Goal: Task Accomplishment & Management: Use online tool/utility

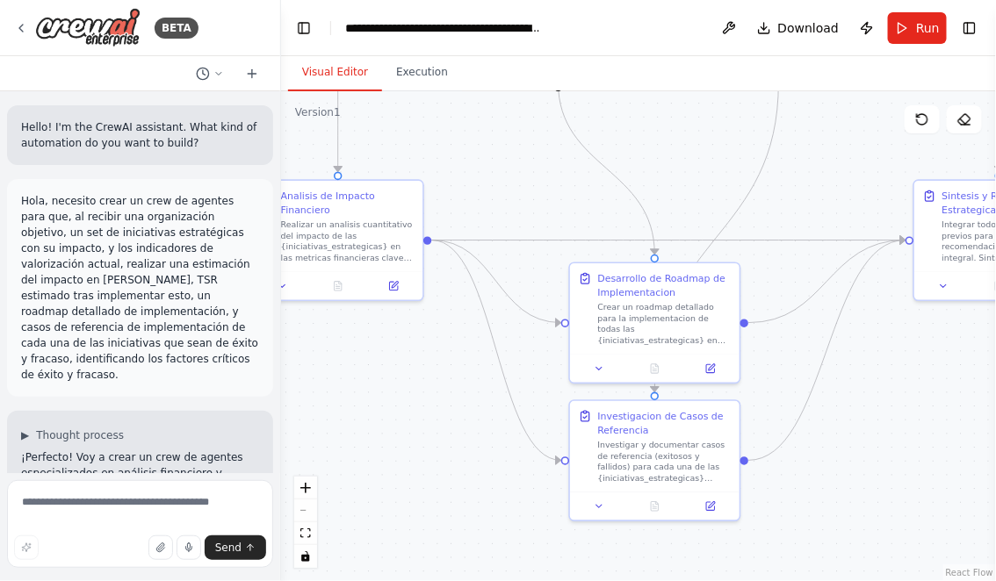
scroll to position [1634, 0]
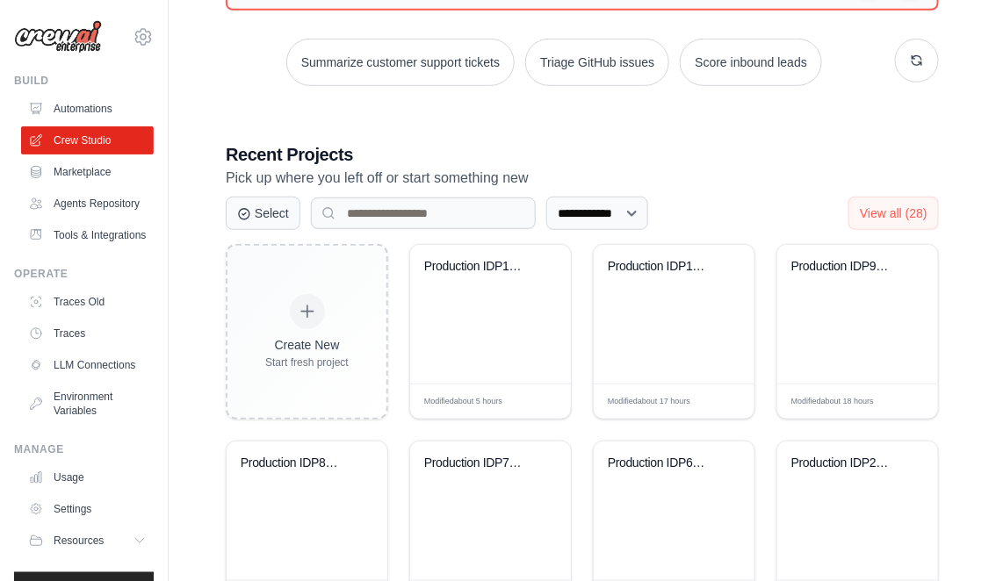
scroll to position [241, 0]
click at [648, 212] on select "**********" at bounding box center [597, 214] width 102 height 33
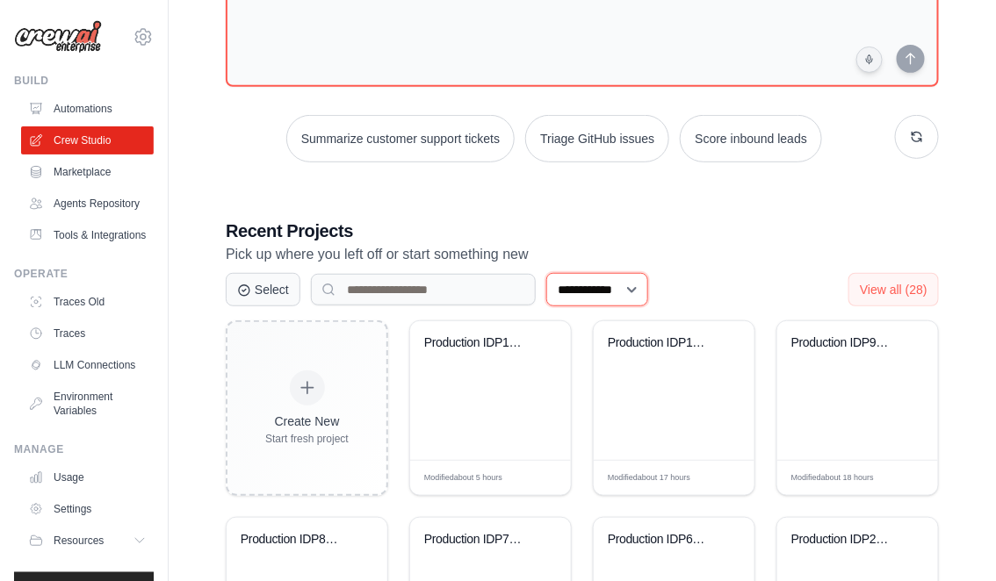
scroll to position [160, 0]
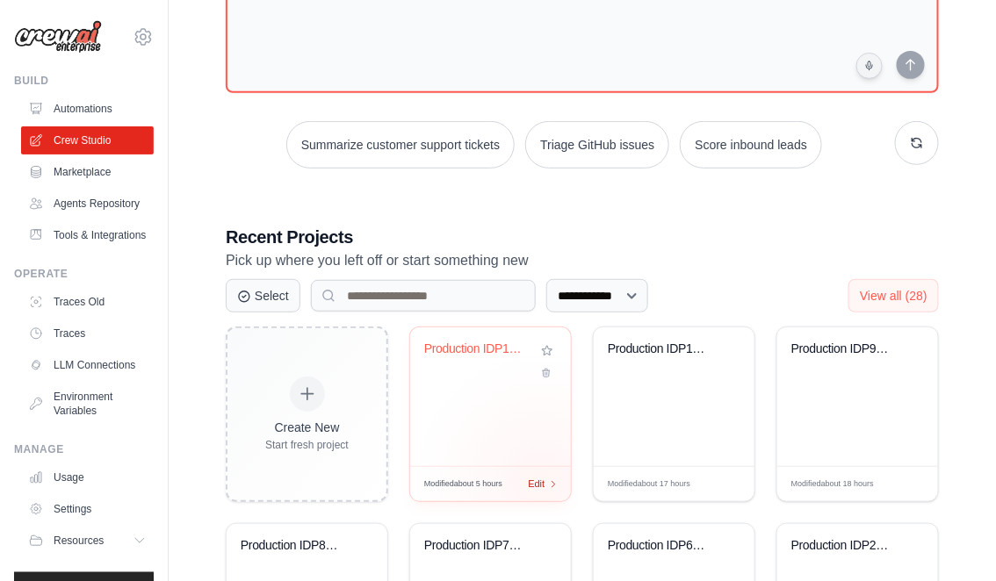
click at [543, 482] on span "Edit" at bounding box center [536, 484] width 17 height 15
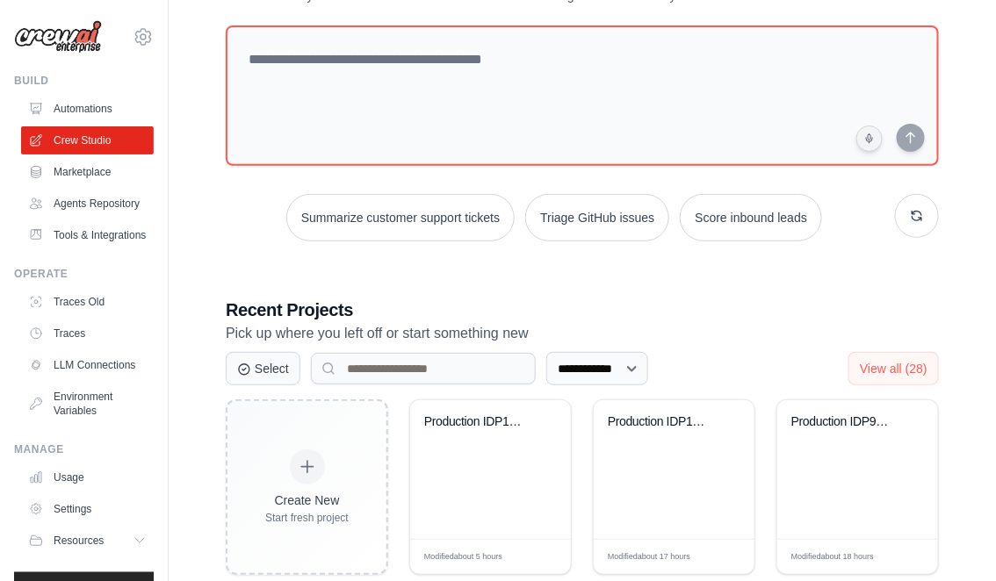
scroll to position [86, 0]
click at [84, 212] on link "Agents Repository" at bounding box center [89, 204] width 133 height 28
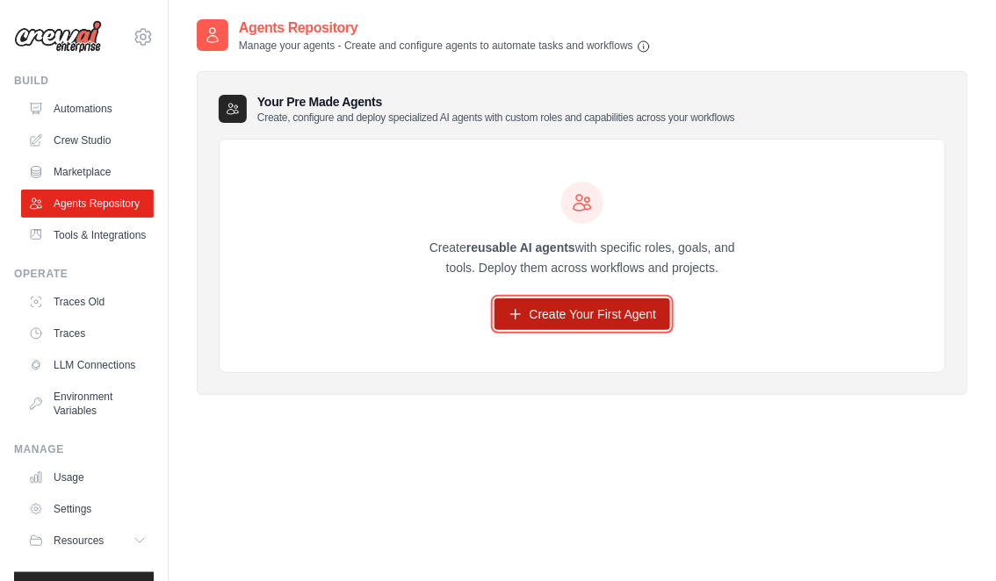
click at [513, 319] on icon at bounding box center [515, 314] width 14 height 14
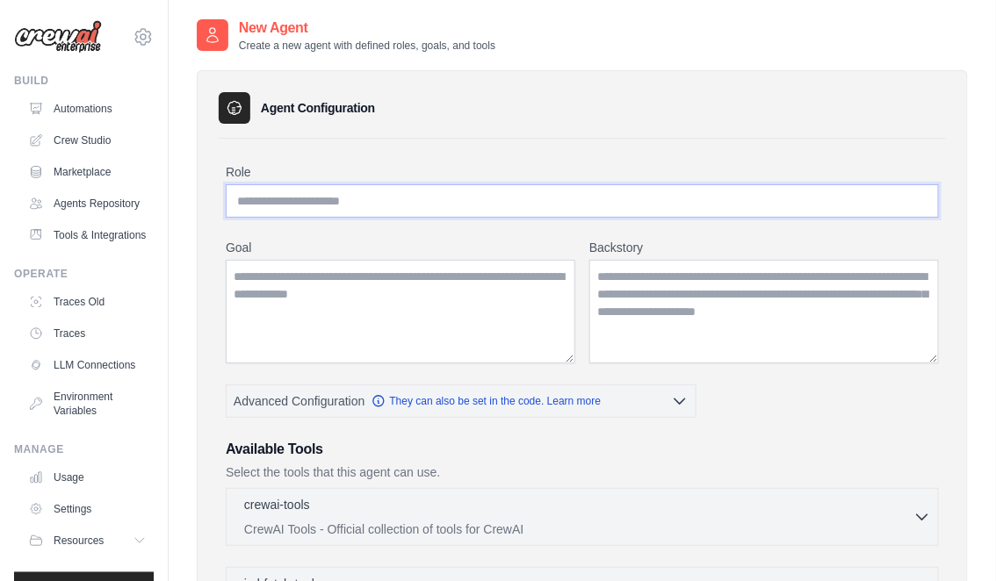
click at [323, 206] on input "Role" at bounding box center [582, 200] width 713 height 33
click at [88, 143] on link "Crew Studio" at bounding box center [89, 140] width 133 height 28
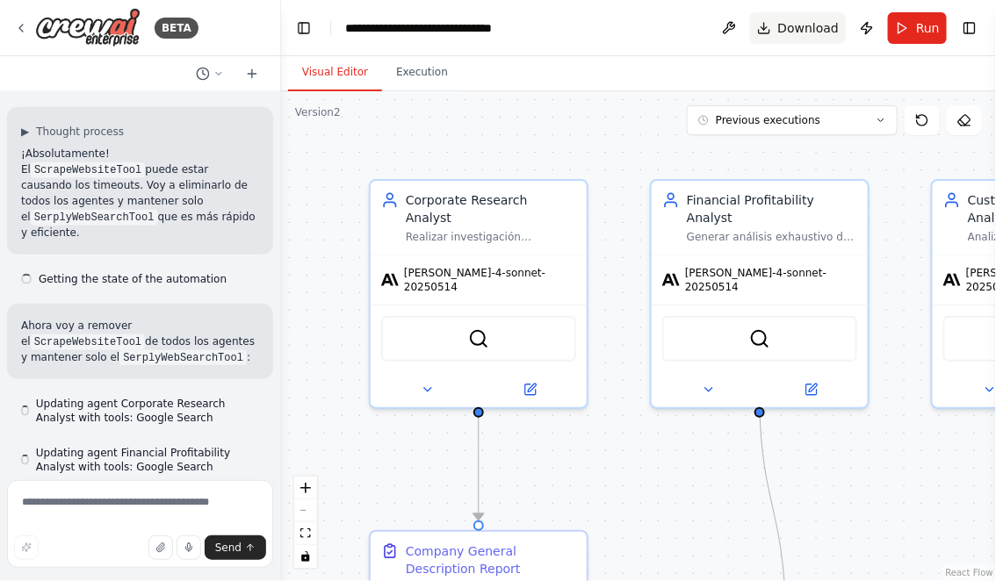
scroll to position [38752, 0]
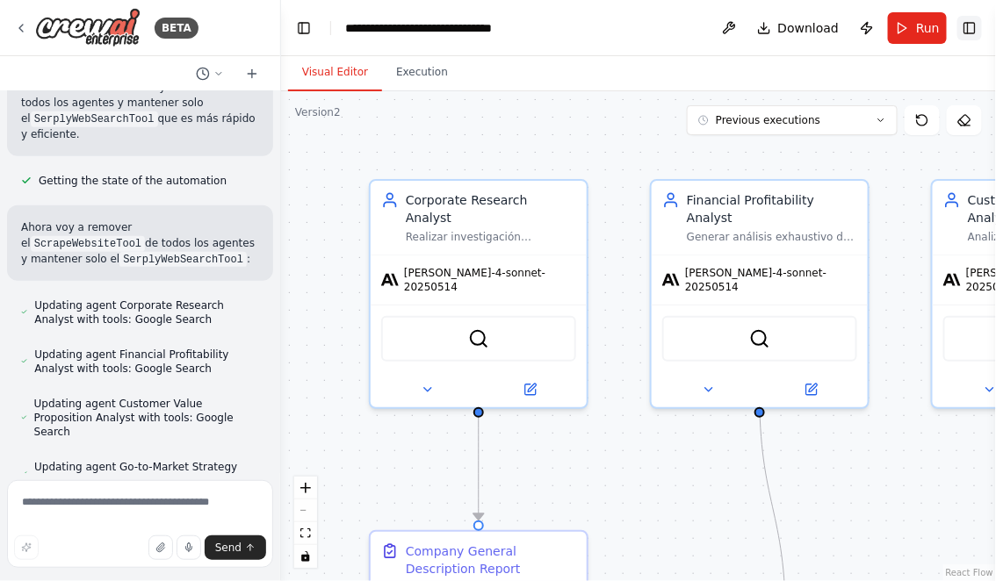
click at [973, 29] on button "Toggle Right Sidebar" at bounding box center [969, 28] width 25 height 25
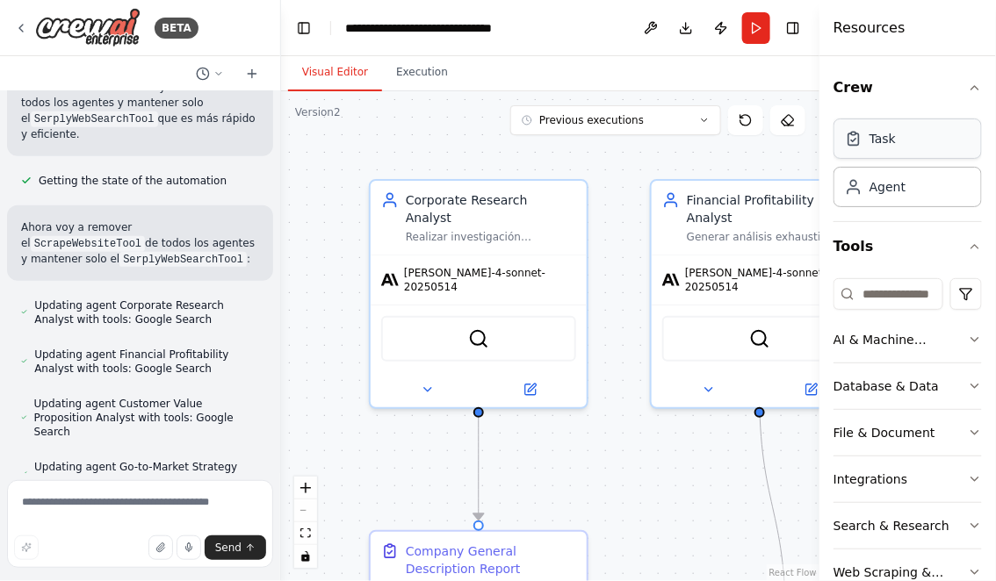
click at [875, 138] on div "Task" at bounding box center [882, 139] width 26 height 18
click at [886, 194] on div "Agent" at bounding box center [887, 186] width 36 height 18
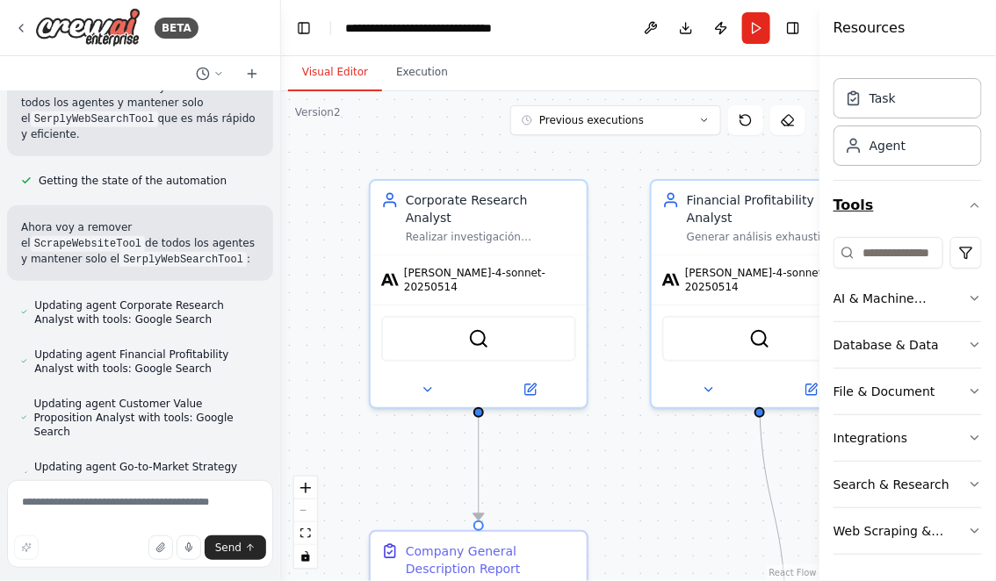
scroll to position [0, 0]
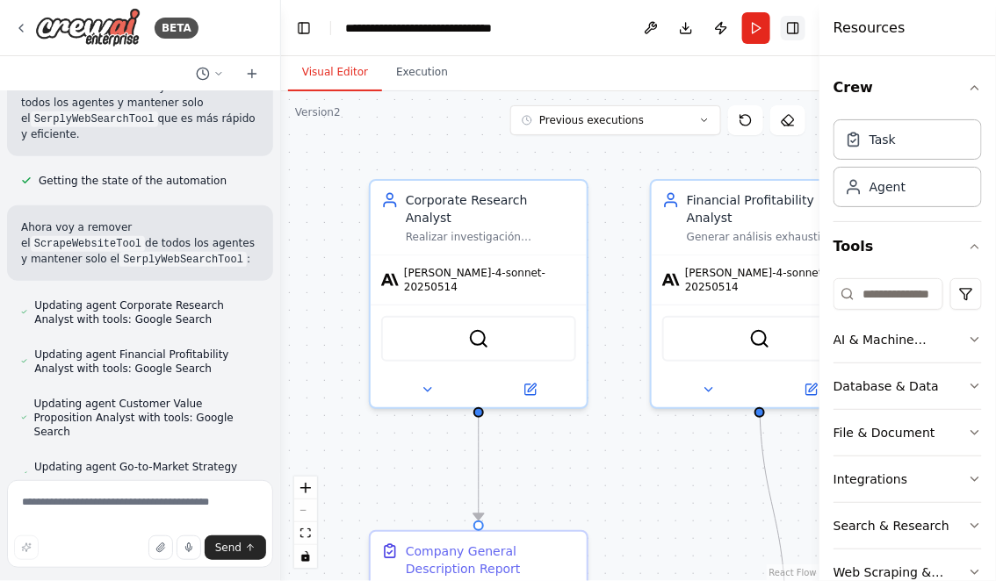
click at [796, 29] on button "Toggle Right Sidebar" at bounding box center [793, 28] width 25 height 25
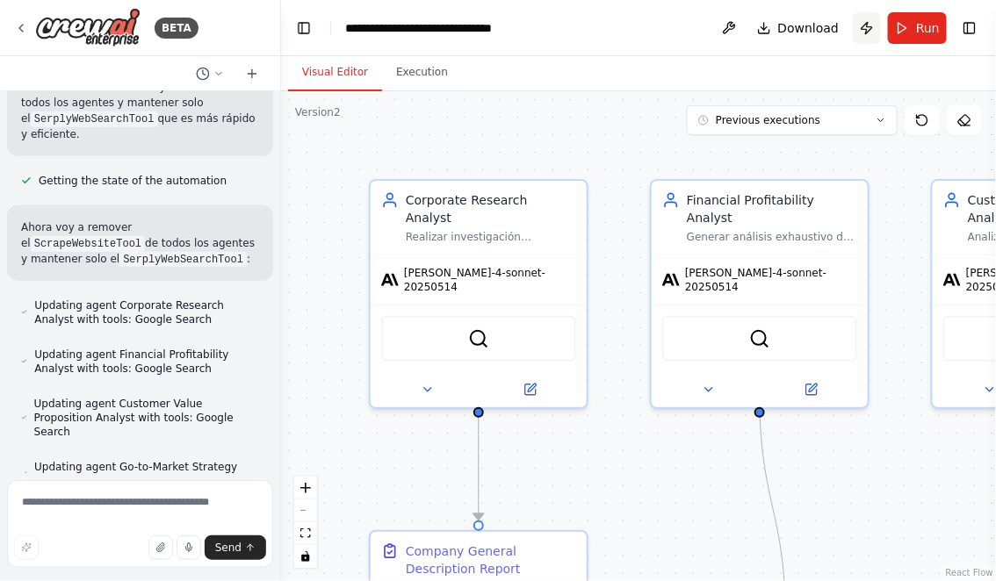
click at [866, 34] on button "Publish" at bounding box center [867, 28] width 28 height 32
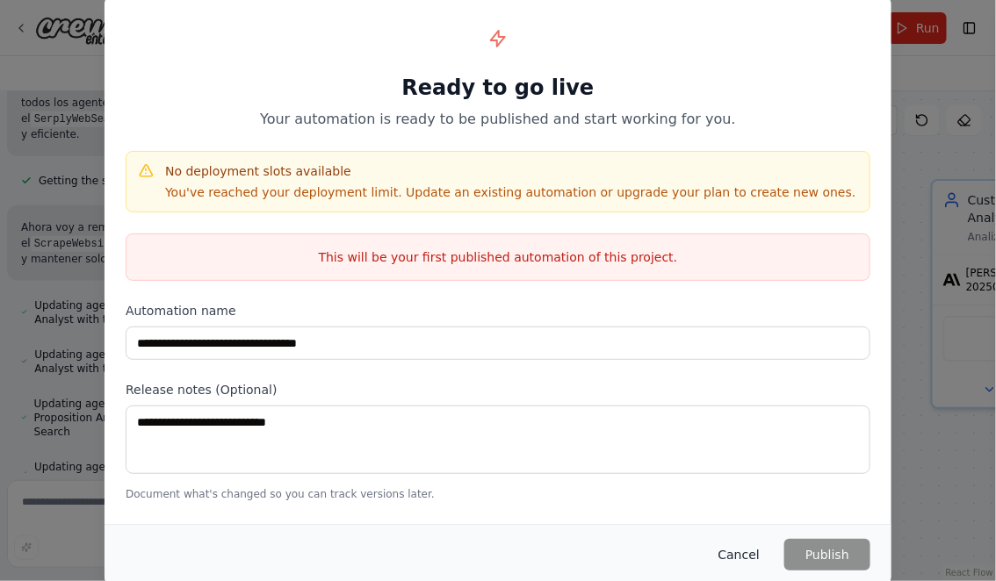
click at [738, 562] on button "Cancel" at bounding box center [738, 555] width 69 height 32
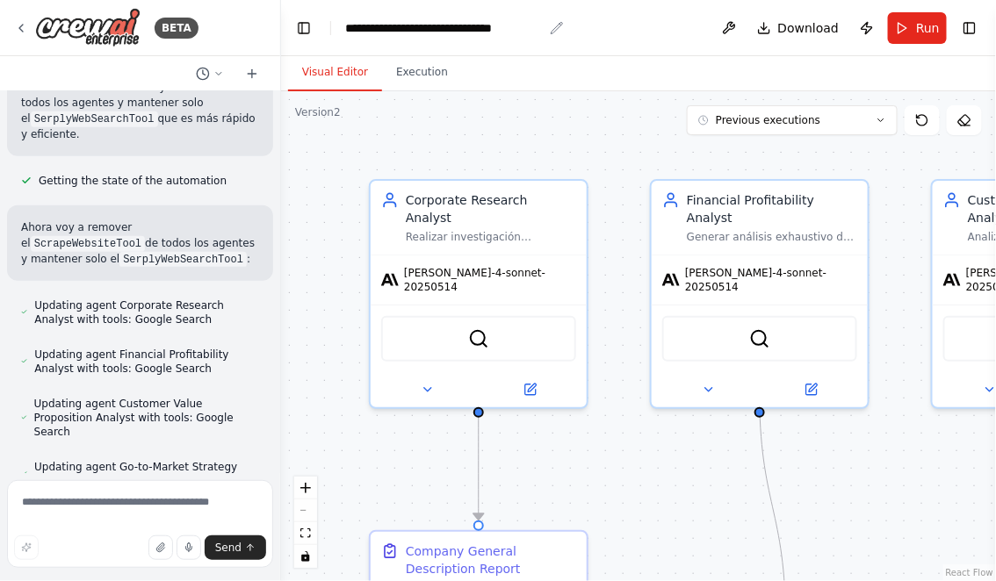
click at [556, 29] on icon "breadcrumb" at bounding box center [556, 27] width 11 height 11
click at [20, 26] on icon at bounding box center [21, 28] width 4 height 7
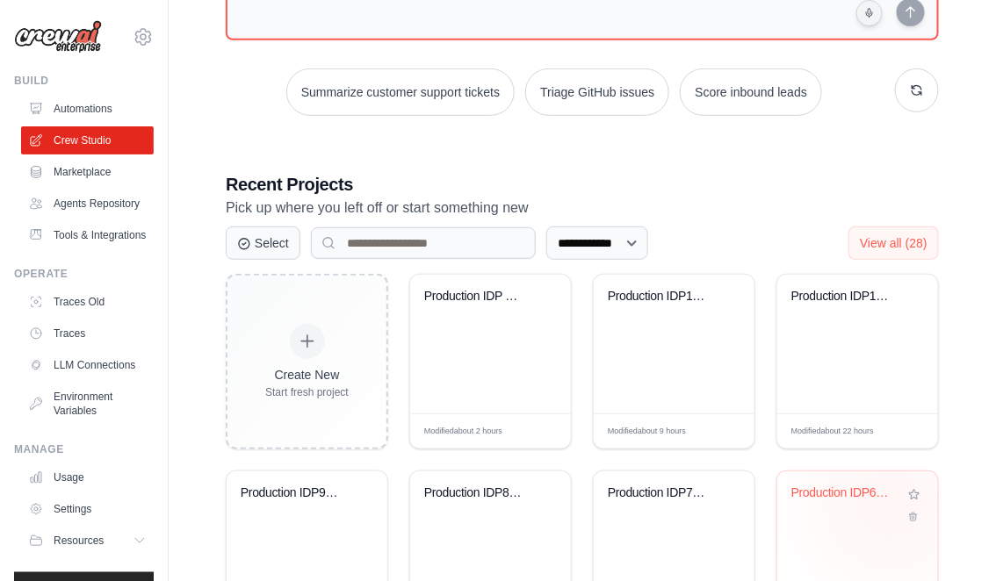
scroll to position [169, 0]
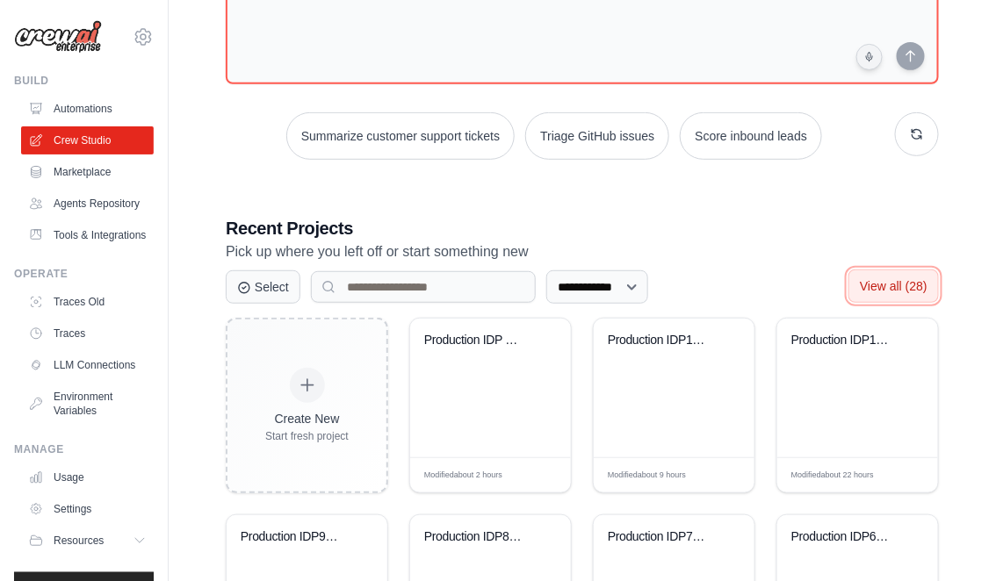
click at [887, 283] on span "View all (28)" at bounding box center [894, 286] width 68 height 14
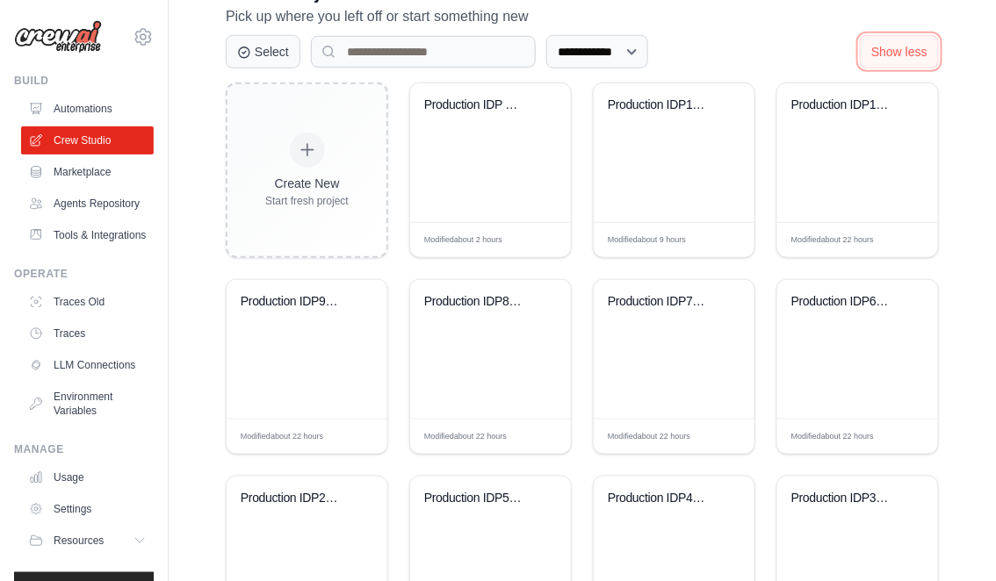
scroll to position [395, 0]
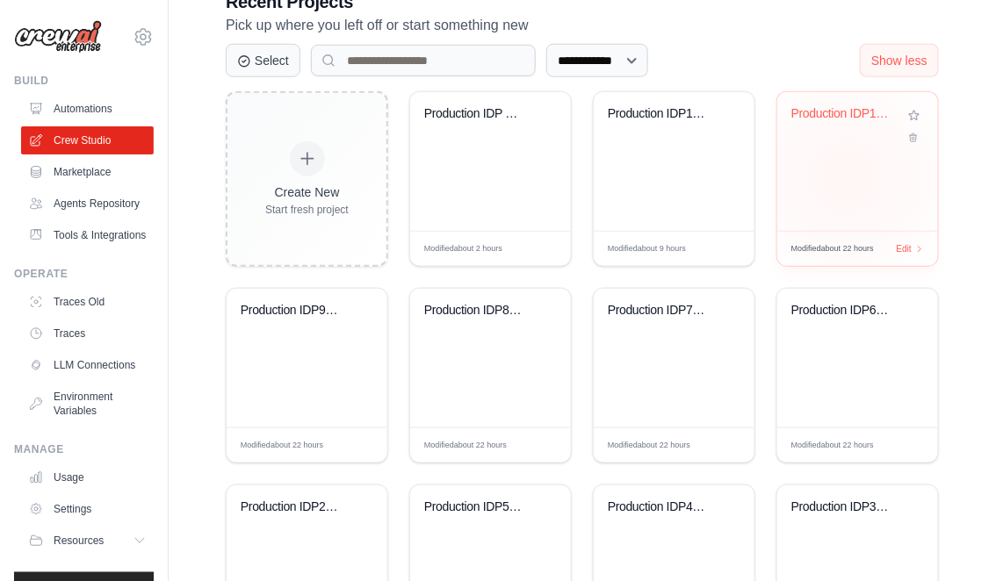
click at [847, 176] on div "Production IDP10: Initiatives and B..." at bounding box center [857, 161] width 161 height 139
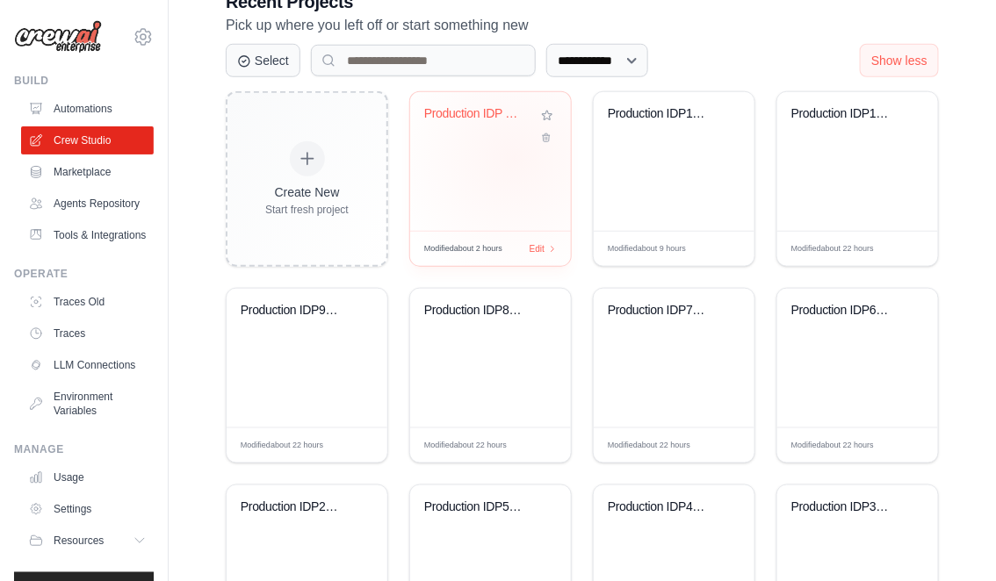
click at [515, 157] on div "Production IDP 11: Evaluacion de Im..." at bounding box center [490, 161] width 161 height 139
click at [495, 150] on div "Production IDP 11: Evaluacion de Im..." at bounding box center [490, 161] width 161 height 139
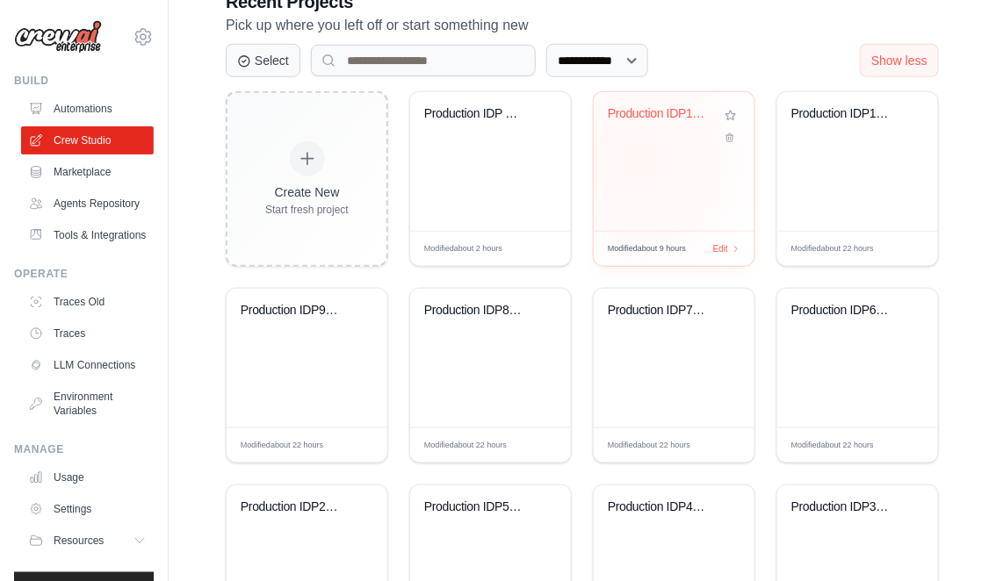
click at [640, 161] on div "Production IDP1: Company Research" at bounding box center [674, 161] width 161 height 139
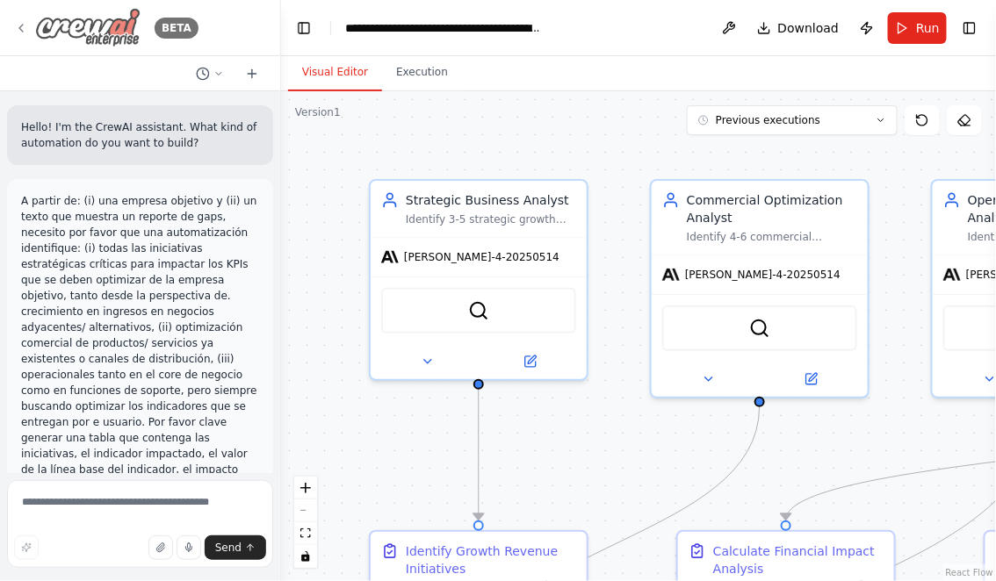
scroll to position [8363, 0]
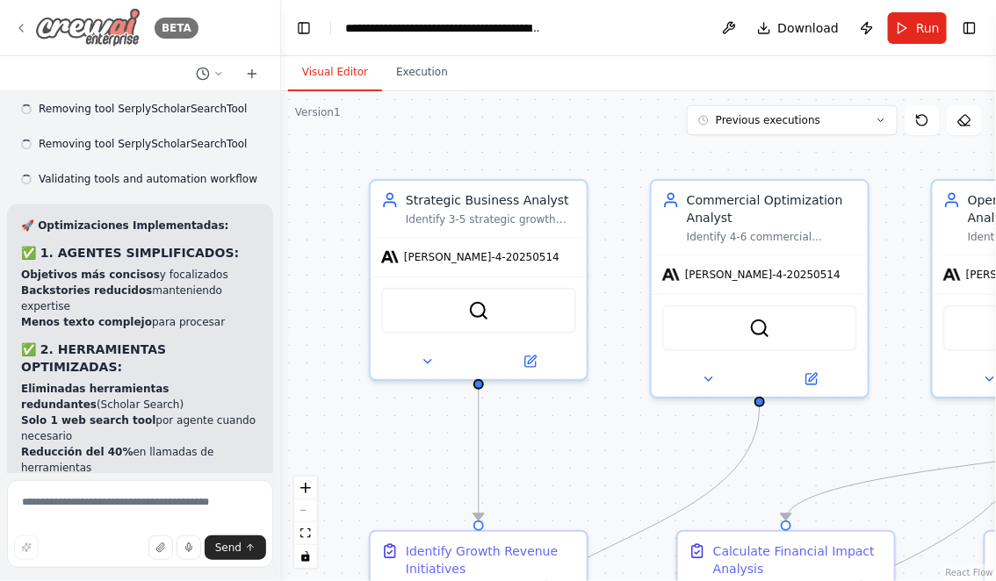
click at [23, 25] on icon at bounding box center [21, 28] width 14 height 14
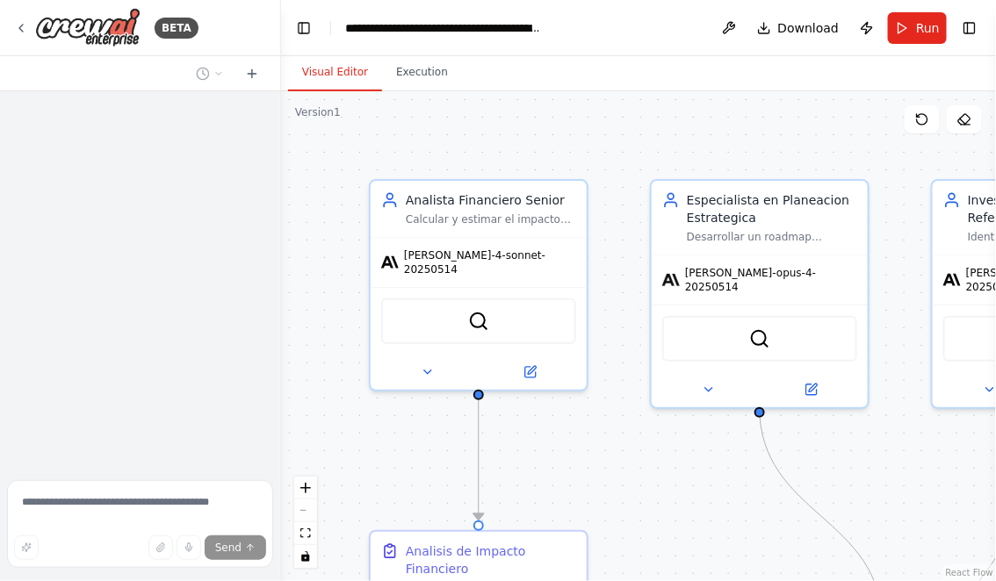
scroll to position [875, 0]
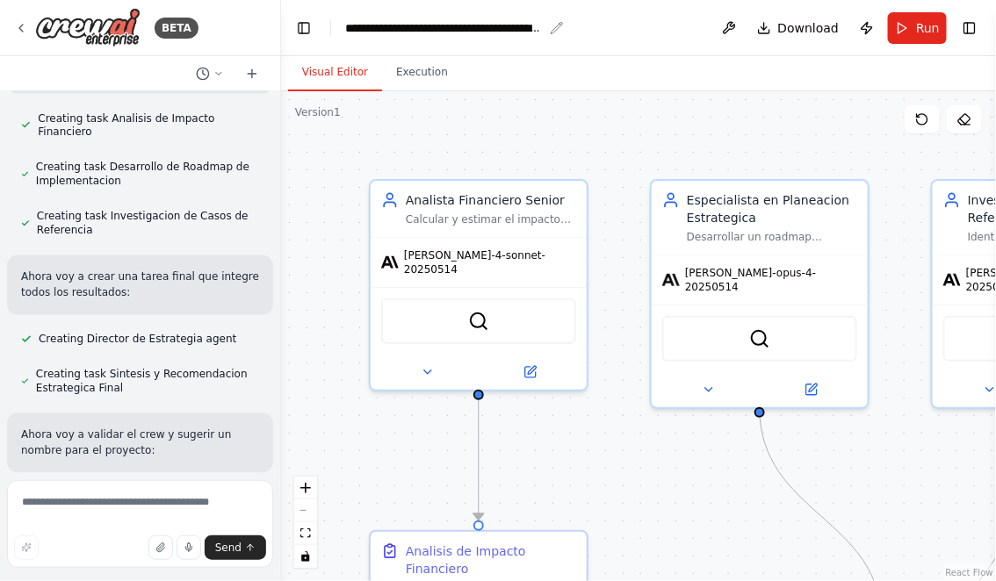
click at [436, 30] on div "**********" at bounding box center [444, 28] width 198 height 18
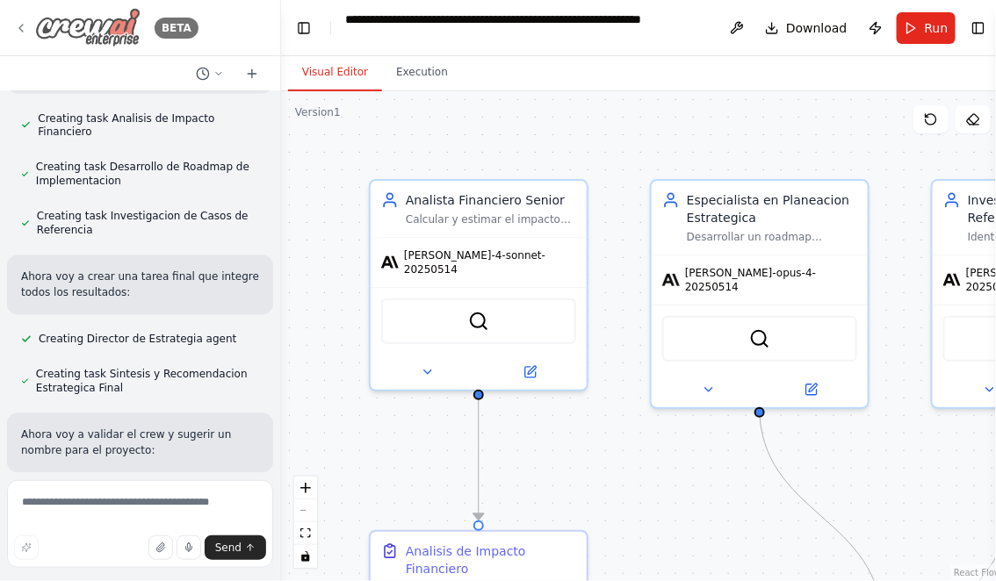
click at [24, 27] on icon at bounding box center [21, 28] width 14 height 14
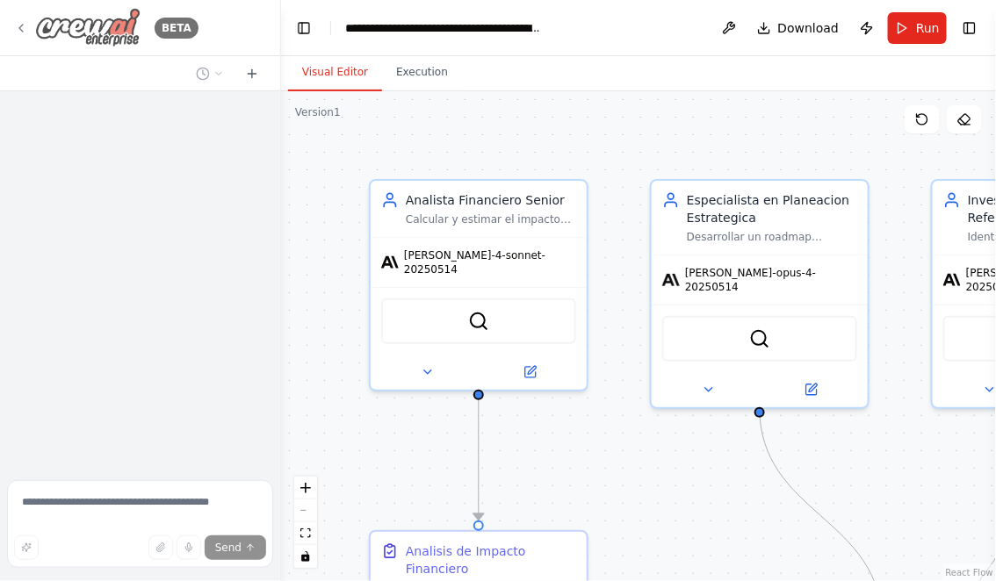
scroll to position [875, 0]
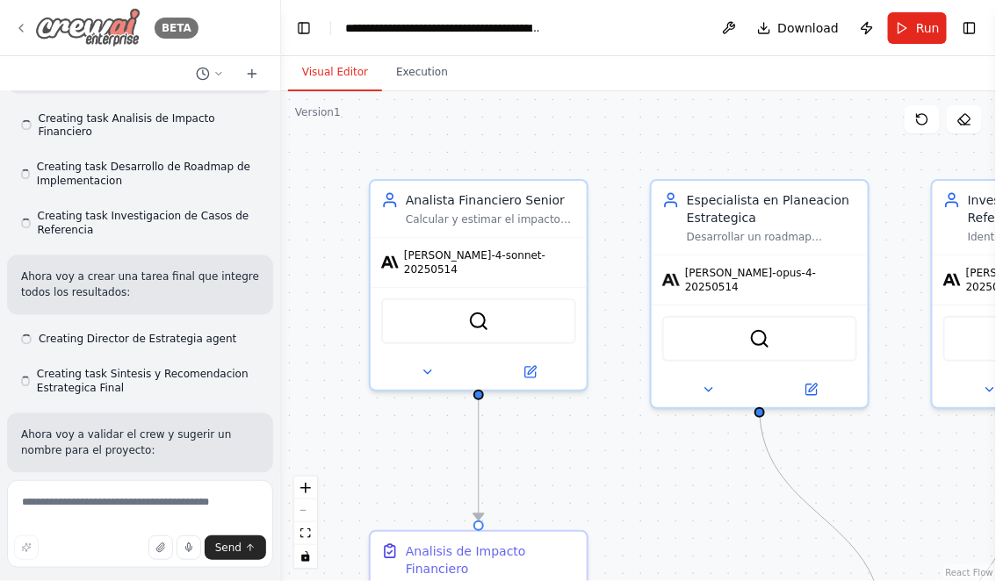
click at [26, 25] on icon at bounding box center [21, 28] width 14 height 14
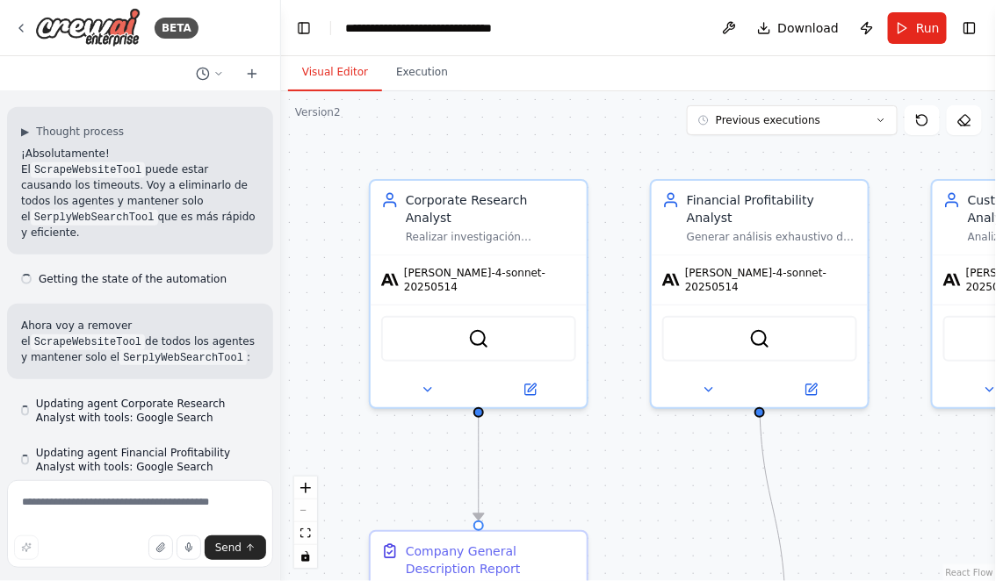
scroll to position [38752, 0]
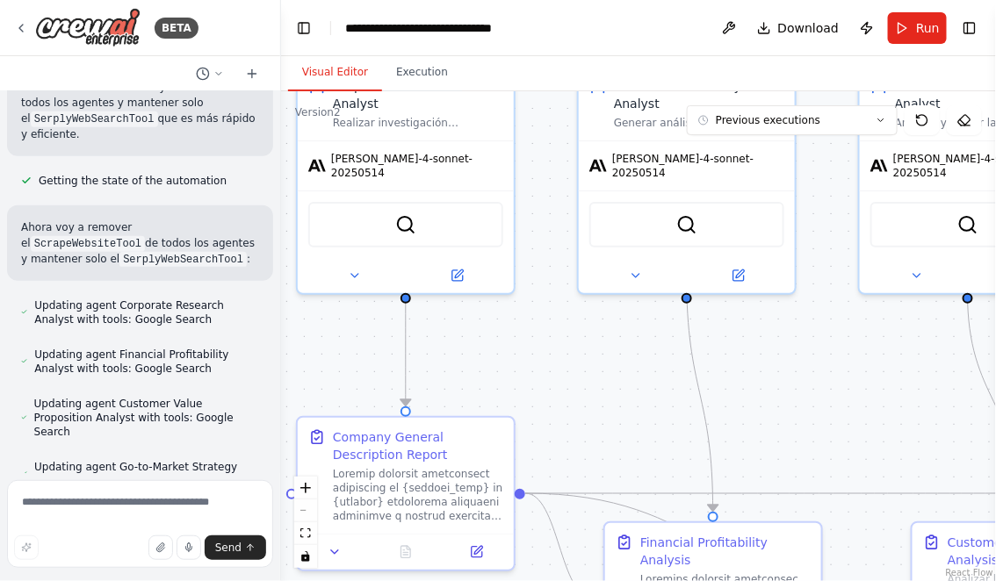
drag, startPoint x: 673, startPoint y: 480, endPoint x: 595, endPoint y: 321, distance: 177.1
click at [595, 323] on div ".deletable-edge-delete-btn { width: 20px; height: 20px; border: 0px solid #ffff…" at bounding box center [638, 336] width 715 height 490
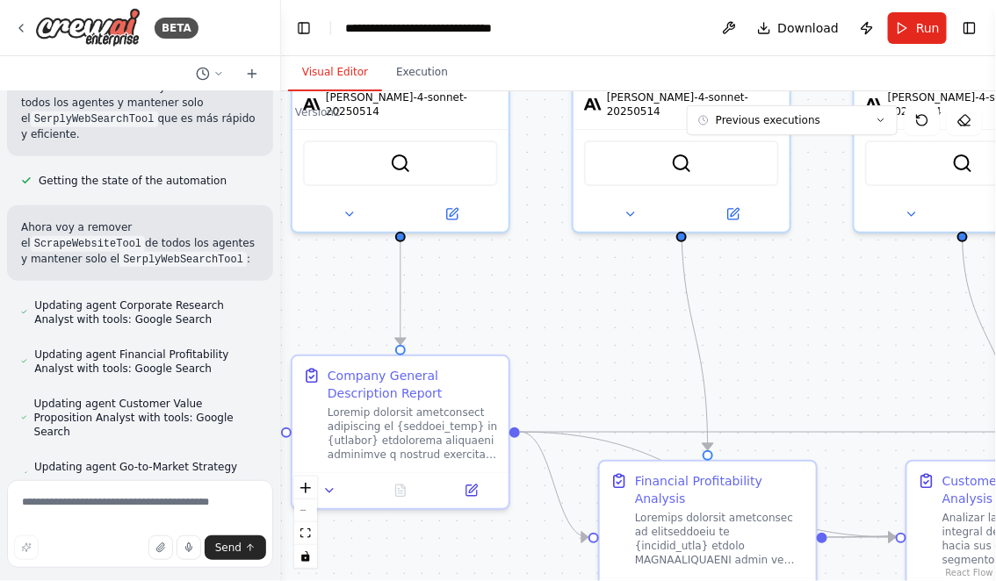
drag, startPoint x: 621, startPoint y: 382, endPoint x: 621, endPoint y: 278, distance: 103.6
click at [621, 279] on div ".deletable-edge-delete-btn { width: 20px; height: 20px; border: 0px solid #ffff…" at bounding box center [638, 336] width 715 height 490
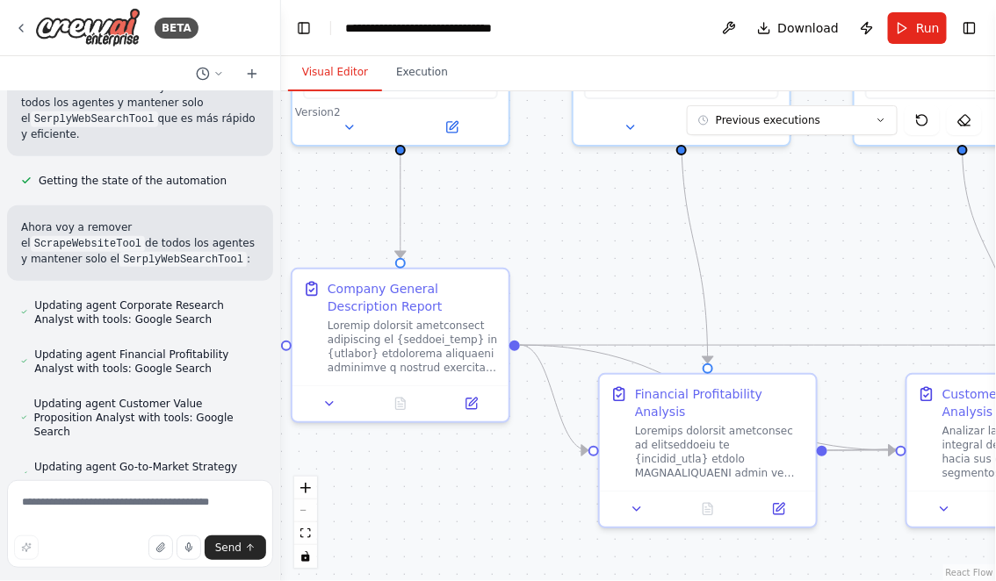
drag, startPoint x: 609, startPoint y: 262, endPoint x: 695, endPoint y: 372, distance: 140.2
click at [695, 366] on div ".deletable-edge-delete-btn { width: 20px; height: 20px; border: 0px solid #ffff…" at bounding box center [638, 336] width 715 height 490
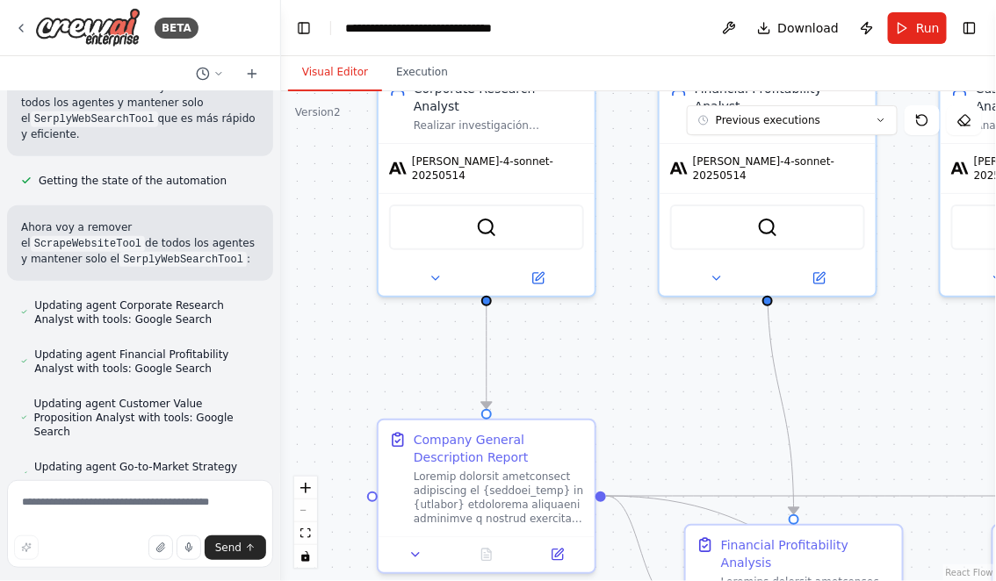
drag, startPoint x: 637, startPoint y: 297, endPoint x: 637, endPoint y: 345, distance: 48.3
click at [637, 344] on div ".deletable-edge-delete-btn { width: 20px; height: 20px; border: 0px solid #ffff…" at bounding box center [638, 336] width 715 height 490
click at [393, 32] on div "**********" at bounding box center [444, 28] width 198 height 18
drag, startPoint x: 407, startPoint y: 28, endPoint x: 337, endPoint y: 28, distance: 69.4
click at [337, 28] on header "**********" at bounding box center [638, 28] width 715 height 56
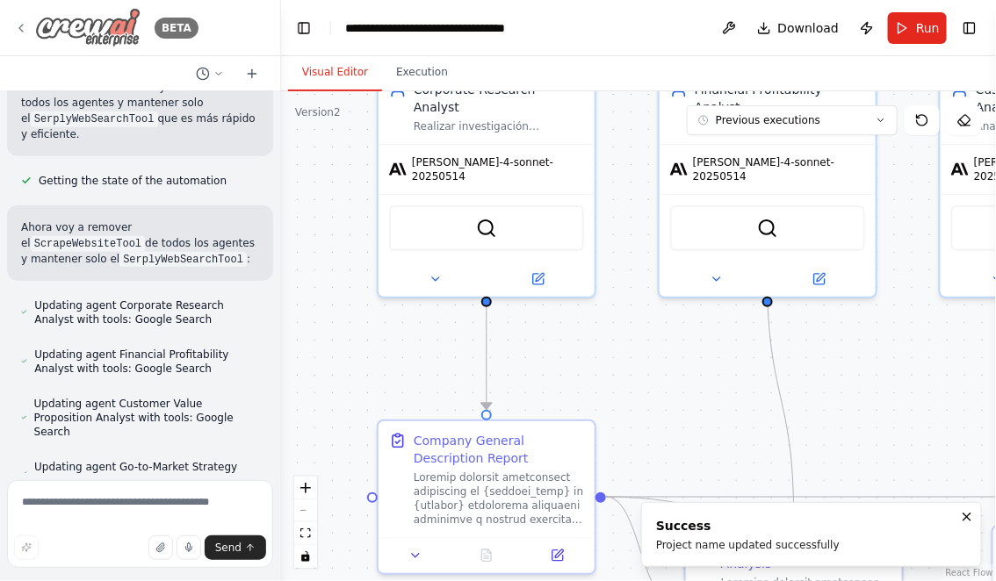
click at [21, 27] on icon at bounding box center [21, 28] width 14 height 14
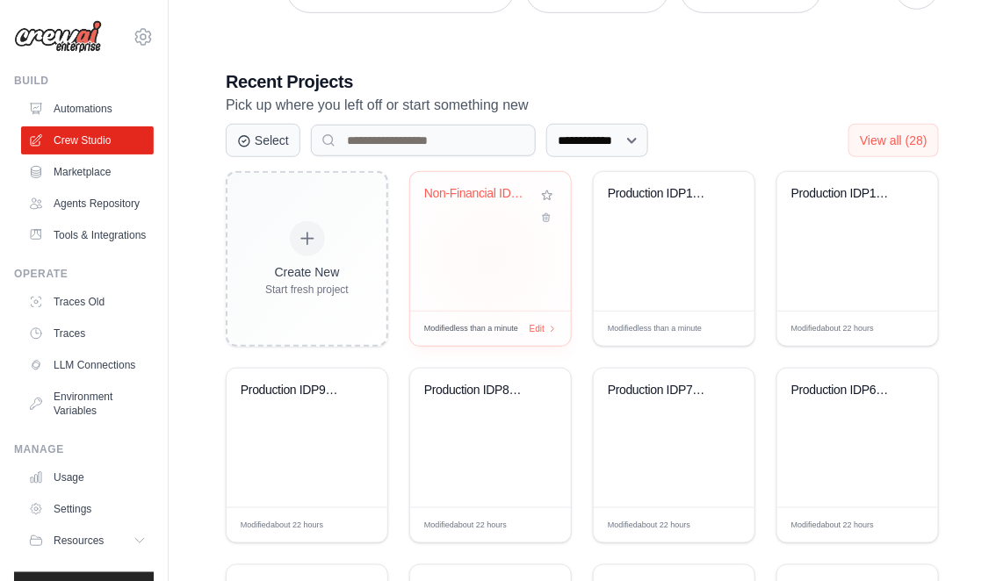
scroll to position [333, 0]
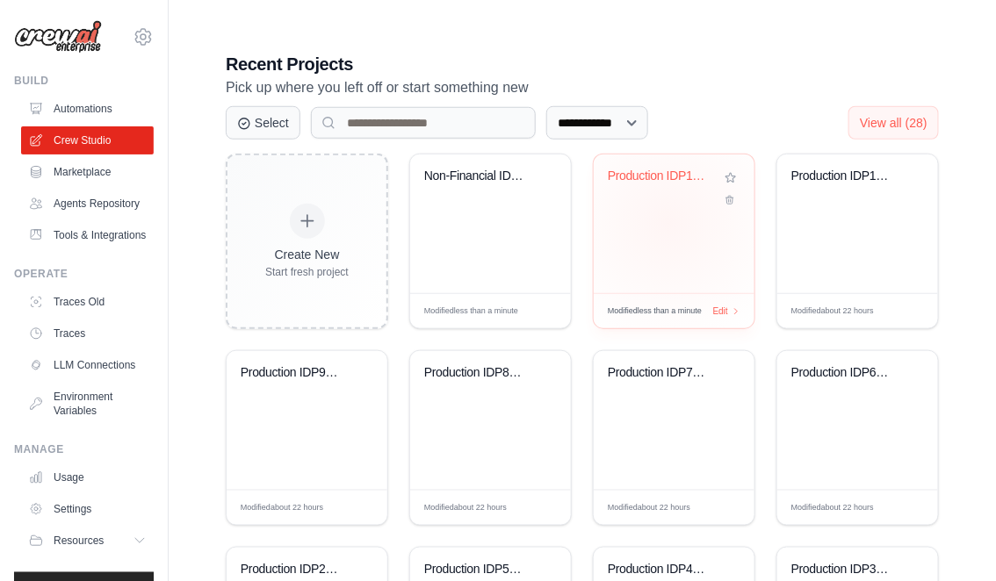
click at [662, 221] on div "Production IDP11: Evaluacion de Imp..." at bounding box center [674, 224] width 161 height 139
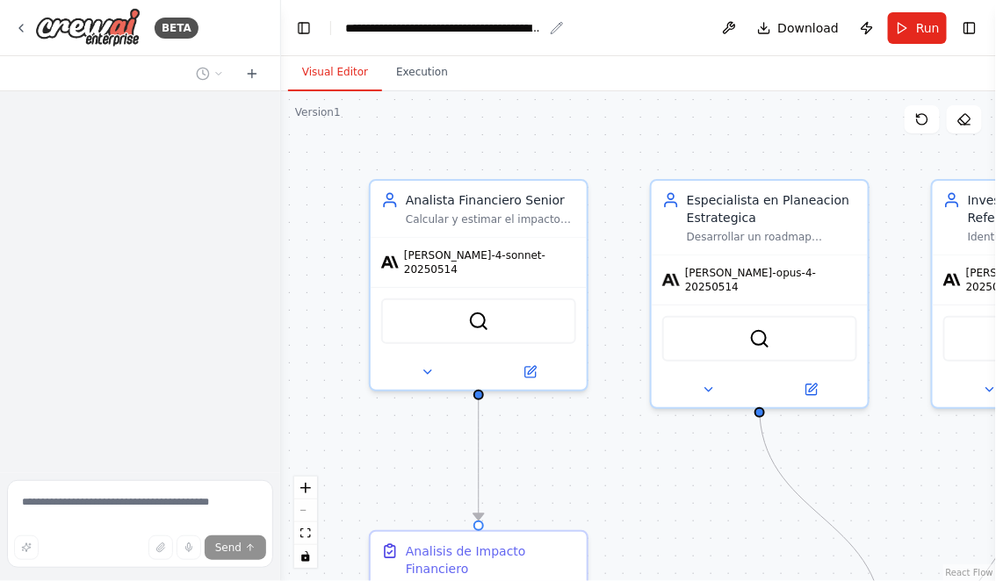
scroll to position [491, 0]
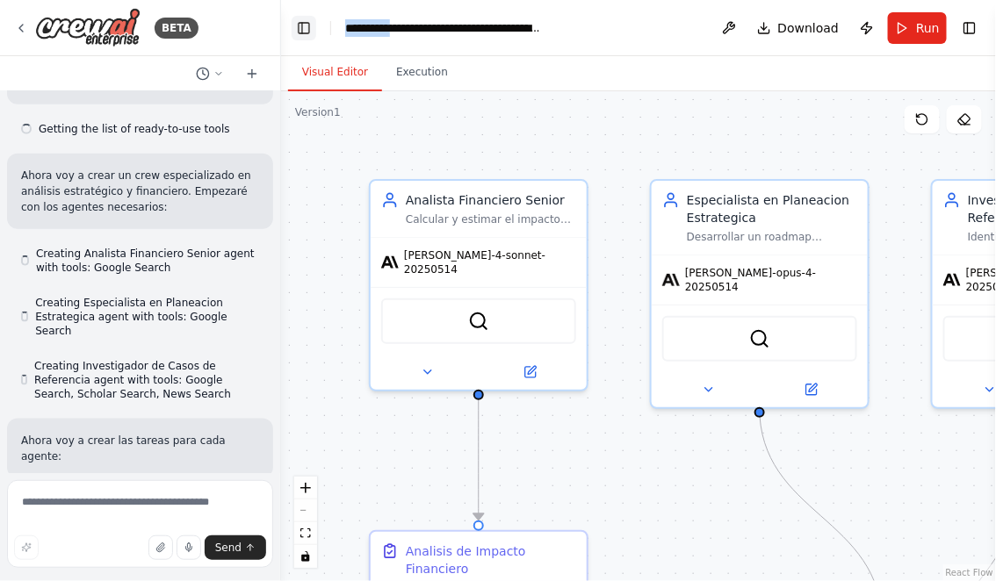
drag, startPoint x: 407, startPoint y: 30, endPoint x: 313, endPoint y: 37, distance: 94.2
click at [313, 37] on header "**********" at bounding box center [638, 28] width 715 height 56
click at [385, 32] on div "**********" at bounding box center [444, 28] width 198 height 18
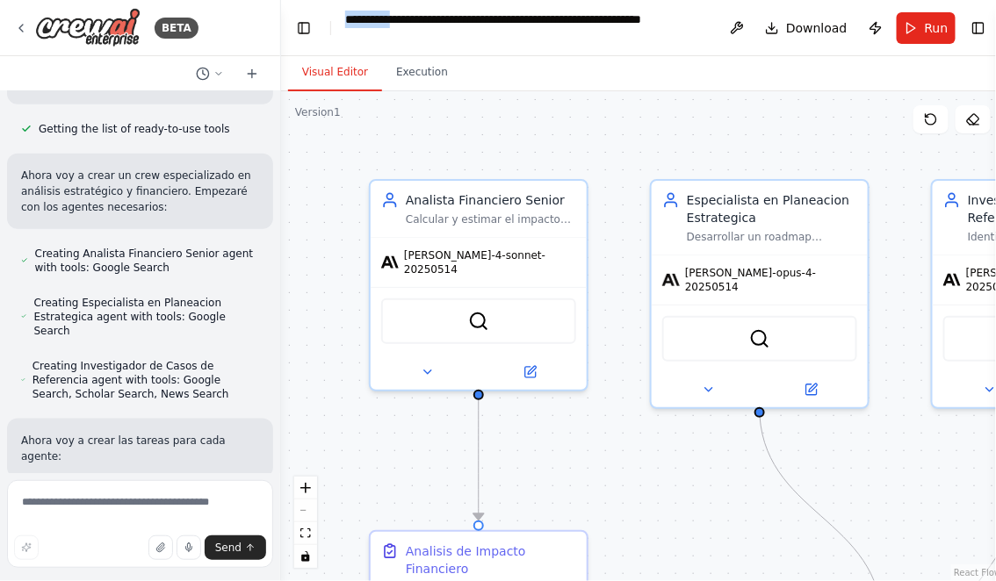
drag, startPoint x: 406, startPoint y: 20, endPoint x: 331, endPoint y: 21, distance: 74.6
click at [332, 20] on header "**********" at bounding box center [643, 28] width 724 height 56
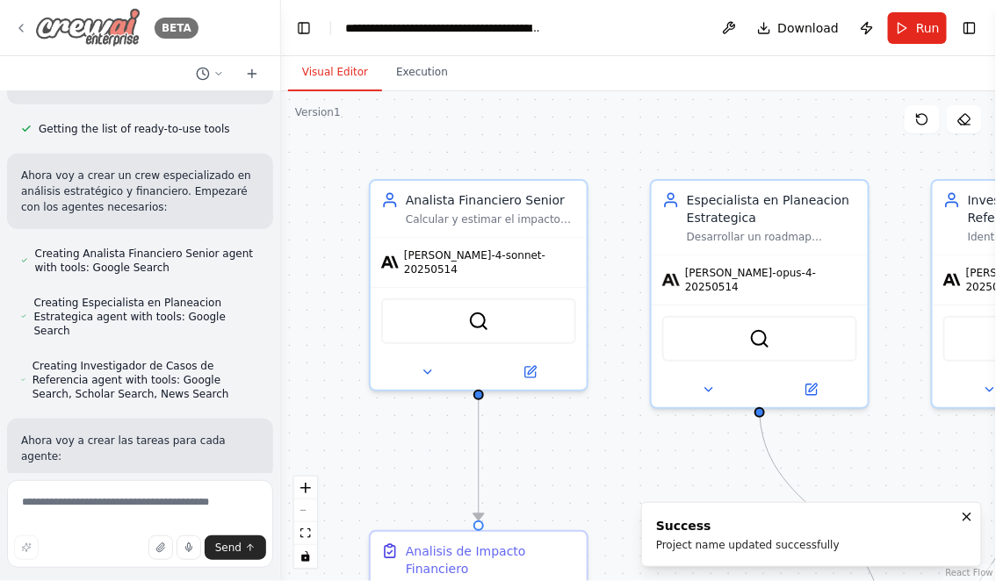
click at [25, 25] on icon at bounding box center [21, 28] width 14 height 14
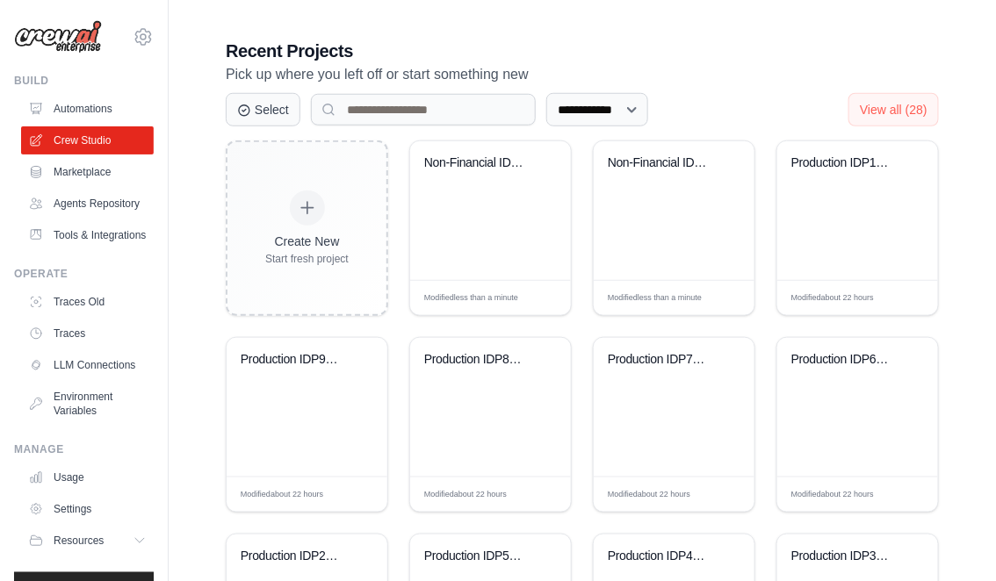
scroll to position [351, 0]
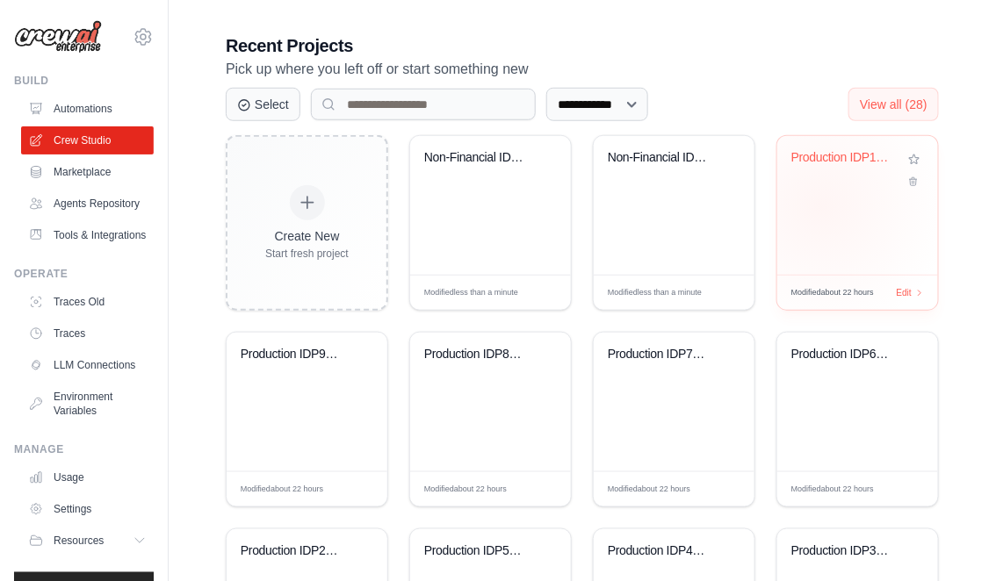
click at [821, 205] on div "Production IDP10: Initiatives and B..." at bounding box center [857, 205] width 161 height 139
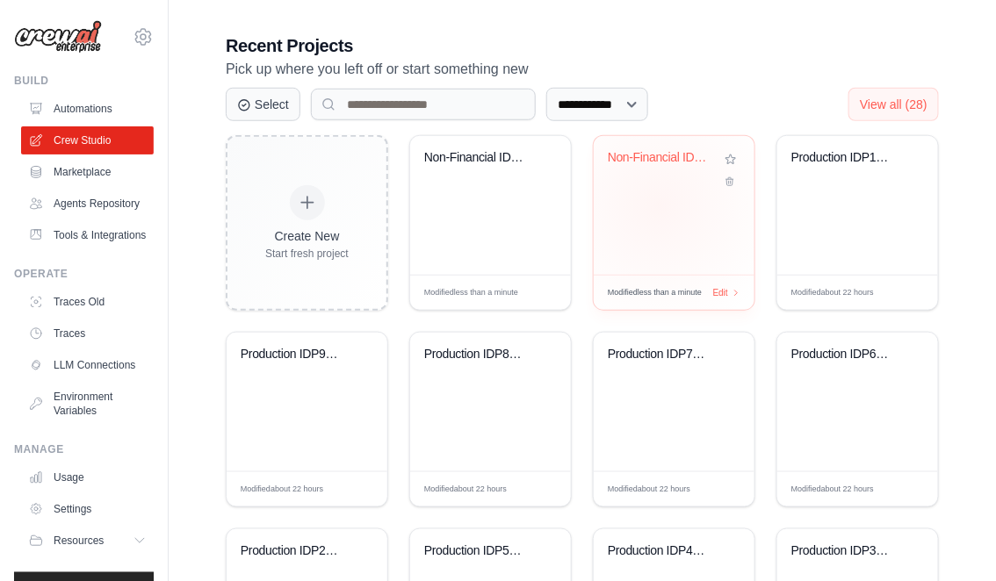
click at [658, 205] on div "Non-Financial IDP1: Company Researc..." at bounding box center [674, 205] width 161 height 139
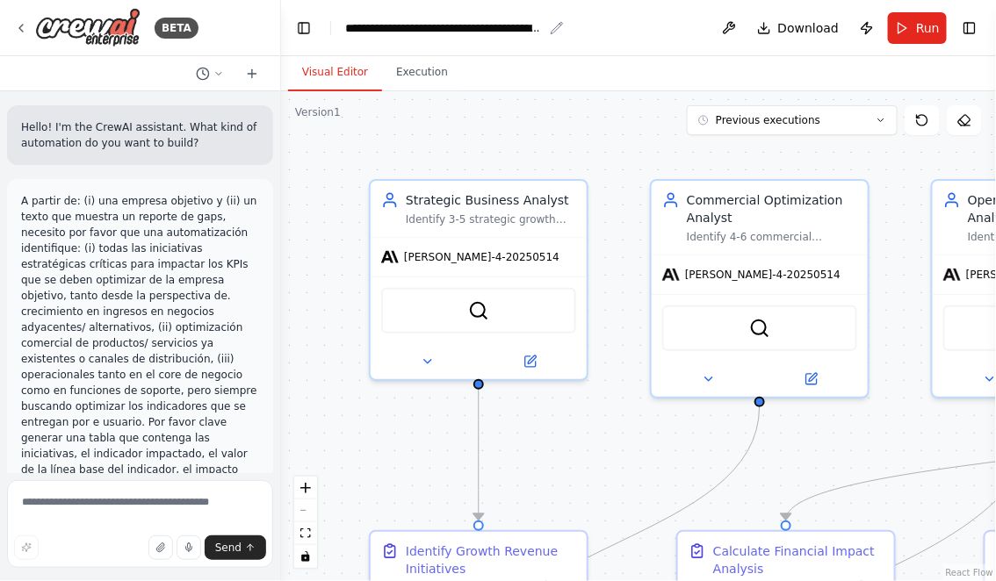
scroll to position [7717, 0]
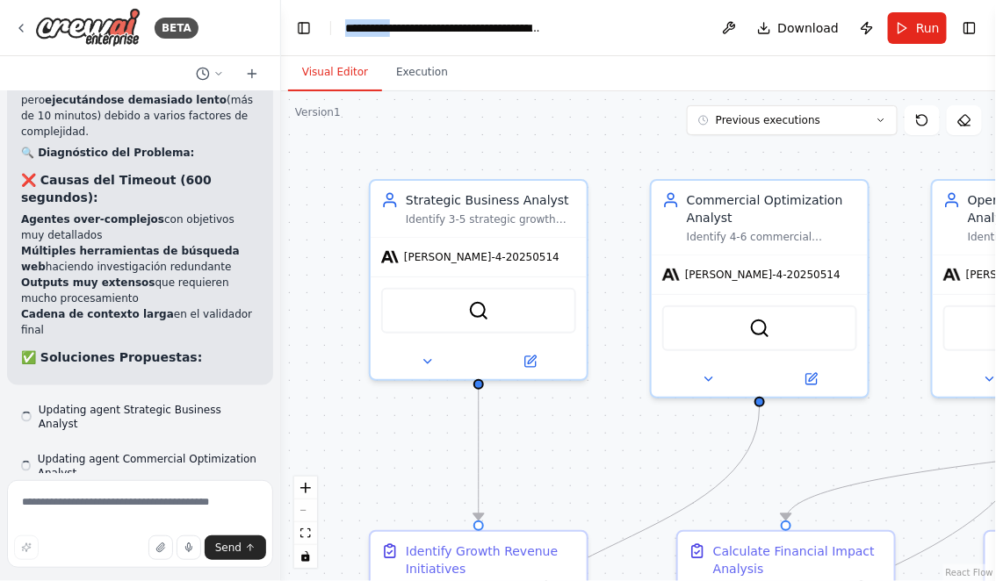
drag, startPoint x: 407, startPoint y: 29, endPoint x: 320, endPoint y: 30, distance: 87.8
click at [320, 30] on header "**********" at bounding box center [638, 28] width 715 height 56
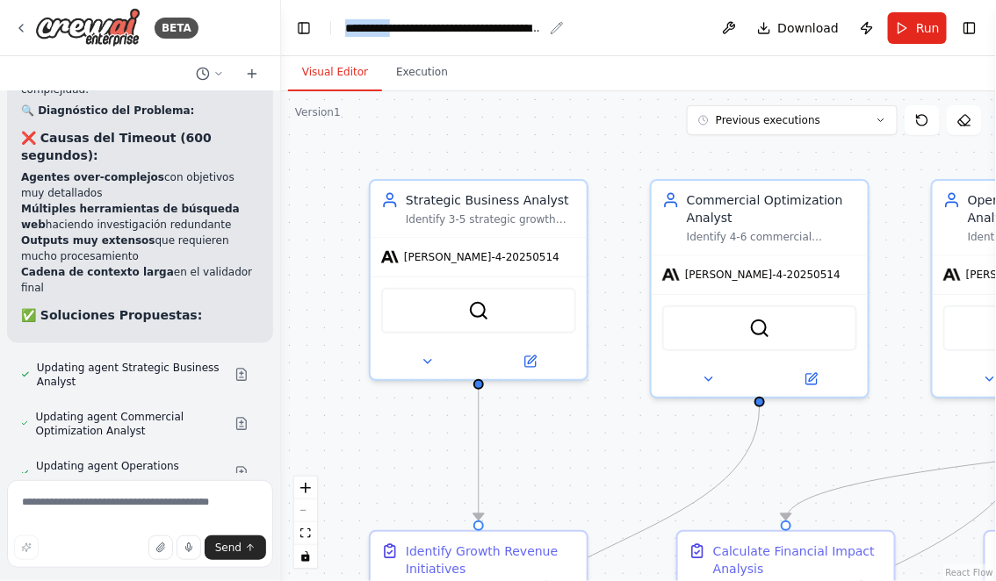
click at [373, 36] on div "**********" at bounding box center [444, 28] width 198 height 18
click at [407, 32] on div "**********" at bounding box center [478, 28] width 266 height 18
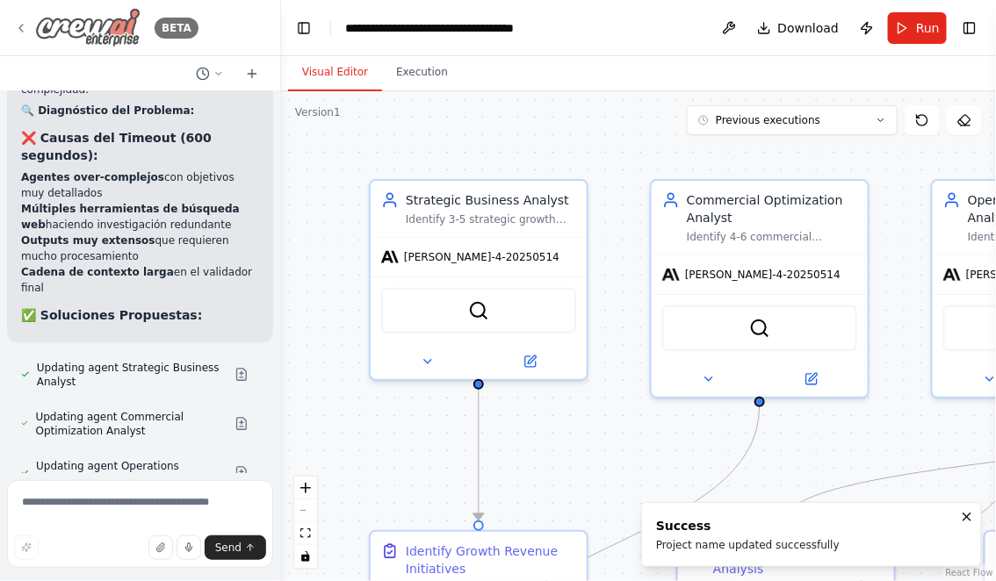
click at [19, 28] on icon at bounding box center [21, 28] width 4 height 7
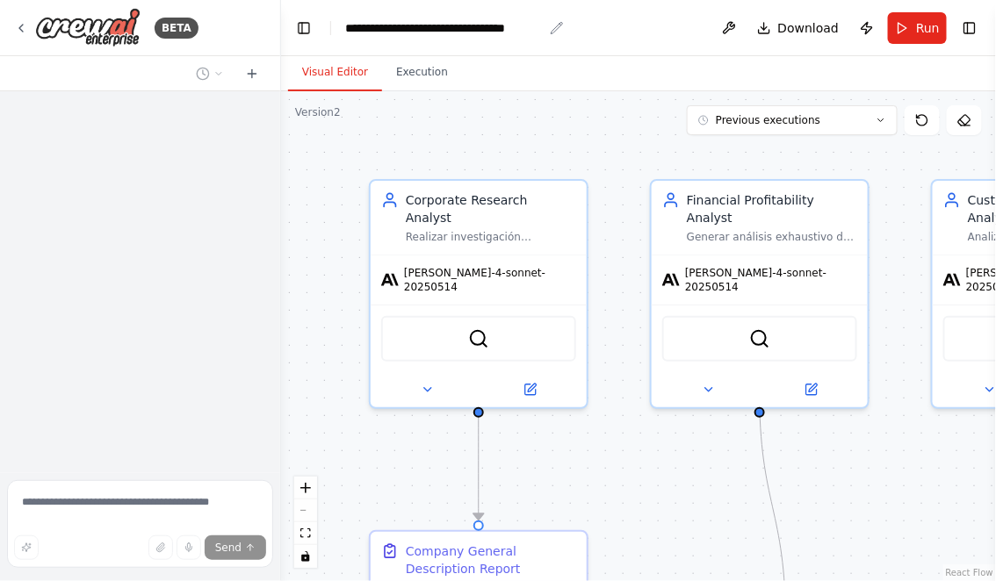
click at [424, 29] on div "**********" at bounding box center [444, 28] width 198 height 18
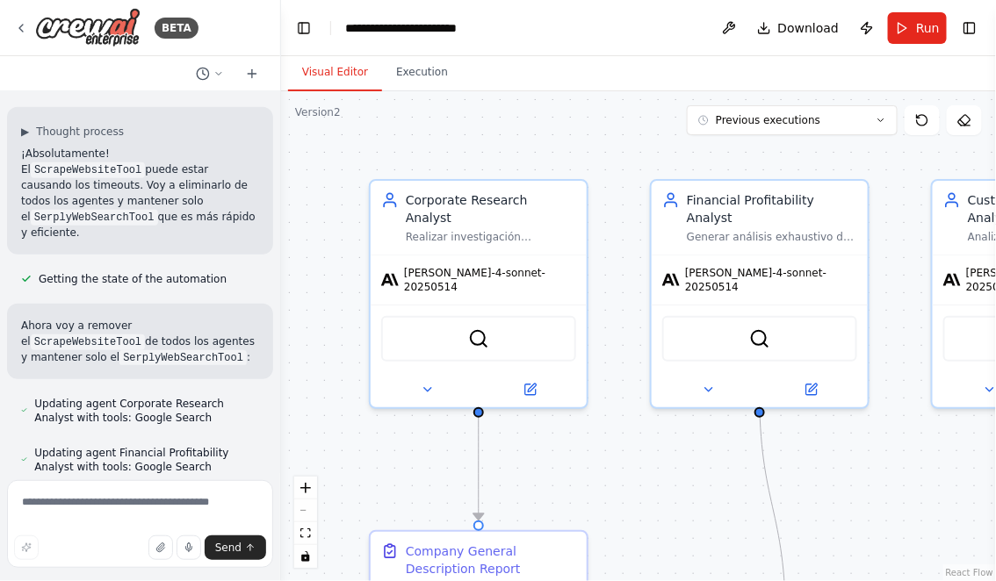
scroll to position [38752, 0]
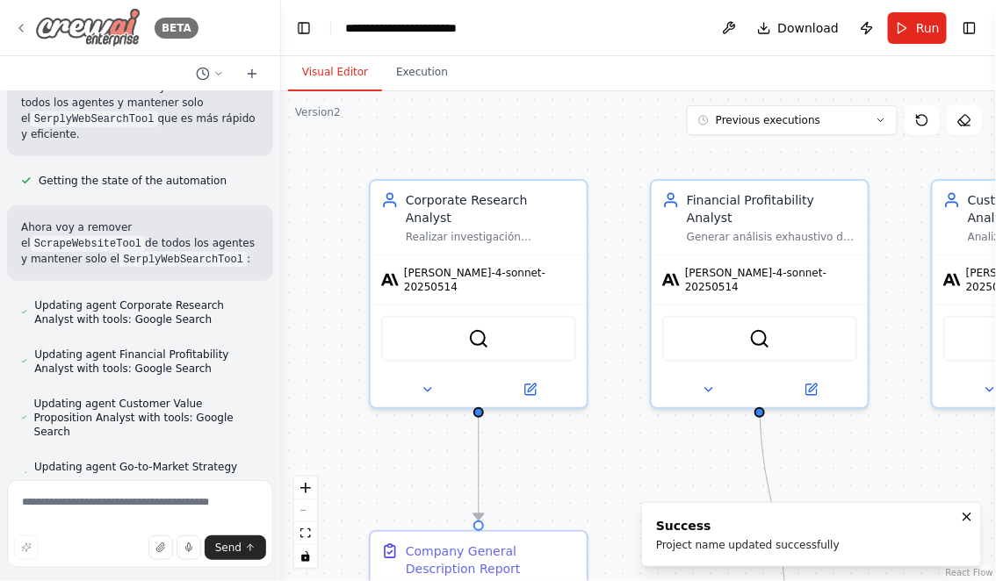
click at [18, 24] on icon at bounding box center [21, 28] width 14 height 14
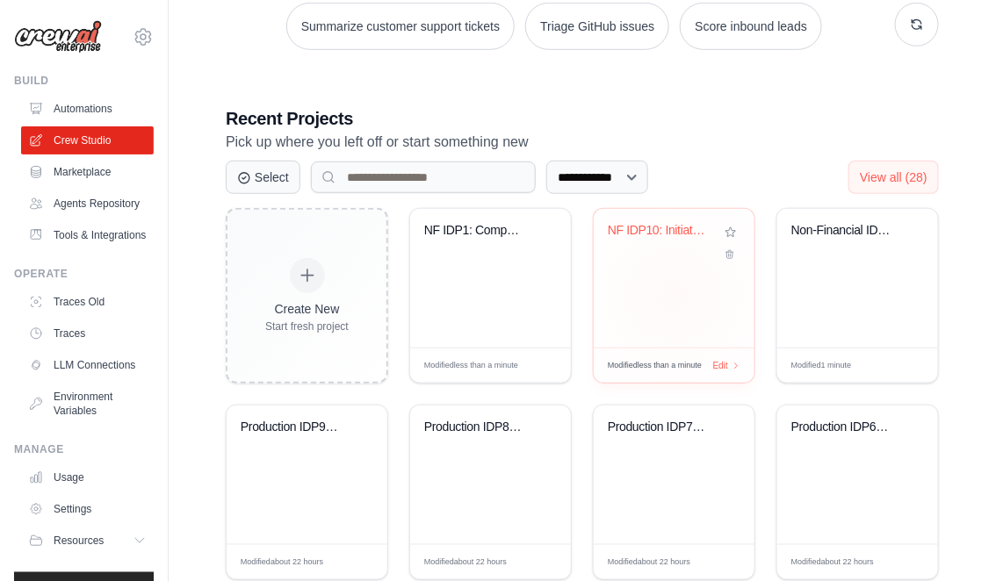
scroll to position [282, 0]
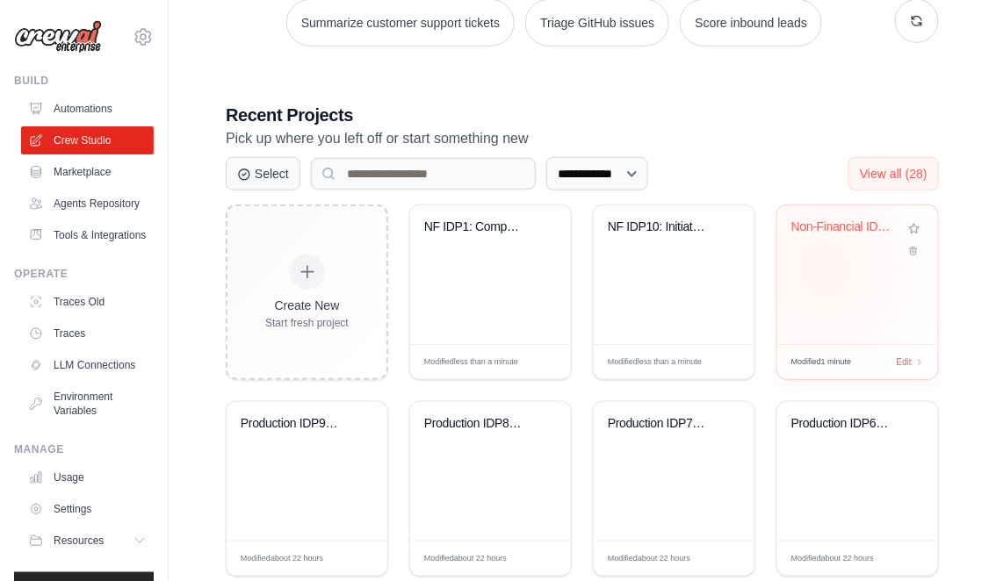
click at [824, 268] on div "Non-Financial IDP11: Evaluacion de ..." at bounding box center [857, 274] width 161 height 139
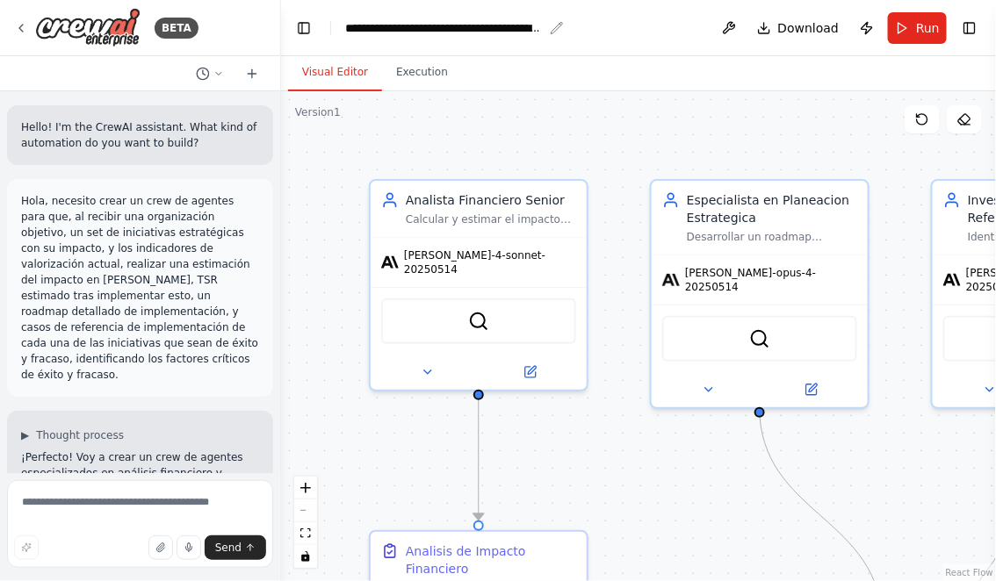
scroll to position [1492, 0]
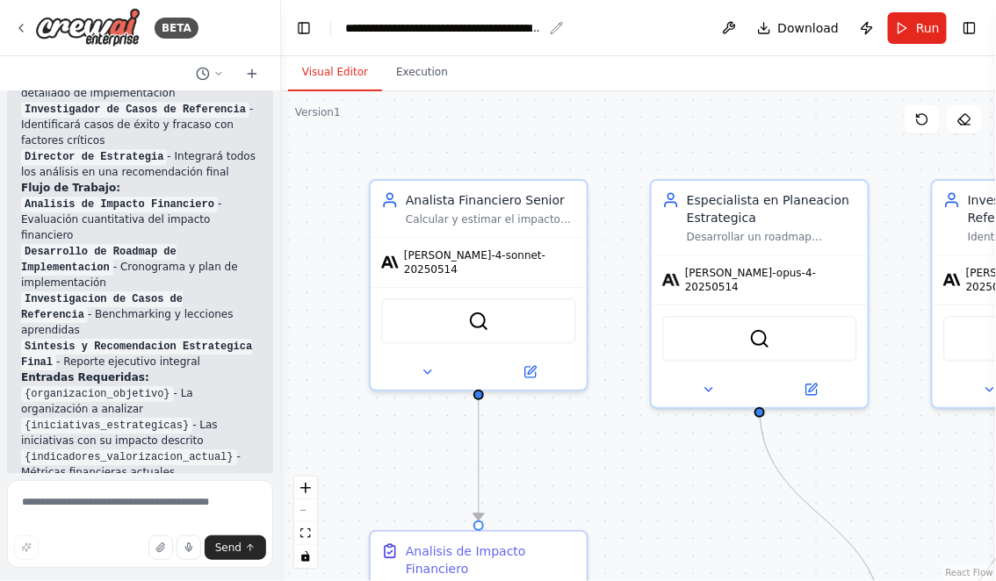
click at [425, 28] on div "**********" at bounding box center [444, 28] width 198 height 18
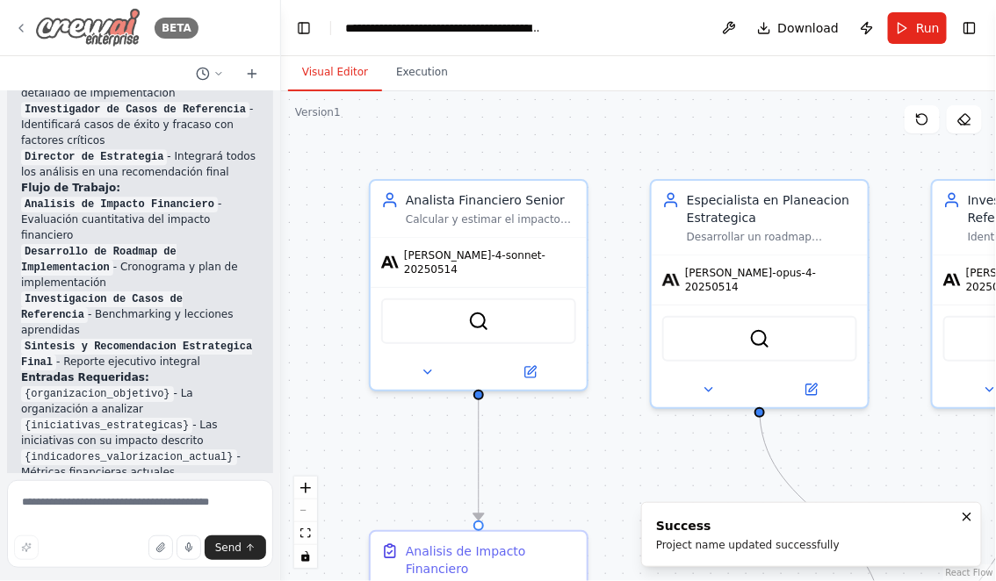
click at [20, 19] on div "BETA" at bounding box center [106, 28] width 184 height 40
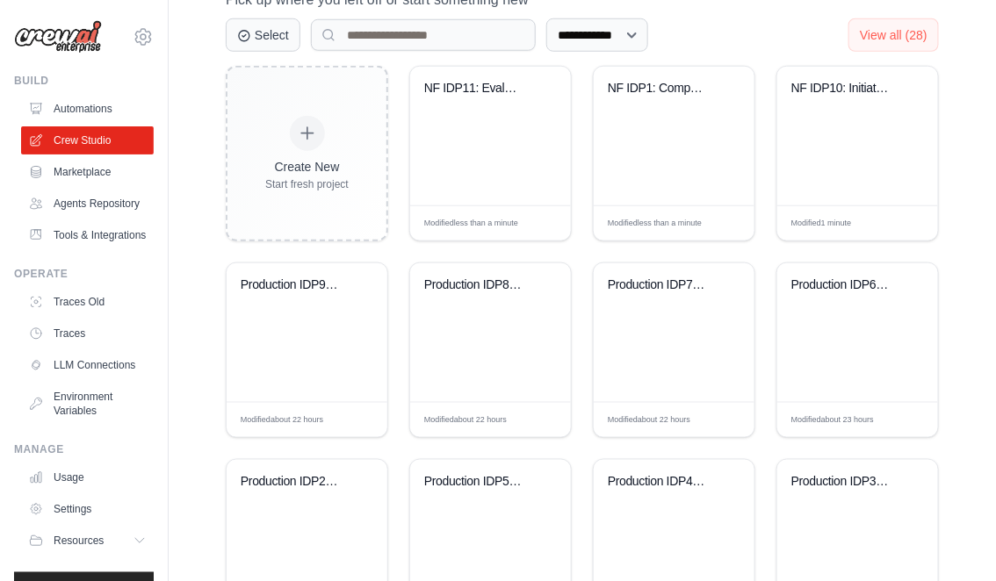
scroll to position [428, 0]
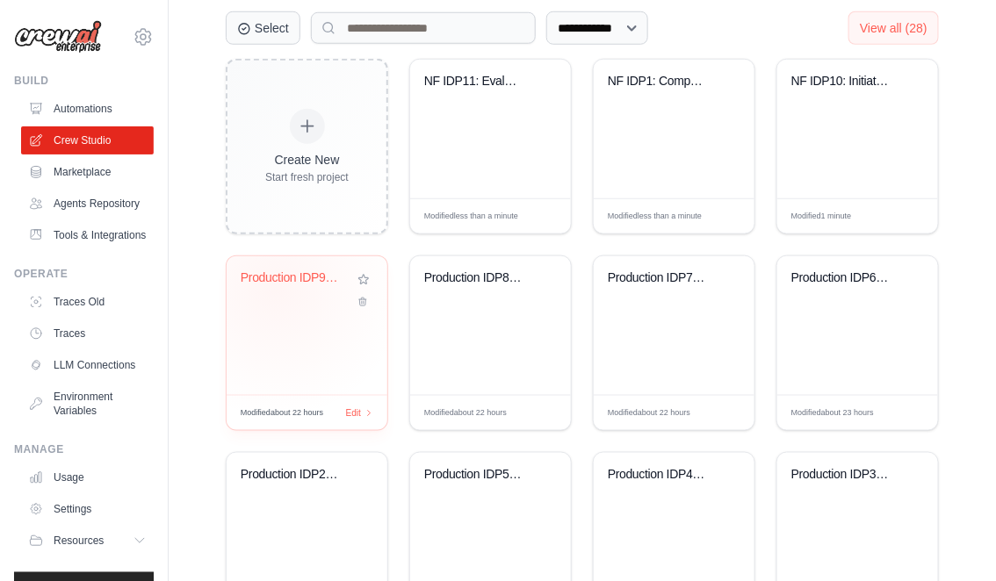
click at [276, 287] on div "Production IDP9: Top Down compariso..." at bounding box center [294, 281] width 106 height 23
click at [457, 308] on div "Production IDP8: Top Down impact" at bounding box center [490, 325] width 161 height 139
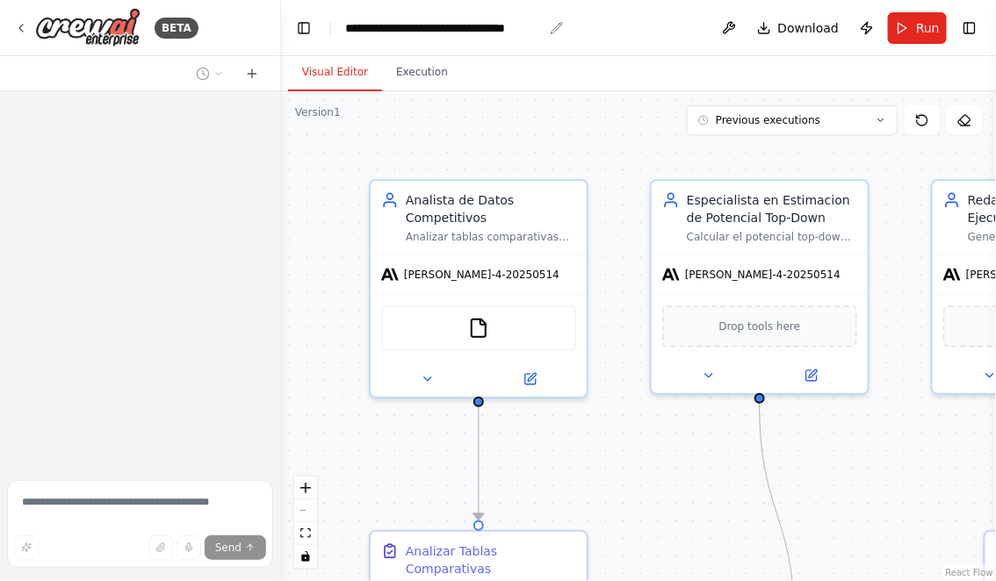
scroll to position [2930, 0]
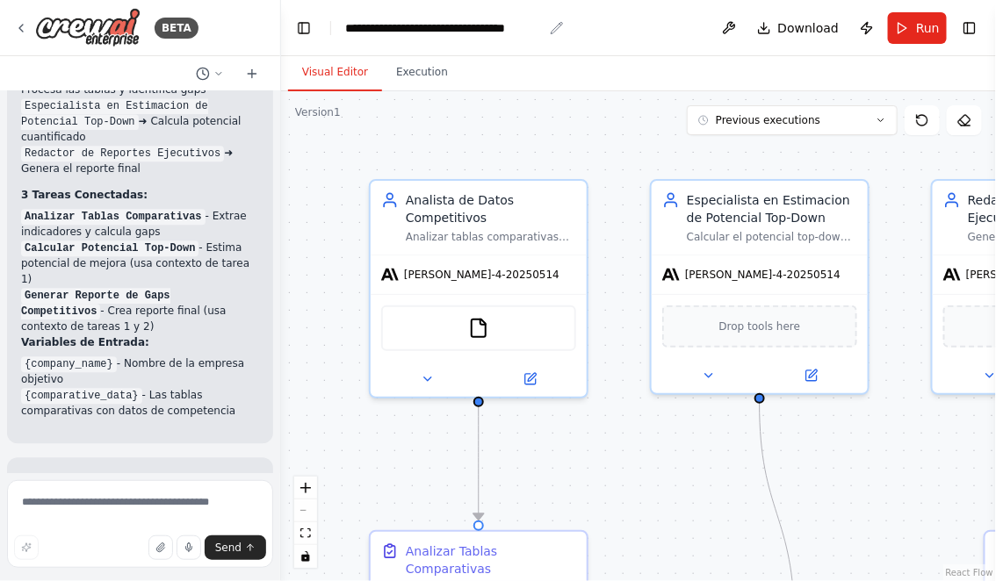
click at [408, 27] on div "**********" at bounding box center [444, 28] width 198 height 18
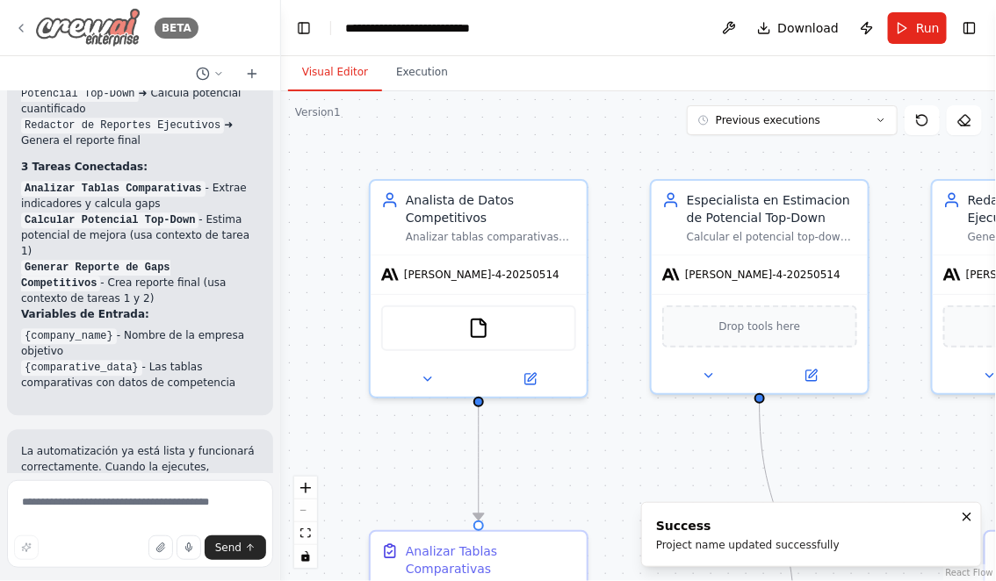
click at [25, 27] on icon at bounding box center [21, 28] width 14 height 14
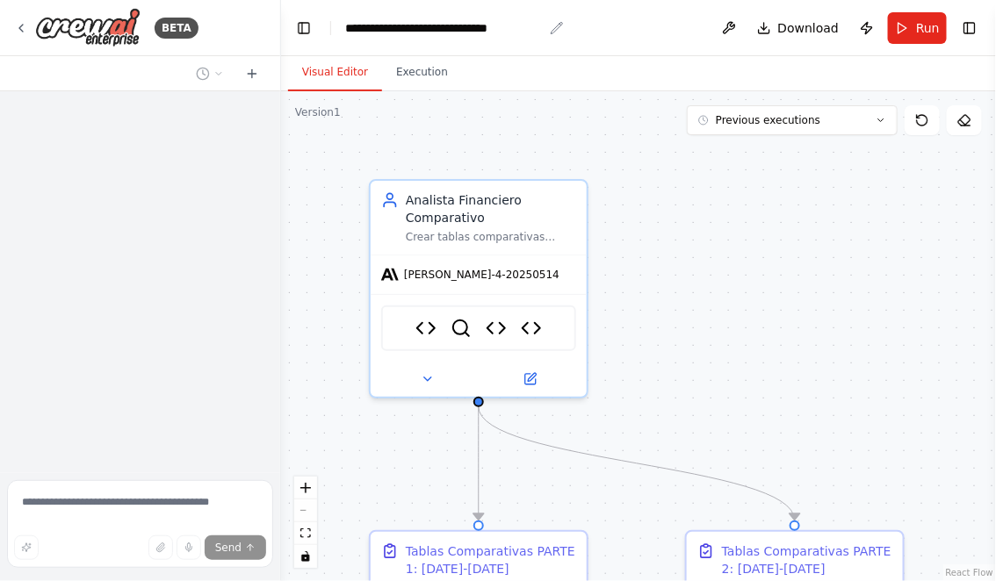
click at [407, 29] on div "**********" at bounding box center [444, 28] width 198 height 18
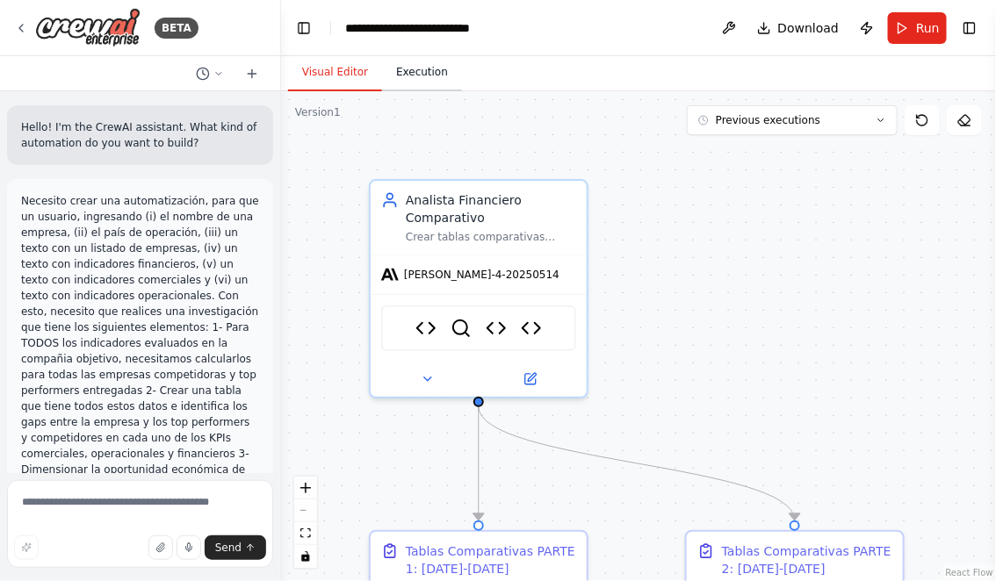
scroll to position [21688, 0]
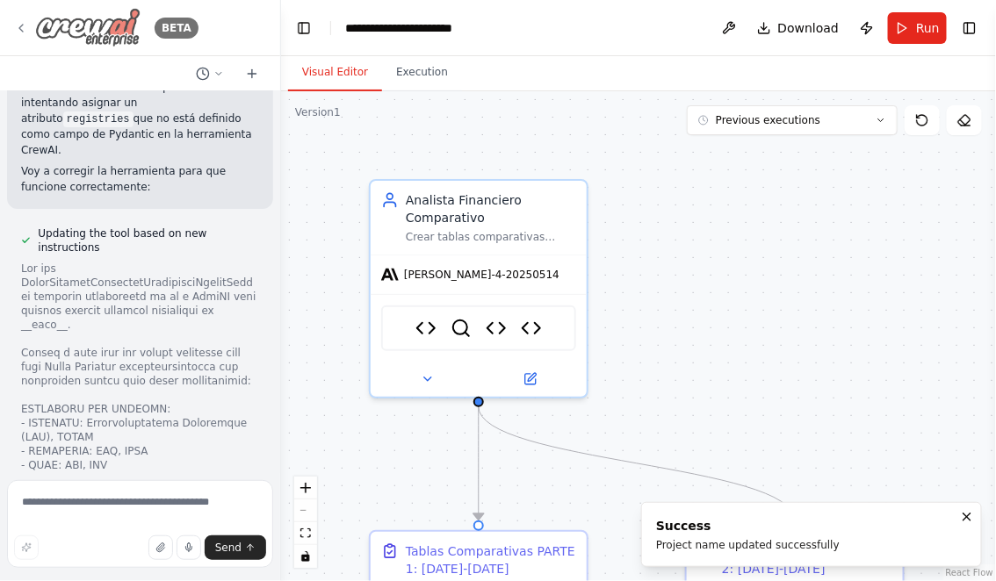
click at [19, 31] on icon at bounding box center [21, 28] width 14 height 14
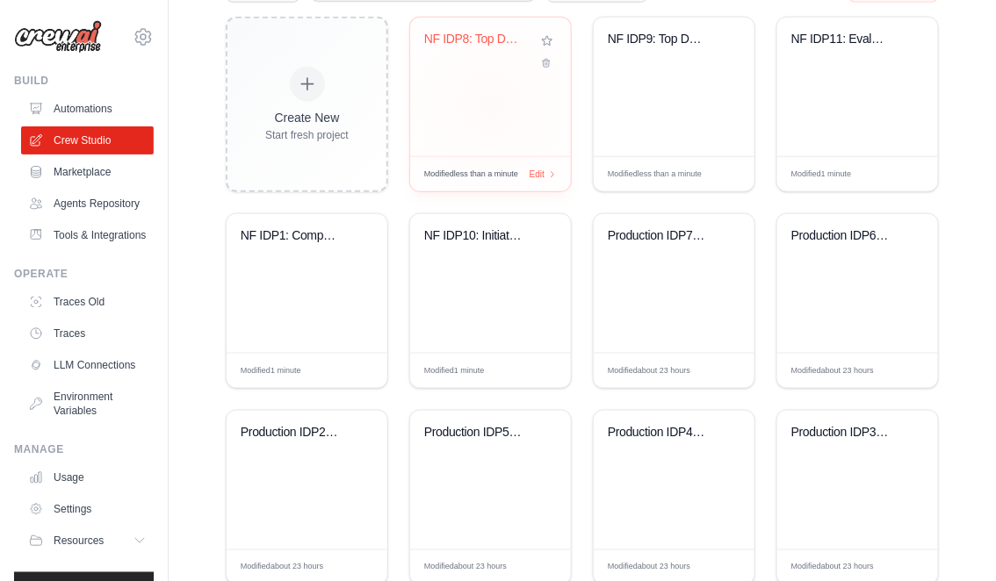
scroll to position [477, 0]
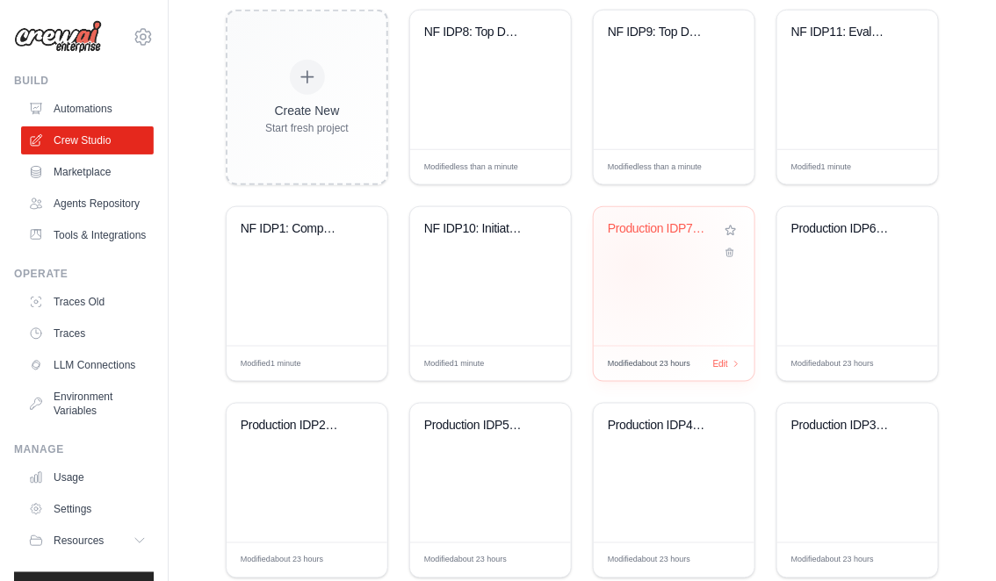
click at [639, 262] on div "Production IDP7: Competitors and Be..." at bounding box center [674, 276] width 161 height 139
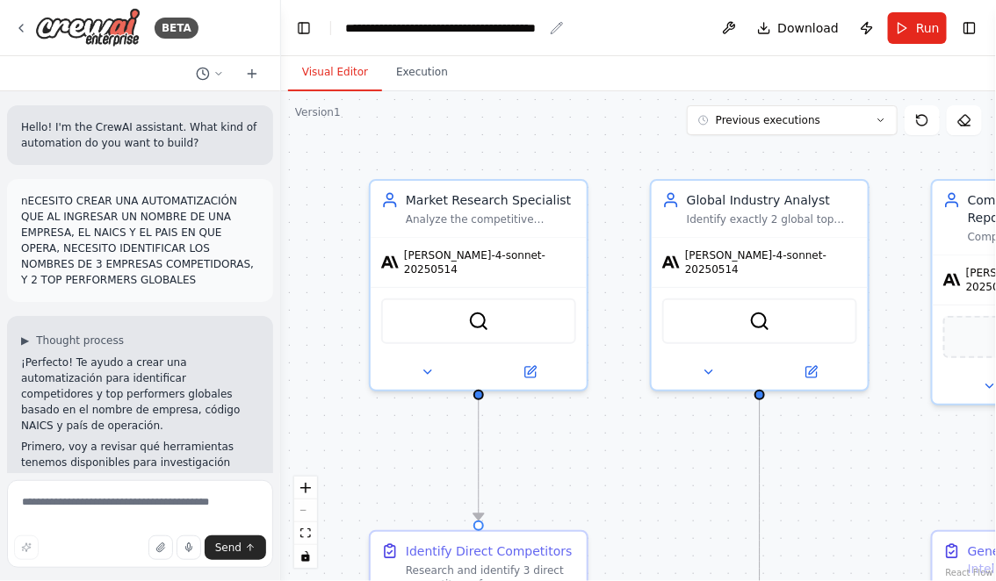
scroll to position [4252, 0]
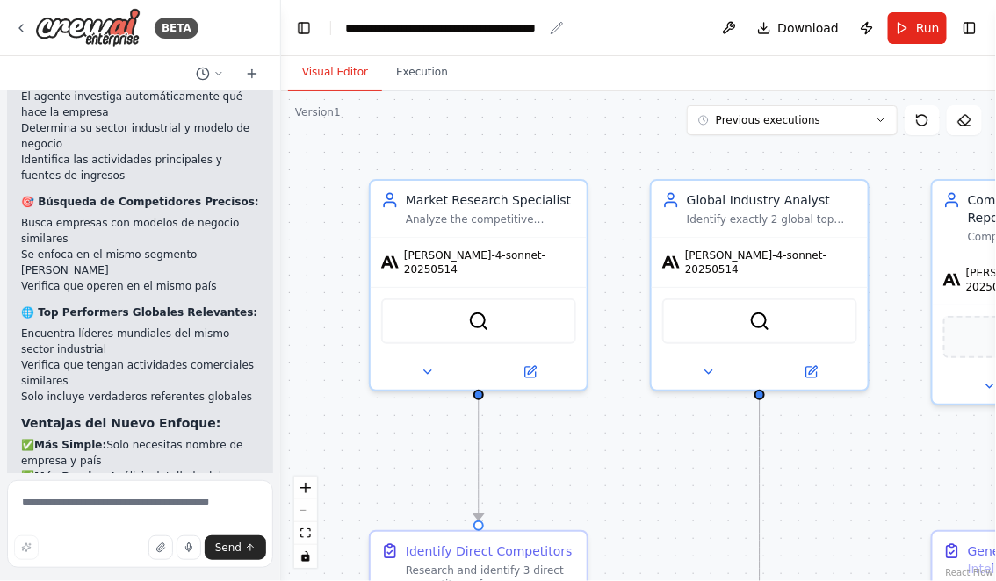
drag, startPoint x: 407, startPoint y: 28, endPoint x: 407, endPoint y: 40, distance: 12.3
click at [407, 28] on div "**********" at bounding box center [444, 28] width 198 height 18
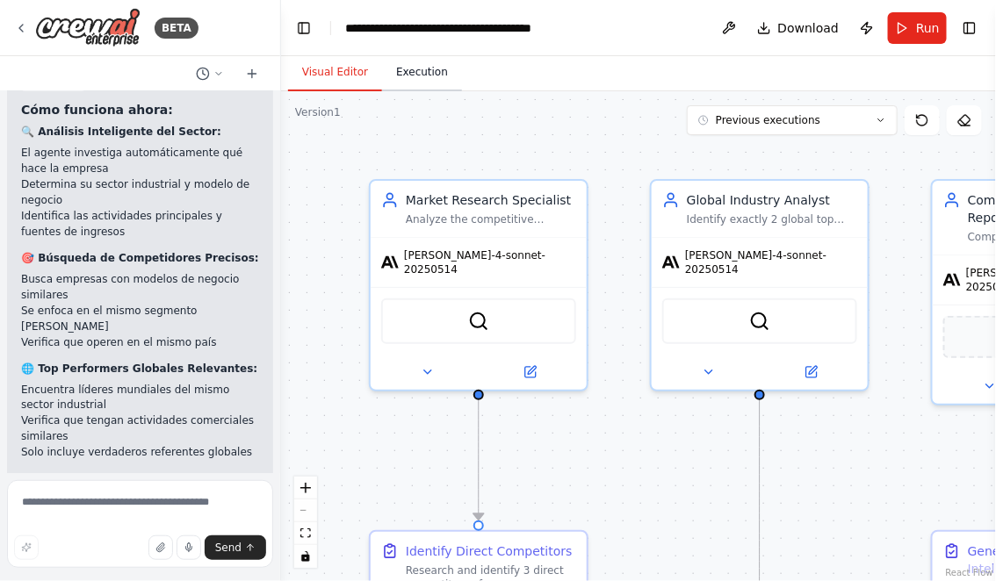
scroll to position [4337, 0]
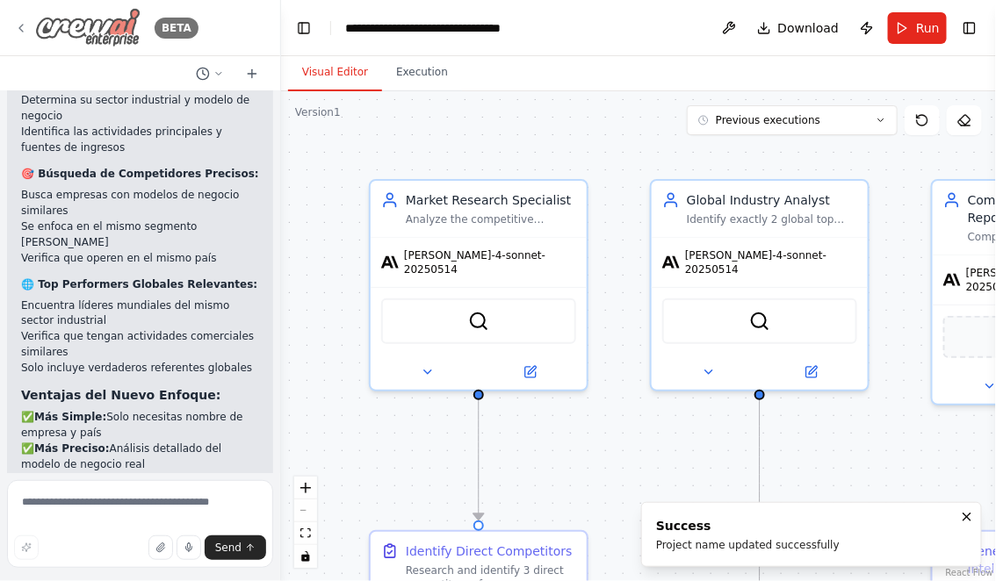
click at [17, 24] on icon at bounding box center [21, 28] width 14 height 14
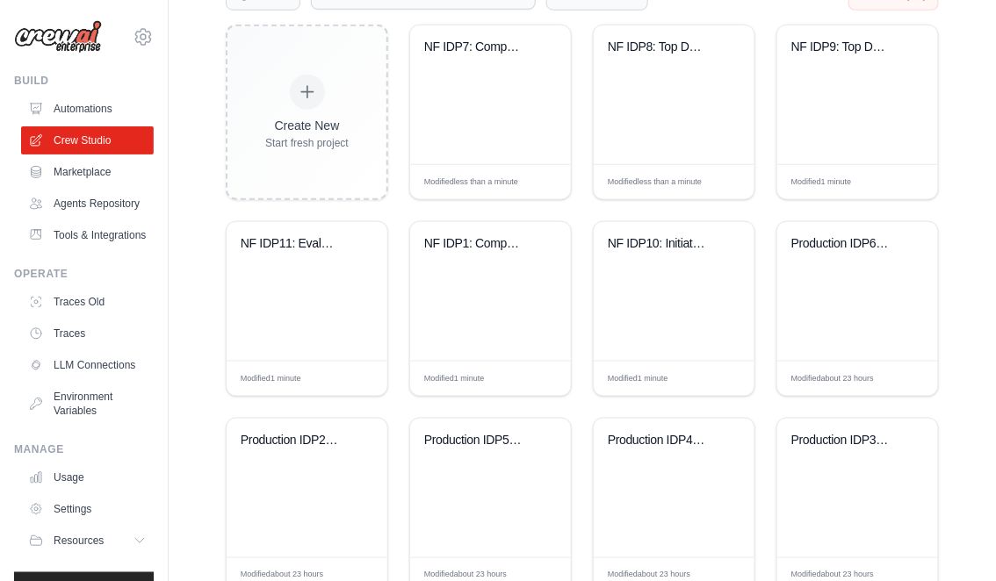
scroll to position [518, 0]
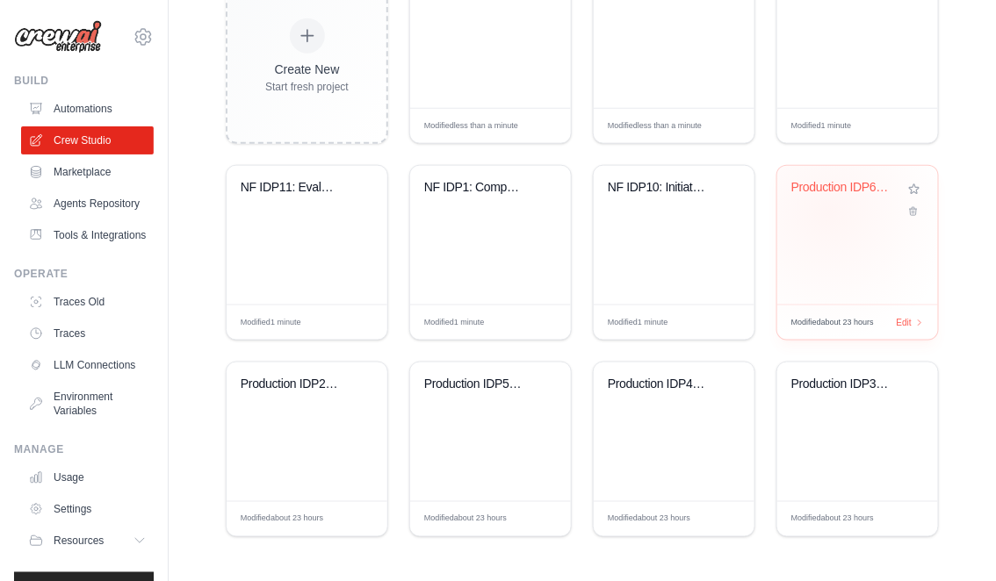
click at [828, 212] on div "Production IDP6: Operational perfor..." at bounding box center [857, 200] width 133 height 40
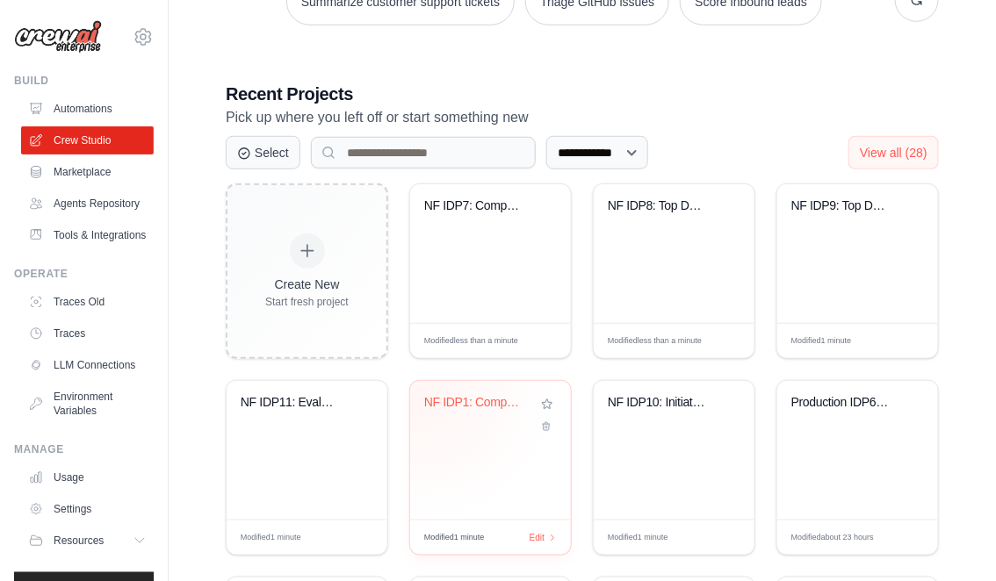
scroll to position [303, 0]
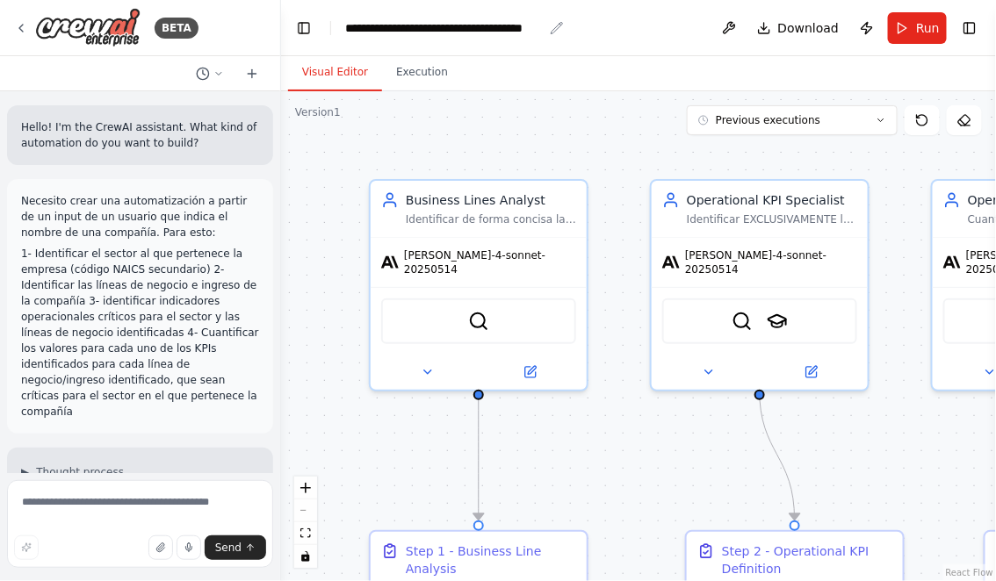
click at [408, 30] on div "**********" at bounding box center [444, 28] width 198 height 18
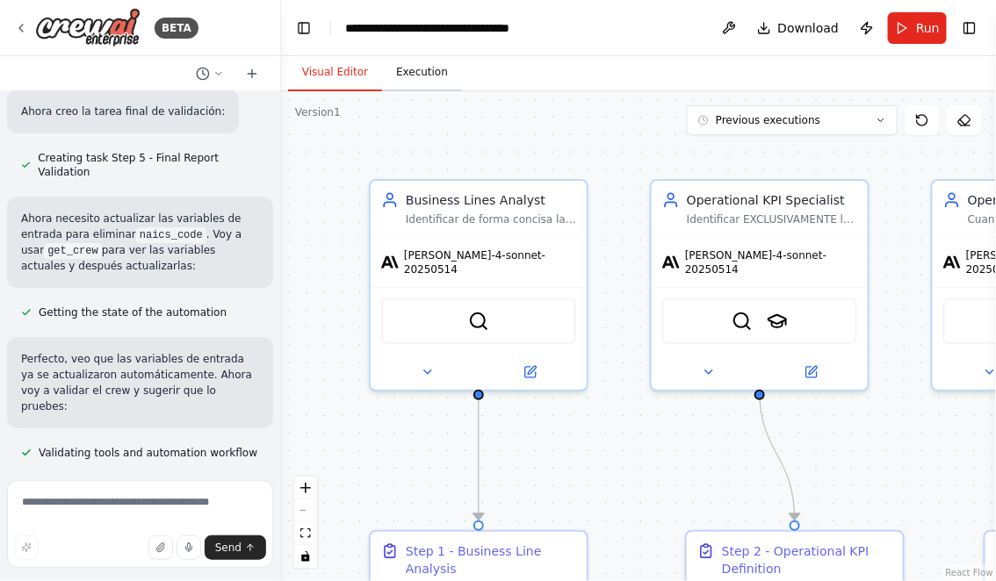
scroll to position [14583, 0]
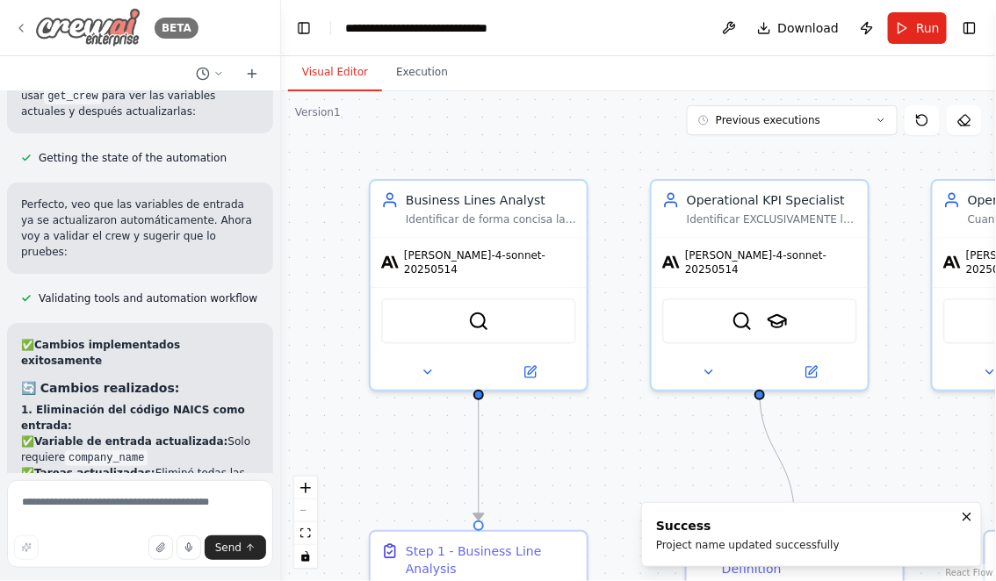
click at [15, 28] on icon at bounding box center [21, 28] width 14 height 14
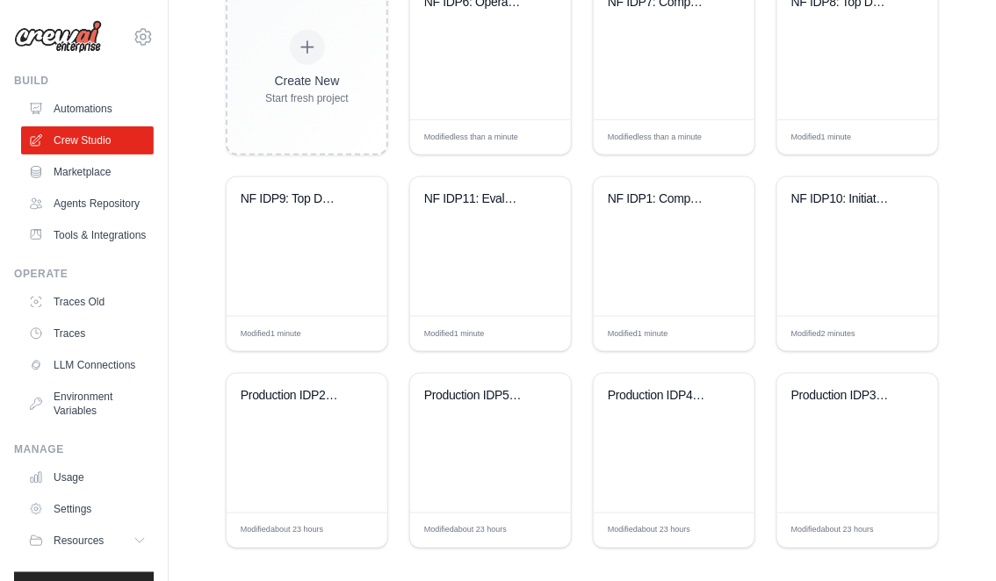
scroll to position [518, 0]
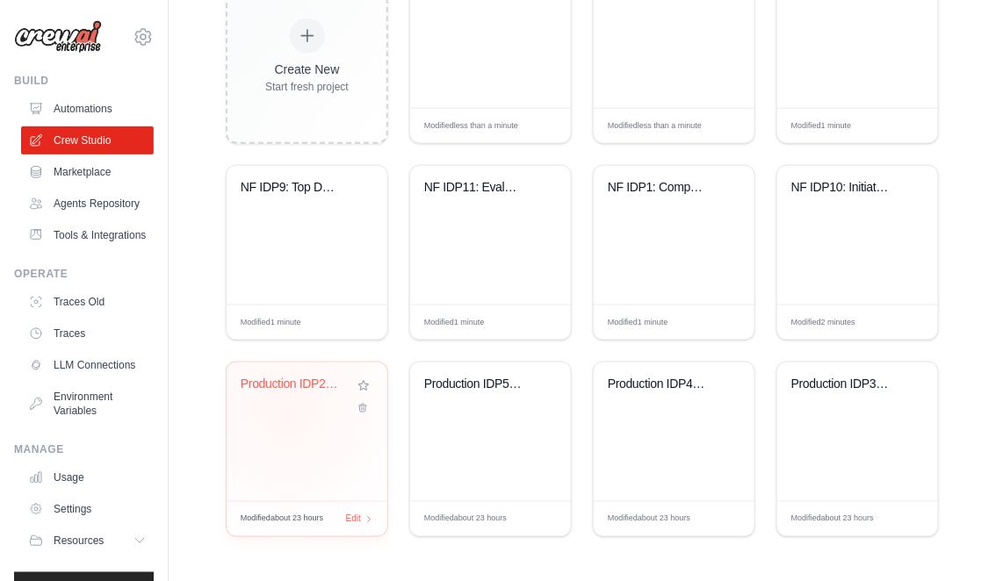
click at [288, 408] on div "Production IDP2: Non financial Comp..." at bounding box center [307, 397] width 133 height 40
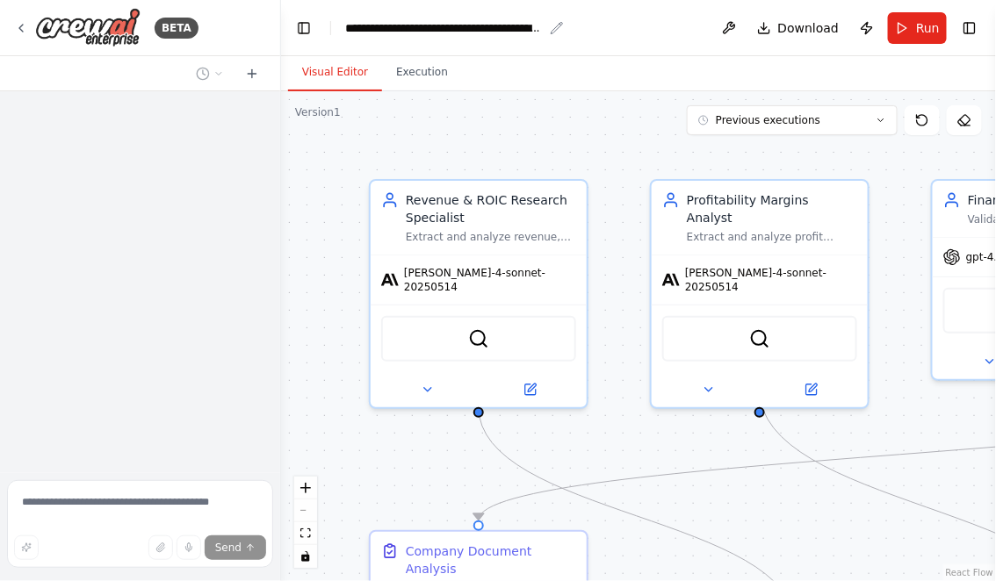
click at [407, 30] on div "**********" at bounding box center [444, 28] width 198 height 18
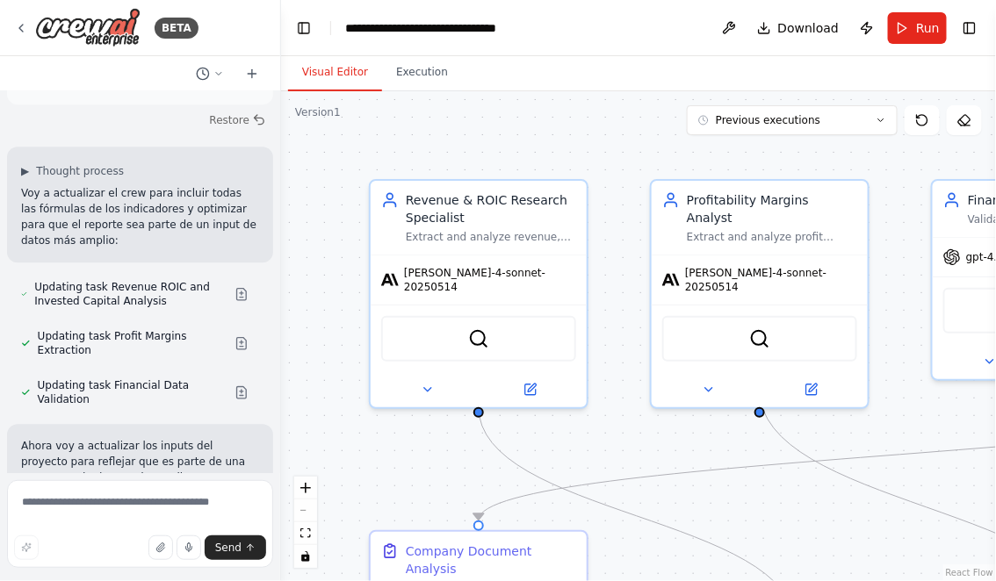
scroll to position [52823, 0]
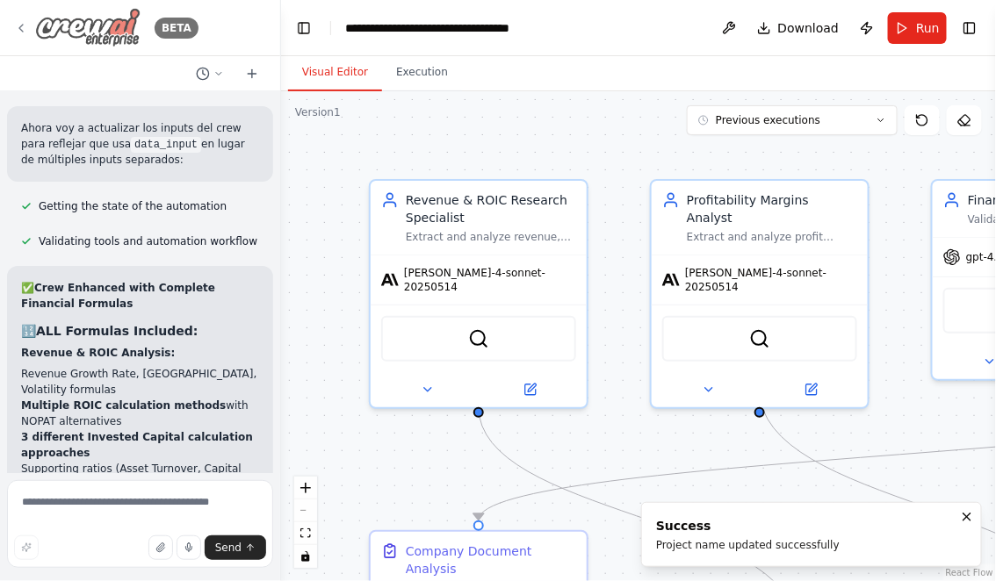
click at [22, 29] on icon at bounding box center [21, 28] width 14 height 14
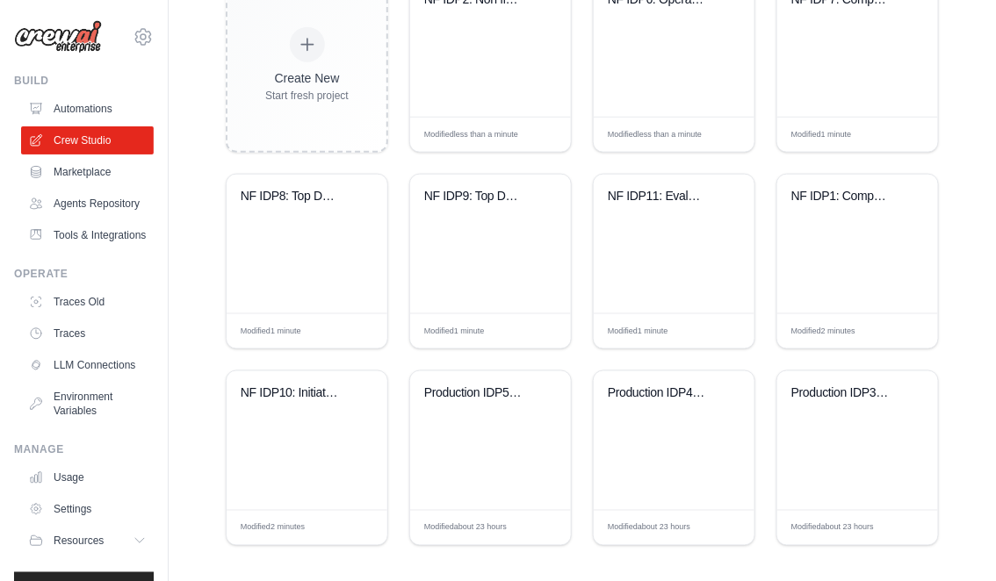
scroll to position [518, 0]
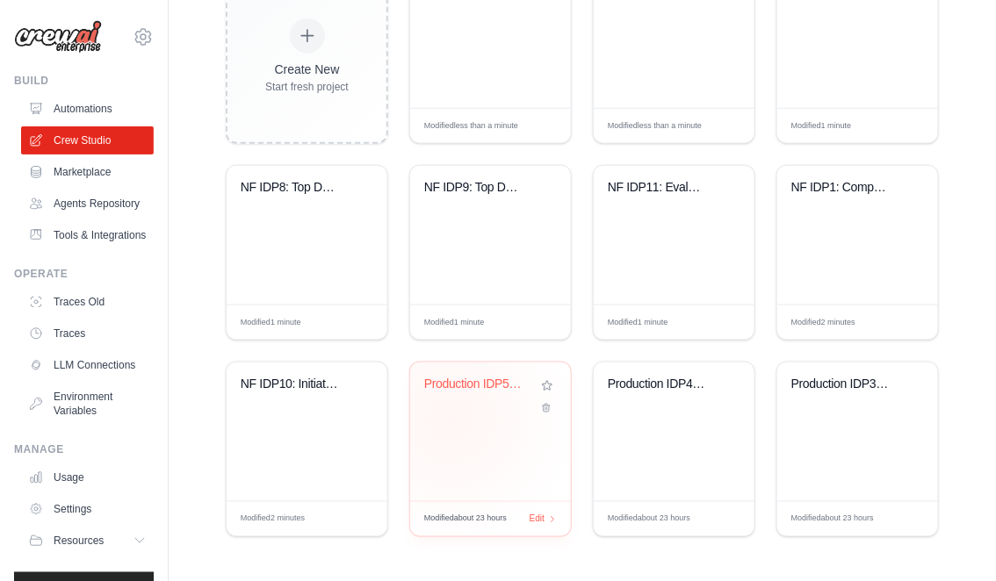
click at [458, 417] on div "Production IDP5: Commercial perform..." at bounding box center [490, 432] width 161 height 139
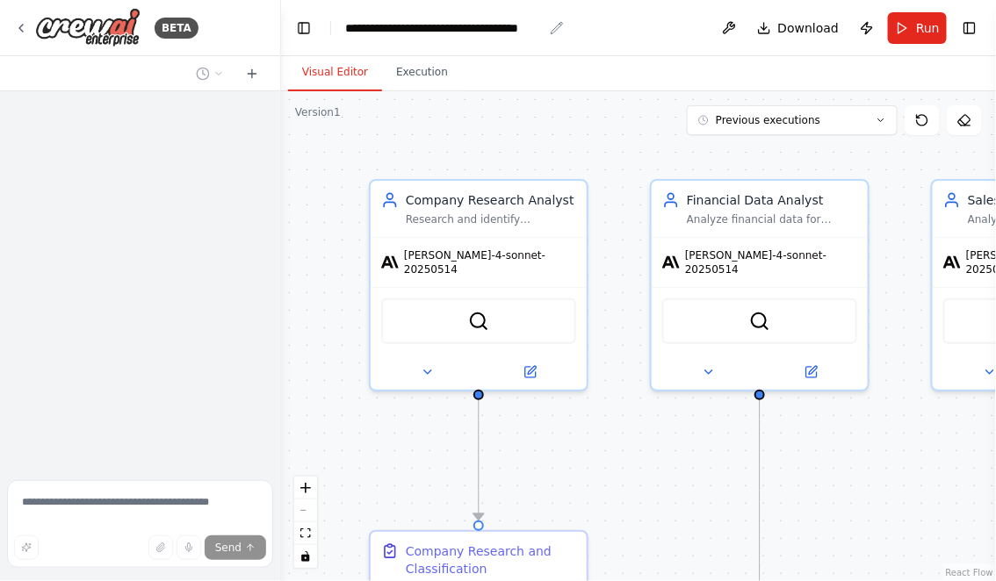
drag, startPoint x: 407, startPoint y: 27, endPoint x: 406, endPoint y: 95, distance: 67.6
click at [407, 27] on div "**********" at bounding box center [444, 28] width 198 height 18
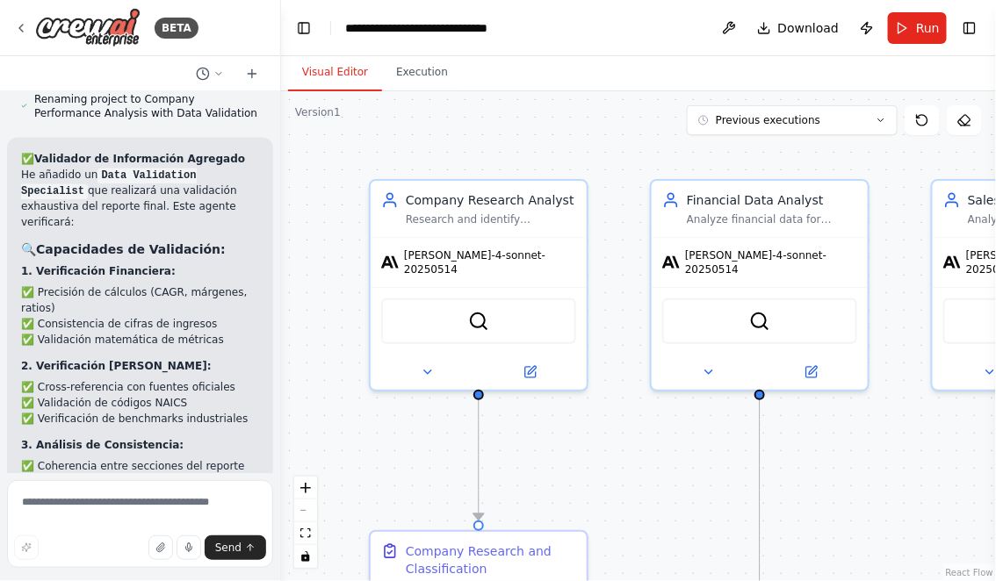
scroll to position [10012, 0]
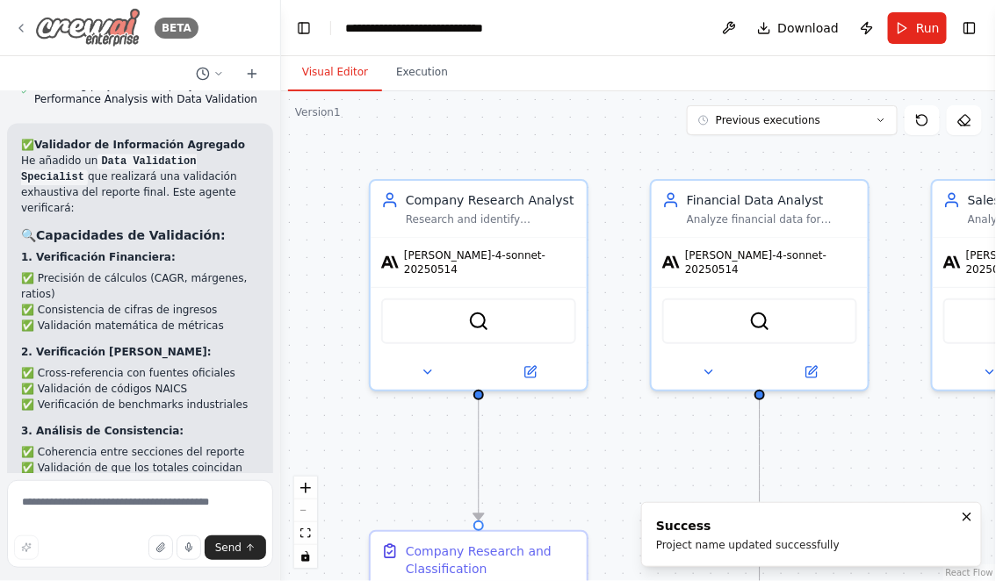
click at [23, 25] on icon at bounding box center [21, 28] width 14 height 14
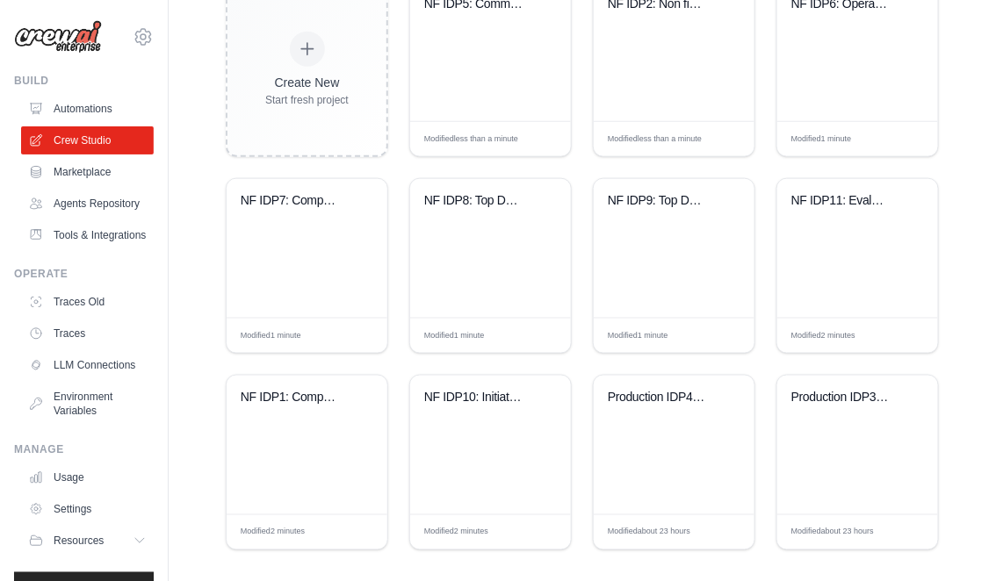
scroll to position [503, 0]
click at [638, 400] on div "Production IDP4: Valuation and TSR" at bounding box center [661, 400] width 106 height 16
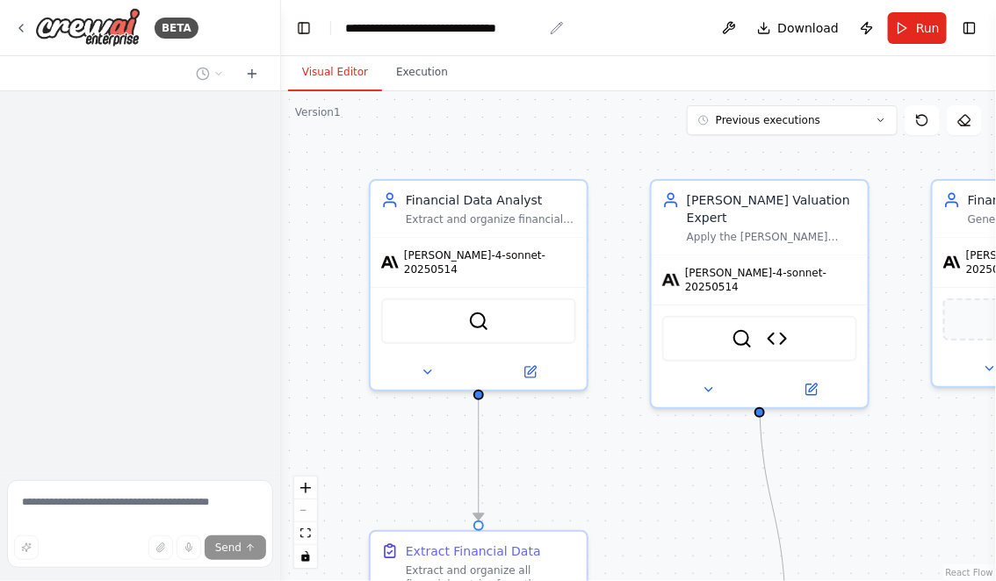
click at [406, 31] on div "**********" at bounding box center [444, 28] width 198 height 18
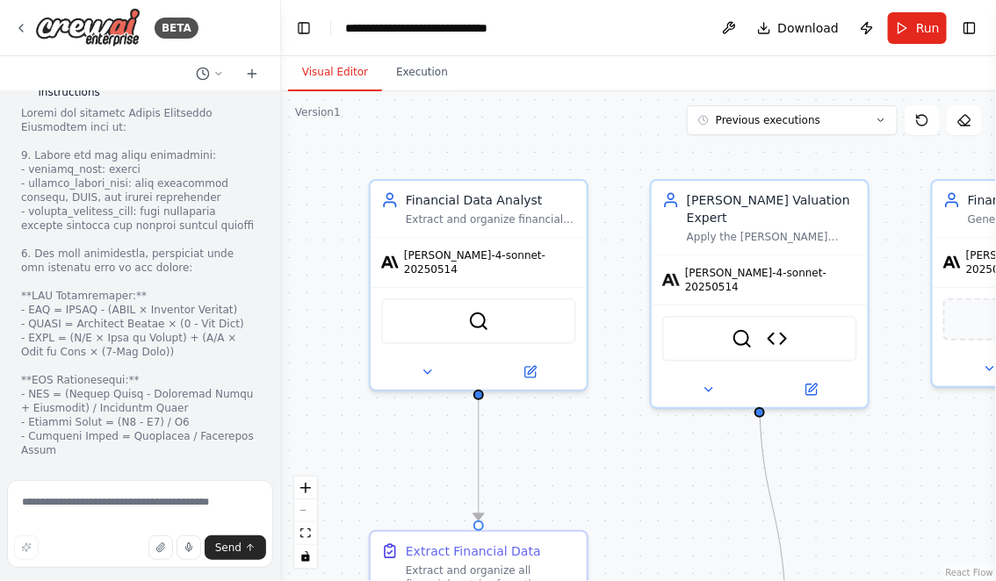
scroll to position [7596, 0]
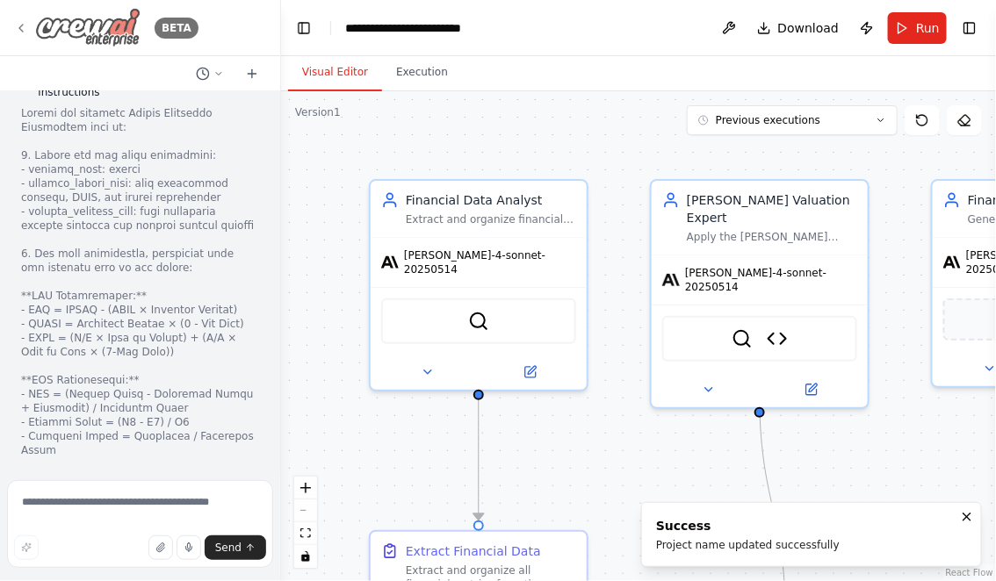
click at [22, 21] on icon at bounding box center [21, 28] width 14 height 14
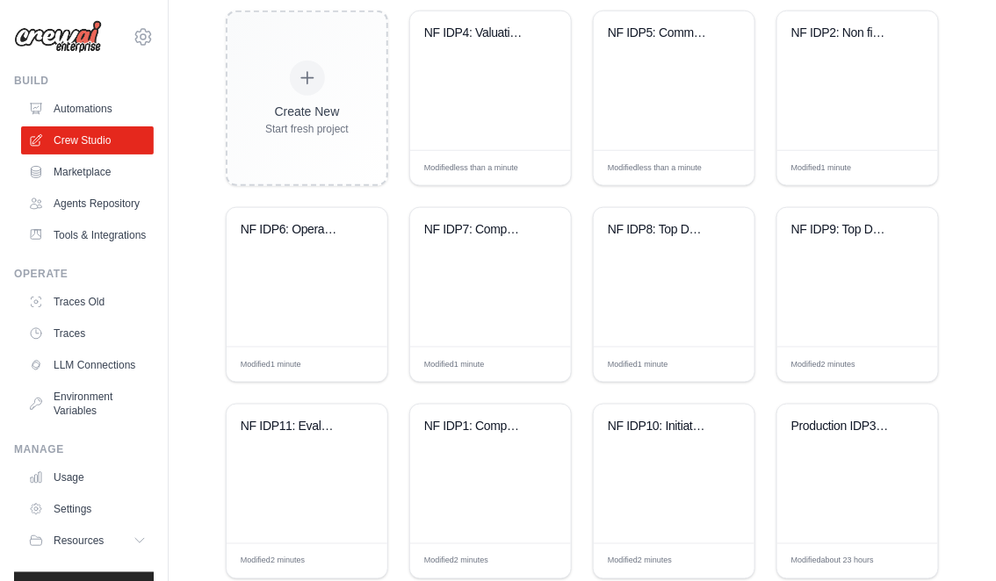
scroll to position [518, 0]
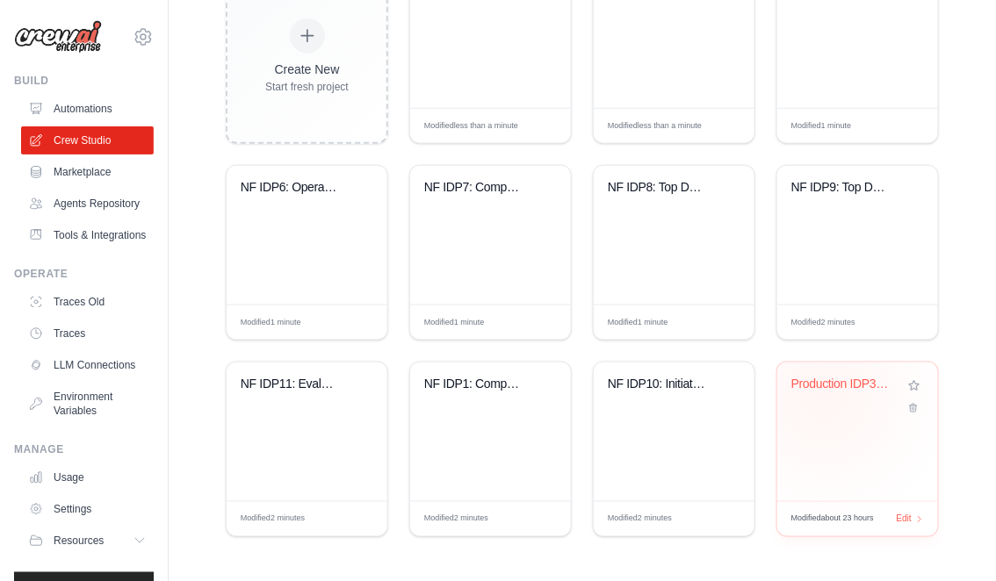
click at [824, 397] on div "Production IDP3: Capital Turnover n..." at bounding box center [857, 397] width 133 height 40
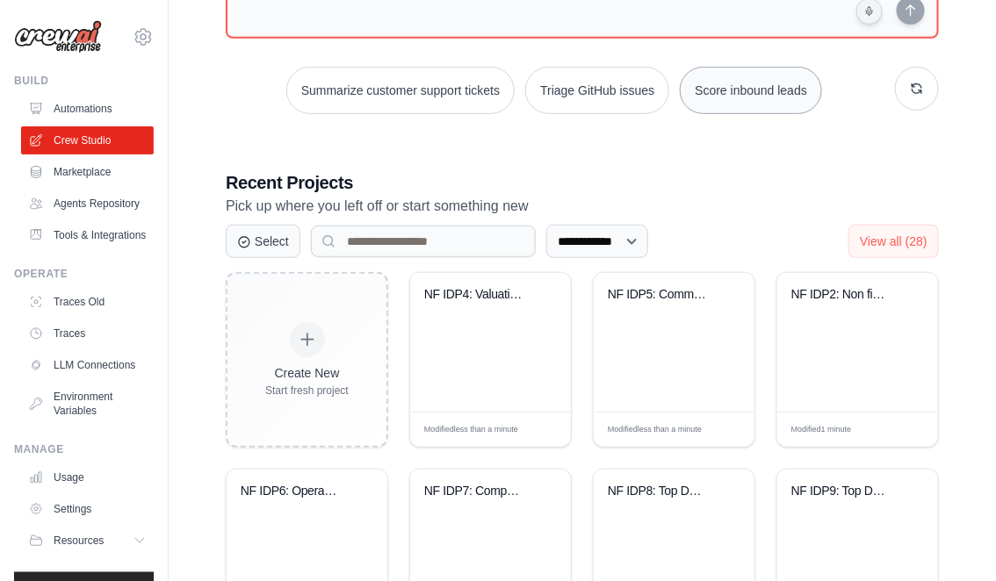
scroll to position [197, 0]
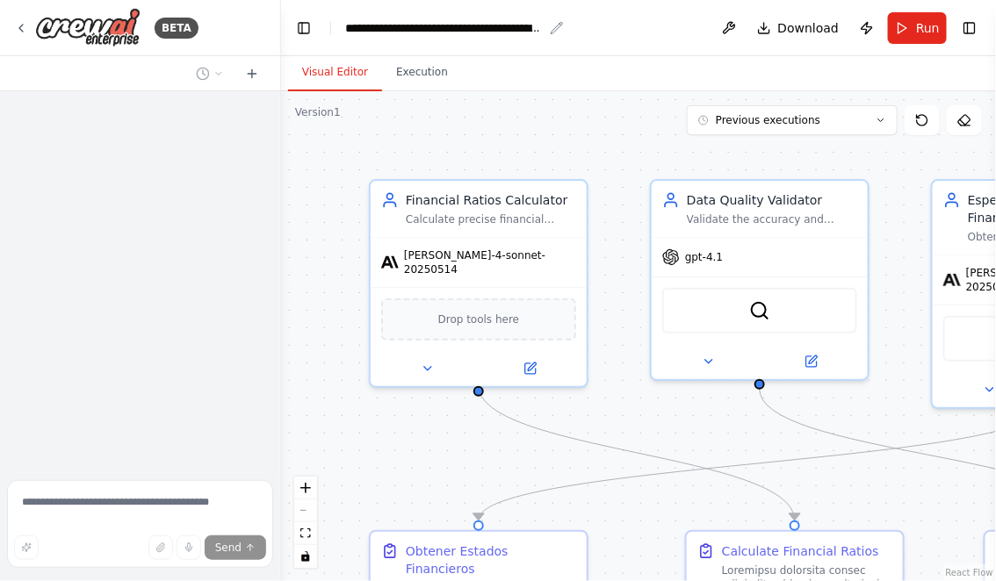
click at [408, 31] on div "**********" at bounding box center [444, 28] width 198 height 18
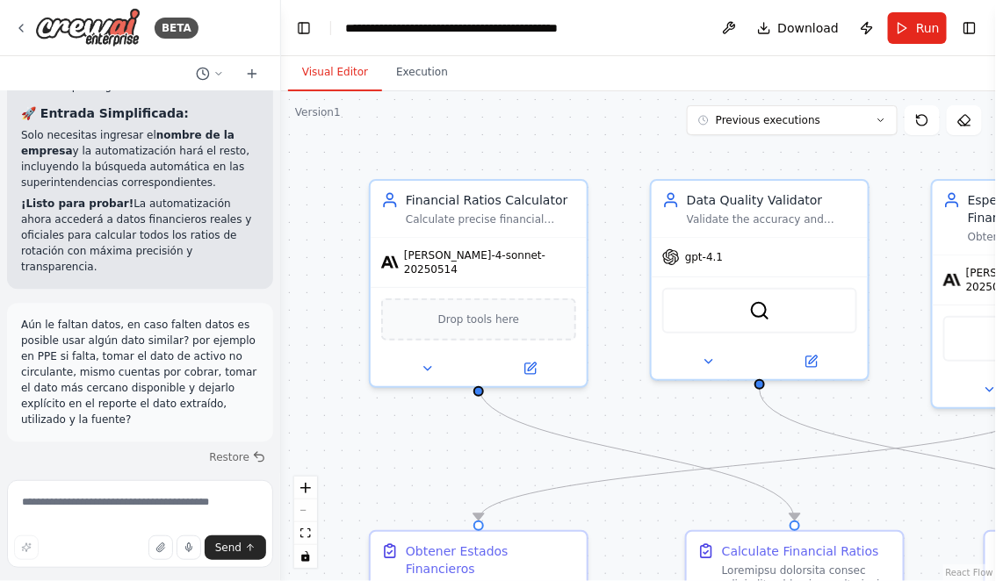
scroll to position [26659, 0]
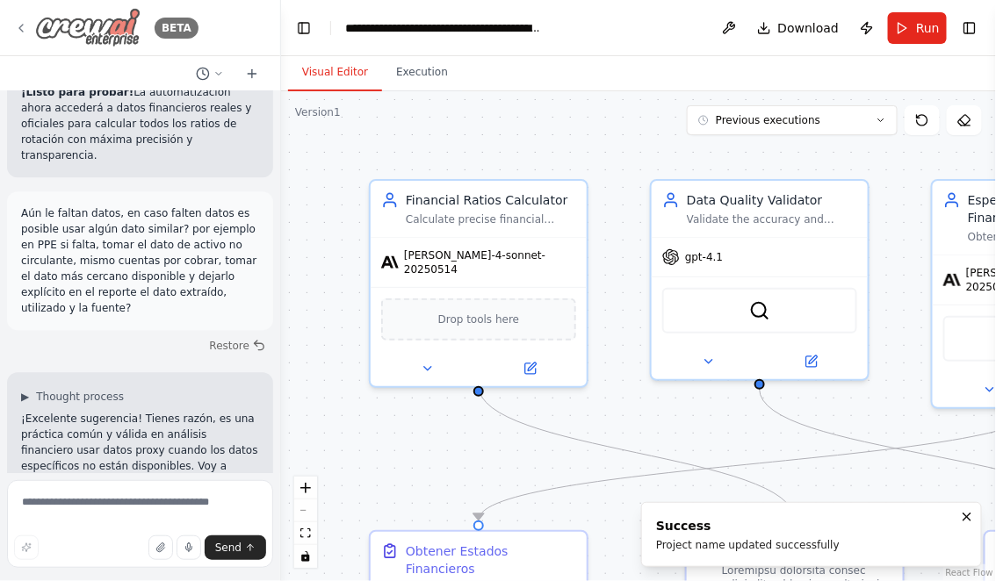
click at [20, 23] on icon at bounding box center [21, 28] width 14 height 14
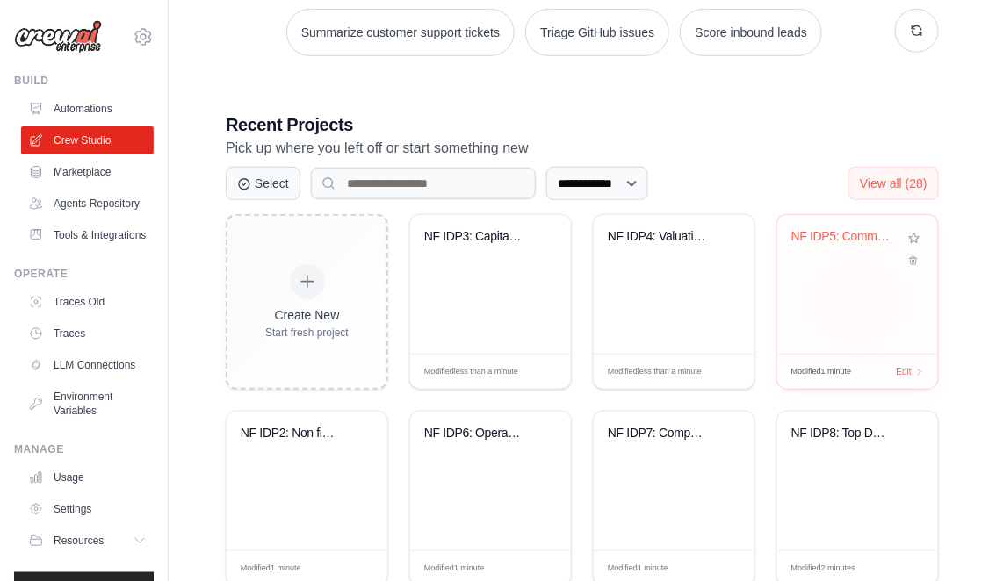
scroll to position [190, 0]
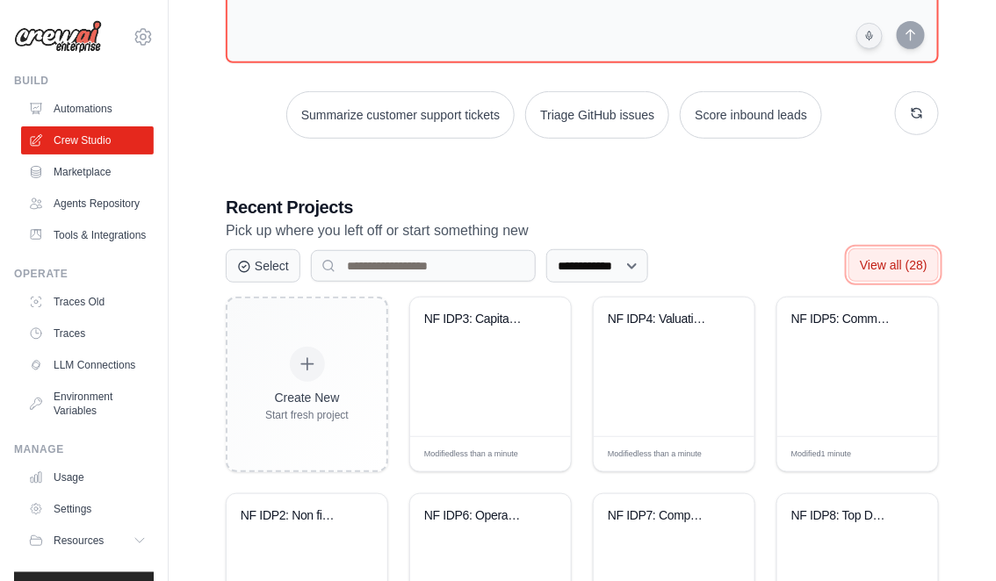
click at [868, 269] on span "View all (28)" at bounding box center [894, 265] width 68 height 14
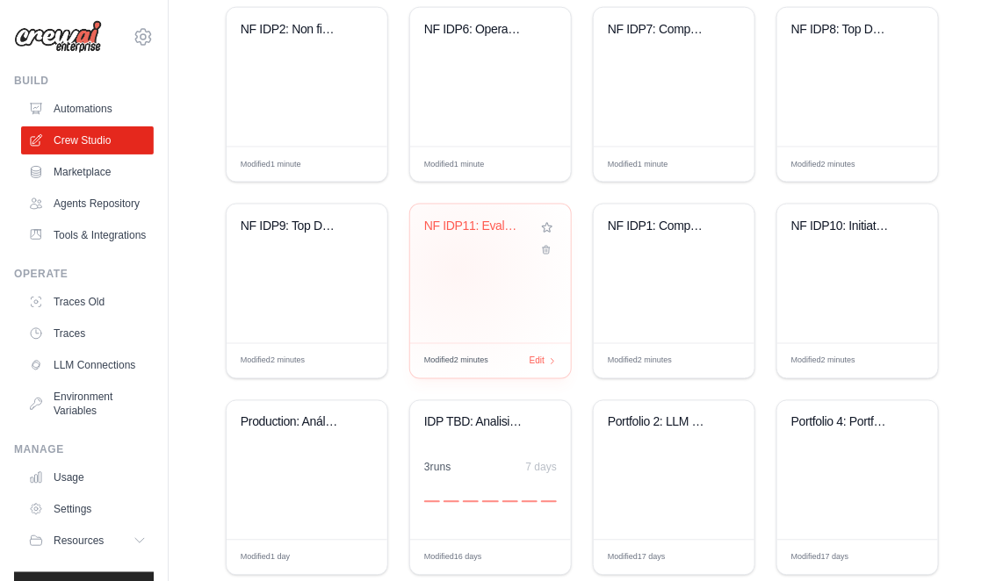
scroll to position [713, 0]
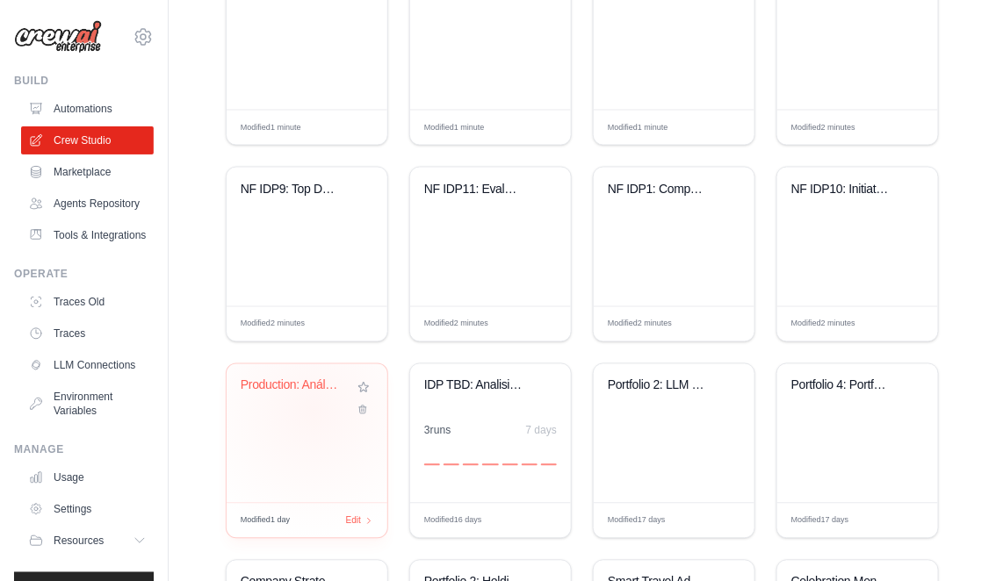
click at [313, 409] on div "Production: Análisis Marketing Digi..." at bounding box center [307, 398] width 133 height 40
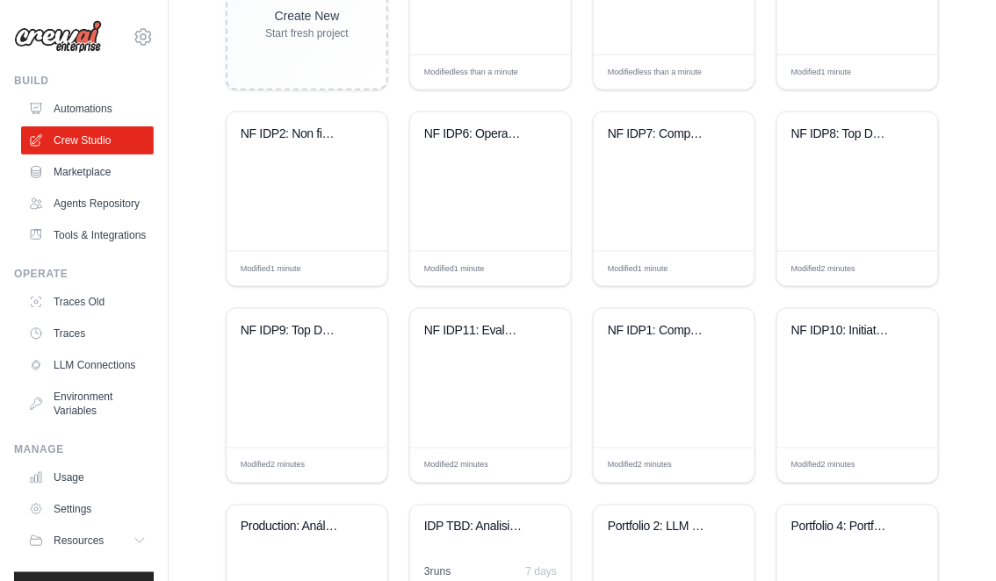
scroll to position [515, 0]
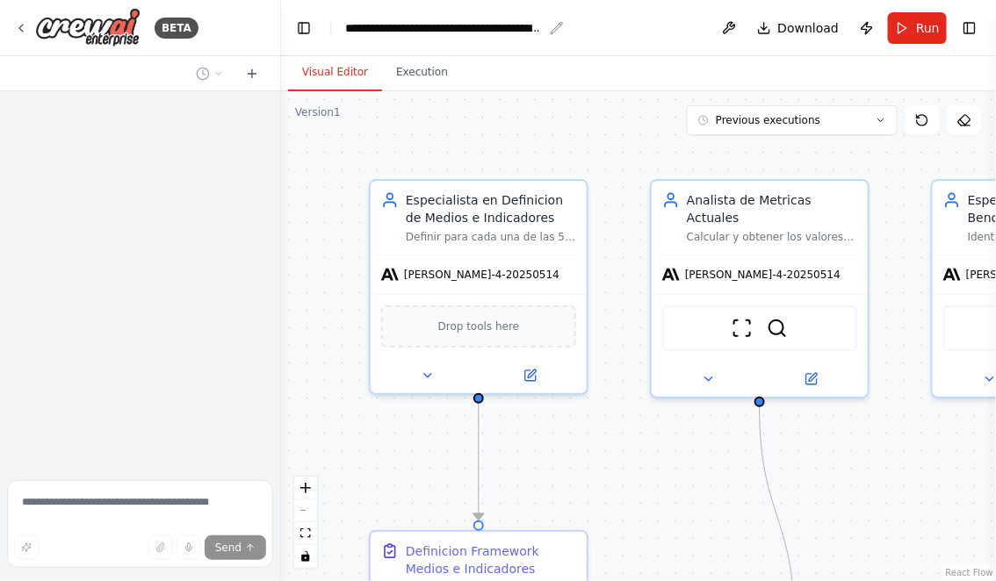
click at [413, 31] on div "**********" at bounding box center [444, 28] width 198 height 18
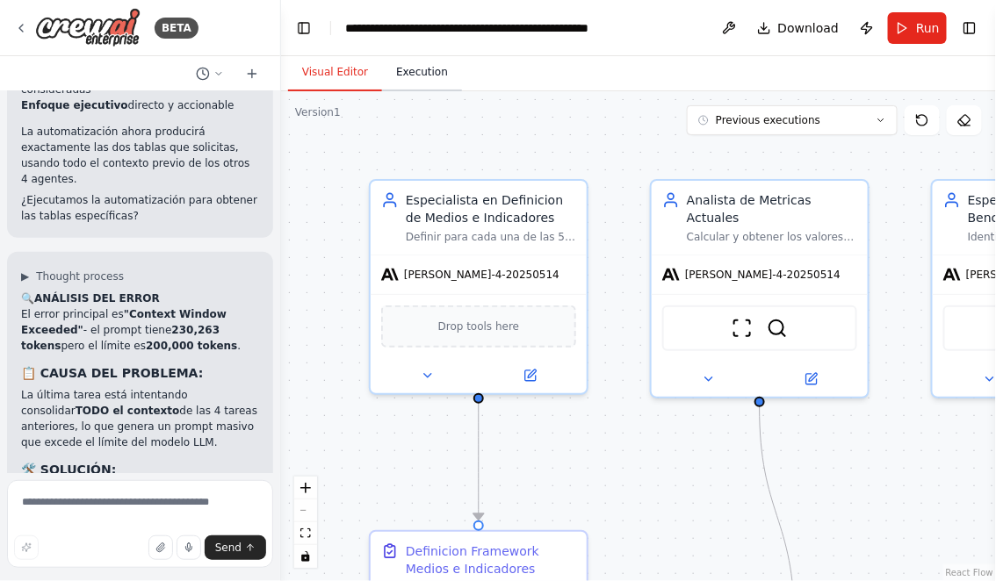
scroll to position [38604, 0]
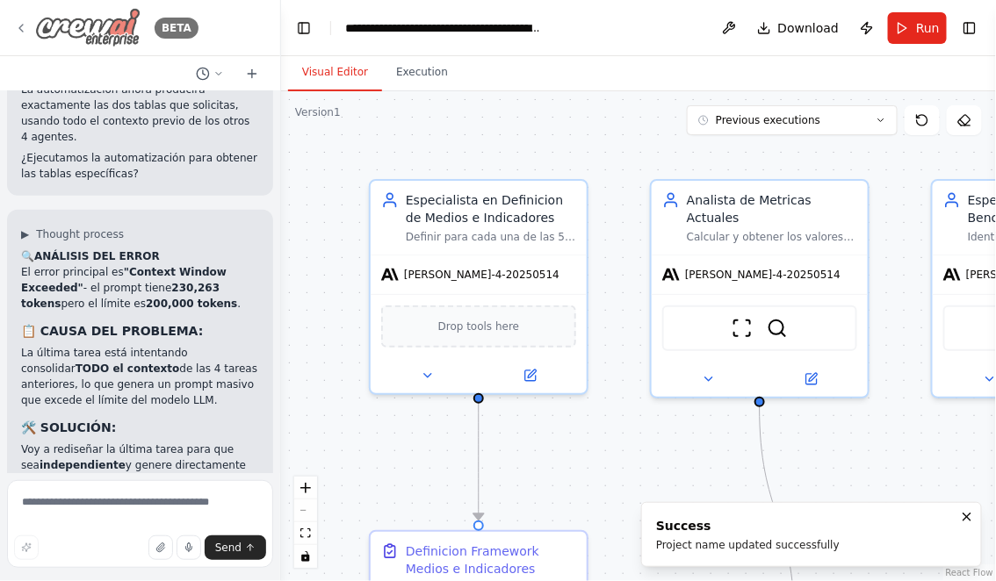
click at [16, 25] on icon at bounding box center [21, 28] width 14 height 14
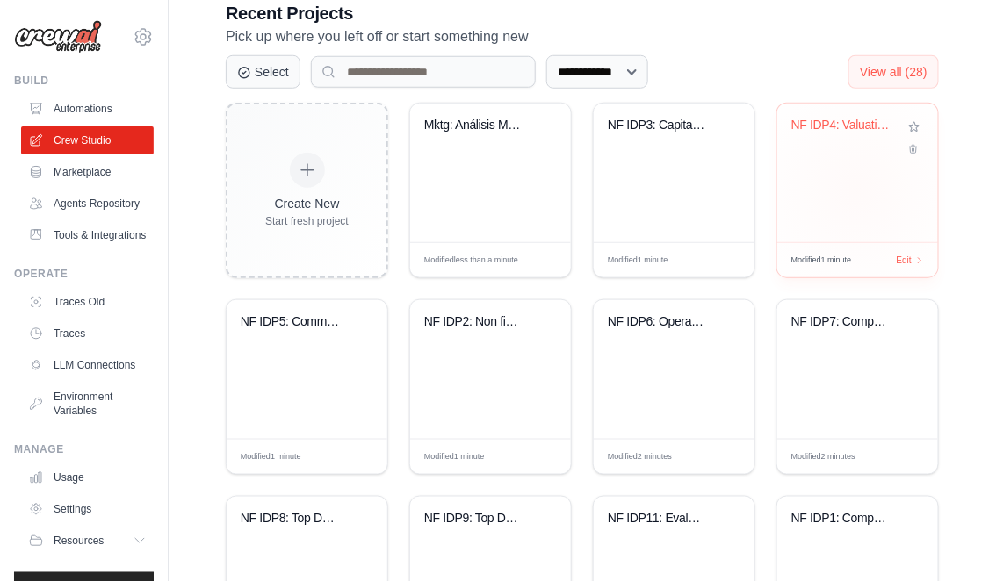
scroll to position [396, 0]
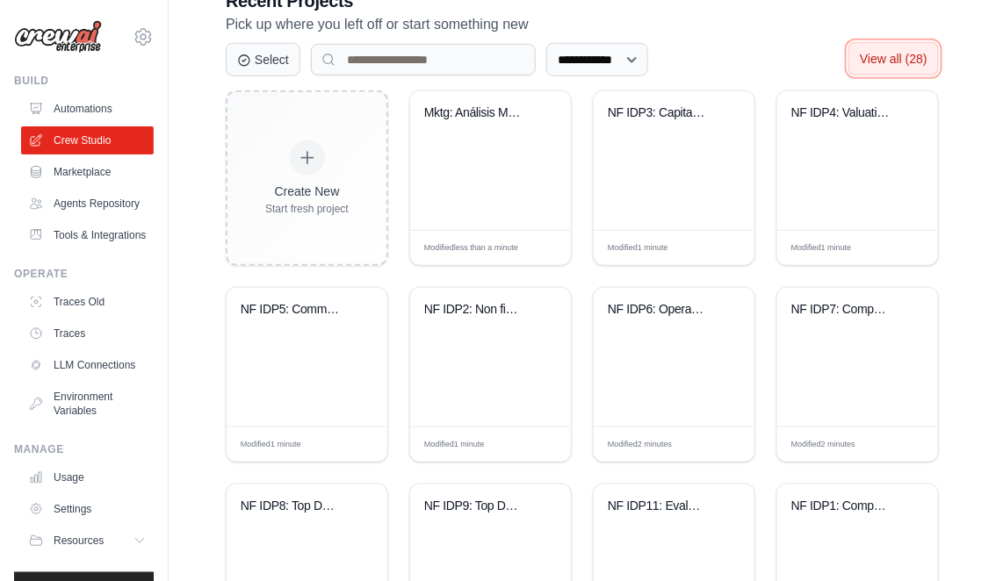
click at [896, 63] on span "View all (28)" at bounding box center [894, 59] width 68 height 14
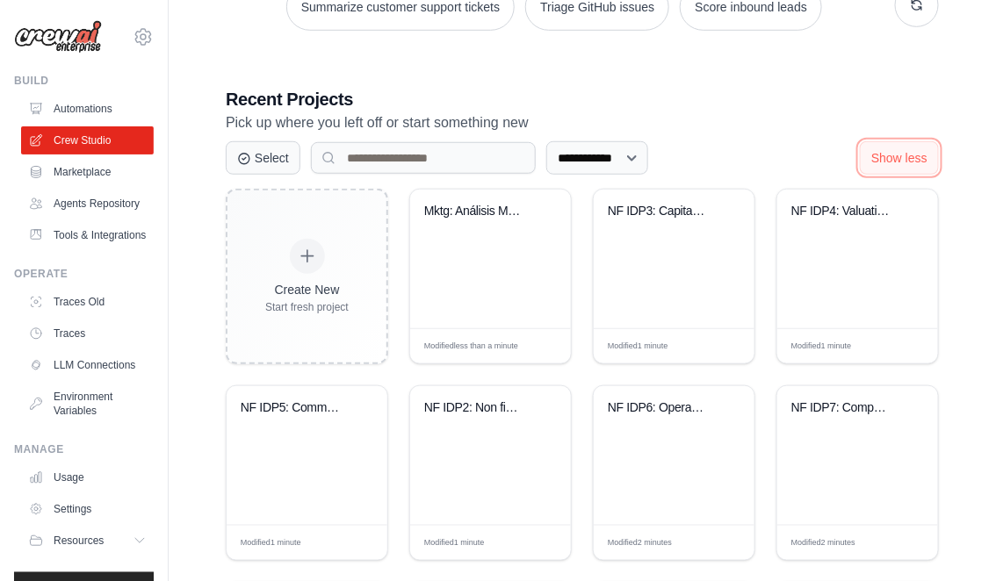
scroll to position [287, 0]
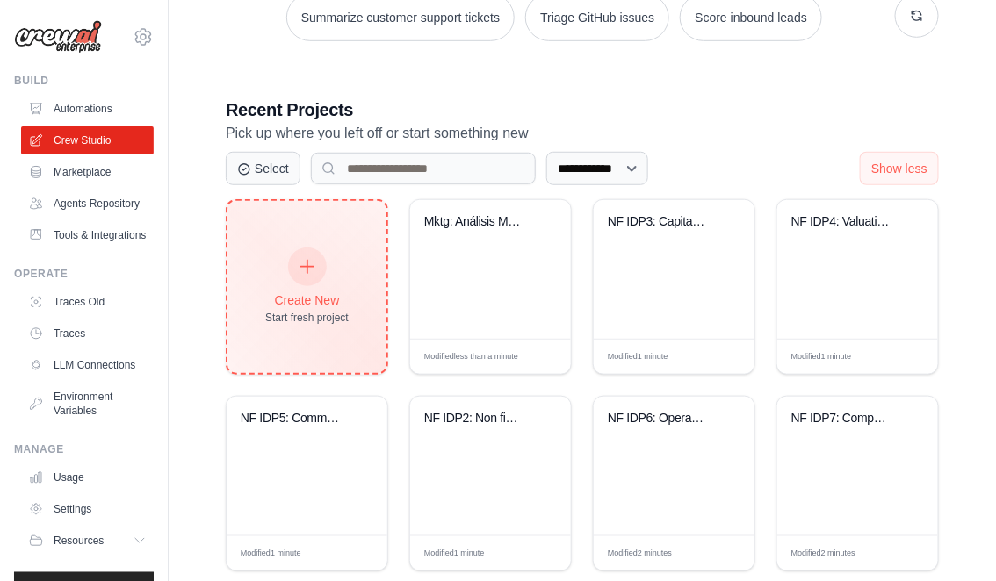
click at [299, 303] on div "Create New" at bounding box center [306, 301] width 83 height 18
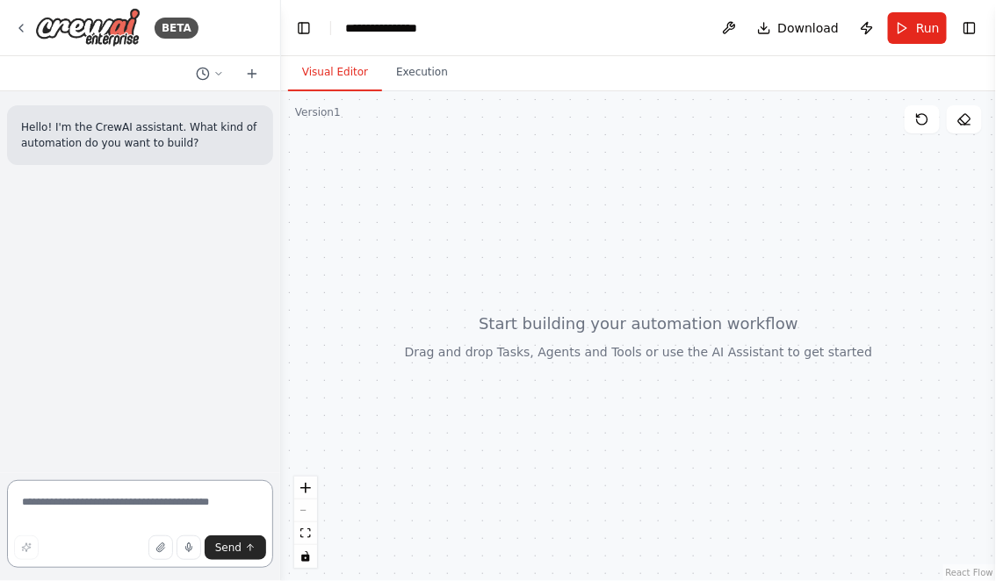
click at [160, 496] on textarea at bounding box center [140, 524] width 266 height 88
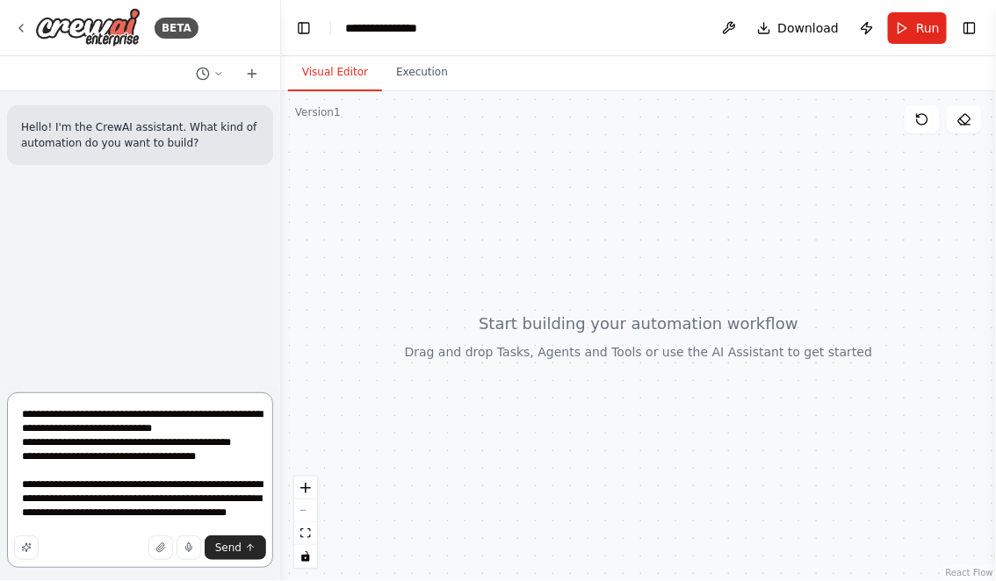
click at [225, 529] on textarea "**********" at bounding box center [140, 480] width 266 height 176
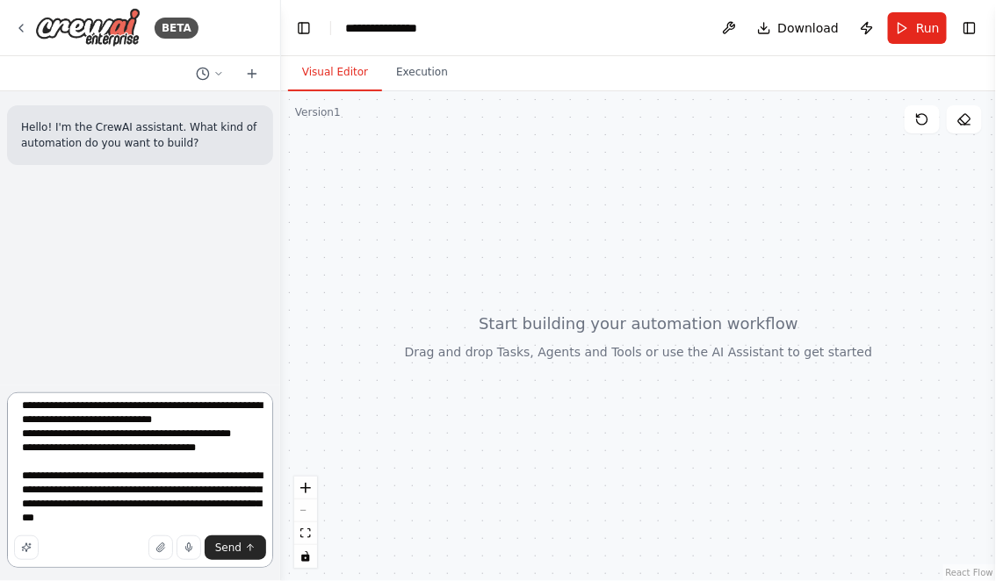
click at [195, 522] on textarea "**********" at bounding box center [140, 480] width 266 height 176
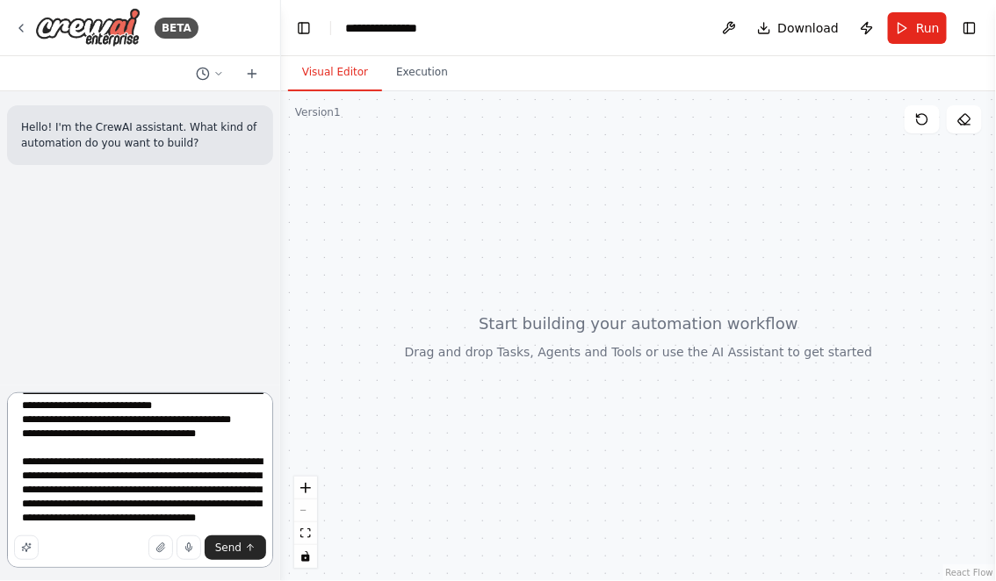
scroll to position [64, 0]
click at [210, 508] on textarea "**********" at bounding box center [140, 480] width 266 height 176
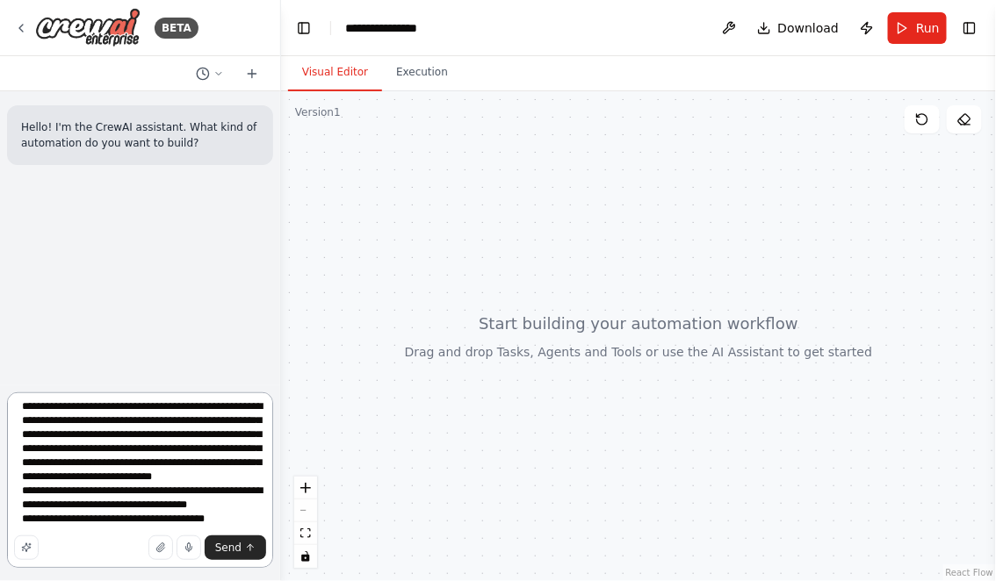
scroll to position [134, 0]
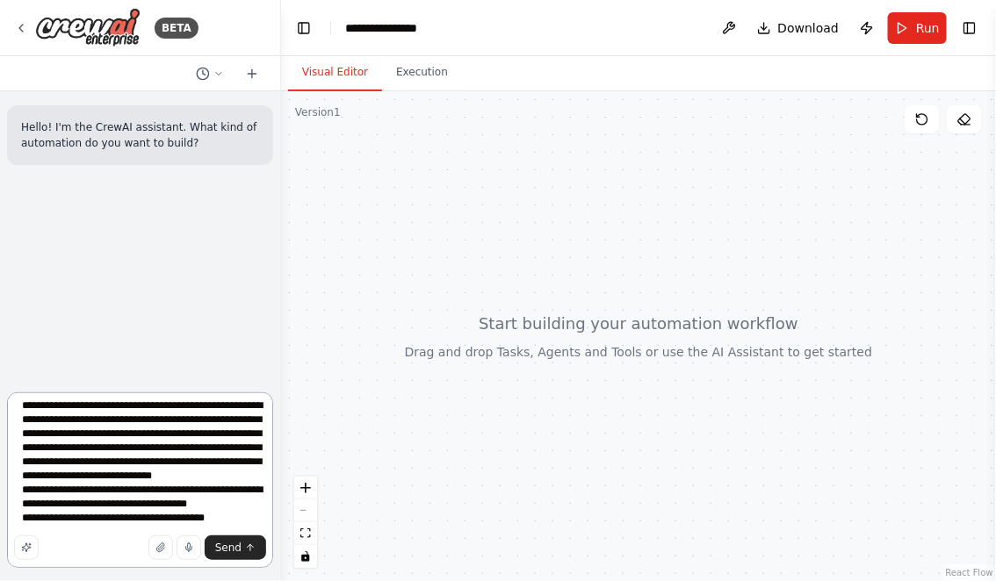
click at [125, 506] on textarea "**********" at bounding box center [140, 480] width 266 height 176
type textarea "**********"
click at [95, 520] on textarea "**********" at bounding box center [140, 480] width 266 height 176
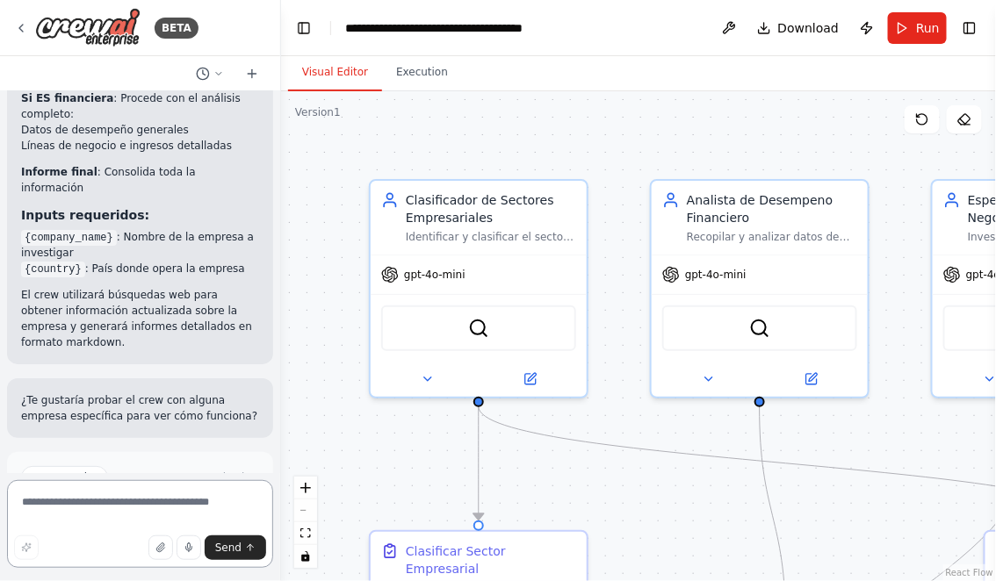
scroll to position [1778, 0]
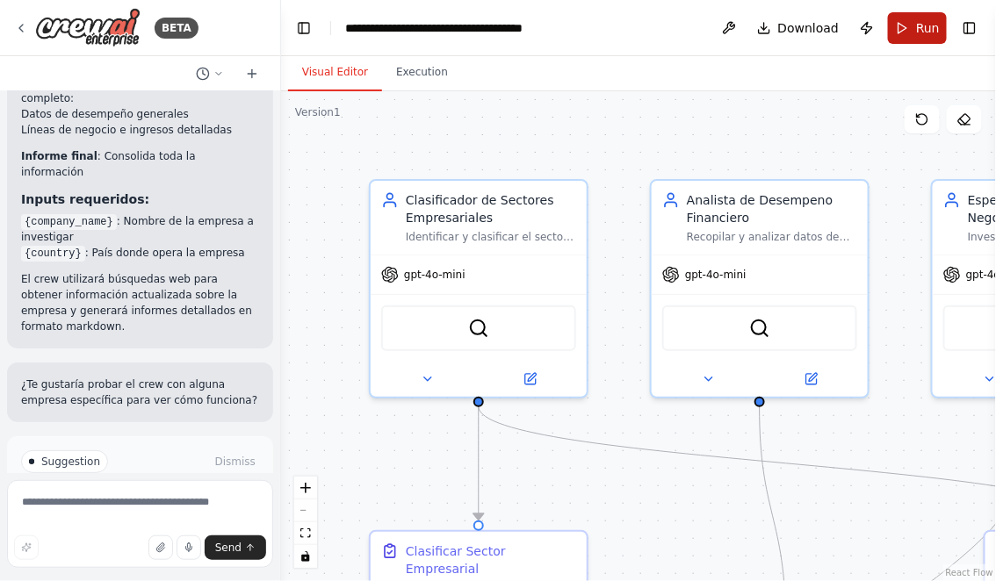
click at [927, 35] on span "Run" at bounding box center [928, 28] width 24 height 18
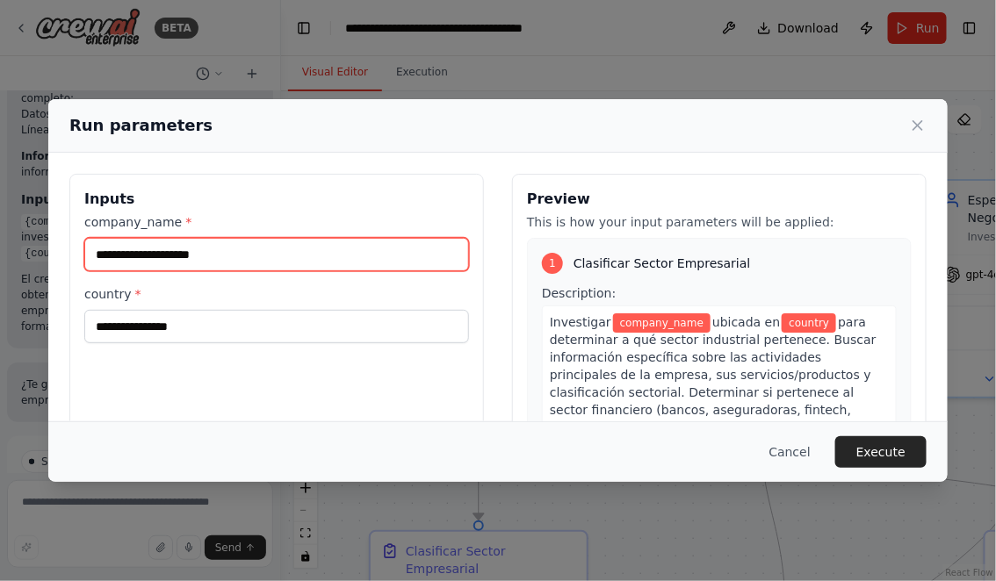
click at [265, 260] on input "company_name *" at bounding box center [276, 254] width 385 height 33
type input "*********"
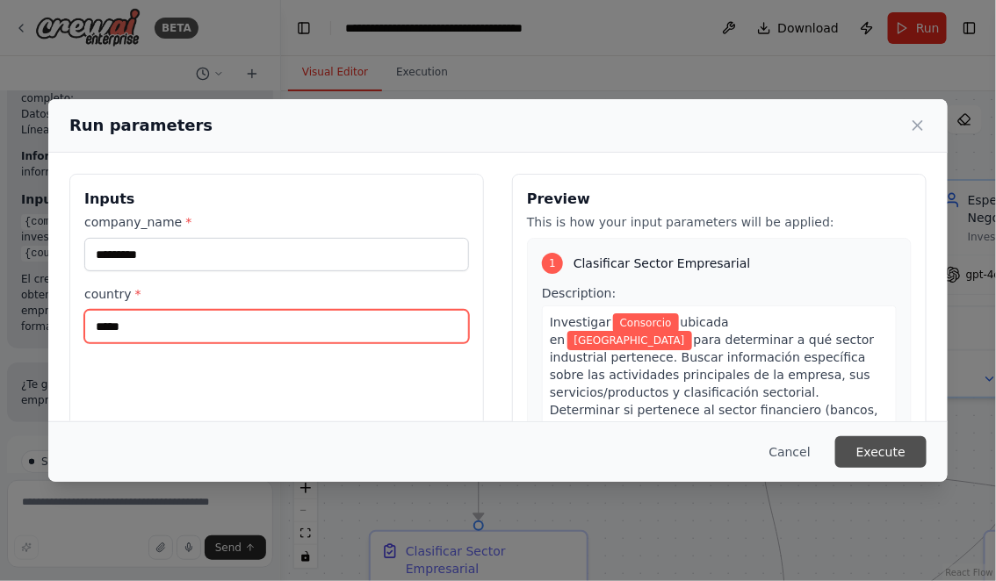
type input "*****"
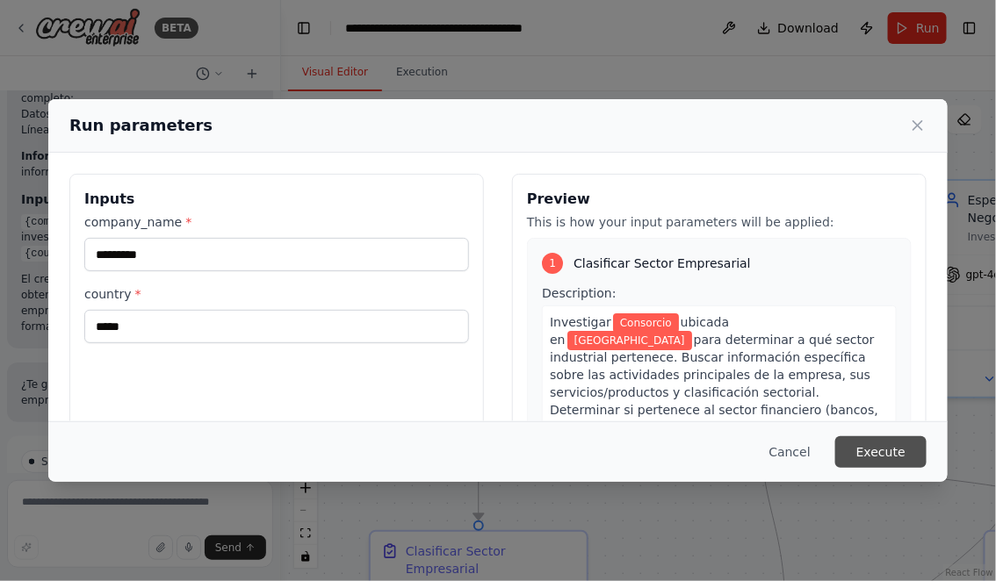
click at [884, 443] on button "Execute" at bounding box center [880, 452] width 91 height 32
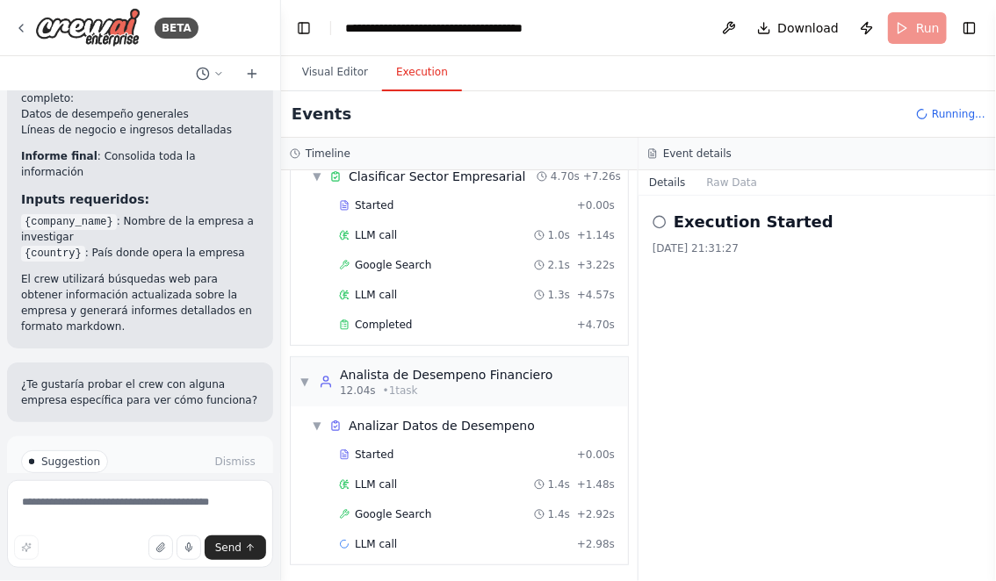
scroll to position [102, 0]
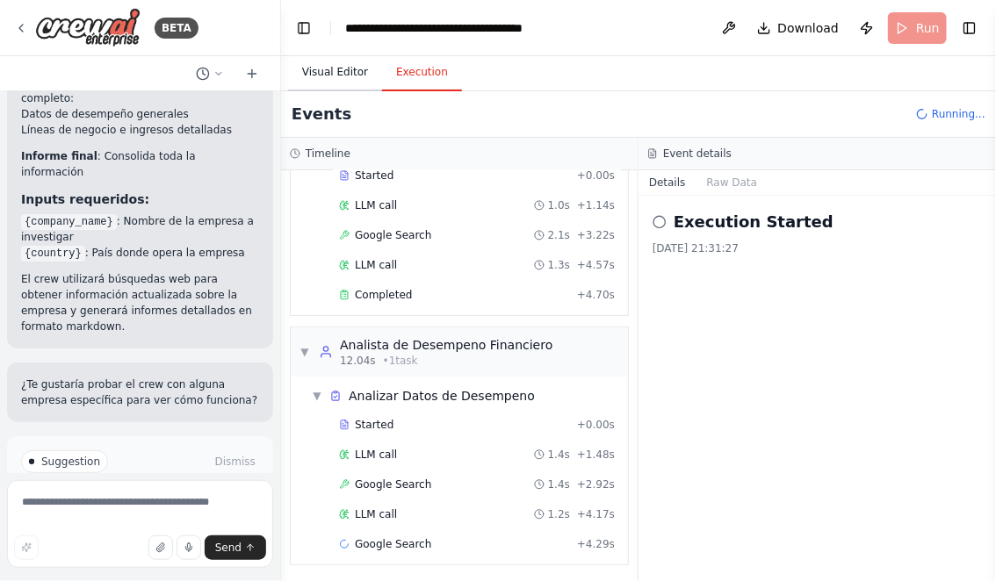
click at [335, 76] on button "Visual Editor" at bounding box center [335, 72] width 94 height 37
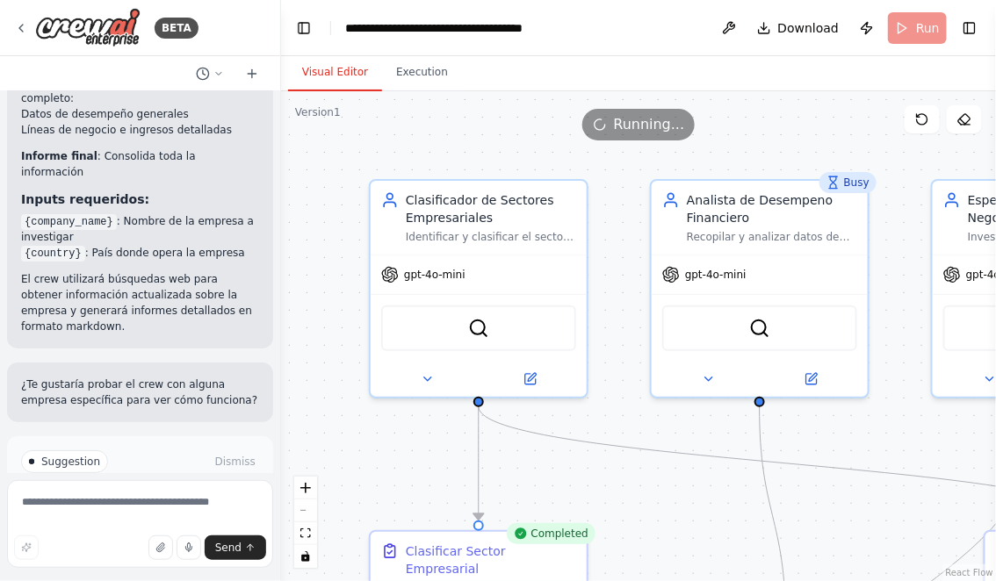
drag, startPoint x: 587, startPoint y: 500, endPoint x: 558, endPoint y: 318, distance: 185.1
click at [558, 318] on div ".deletable-edge-delete-btn { width: 20px; height: 20px; border: 0px solid #ffff…" at bounding box center [638, 336] width 715 height 490
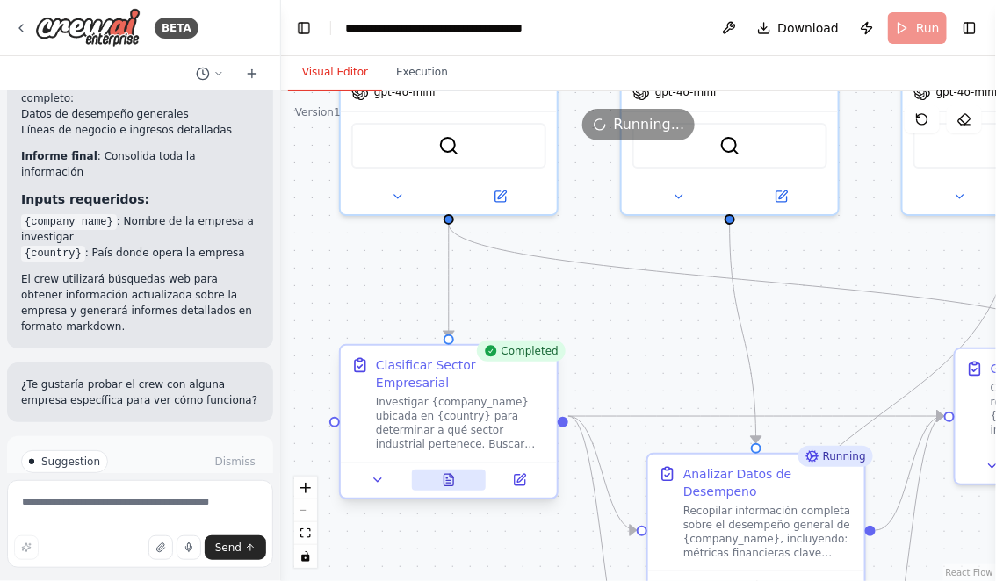
click at [444, 474] on icon at bounding box center [449, 479] width 10 height 11
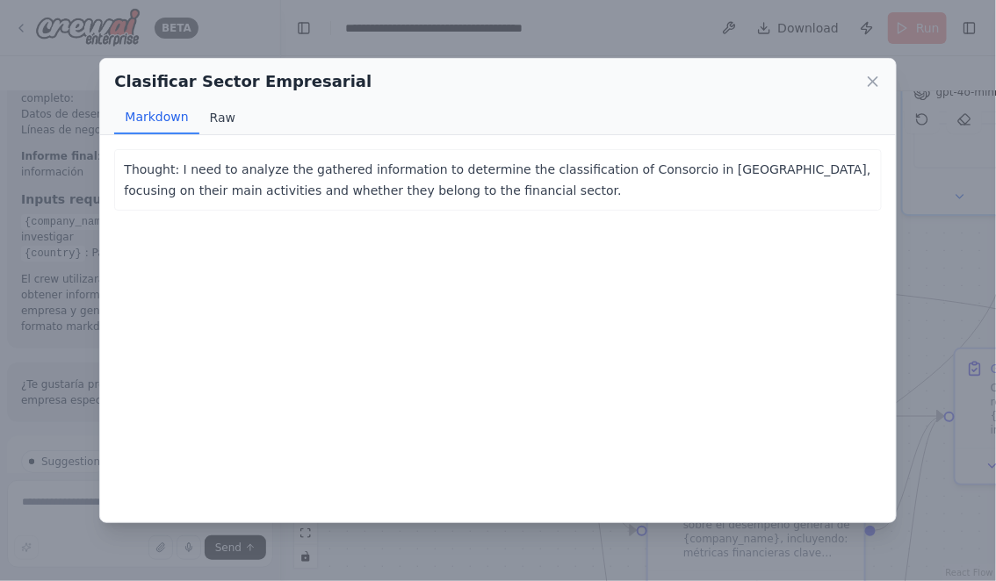
click at [232, 122] on button "Raw" at bounding box center [222, 117] width 47 height 33
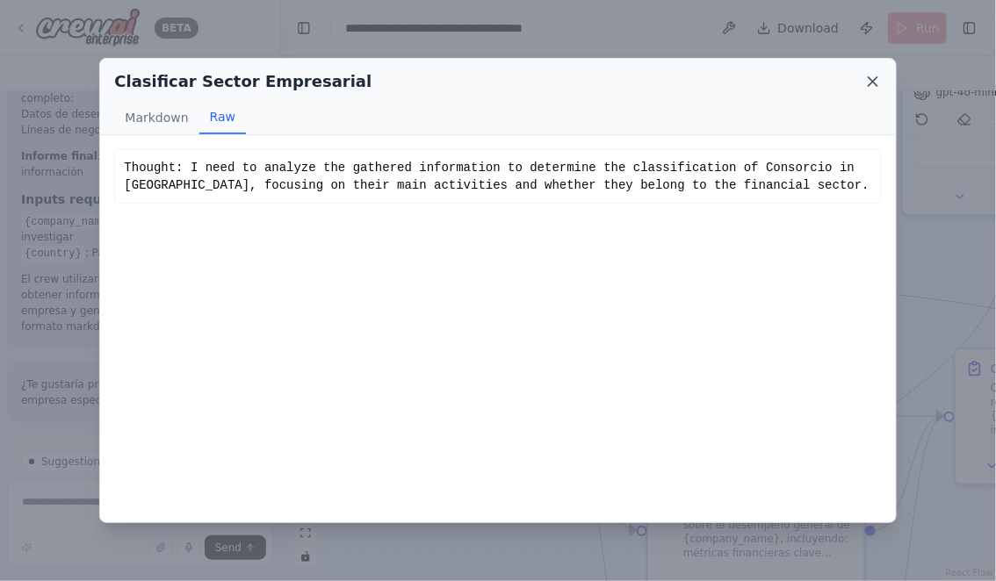
click at [868, 79] on icon at bounding box center [873, 82] width 18 height 18
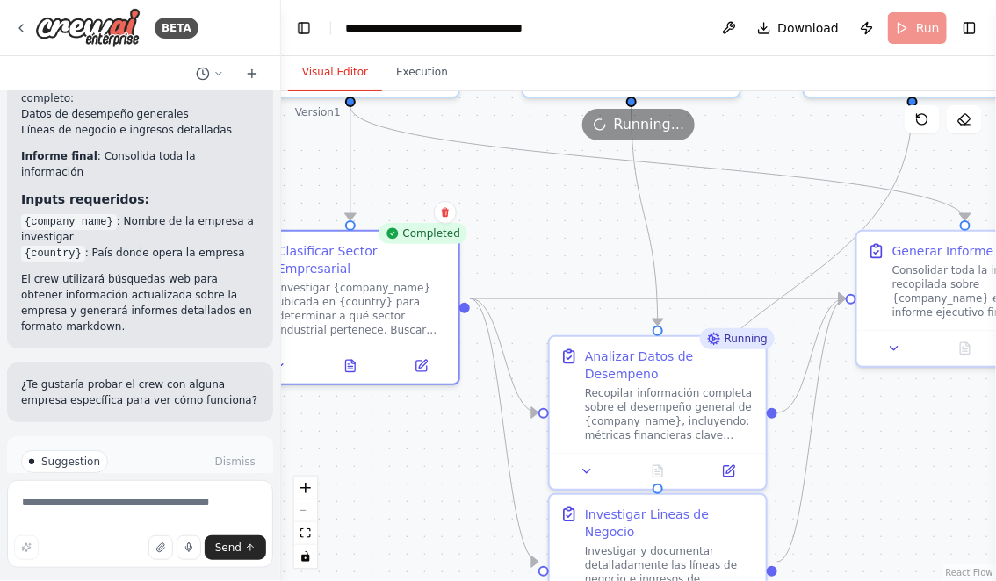
drag, startPoint x: 678, startPoint y: 344, endPoint x: 568, endPoint y: 212, distance: 171.4
click at [569, 212] on div ".deletable-edge-delete-btn { width: 20px; height: 20px; border: 0px solid #ffff…" at bounding box center [638, 336] width 715 height 490
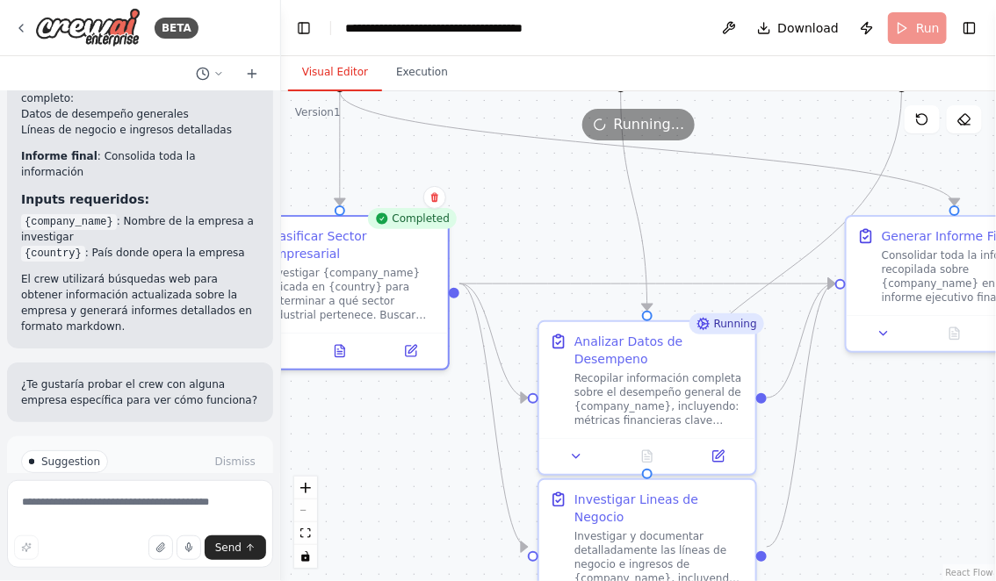
drag, startPoint x: 565, startPoint y: 248, endPoint x: 563, endPoint y: 104, distance: 144.0
click at [564, 104] on div ".deletable-edge-delete-btn { width: 20px; height: 20px; border: 0px solid #ffff…" at bounding box center [638, 336] width 715 height 490
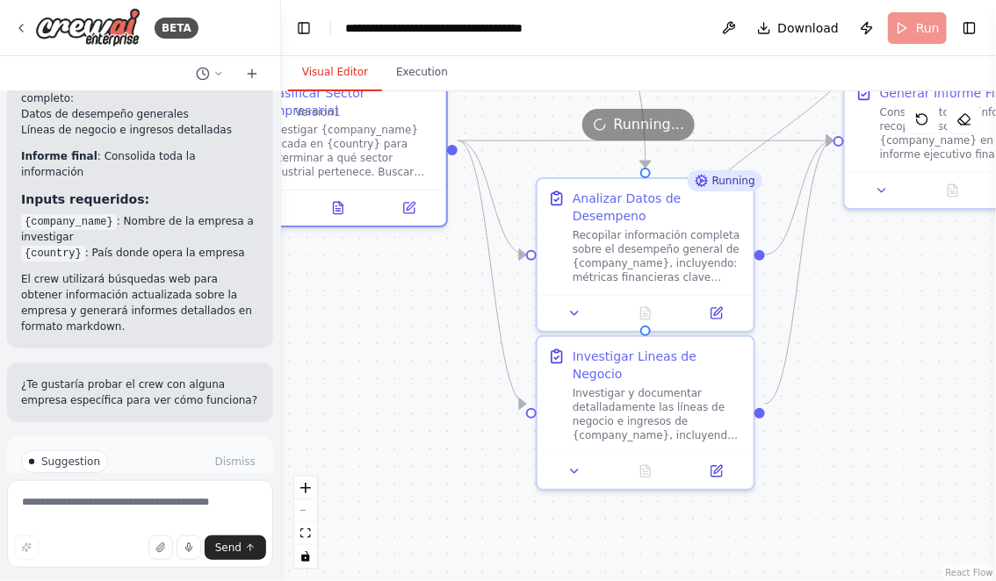
drag, startPoint x: 419, startPoint y: 313, endPoint x: 490, endPoint y: 474, distance: 176.5
click at [490, 474] on div ".deletable-edge-delete-btn { width: 20px; height: 20px; border: 0px solid #ffff…" at bounding box center [638, 336] width 715 height 490
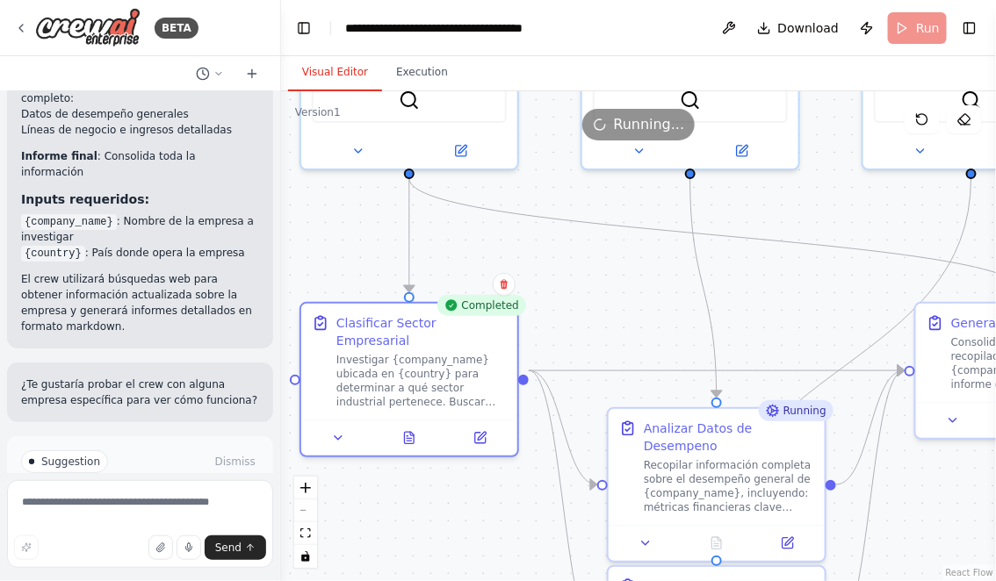
drag, startPoint x: 580, startPoint y: 288, endPoint x: 580, endPoint y: 430, distance: 142.2
click at [580, 430] on div ".deletable-edge-delete-btn { width: 20px; height: 20px; border: 0px solid #ffff…" at bounding box center [638, 336] width 715 height 490
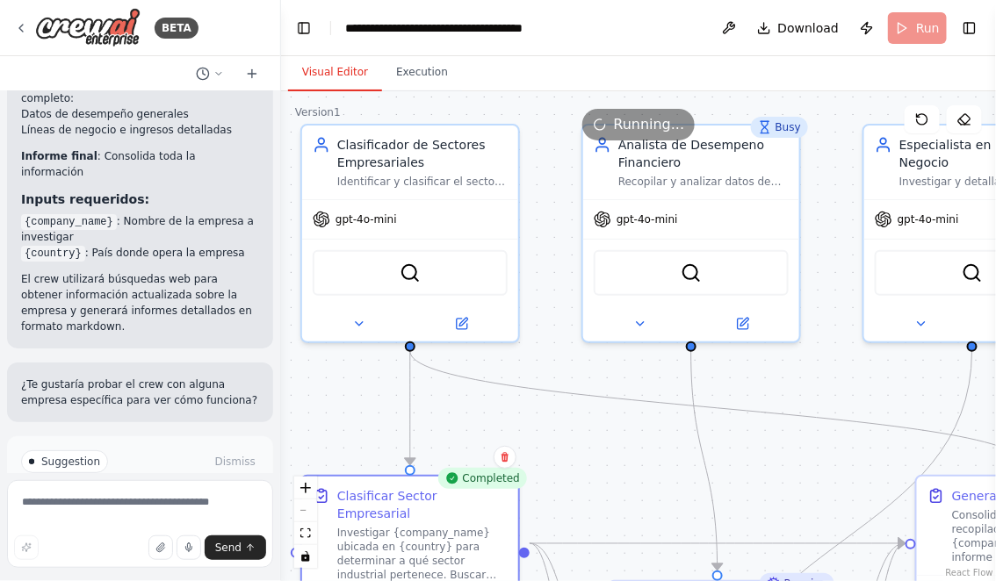
drag, startPoint x: 560, startPoint y: 303, endPoint x: 539, endPoint y: 218, distance: 87.7
click at [539, 219] on div ".deletable-edge-delete-btn { width: 20px; height: 20px; border: 0px solid #ffff…" at bounding box center [638, 336] width 715 height 490
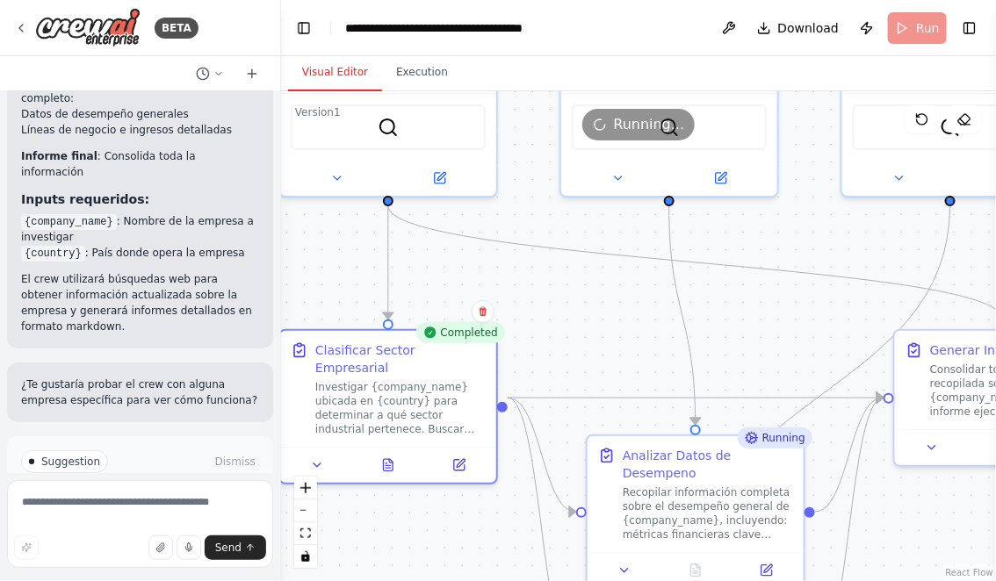
drag, startPoint x: 598, startPoint y: 335, endPoint x: 551, endPoint y: 204, distance: 139.7
click at [552, 205] on div ".deletable-edge-delete-btn { width: 20px; height: 20px; border: 0px solid #ffff…" at bounding box center [638, 336] width 715 height 490
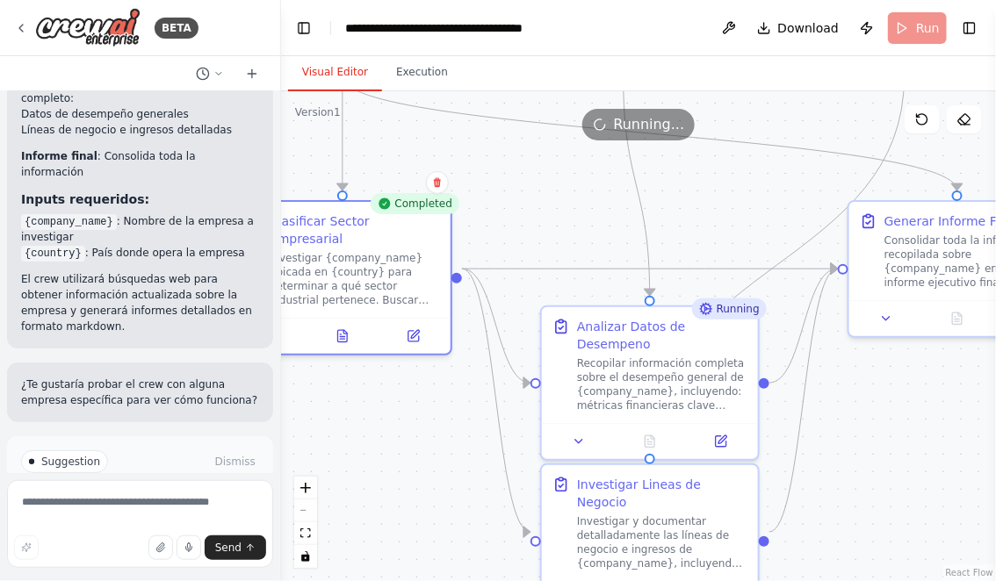
drag, startPoint x: 895, startPoint y: 495, endPoint x: 830, endPoint y: 368, distance: 142.9
click at [830, 368] on div ".deletable-edge-delete-btn { width: 20px; height: 20px; border: 0px solid #ffff…" at bounding box center [638, 336] width 715 height 490
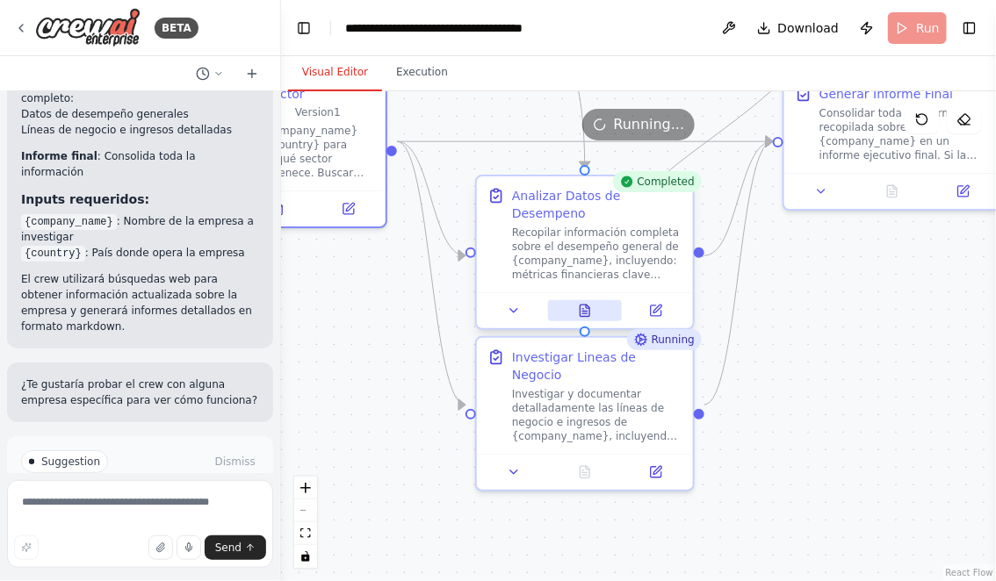
click at [588, 310] on icon at bounding box center [585, 310] width 10 height 11
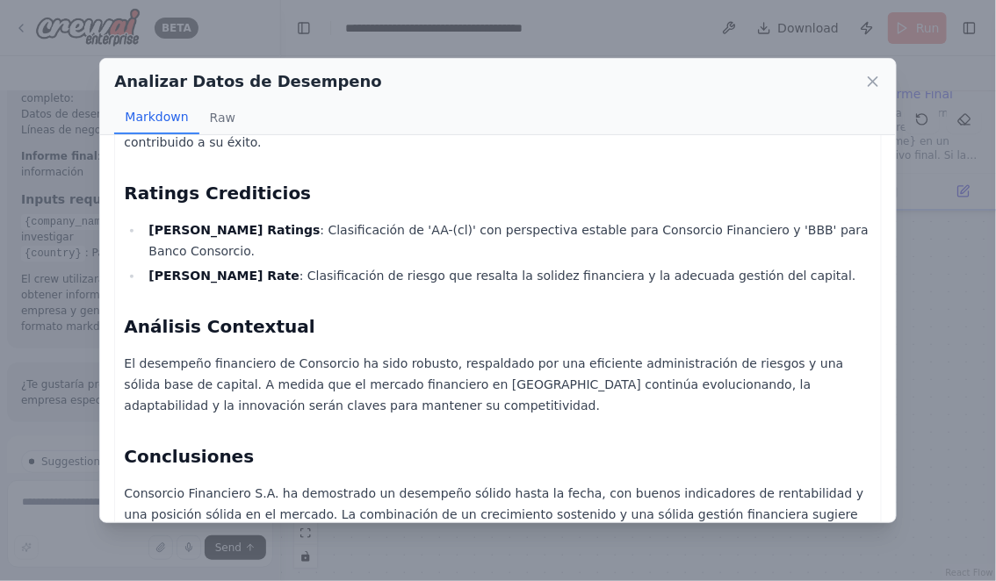
scroll to position [786, 0]
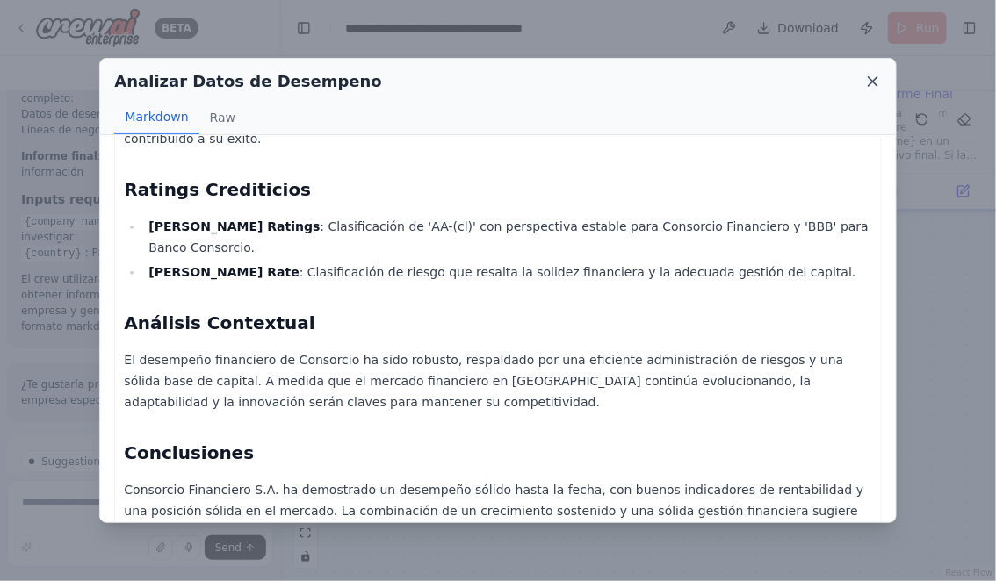
click at [877, 82] on icon at bounding box center [873, 82] width 18 height 18
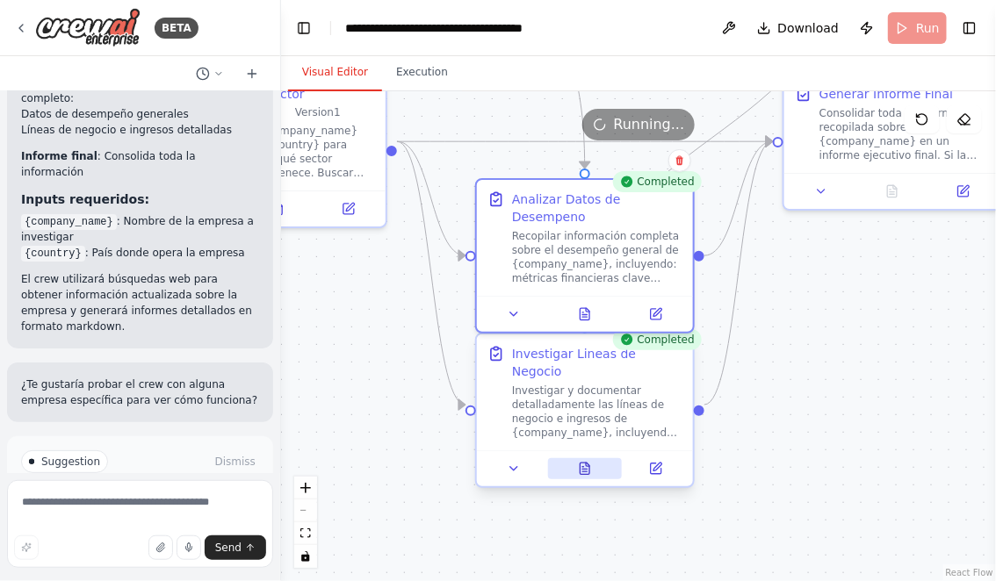
click at [583, 463] on icon at bounding box center [585, 468] width 10 height 11
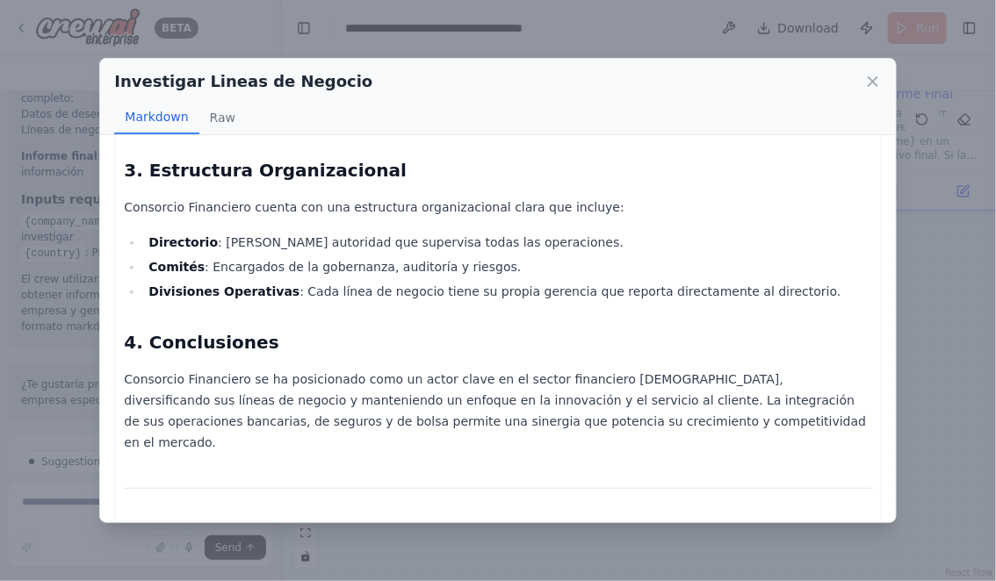
scroll to position [1717, 0]
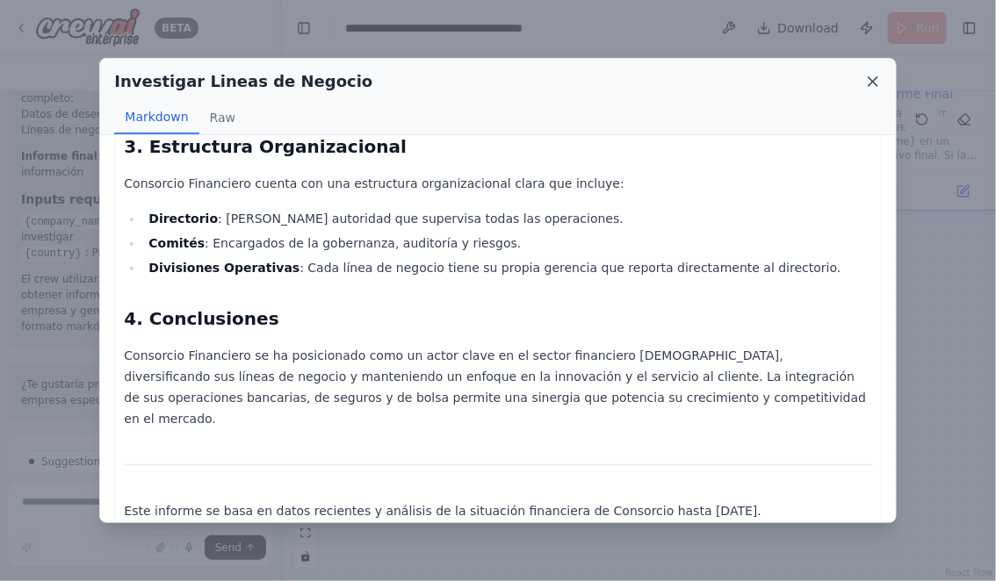
click at [873, 78] on icon at bounding box center [873, 82] width 18 height 18
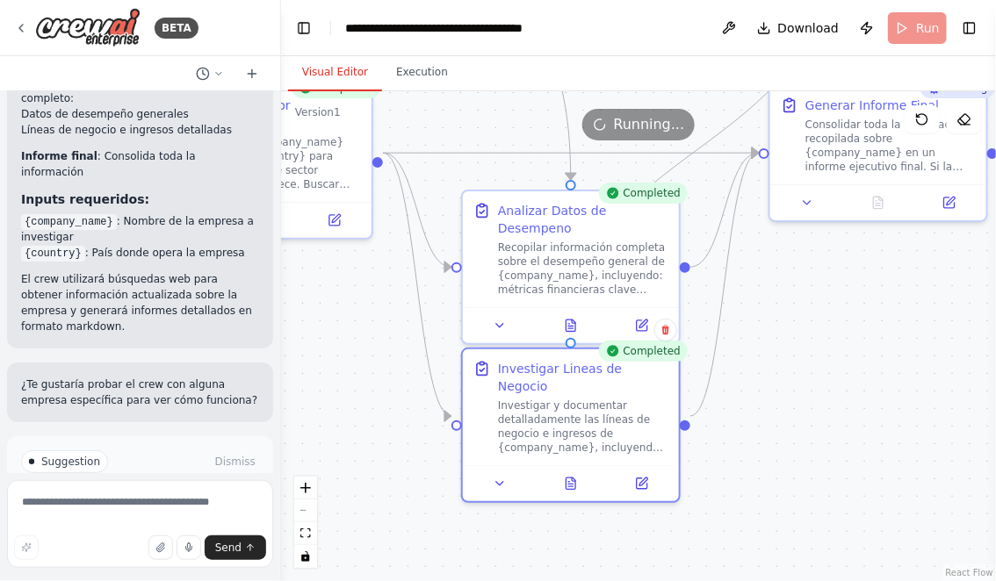
drag, startPoint x: 870, startPoint y: 369, endPoint x: 824, endPoint y: 442, distance: 86.0
click at [826, 442] on div ".deletable-edge-delete-btn { width: 20px; height: 20px; border: 0px solid #ffff…" at bounding box center [638, 336] width 715 height 490
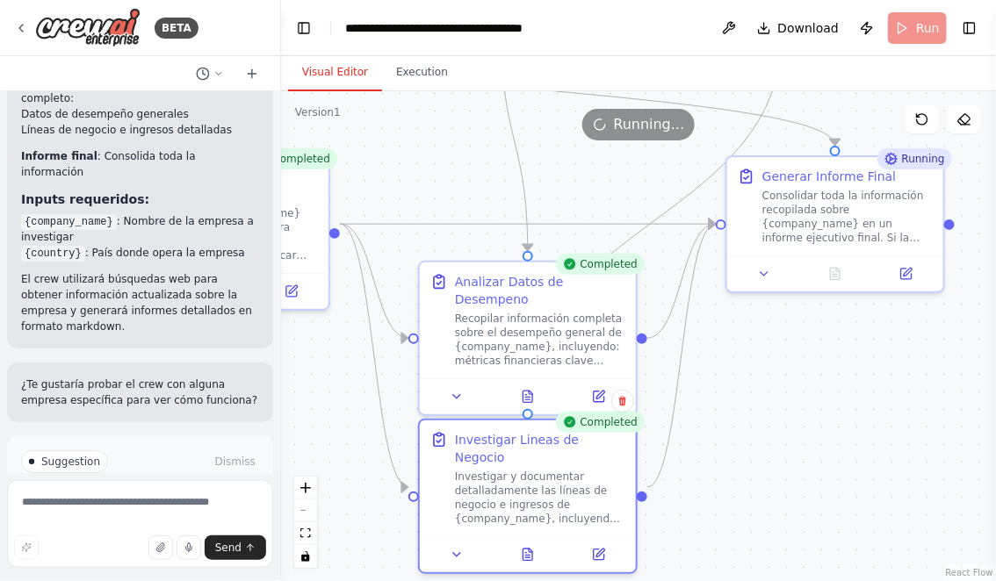
drag, startPoint x: 879, startPoint y: 388, endPoint x: 812, endPoint y: 424, distance: 75.8
click at [812, 424] on div ".deletable-edge-delete-btn { width: 20px; height: 20px; border: 0px solid #ffff…" at bounding box center [638, 336] width 715 height 490
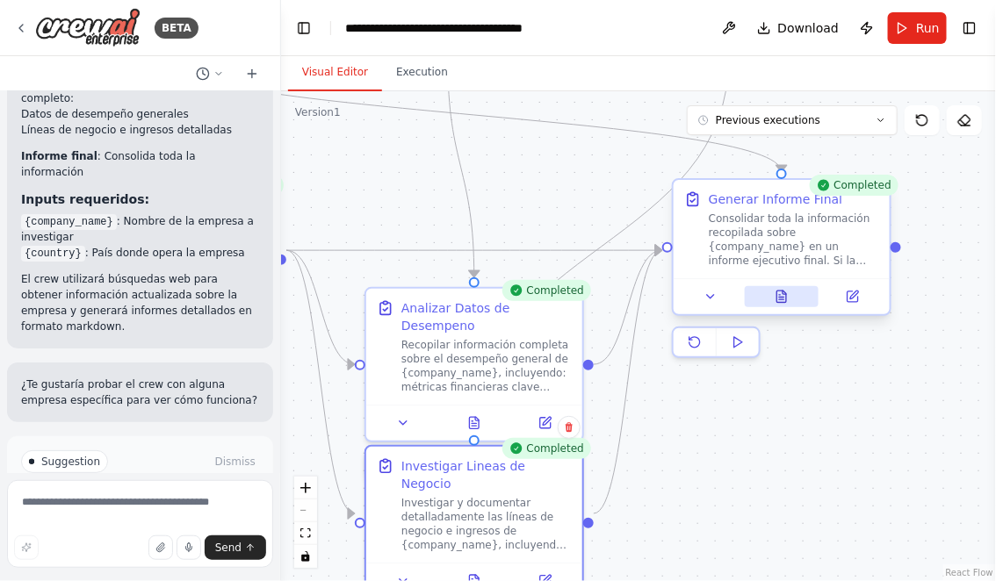
click at [780, 299] on icon at bounding box center [782, 296] width 10 height 11
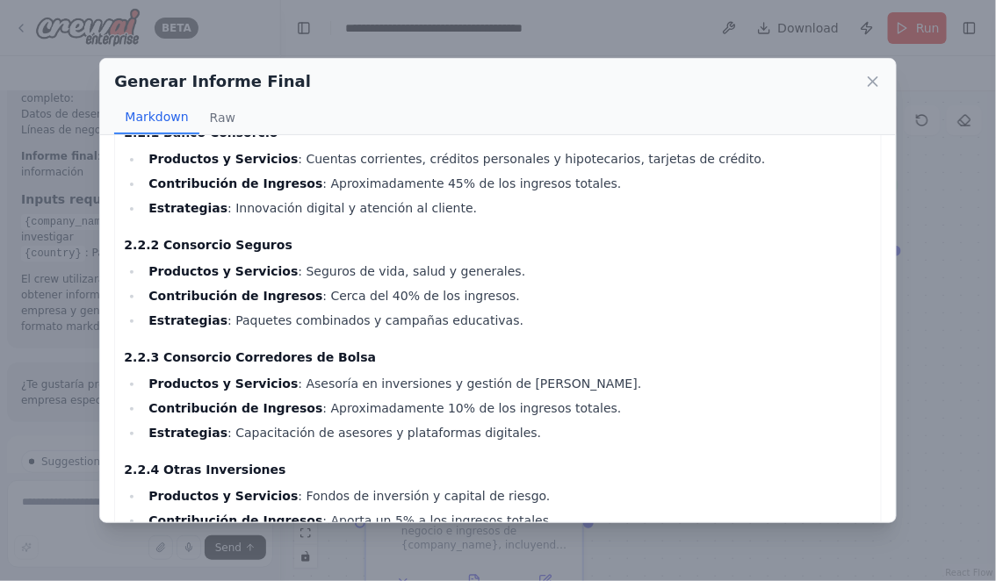
scroll to position [610, 0]
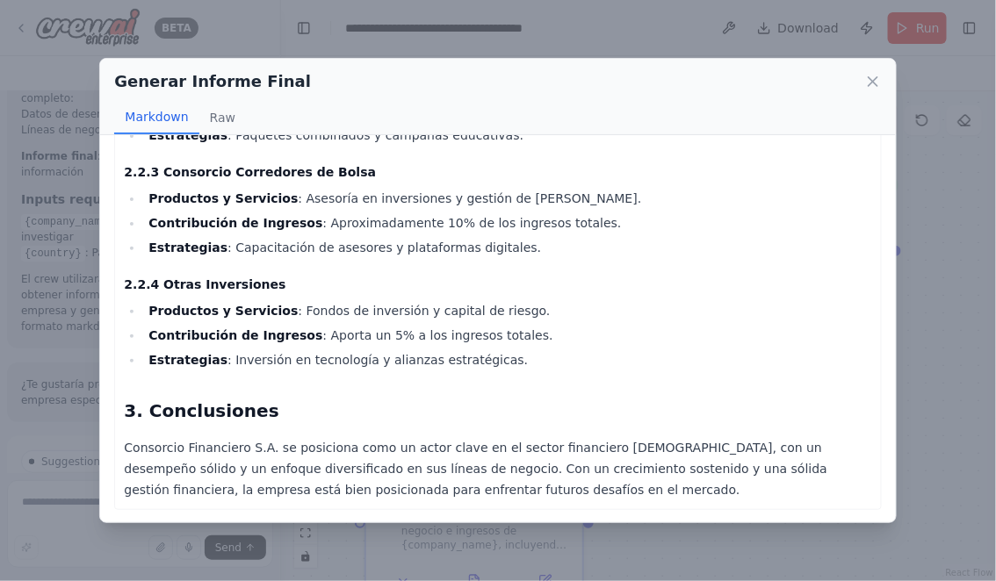
click at [871, 79] on icon at bounding box center [872, 81] width 9 height 9
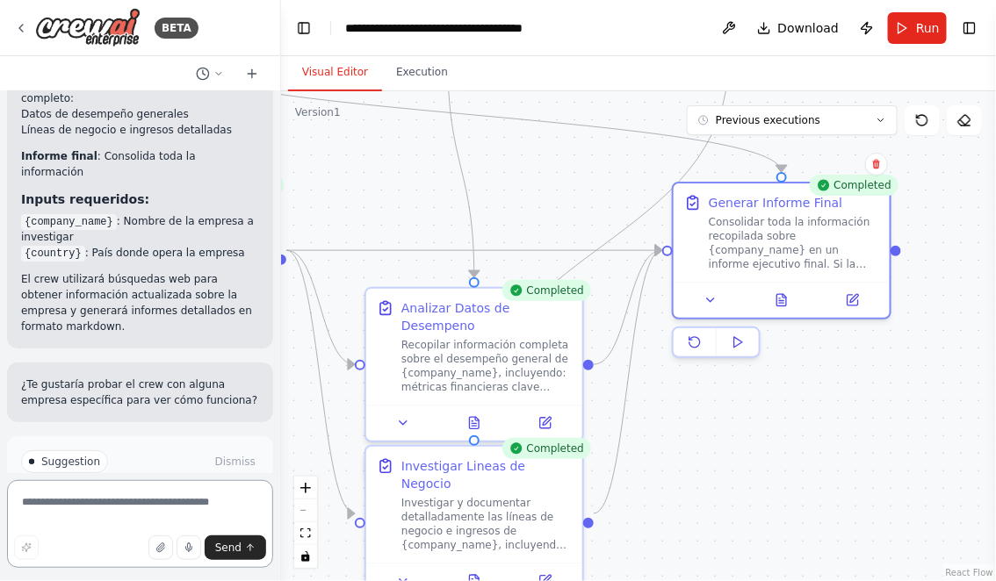
click at [116, 510] on textarea at bounding box center [140, 524] width 266 height 88
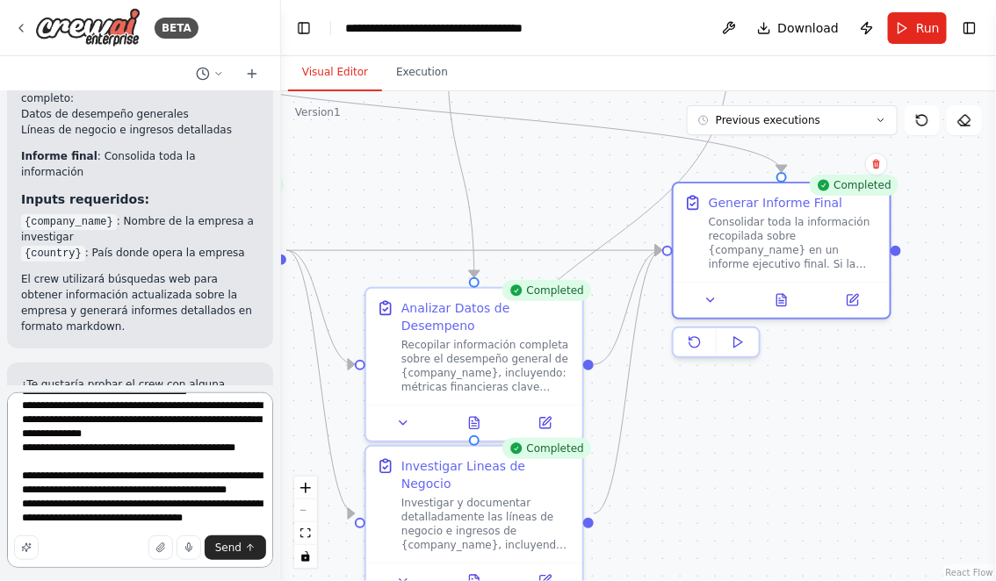
scroll to position [133, 0]
type textarea "**********"
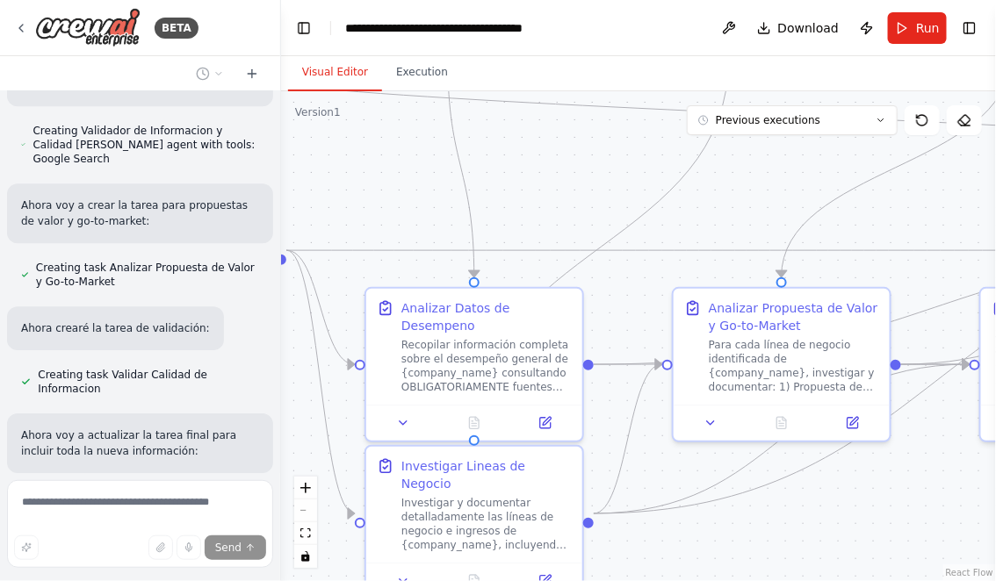
scroll to position [3192, 0]
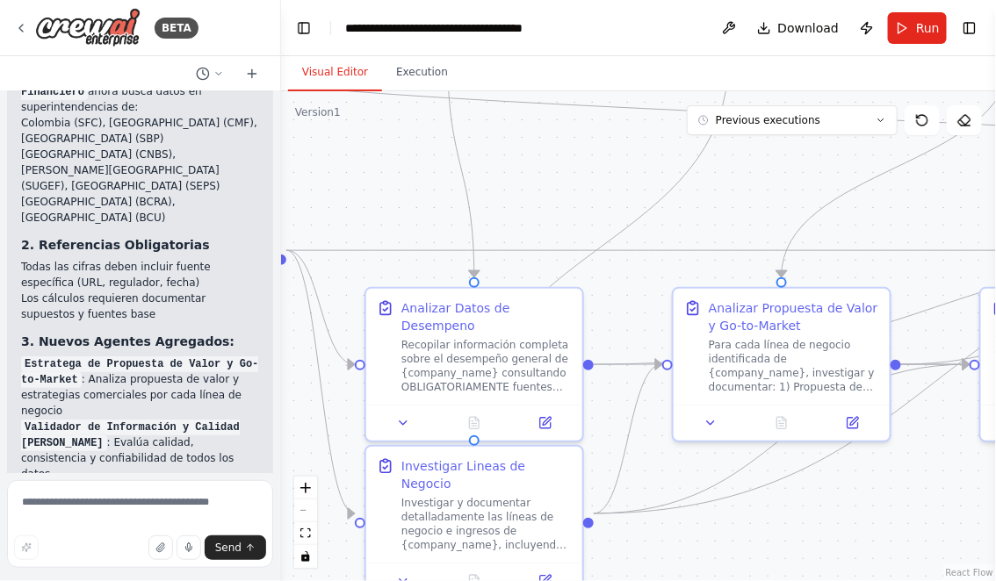
drag, startPoint x: 566, startPoint y: 163, endPoint x: 483, endPoint y: 20, distance: 165.7
click at [484, 22] on main "**********" at bounding box center [638, 290] width 715 height 581
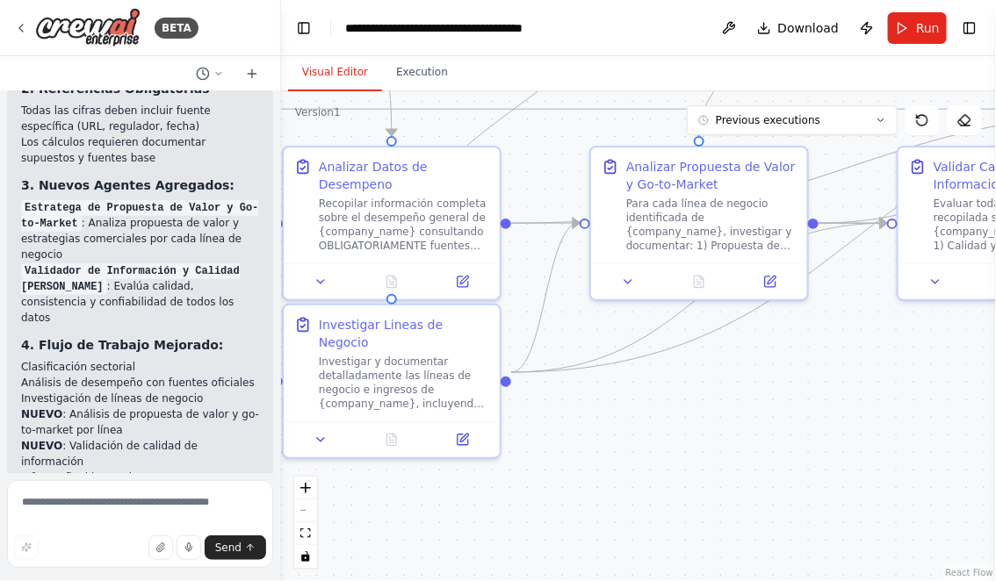
drag, startPoint x: 781, startPoint y: 396, endPoint x: 540, endPoint y: 396, distance: 241.5
click at [543, 396] on div ".deletable-edge-delete-btn { width: 20px; height: 20px; border: 0px solid #ffff…" at bounding box center [638, 336] width 715 height 490
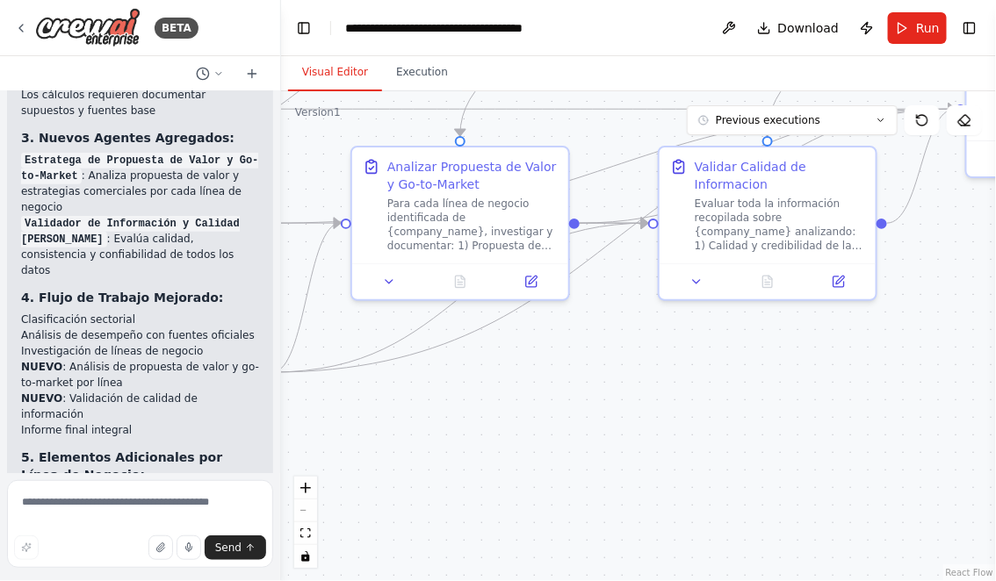
scroll to position [4089, 0]
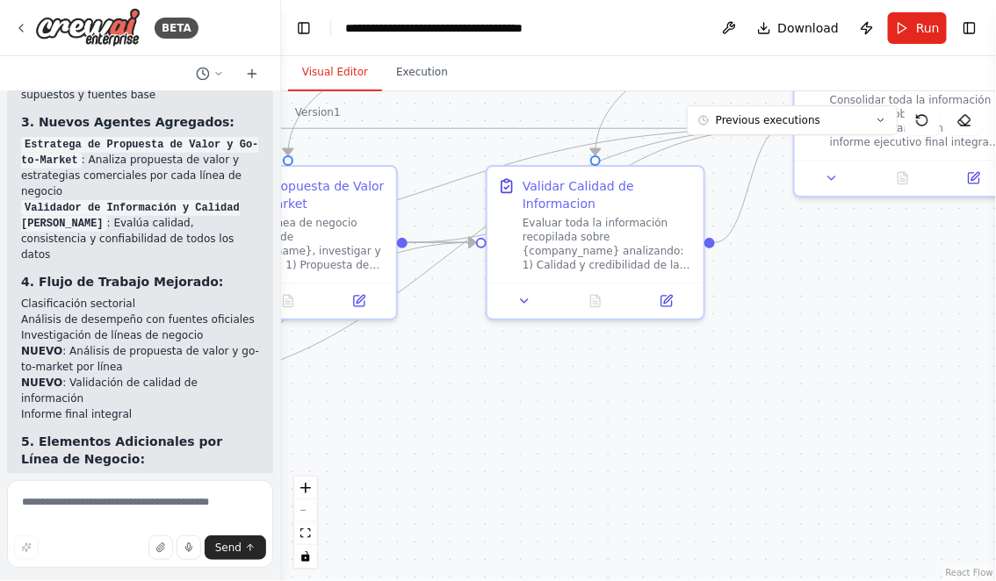
drag, startPoint x: 722, startPoint y: 407, endPoint x: 491, endPoint y: 449, distance: 234.7
click at [492, 448] on div ".deletable-edge-delete-btn { width: 20px; height: 20px; border: 0px solid #ffff…" at bounding box center [638, 336] width 715 height 490
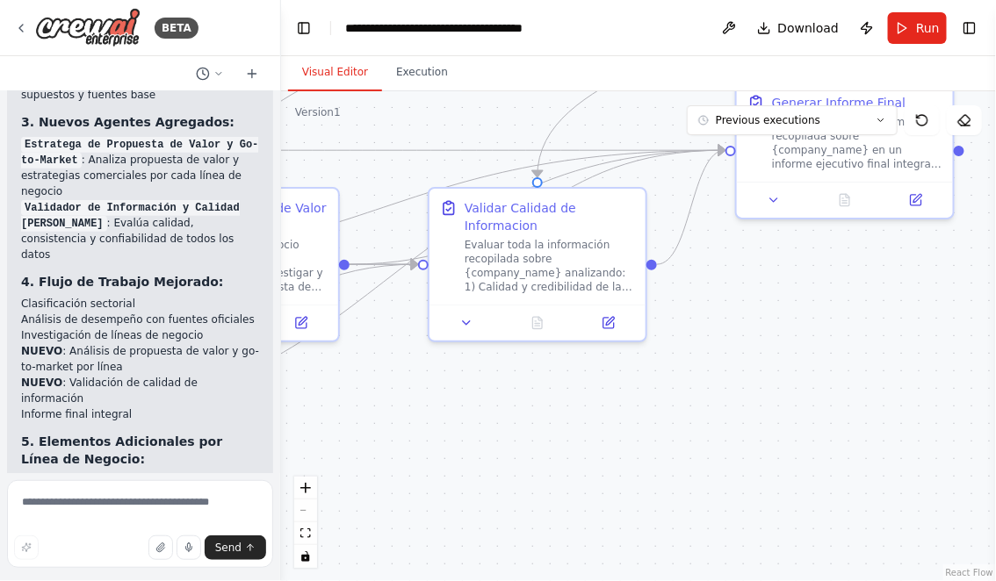
drag, startPoint x: 606, startPoint y: 416, endPoint x: 461, endPoint y: 512, distance: 173.6
click at [461, 512] on div ".deletable-edge-delete-btn { width: 20px; height: 20px; border: 0px solid #ffff…" at bounding box center [638, 336] width 715 height 490
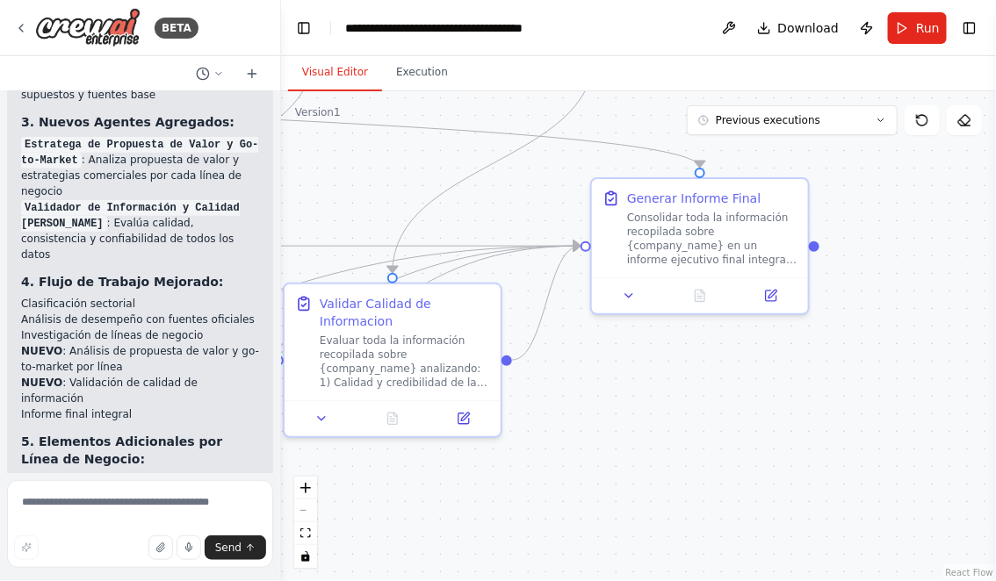
drag, startPoint x: 450, startPoint y: 512, endPoint x: 648, endPoint y: 482, distance: 199.8
click at [640, 482] on div ".deletable-edge-delete-btn { width: 20px; height: 20px; border: 0px solid #ffff…" at bounding box center [638, 336] width 715 height 490
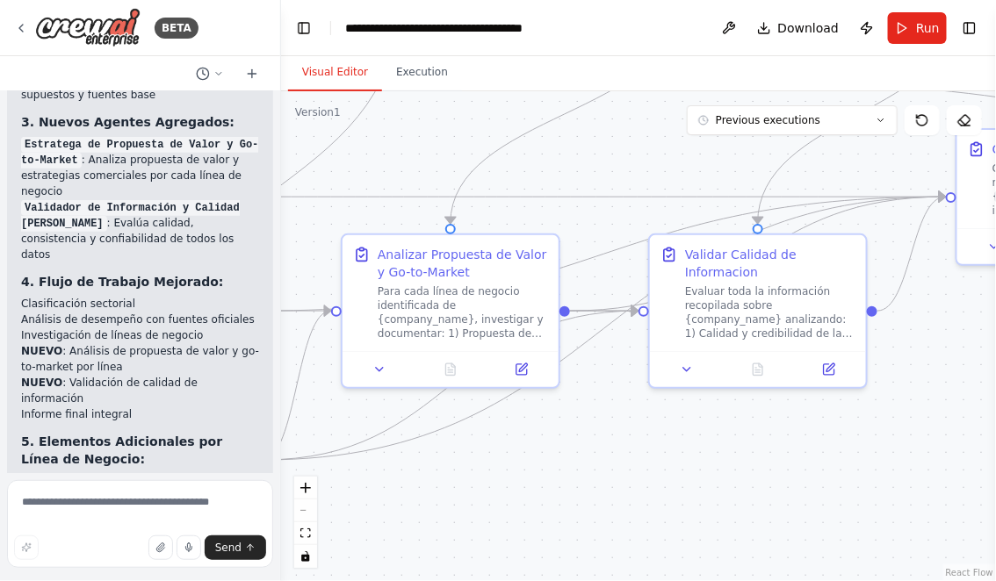
drag, startPoint x: 520, startPoint y: 474, endPoint x: 681, endPoint y: 462, distance: 162.0
click at [673, 462] on div ".deletable-edge-delete-btn { width: 20px; height: 20px; border: 0px solid #ffff…" at bounding box center [638, 336] width 715 height 490
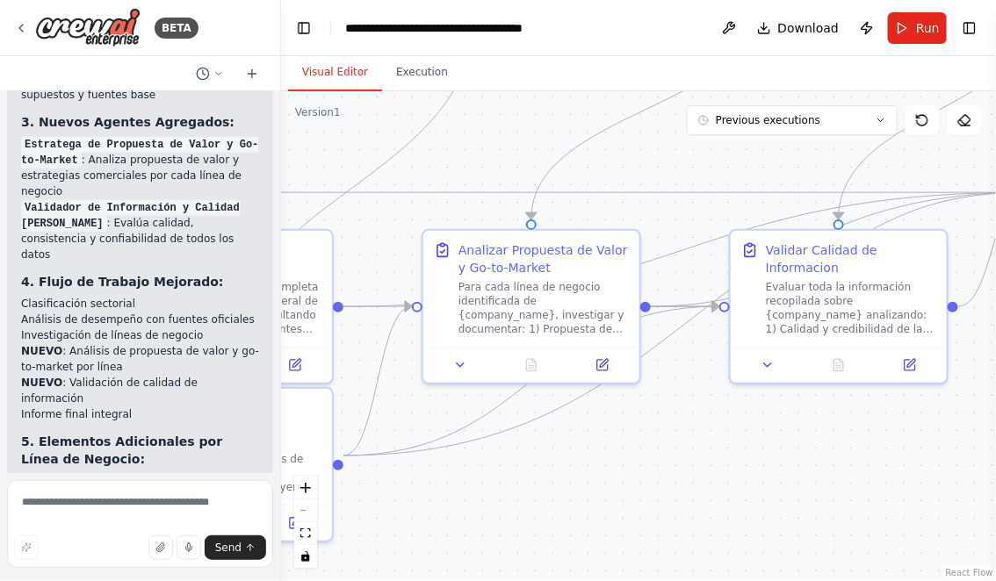
drag, startPoint x: 608, startPoint y: 475, endPoint x: 743, endPoint y: 474, distance: 135.2
click at [737, 474] on div ".deletable-edge-delete-btn { width: 20px; height: 20px; border: 0px solid #ffff…" at bounding box center [638, 336] width 715 height 490
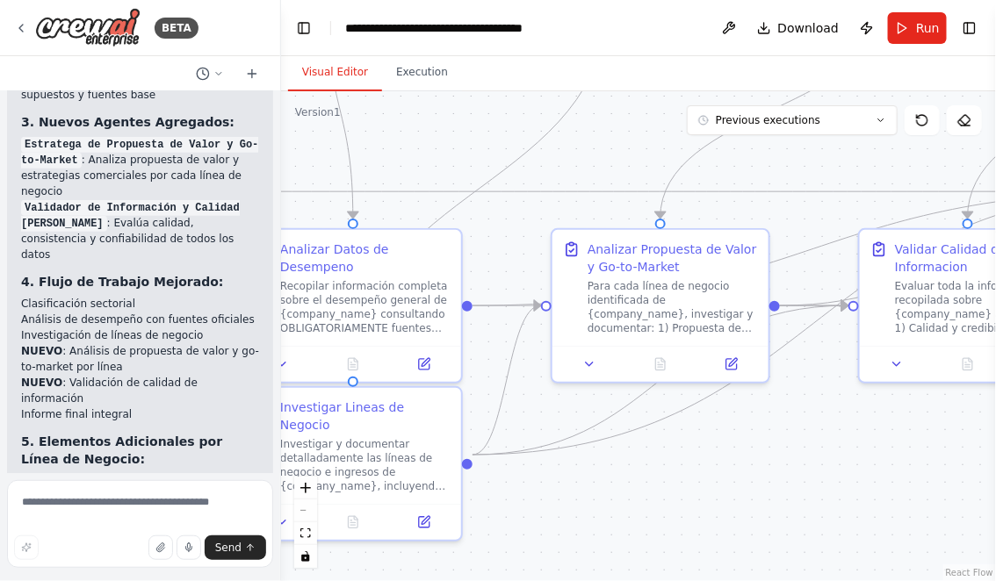
drag, startPoint x: 581, startPoint y: 513, endPoint x: 734, endPoint y: 489, distance: 154.6
click at [731, 489] on div ".deletable-edge-delete-btn { width: 20px; height: 20px; border: 0px solid #ffff…" at bounding box center [638, 336] width 715 height 490
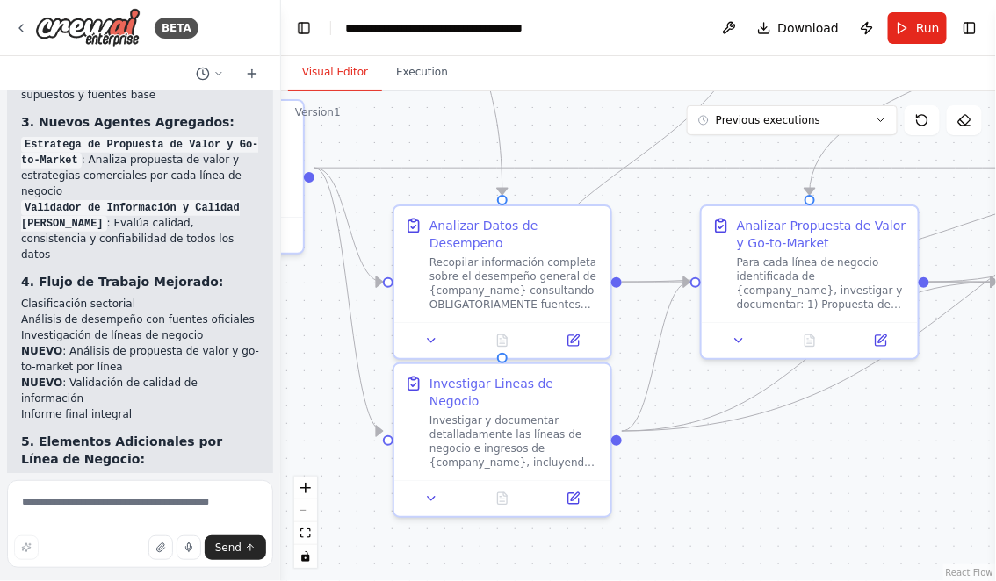
drag, startPoint x: 674, startPoint y: 509, endPoint x: 778, endPoint y: 491, distance: 105.2
click at [774, 492] on div ".deletable-edge-delete-btn { width: 20px; height: 20px; border: 0px solid #ffff…" at bounding box center [638, 336] width 715 height 490
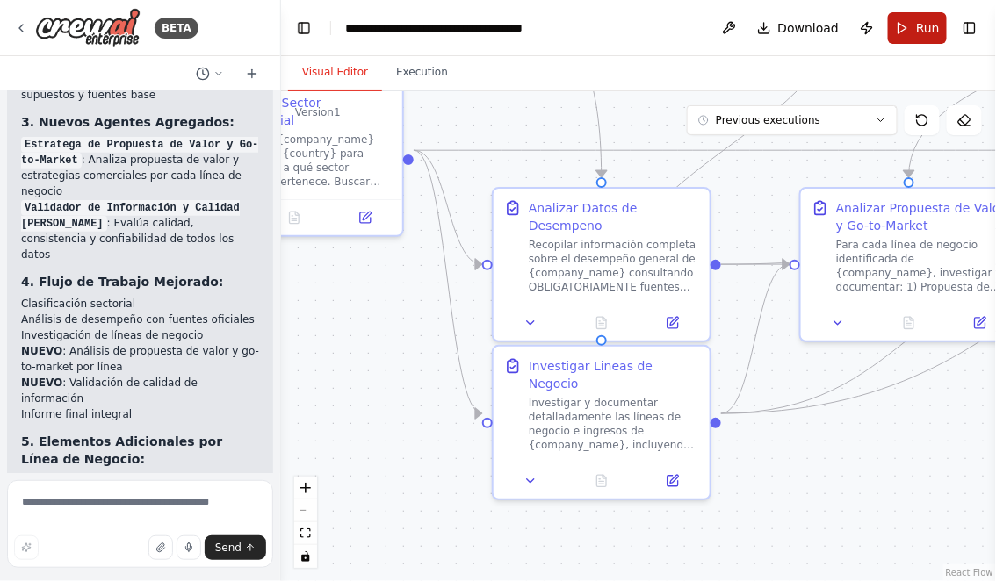
click at [917, 27] on button "Run" at bounding box center [917, 28] width 59 height 32
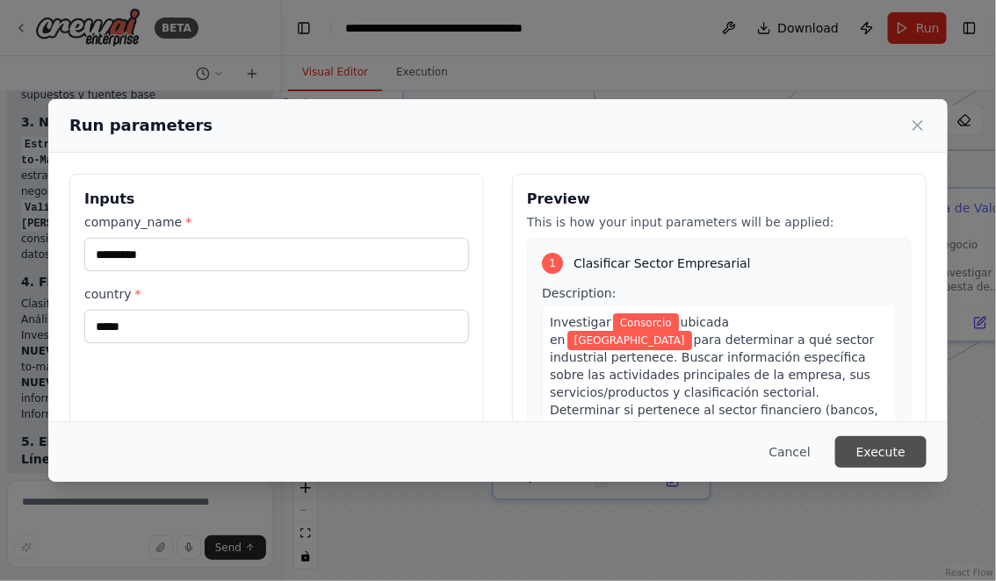
click at [874, 458] on button "Execute" at bounding box center [880, 452] width 91 height 32
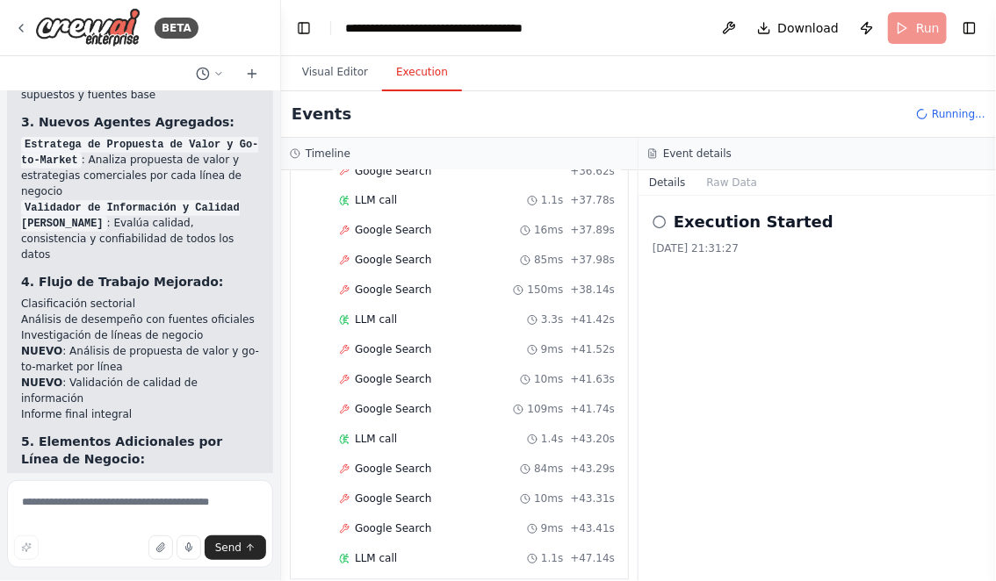
scroll to position [2822, 0]
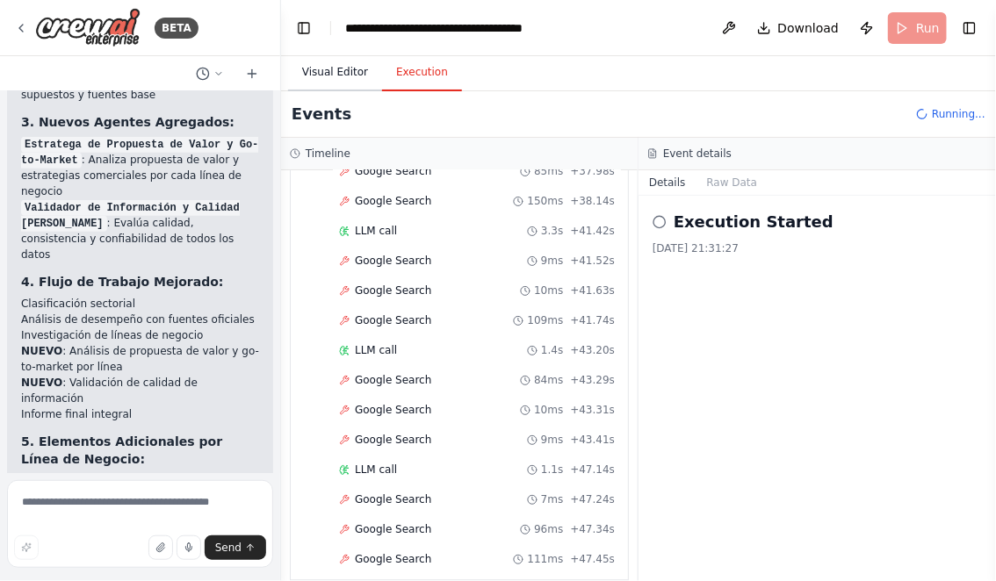
click at [324, 70] on button "Visual Editor" at bounding box center [335, 72] width 94 height 37
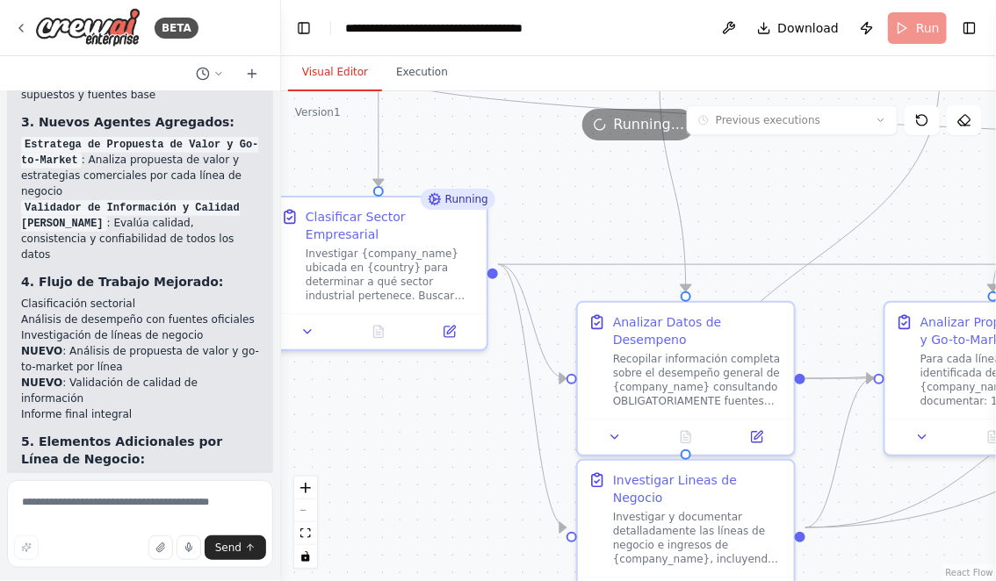
drag, startPoint x: 335, startPoint y: 350, endPoint x: 445, endPoint y: 462, distance: 156.5
click at [443, 465] on div ".deletable-edge-delete-btn { width: 20px; height: 20px; border: 0px solid #ffff…" at bounding box center [638, 336] width 715 height 490
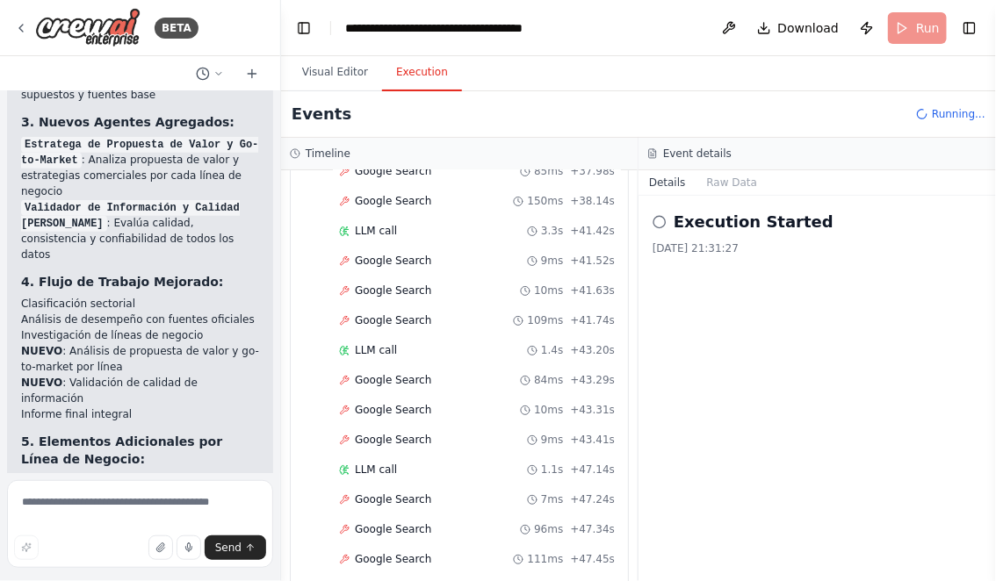
click at [422, 82] on button "Execution" at bounding box center [422, 72] width 80 height 37
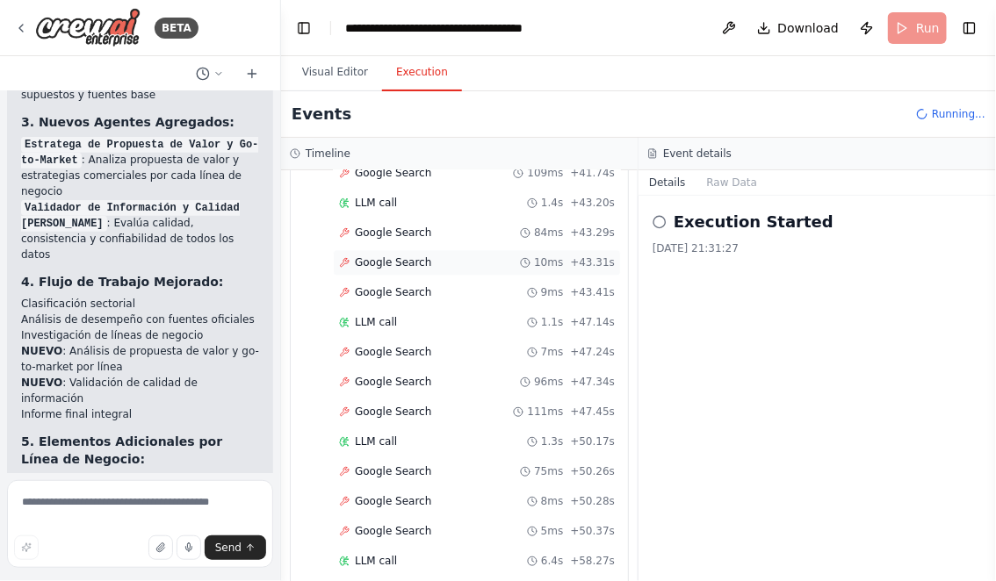
scroll to position [3060, 0]
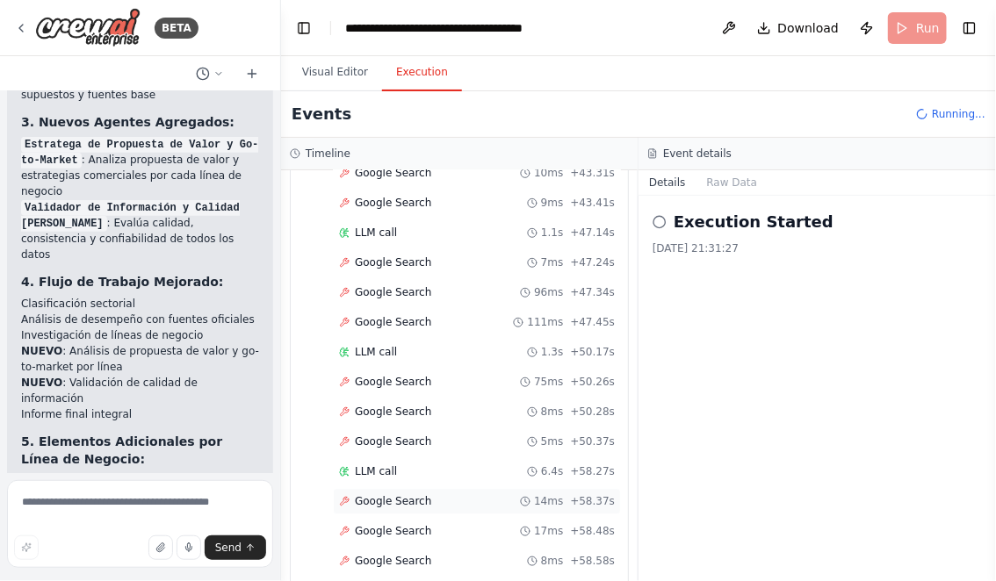
click at [405, 494] on span "Google Search" at bounding box center [393, 501] width 76 height 14
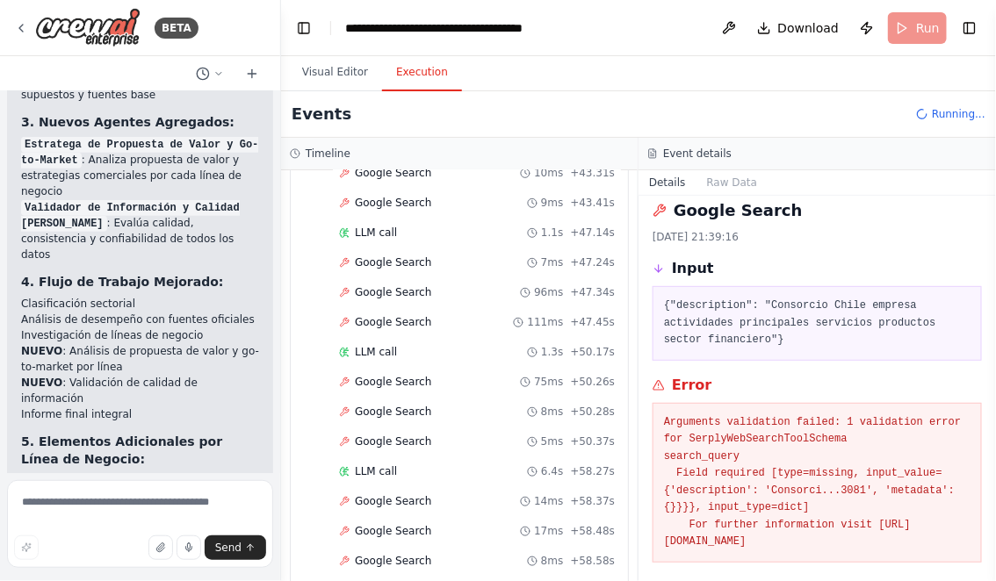
scroll to position [0, 0]
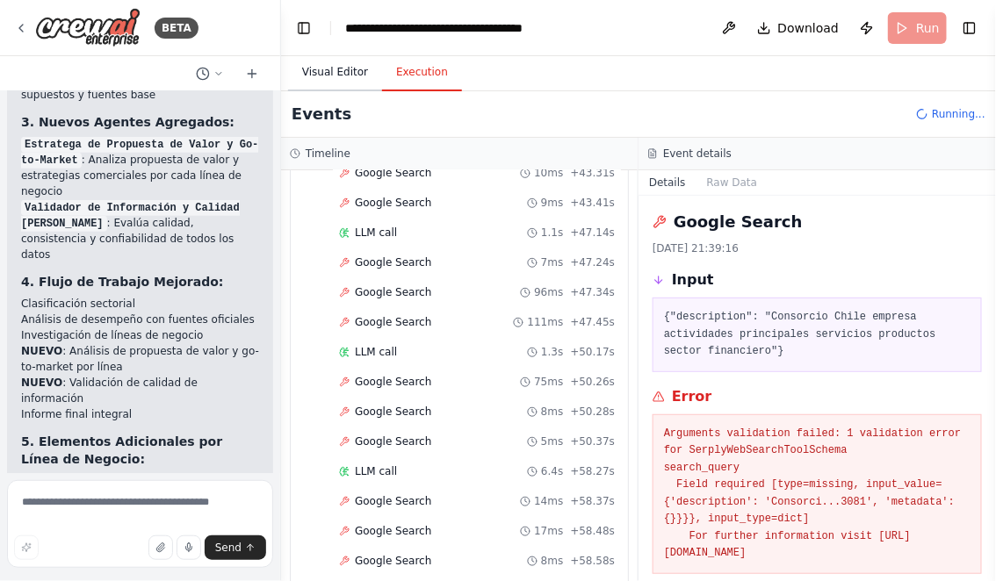
click at [328, 74] on button "Visual Editor" at bounding box center [335, 72] width 94 height 37
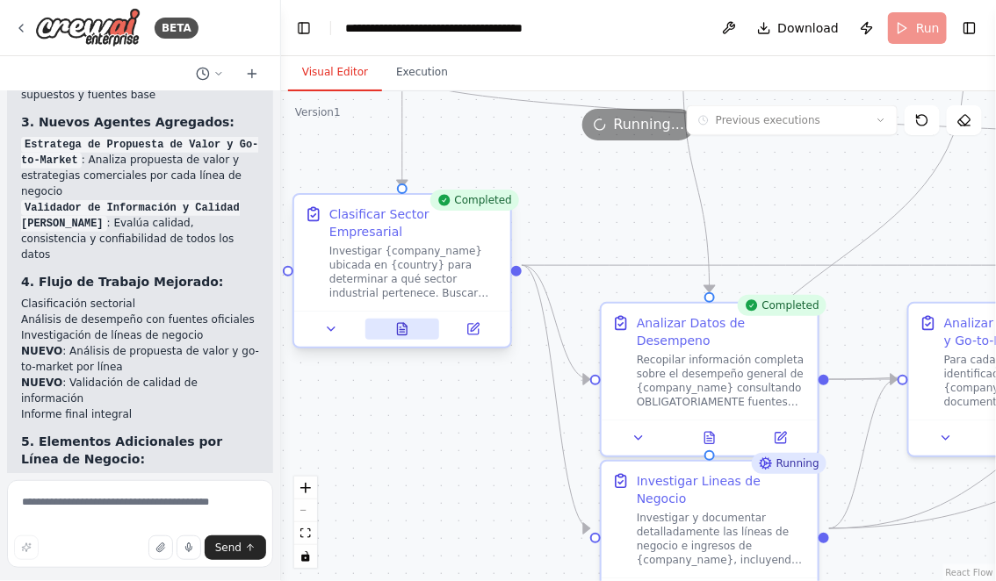
click at [403, 332] on icon at bounding box center [402, 332] width 4 height 0
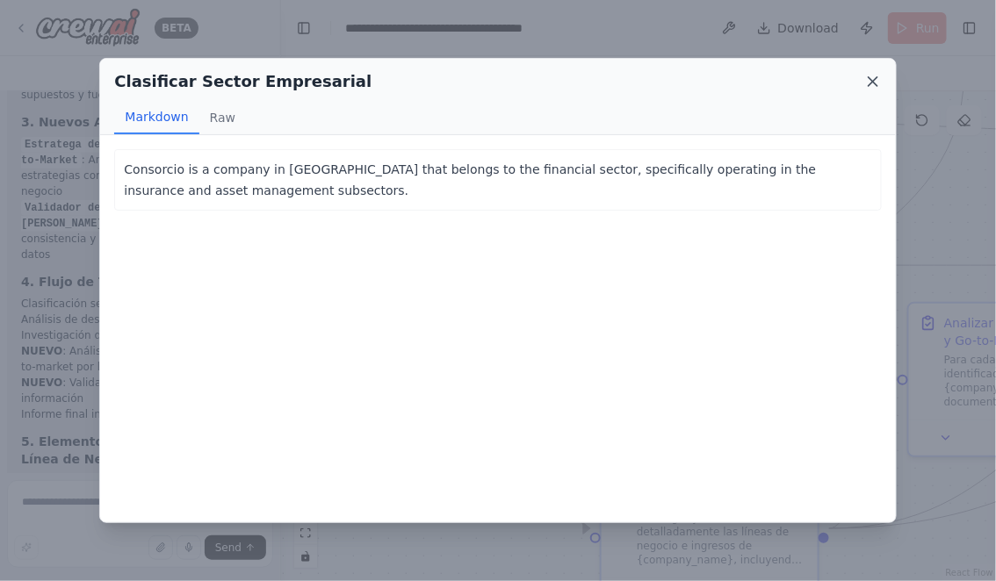
click at [870, 79] on icon at bounding box center [872, 81] width 9 height 9
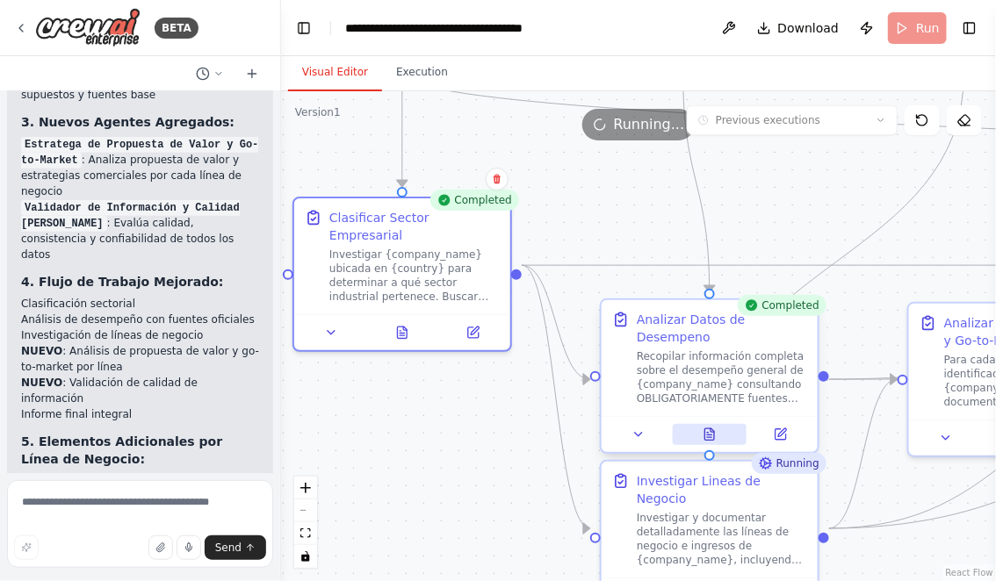
click at [712, 432] on icon at bounding box center [712, 430] width 4 height 4
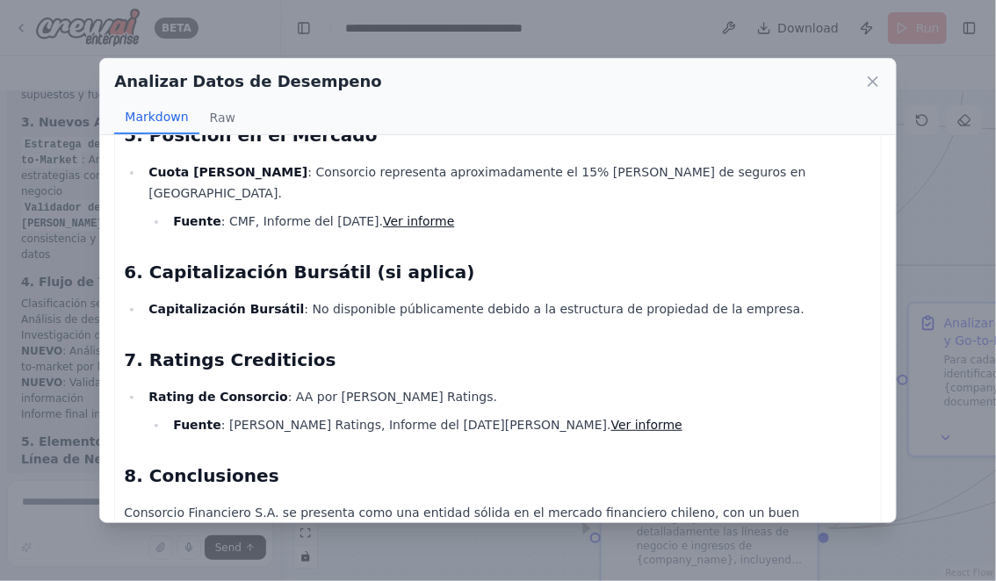
scroll to position [973, 0]
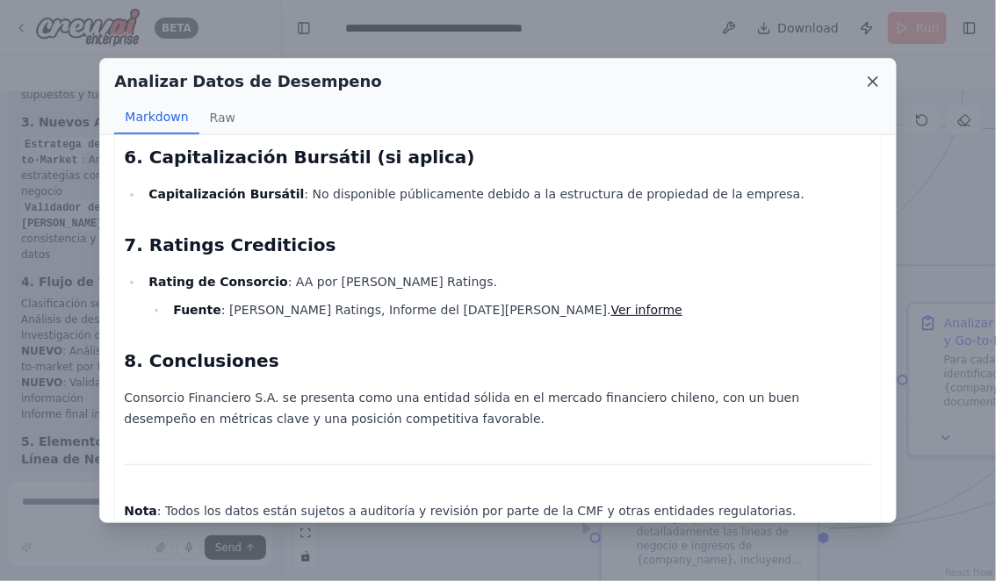
click at [870, 84] on icon at bounding box center [873, 82] width 18 height 18
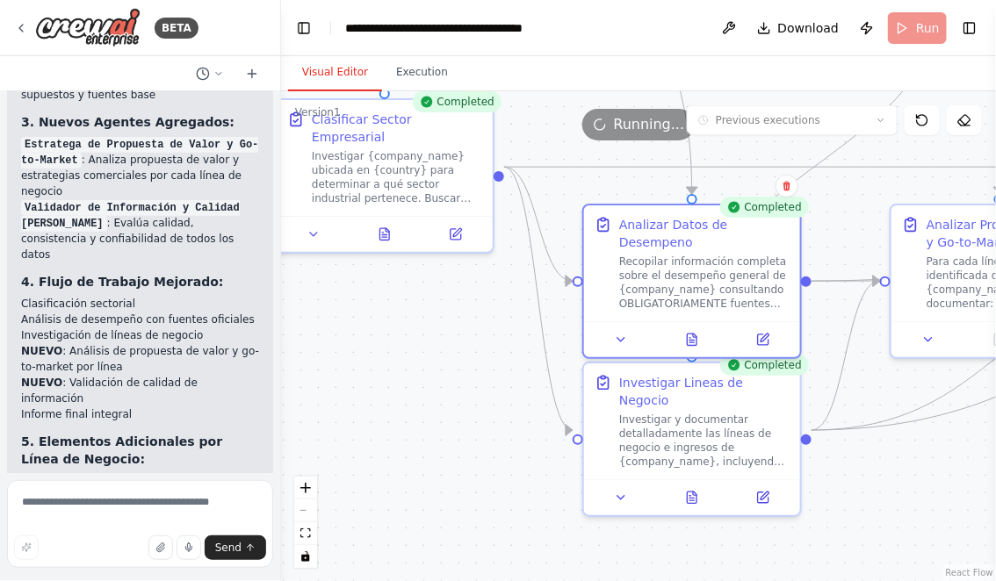
drag, startPoint x: 647, startPoint y: 240, endPoint x: 625, endPoint y: 136, distance: 105.9
click at [626, 137] on div "Version 1 Previous executions Show Tools Hide Agents .deletable-edge-delete-btn…" at bounding box center [638, 336] width 715 height 490
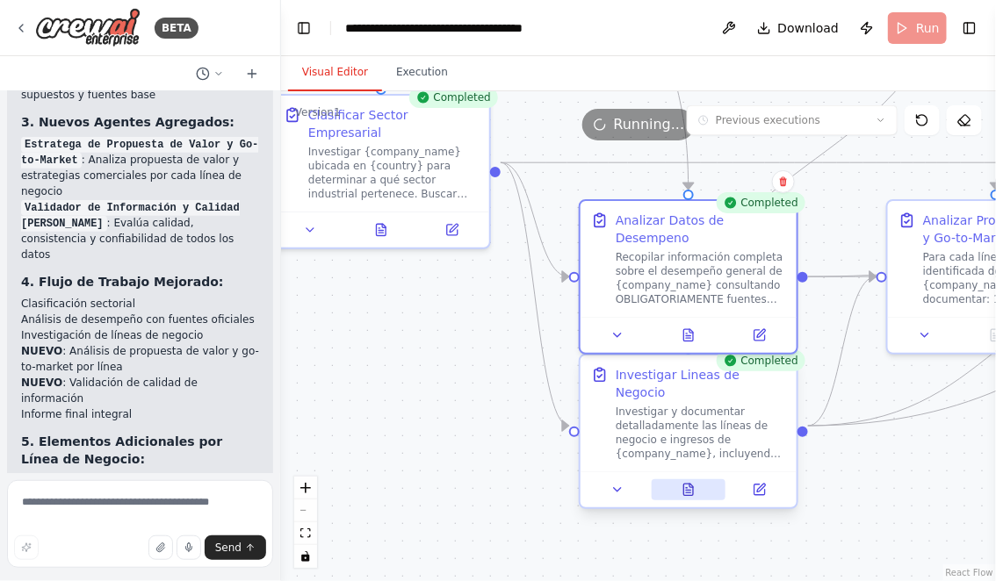
click at [684, 484] on icon at bounding box center [689, 489] width 10 height 11
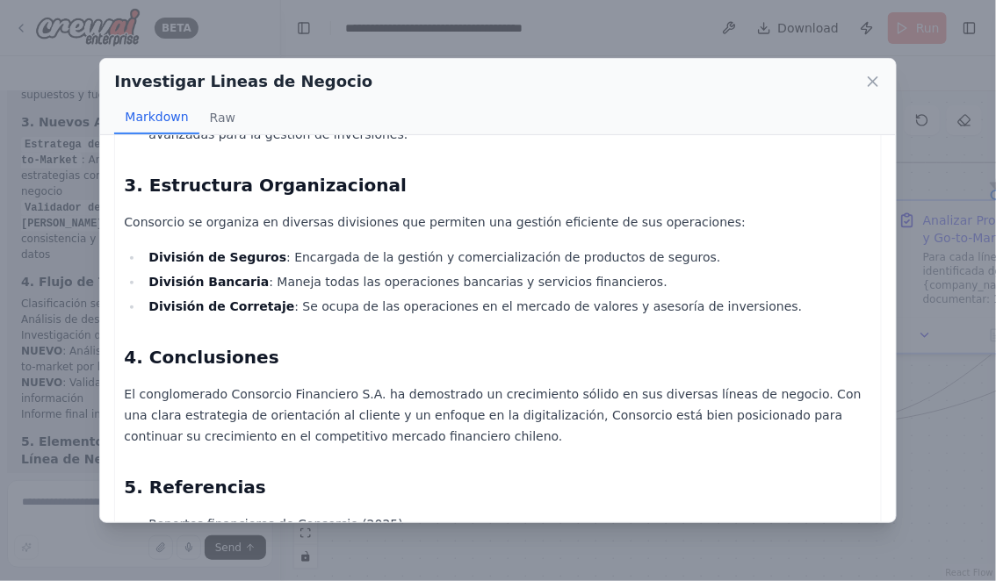
scroll to position [1260, 0]
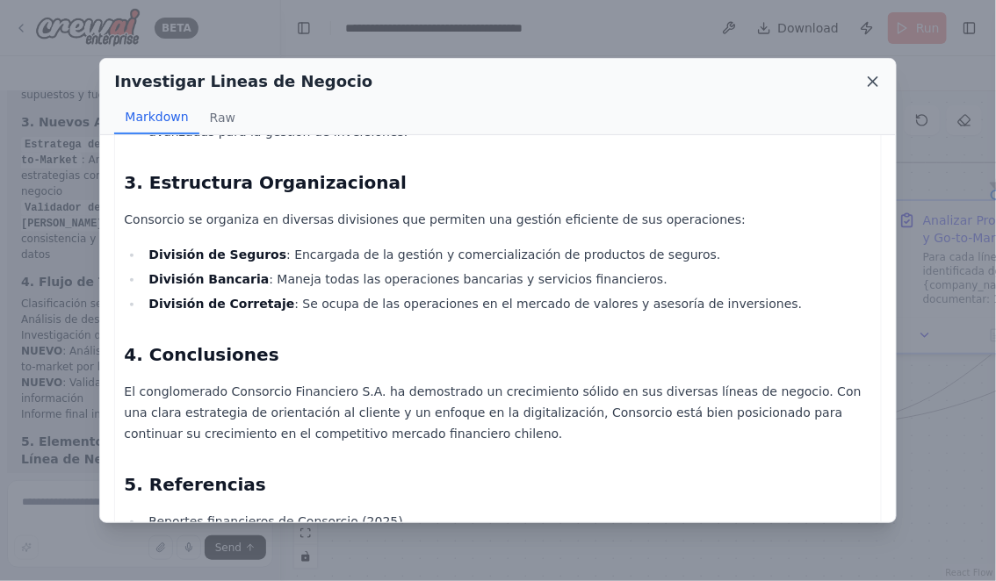
click at [872, 83] on icon at bounding box center [872, 81] width 9 height 9
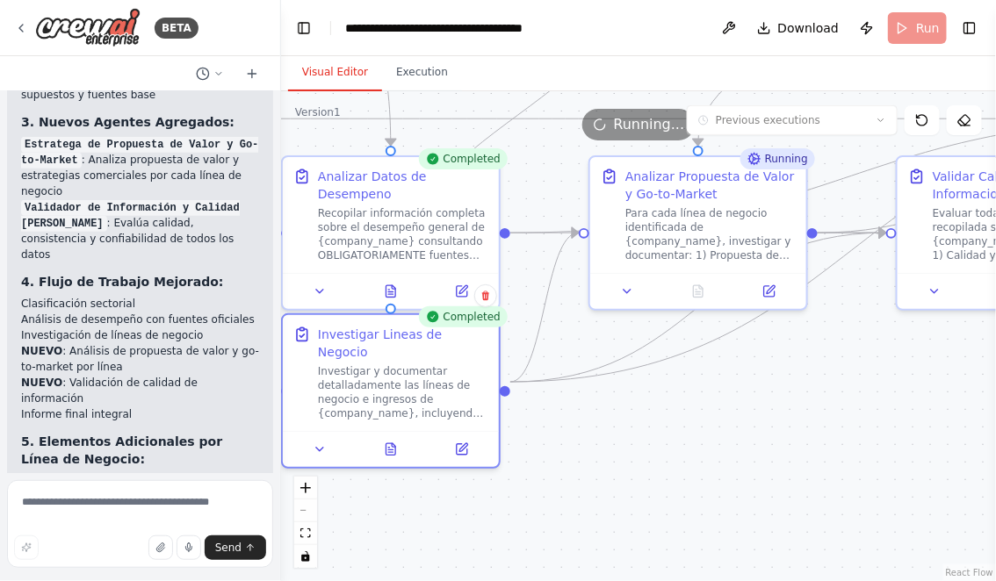
drag, startPoint x: 919, startPoint y: 463, endPoint x: 619, endPoint y: 419, distance: 303.5
click at [620, 419] on div ".deletable-edge-delete-btn { width: 20px; height: 20px; border: 0px solid #ffff…" at bounding box center [638, 336] width 715 height 490
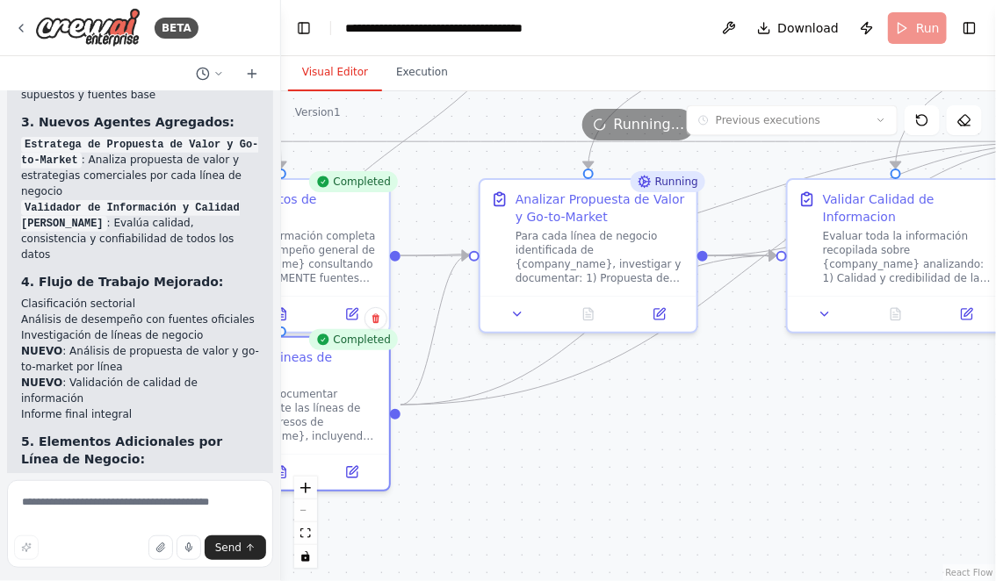
drag, startPoint x: 738, startPoint y: 406, endPoint x: 623, endPoint y: 428, distance: 117.3
click at [625, 428] on div ".deletable-edge-delete-btn { width: 20px; height: 20px; border: 0px solid #ffff…" at bounding box center [638, 336] width 715 height 490
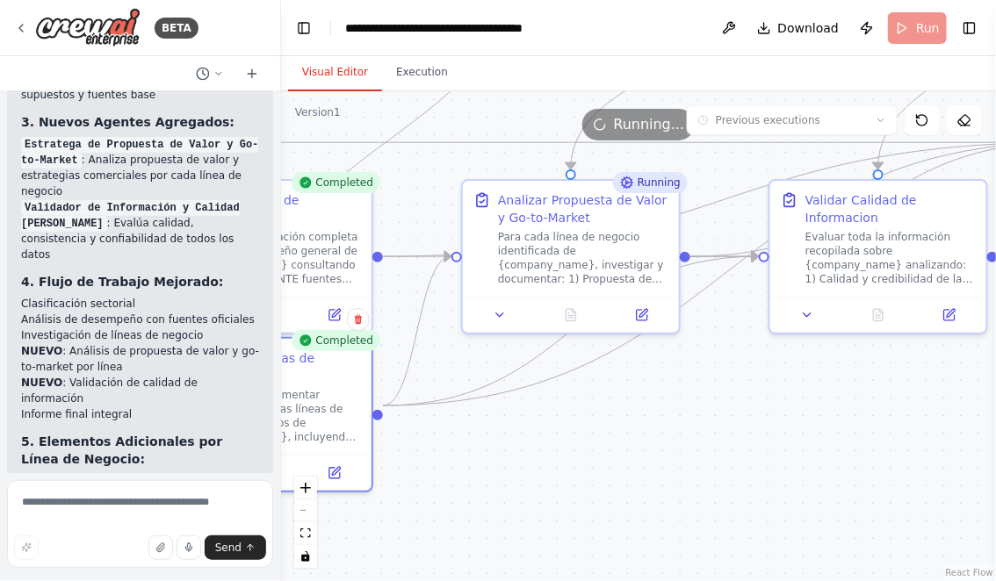
drag, startPoint x: 610, startPoint y: 430, endPoint x: 533, endPoint y: 430, distance: 77.3
click at [534, 430] on div ".deletable-edge-delete-btn { width: 20px; height: 20px; border: 0px solid #ffff…" at bounding box center [638, 336] width 715 height 490
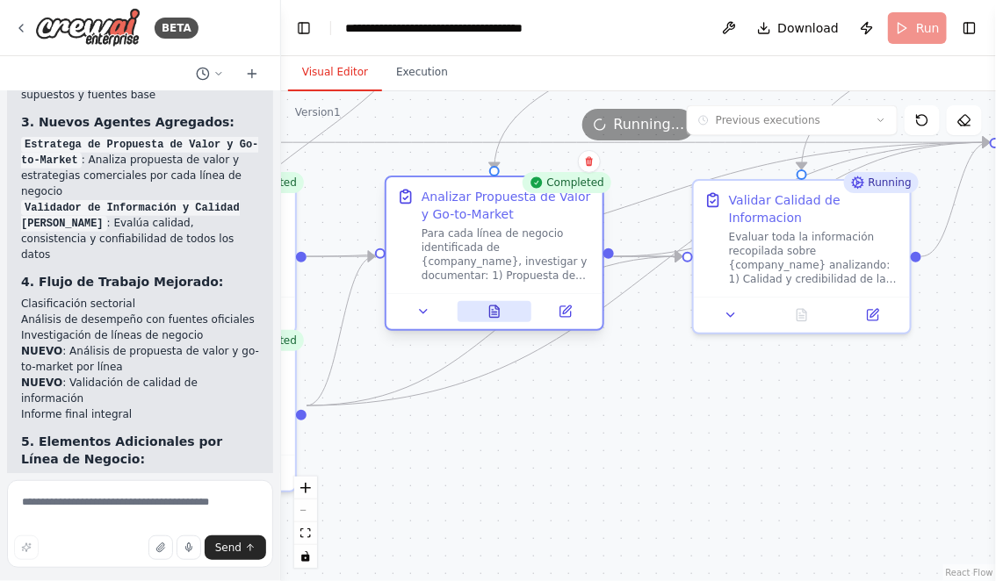
click at [493, 318] on button at bounding box center [494, 311] width 75 height 21
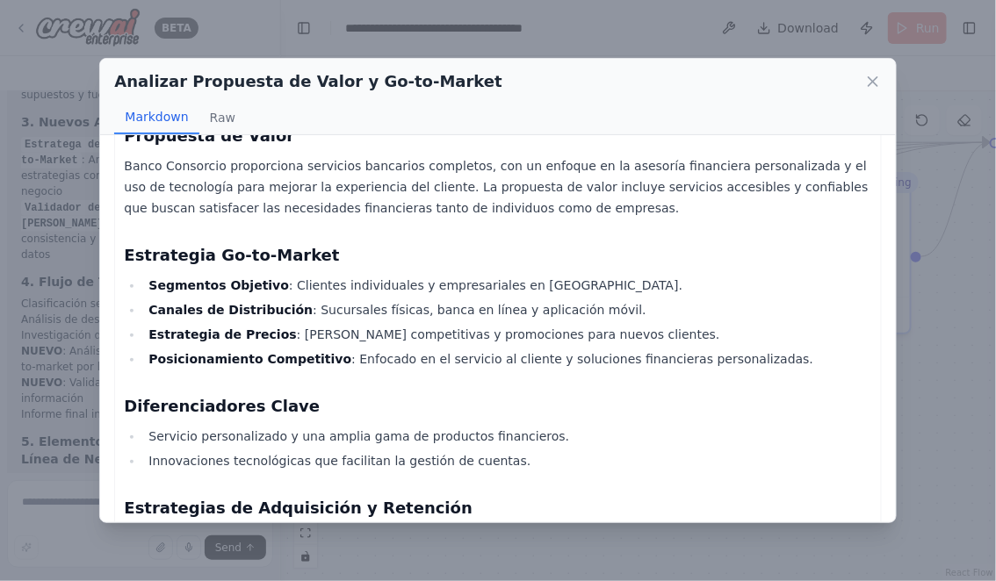
scroll to position [1352, 0]
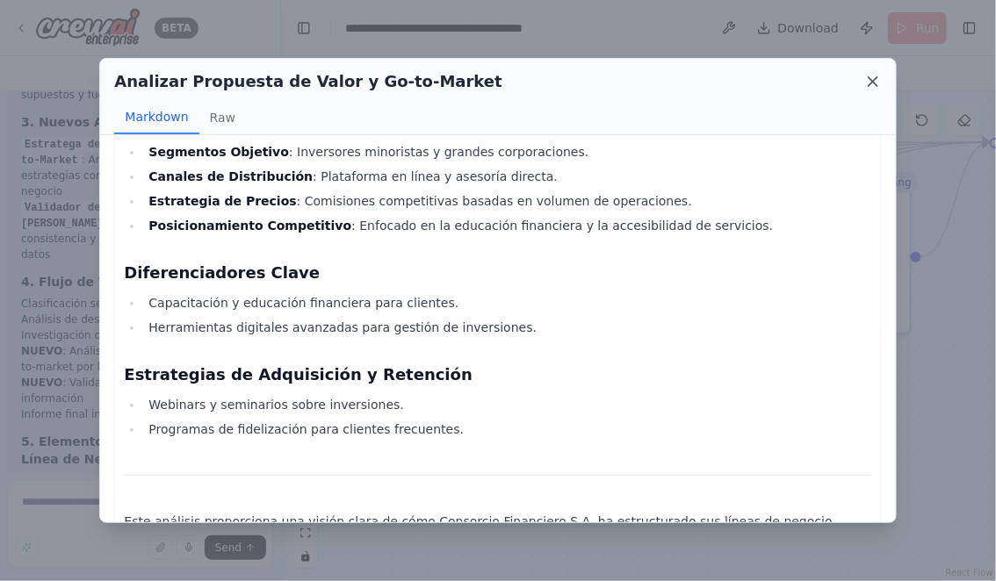
click at [874, 83] on icon at bounding box center [873, 82] width 18 height 18
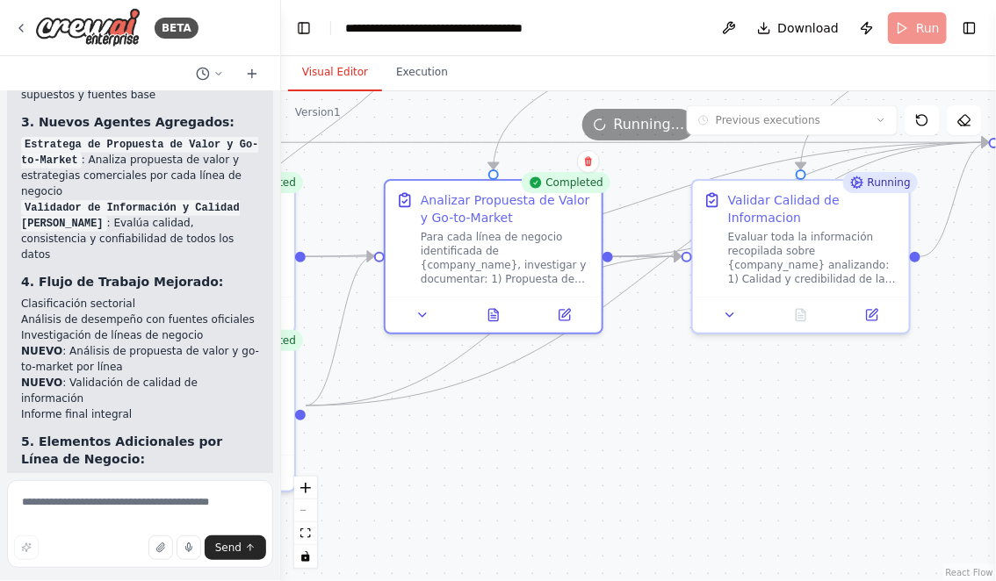
drag, startPoint x: 467, startPoint y: 457, endPoint x: 736, endPoint y: 450, distance: 268.8
click at [729, 450] on div ".deletable-edge-delete-btn { width: 20px; height: 20px; border: 0px solid #ffff…" at bounding box center [638, 336] width 715 height 490
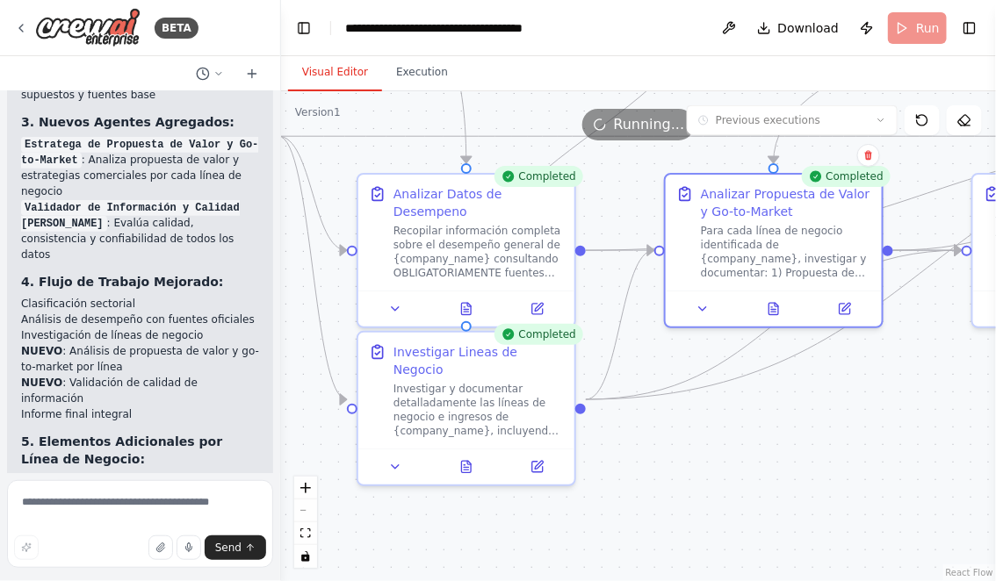
drag, startPoint x: 372, startPoint y: 514, endPoint x: 522, endPoint y: 508, distance: 150.2
click at [515, 508] on div ".deletable-edge-delete-btn { width: 20px; height: 20px; border: 0px solid #ffff…" at bounding box center [638, 336] width 715 height 490
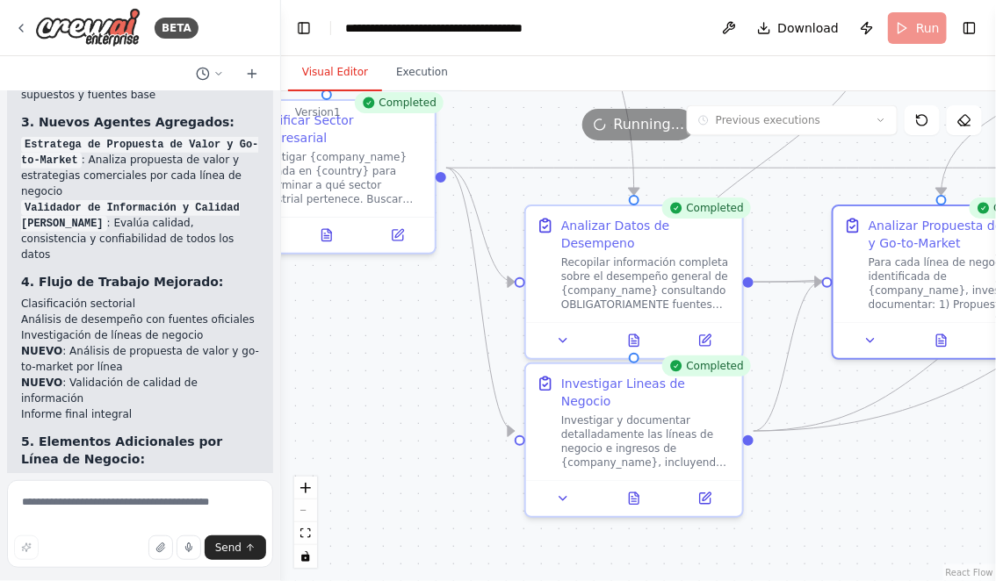
drag, startPoint x: 348, startPoint y: 349, endPoint x: 417, endPoint y: 454, distance: 126.1
click at [420, 456] on div ".deletable-edge-delete-btn { width: 20px; height: 20px; border: 0px solid #ffff…" at bounding box center [638, 336] width 715 height 490
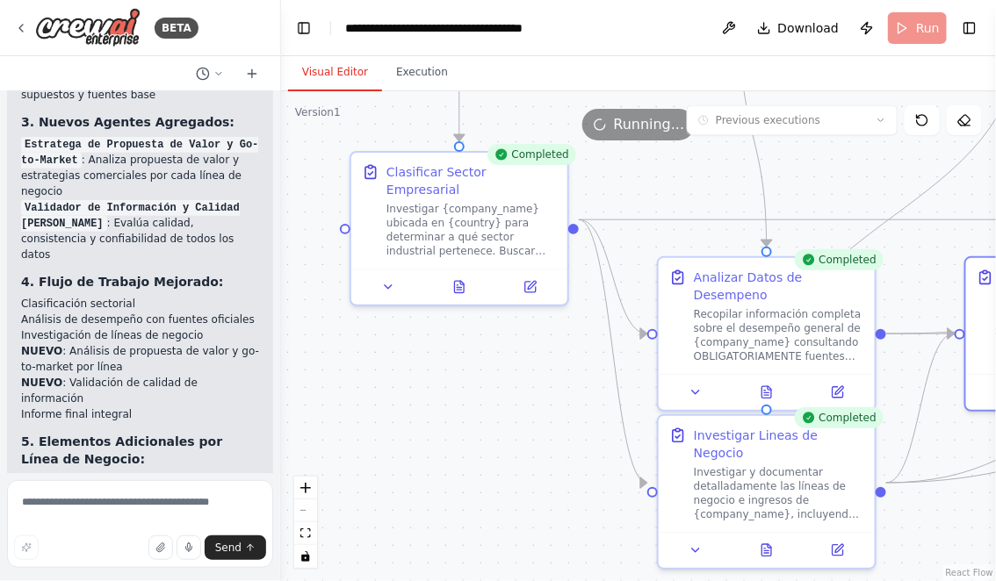
drag, startPoint x: 417, startPoint y: 454, endPoint x: 313, endPoint y: 285, distance: 198.3
click at [313, 285] on div ".deletable-edge-delete-btn { width: 20px; height: 20px; border: 0px solid #ffff…" at bounding box center [638, 336] width 715 height 490
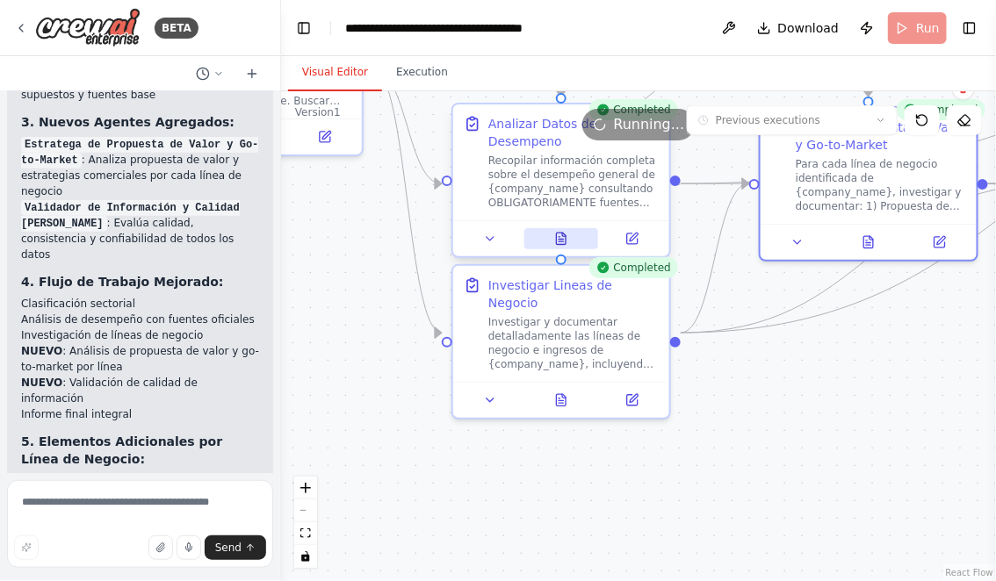
click at [566, 243] on icon at bounding box center [561, 239] width 14 height 14
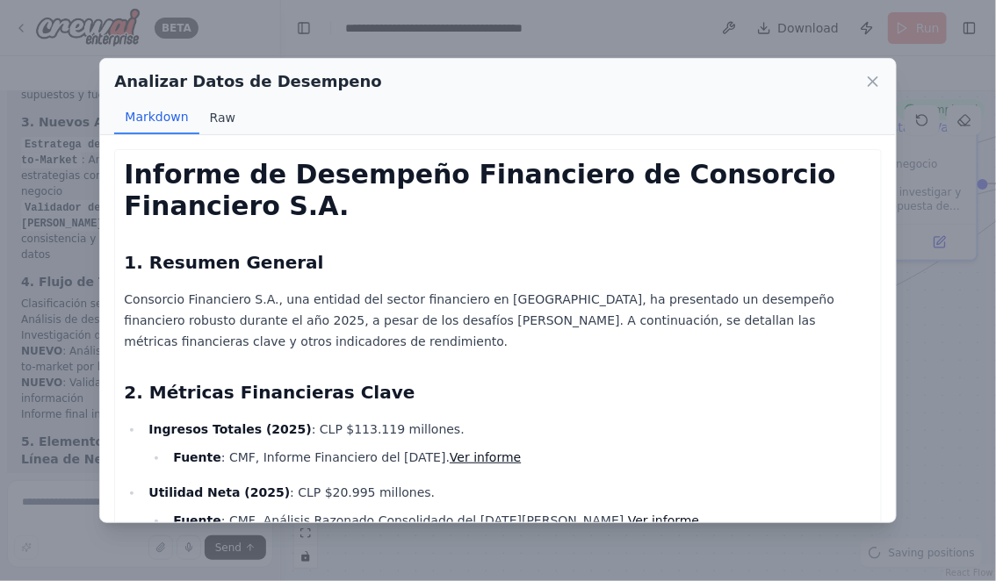
click at [215, 116] on button "Raw" at bounding box center [222, 117] width 47 height 33
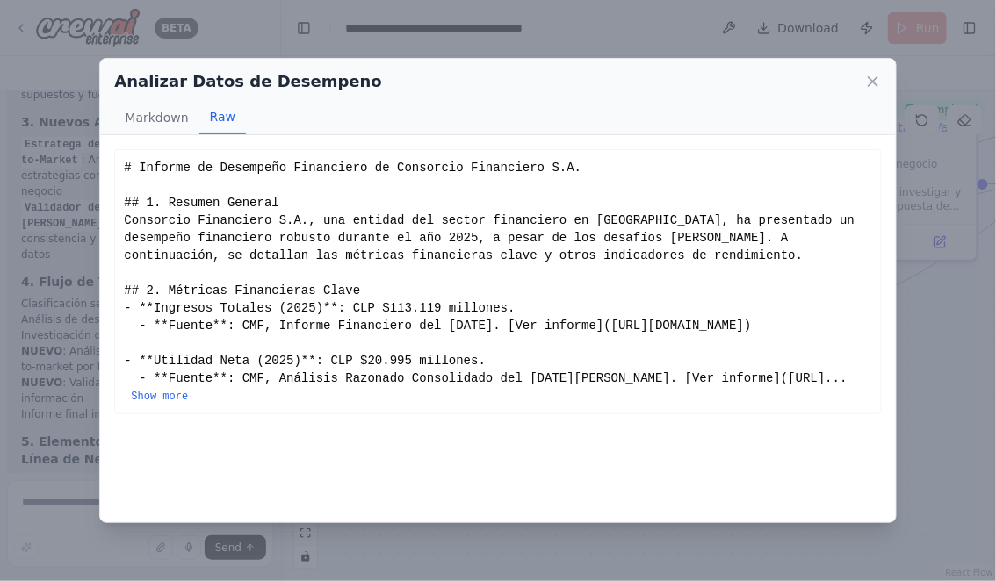
drag, startPoint x: 126, startPoint y: 164, endPoint x: 350, endPoint y: 419, distance: 339.7
click at [188, 404] on button "Show more" at bounding box center [159, 397] width 57 height 14
click at [872, 79] on icon at bounding box center [873, 82] width 18 height 18
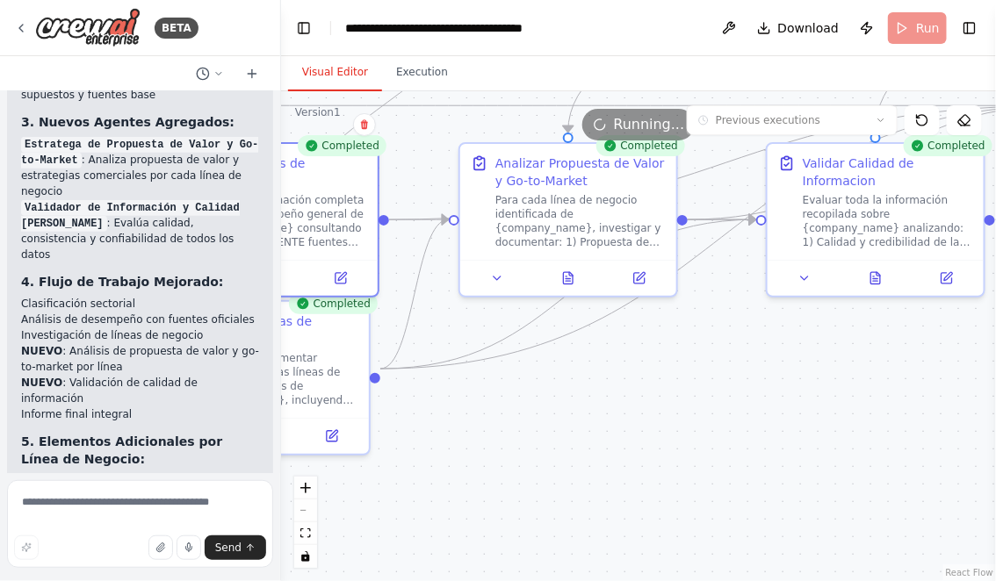
drag, startPoint x: 882, startPoint y: 407, endPoint x: 525, endPoint y: 443, distance: 358.3
click at [529, 443] on div ".deletable-edge-delete-btn { width: 20px; height: 20px; border: 0px solid #ffff…" at bounding box center [638, 336] width 715 height 490
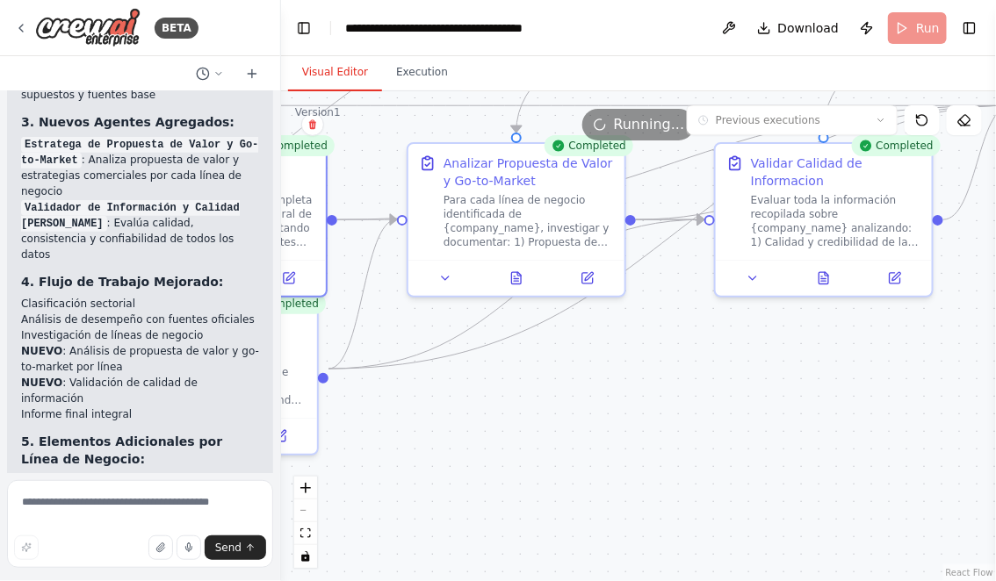
drag, startPoint x: 770, startPoint y: 413, endPoint x: 460, endPoint y: 490, distance: 319.4
click at [464, 490] on div ".deletable-edge-delete-btn { width: 20px; height: 20px; border: 0px solid #ffff…" at bounding box center [638, 336] width 715 height 490
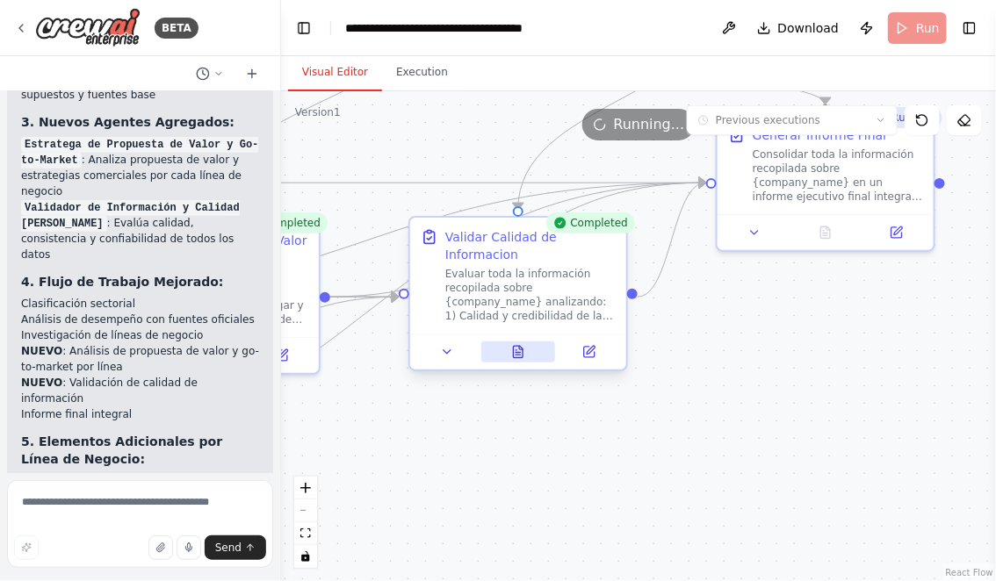
click at [512, 355] on icon at bounding box center [518, 352] width 14 height 14
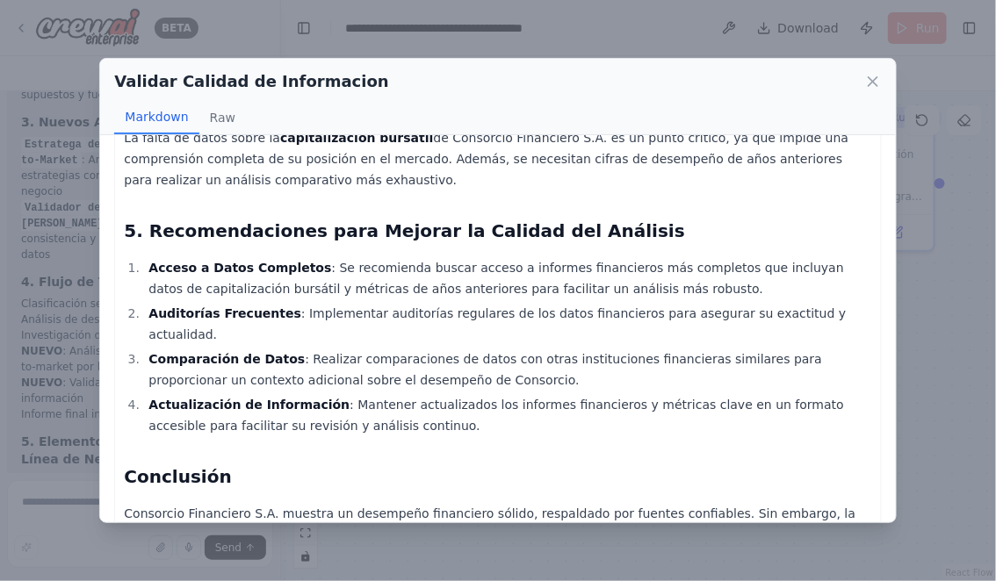
scroll to position [719, 0]
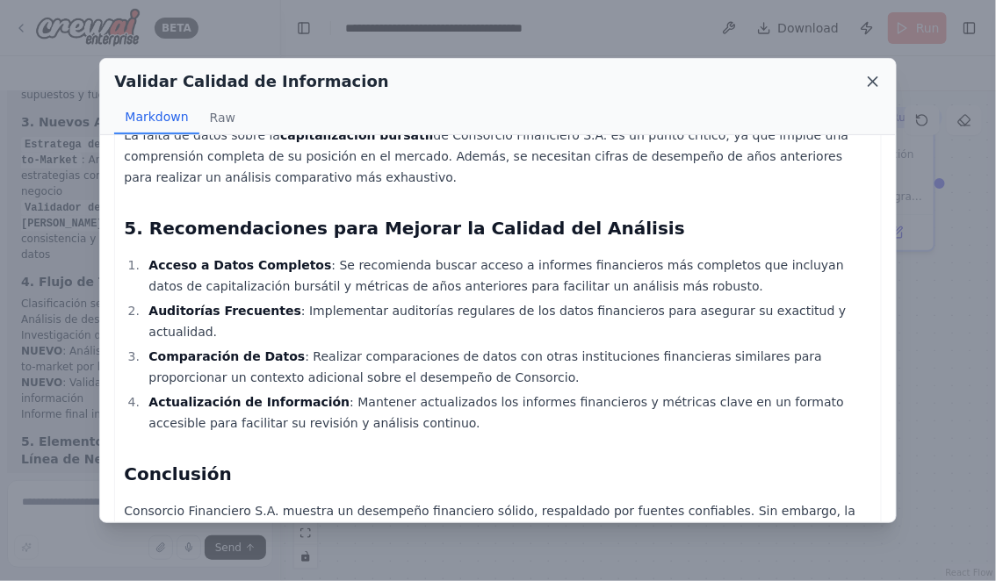
click at [871, 85] on icon at bounding box center [873, 82] width 18 height 18
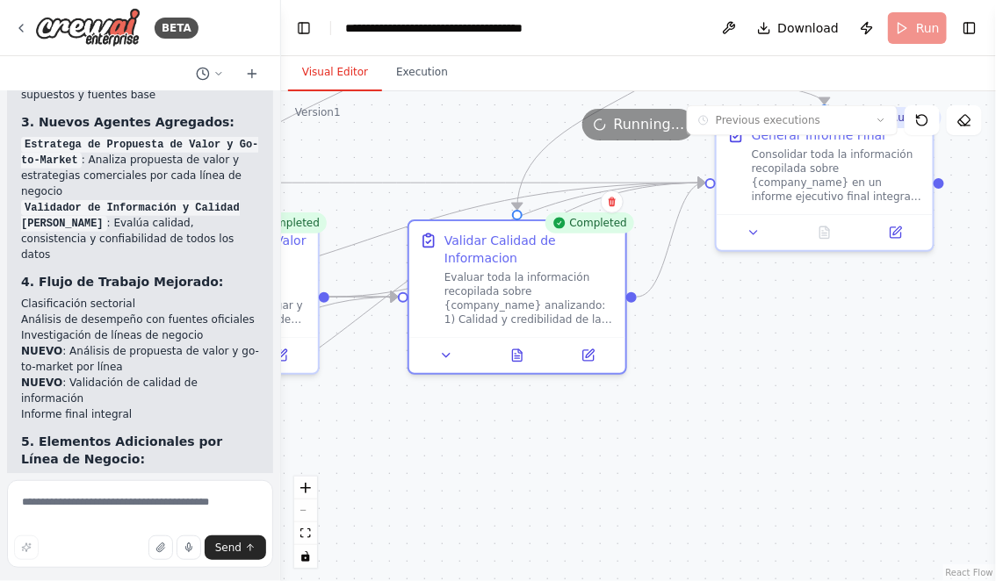
drag, startPoint x: 846, startPoint y: 363, endPoint x: 726, endPoint y: 442, distance: 143.9
click at [728, 440] on div ".deletable-edge-delete-btn { width: 20px; height: 20px; border: 0px solid #ffff…" at bounding box center [638, 336] width 715 height 490
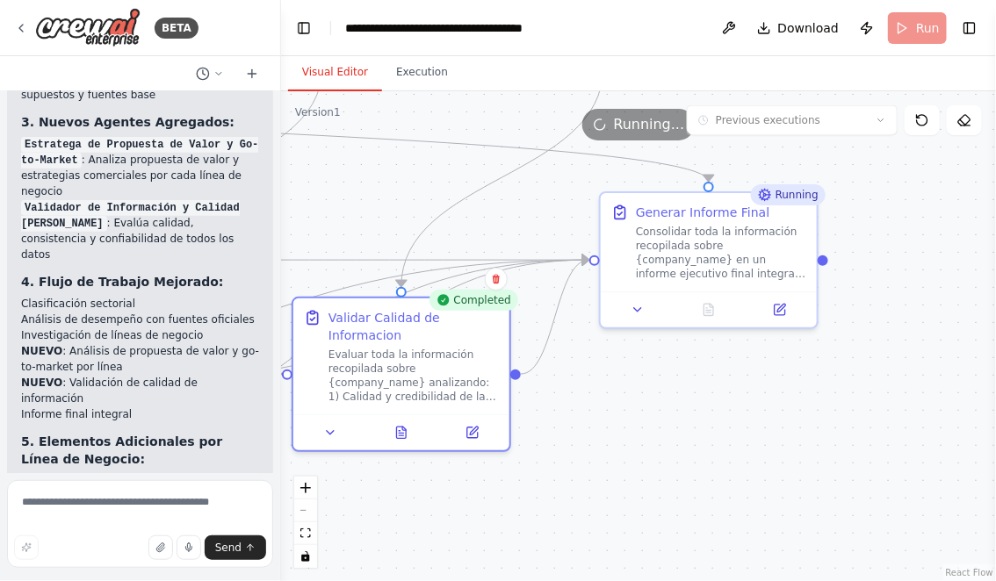
drag, startPoint x: 608, startPoint y: 429, endPoint x: 803, endPoint y: 376, distance: 203.0
click at [800, 376] on div ".deletable-edge-delete-btn { width: 20px; height: 20px; border: 0px solid #ffff…" at bounding box center [638, 336] width 715 height 490
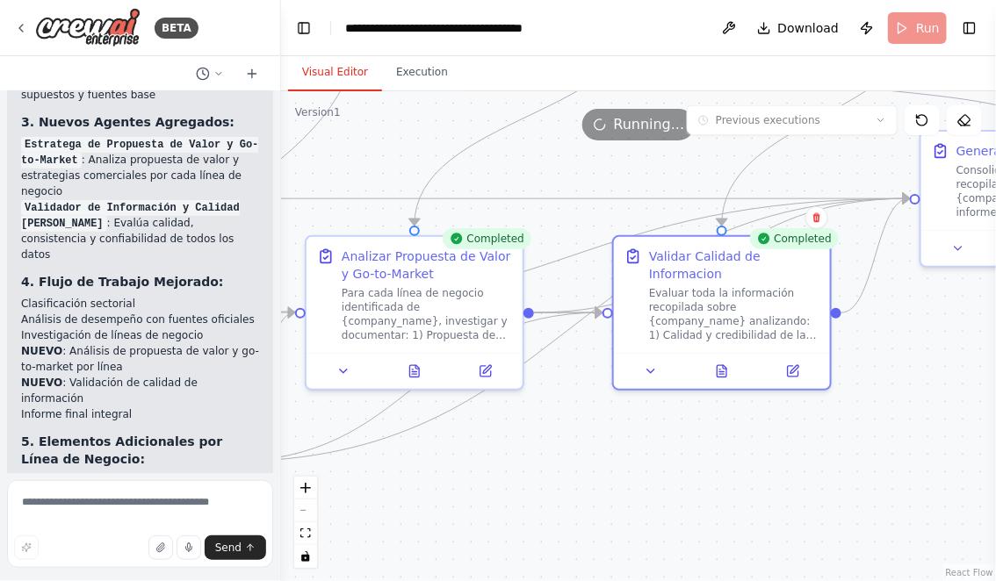
drag, startPoint x: 544, startPoint y: 505, endPoint x: 775, endPoint y: 496, distance: 231.1
click at [767, 497] on div ".deletable-edge-delete-btn { width: 20px; height: 20px; border: 0px solid #ffff…" at bounding box center [638, 336] width 715 height 490
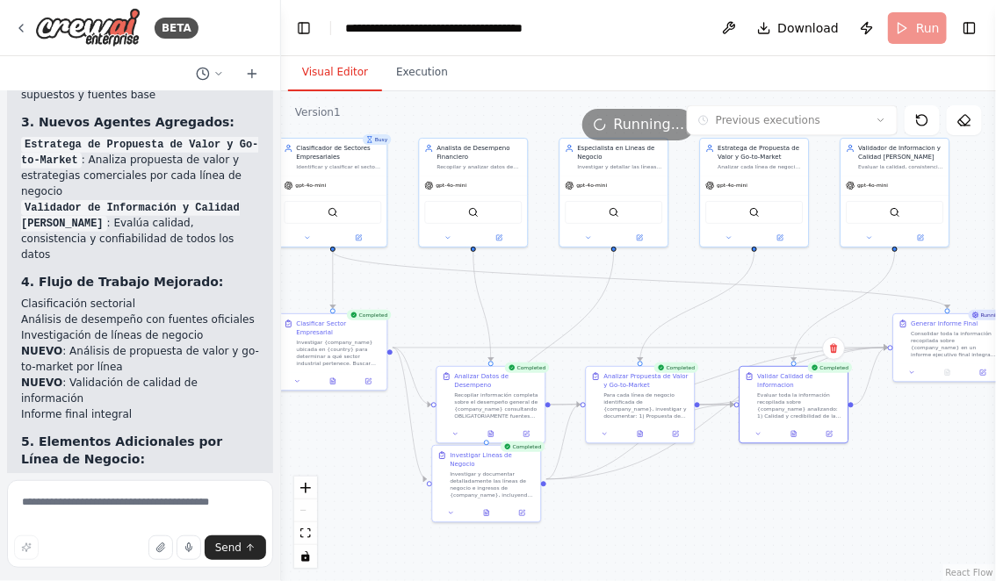
drag, startPoint x: 335, startPoint y: 426, endPoint x: 320, endPoint y: 403, distance: 27.3
click at [320, 403] on div ".deletable-edge-delete-btn { width: 20px; height: 20px; border: 0px solid #ffff…" at bounding box center [638, 336] width 715 height 490
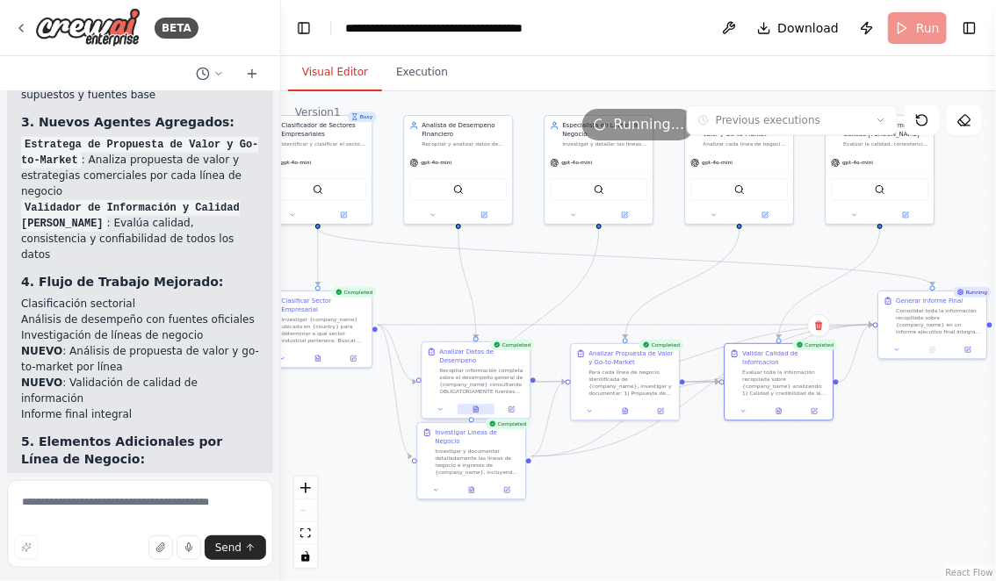
click at [474, 407] on icon at bounding box center [475, 410] width 4 height 6
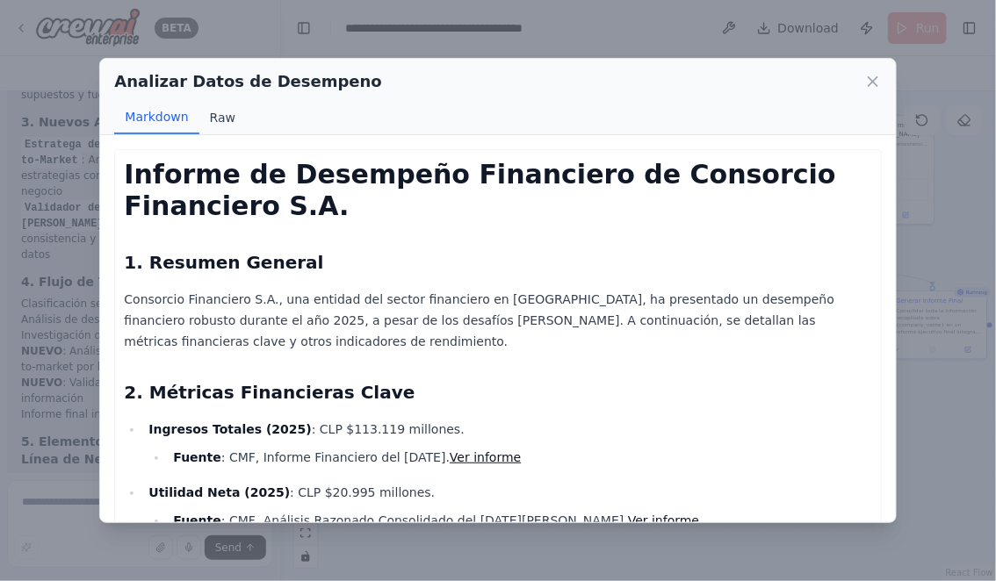
click at [222, 118] on button "Raw" at bounding box center [222, 117] width 47 height 33
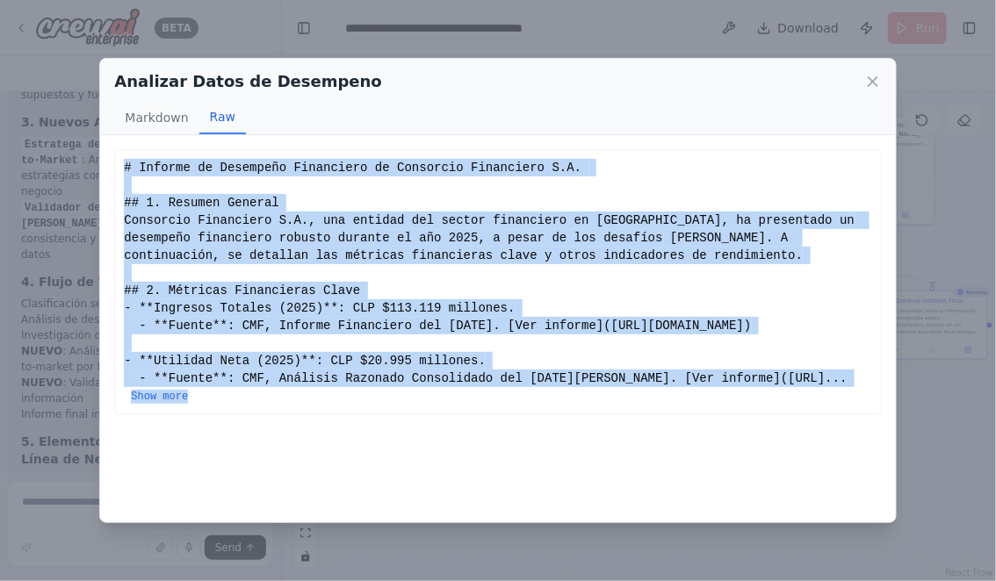
drag, startPoint x: 126, startPoint y: 165, endPoint x: 311, endPoint y: 436, distance: 328.5
click at [311, 405] on div "# Informe de Desempeño Financiero de Consorcio Financiero S.A. ## 1. Resumen Ge…" at bounding box center [497, 282] width 747 height 246
click at [188, 404] on button "Show more" at bounding box center [159, 397] width 57 height 14
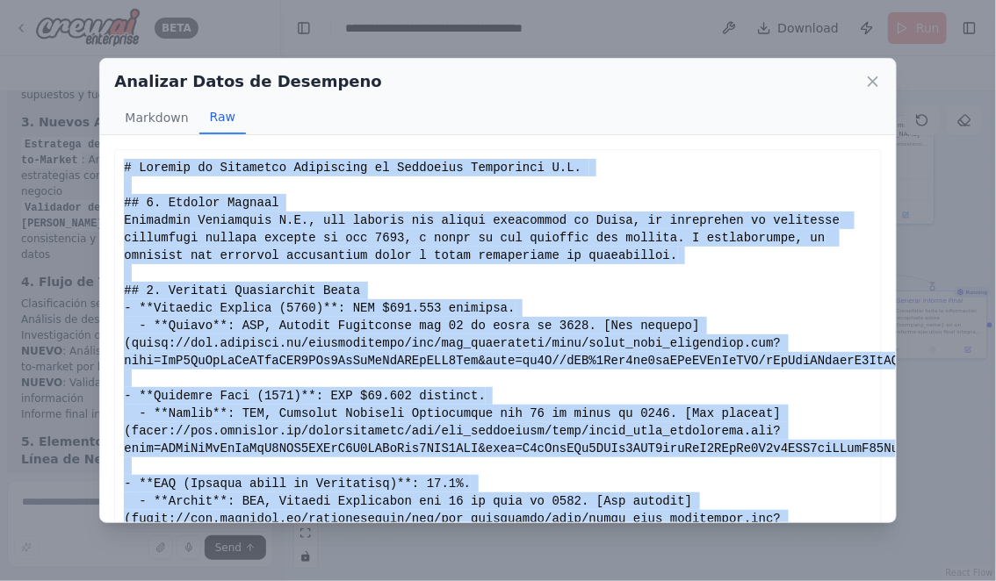
copy div "# Informe de Desempeño Financiero de Consorcio Financiero S.A. ## 1. Resumen Ge…"
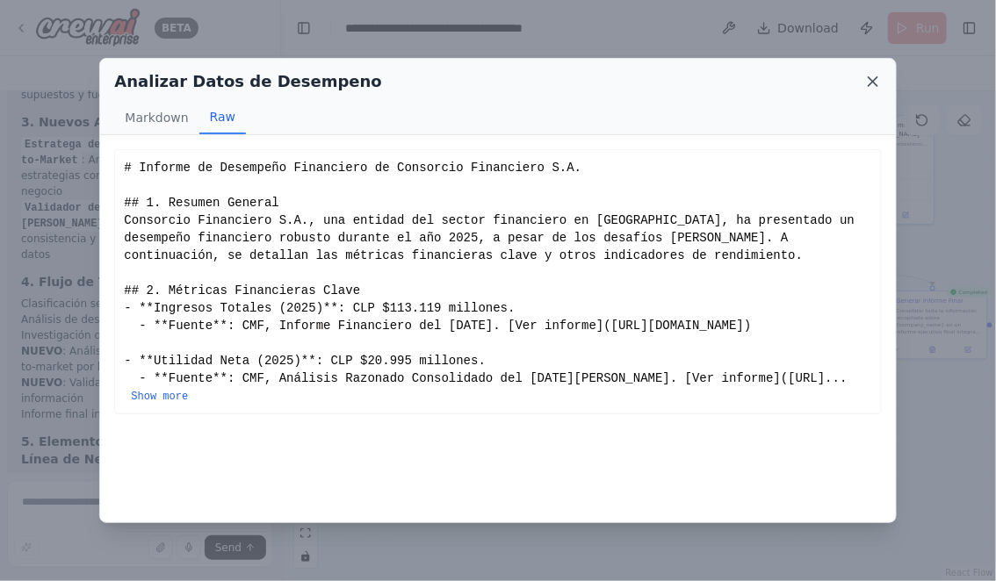
click at [873, 83] on icon at bounding box center [873, 82] width 18 height 18
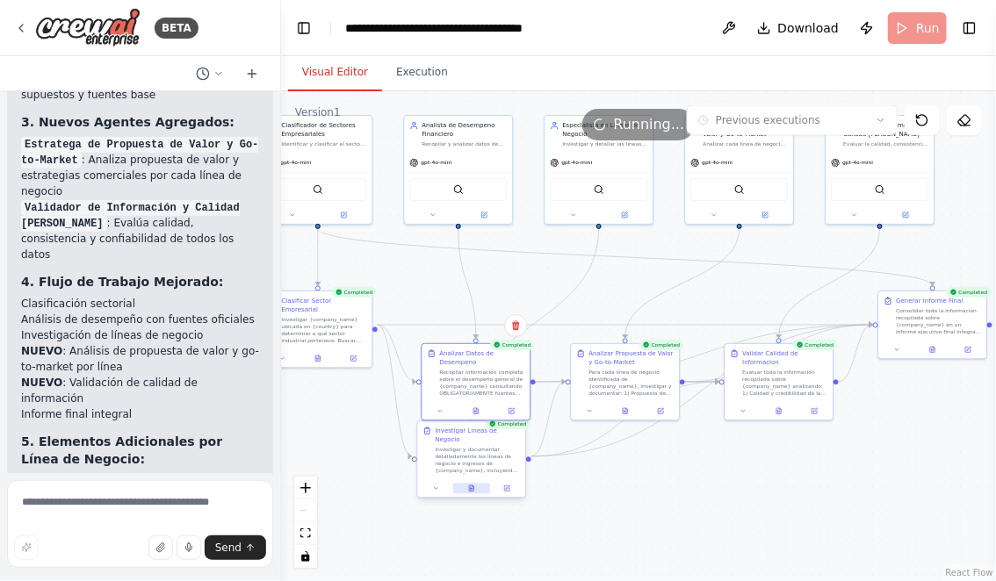
click at [472, 486] on icon at bounding box center [471, 489] width 4 height 6
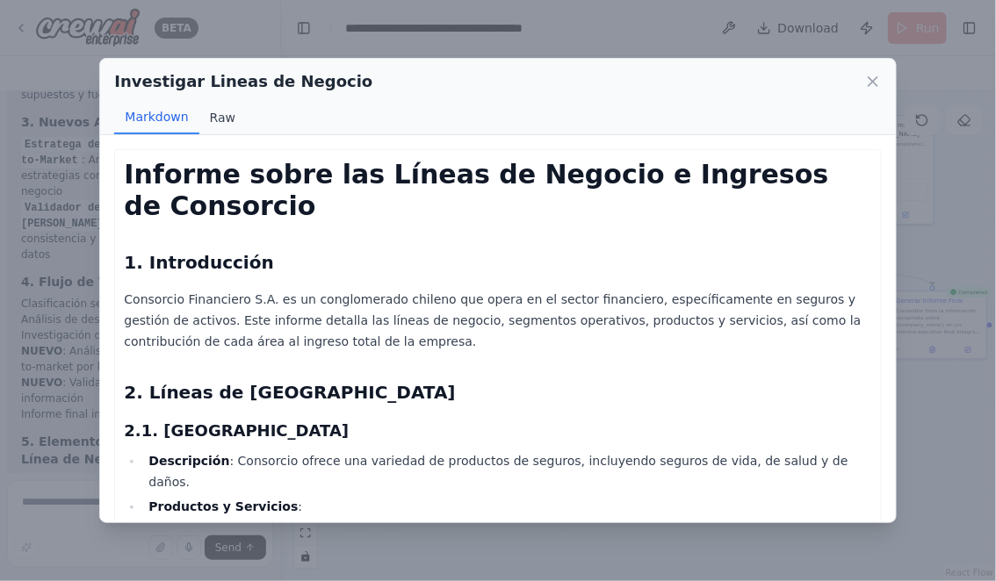
click at [220, 117] on button "Raw" at bounding box center [222, 117] width 47 height 33
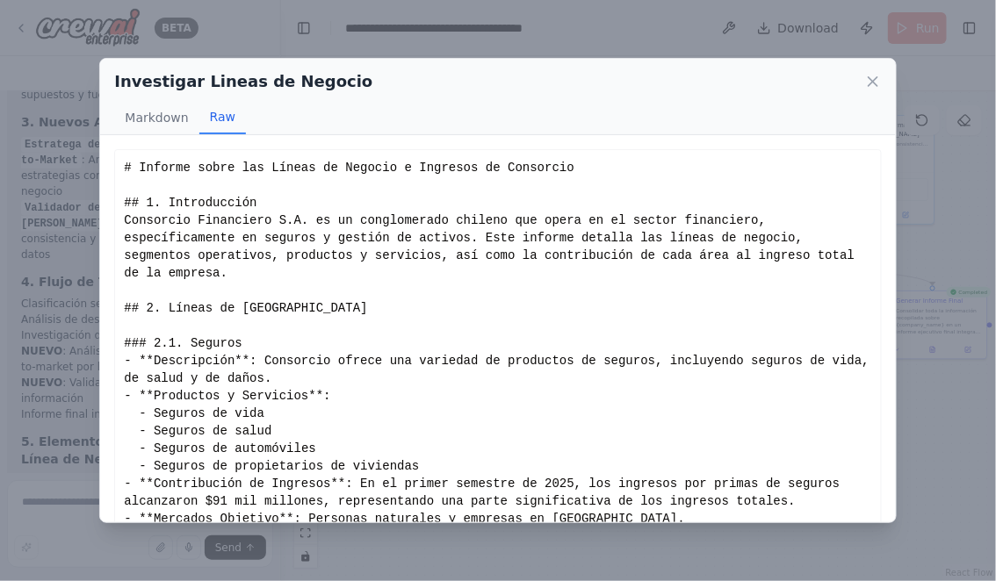
scroll to position [45, 0]
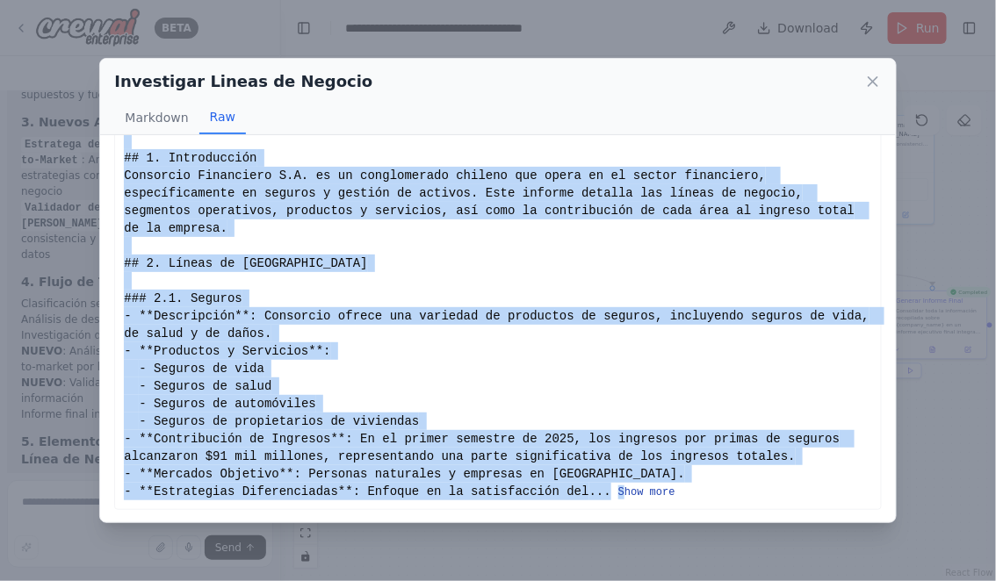
drag, startPoint x: 125, startPoint y: 165, endPoint x: 626, endPoint y: 493, distance: 598.9
click at [235, 251] on div "# Informe sobre las Líneas de Negocio e Ingresos de Consorcio ## 1. Introducció…" at bounding box center [497, 307] width 747 height 386
drag, startPoint x: 124, startPoint y: 156, endPoint x: 772, endPoint y: 526, distance: 746.0
click at [772, 526] on div "Investigar Lineas de Negocio Markdown Raw Informe sobre las Líneas de Negocio e…" at bounding box center [498, 290] width 996 height 581
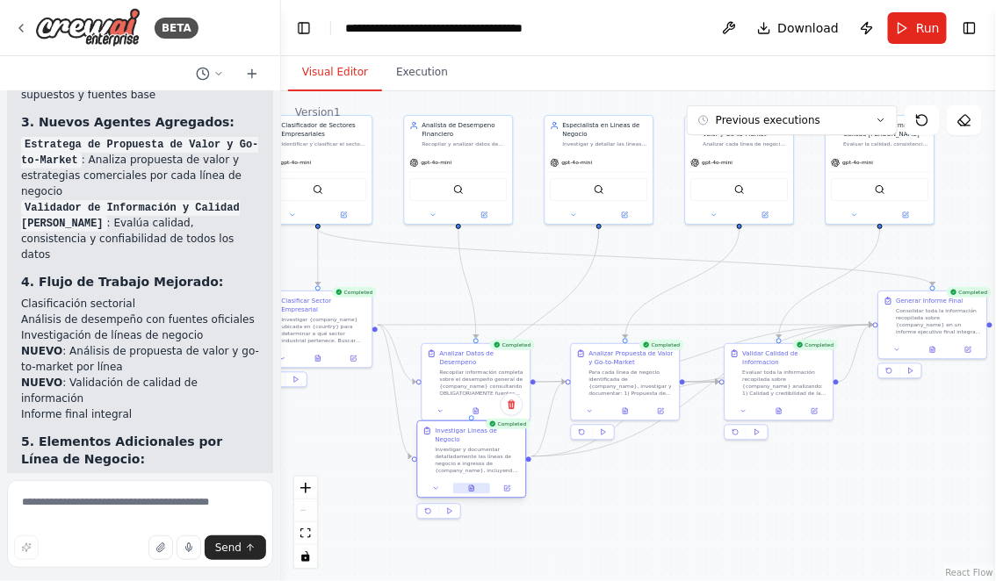
click at [472, 486] on icon at bounding box center [473, 487] width 2 height 2
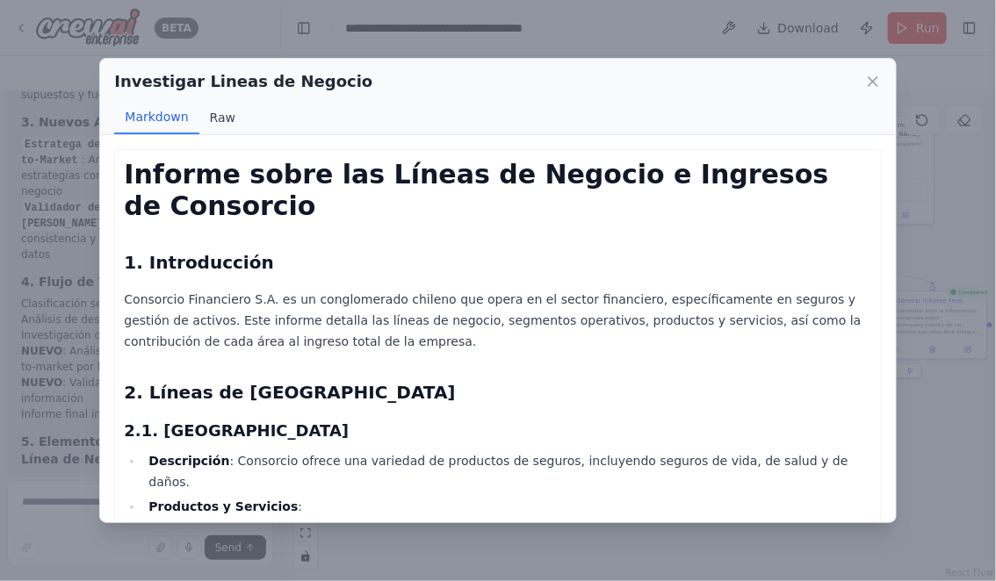
click at [212, 108] on button "Raw" at bounding box center [222, 117] width 47 height 33
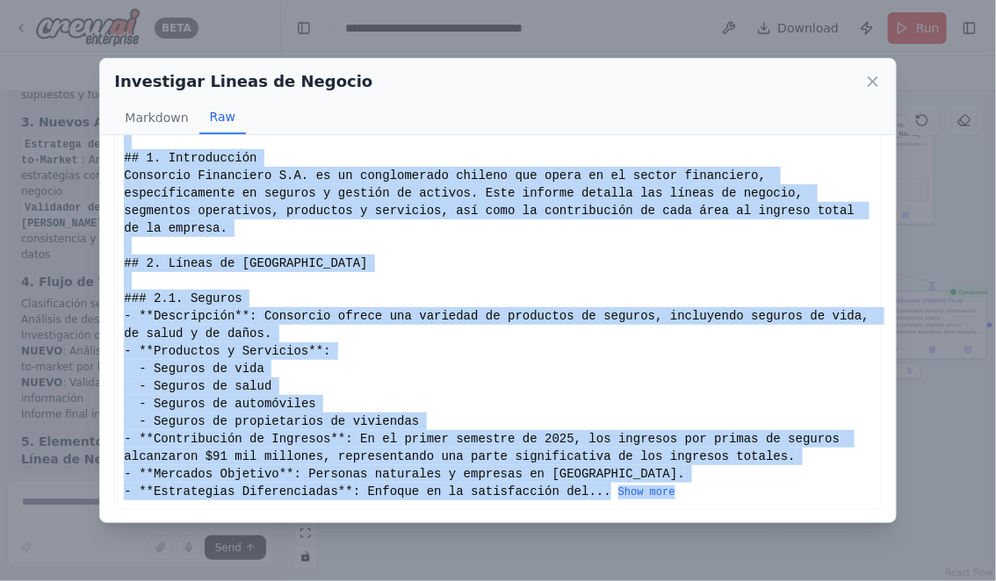
drag, startPoint x: 124, startPoint y: 165, endPoint x: 695, endPoint y: 487, distance: 655.4
click at [695, 487] on div "# Informe sobre las Líneas de Negocio e Ingresos de Consorcio ## 1. Introducció…" at bounding box center [497, 307] width 747 height 386
click at [654, 491] on button "Show more" at bounding box center [646, 493] width 57 height 14
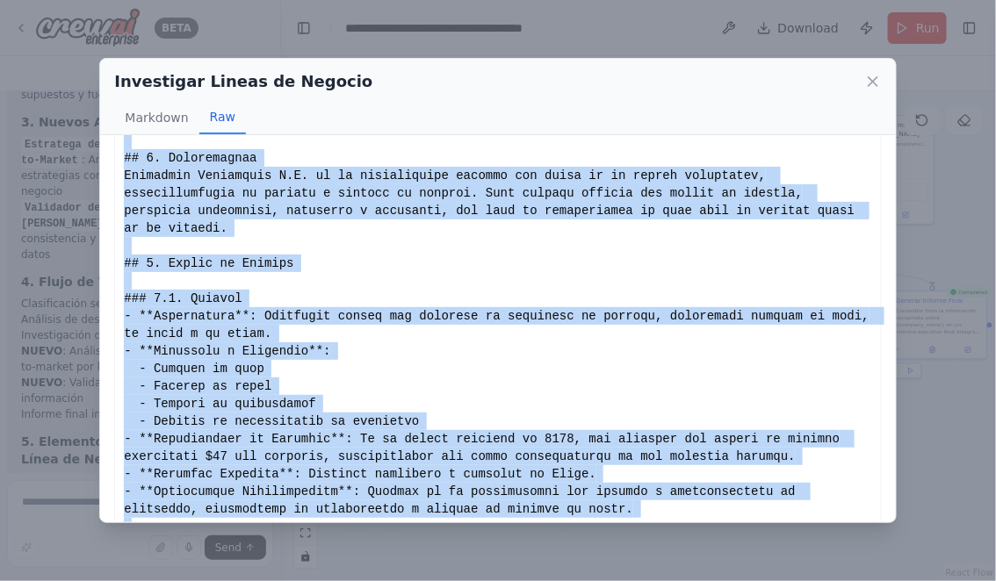
copy div "# Informe sobre las Líneas de Negocio e Ingresos de Consorcio ## 1. Introducció…"
click at [875, 82] on icon at bounding box center [873, 82] width 18 height 18
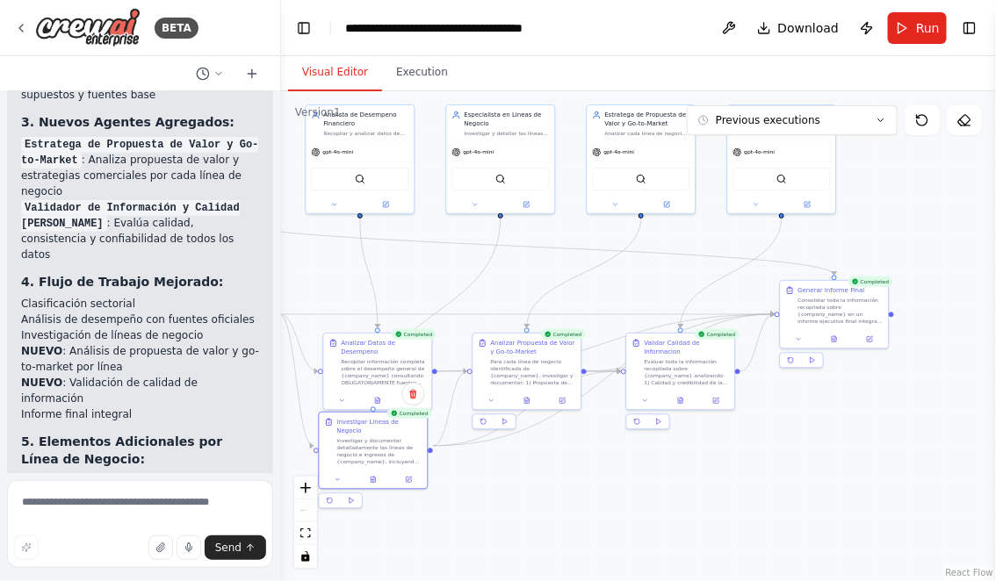
drag, startPoint x: 719, startPoint y: 505, endPoint x: 563, endPoint y: 488, distance: 157.2
click at [563, 488] on div ".deletable-edge-delete-btn { width: 20px; height: 20px; border: 0px solid #ffff…" at bounding box center [638, 336] width 715 height 490
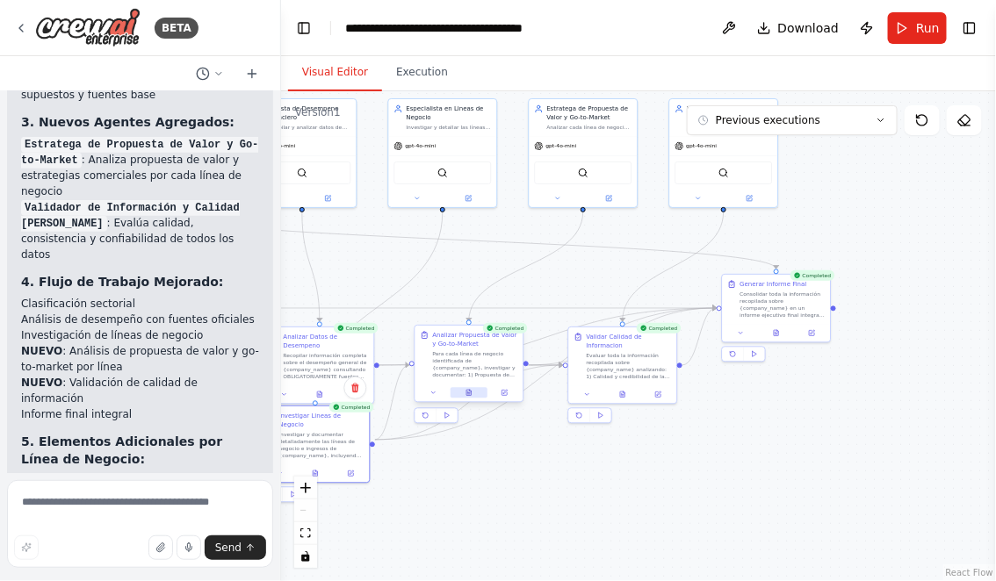
click at [467, 390] on icon at bounding box center [468, 393] width 7 height 7
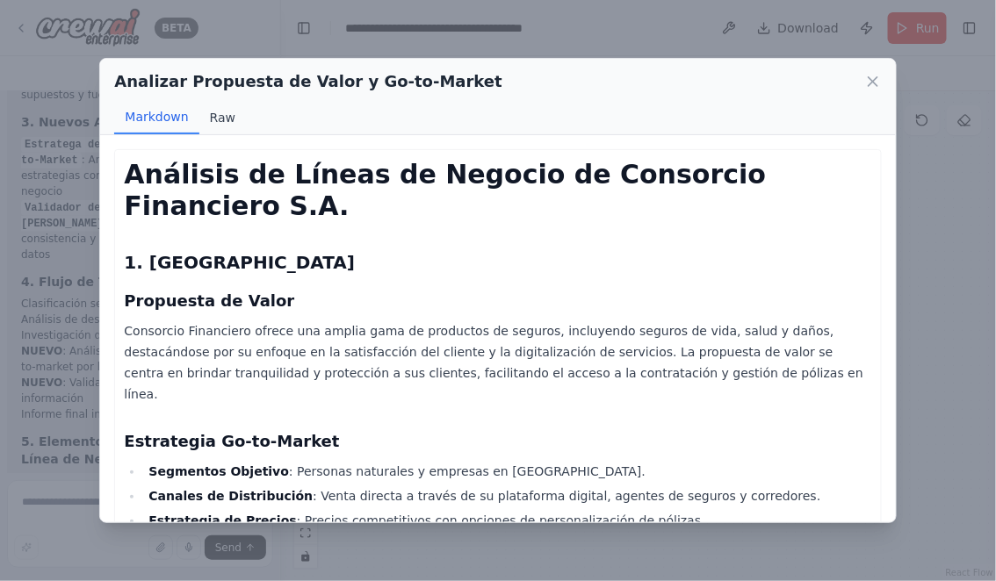
click at [220, 109] on button "Raw" at bounding box center [222, 117] width 47 height 33
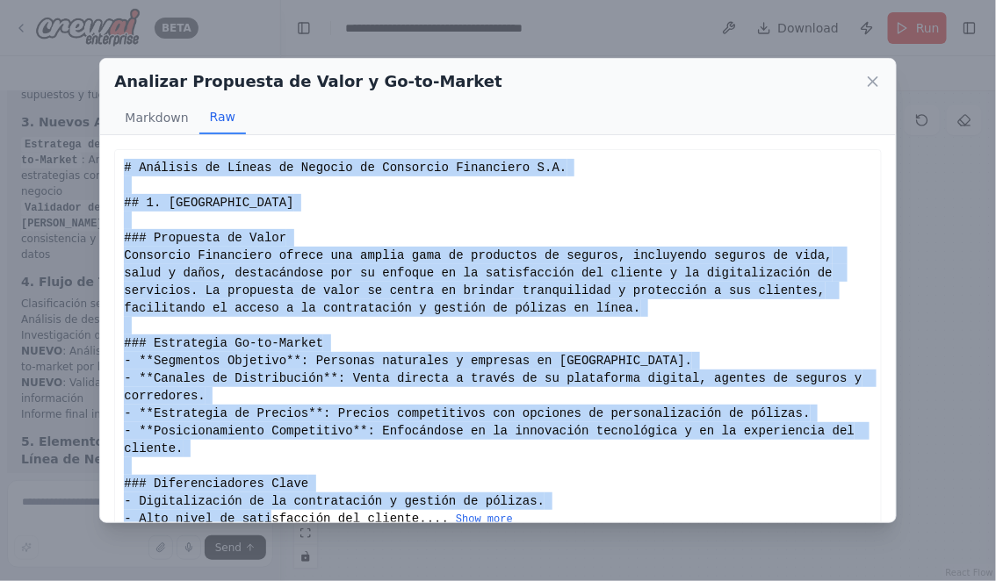
scroll to position [62, 0]
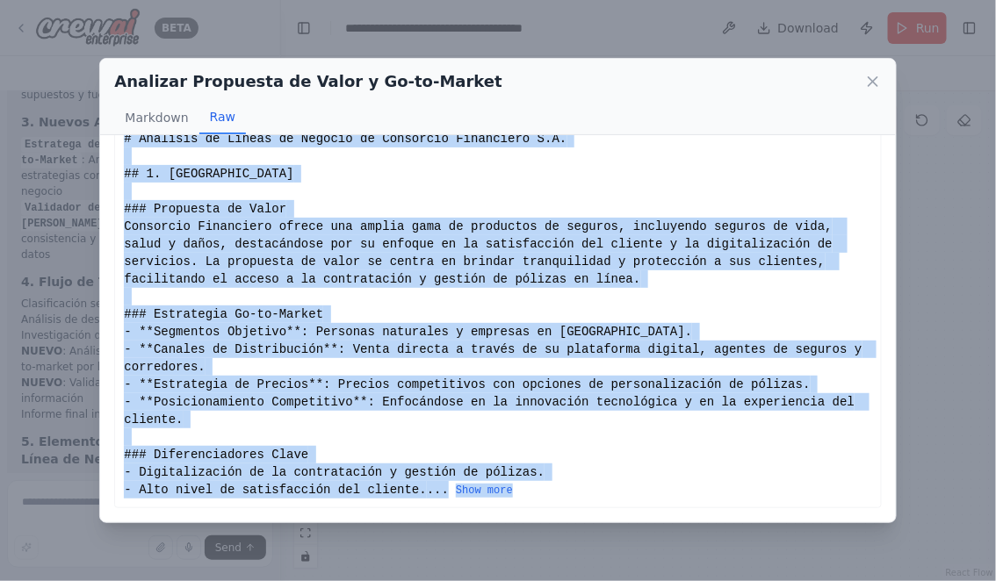
drag, startPoint x: 124, startPoint y: 168, endPoint x: 546, endPoint y: 488, distance: 530.2
click at [546, 488] on div "# Análisis de Líneas de Negocio de Consorcio Financiero S.A. ## 1. Seguros ### …" at bounding box center [497, 314] width 747 height 369
click at [456, 491] on button "Show more" at bounding box center [484, 491] width 57 height 14
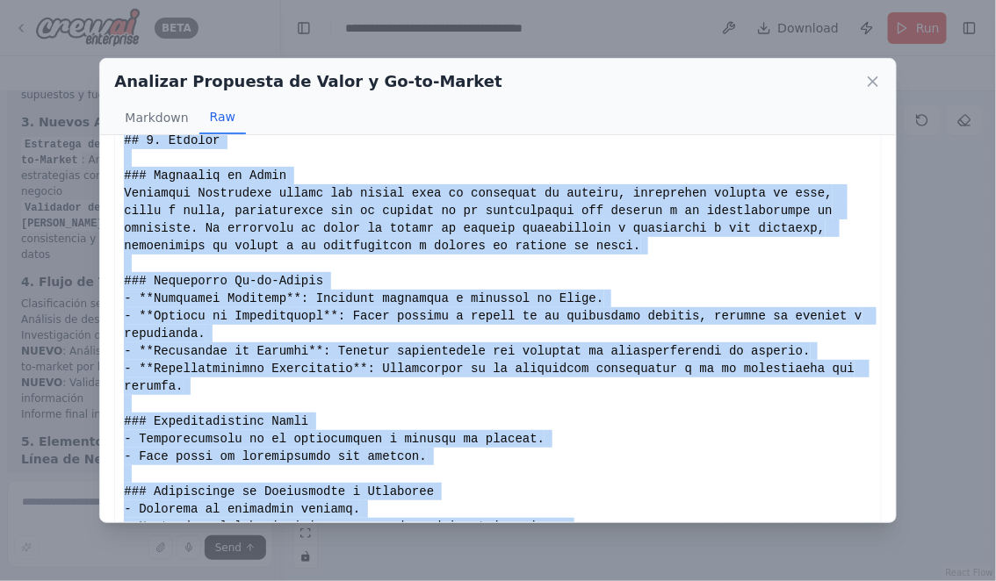
copy div "# Análisis de Líneas de Negocio de Consorcio Financiero S.A. ## 1. Seguros ### …"
click at [866, 83] on icon at bounding box center [873, 82] width 18 height 18
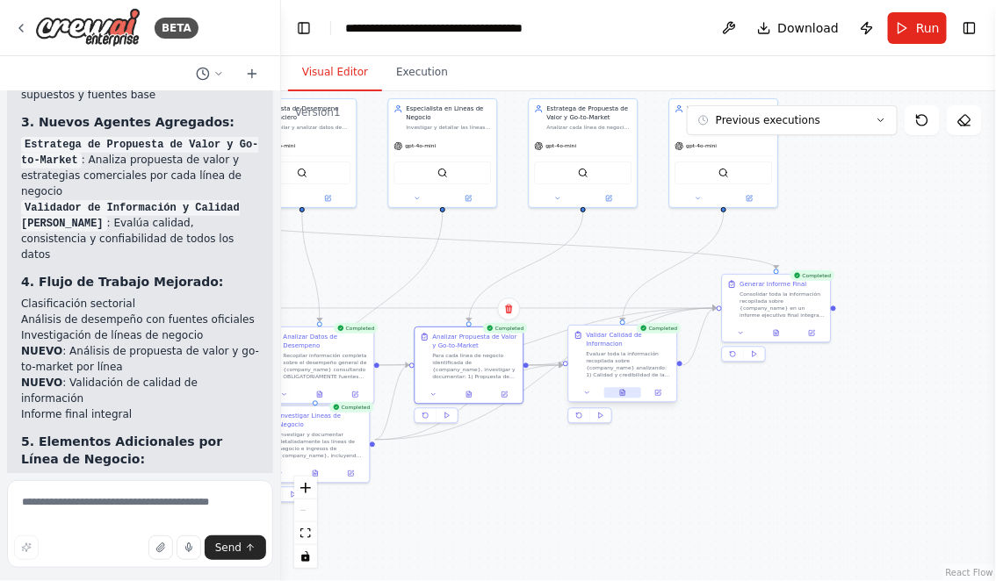
click at [622, 393] on icon at bounding box center [623, 393] width 3 height 0
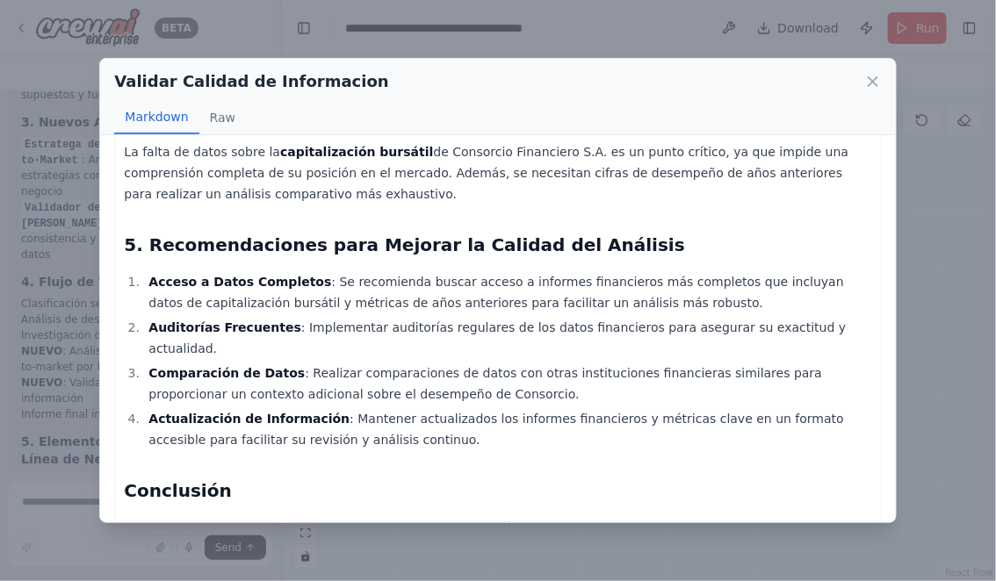
scroll to position [712, 0]
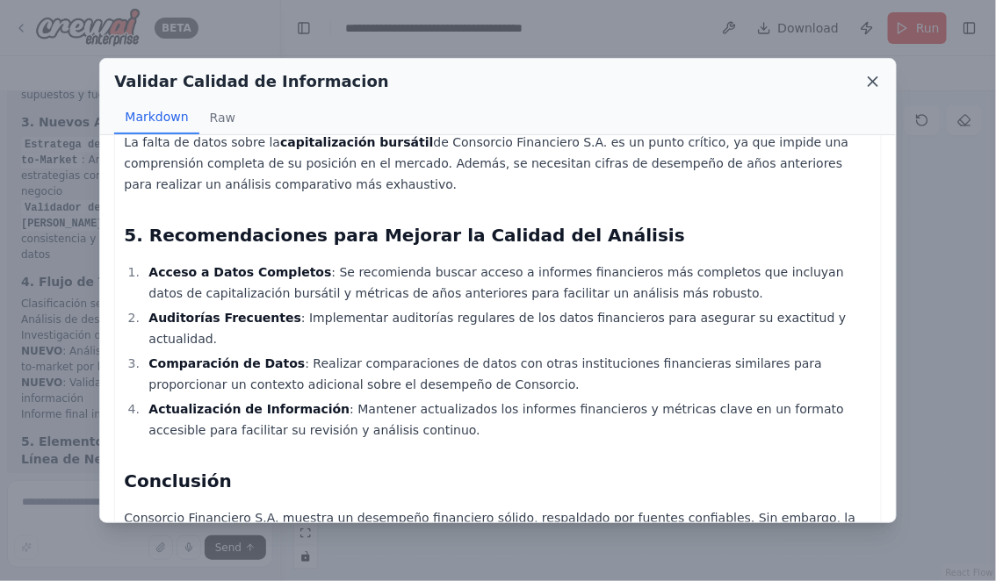
click at [874, 83] on icon at bounding box center [872, 81] width 9 height 9
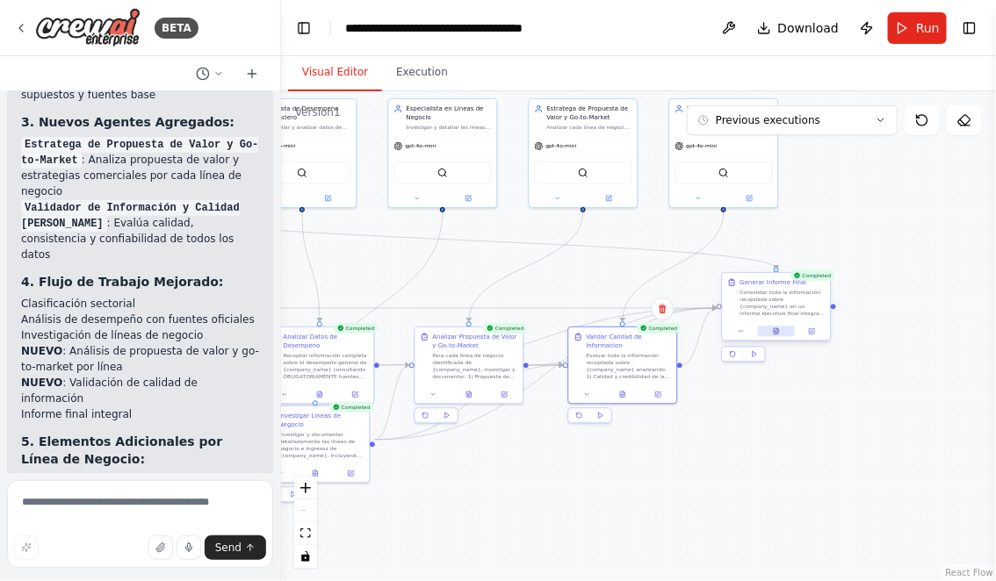
click at [779, 331] on icon at bounding box center [776, 331] width 7 height 7
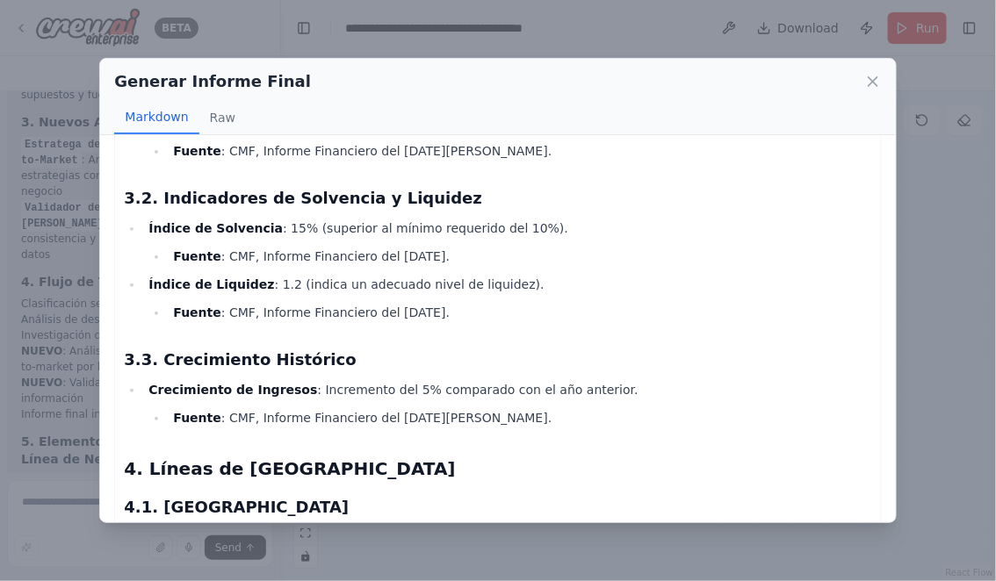
scroll to position [542, 0]
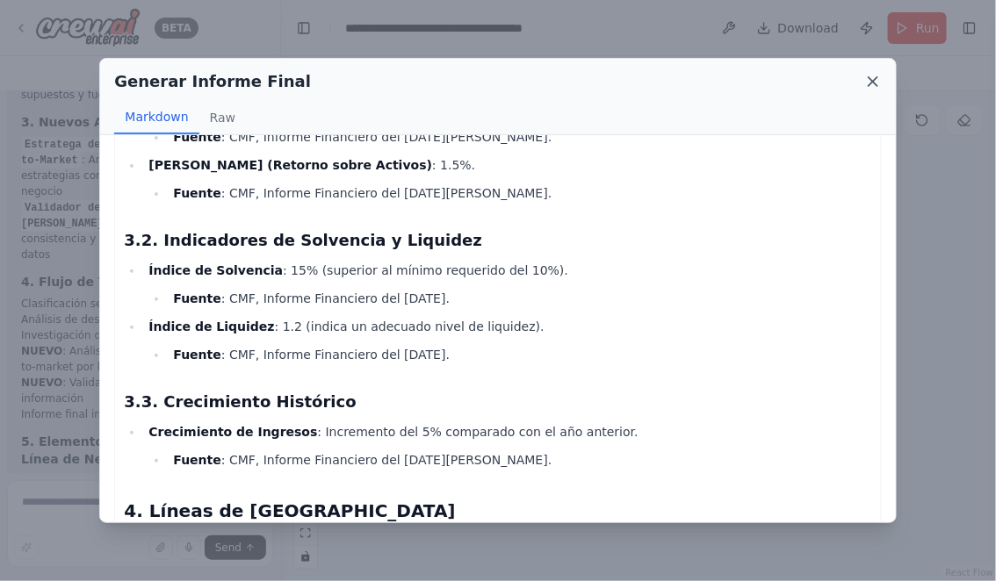
click at [870, 89] on icon at bounding box center [873, 82] width 18 height 18
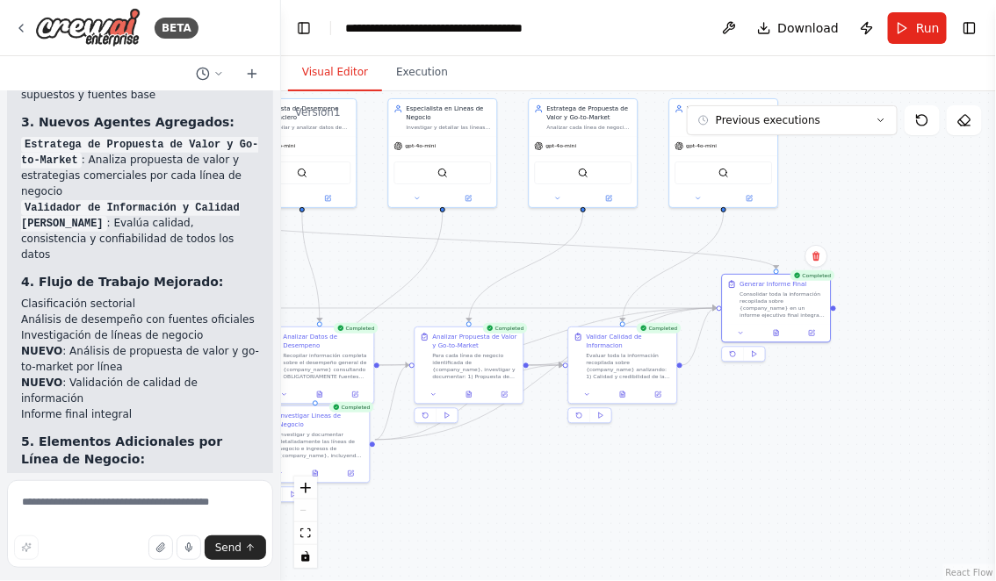
click at [738, 435] on div ".deletable-edge-delete-btn { width: 20px; height: 20px; border: 0px solid #ffff…" at bounding box center [638, 336] width 715 height 490
click at [346, 29] on div "**********" at bounding box center [444, 28] width 198 height 18
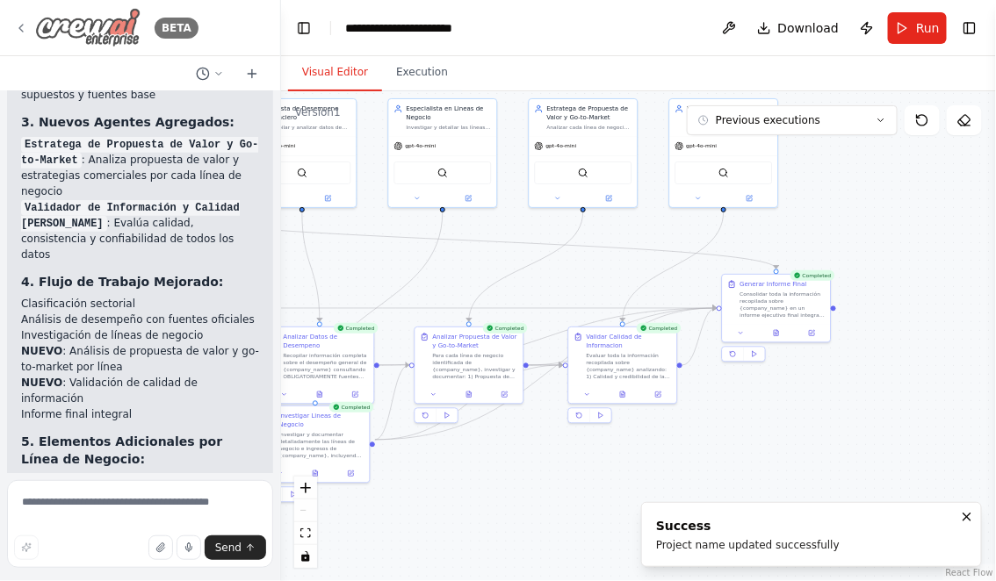
click at [19, 27] on icon at bounding box center [21, 28] width 4 height 7
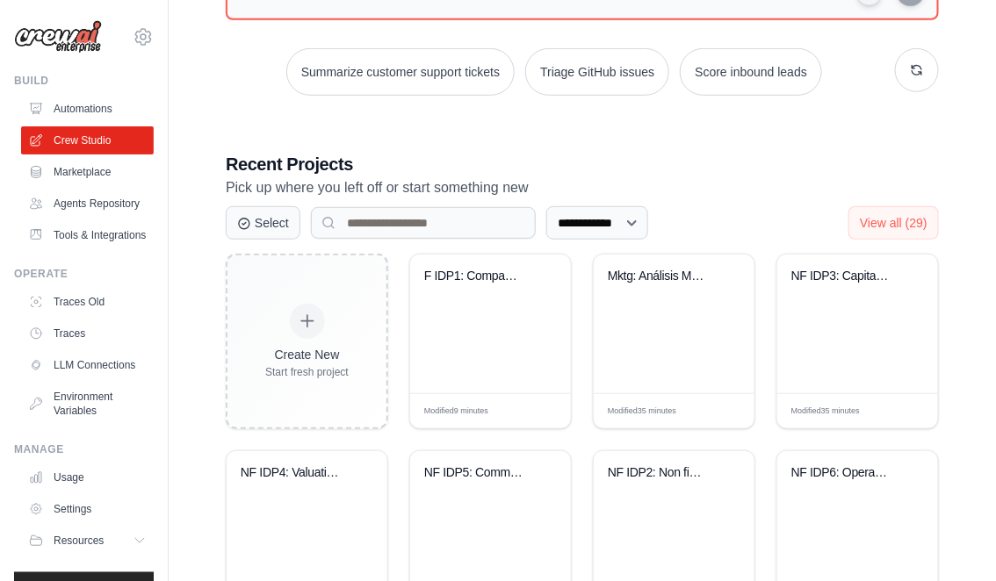
scroll to position [241, 0]
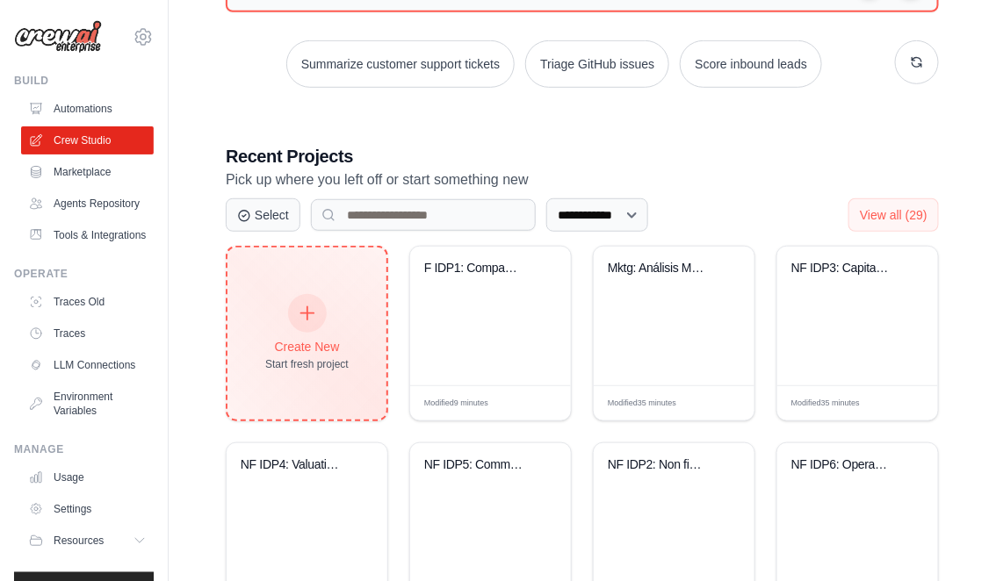
click at [322, 331] on div "Create New Start fresh project" at bounding box center [306, 334] width 83 height 76
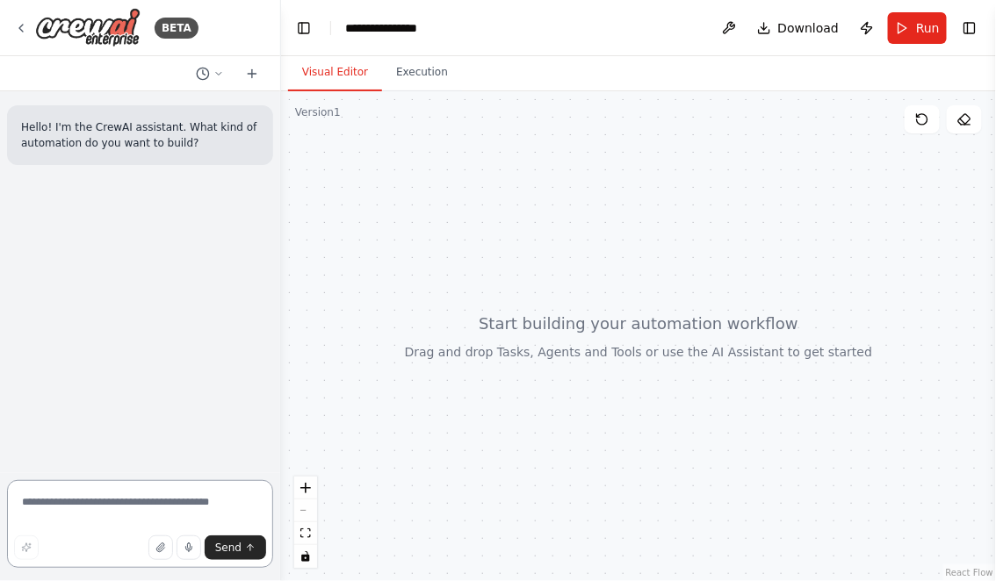
click at [105, 503] on textarea at bounding box center [140, 524] width 266 height 88
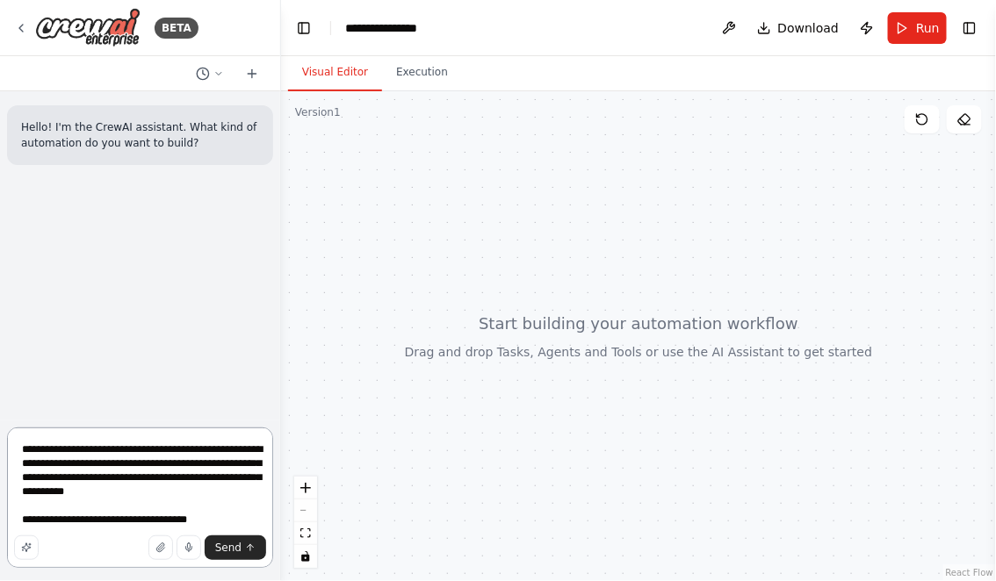
click at [35, 519] on textarea "**********" at bounding box center [140, 498] width 266 height 140
click at [210, 526] on textarea "**********" at bounding box center [140, 498] width 266 height 140
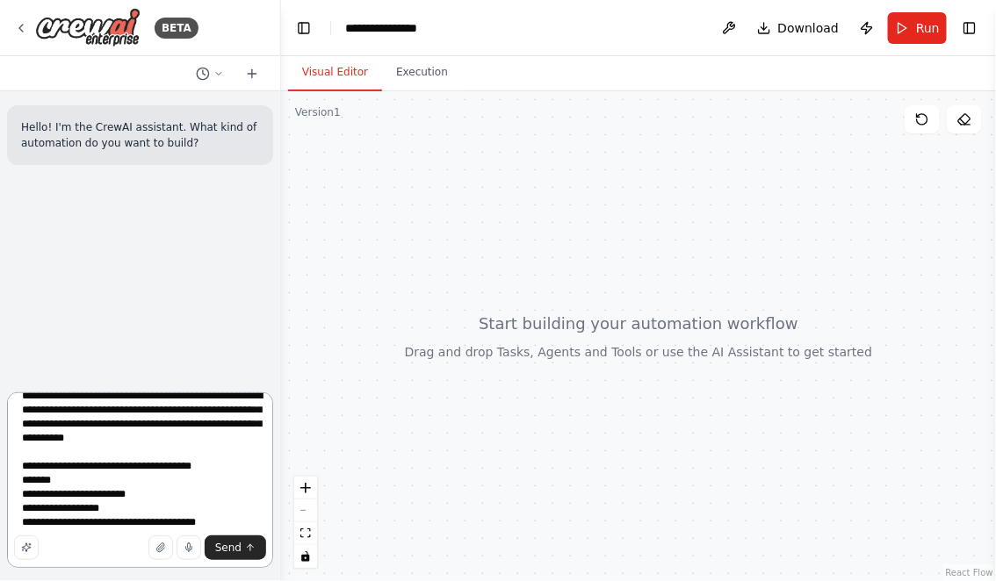
scroll to position [22, 0]
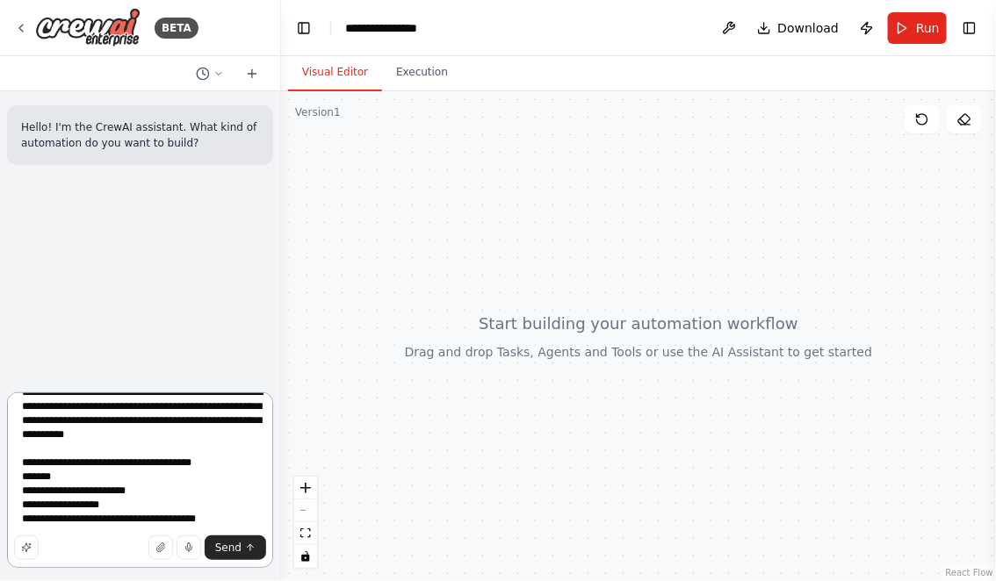
click at [129, 505] on textarea "**********" at bounding box center [140, 480] width 266 height 176
drag, startPoint x: 234, startPoint y: 519, endPoint x: 36, endPoint y: 514, distance: 198.5
click at [36, 514] on textarea "**********" at bounding box center [140, 480] width 266 height 176
click at [110, 547] on div "Send" at bounding box center [140, 548] width 252 height 25
click at [108, 546] on div "Send" at bounding box center [140, 548] width 252 height 25
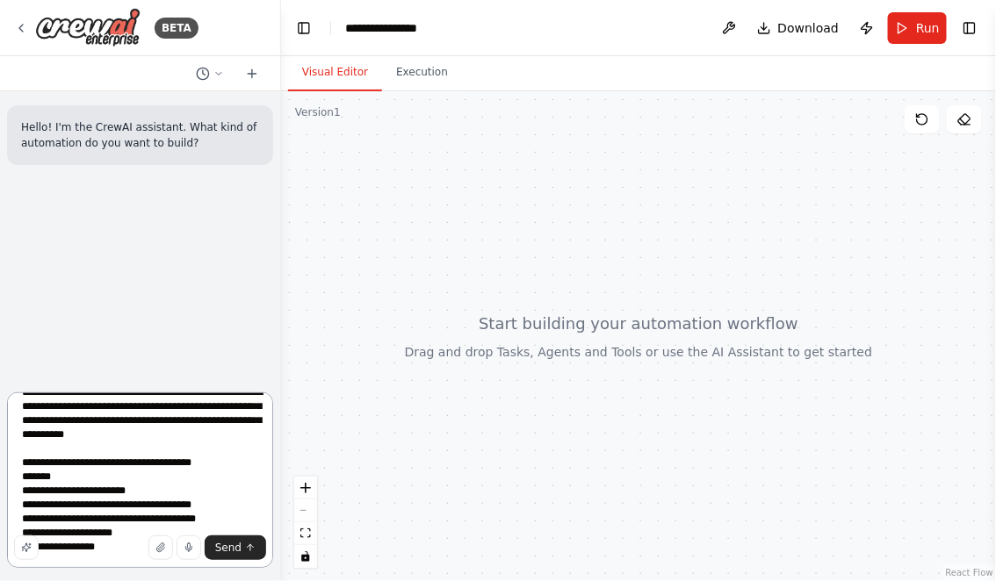
click at [136, 532] on textarea "**********" at bounding box center [140, 480] width 266 height 176
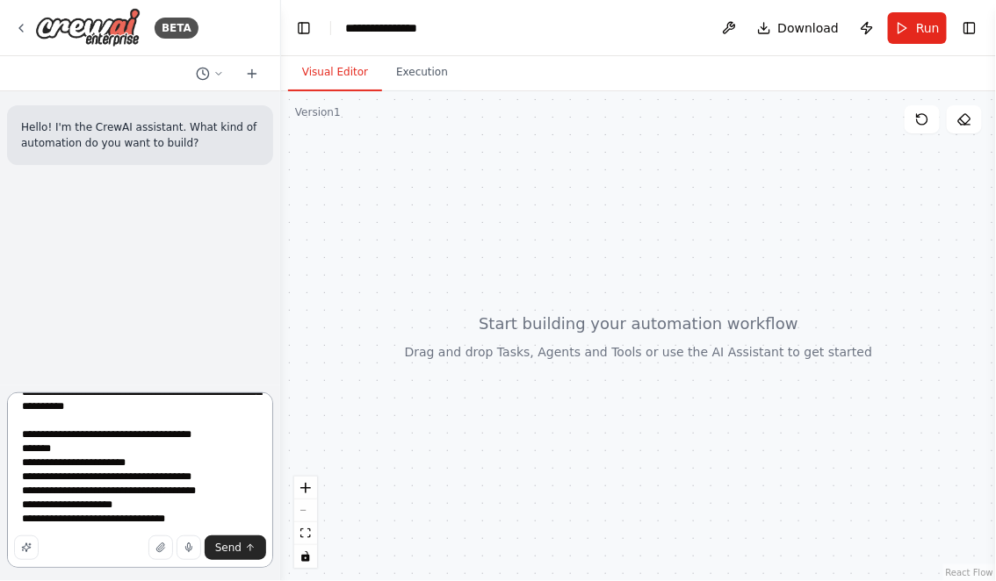
scroll to position [0, 0]
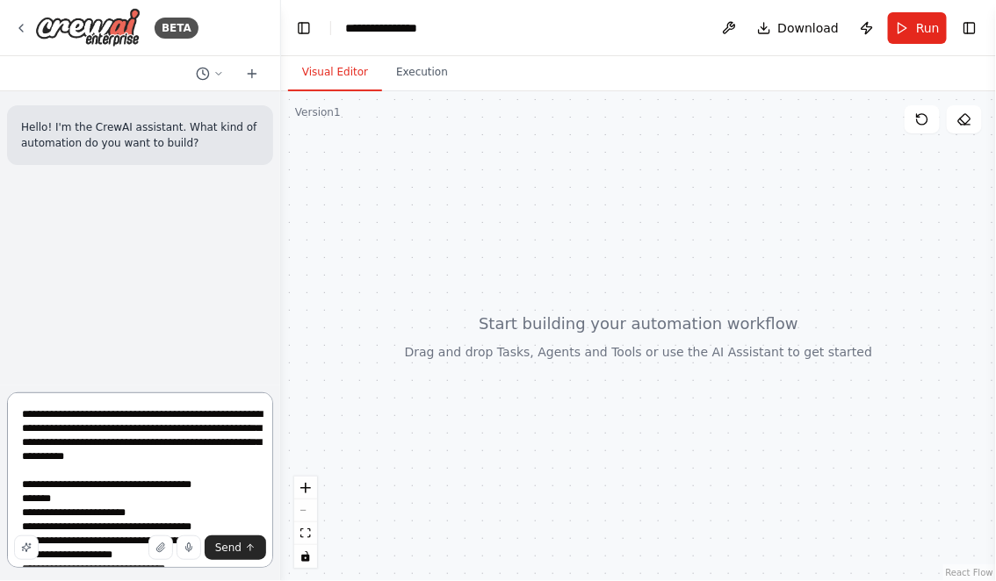
drag, startPoint x: 192, startPoint y: 525, endPoint x: 24, endPoint y: 476, distance: 175.6
click at [24, 476] on textarea "**********" at bounding box center [140, 480] width 266 height 176
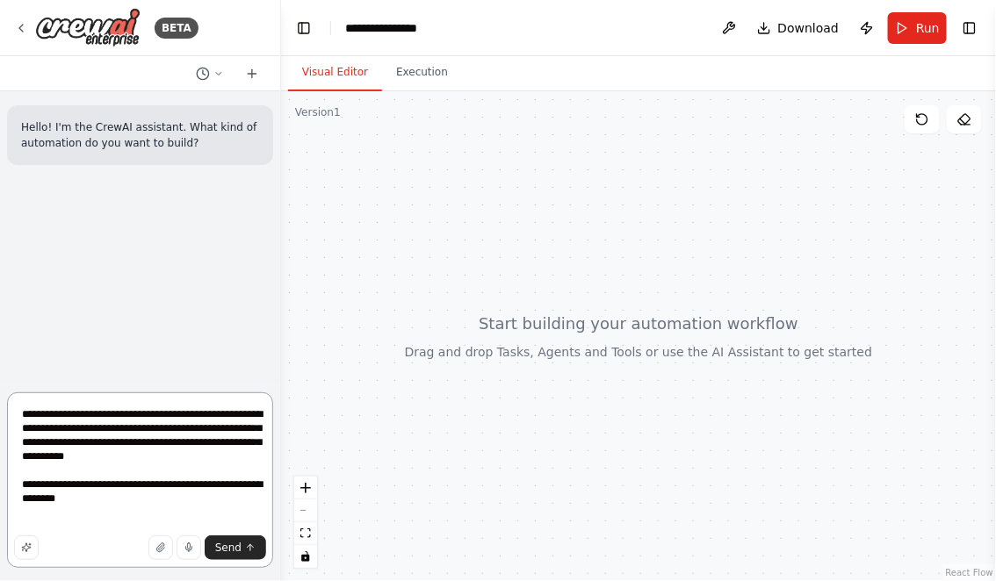
paste textarea "**********"
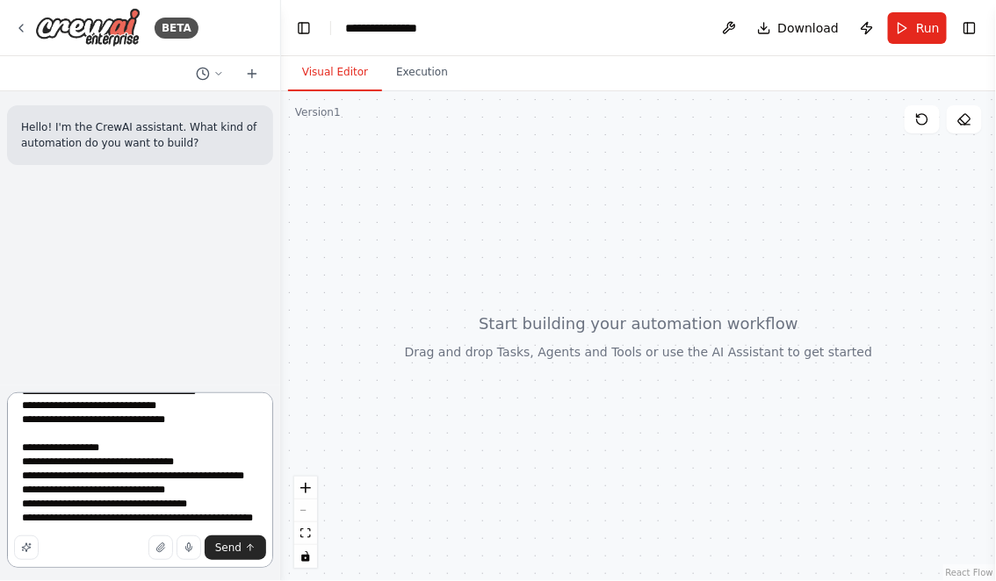
scroll to position [6281, 0]
drag, startPoint x: 19, startPoint y: 432, endPoint x: 184, endPoint y: 488, distance: 174.4
click at [184, 488] on textarea at bounding box center [140, 480] width 266 height 176
drag, startPoint x: 21, startPoint y: 416, endPoint x: 122, endPoint y: 582, distance: 194.3
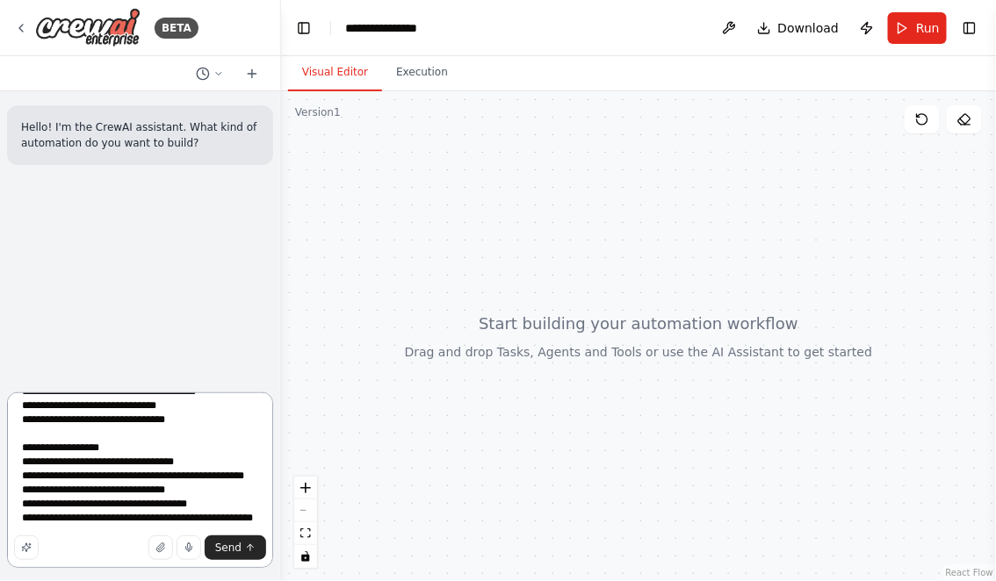
click at [122, 580] on html "**********" at bounding box center [498, 290] width 996 height 581
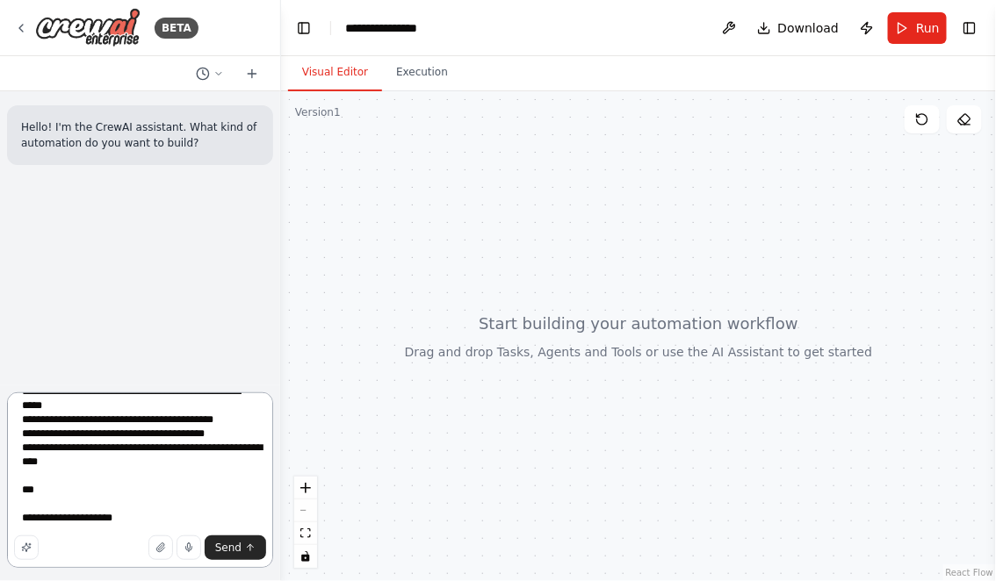
scroll to position [6162, 0]
drag, startPoint x: 22, startPoint y: 490, endPoint x: 159, endPoint y: 508, distance: 138.1
click at [159, 508] on textarea at bounding box center [140, 480] width 266 height 176
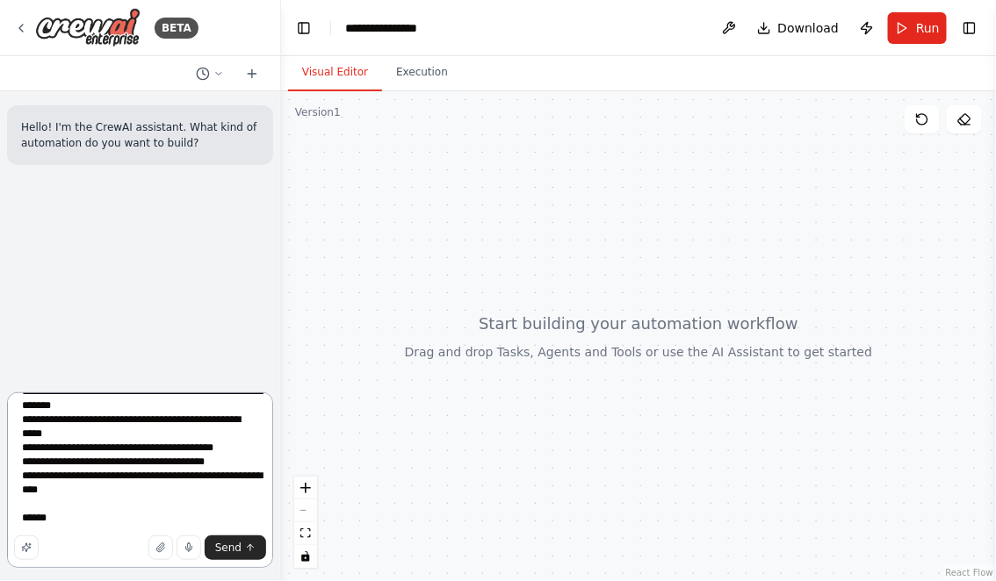
scroll to position [6148, 0]
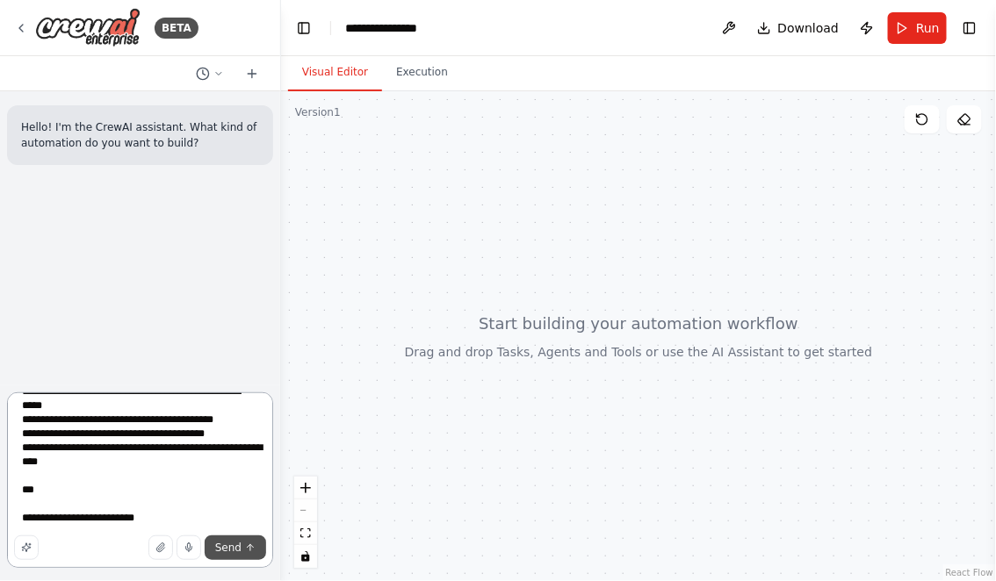
type textarea "**********"
click at [234, 555] on span "Send" at bounding box center [228, 548] width 26 height 14
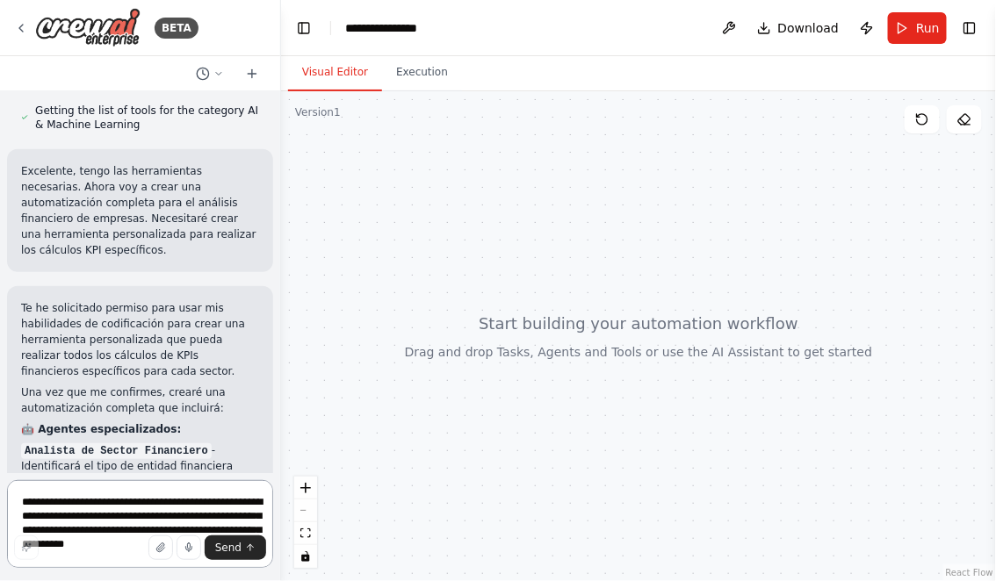
scroll to position [7579, 0]
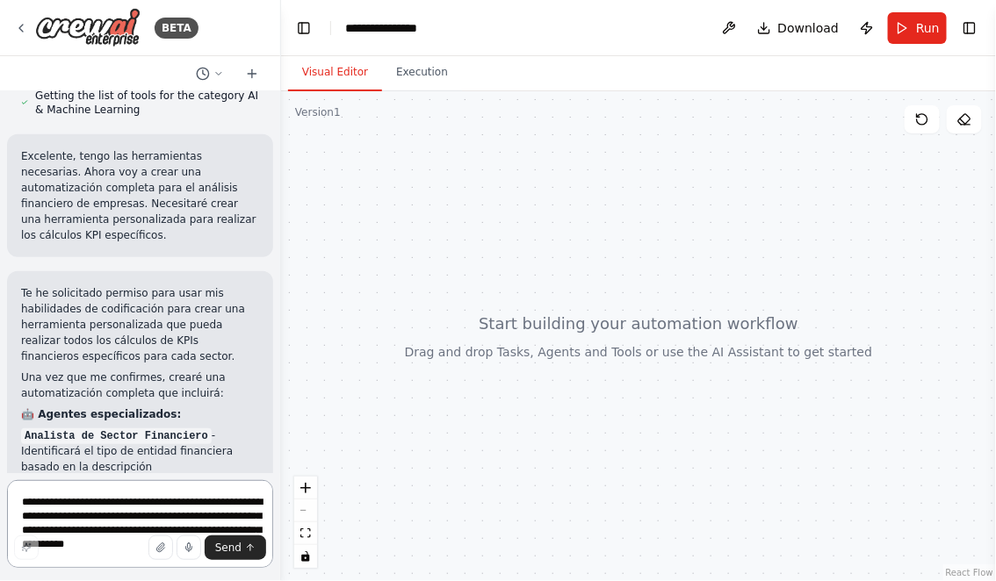
click at [115, 502] on textarea at bounding box center [140, 524] width 266 height 88
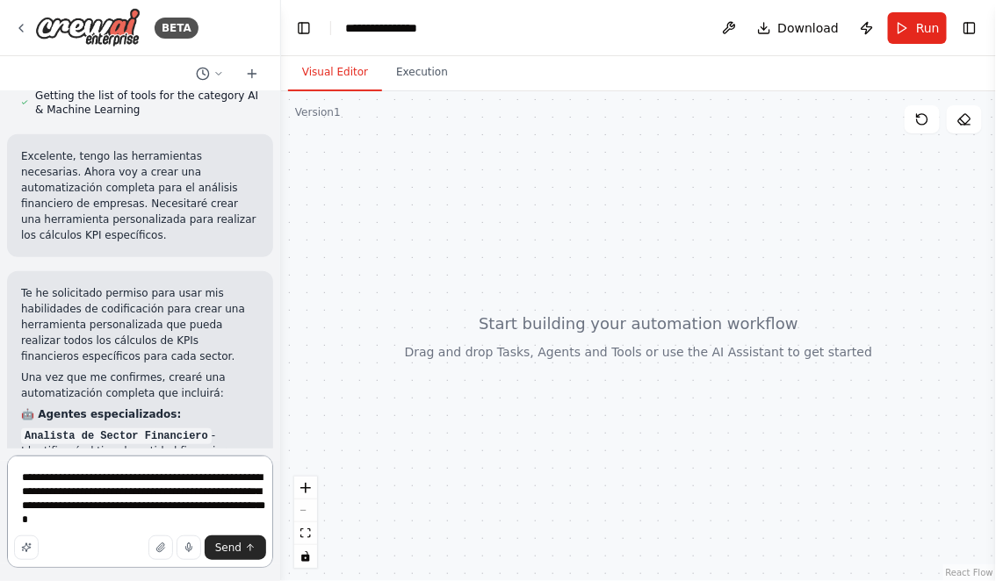
type textarea "**********"
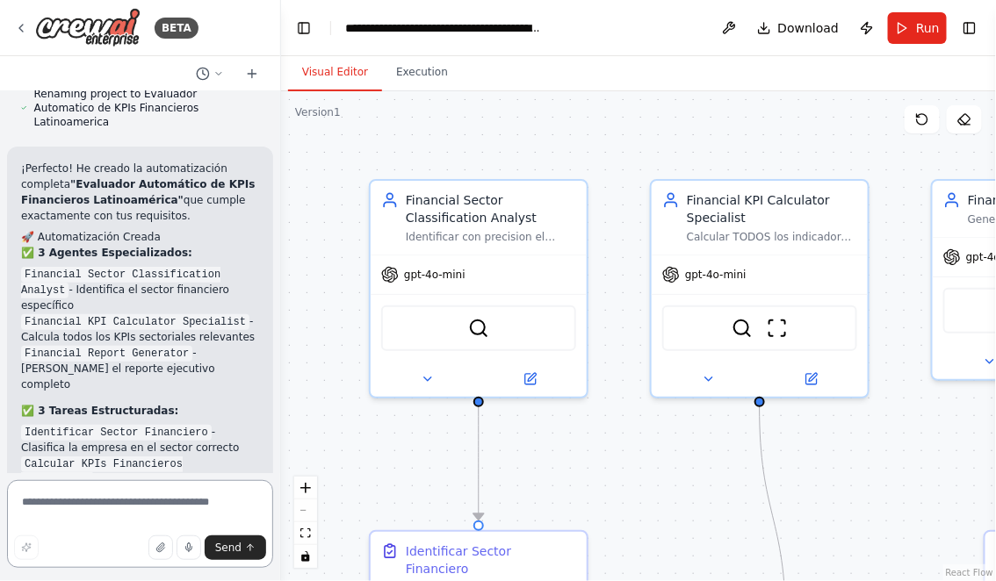
scroll to position [9227, 0]
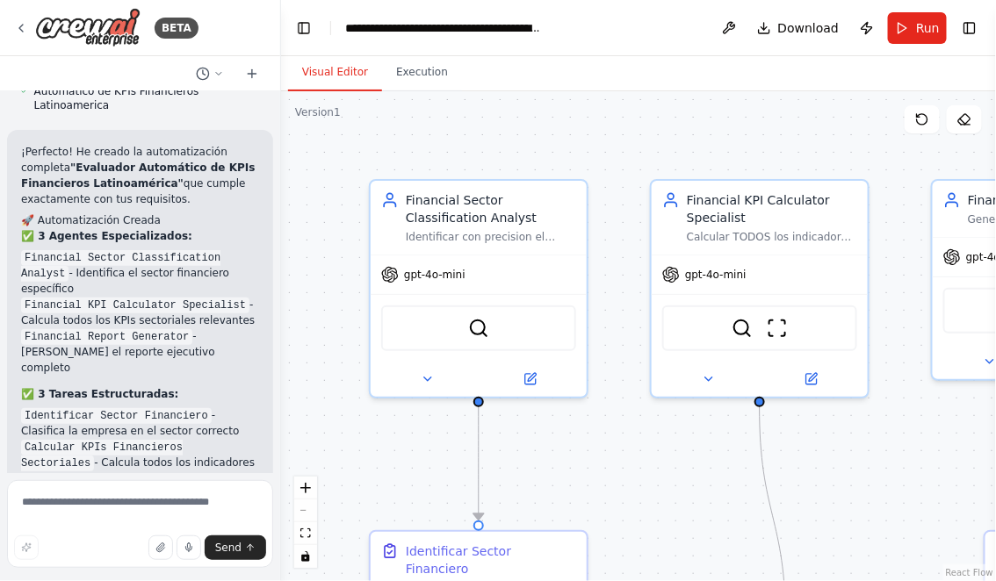
drag, startPoint x: 593, startPoint y: 479, endPoint x: 486, endPoint y: 390, distance: 139.1
click at [486, 390] on div ".deletable-edge-delete-btn { width: 20px; height: 20px; border: 0px solid #ffff…" at bounding box center [638, 336] width 715 height 490
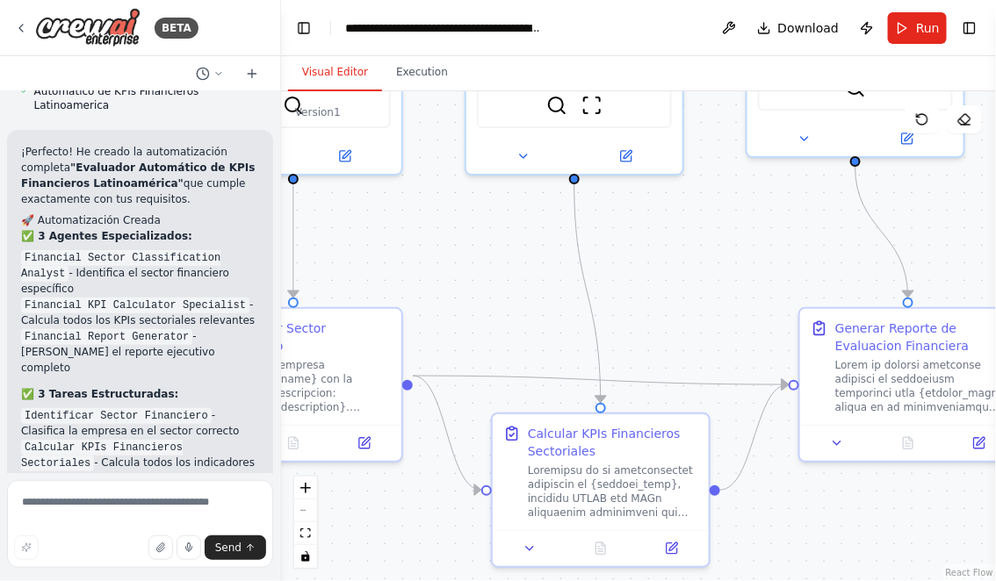
drag, startPoint x: 546, startPoint y: 415, endPoint x: 463, endPoint y: 261, distance: 175.6
click at [463, 261] on div ".deletable-edge-delete-btn { width: 20px; height: 20px; border: 0px solid #ffff…" at bounding box center [638, 336] width 715 height 490
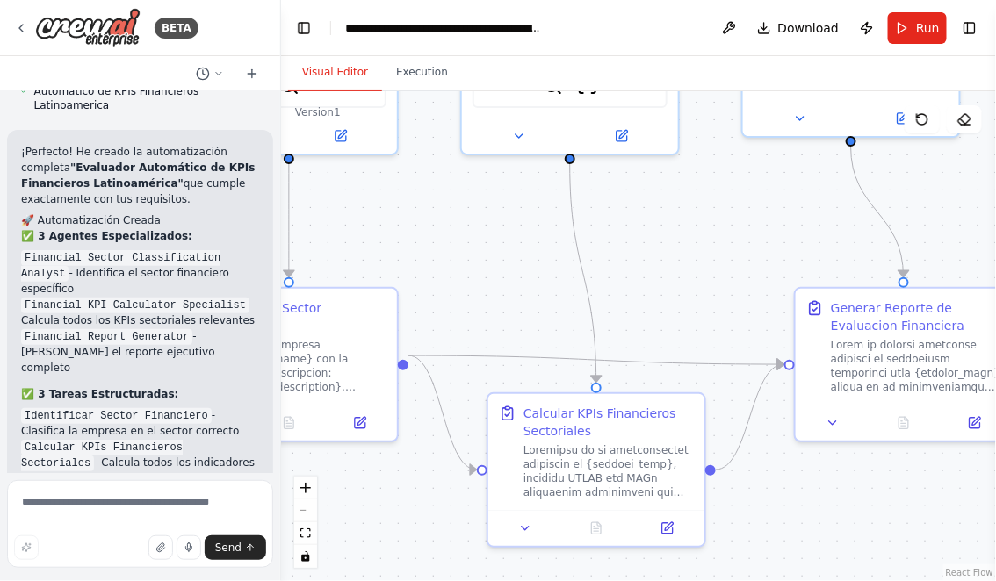
drag, startPoint x: 680, startPoint y: 306, endPoint x: 537, endPoint y: 278, distance: 144.8
click at [538, 278] on div ".deletable-edge-delete-btn { width: 20px; height: 20px; border: 0px solid #ffff…" at bounding box center [638, 336] width 715 height 490
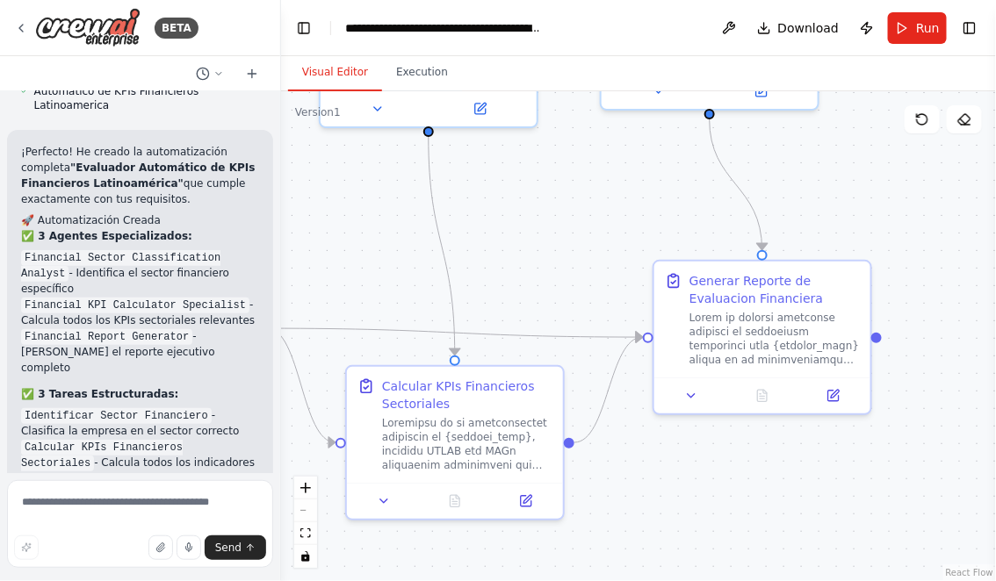
drag, startPoint x: 695, startPoint y: 479, endPoint x: 871, endPoint y: 479, distance: 176.5
click at [862, 479] on div ".deletable-edge-delete-btn { width: 20px; height: 20px; border: 0px solid #ffff…" at bounding box center [638, 336] width 715 height 490
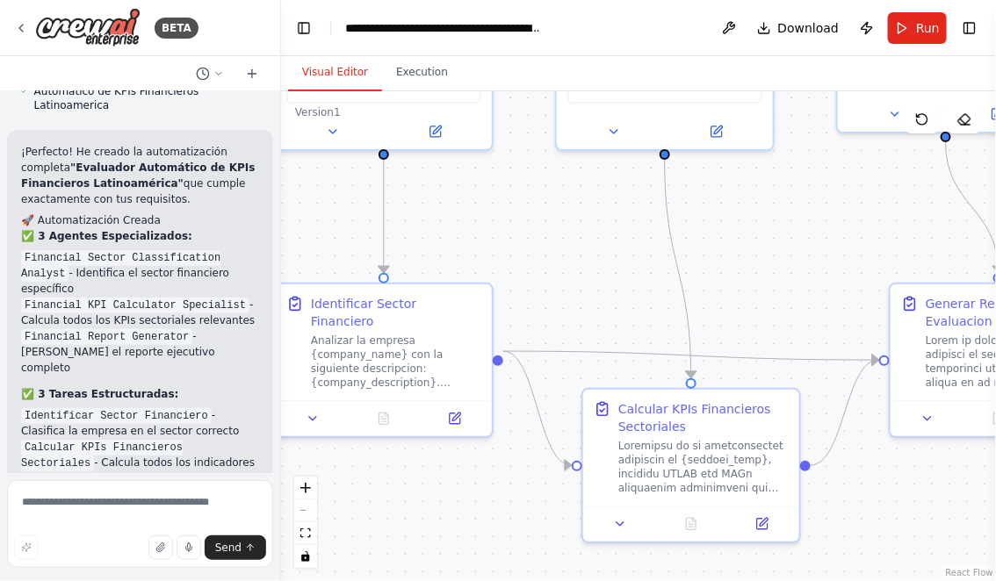
drag, startPoint x: 543, startPoint y: 278, endPoint x: 725, endPoint y: 378, distance: 208.3
click at [720, 376] on div ".deletable-edge-delete-btn { width: 20px; height: 20px; border: 0px solid #ffff…" at bounding box center [638, 336] width 715 height 490
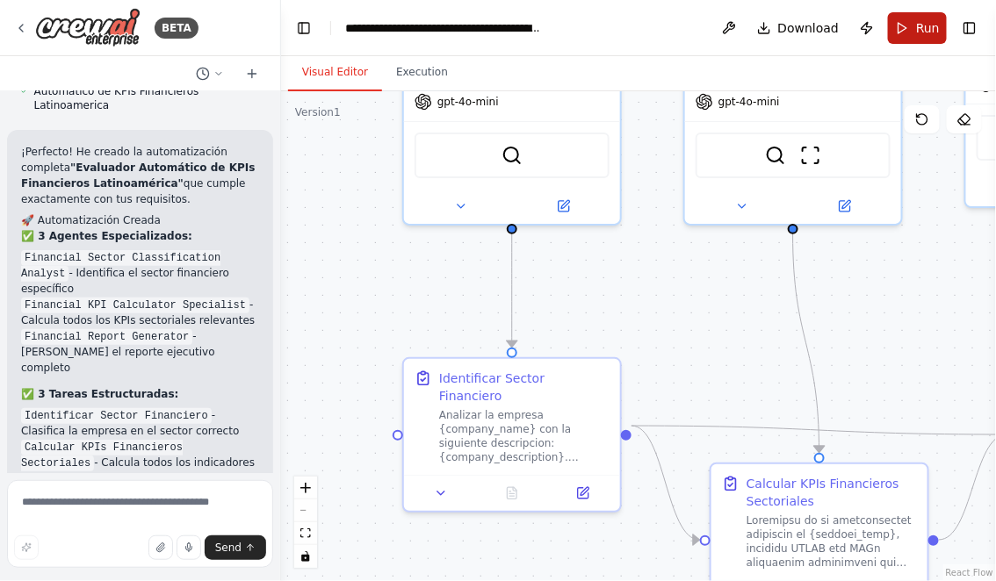
click at [925, 31] on span "Run" at bounding box center [928, 28] width 24 height 18
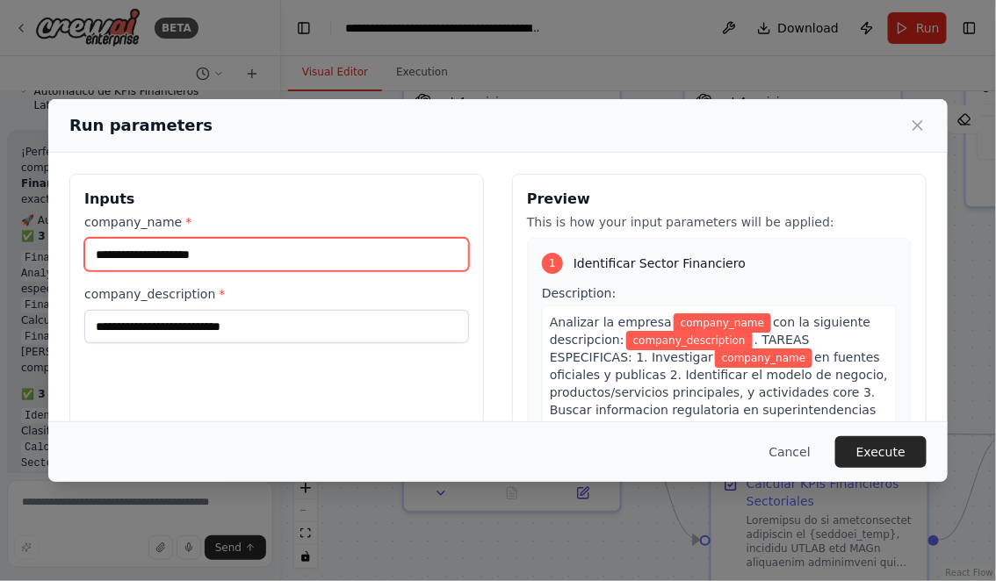
click at [183, 260] on input "company_name *" at bounding box center [276, 254] width 385 height 33
type input "*********"
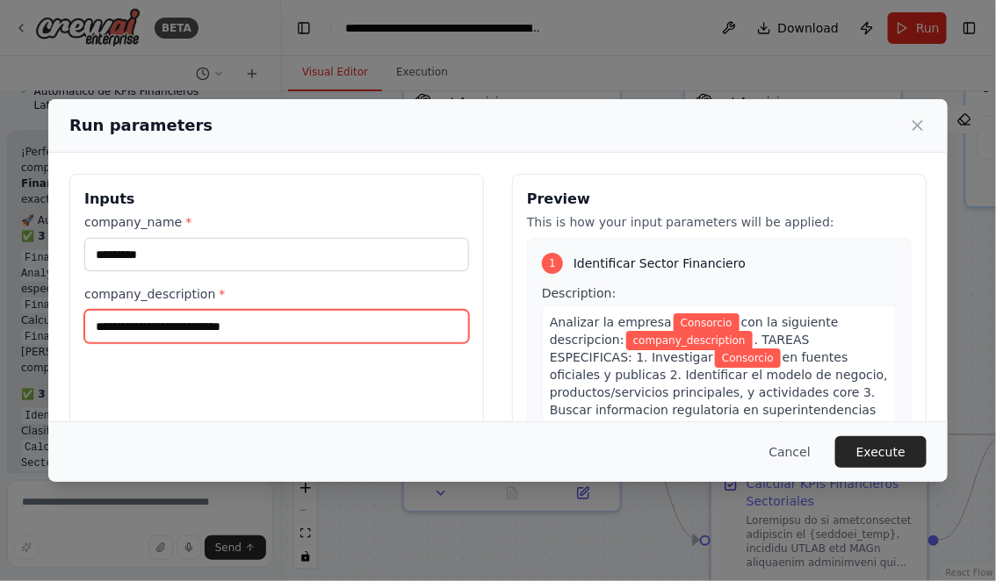
click at [272, 321] on input "company_description *" at bounding box center [276, 326] width 385 height 33
paste input "**********"
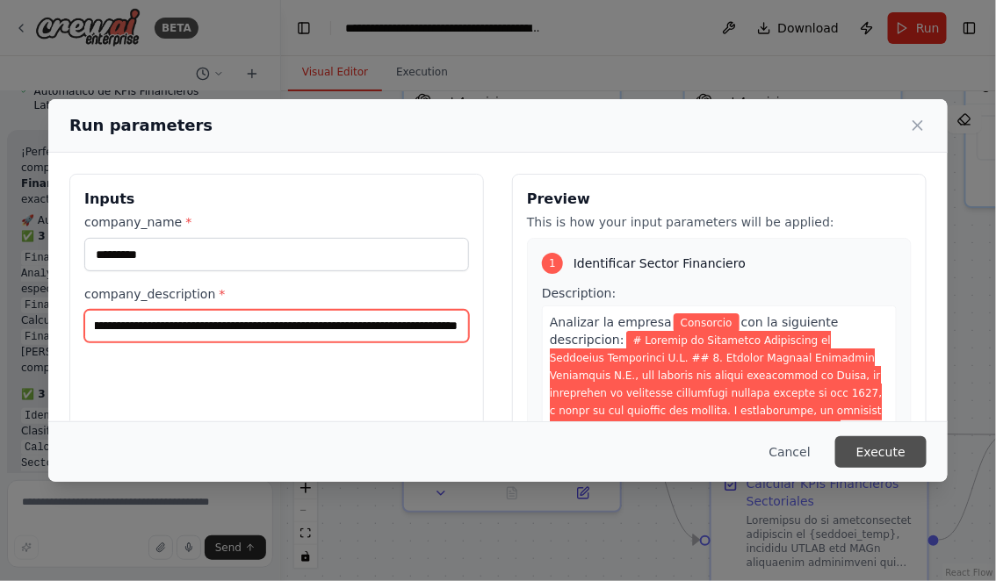
type input "**********"
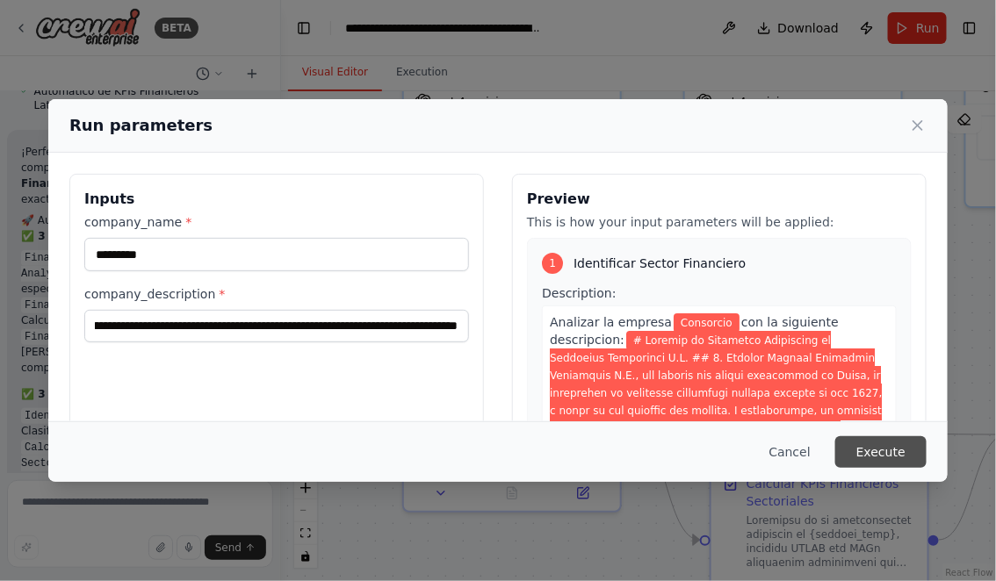
click at [888, 455] on button "Execute" at bounding box center [880, 452] width 91 height 32
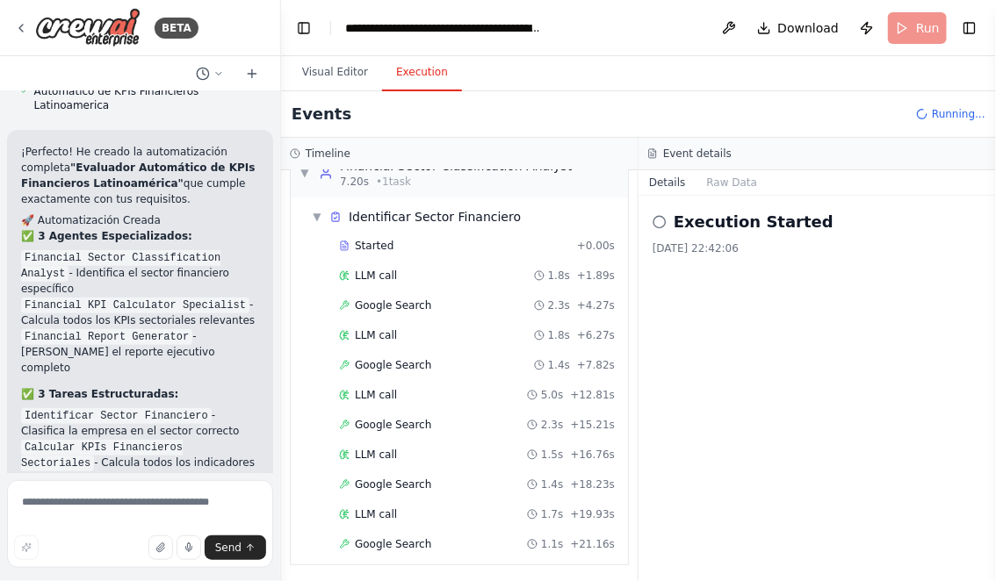
scroll to position [61, 0]
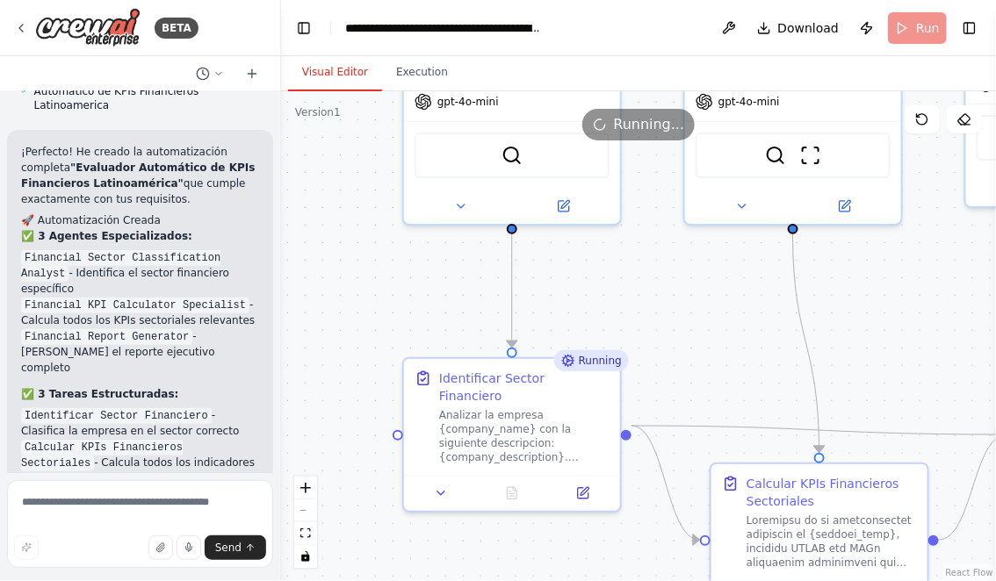
click at [341, 71] on button "Visual Editor" at bounding box center [335, 72] width 94 height 37
drag, startPoint x: 703, startPoint y: 308, endPoint x: 677, endPoint y: 284, distance: 36.0
click at [677, 284] on div ".deletable-edge-delete-btn { width: 20px; height: 20px; border: 0px solid #ffff…" at bounding box center [638, 336] width 715 height 490
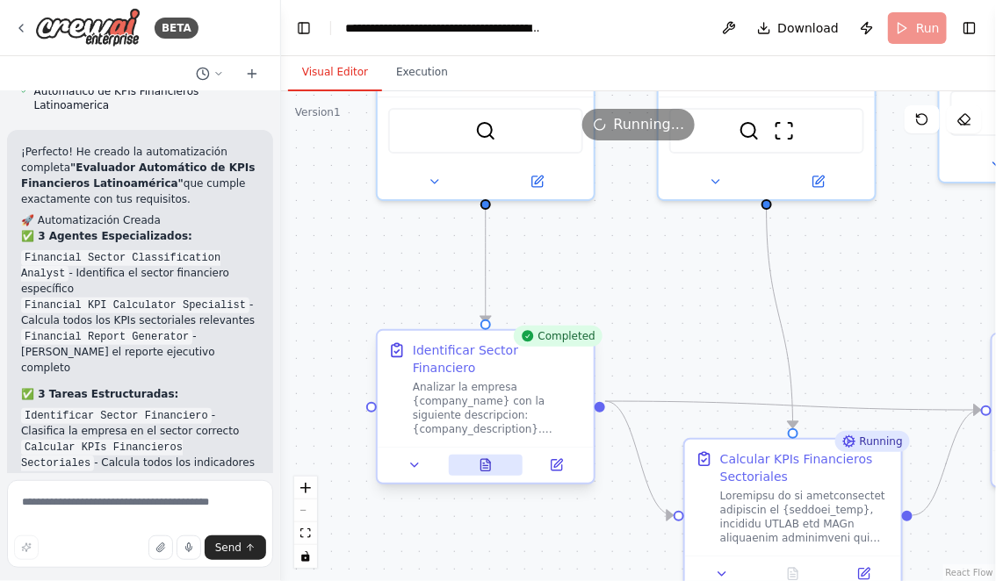
click at [491, 458] on icon at bounding box center [486, 465] width 14 height 14
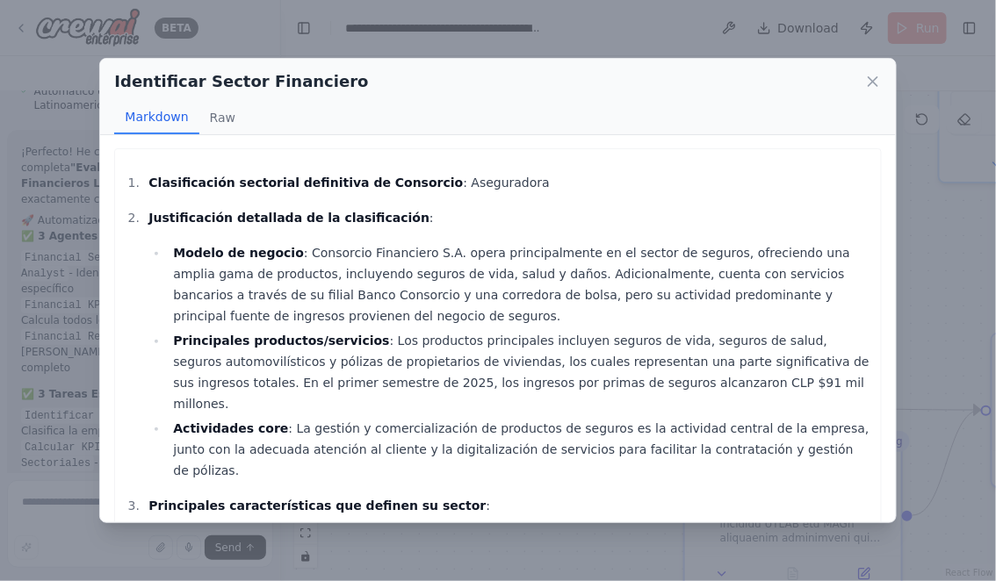
scroll to position [0, 0]
click at [871, 81] on icon at bounding box center [872, 81] width 9 height 9
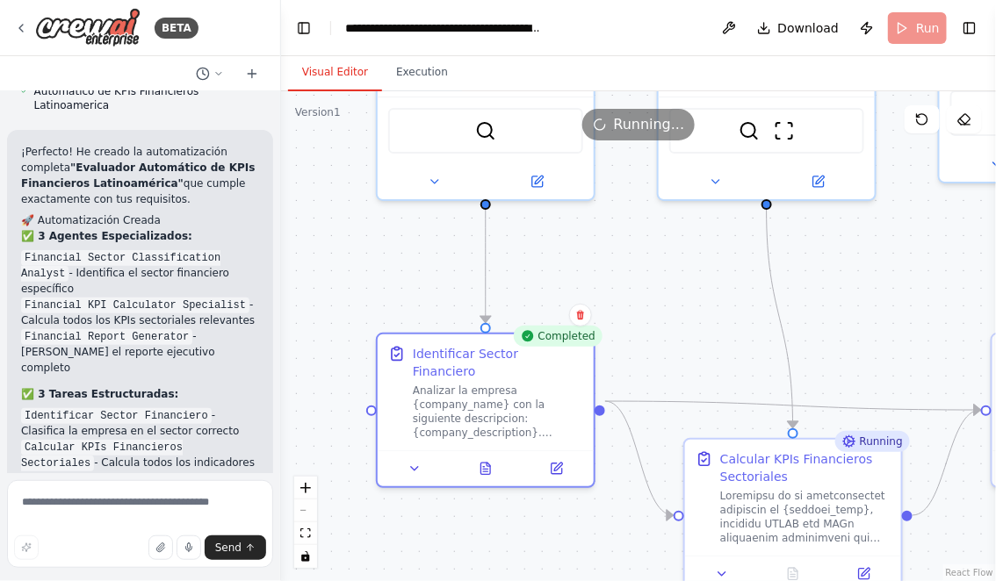
drag, startPoint x: 719, startPoint y: 358, endPoint x: 641, endPoint y: 228, distance: 151.6
click at [641, 228] on div ".deletable-edge-delete-btn { width: 20px; height: 20px; border: 0px solid #ffff…" at bounding box center [638, 336] width 715 height 490
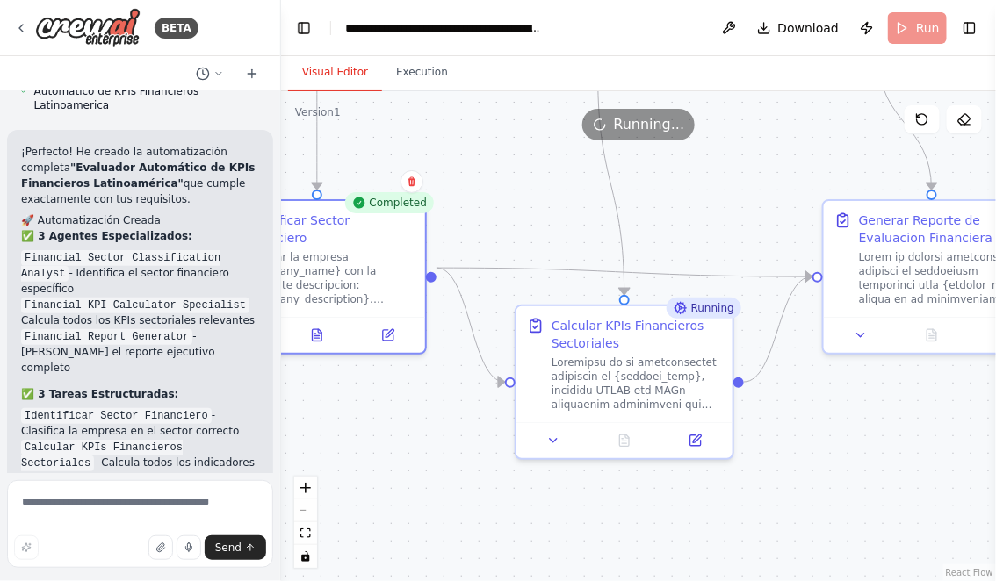
drag, startPoint x: 842, startPoint y: 485, endPoint x: 750, endPoint y: 479, distance: 92.4
click at [750, 479] on div ".deletable-edge-delete-btn { width: 20px; height: 20px; border: 0px solid #ffff…" at bounding box center [638, 336] width 715 height 490
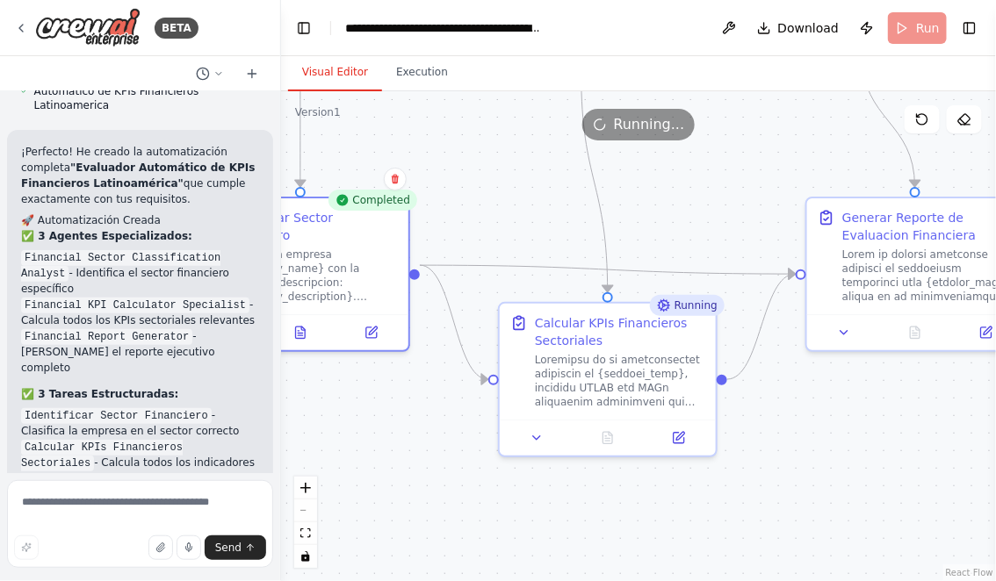
drag, startPoint x: 768, startPoint y: 496, endPoint x: 651, endPoint y: 468, distance: 121.0
click at [651, 468] on div ".deletable-edge-delete-btn { width: 20px; height: 20px; border: 0px solid #ffff…" at bounding box center [638, 336] width 715 height 490
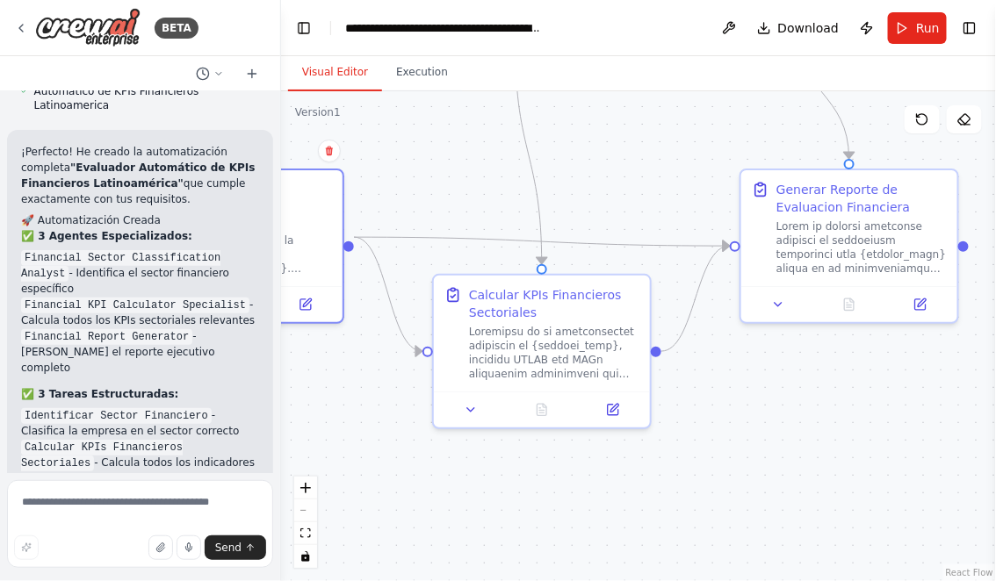
drag, startPoint x: 376, startPoint y: 186, endPoint x: 492, endPoint y: 186, distance: 115.9
click at [493, 186] on div ".deletable-edge-delete-btn { width: 20px; height: 20px; border: 0px solid #ffff…" at bounding box center [638, 336] width 715 height 490
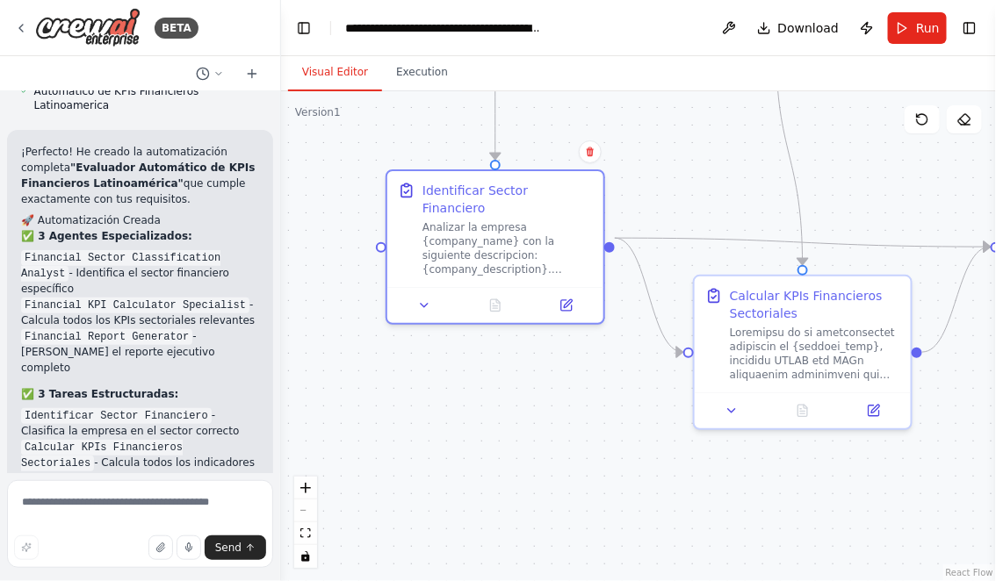
drag, startPoint x: 356, startPoint y: 365, endPoint x: 537, endPoint y: 366, distance: 180.9
click at [537, 366] on div ".deletable-edge-delete-btn { width: 20px; height: 20px; border: 0px solid #ffff…" at bounding box center [638, 336] width 715 height 490
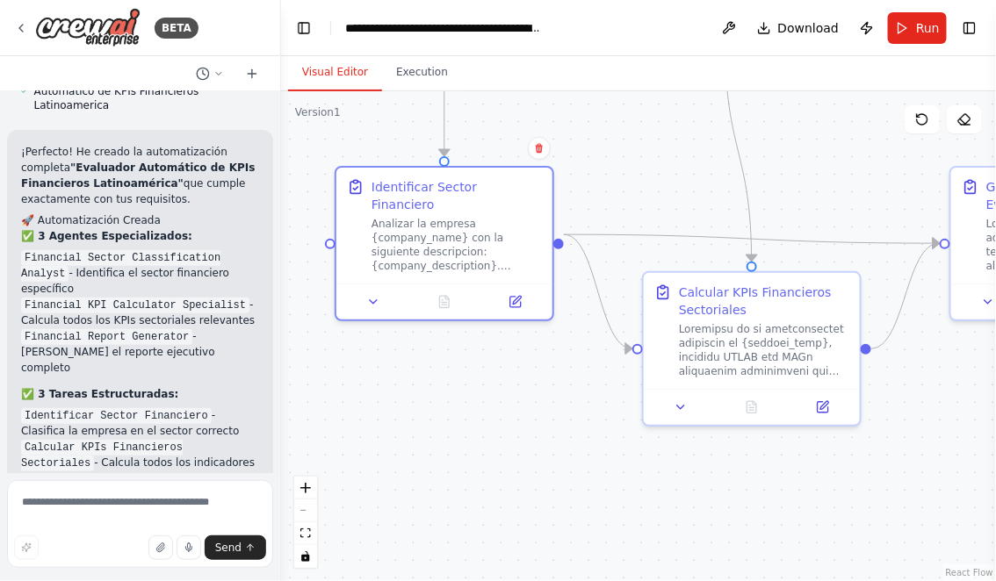
drag, startPoint x: 505, startPoint y: 385, endPoint x: 439, endPoint y: 375, distance: 66.6
click at [440, 375] on div ".deletable-edge-delete-btn { width: 20px; height: 20px; border: 0px solid #ffff…" at bounding box center [638, 336] width 715 height 490
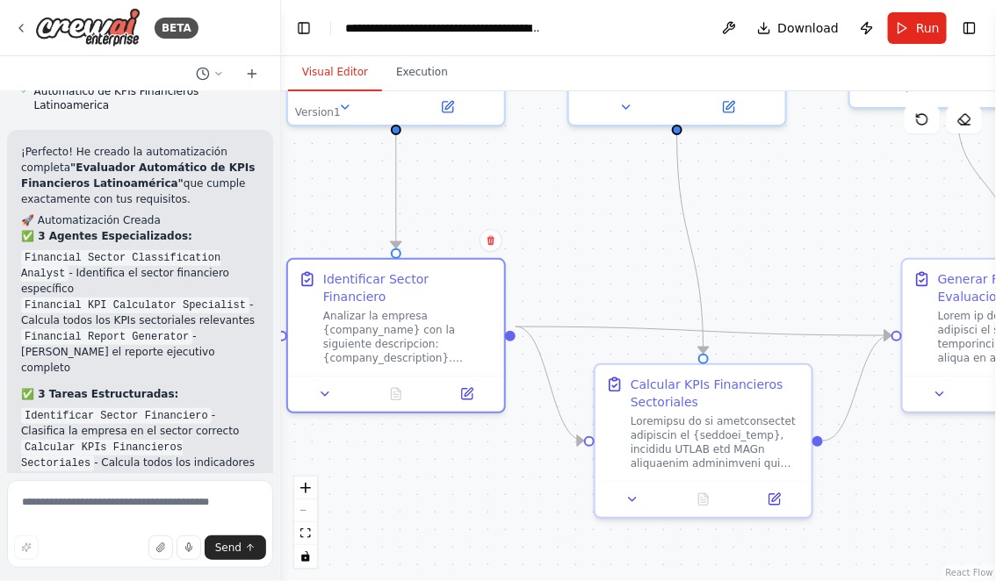
drag, startPoint x: 453, startPoint y: 394, endPoint x: 414, endPoint y: 497, distance: 110.1
click at [414, 497] on div ".deletable-edge-delete-btn { width: 20px; height: 20px; border: 0px solid #ffff…" at bounding box center [638, 336] width 715 height 490
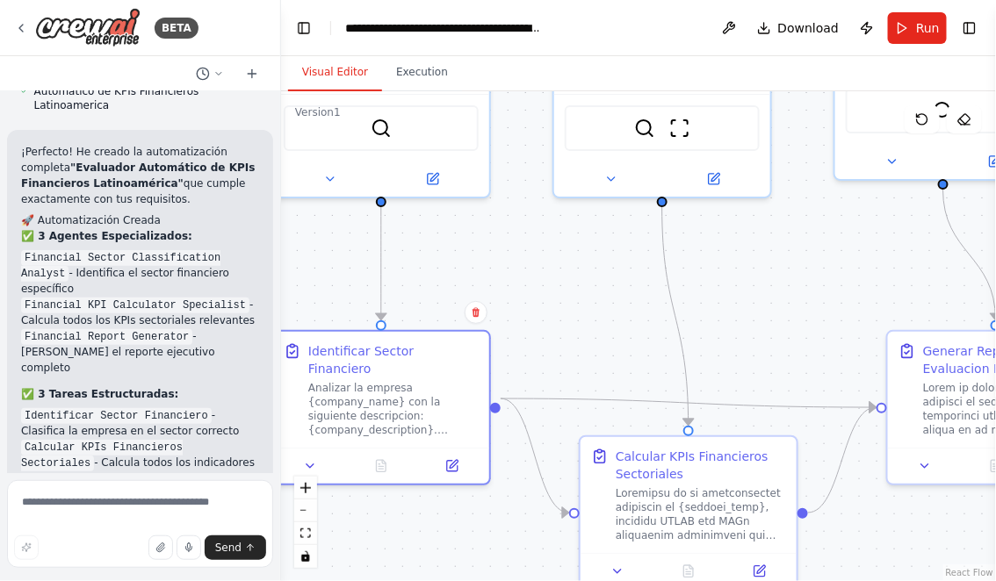
drag, startPoint x: 599, startPoint y: 234, endPoint x: 586, endPoint y: 345, distance: 111.4
click at [586, 345] on div ".deletable-edge-delete-btn { width: 20px; height: 20px; border: 0px solid #ffff…" at bounding box center [638, 336] width 715 height 490
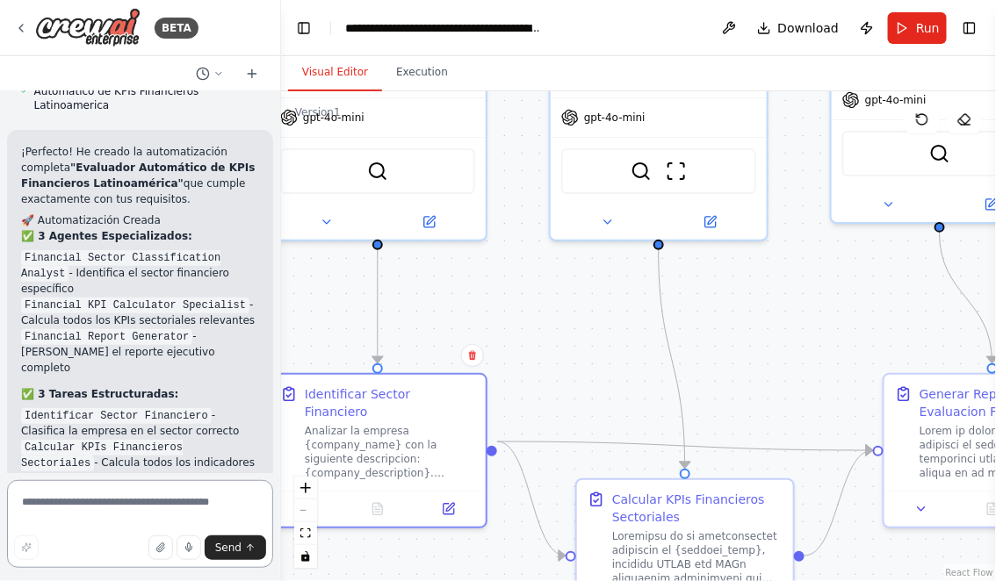
click at [126, 511] on textarea at bounding box center [140, 524] width 266 height 88
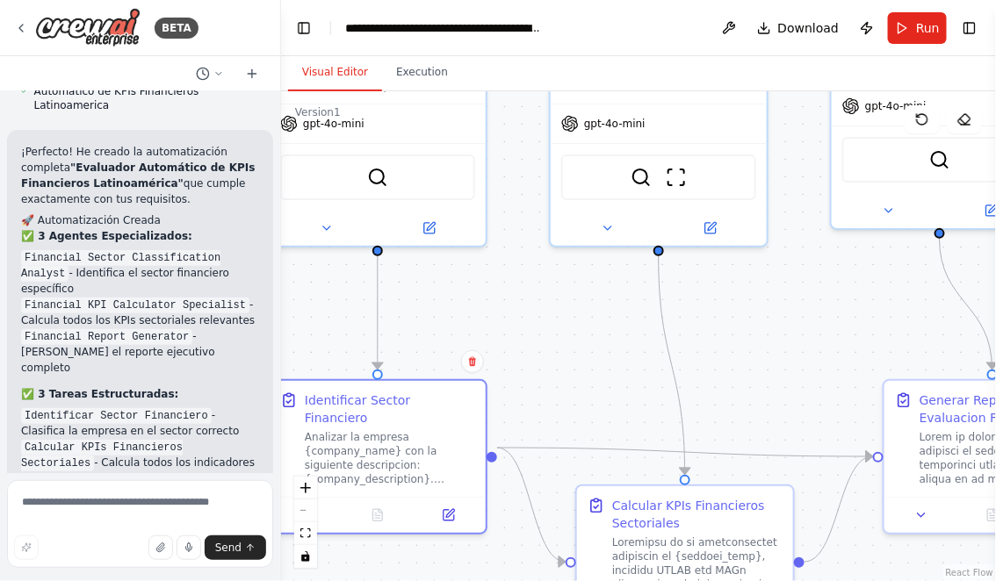
drag, startPoint x: 571, startPoint y: 341, endPoint x: 573, endPoint y: 407, distance: 66.8
click at [573, 407] on div ".deletable-edge-delete-btn { width: 20px; height: 20px; border: 0px solid #ffff…" at bounding box center [638, 336] width 715 height 490
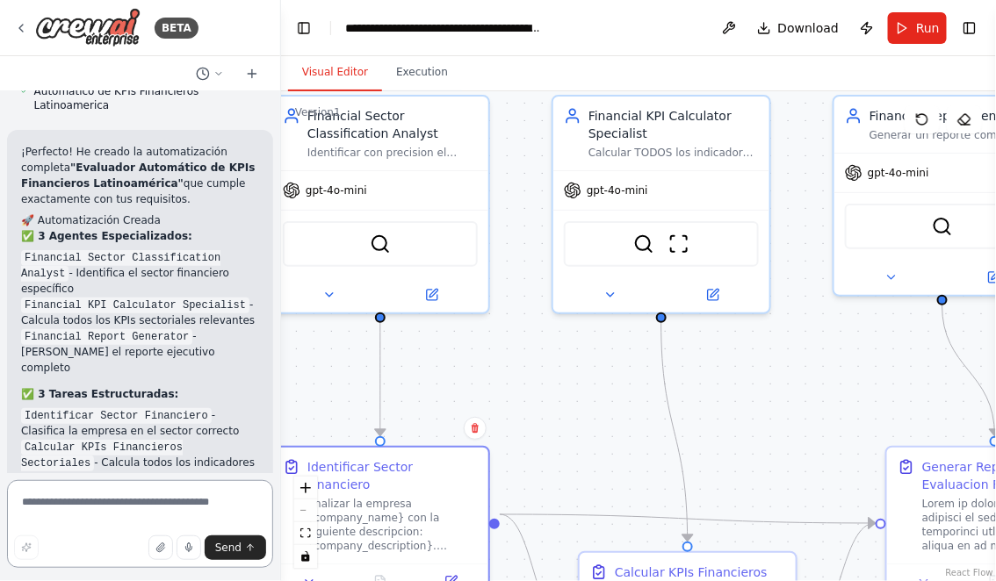
click at [152, 495] on textarea at bounding box center [140, 524] width 266 height 88
type textarea "*"
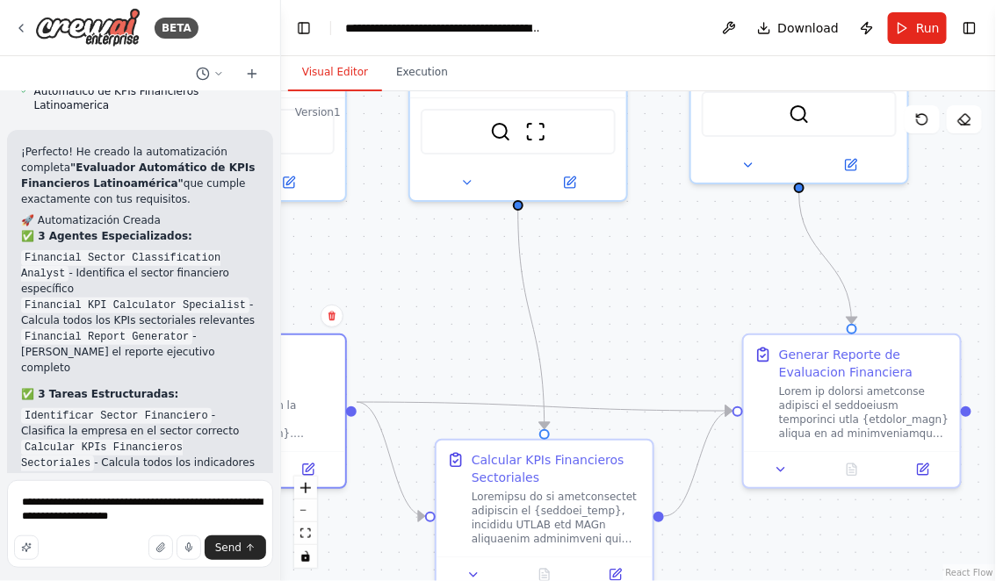
drag, startPoint x: 768, startPoint y: 423, endPoint x: 630, endPoint y: 287, distance: 193.7
click at [630, 287] on div ".deletable-edge-delete-btn { width: 20px; height: 20px; border: 0px solid #ffff…" at bounding box center [638, 336] width 715 height 490
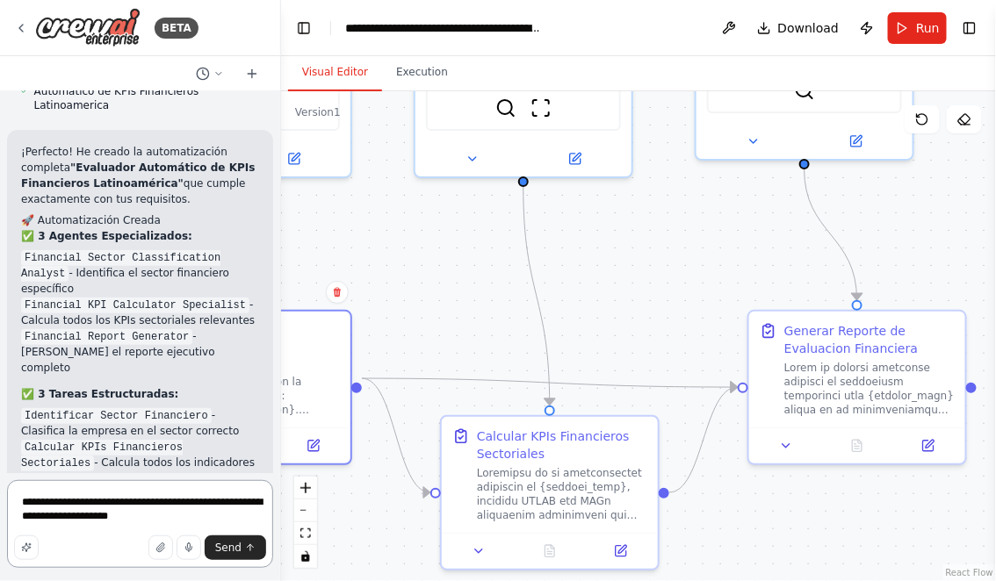
click at [230, 518] on textarea "**********" at bounding box center [140, 524] width 266 height 88
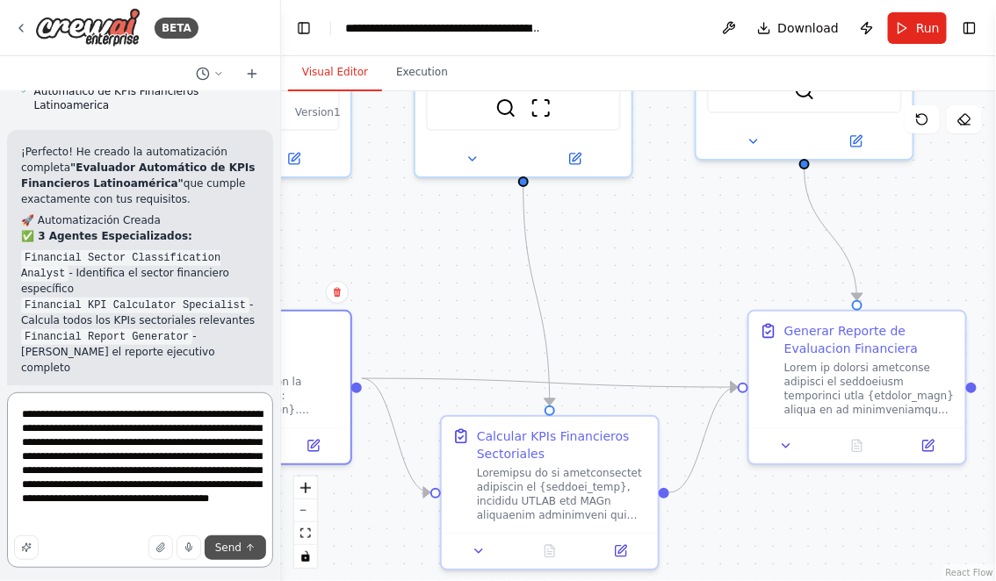
type textarea "**********"
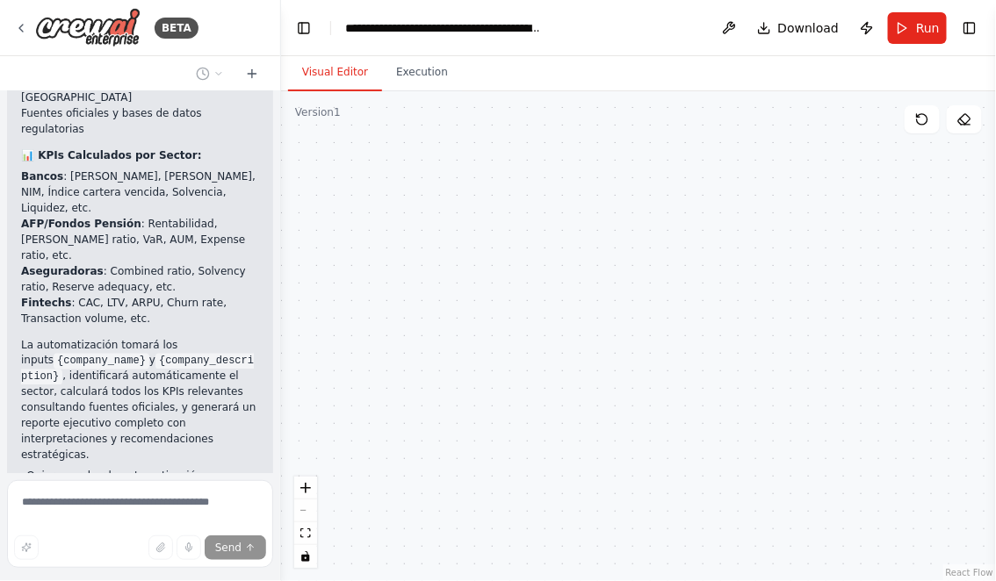
scroll to position [9851, 0]
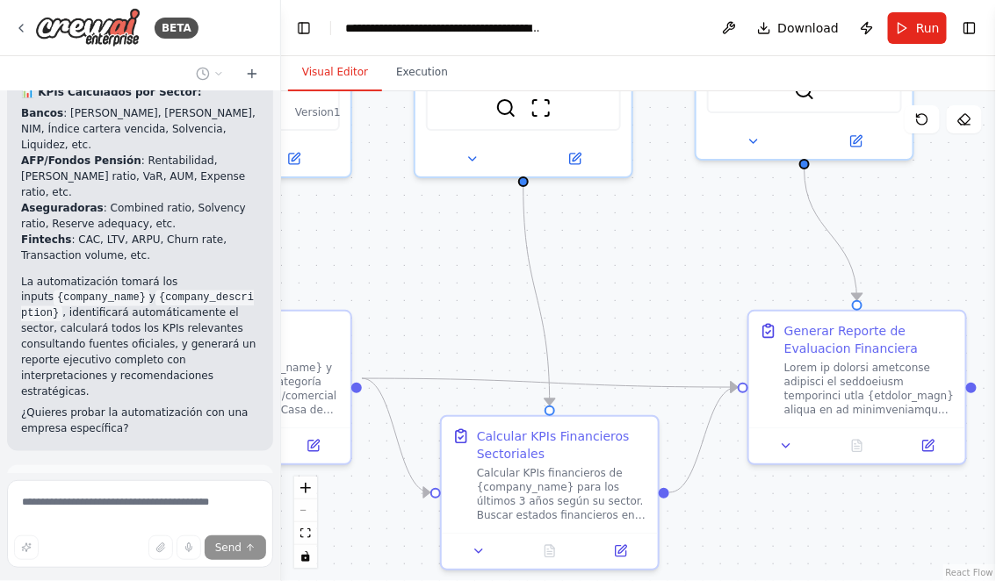
drag, startPoint x: 412, startPoint y: 295, endPoint x: 570, endPoint y: 291, distance: 158.1
click at [565, 291] on div ".deletable-edge-delete-btn { width: 20px; height: 20px; border: 0px solid #ffff…" at bounding box center [638, 336] width 715 height 490
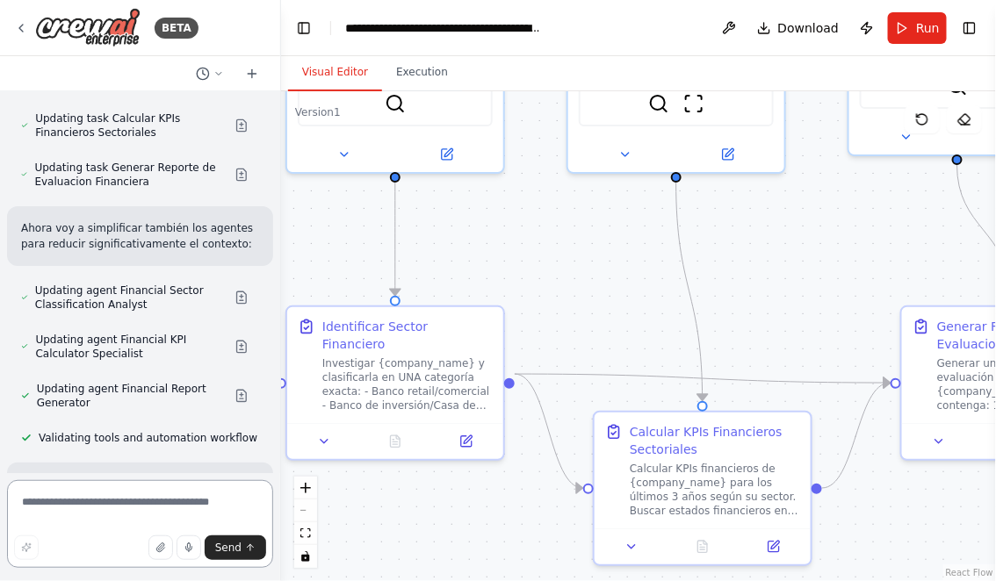
scroll to position [10901, 0]
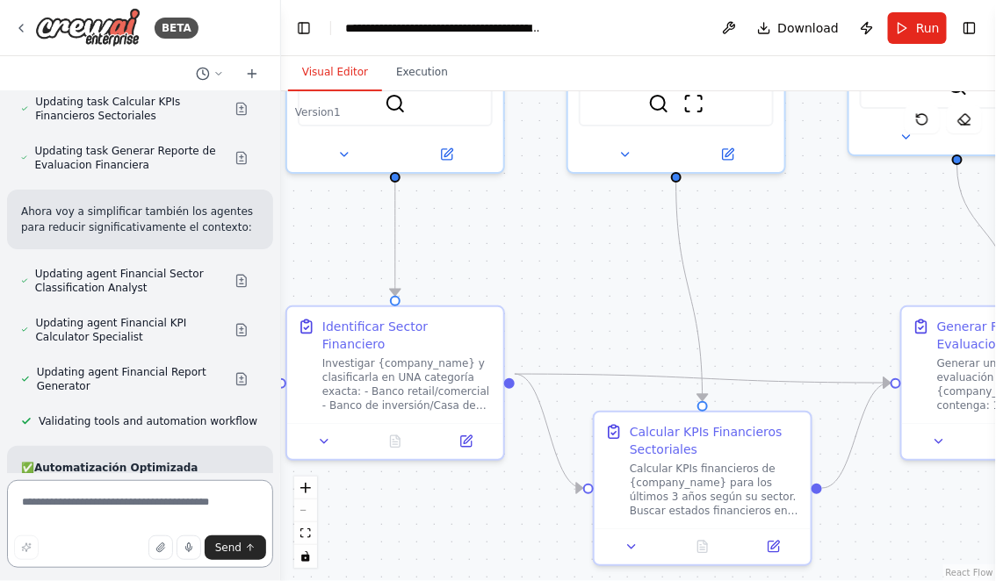
click at [180, 508] on textarea at bounding box center [140, 524] width 266 height 88
type textarea "*"
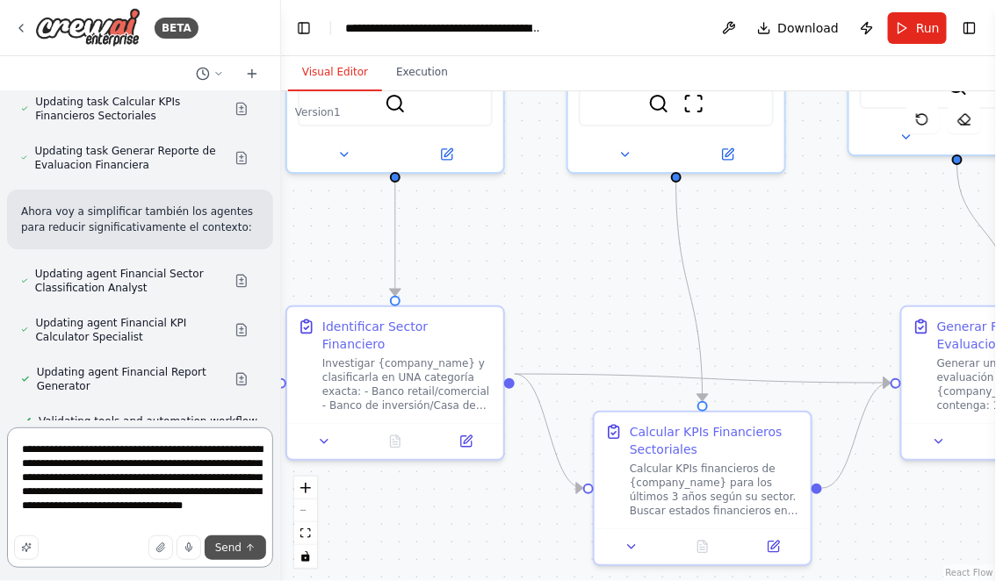
type textarea "**********"
click at [235, 542] on span "Send" at bounding box center [228, 548] width 26 height 14
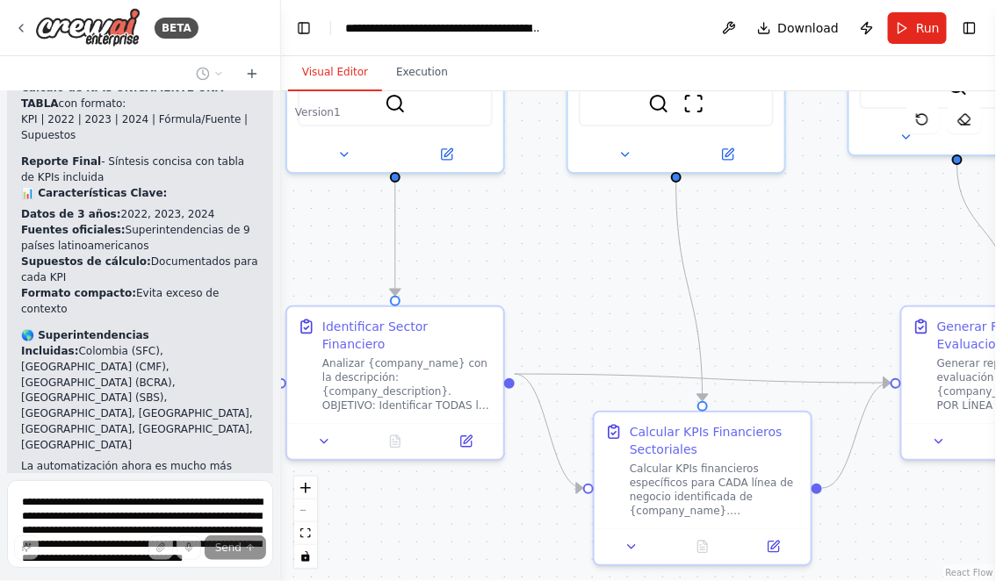
scroll to position [11601, 0]
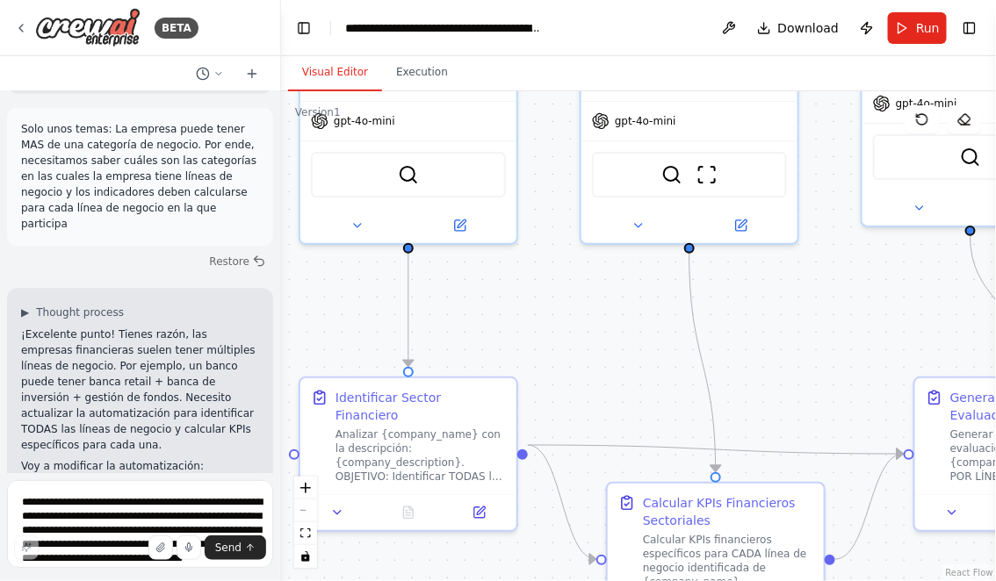
drag, startPoint x: 587, startPoint y: 286, endPoint x: 601, endPoint y: 357, distance: 72.3
click at [601, 357] on div ".deletable-edge-delete-btn { width: 20px; height: 20px; border: 0px solid #ffff…" at bounding box center [638, 336] width 715 height 490
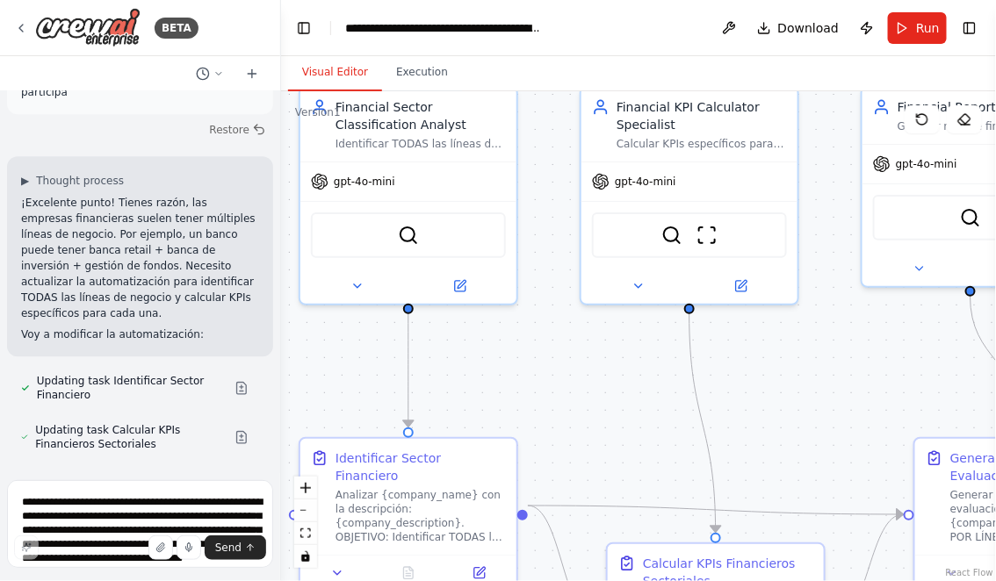
drag, startPoint x: 599, startPoint y: 344, endPoint x: 599, endPoint y: 407, distance: 63.2
click at [599, 407] on div ".deletable-edge-delete-btn { width: 20px; height: 20px; border: 0px solid #ffff…" at bounding box center [638, 336] width 715 height 490
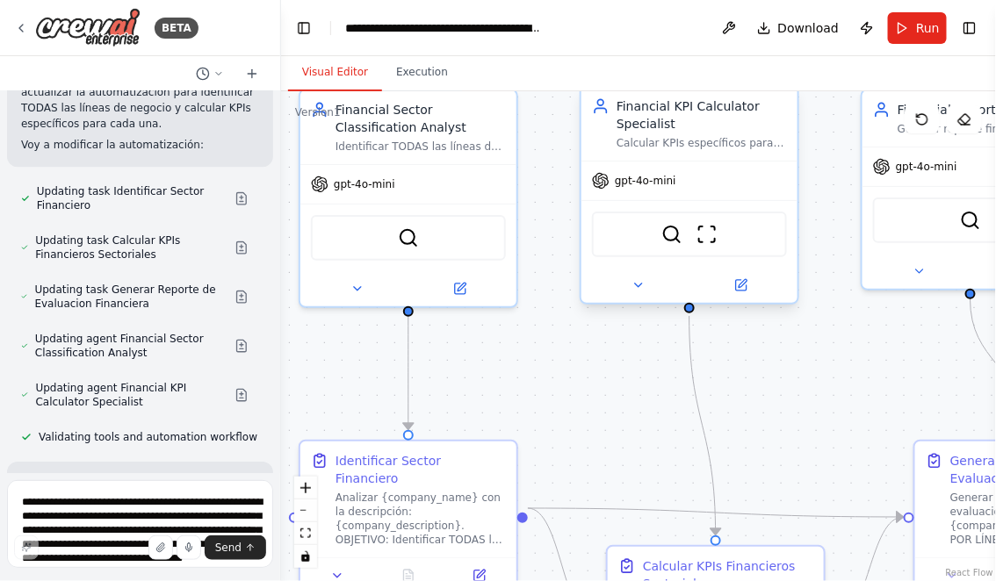
scroll to position [12330, 0]
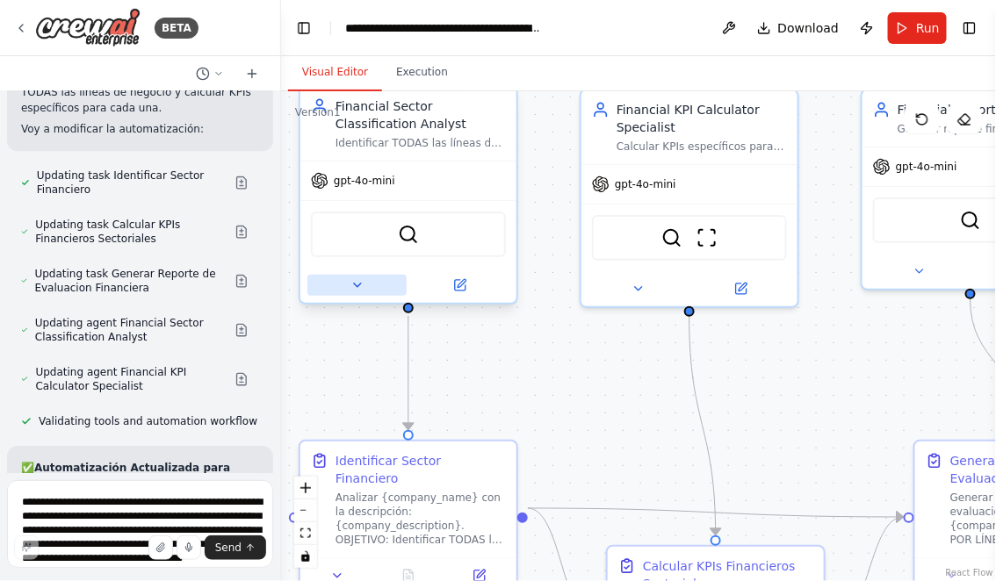
click at [357, 286] on icon at bounding box center [357, 285] width 14 height 14
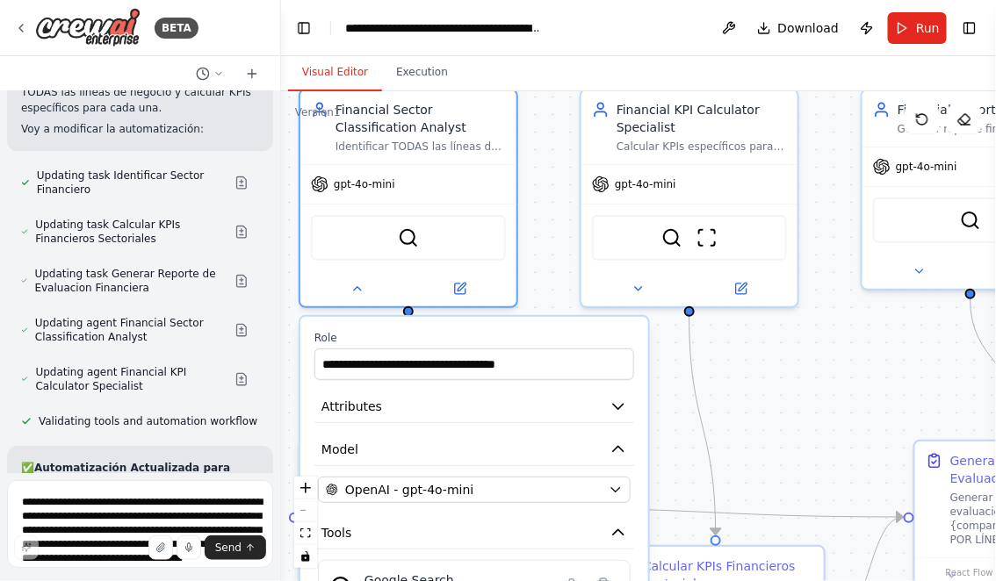
click at [755, 421] on div ".deletable-edge-delete-btn { width: 20px; height: 20px; border: 0px solid #ffff…" at bounding box center [638, 336] width 715 height 490
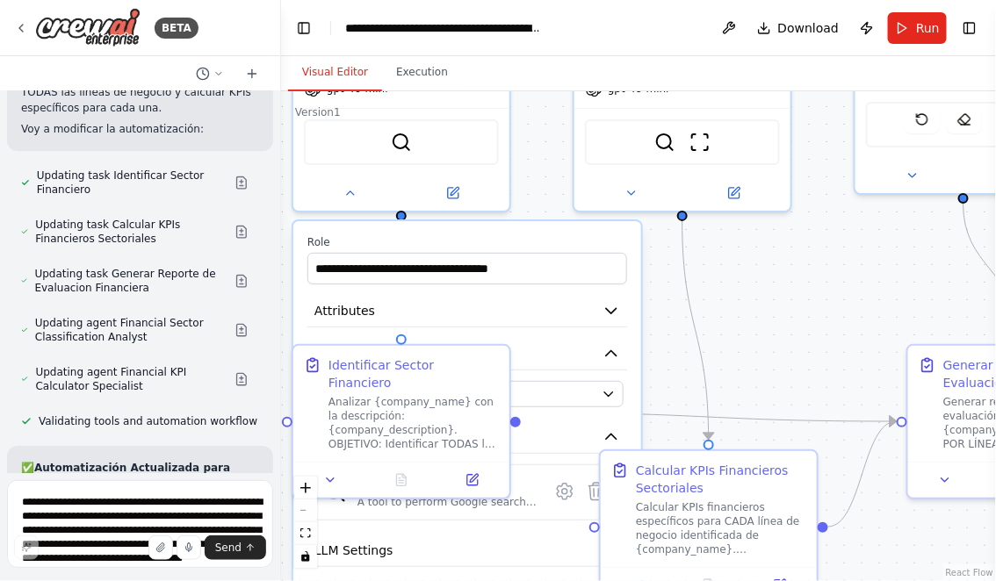
drag, startPoint x: 762, startPoint y: 411, endPoint x: 753, endPoint y: 247, distance: 164.4
click at [753, 248] on div ".deletable-edge-delete-btn { width: 20px; height: 20px; border: 0px solid #ffff…" at bounding box center [638, 336] width 715 height 490
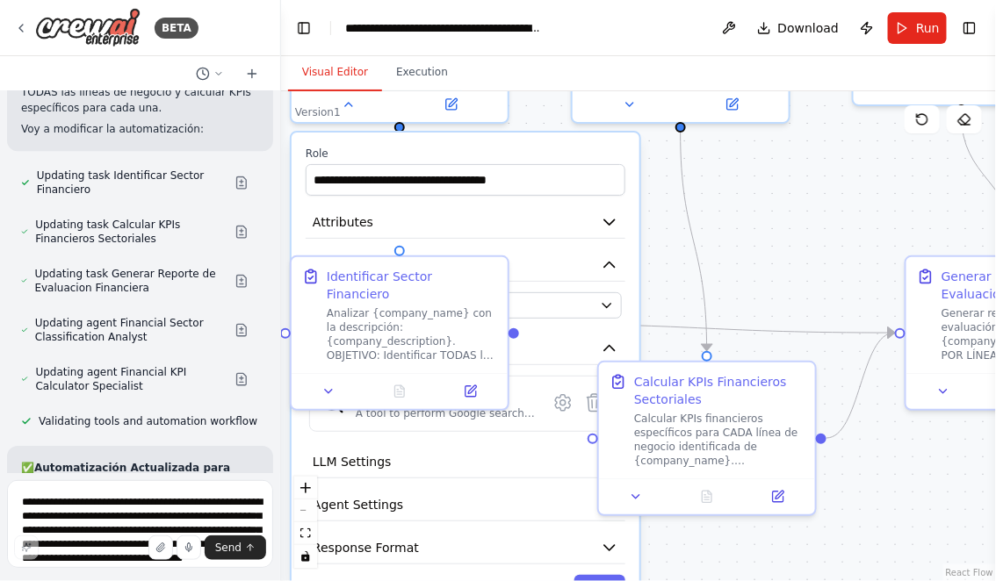
drag, startPoint x: 813, startPoint y: 304, endPoint x: 813, endPoint y: 127, distance: 176.5
click at [813, 127] on div ".deletable-edge-delete-btn { width: 20px; height: 20px; border: 0px solid #ffff…" at bounding box center [638, 336] width 715 height 490
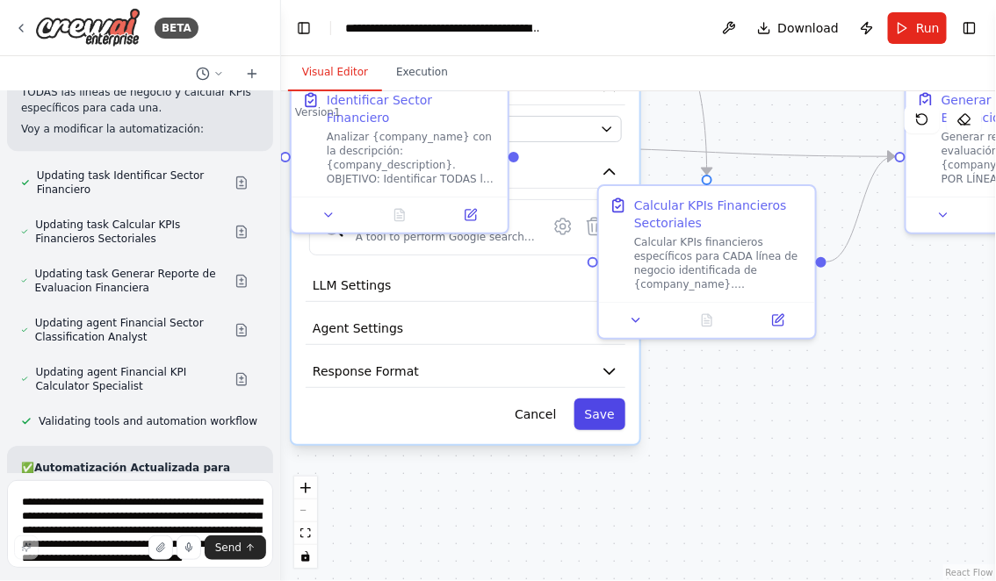
click at [606, 404] on button "Save" at bounding box center [599, 415] width 51 height 32
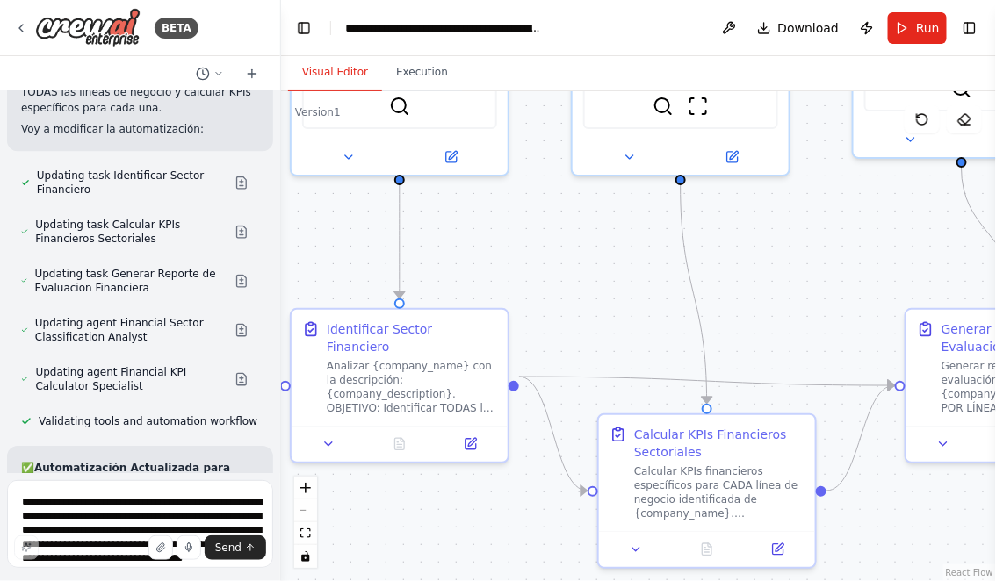
drag, startPoint x: 763, startPoint y: 155, endPoint x: 763, endPoint y: 384, distance: 229.2
click at [763, 383] on div ".deletable-edge-delete-btn { width: 20px; height: 20px; border: 0px solid #ffff…" at bounding box center [638, 336] width 715 height 490
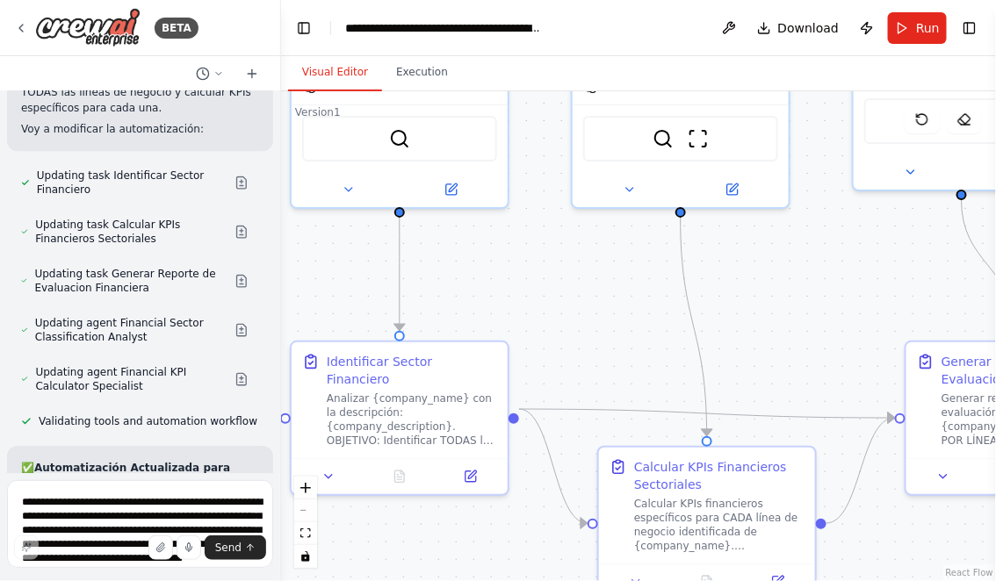
drag, startPoint x: 774, startPoint y: 322, endPoint x: 757, endPoint y: 478, distance: 156.4
click at [757, 477] on div ".deletable-edge-delete-btn { width: 20px; height: 20px; border: 0px solid #ffff…" at bounding box center [638, 336] width 715 height 490
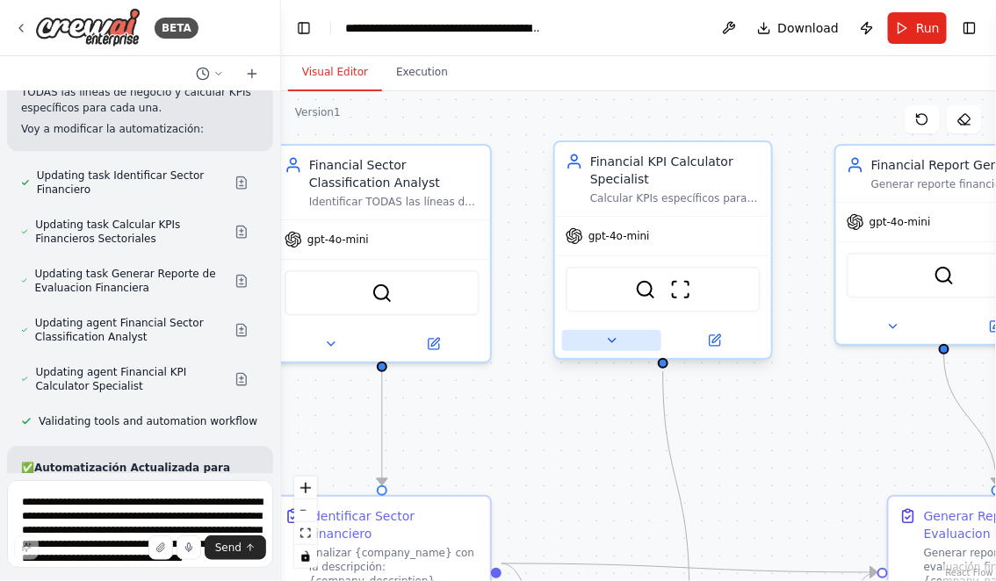
click at [613, 342] on icon at bounding box center [612, 341] width 14 height 14
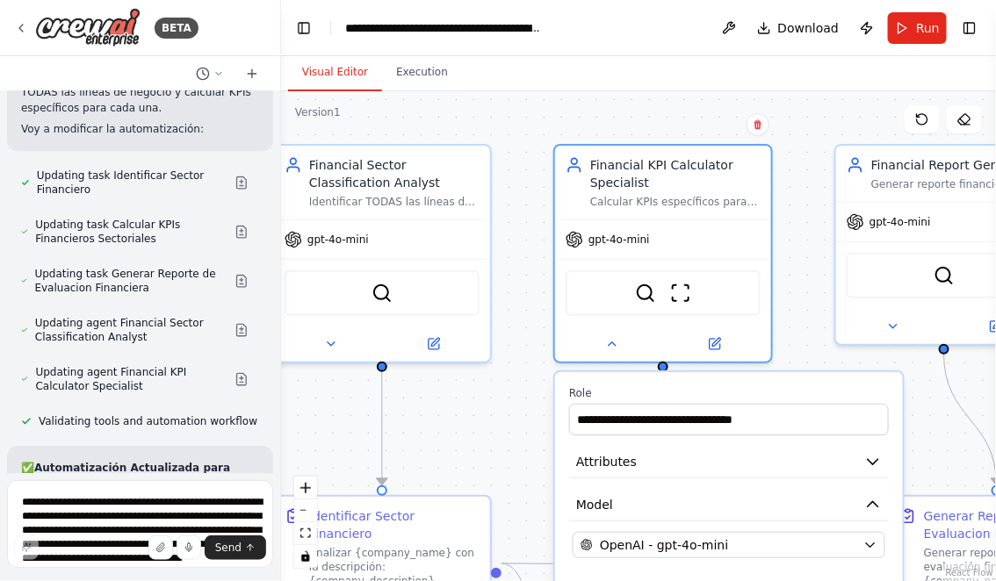
drag, startPoint x: 813, startPoint y: 327, endPoint x: 789, endPoint y: 157, distance: 171.1
click at [789, 157] on div ".deletable-edge-delete-btn { width: 20px; height: 20px; border: 0px solid #ffff…" at bounding box center [638, 336] width 715 height 490
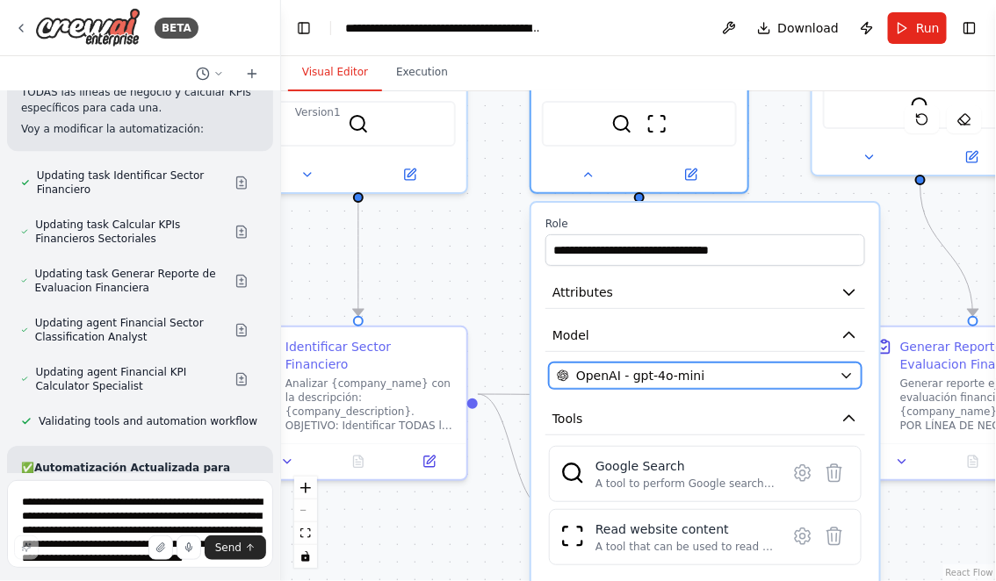
click at [796, 372] on div "OpenAI - gpt-4o-mini" at bounding box center [695, 376] width 276 height 18
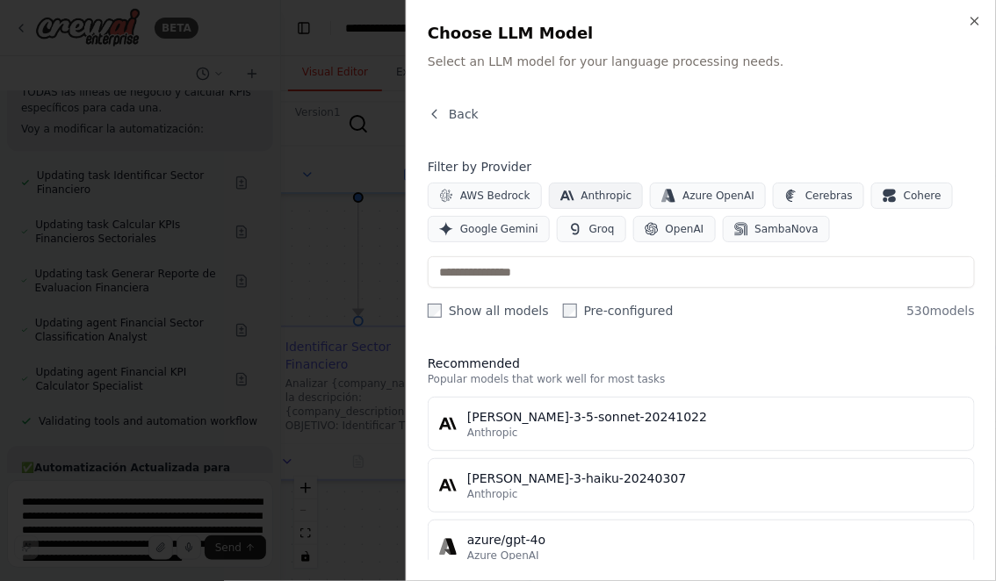
click at [599, 191] on span "Anthropic" at bounding box center [606, 196] width 51 height 14
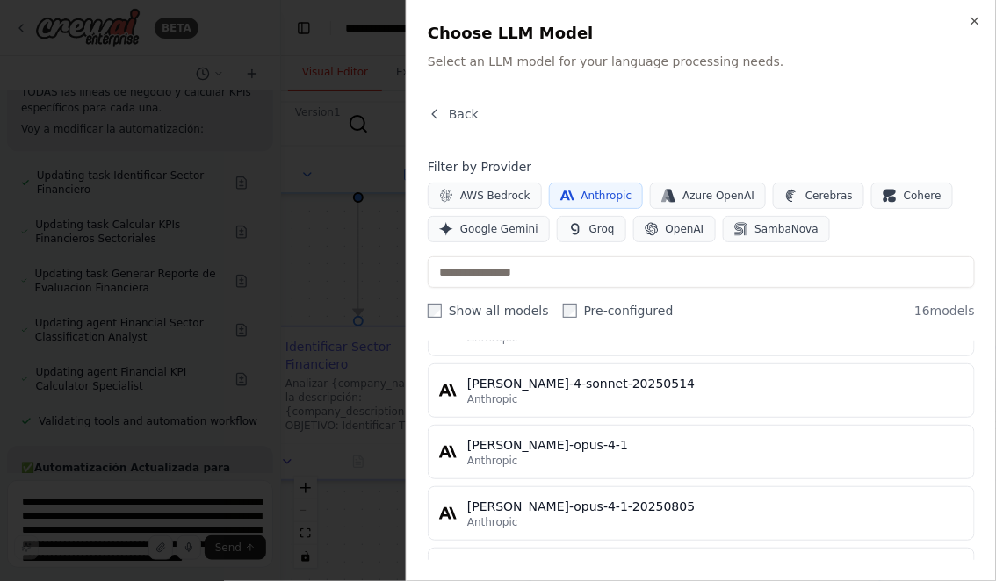
scroll to position [879, 0]
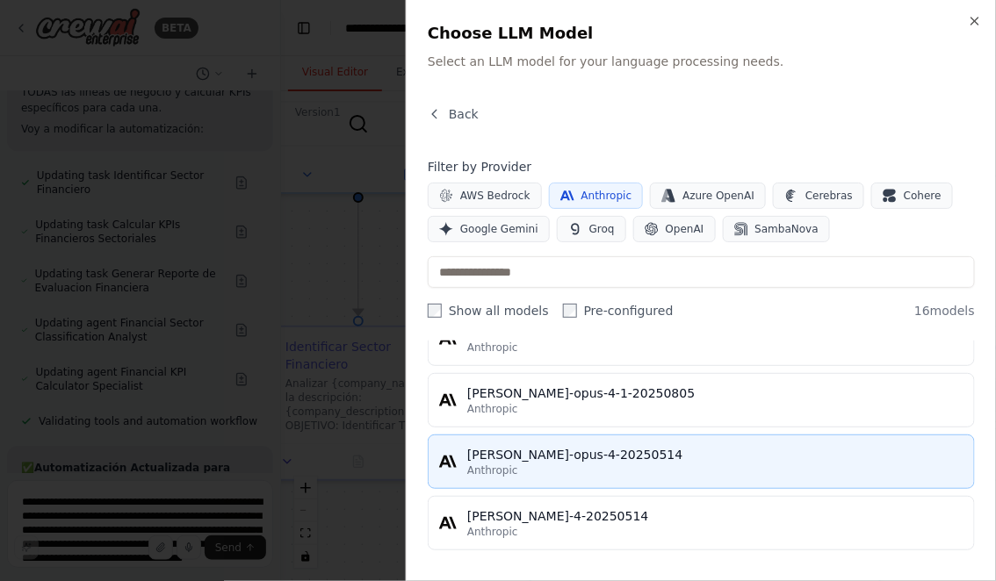
click at [548, 457] on div "claude-opus-4-20250514" at bounding box center [715, 455] width 496 height 18
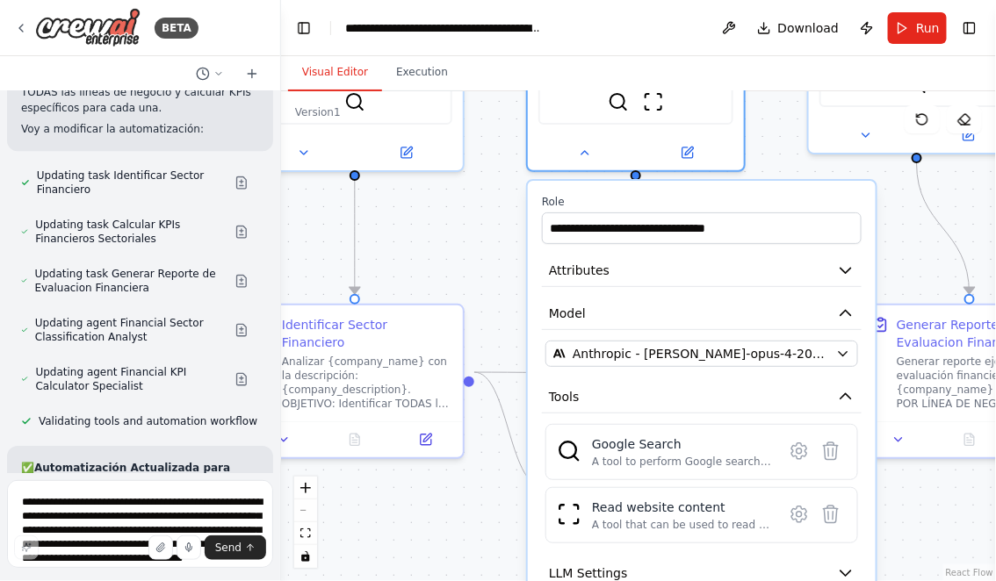
drag, startPoint x: 924, startPoint y: 279, endPoint x: 841, endPoint y: 114, distance: 184.6
click at [841, 114] on div ".deletable-edge-delete-btn { width: 20px; height: 20px; border: 0px solid #ffff…" at bounding box center [638, 336] width 715 height 490
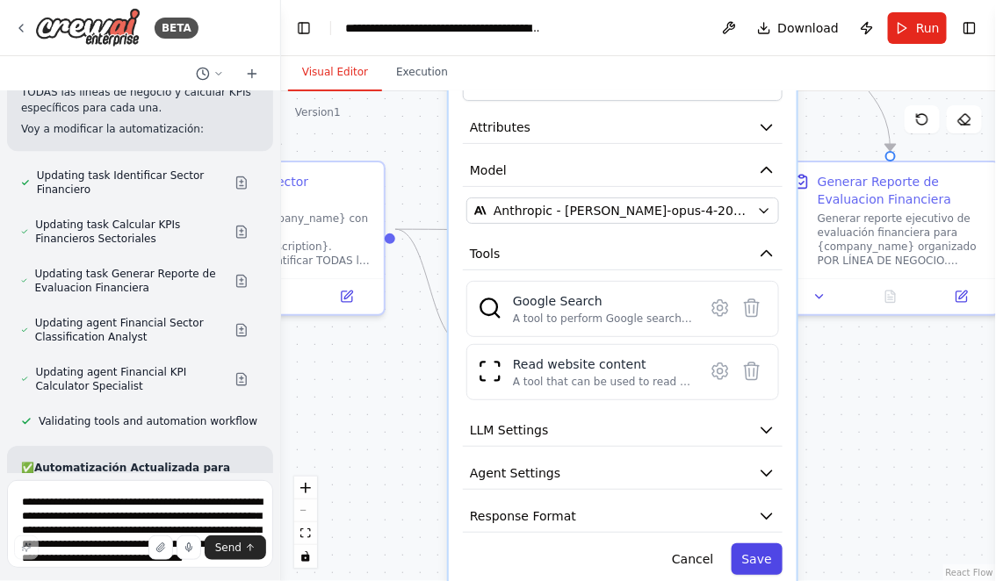
click at [758, 551] on button "Save" at bounding box center [756, 560] width 51 height 32
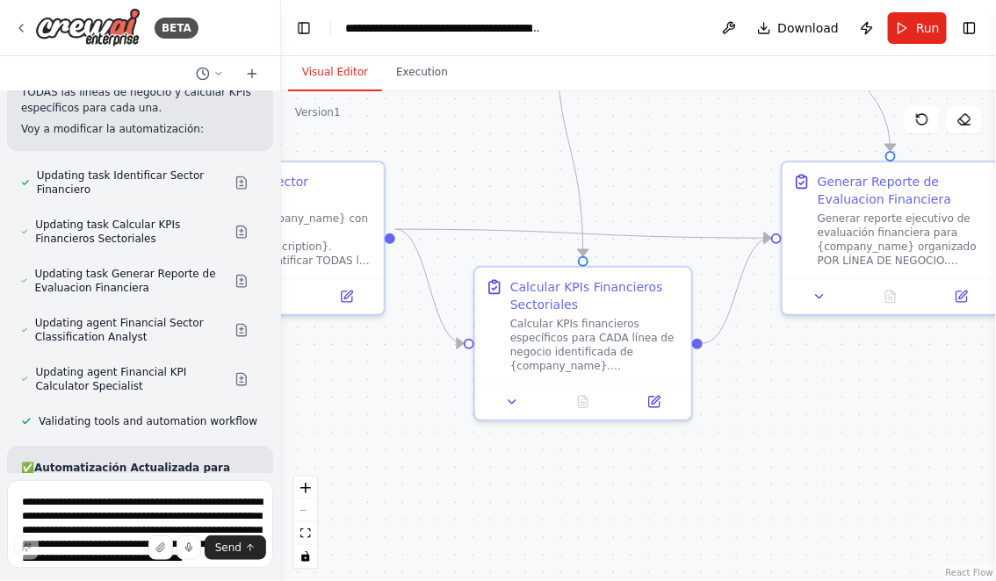
drag, startPoint x: 883, startPoint y: 411, endPoint x: 799, endPoint y: 567, distance: 177.6
click at [799, 567] on div ".deletable-edge-delete-btn { width: 20px; height: 20px; border: 0px solid #ffff…" at bounding box center [638, 336] width 715 height 490
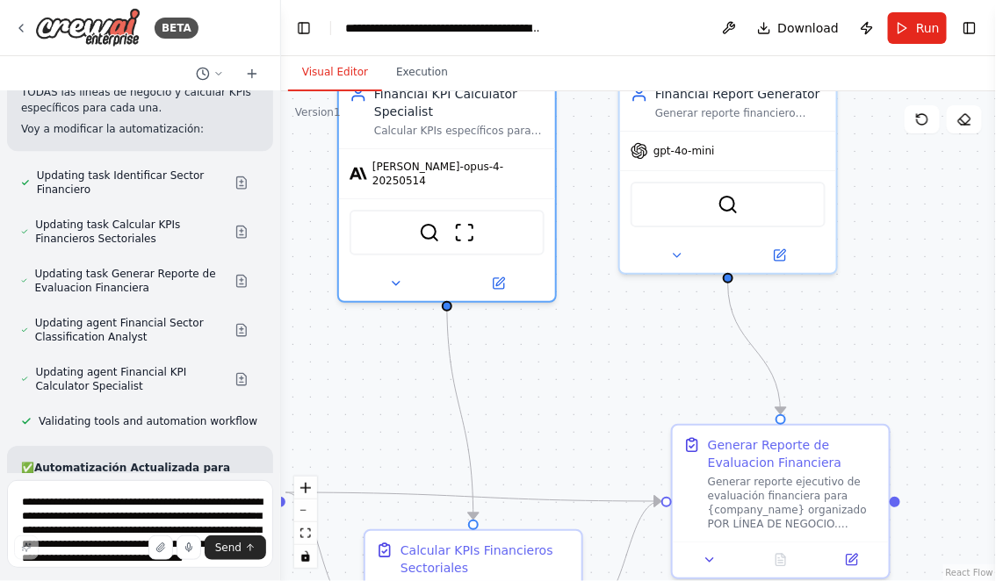
drag, startPoint x: 653, startPoint y: 227, endPoint x: 620, endPoint y: 447, distance: 222.0
click at [620, 444] on div ".deletable-edge-delete-btn { width: 20px; height: 20px; border: 0px solid #ffff…" at bounding box center [638, 336] width 715 height 490
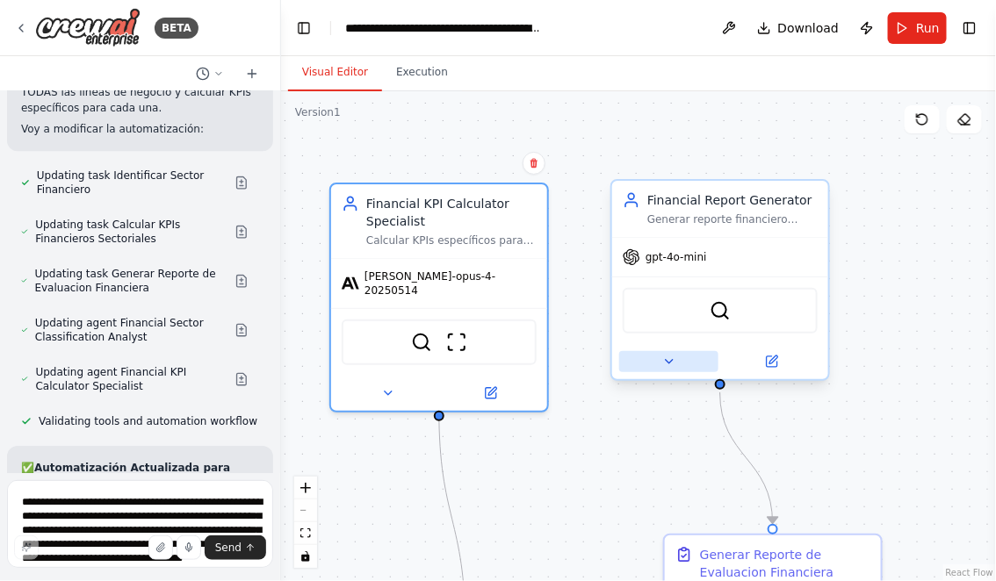
click at [672, 360] on icon at bounding box center [669, 362] width 7 height 4
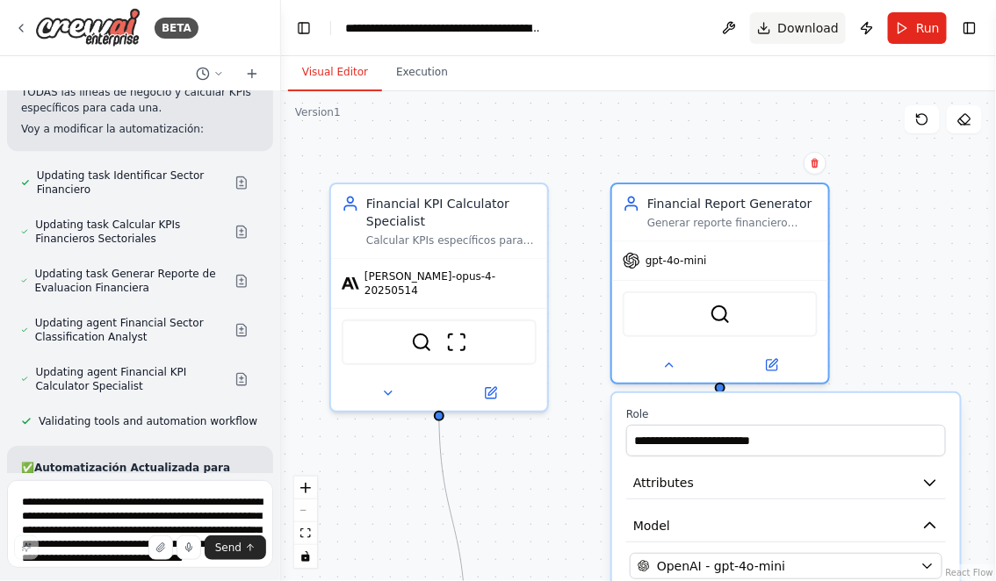
drag, startPoint x: 900, startPoint y: 385, endPoint x: 838, endPoint y: 13, distance: 377.5
click at [838, 9] on main "**********" at bounding box center [638, 290] width 715 height 581
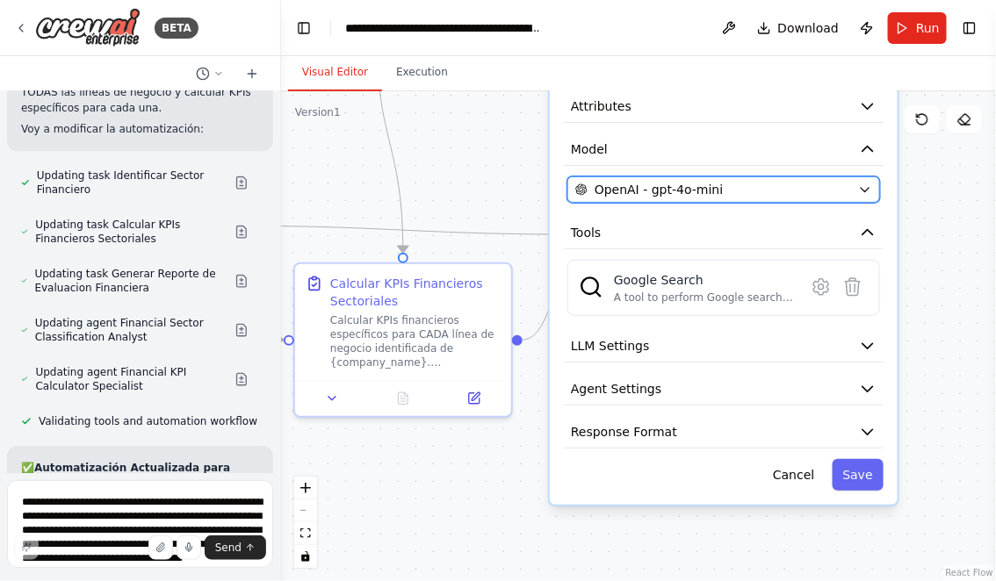
click at [798, 187] on div "OpenAI - gpt-4o-mini" at bounding box center [713, 190] width 276 height 18
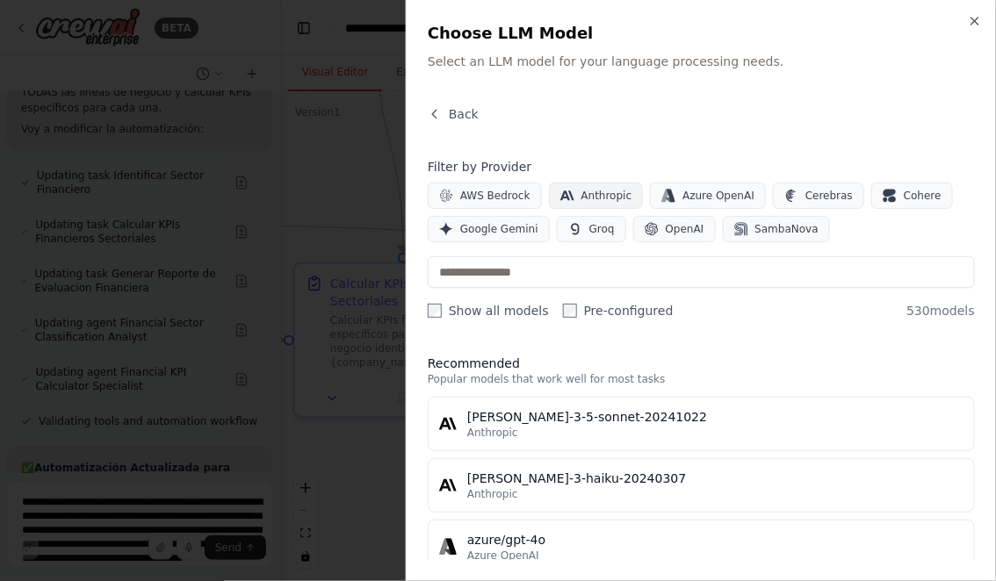
click at [602, 192] on span "Anthropic" at bounding box center [606, 196] width 51 height 14
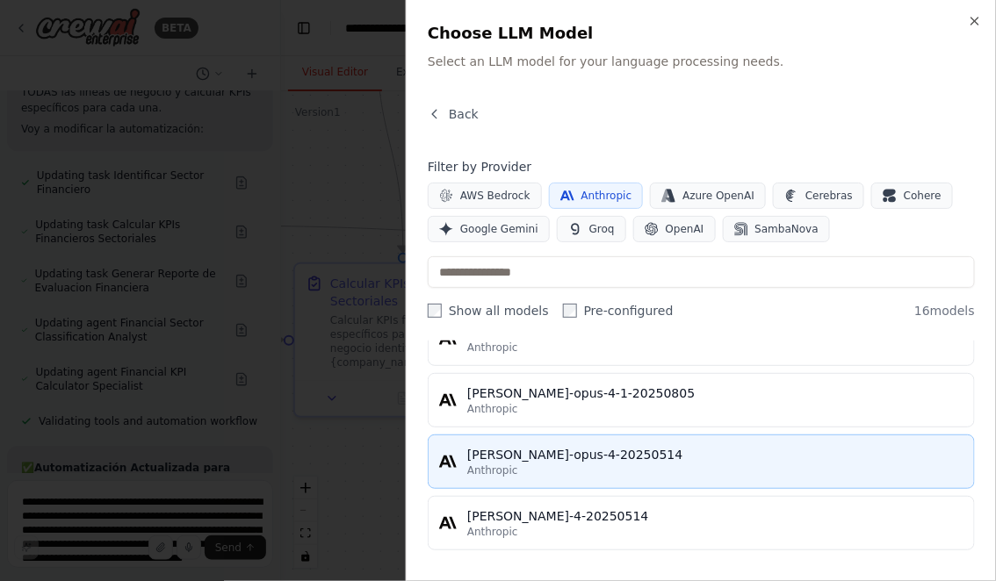
click at [566, 457] on div "claude-opus-4-20250514" at bounding box center [715, 455] width 496 height 18
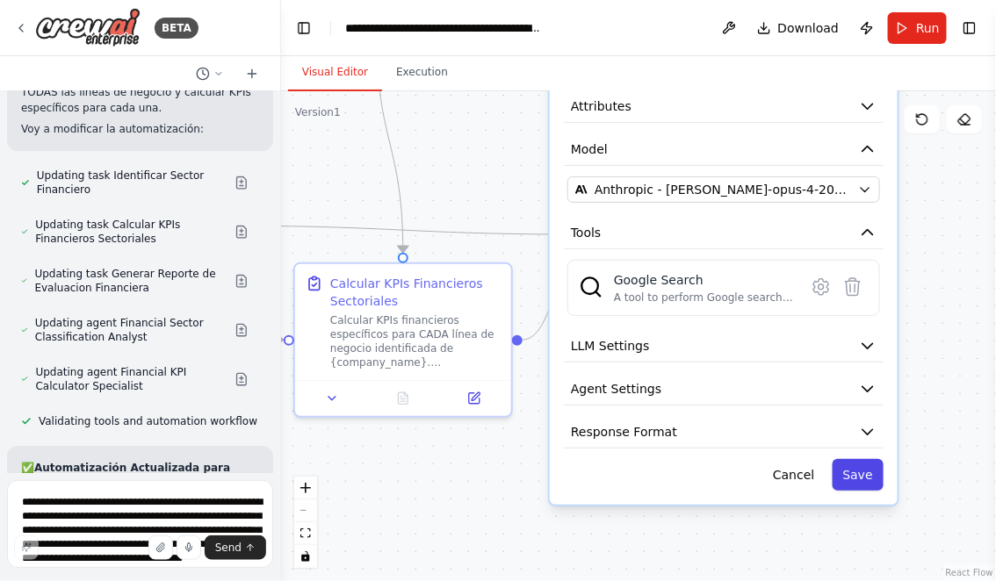
click at [868, 464] on button "Save" at bounding box center [857, 475] width 51 height 32
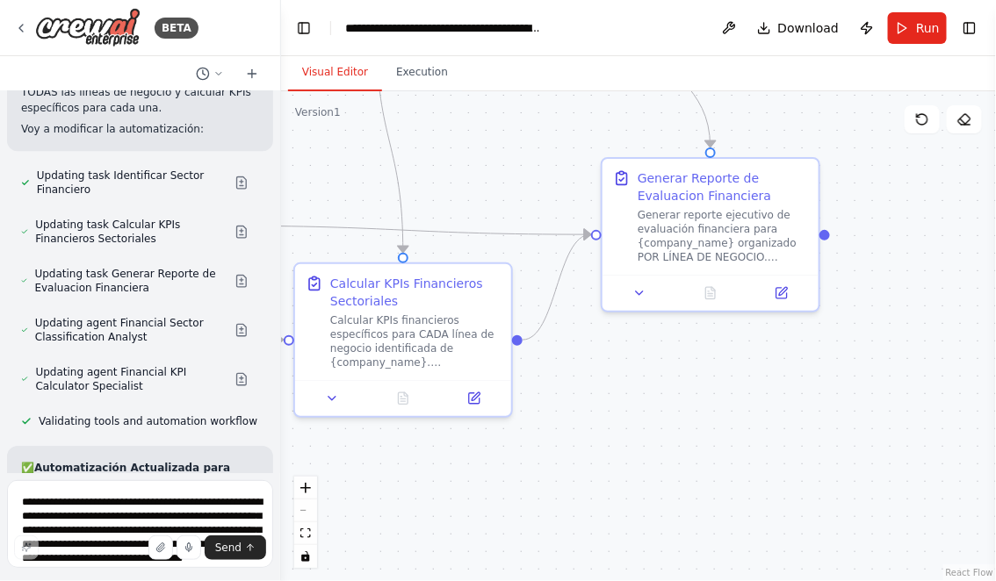
click at [866, 364] on div ".deletable-edge-delete-btn { width: 20px; height: 20px; border: 0px solid #ffff…" at bounding box center [638, 336] width 715 height 490
click at [912, 34] on button "Run" at bounding box center [917, 28] width 59 height 32
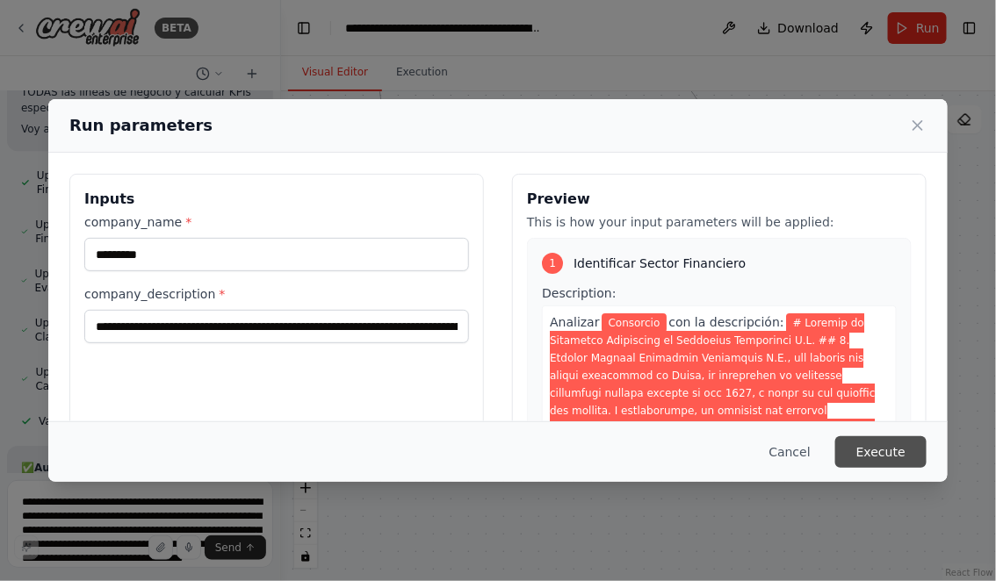
click at [865, 448] on button "Execute" at bounding box center [880, 452] width 91 height 32
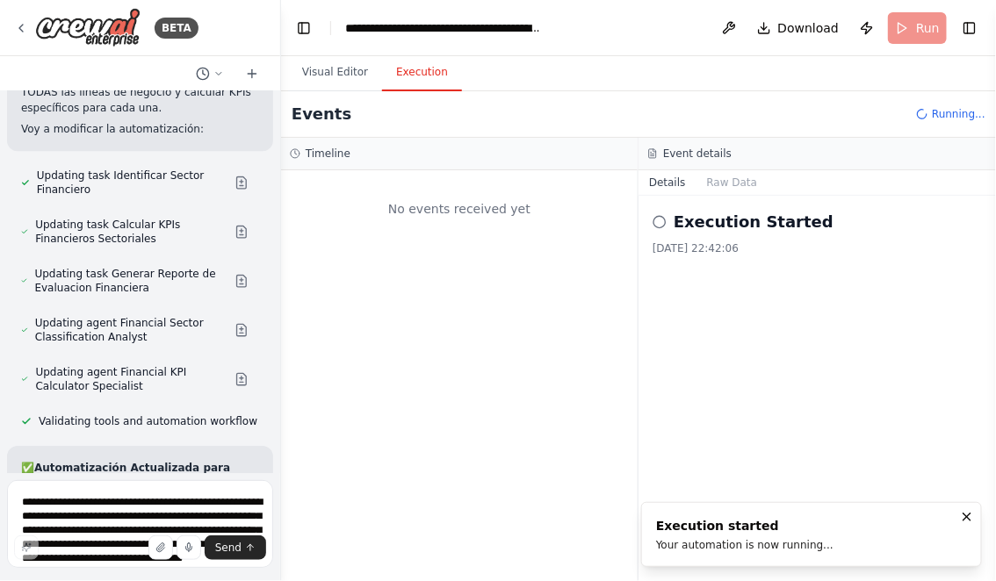
scroll to position [0, 0]
drag, startPoint x: 509, startPoint y: 422, endPoint x: 719, endPoint y: 422, distance: 209.9
click at [718, 422] on div "Timeline No events received yet Event details Details Raw Data Execution Starte…" at bounding box center [638, 359] width 715 height 443
click at [320, 68] on button "Visual Editor" at bounding box center [335, 72] width 94 height 37
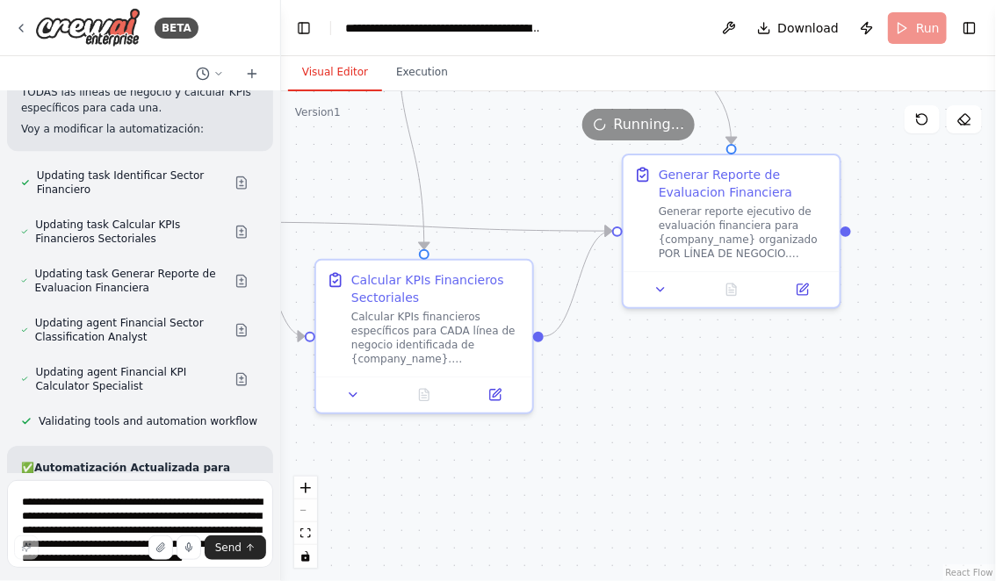
drag, startPoint x: 472, startPoint y: 466, endPoint x: 616, endPoint y: 456, distance: 144.4
click at [613, 456] on div ".deletable-edge-delete-btn { width: 20px; height: 20px; border: 0px solid #ffff…" at bounding box center [638, 336] width 715 height 490
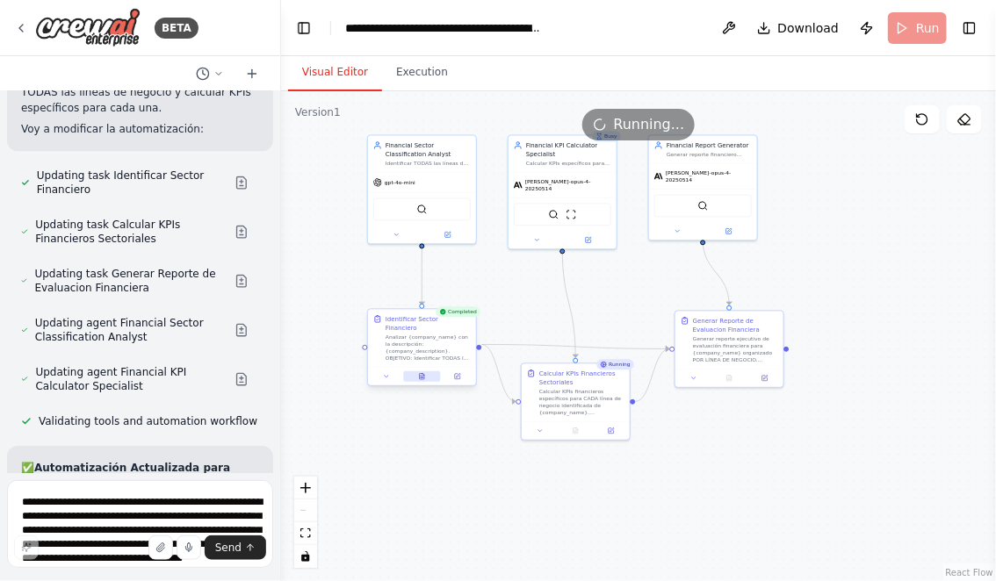
click at [421, 374] on icon at bounding box center [422, 377] width 4 height 6
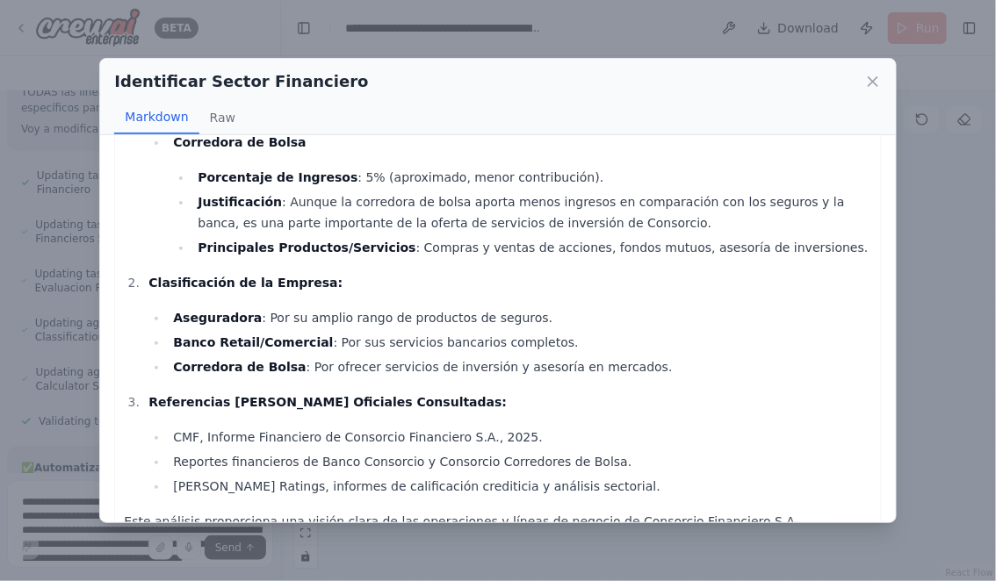
scroll to position [452, 0]
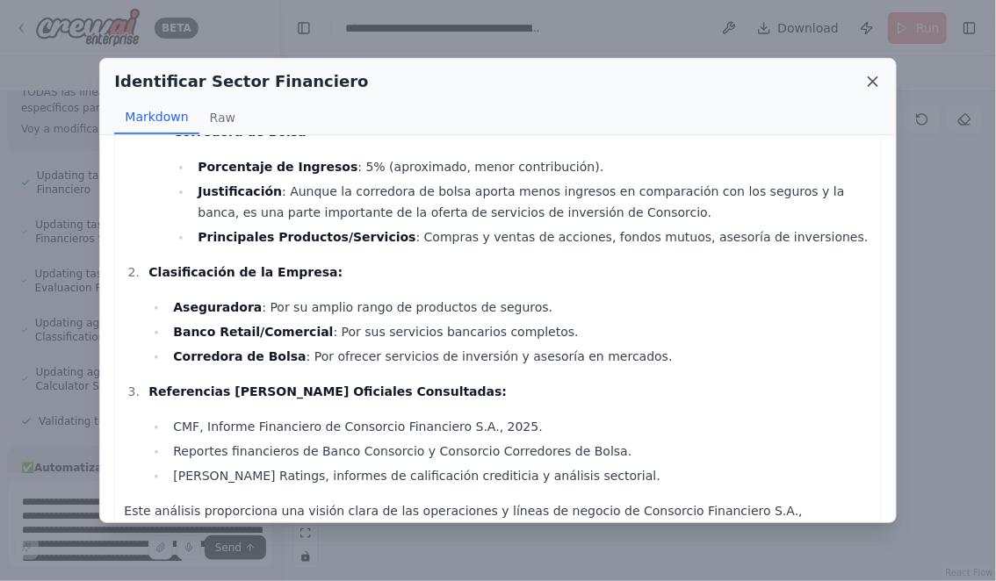
click at [872, 80] on icon at bounding box center [872, 81] width 9 height 9
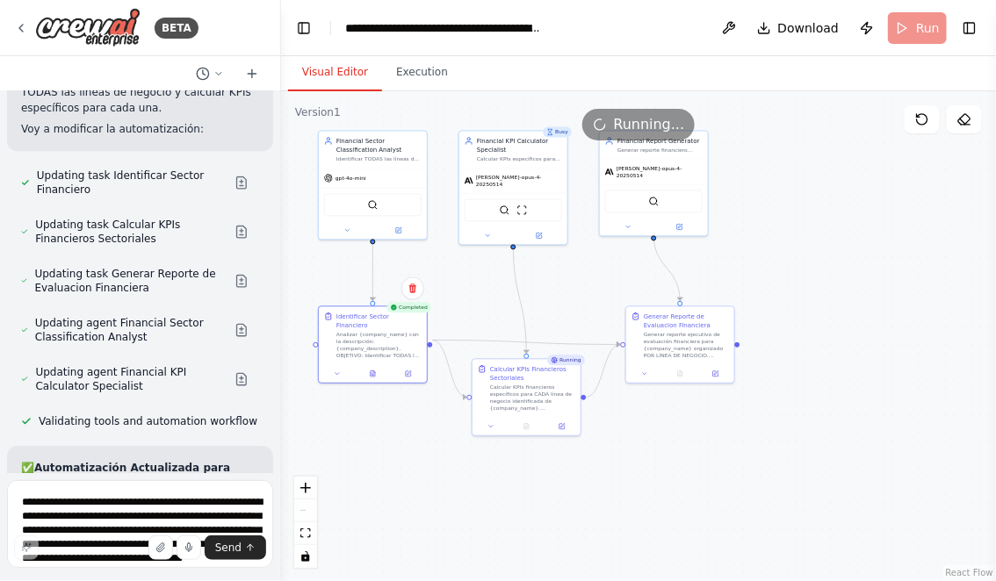
drag, startPoint x: 677, startPoint y: 479, endPoint x: 556, endPoint y: 443, distance: 126.4
click at [556, 443] on div ".deletable-edge-delete-btn { width: 20px; height: 20px; border: 0px solid #ffff…" at bounding box center [638, 336] width 715 height 490
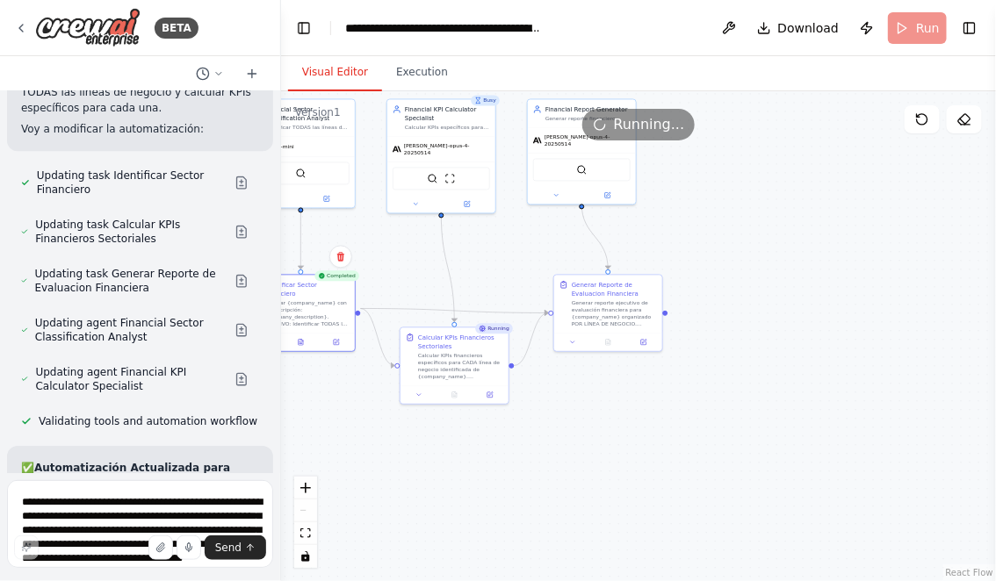
click at [551, 473] on div ".deletable-edge-delete-btn { width: 20px; height: 20px; border: 0px solid #ffff…" at bounding box center [638, 336] width 715 height 490
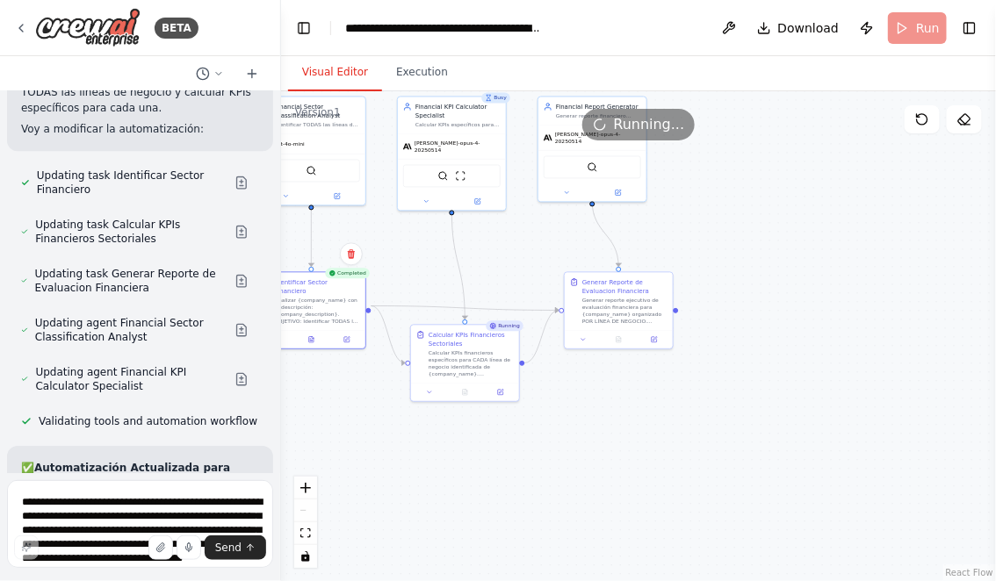
drag, startPoint x: 528, startPoint y: 476, endPoint x: 658, endPoint y: 476, distance: 130.0
click at [658, 476] on div ".deletable-edge-delete-btn { width: 20px; height: 20px; border: 0px solid #ffff…" at bounding box center [638, 336] width 715 height 490
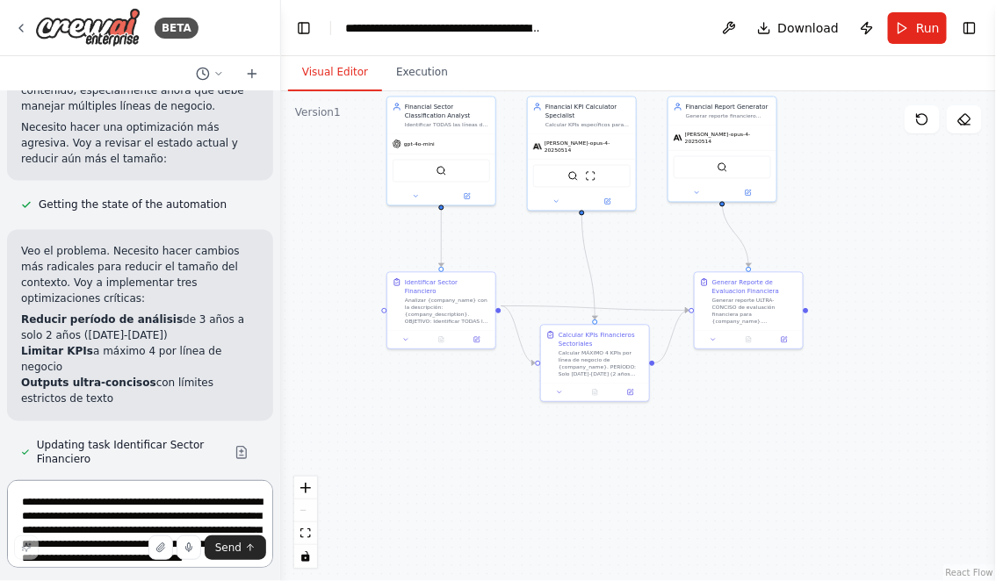
scroll to position [13590, 0]
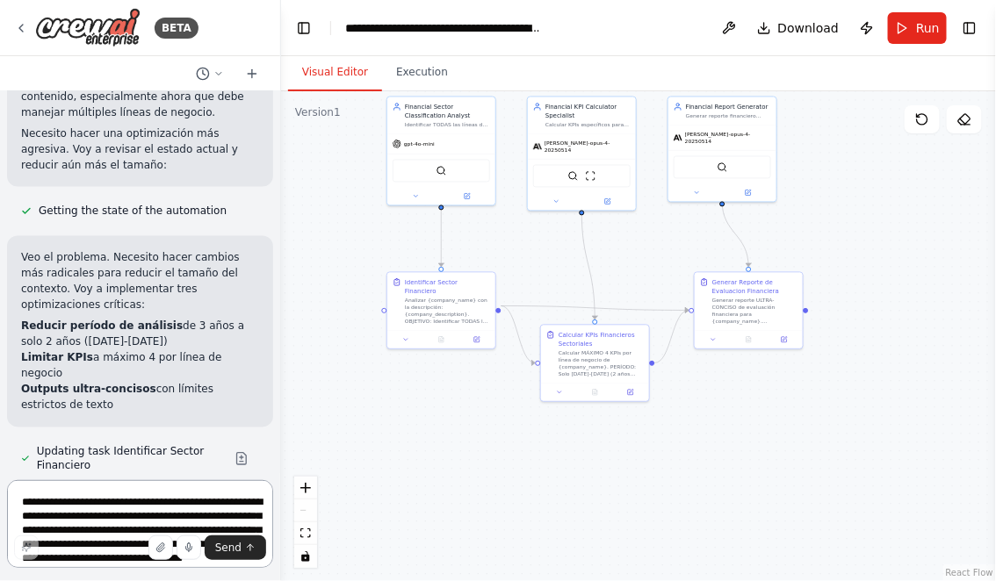
click at [139, 501] on textarea "**********" at bounding box center [140, 524] width 266 height 88
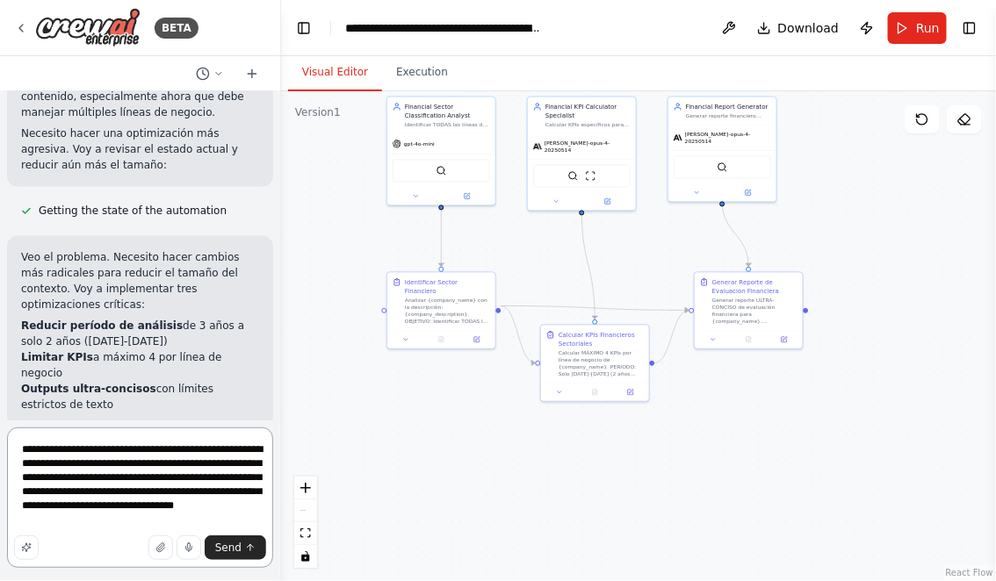
type textarea "**********"
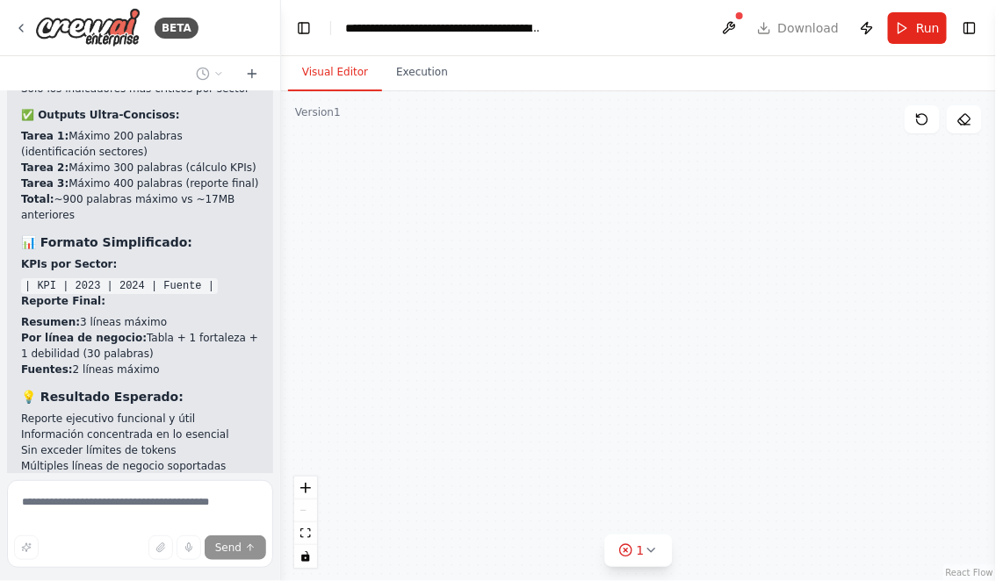
scroll to position [14466, 0]
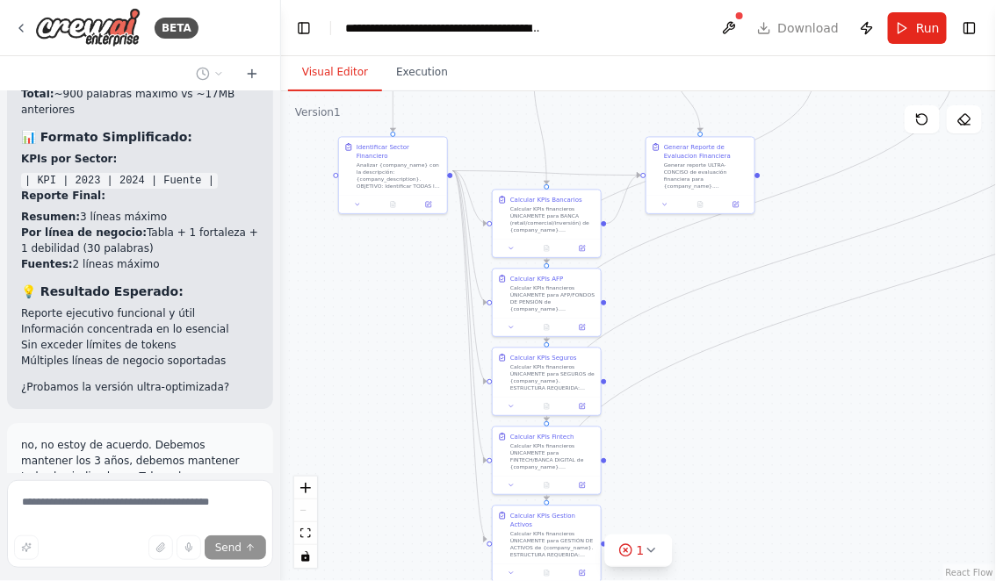
drag, startPoint x: 875, startPoint y: 522, endPoint x: 825, endPoint y: 380, distance: 149.7
click at [825, 380] on div ".deletable-edge-delete-btn { width: 20px; height: 20px; border: 0px solid #ffff…" at bounding box center [638, 336] width 715 height 490
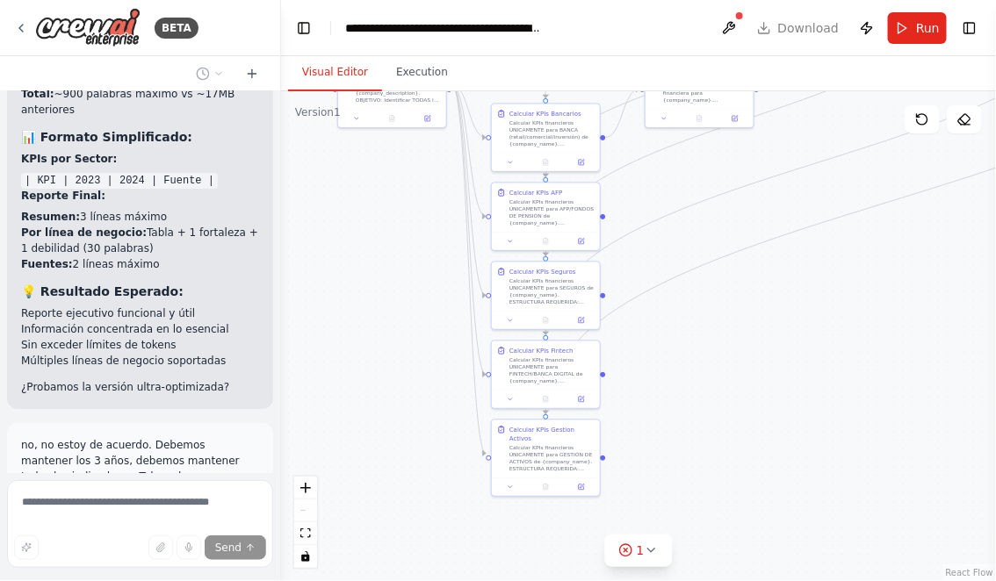
drag, startPoint x: 774, startPoint y: 392, endPoint x: 774, endPoint y: 313, distance: 79.0
click at [774, 314] on div ".deletable-edge-delete-btn { width: 20px; height: 20px; border: 0px solid #ffff…" at bounding box center [638, 336] width 715 height 490
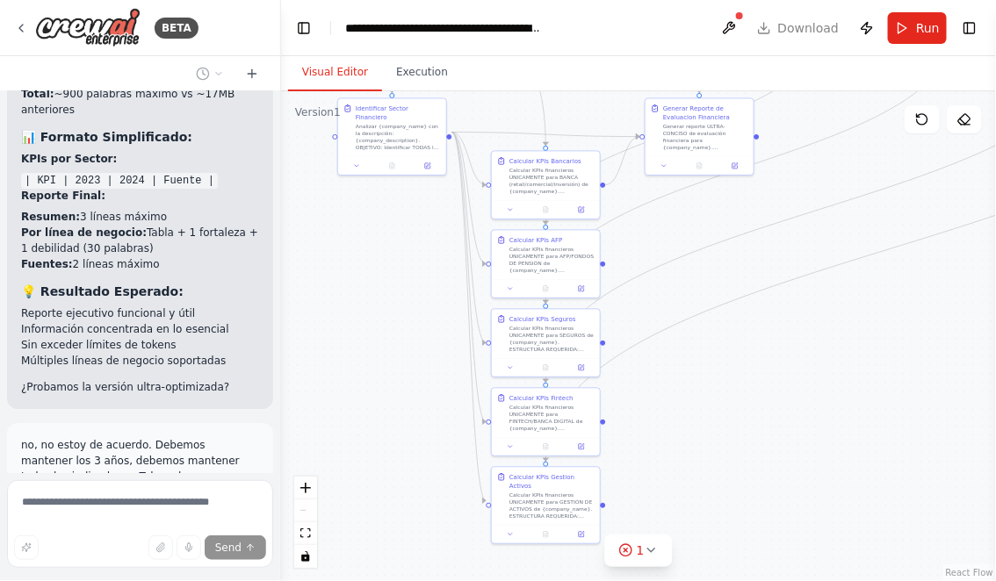
drag, startPoint x: 769, startPoint y: 313, endPoint x: 769, endPoint y: 474, distance: 161.6
click at [769, 473] on div ".deletable-edge-delete-btn { width: 20px; height: 20px; border: 0px solid #ffff…" at bounding box center [638, 336] width 715 height 490
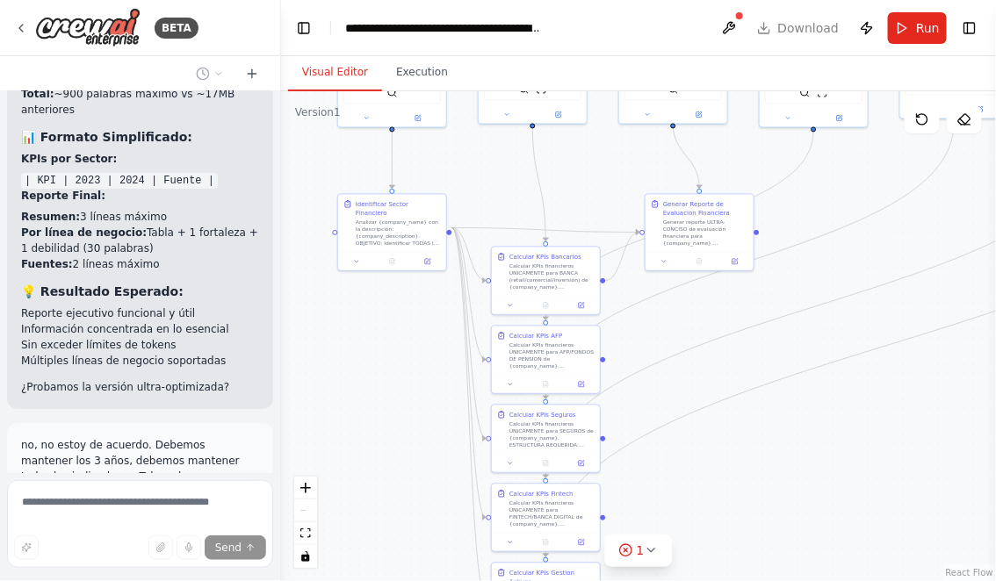
drag, startPoint x: 731, startPoint y: 160, endPoint x: 724, endPoint y: 187, distance: 27.9
click at [725, 188] on div ".deletable-edge-delete-btn { width: 20px; height: 20px; border: 0px solid #ffff…" at bounding box center [638, 336] width 715 height 490
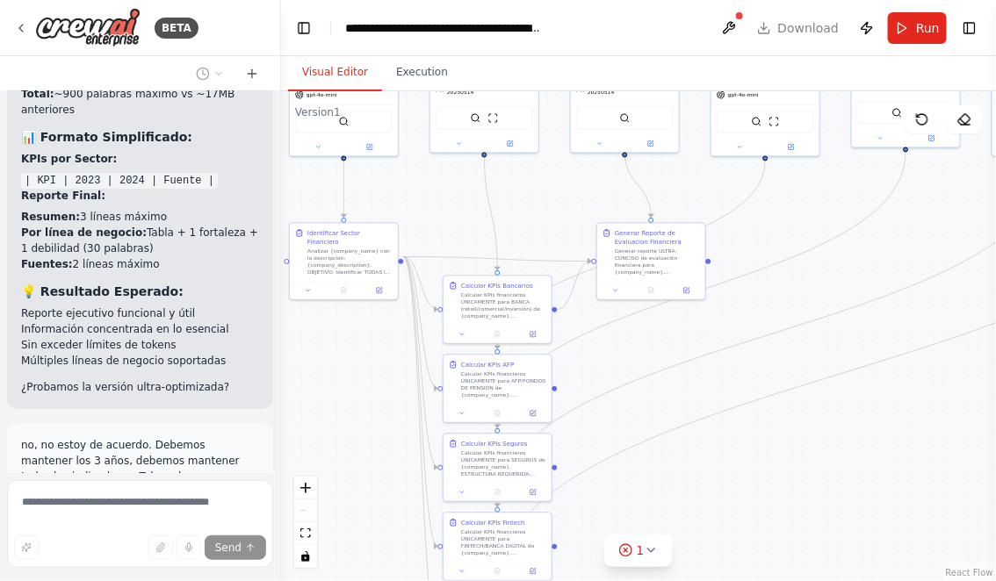
drag, startPoint x: 832, startPoint y: 430, endPoint x: 716, endPoint y: 430, distance: 116.8
click at [716, 430] on div ".deletable-edge-delete-btn { width: 20px; height: 20px; border: 0px solid #ffff…" at bounding box center [638, 336] width 715 height 490
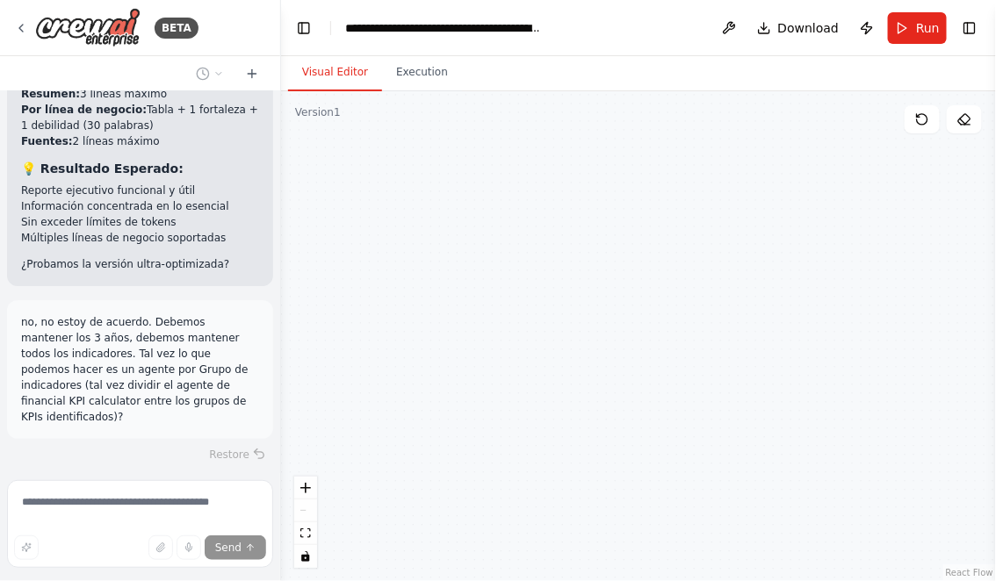
scroll to position [14624, 0]
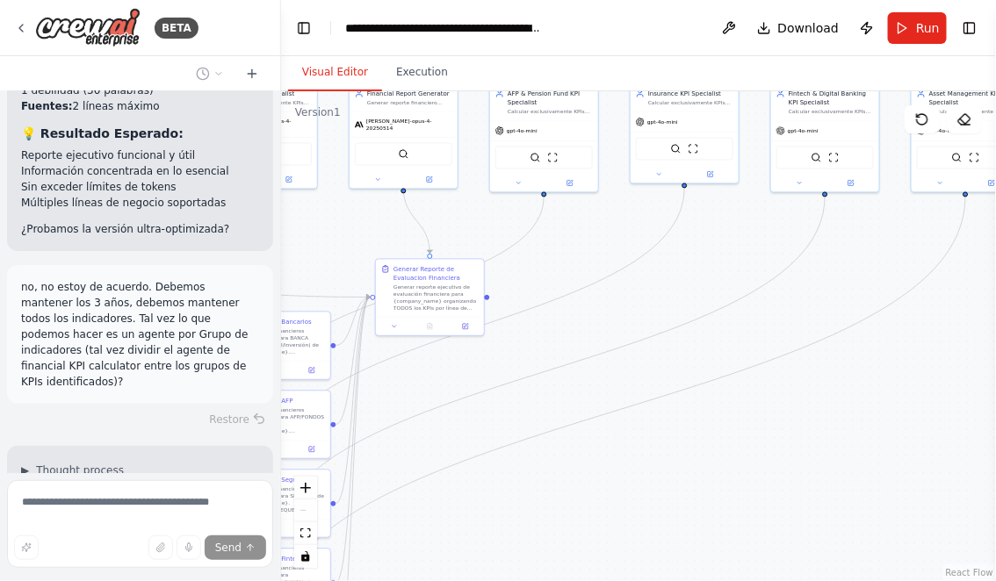
drag, startPoint x: 761, startPoint y: 444, endPoint x: 613, endPoint y: 499, distance: 158.1
click at [614, 499] on div ".deletable-edge-delete-btn { width: 20px; height: 20px; border: 0px solid #ffff…" at bounding box center [638, 336] width 715 height 490
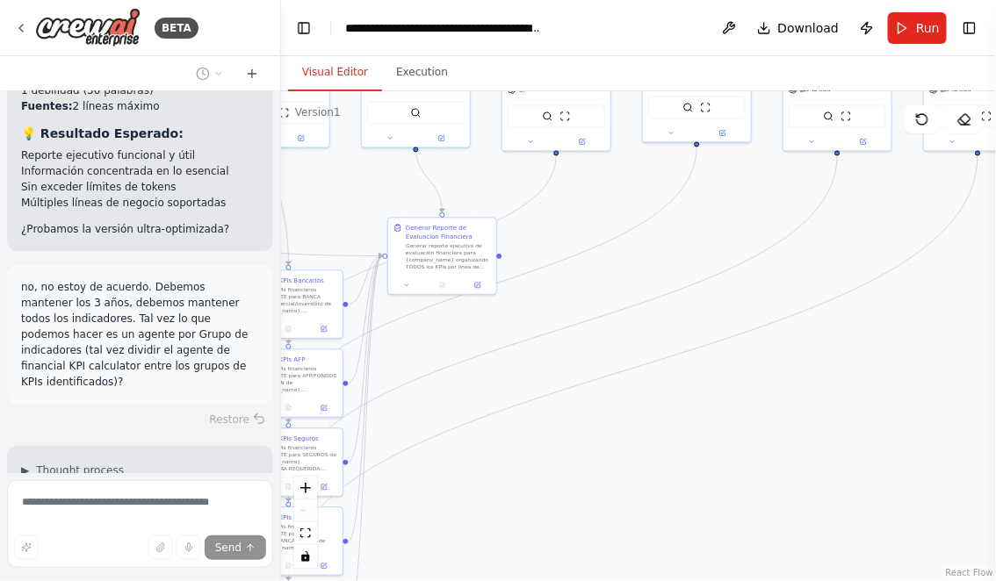
drag, startPoint x: 736, startPoint y: 444, endPoint x: 808, endPoint y: 378, distance: 98.2
click at [808, 378] on div ".deletable-edge-delete-btn { width: 20px; height: 20px; border: 0px solid #ffff…" at bounding box center [638, 336] width 715 height 490
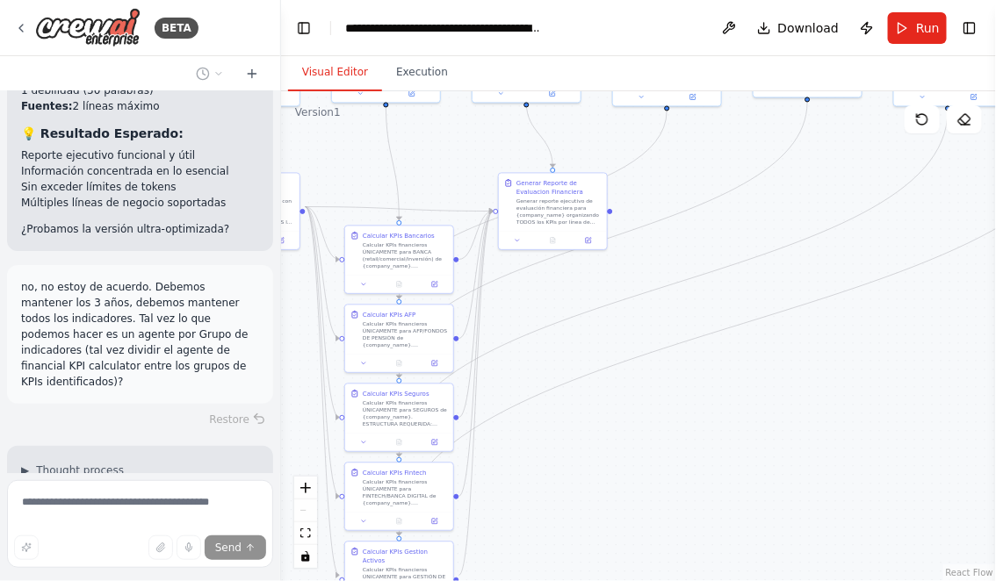
drag, startPoint x: 699, startPoint y: 423, endPoint x: 828, endPoint y: 350, distance: 148.2
click at [828, 350] on div ".deletable-edge-delete-btn { width: 20px; height: 20px; border: 0px solid #ffff…" at bounding box center [638, 336] width 715 height 490
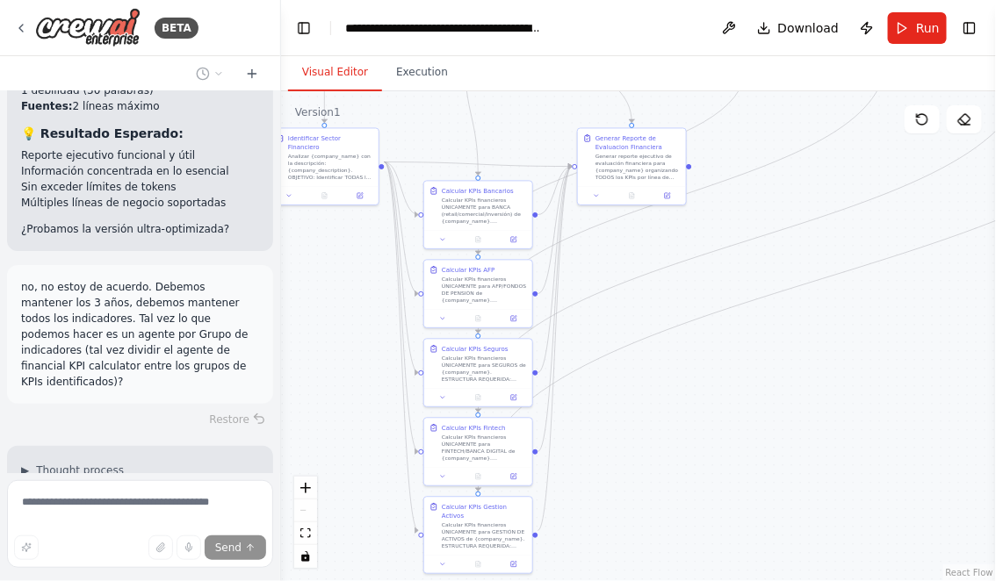
drag, startPoint x: 738, startPoint y: 380, endPoint x: 767, endPoint y: 316, distance: 70.0
click at [767, 318] on div ".deletable-edge-delete-btn { width: 20px; height: 20px; border: 0px solid #ffff…" at bounding box center [638, 336] width 715 height 490
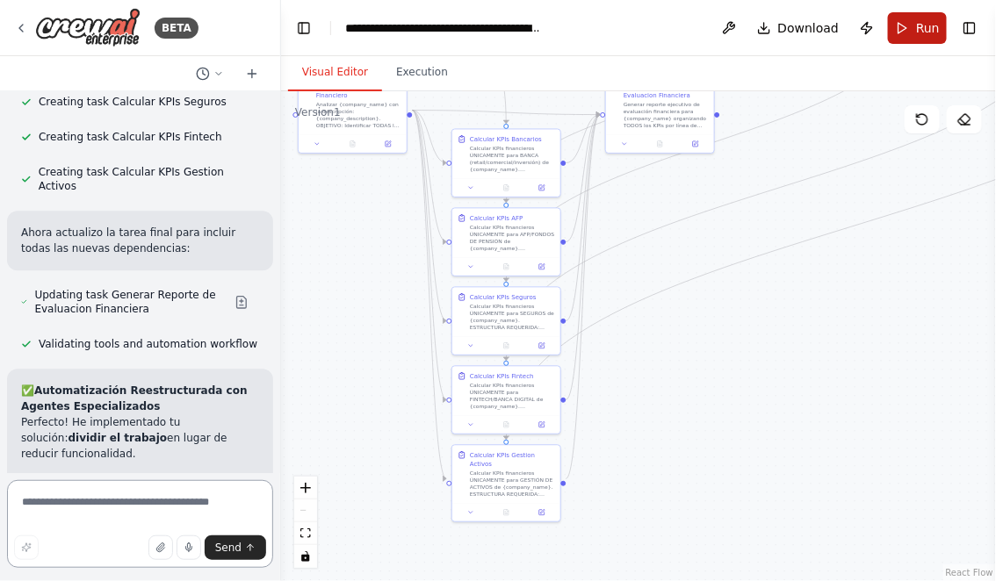
scroll to position [15695, 0]
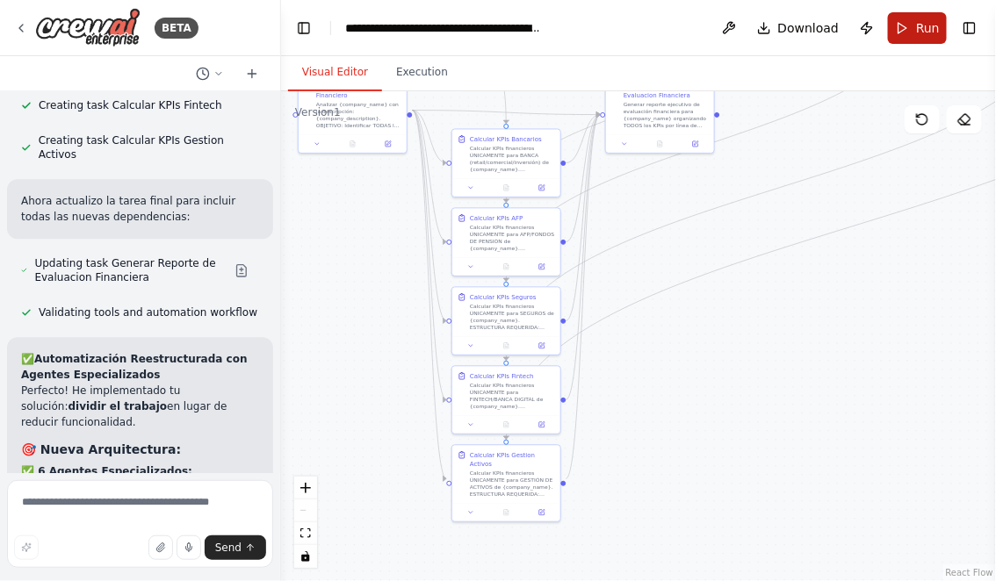
click at [921, 27] on span "Run" at bounding box center [928, 28] width 24 height 18
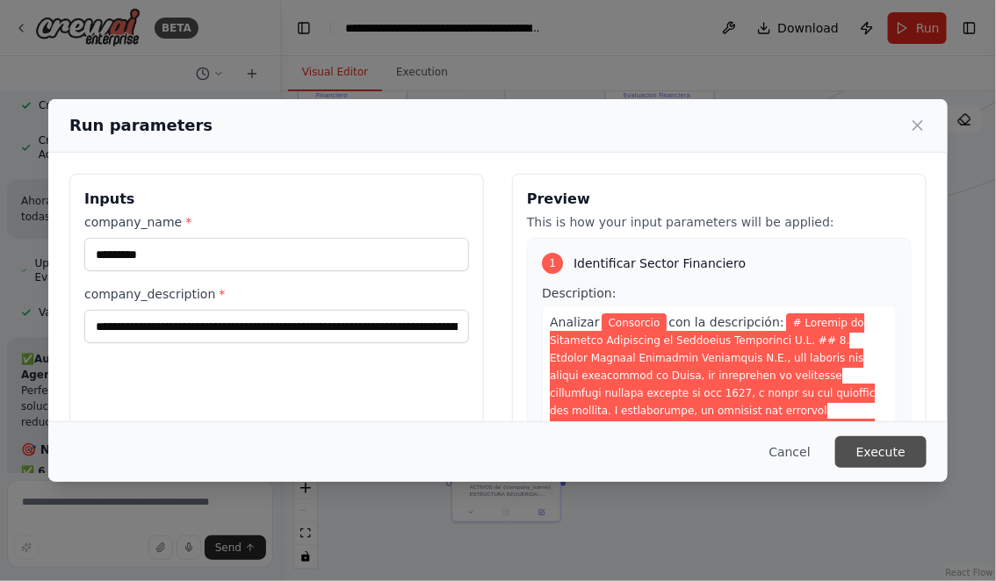
click at [871, 449] on button "Execute" at bounding box center [880, 452] width 91 height 32
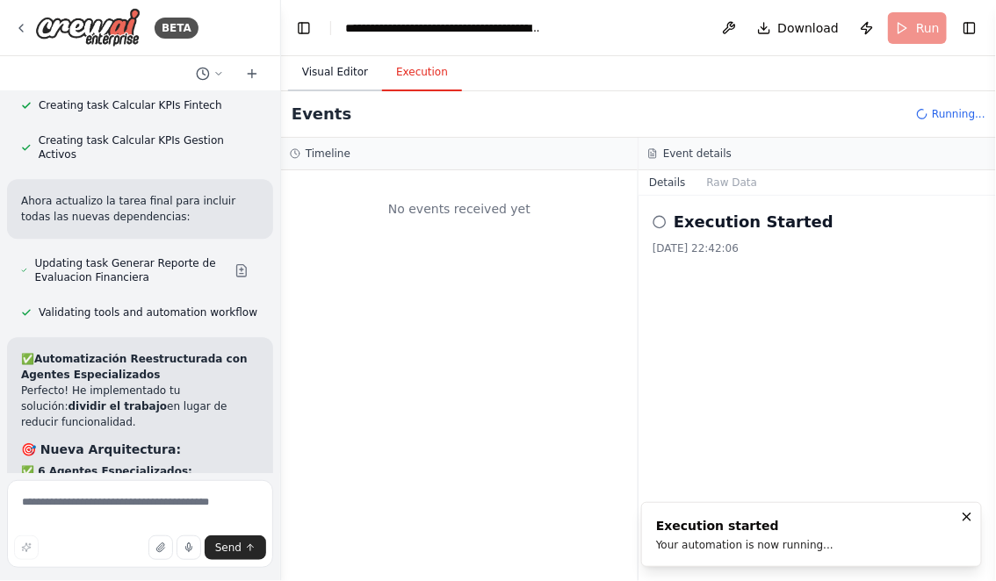
click at [325, 68] on button "Visual Editor" at bounding box center [335, 72] width 94 height 37
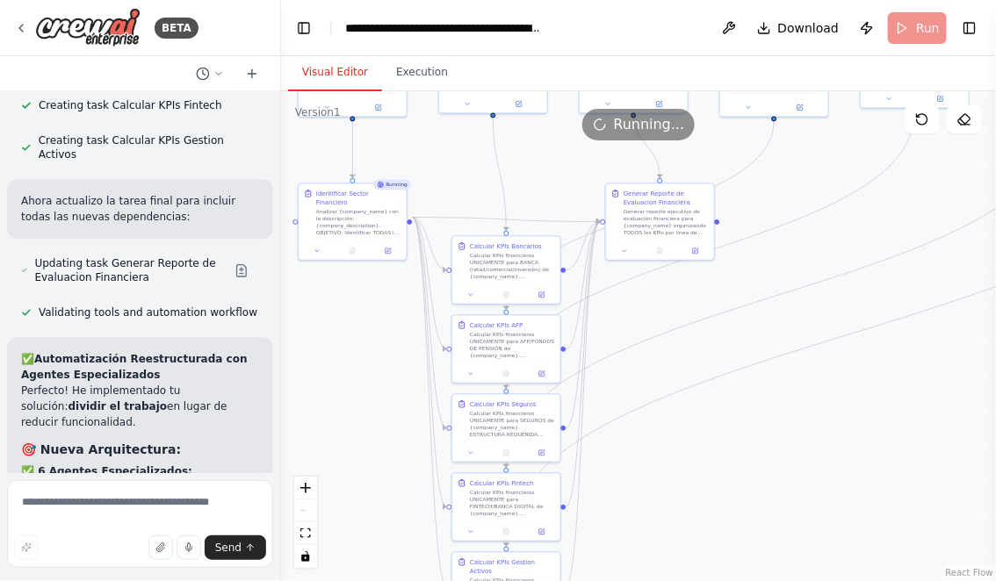
drag, startPoint x: 703, startPoint y: 342, endPoint x: 703, endPoint y: 456, distance: 114.1
click at [703, 456] on div ".deletable-edge-delete-btn { width: 20px; height: 20px; border: 0px solid #ffff…" at bounding box center [638, 336] width 715 height 490
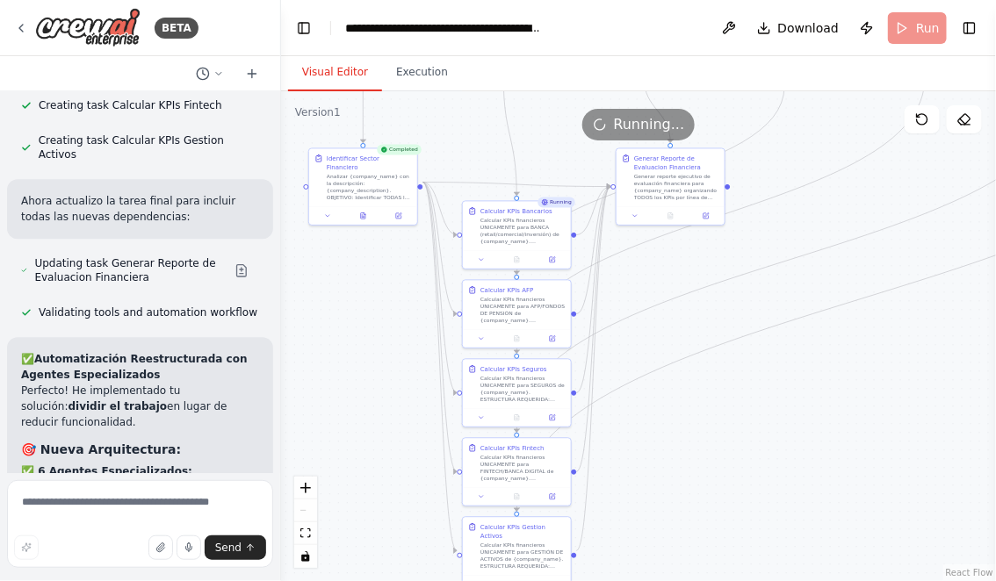
drag, startPoint x: 660, startPoint y: 477, endPoint x: 697, endPoint y: 371, distance: 112.5
click at [696, 371] on div ".deletable-edge-delete-btn { width: 20px; height: 20px; border: 0px solid #ffff…" at bounding box center [638, 336] width 715 height 490
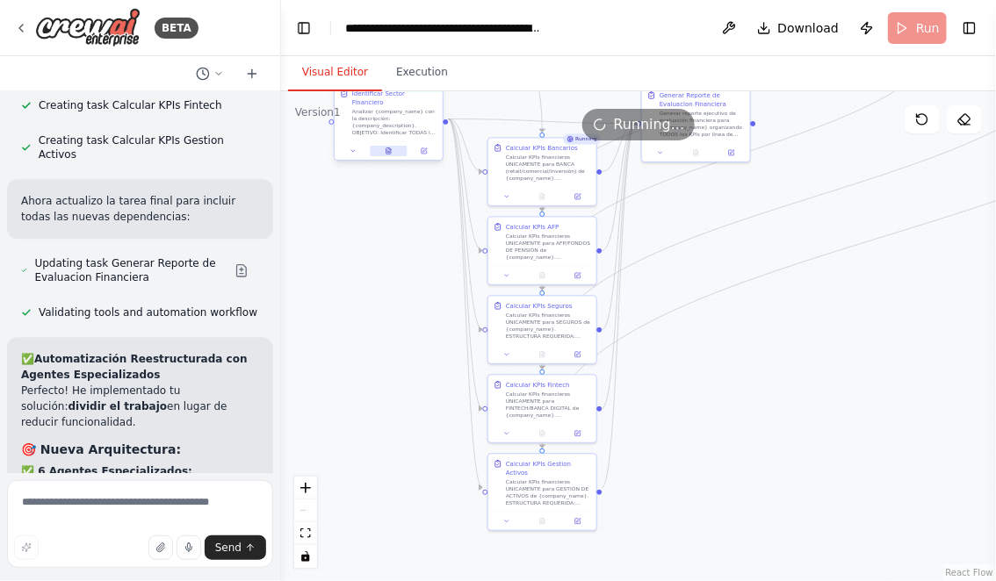
click at [387, 148] on icon at bounding box center [388, 151] width 4 height 6
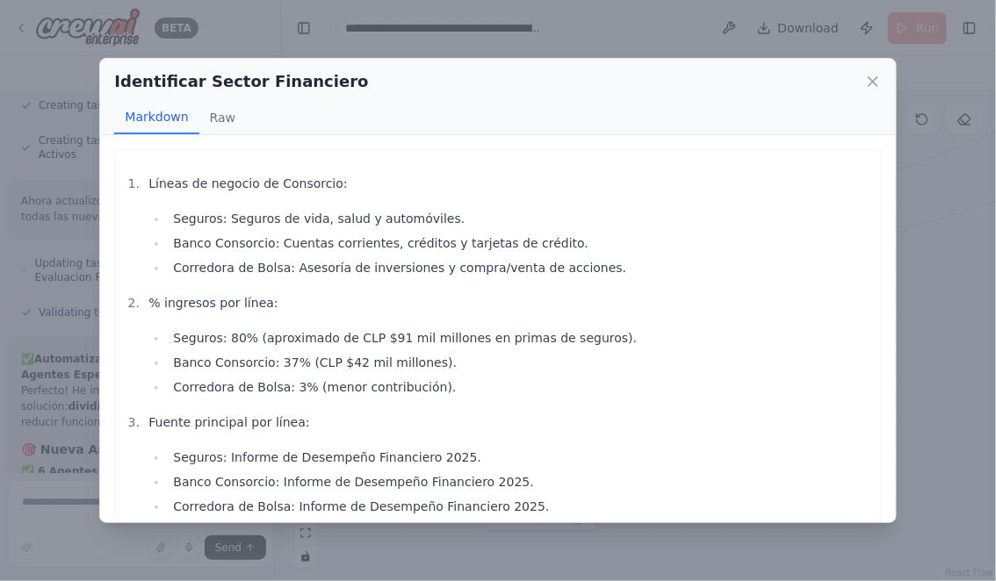
scroll to position [24, 0]
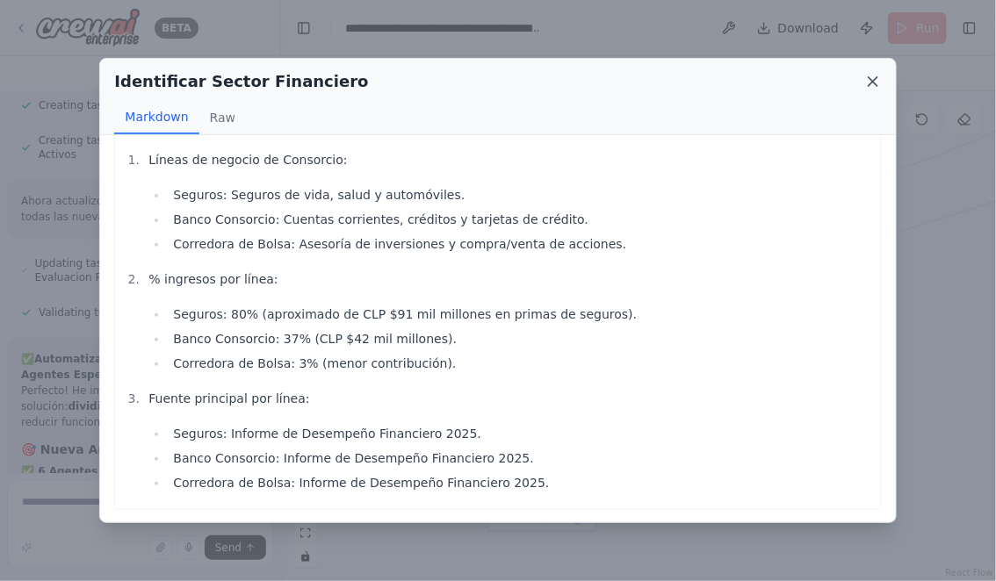
click at [873, 81] on icon at bounding box center [872, 81] width 9 height 9
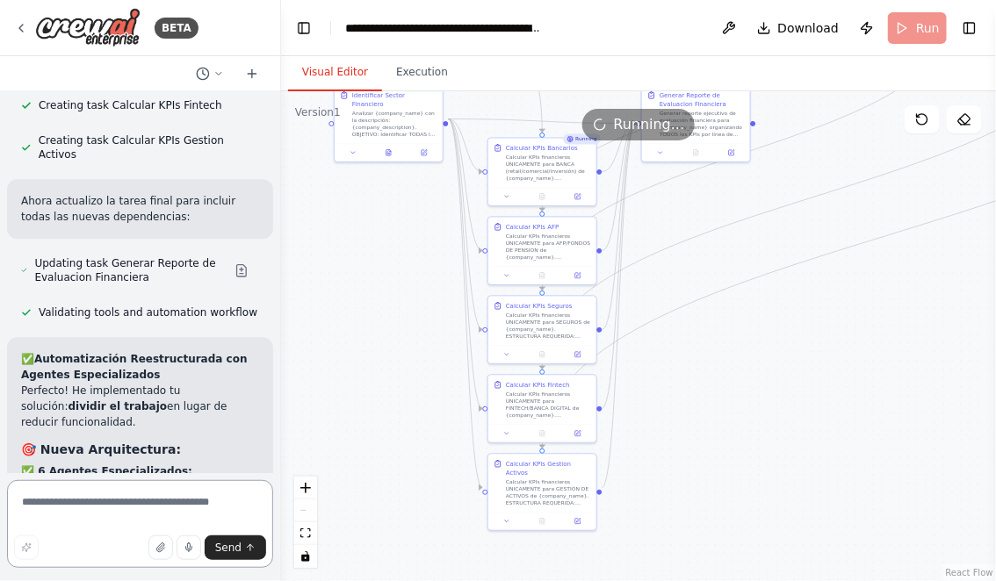
scroll to position [15695, 0]
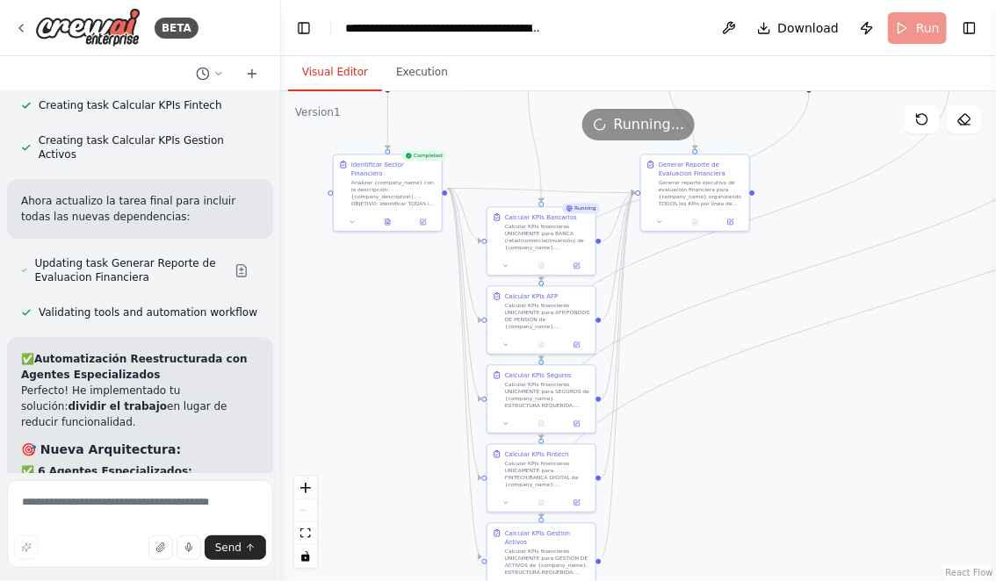
drag, startPoint x: 385, startPoint y: 256, endPoint x: 385, endPoint y: 324, distance: 67.6
click at [385, 324] on div ".deletable-edge-delete-btn { width: 20px; height: 20px; border: 0px solid #ffff…" at bounding box center [638, 336] width 715 height 490
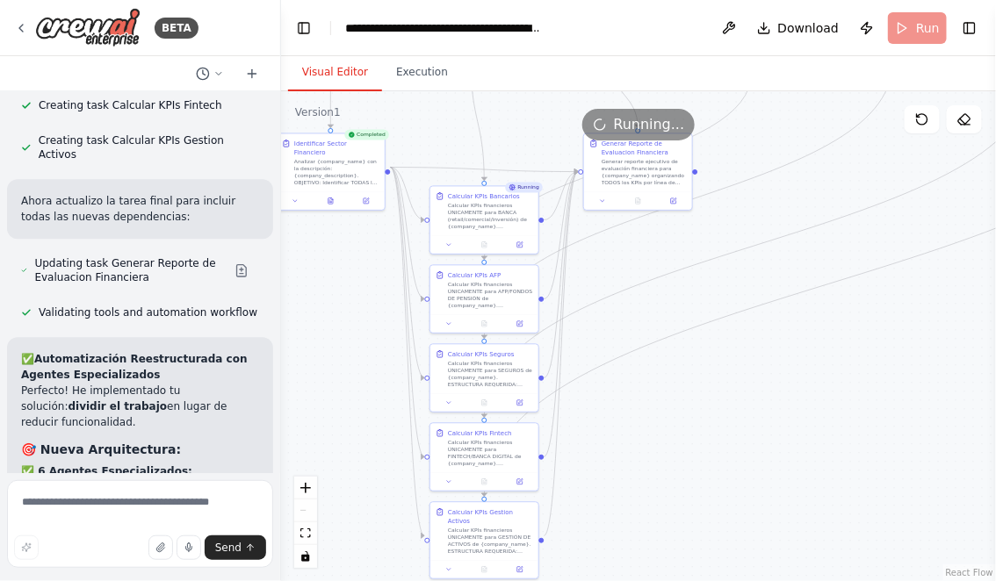
drag, startPoint x: 774, startPoint y: 473, endPoint x: 695, endPoint y: 434, distance: 89.1
click at [695, 434] on div ".deletable-edge-delete-btn { width: 20px; height: 20px; border: 0px solid #ffff…" at bounding box center [638, 336] width 715 height 490
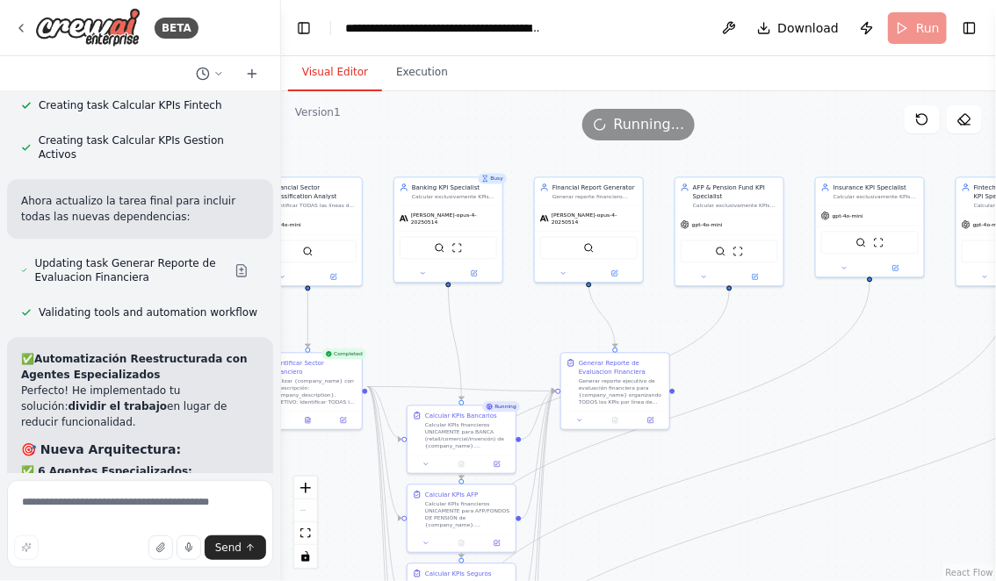
drag, startPoint x: 718, startPoint y: 347, endPoint x: 718, endPoint y: 601, distance: 253.8
click at [718, 580] on html "BETA Hello! I'm the CrewAI assistant. What kind of automation do you want to bu…" at bounding box center [498, 290] width 996 height 581
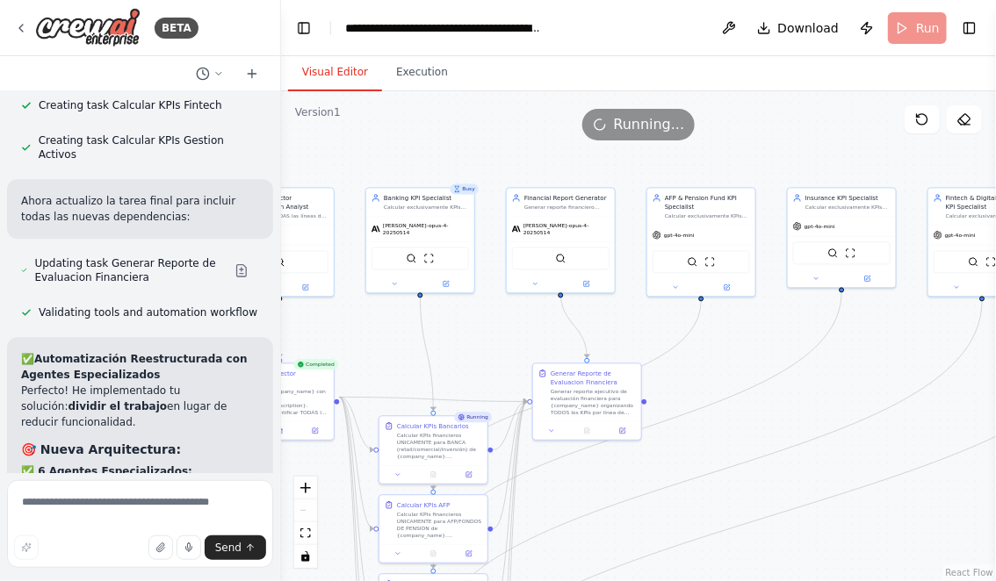
drag, startPoint x: 533, startPoint y: 342, endPoint x: 488, endPoint y: 335, distance: 45.2
click at [488, 335] on div ".deletable-edge-delete-btn { width: 20px; height: 20px; border: 0px solid #ffff…" at bounding box center [638, 336] width 715 height 490
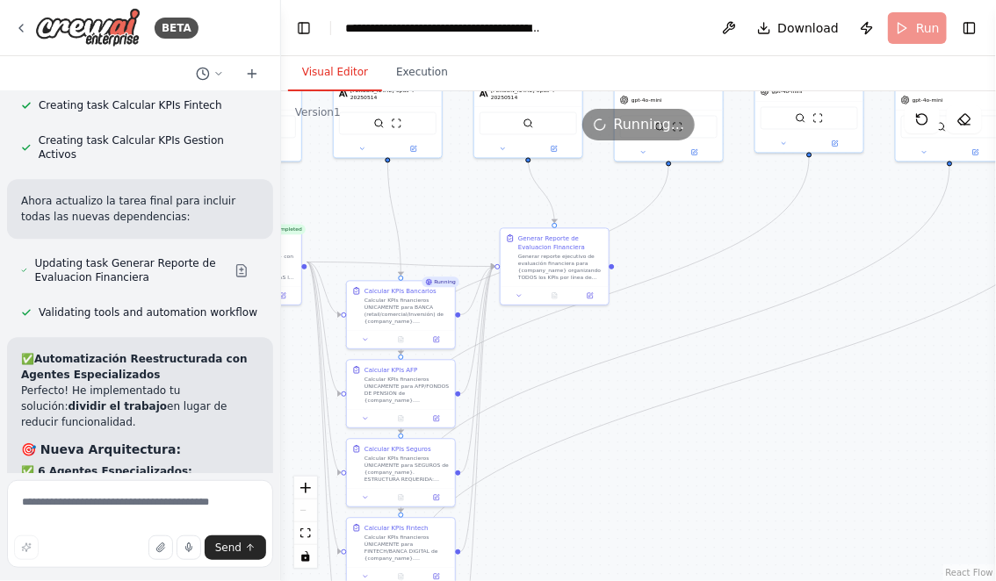
drag, startPoint x: 801, startPoint y: 533, endPoint x: 786, endPoint y: 399, distance: 135.2
click at [786, 399] on div ".deletable-edge-delete-btn { width: 20px; height: 20px; border: 0px solid #ffff…" at bounding box center [638, 336] width 715 height 490
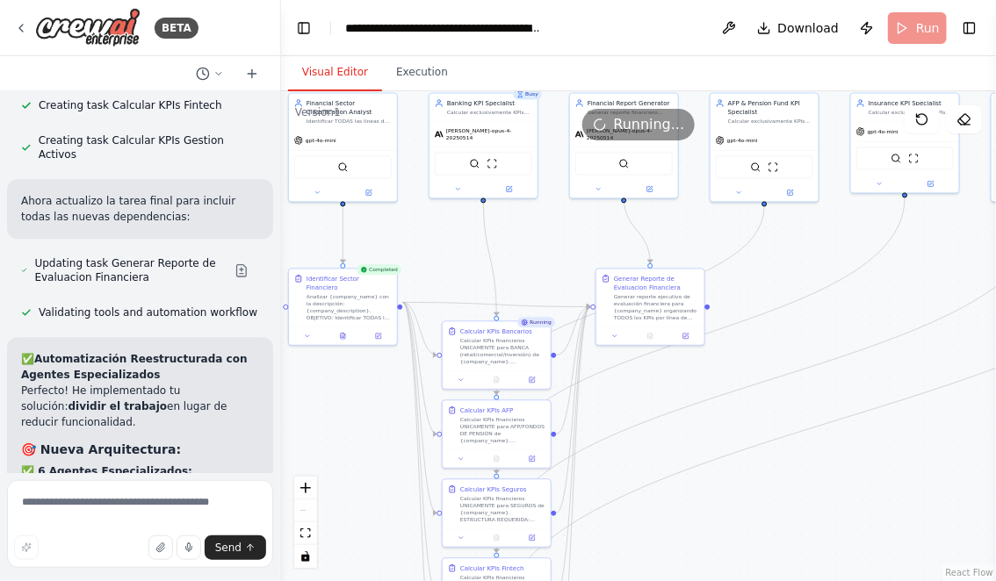
drag, startPoint x: 709, startPoint y: 450, endPoint x: 804, endPoint y: 490, distance: 103.1
click at [804, 490] on div ".deletable-edge-delete-btn { width: 20px; height: 20px; border: 0px solid #ffff…" at bounding box center [638, 336] width 715 height 490
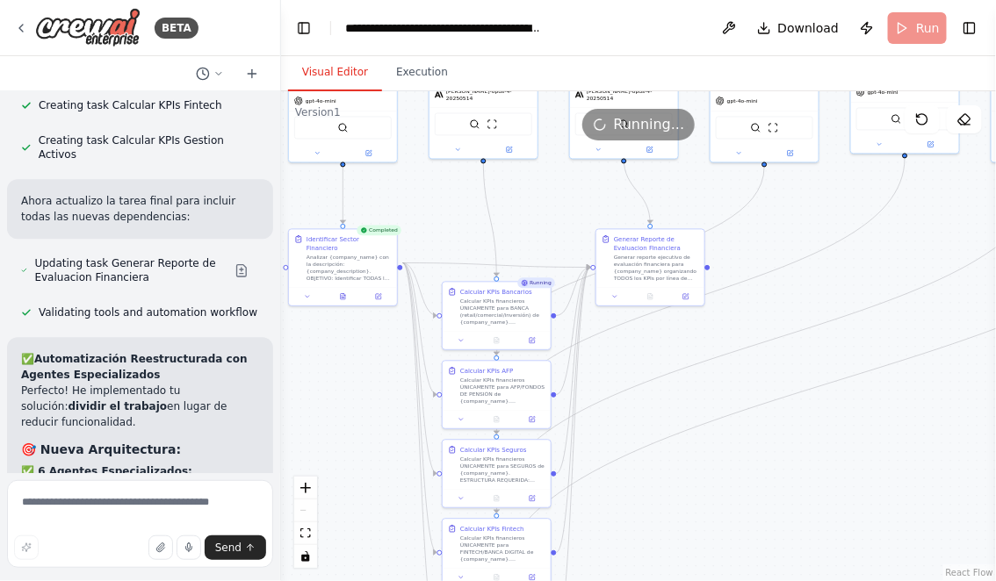
drag, startPoint x: 772, startPoint y: 499, endPoint x: 772, endPoint y: 457, distance: 42.1
click at [772, 457] on div ".deletable-edge-delete-btn { width: 20px; height: 20px; border: 0px solid #ffff…" at bounding box center [638, 336] width 715 height 490
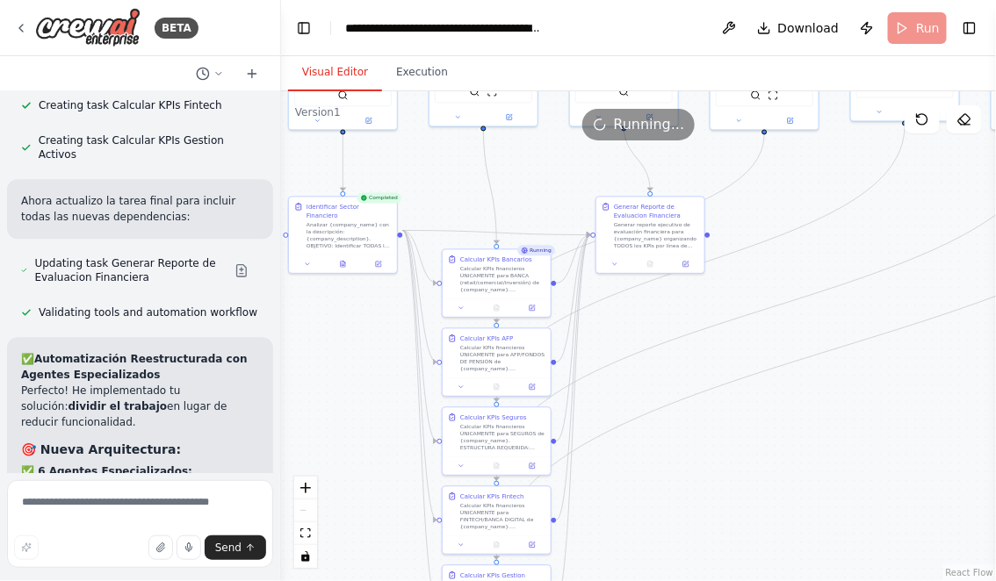
drag, startPoint x: 757, startPoint y: 473, endPoint x: 757, endPoint y: 450, distance: 23.7
click at [757, 450] on div ".deletable-edge-delete-btn { width: 20px; height: 20px; border: 0px solid #ffff…" at bounding box center [638, 336] width 715 height 490
click at [553, 184] on div ".deletable-edge-delete-btn { width: 20px; height: 20px; border: 0px solid #ffff…" at bounding box center [638, 336] width 715 height 490
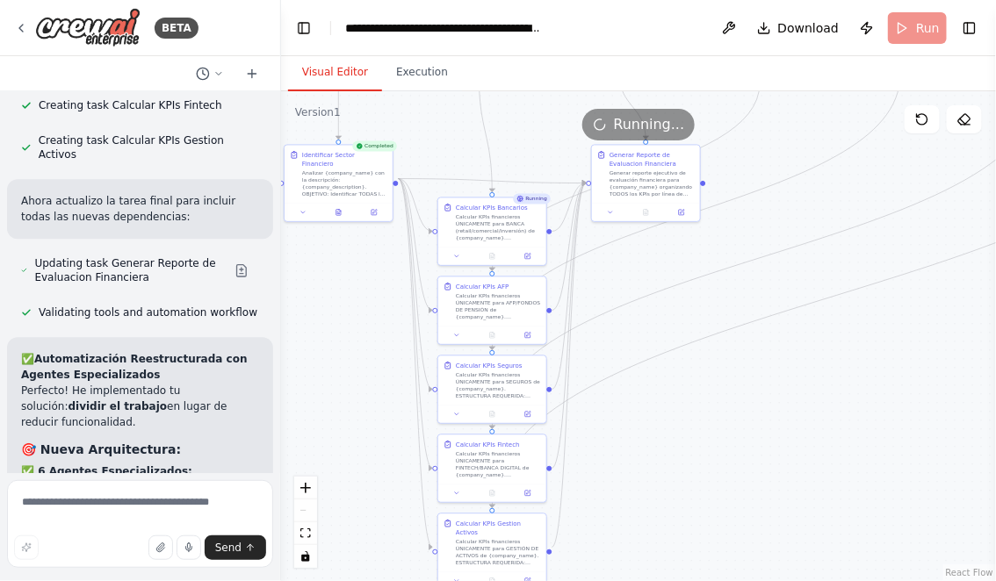
drag, startPoint x: 705, startPoint y: 479, endPoint x: 696, endPoint y: 420, distance: 59.5
click at [696, 420] on div ".deletable-edge-delete-btn { width: 20px; height: 20px; border: 0px solid #ffff…" at bounding box center [638, 336] width 715 height 490
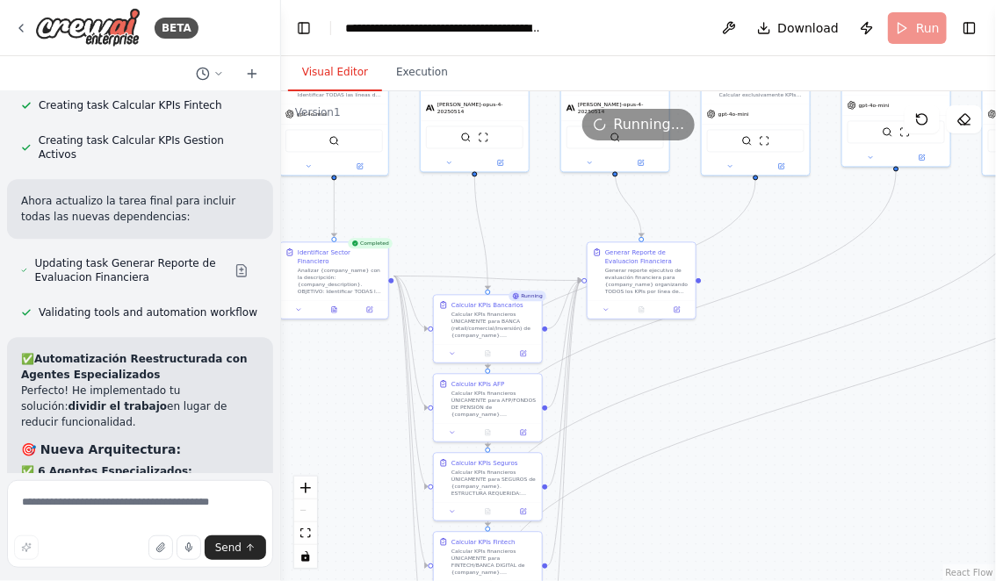
drag, startPoint x: 760, startPoint y: 365, endPoint x: 760, endPoint y: 503, distance: 137.9
click at [760, 503] on div ".deletable-edge-delete-btn { width: 20px; height: 20px; border: 0px solid #ffff…" at bounding box center [638, 336] width 715 height 490
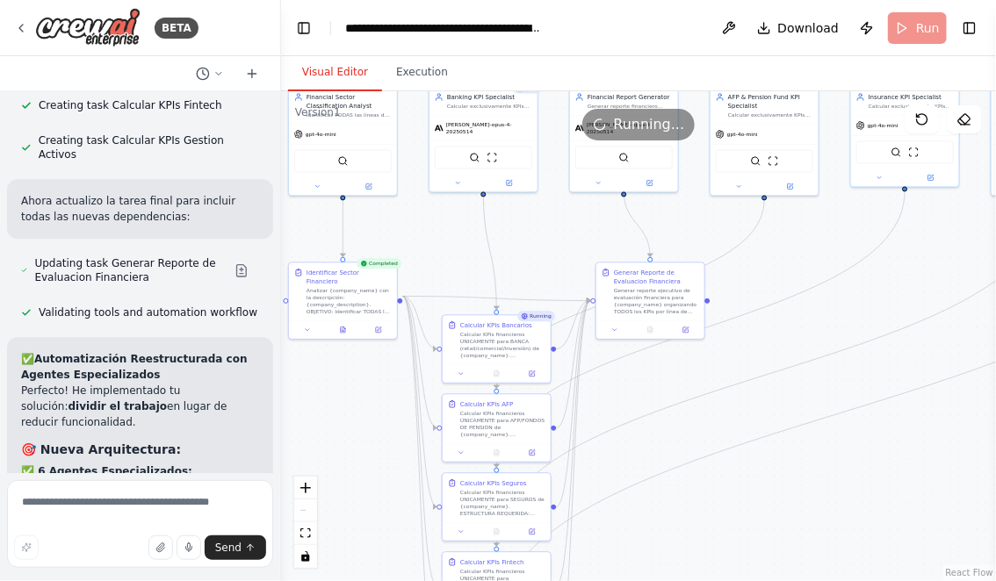
drag, startPoint x: 760, startPoint y: 283, endPoint x: 774, endPoint y: 242, distance: 42.5
click at [774, 243] on div ".deletable-edge-delete-btn { width: 20px; height: 20px; border: 0px solid #ffff…" at bounding box center [638, 336] width 715 height 490
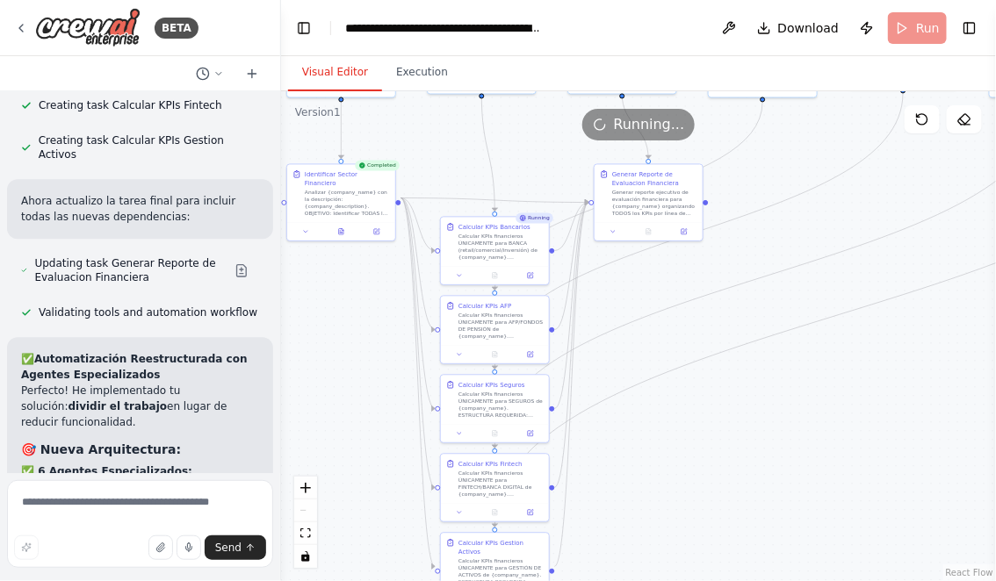
drag, startPoint x: 778, startPoint y: 489, endPoint x: 772, endPoint y: 401, distance: 88.0
click at [772, 401] on div ".deletable-edge-delete-btn { width: 20px; height: 20px; border: 0px solid #ffff…" at bounding box center [638, 336] width 715 height 490
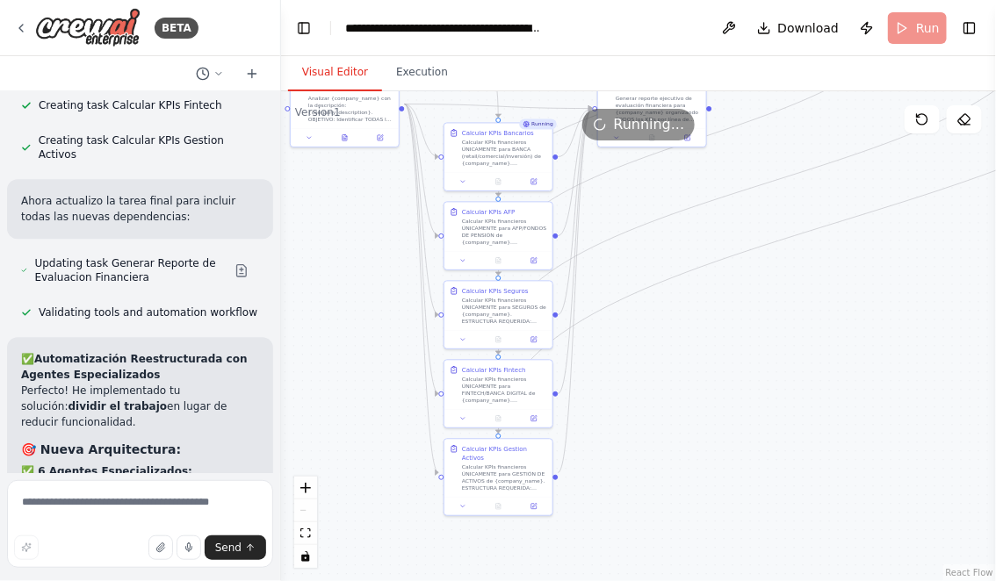
drag, startPoint x: 768, startPoint y: 395, endPoint x: 771, endPoint y: 321, distance: 73.8
click at [772, 320] on div ".deletable-edge-delete-btn { width: 20px; height: 20px; border: 0px solid #ffff…" at bounding box center [638, 336] width 715 height 490
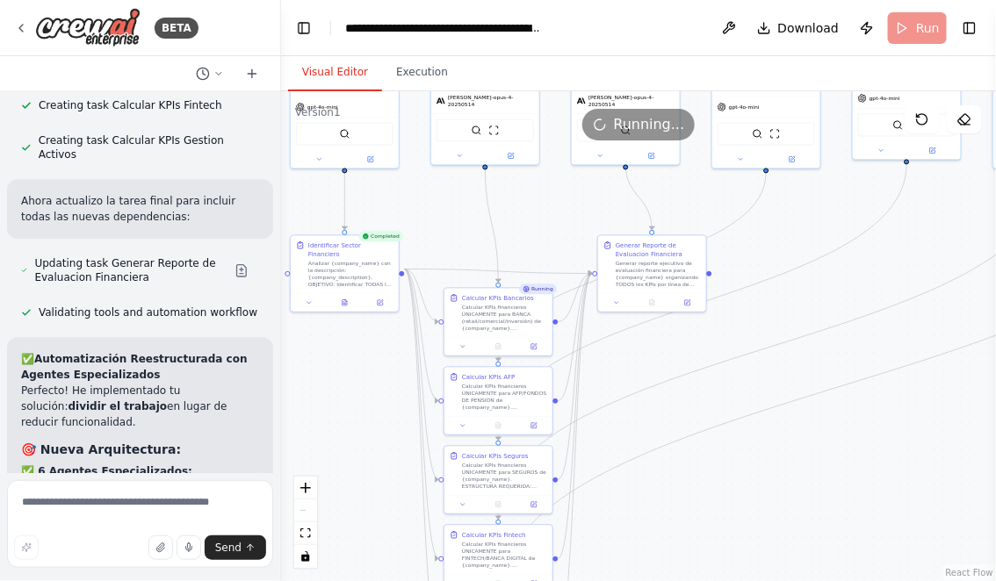
drag, startPoint x: 731, startPoint y: 328, endPoint x: 731, endPoint y: 495, distance: 167.7
click at [731, 495] on div ".deletable-edge-delete-btn { width: 20px; height: 20px; border: 0px solid #ffff…" at bounding box center [638, 336] width 715 height 490
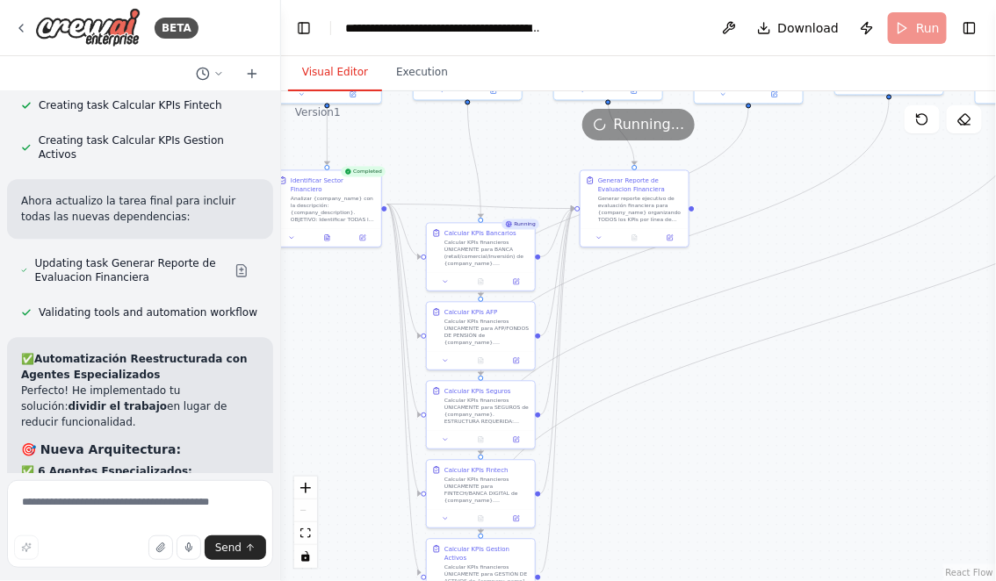
drag, startPoint x: 548, startPoint y: 210, endPoint x: 529, endPoint y: 105, distance: 106.3
click at [529, 105] on div ".deletable-edge-delete-btn { width: 20px; height: 20px; border: 0px solid #ffff…" at bounding box center [638, 336] width 715 height 490
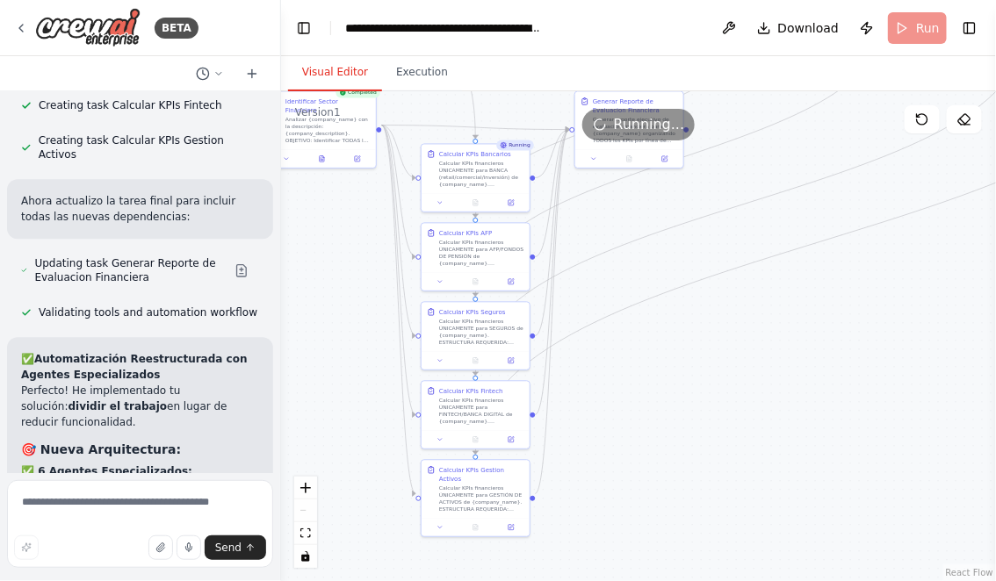
drag, startPoint x: 681, startPoint y: 428, endPoint x: 677, endPoint y: 368, distance: 60.7
click at [677, 368] on div ".deletable-edge-delete-btn { width: 20px; height: 20px; border: 0px solid #ffff…" at bounding box center [638, 336] width 715 height 490
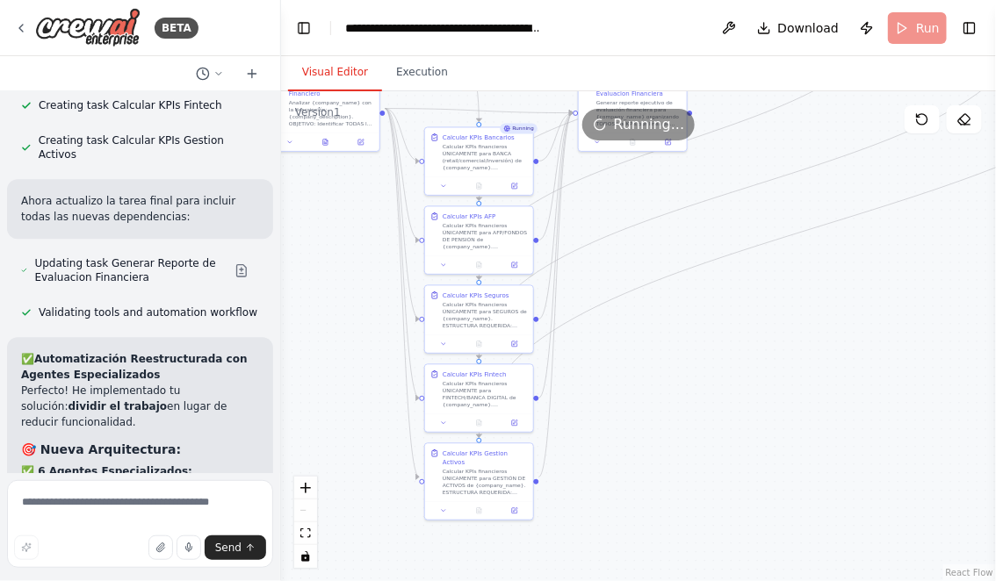
click at [641, 309] on div ".deletable-edge-delete-btn { width: 20px; height: 20px; border: 0px solid #ffff…" at bounding box center [638, 336] width 715 height 490
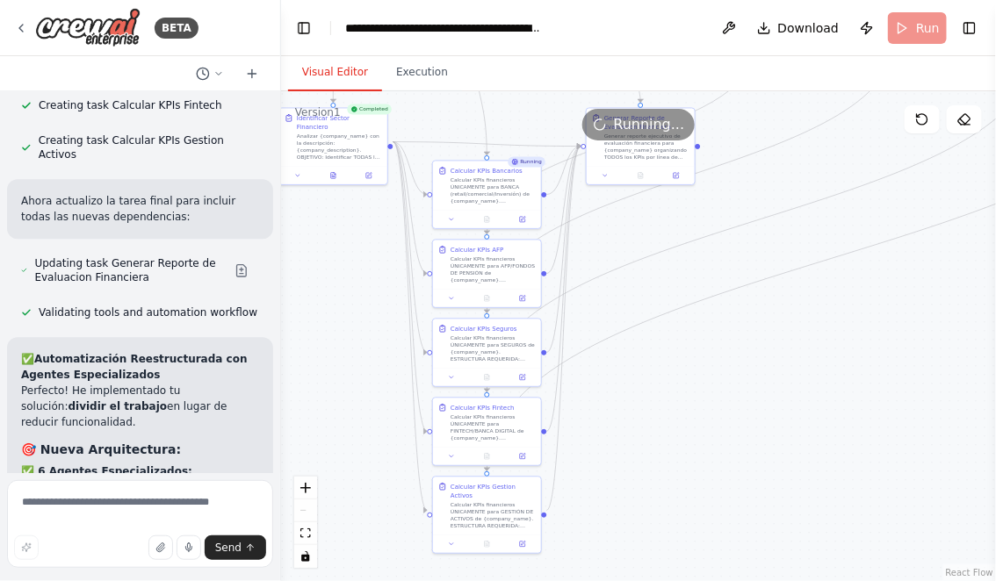
drag, startPoint x: 740, startPoint y: 345, endPoint x: 748, endPoint y: 378, distance: 34.3
click at [748, 378] on div ".deletable-edge-delete-btn { width: 20px; height: 20px; border: 0px solid #ffff…" at bounding box center [638, 336] width 715 height 490
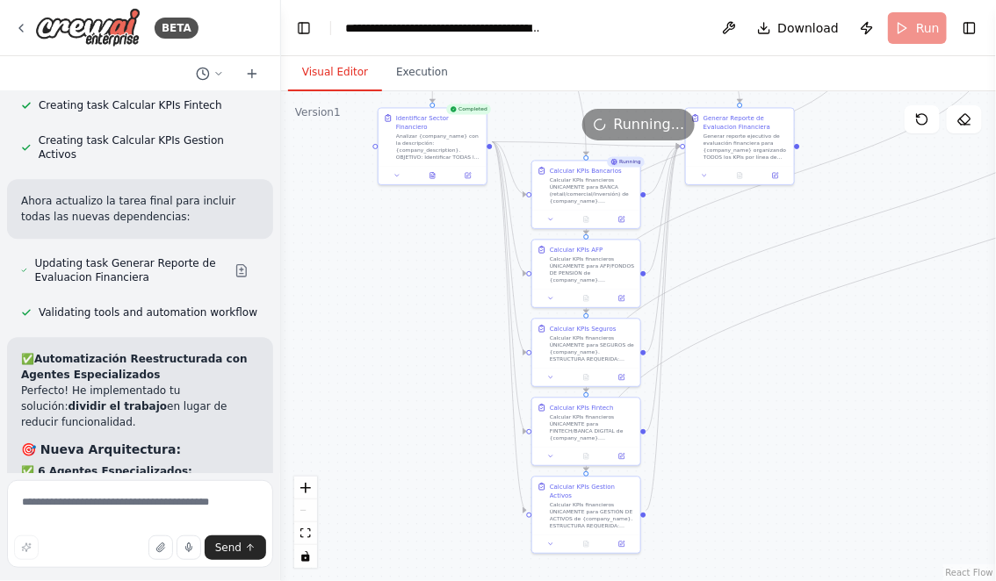
drag, startPoint x: 748, startPoint y: 378, endPoint x: 847, endPoint y: 378, distance: 99.2
click at [847, 378] on div ".deletable-edge-delete-btn { width: 20px; height: 20px; border: 0px solid #ffff…" at bounding box center [638, 336] width 715 height 490
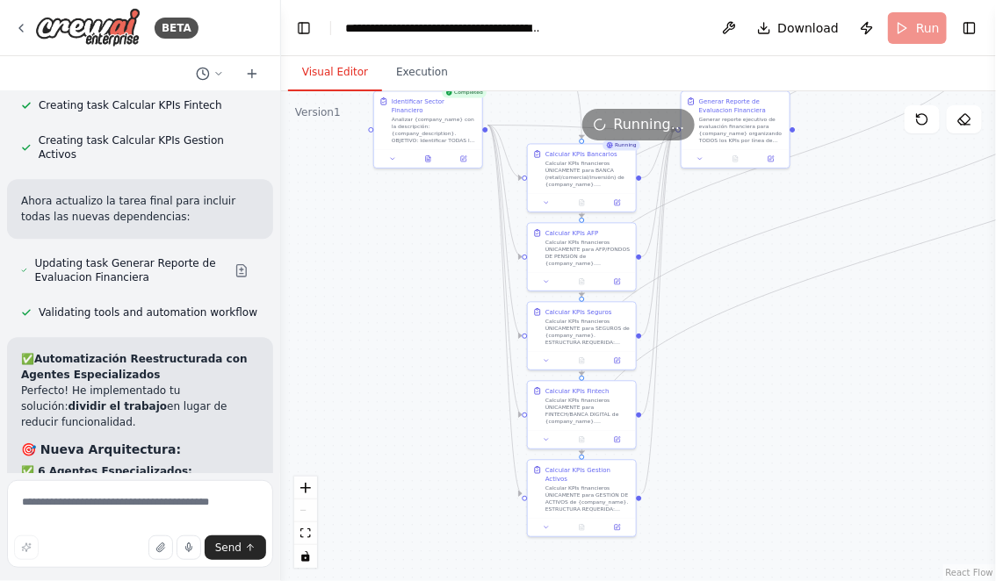
drag, startPoint x: 824, startPoint y: 400, endPoint x: 819, endPoint y: 384, distance: 17.3
click at [819, 384] on div ".deletable-edge-delete-btn { width: 20px; height: 20px; border: 0px solid #ffff…" at bounding box center [638, 336] width 715 height 490
drag, startPoint x: 824, startPoint y: 357, endPoint x: 787, endPoint y: 357, distance: 37.8
click at [788, 357] on div ".deletable-edge-delete-btn { width: 20px; height: 20px; border: 0px solid #ffff…" at bounding box center [638, 336] width 715 height 490
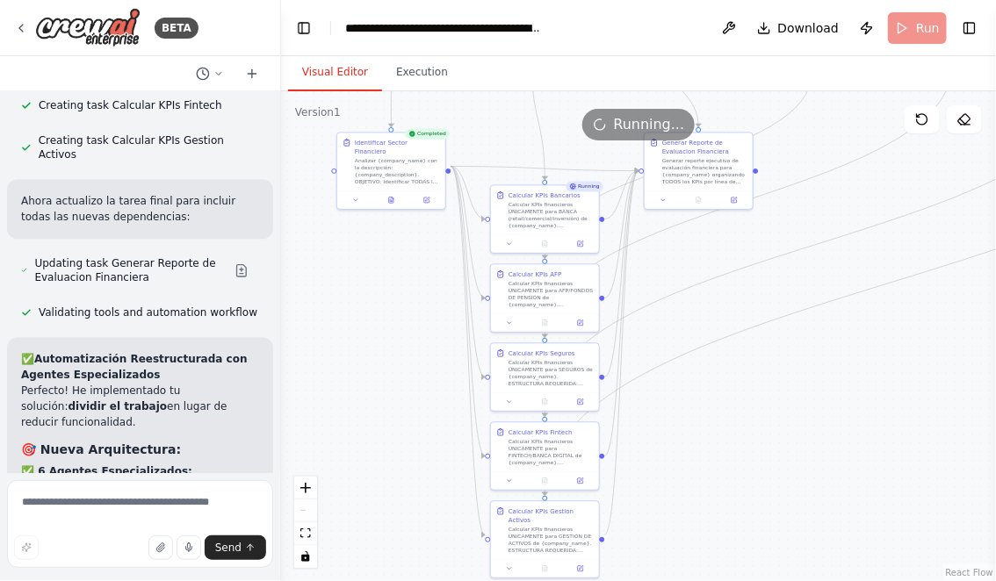
drag, startPoint x: 748, startPoint y: 362, endPoint x: 748, endPoint y: 403, distance: 41.3
click at [748, 403] on div ".deletable-edge-delete-btn { width: 20px; height: 20px; border: 0px solid #ffff…" at bounding box center [638, 336] width 715 height 490
drag, startPoint x: 752, startPoint y: 379, endPoint x: 752, endPoint y: 421, distance: 41.3
click at [752, 420] on div ".deletable-edge-delete-btn { width: 20px; height: 20px; border: 0px solid #ffff…" at bounding box center [638, 336] width 715 height 490
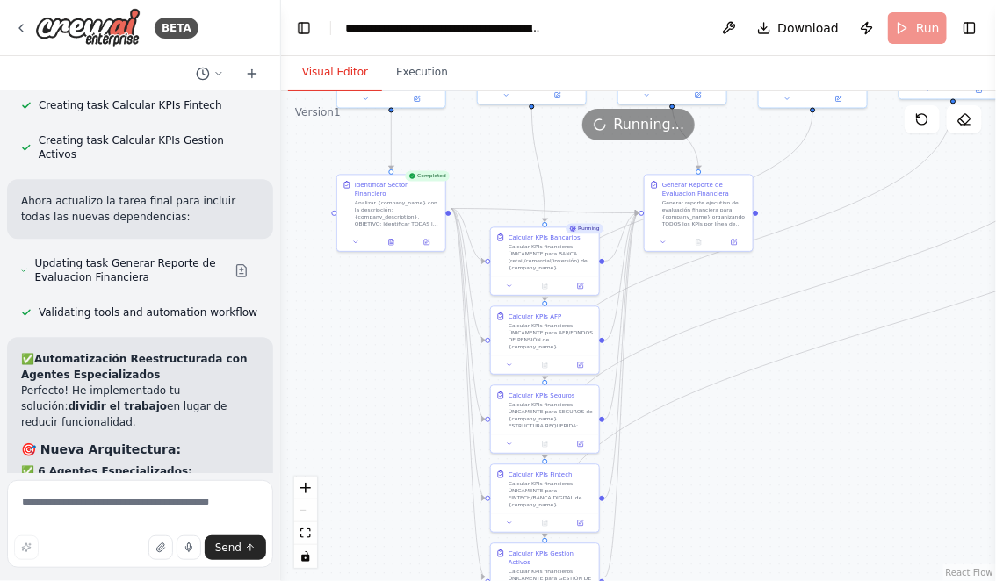
drag, startPoint x: 610, startPoint y: 169, endPoint x: 610, endPoint y: 191, distance: 22.0
click at [610, 191] on div ".deletable-edge-delete-btn { width: 20px; height: 20px; border: 0px solid #ffff…" at bounding box center [638, 336] width 715 height 490
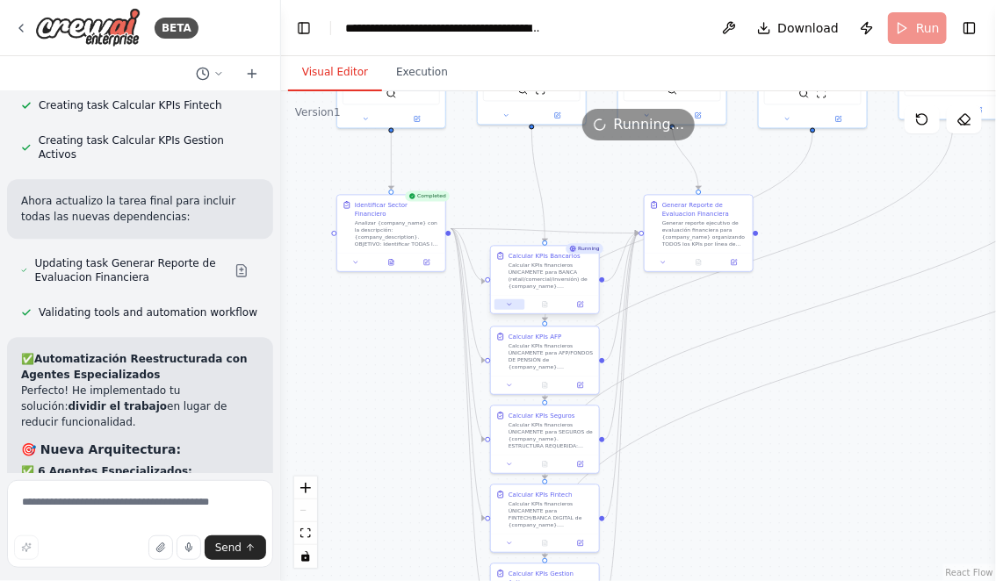
click at [511, 304] on icon at bounding box center [509, 304] width 7 height 7
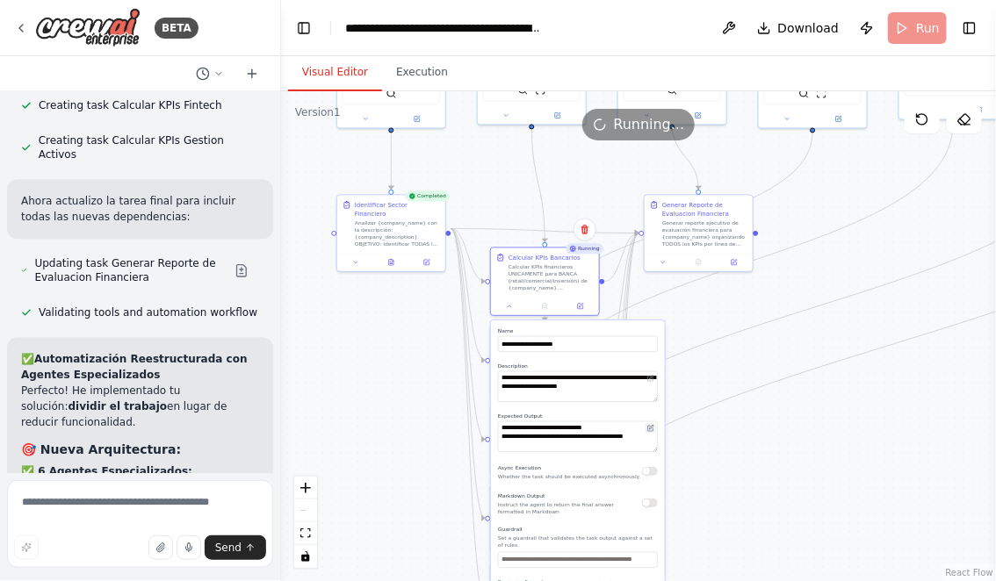
click at [650, 431] on icon at bounding box center [650, 428] width 7 height 7
click at [587, 438] on textarea "**********" at bounding box center [578, 436] width 160 height 31
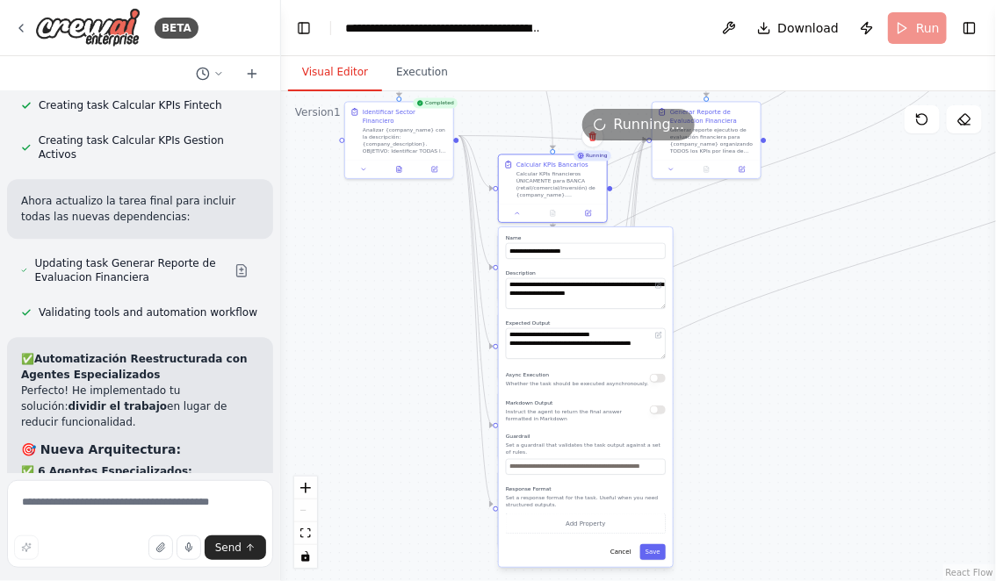
drag, startPoint x: 714, startPoint y: 471, endPoint x: 723, endPoint y: 368, distance: 103.1
click at [723, 369] on div ".deletable-edge-delete-btn { width: 20px; height: 20px; border: 0px solid #ffff…" at bounding box center [638, 336] width 715 height 490
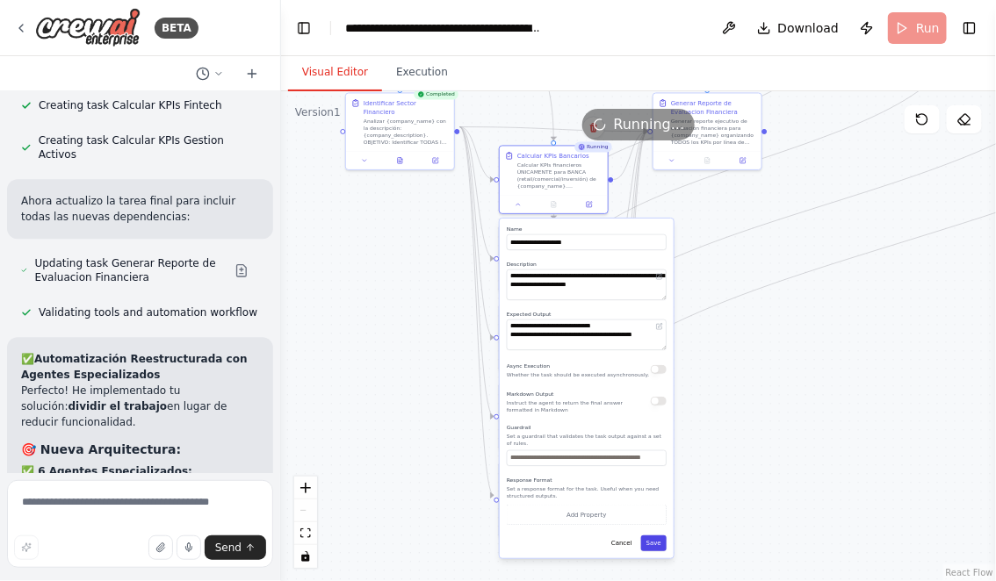
click at [654, 545] on button "Save" at bounding box center [653, 544] width 25 height 16
click at [733, 387] on div ".deletable-edge-delete-btn { width: 20px; height: 20px; border: 0px solid #ffff…" at bounding box center [638, 336] width 715 height 490
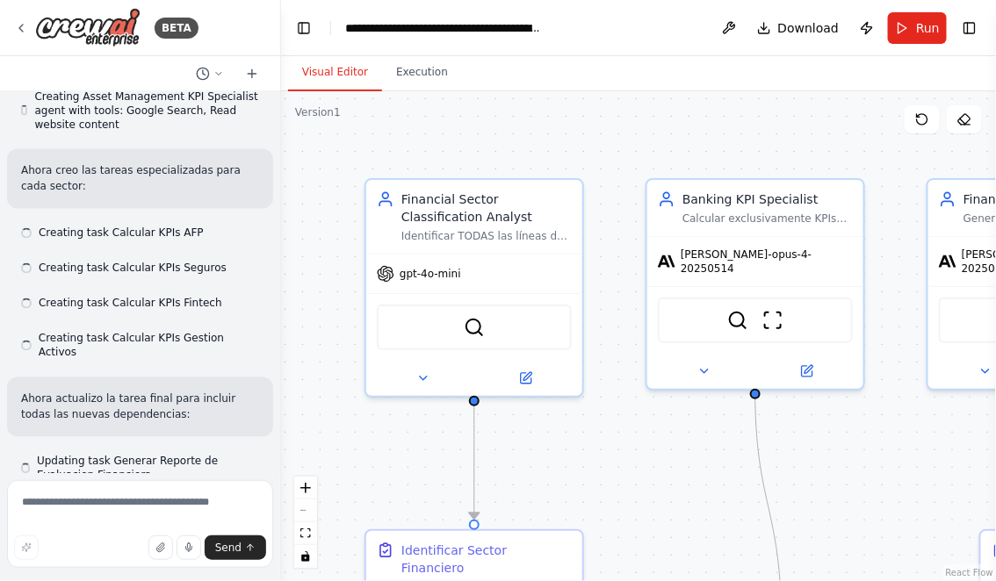
drag, startPoint x: 644, startPoint y: 148, endPoint x: 588, endPoint y: 130, distance: 58.0
click at [589, 131] on div ".deletable-edge-delete-btn { width: 20px; height: 20px; border: 0px solid #ffff…" at bounding box center [638, 336] width 715 height 490
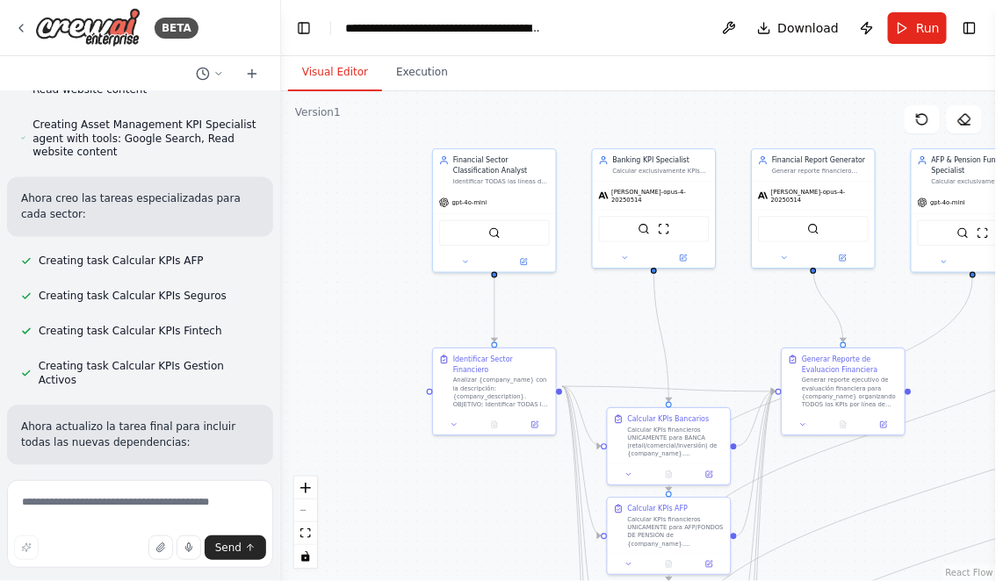
scroll to position [15553, 0]
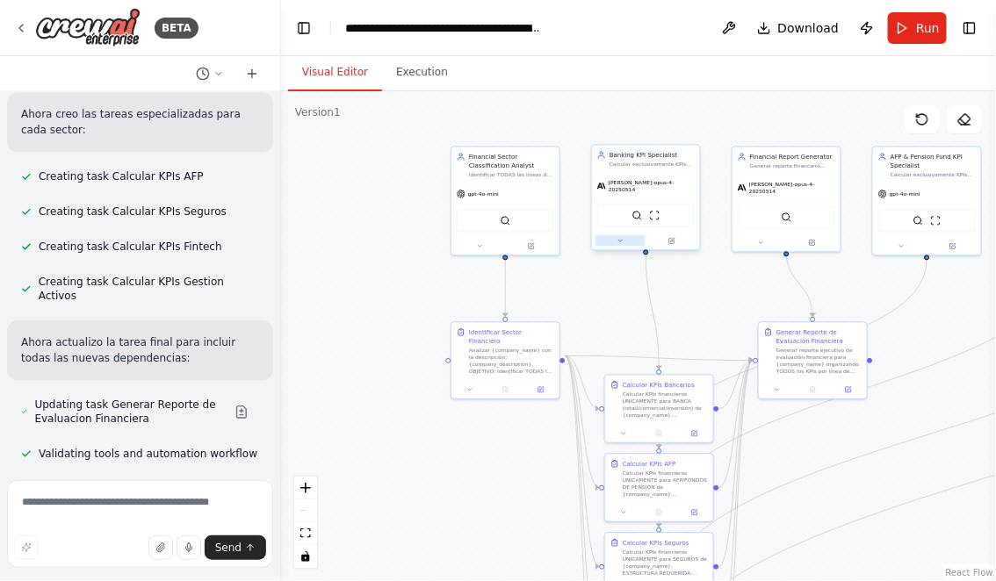
click at [616, 238] on icon at bounding box center [619, 241] width 7 height 7
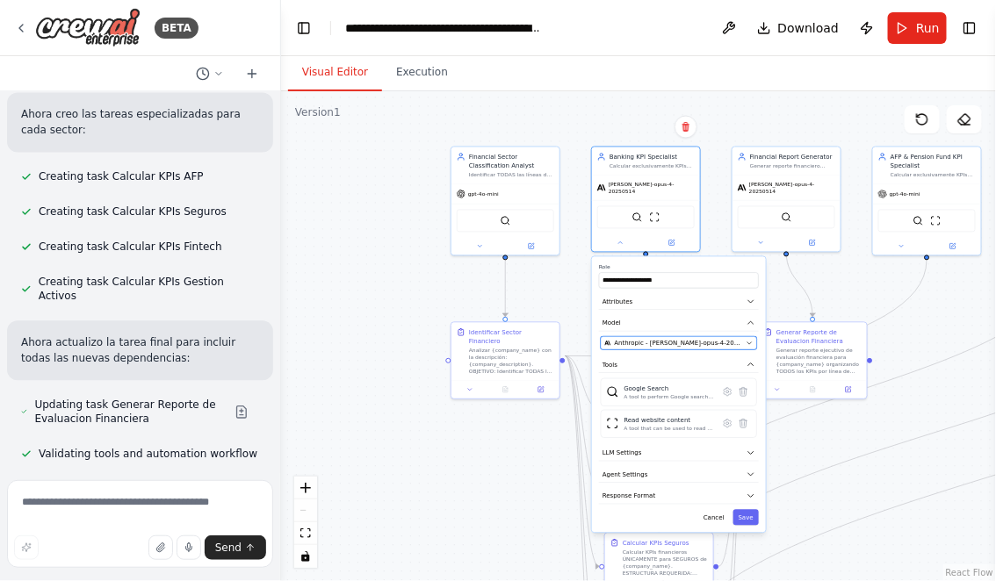
click at [661, 339] on span "Anthropic - claude-opus-4-20250514" at bounding box center [679, 343] width 128 height 9
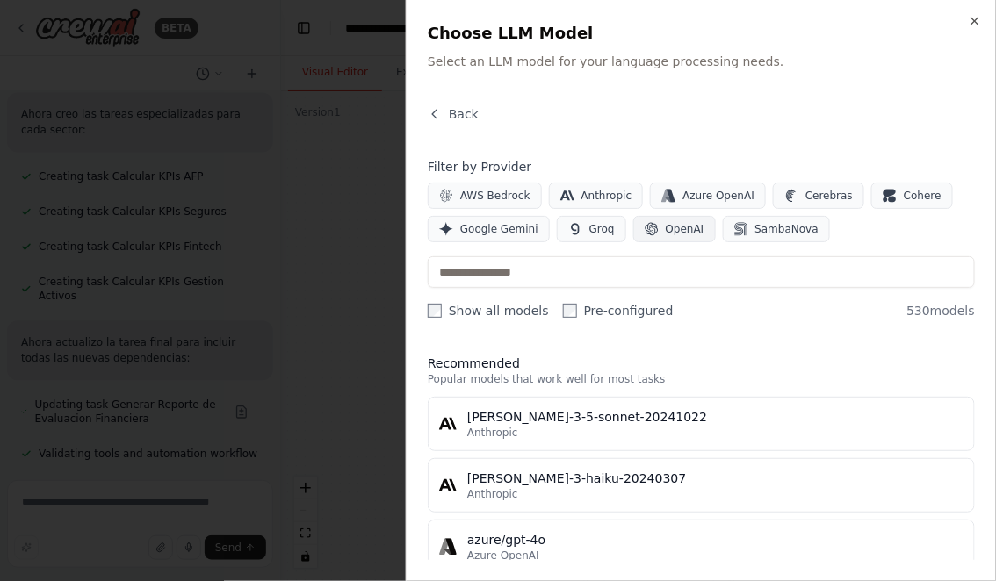
click at [673, 232] on span "OpenAI" at bounding box center [685, 229] width 39 height 14
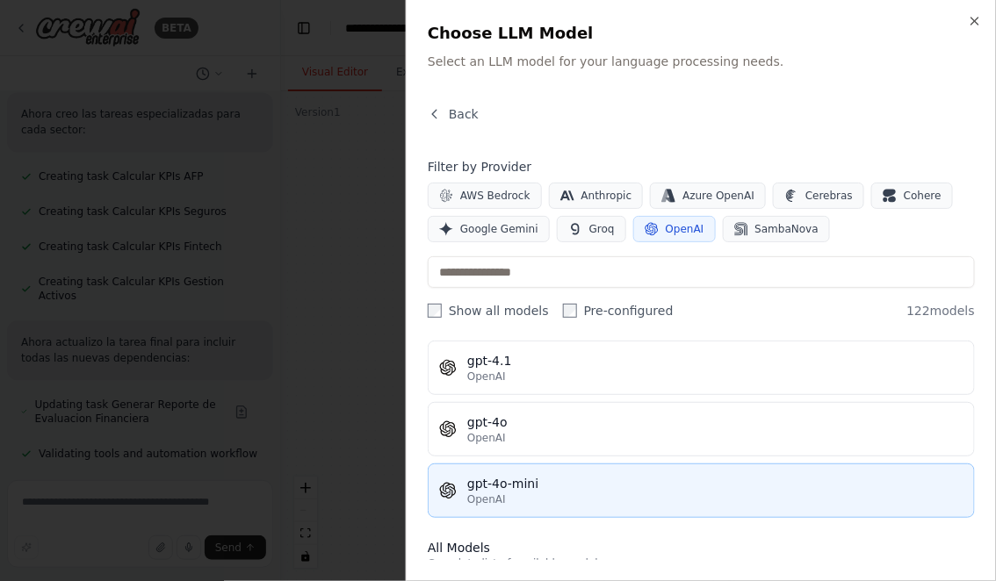
scroll to position [0, 0]
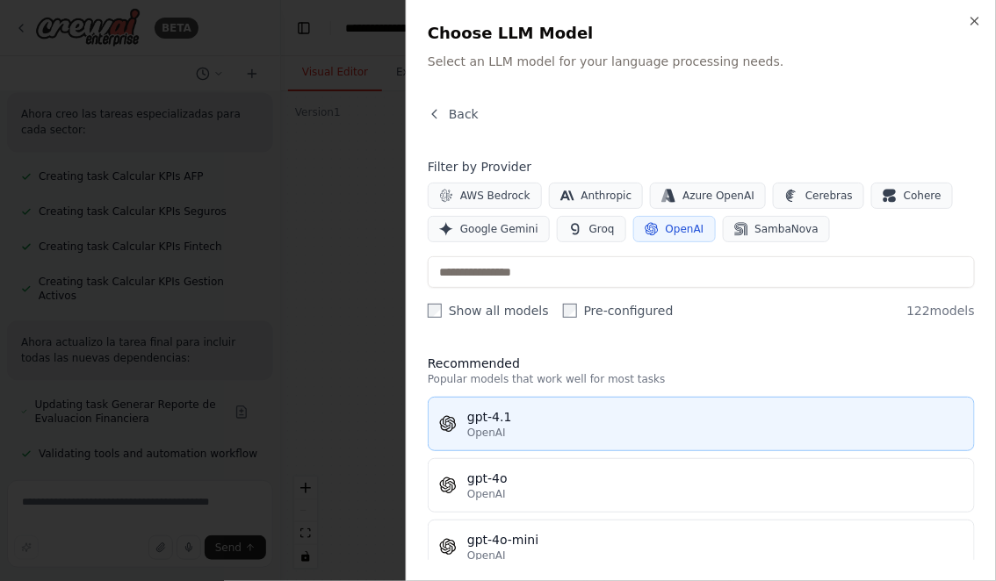
click at [528, 426] on div "OpenAI" at bounding box center [715, 433] width 496 height 14
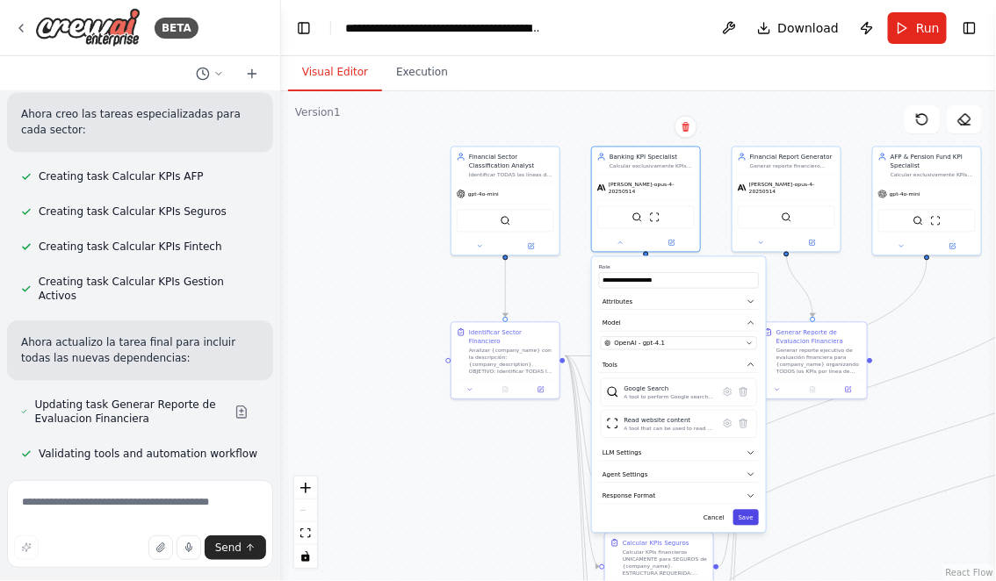
click at [745, 514] on button "Save" at bounding box center [745, 518] width 25 height 16
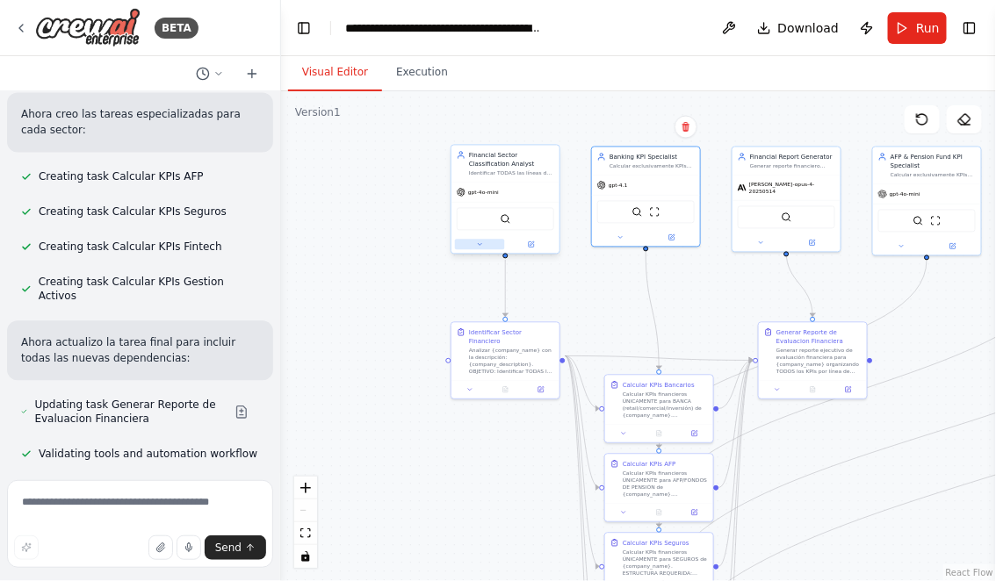
click at [479, 241] on icon at bounding box center [479, 244] width 7 height 7
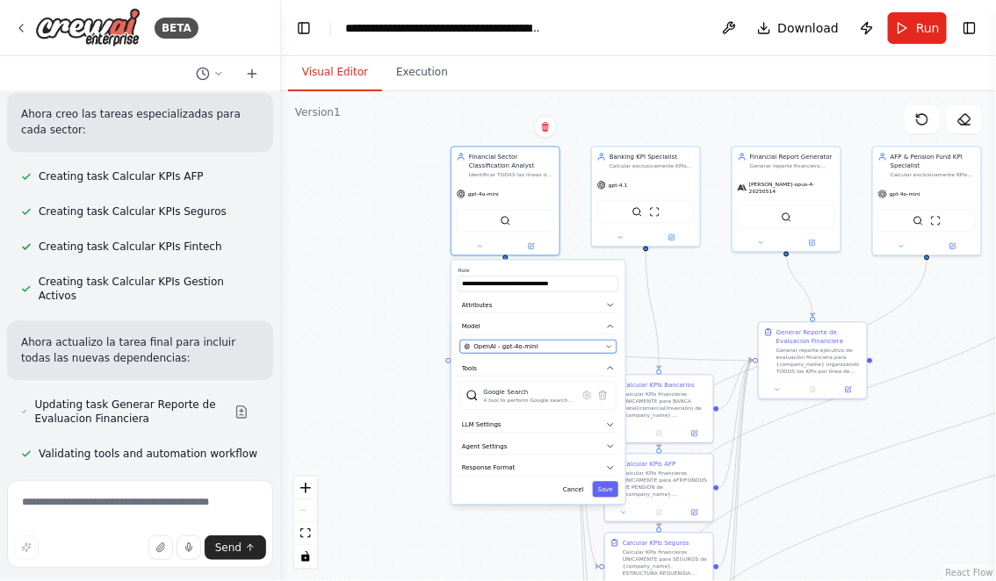
click at [514, 344] on span "OpenAI - gpt-4o-mini" at bounding box center [506, 346] width 64 height 9
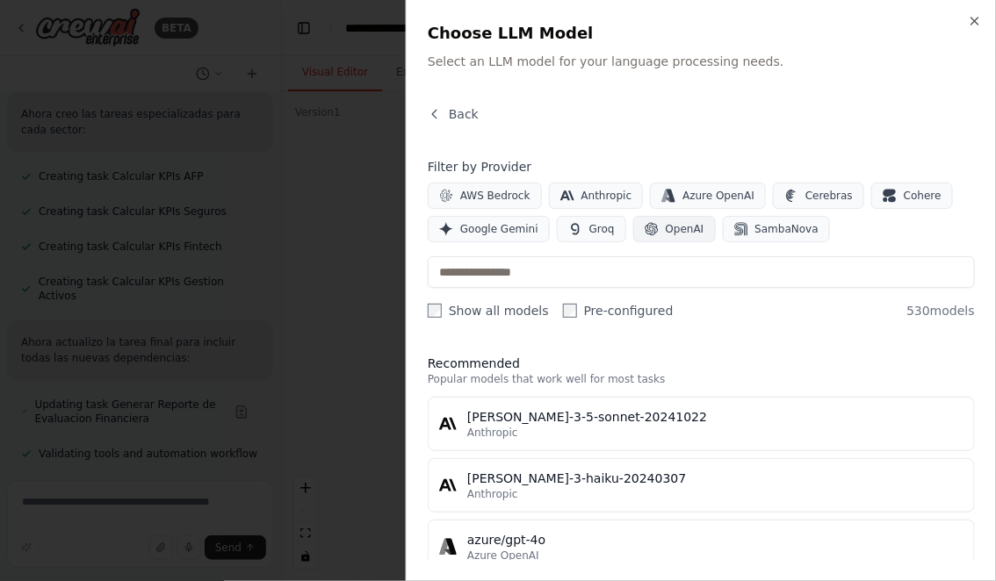
click at [677, 232] on span "OpenAI" at bounding box center [685, 229] width 39 height 14
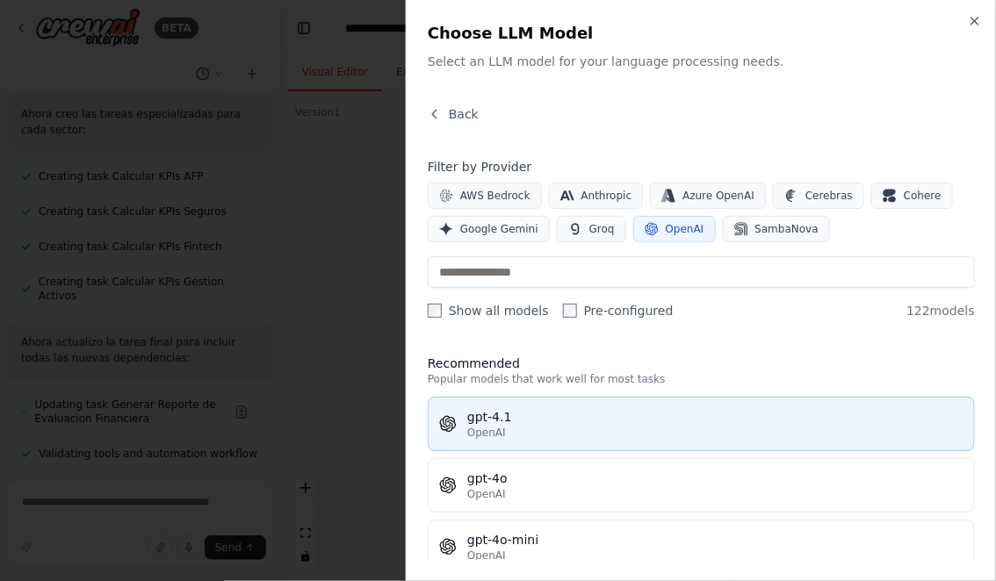
click at [515, 422] on div "gpt-4.1" at bounding box center [715, 417] width 496 height 18
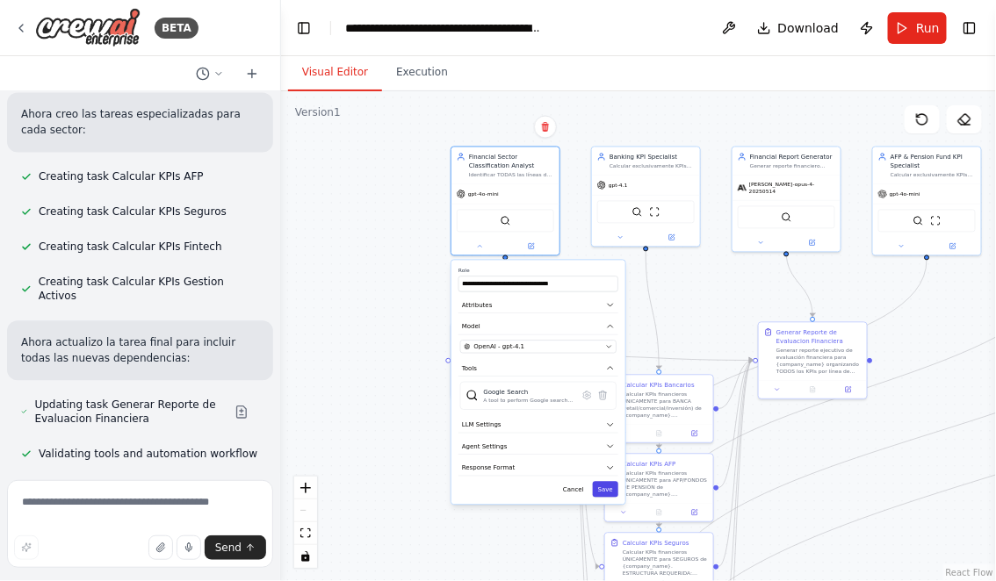
click at [605, 485] on button "Save" at bounding box center [605, 490] width 25 height 16
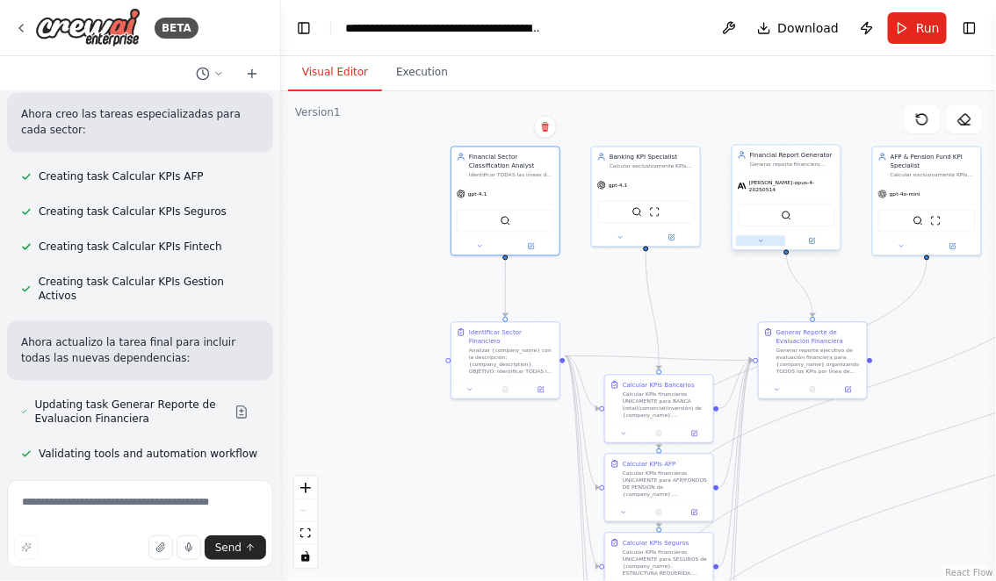
click at [760, 238] on icon at bounding box center [760, 241] width 7 height 7
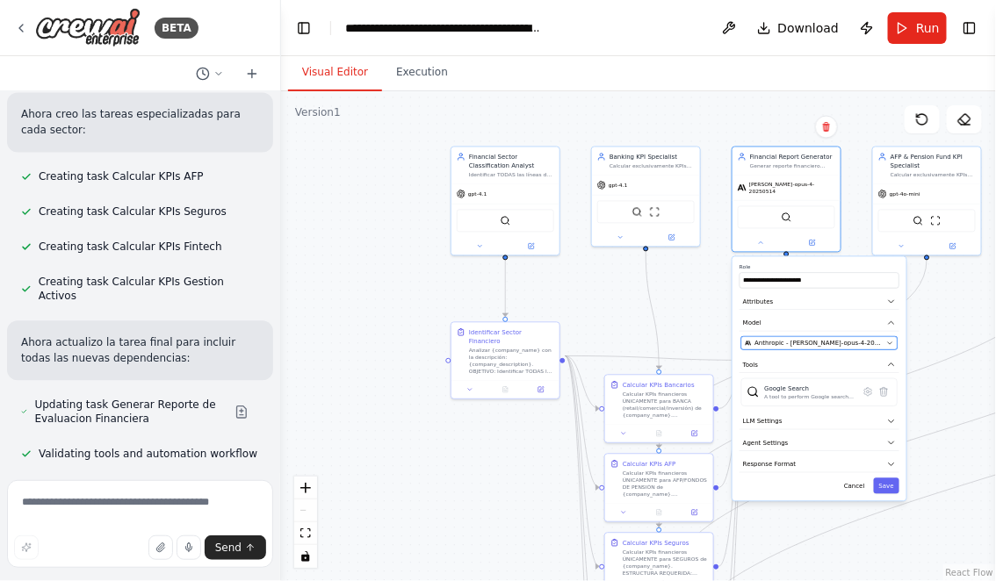
click at [789, 340] on span "Anthropic - claude-opus-4-20250514" at bounding box center [819, 343] width 128 height 9
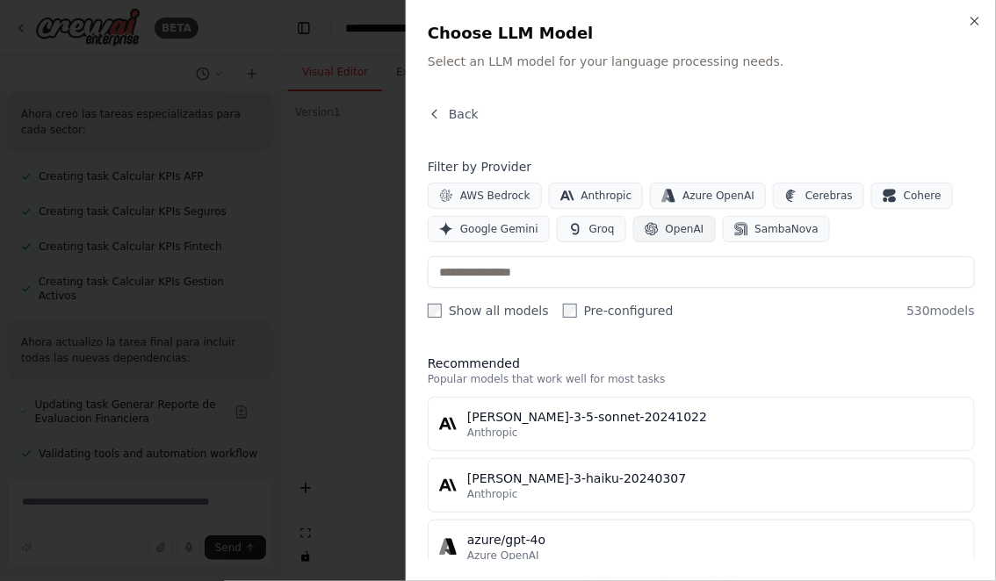
click at [679, 232] on span "OpenAI" at bounding box center [685, 229] width 39 height 14
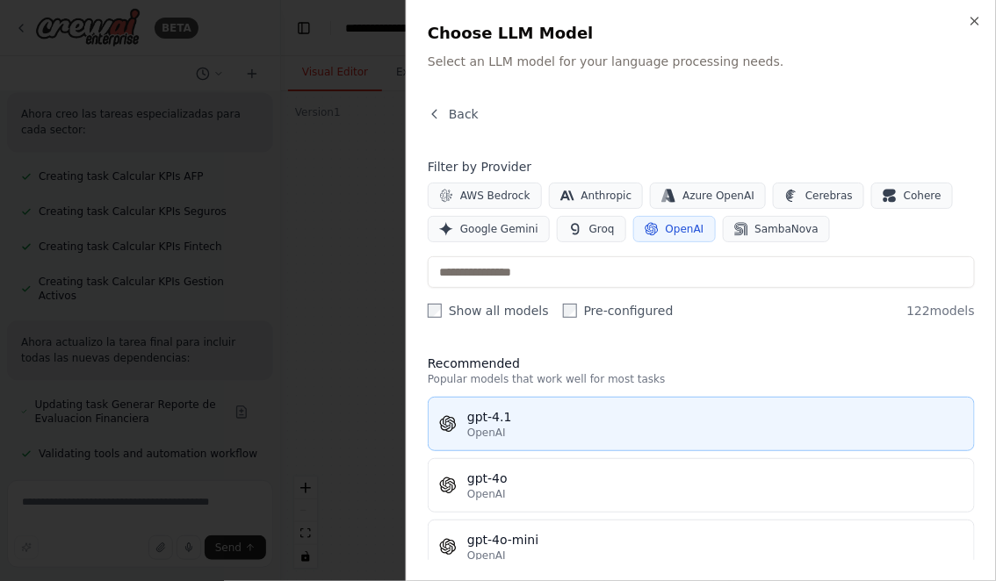
click at [508, 413] on div "gpt-4.1" at bounding box center [715, 417] width 496 height 18
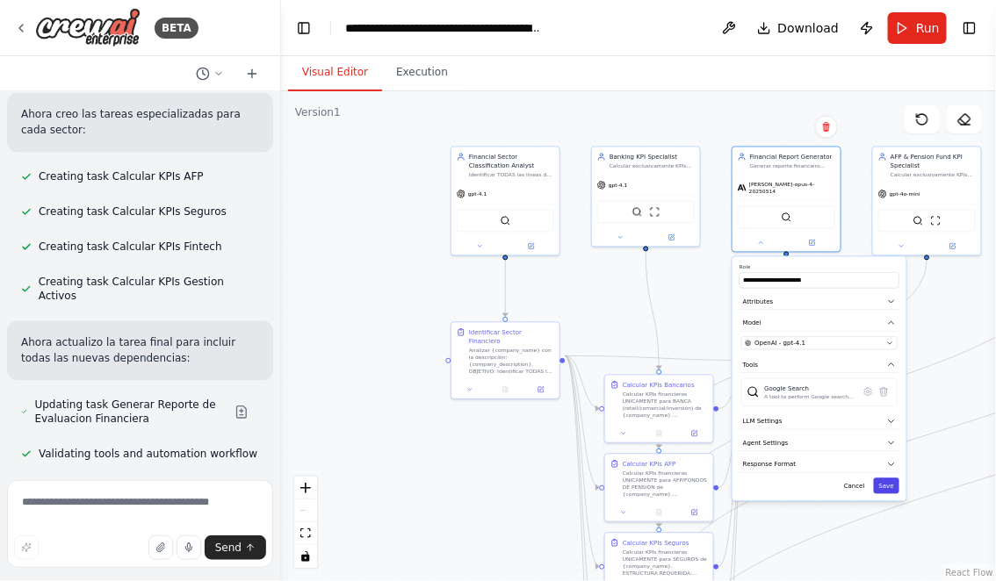
click at [889, 481] on button "Save" at bounding box center [886, 487] width 25 height 16
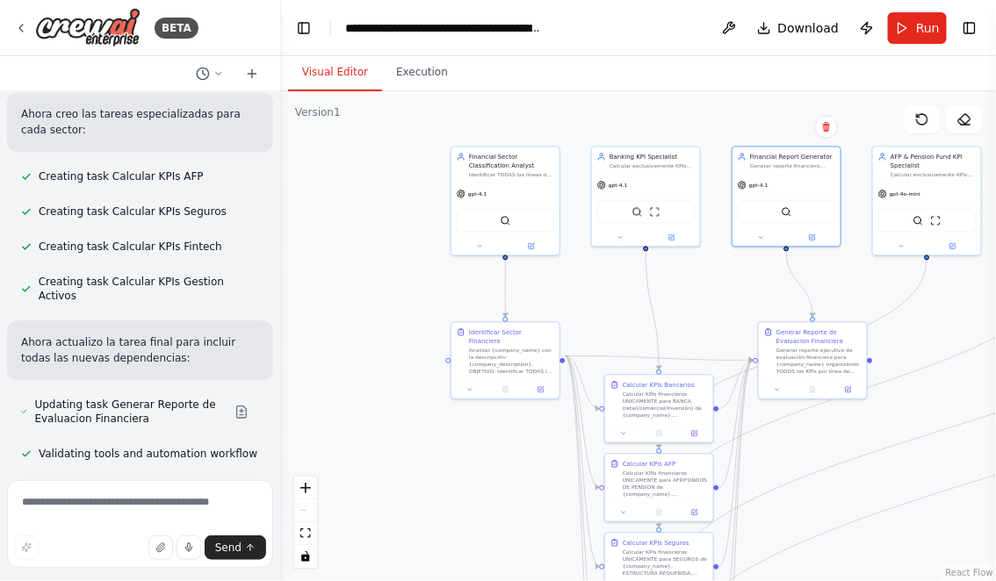
drag, startPoint x: 928, startPoint y: 327, endPoint x: 733, endPoint y: 332, distance: 195.0
click at [734, 332] on div ".deletable-edge-delete-btn { width: 20px; height: 20px; border: 0px solid #ffff…" at bounding box center [638, 336] width 715 height 490
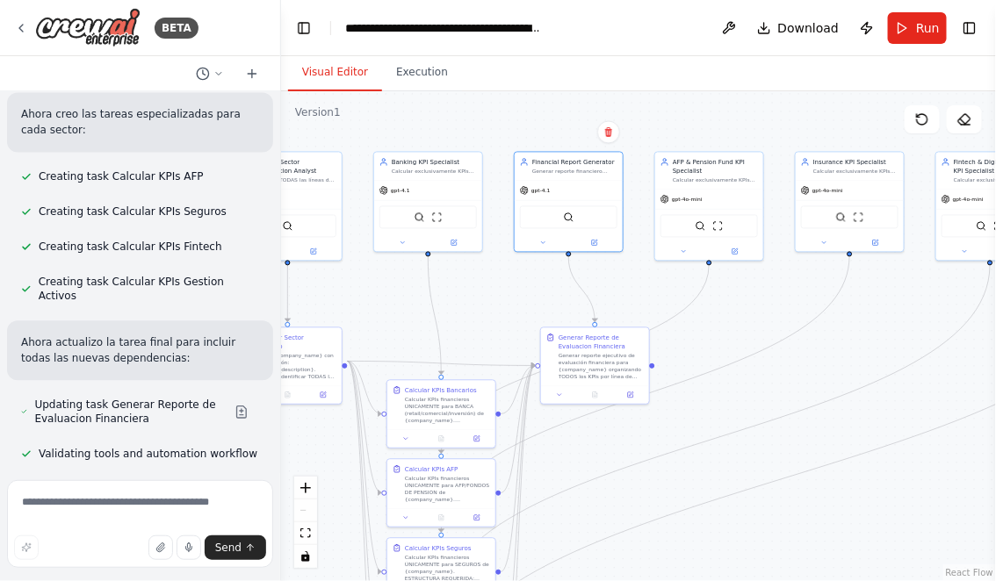
drag, startPoint x: 769, startPoint y: 304, endPoint x: 636, endPoint y: 301, distance: 133.5
click at [637, 301] on div ".deletable-edge-delete-btn { width: 20px; height: 20px; border: 0px solid #ffff…" at bounding box center [638, 336] width 715 height 490
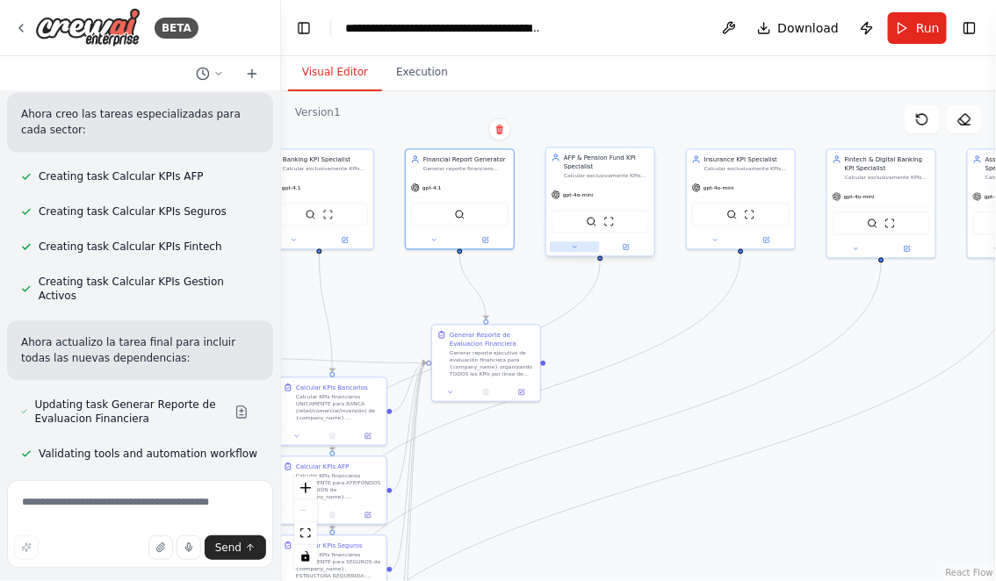
click at [572, 245] on icon at bounding box center [574, 247] width 7 height 7
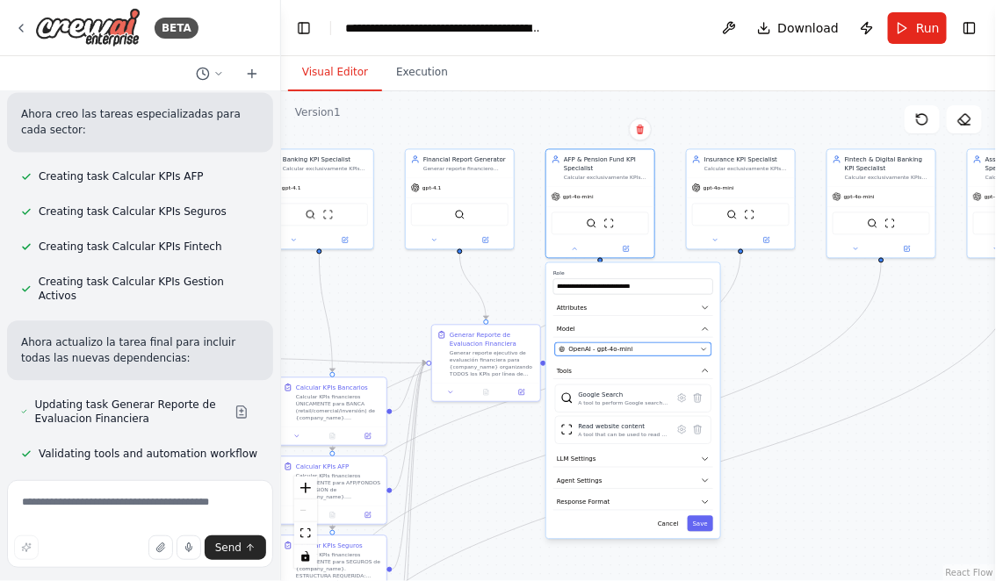
click at [608, 347] on span "OpenAI - gpt-4o-mini" at bounding box center [601, 349] width 64 height 9
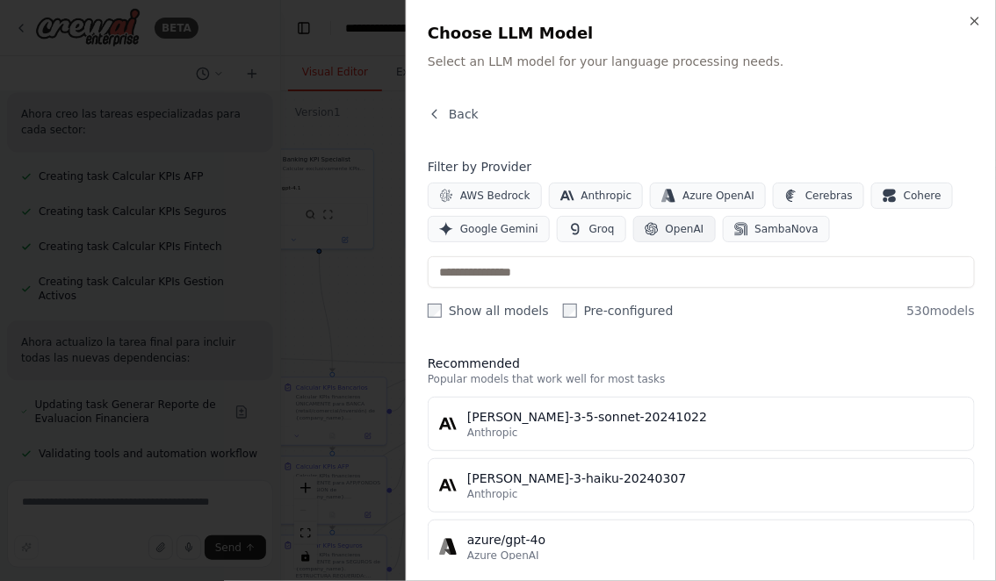
click at [655, 228] on button "OpenAI" at bounding box center [674, 229] width 83 height 26
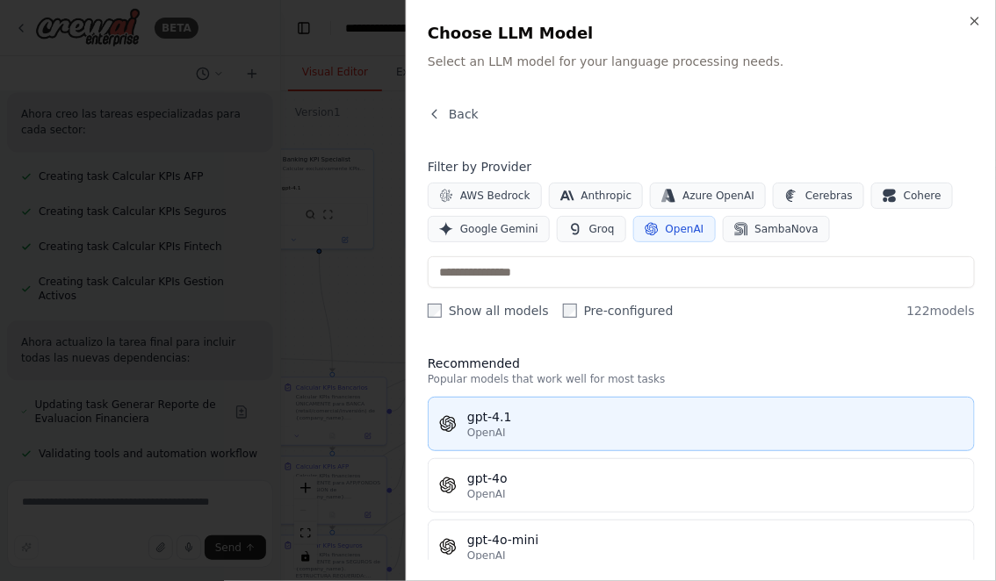
click at [511, 419] on div "gpt-4.1" at bounding box center [715, 417] width 496 height 18
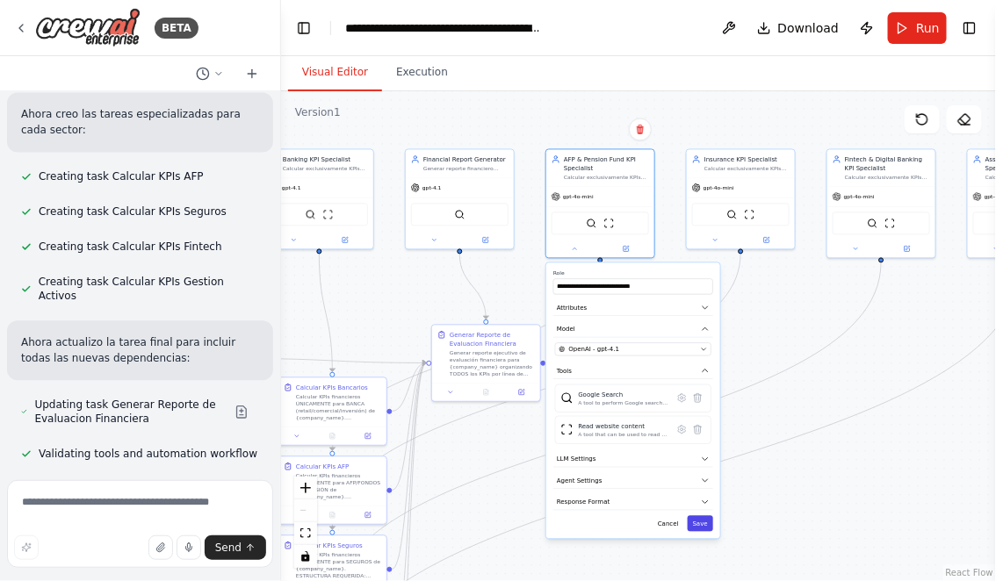
click at [703, 525] on button "Save" at bounding box center [700, 524] width 25 height 16
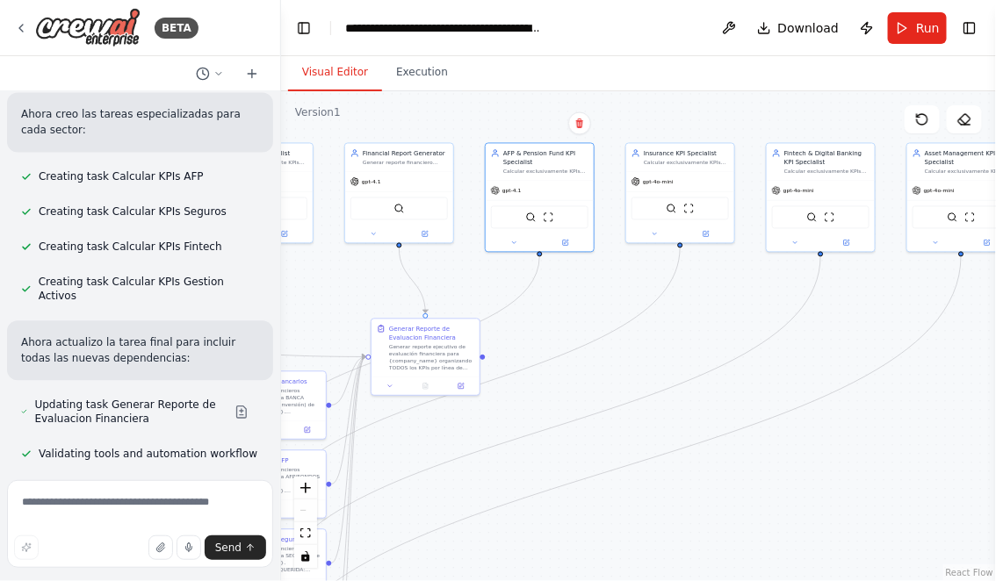
drag, startPoint x: 783, startPoint y: 282, endPoint x: 690, endPoint y: 278, distance: 93.1
click at [691, 277] on div ".deletable-edge-delete-btn { width: 20px; height: 20px; border: 0px solid #ffff…" at bounding box center [638, 336] width 715 height 490
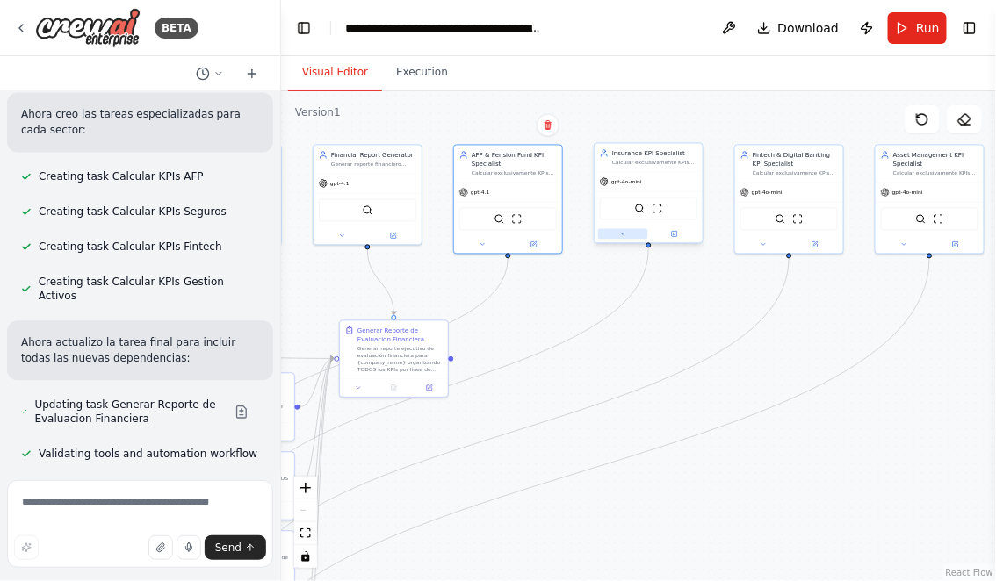
click at [618, 234] on button at bounding box center [623, 234] width 50 height 11
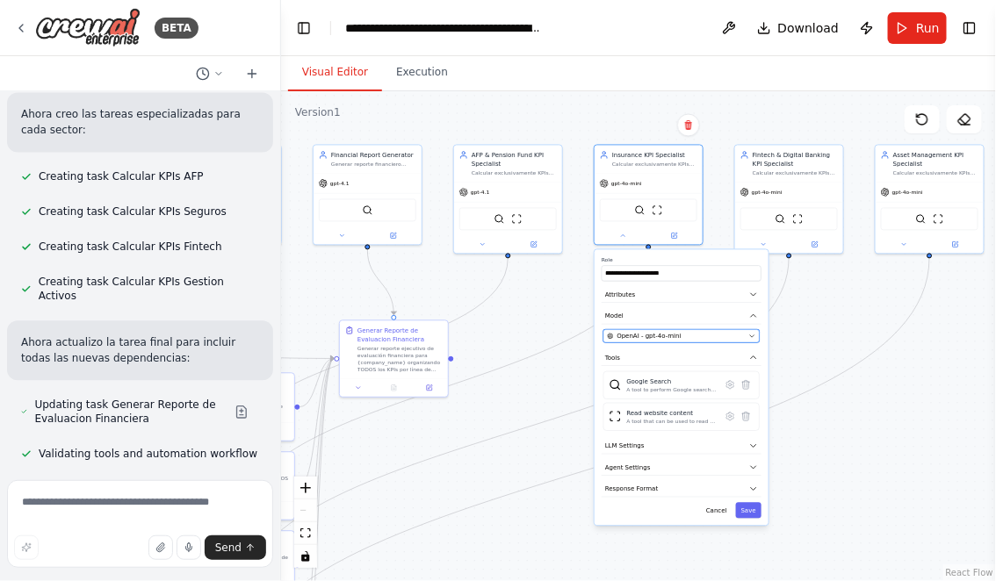
click at [676, 332] on span "OpenAI - gpt-4o-mini" at bounding box center [649, 336] width 64 height 9
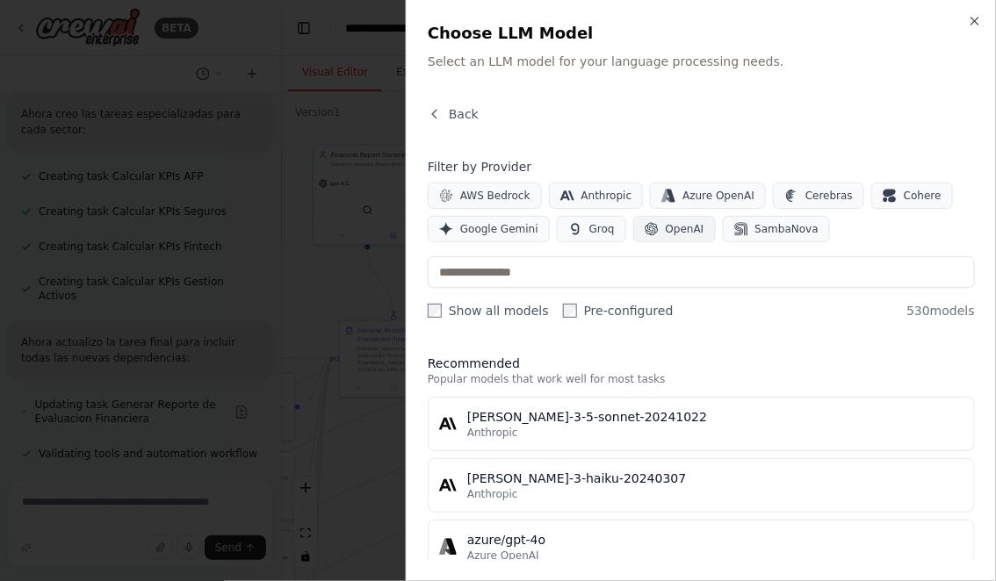
click at [666, 230] on span "OpenAI" at bounding box center [685, 229] width 39 height 14
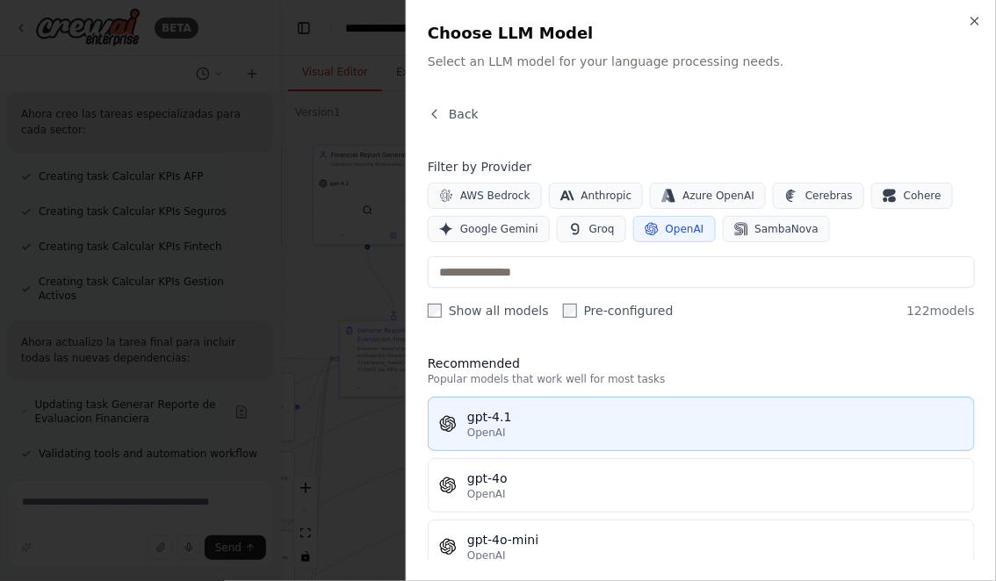
click at [535, 424] on div "gpt-4.1" at bounding box center [715, 417] width 496 height 18
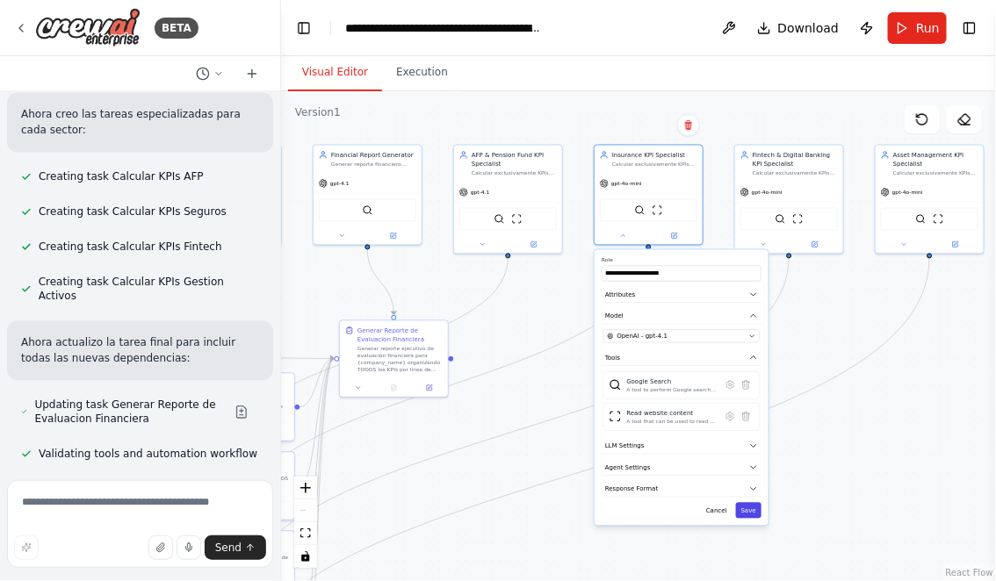
click at [747, 515] on button "Save" at bounding box center [748, 511] width 25 height 16
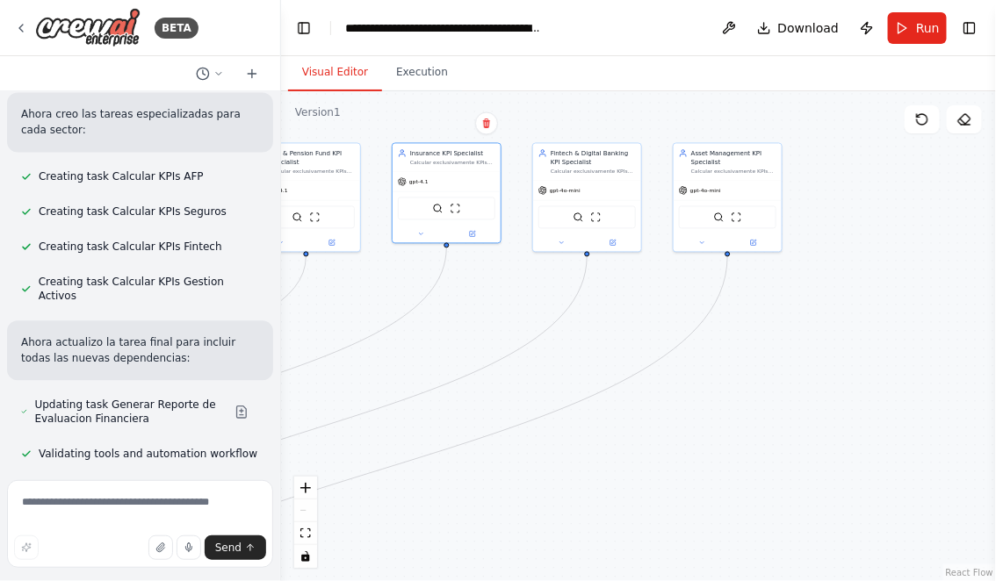
drag, startPoint x: 846, startPoint y: 448, endPoint x: 639, endPoint y: 448, distance: 207.2
click at [639, 447] on div ".deletable-edge-delete-btn { width: 20px; height: 20px; border: 0px solid #ffff…" at bounding box center [638, 336] width 715 height 490
click at [556, 240] on icon at bounding box center [555, 242] width 7 height 7
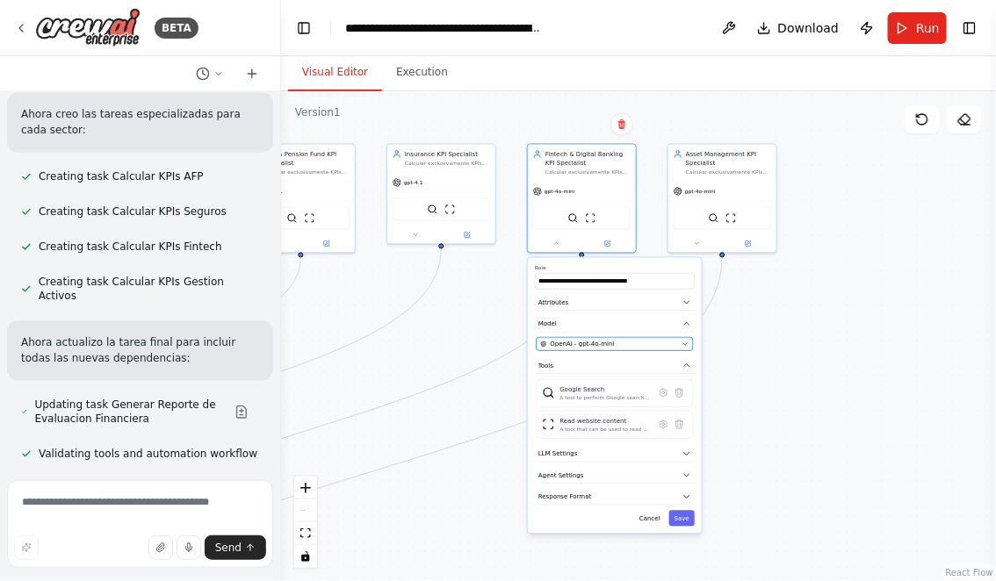
click at [601, 347] on span "OpenAI - gpt-4o-mini" at bounding box center [583, 344] width 64 height 9
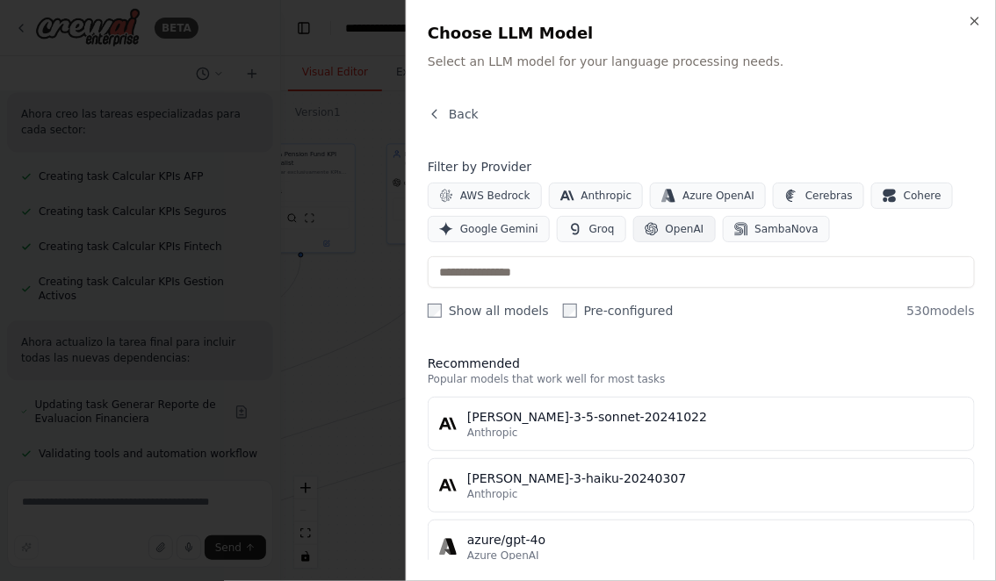
click at [666, 231] on span "OpenAI" at bounding box center [685, 229] width 39 height 14
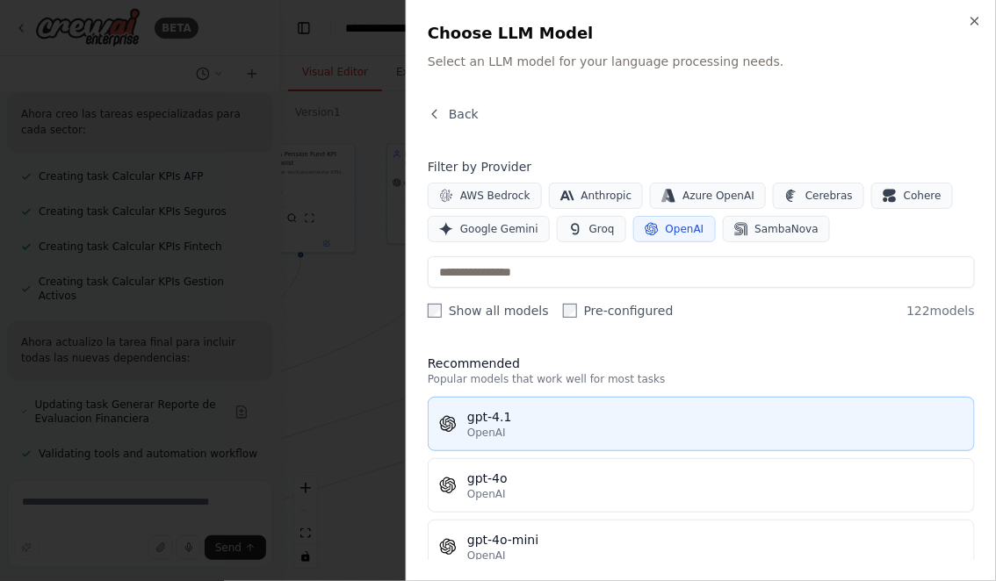
click at [551, 426] on div "OpenAI" at bounding box center [715, 433] width 496 height 14
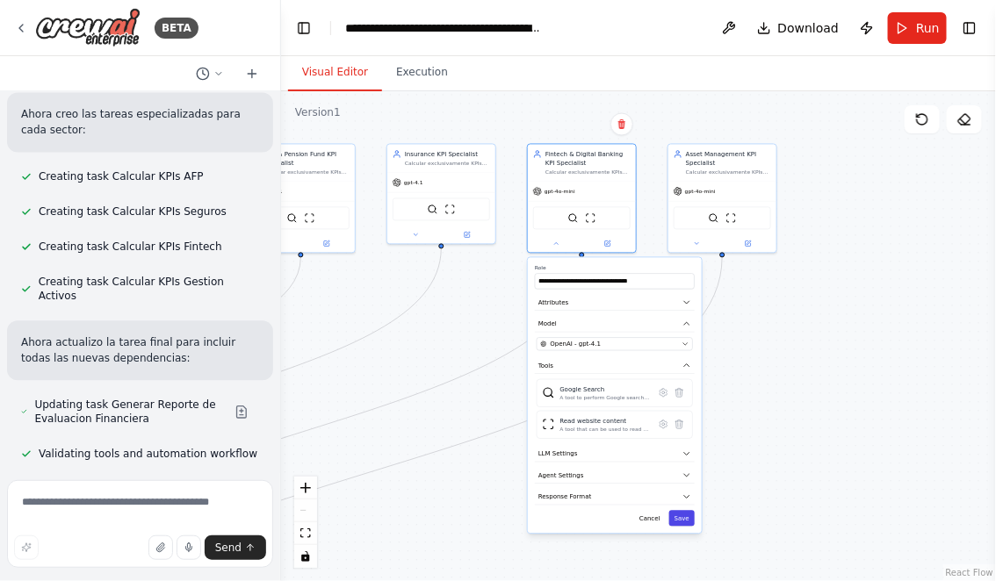
click at [680, 519] on button "Save" at bounding box center [681, 519] width 25 height 16
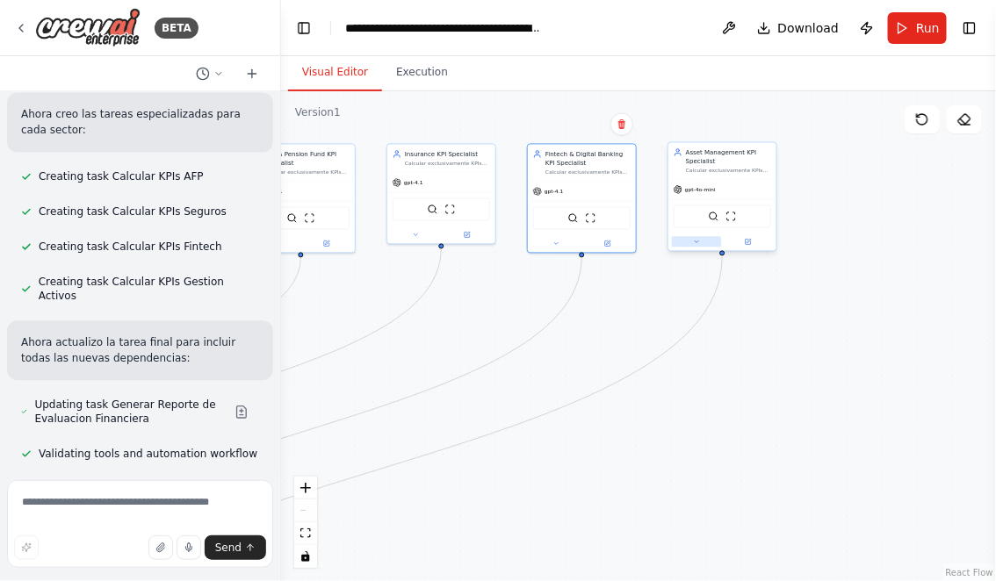
click at [697, 241] on icon at bounding box center [696, 242] width 7 height 7
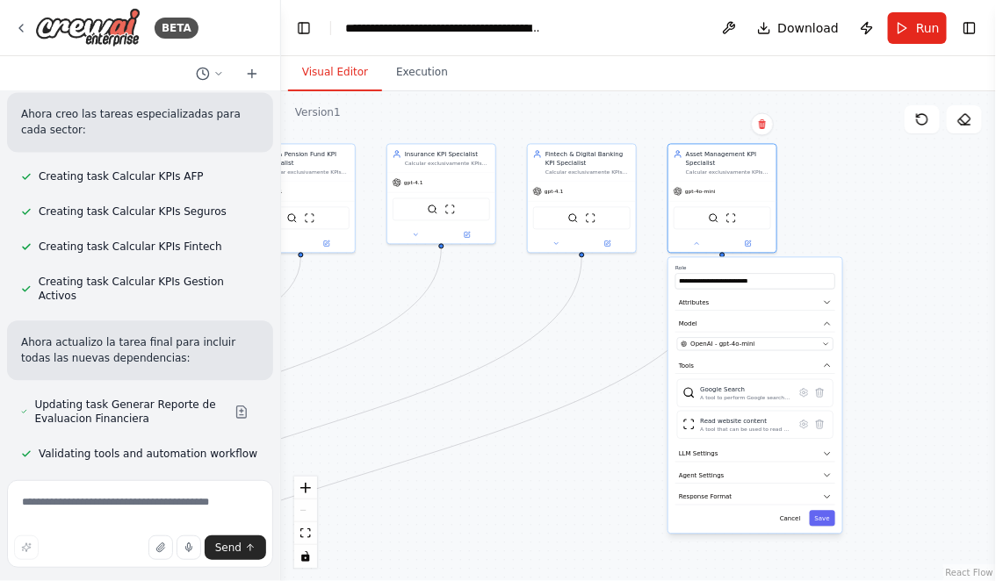
click at [735, 335] on div "**********" at bounding box center [755, 396] width 174 height 276
click at [735, 342] on span "OpenAI - gpt-4o-mini" at bounding box center [723, 344] width 64 height 9
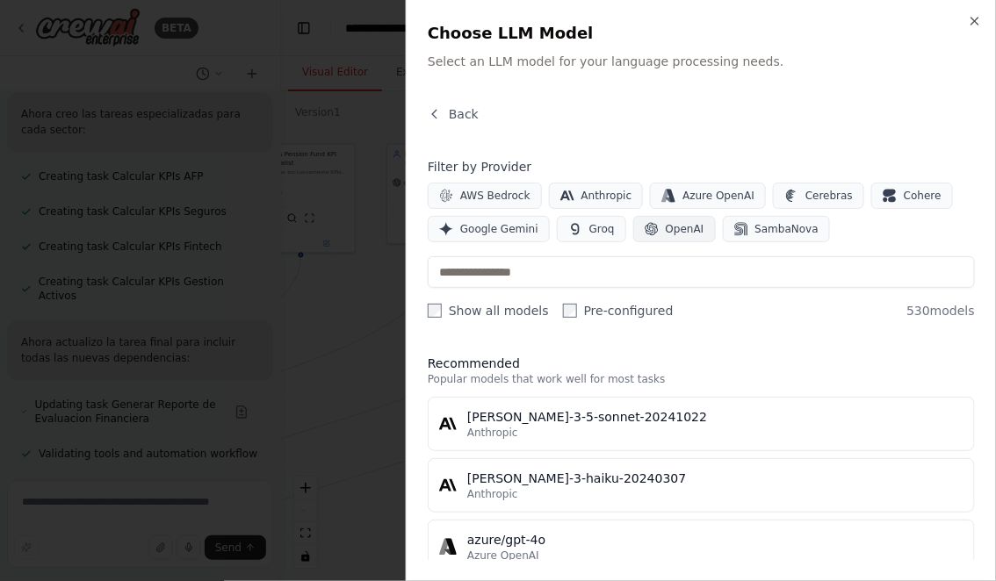
click at [673, 233] on span "OpenAI" at bounding box center [685, 229] width 39 height 14
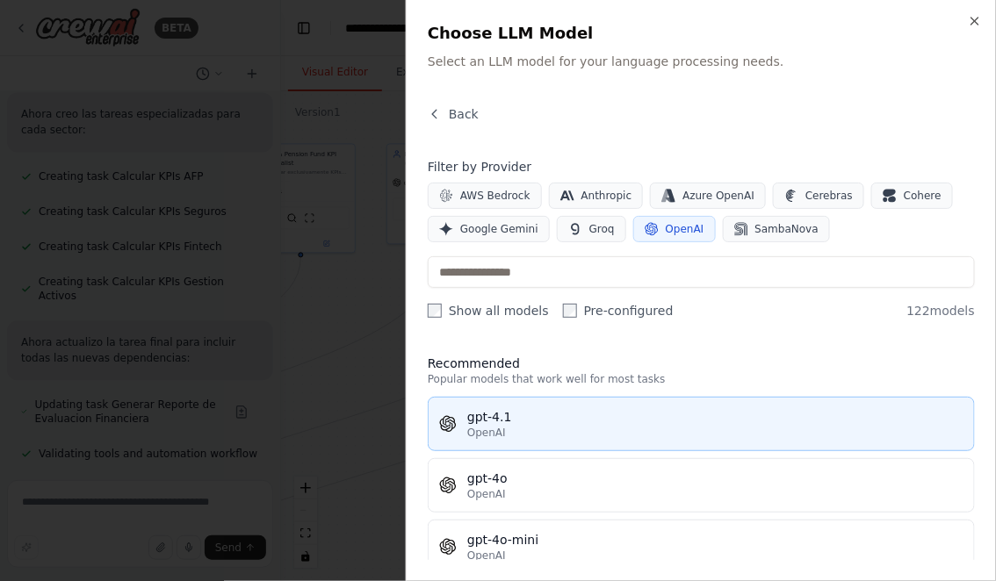
click at [501, 419] on div "gpt-4.1" at bounding box center [715, 417] width 496 height 18
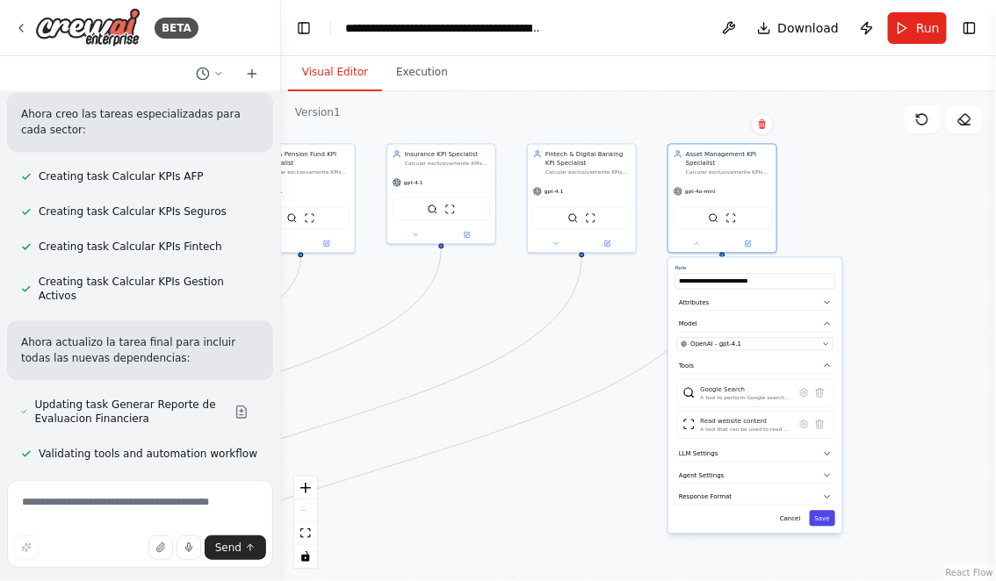
click at [824, 514] on button "Save" at bounding box center [822, 519] width 25 height 16
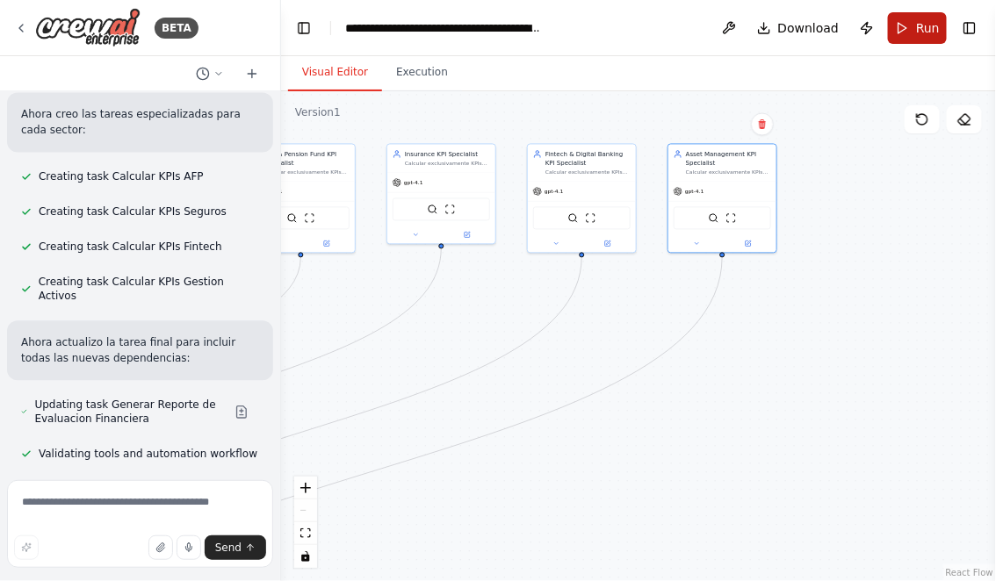
click at [920, 36] on span "Run" at bounding box center [928, 28] width 24 height 18
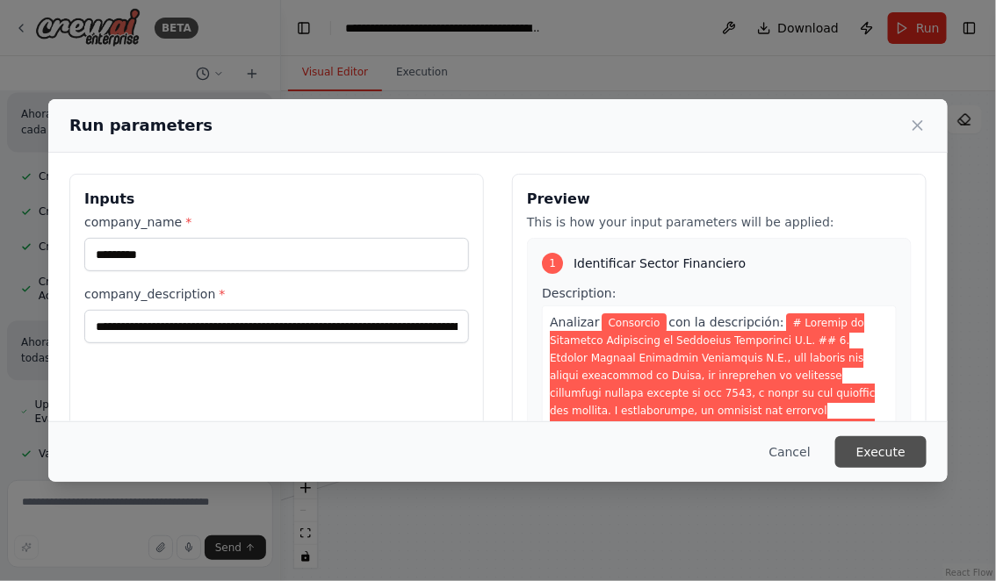
click at [896, 456] on button "Execute" at bounding box center [880, 452] width 91 height 32
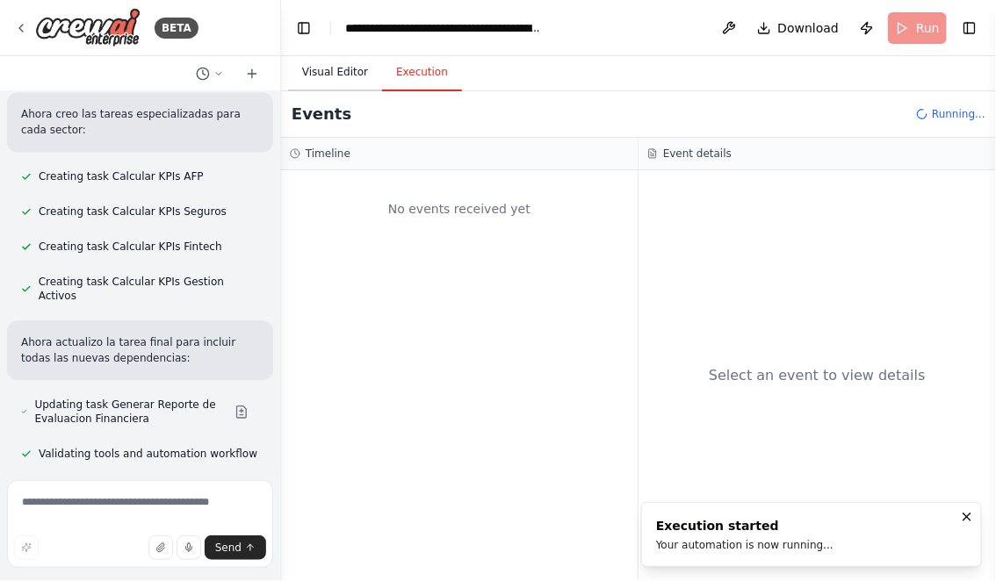
click at [335, 73] on button "Visual Editor" at bounding box center [335, 72] width 94 height 37
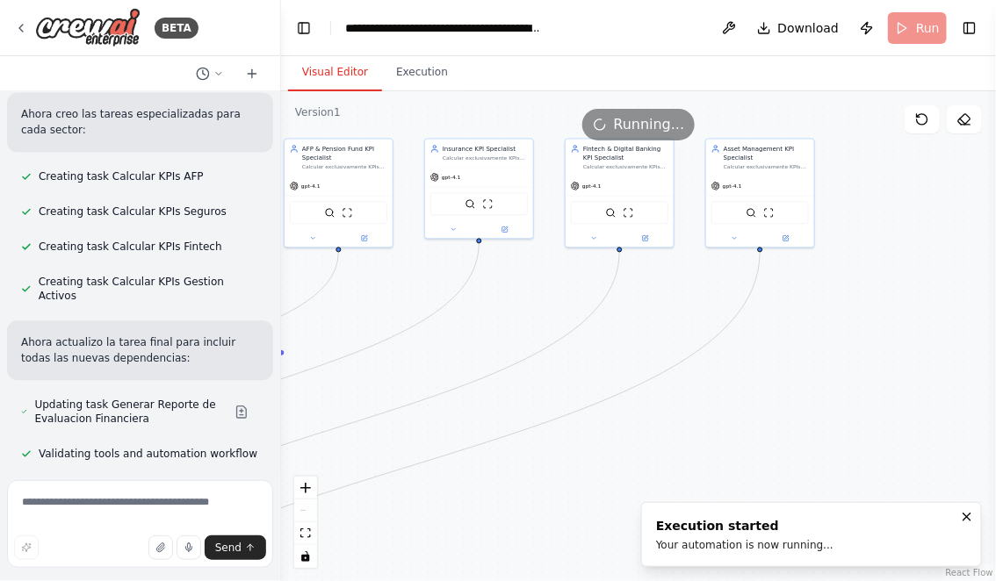
drag, startPoint x: 718, startPoint y: 407, endPoint x: 865, endPoint y: 400, distance: 146.8
click at [860, 400] on div ".deletable-edge-delete-btn { width: 20px; height: 20px; border: 0px solid #ffff…" at bounding box center [638, 336] width 715 height 490
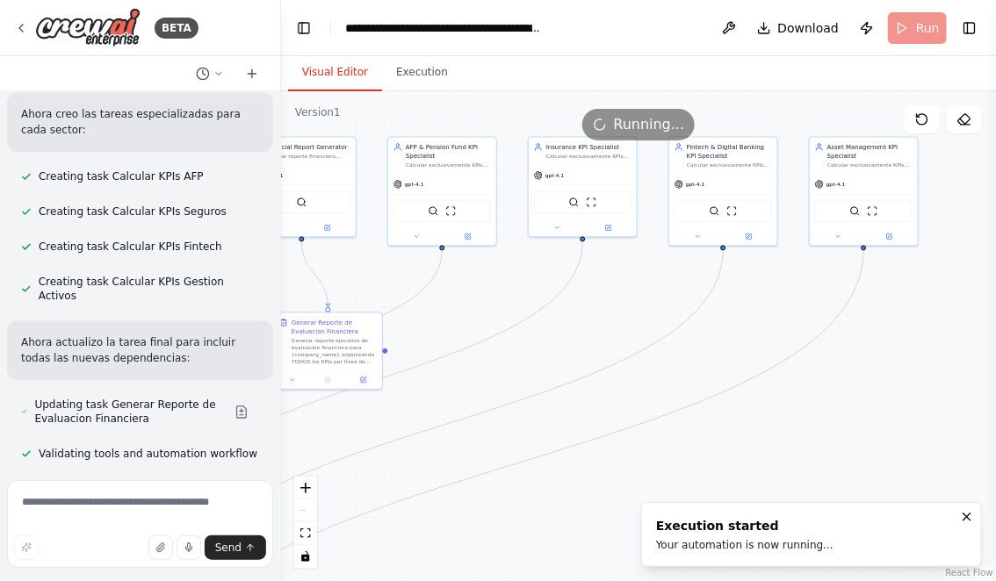
drag, startPoint x: 606, startPoint y: 313, endPoint x: 772, endPoint y: 313, distance: 166.0
click at [762, 313] on div ".deletable-edge-delete-btn { width: 20px; height: 20px; border: 0px solid #ffff…" at bounding box center [638, 336] width 715 height 490
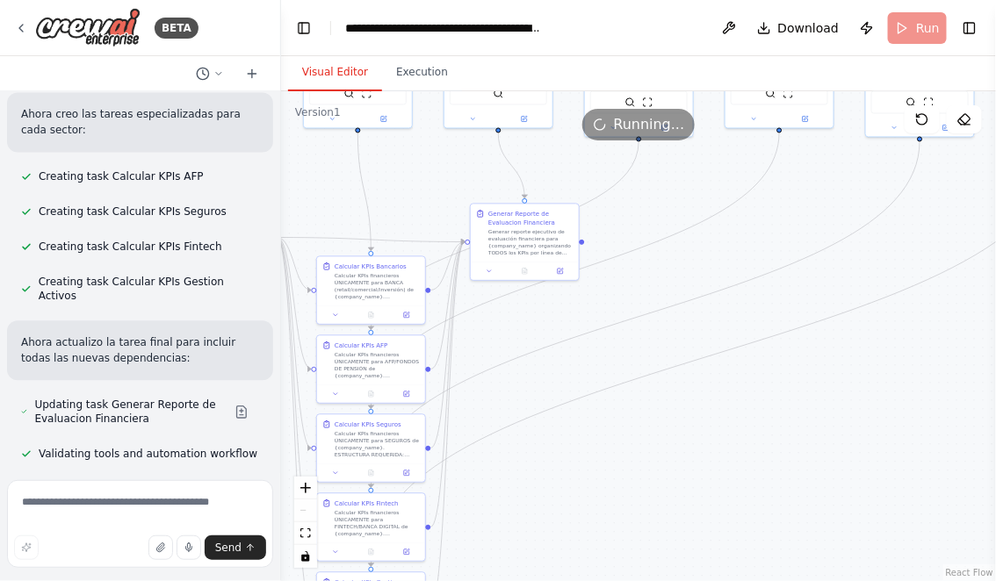
drag, startPoint x: 627, startPoint y: 308, endPoint x: 667, endPoint y: 199, distance: 116.1
click at [667, 199] on div ".deletable-edge-delete-btn { width: 20px; height: 20px; border: 0px solid #ffff…" at bounding box center [638, 336] width 715 height 490
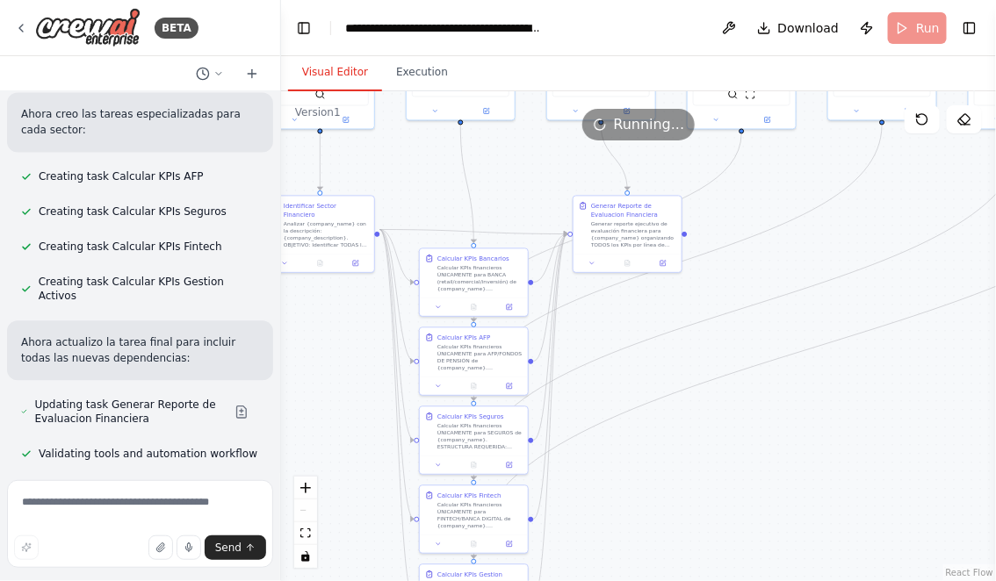
drag, startPoint x: 618, startPoint y: 443, endPoint x: 726, endPoint y: 436, distance: 108.3
click at [727, 436] on div ".deletable-edge-delete-btn { width: 20px; height: 20px; border: 0px solid #ffff…" at bounding box center [638, 336] width 715 height 490
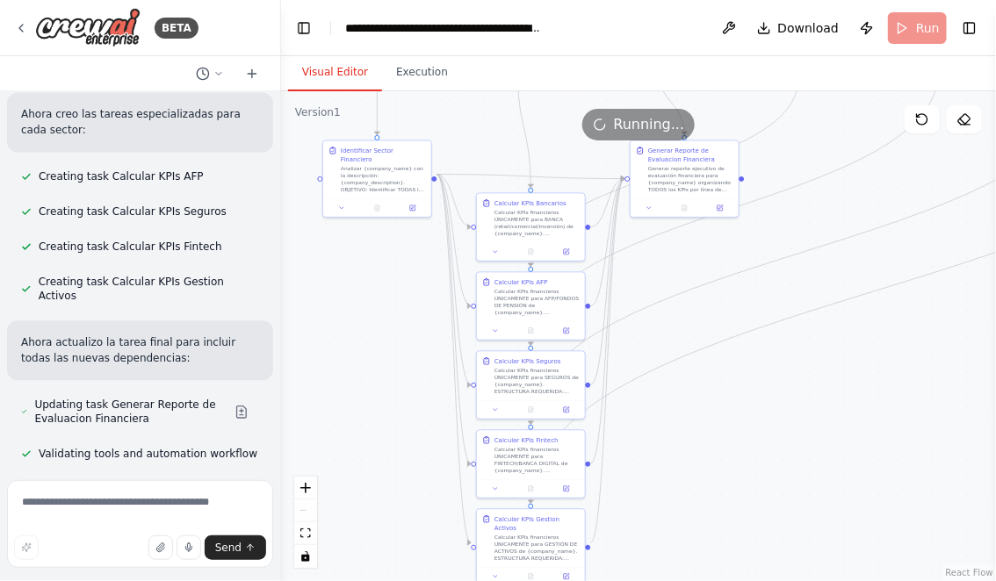
drag, startPoint x: 722, startPoint y: 464, endPoint x: 780, endPoint y: 408, distance: 80.1
click at [780, 407] on div ".deletable-edge-delete-btn { width: 20px; height: 20px; border: 0px solid #ffff…" at bounding box center [638, 336] width 715 height 490
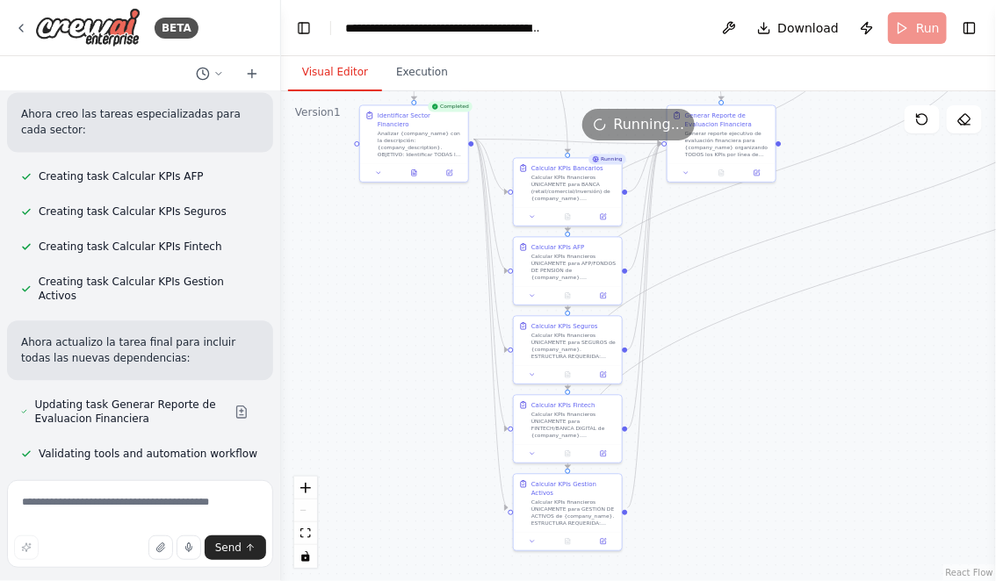
drag, startPoint x: 760, startPoint y: 409, endPoint x: 790, endPoint y: 375, distance: 45.4
click at [790, 375] on div ".deletable-edge-delete-btn { width: 20px; height: 20px; border: 0px solid #ffff…" at bounding box center [638, 336] width 715 height 490
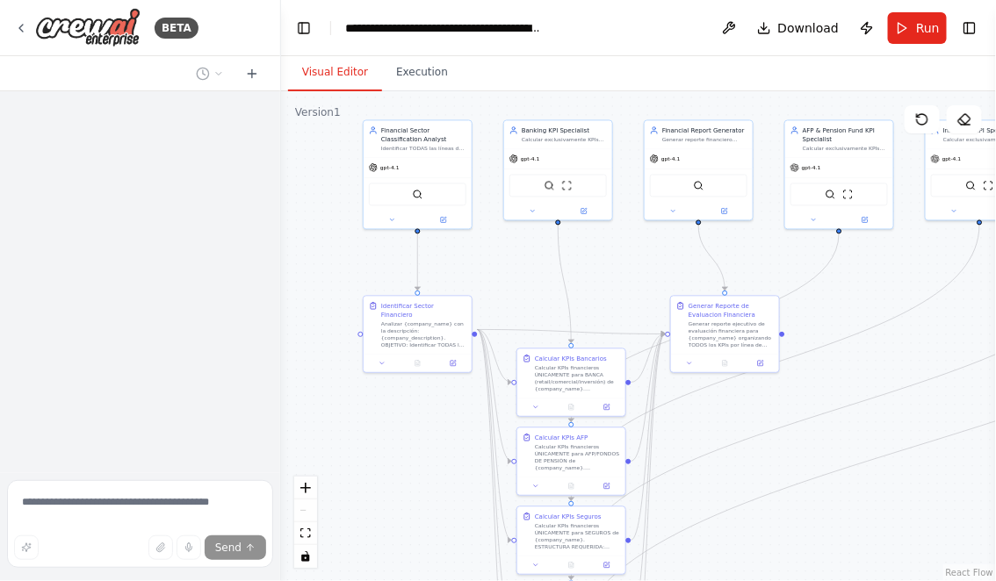
drag, startPoint x: 455, startPoint y: 288, endPoint x: 348, endPoint y: 228, distance: 122.6
click at [348, 228] on div ".deletable-edge-delete-btn { width: 20px; height: 20px; border: 0px solid #ffff…" at bounding box center [638, 336] width 715 height 490
click at [382, 436] on div ".deletable-edge-delete-btn { width: 20px; height: 20px; border: 0px solid #ffff…" at bounding box center [638, 336] width 715 height 490
click at [24, 32] on icon at bounding box center [21, 28] width 14 height 14
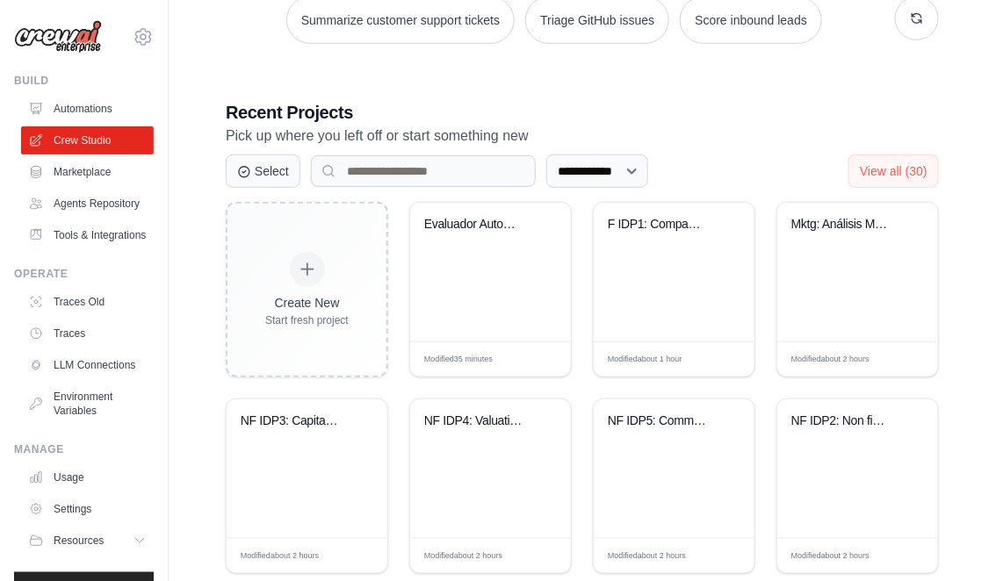
scroll to position [319, 0]
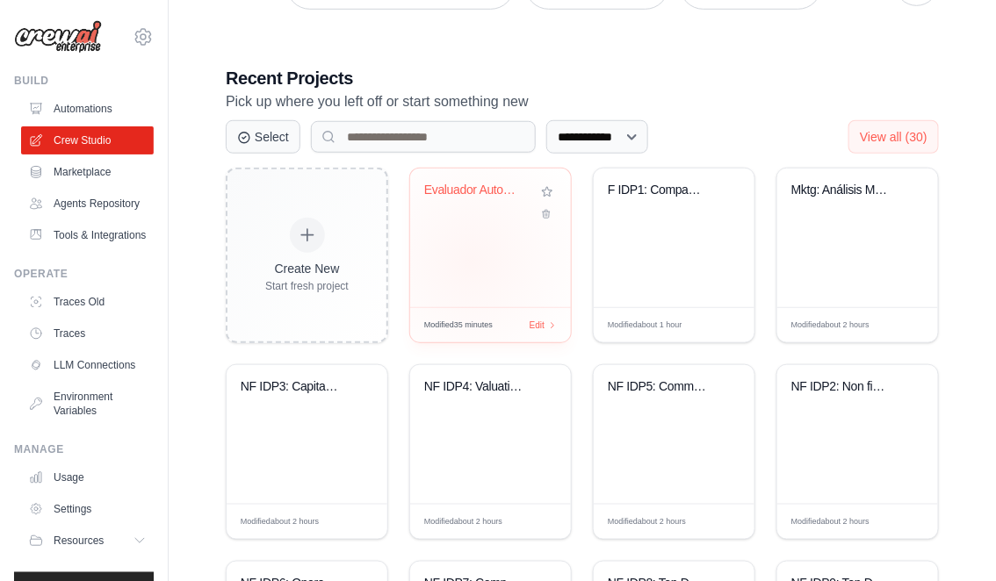
click at [472, 259] on div "Evaluador Automatico de KPIs Financ..." at bounding box center [490, 238] width 161 height 139
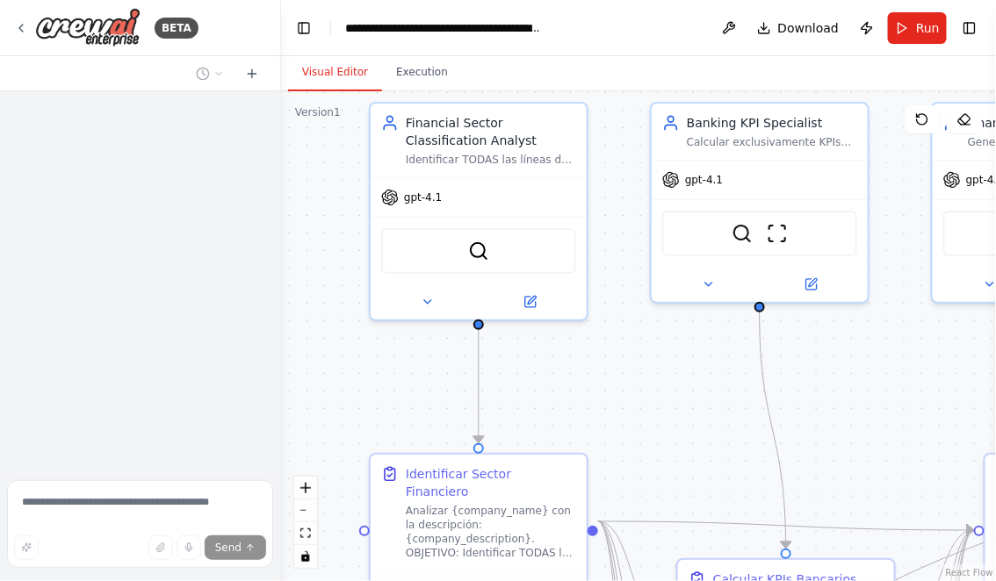
drag, startPoint x: 342, startPoint y: 458, endPoint x: 356, endPoint y: 320, distance: 138.6
click at [356, 320] on div ".deletable-edge-delete-btn { width: 20px; height: 20px; border: 0px solid #ffff…" at bounding box center [638, 336] width 715 height 490
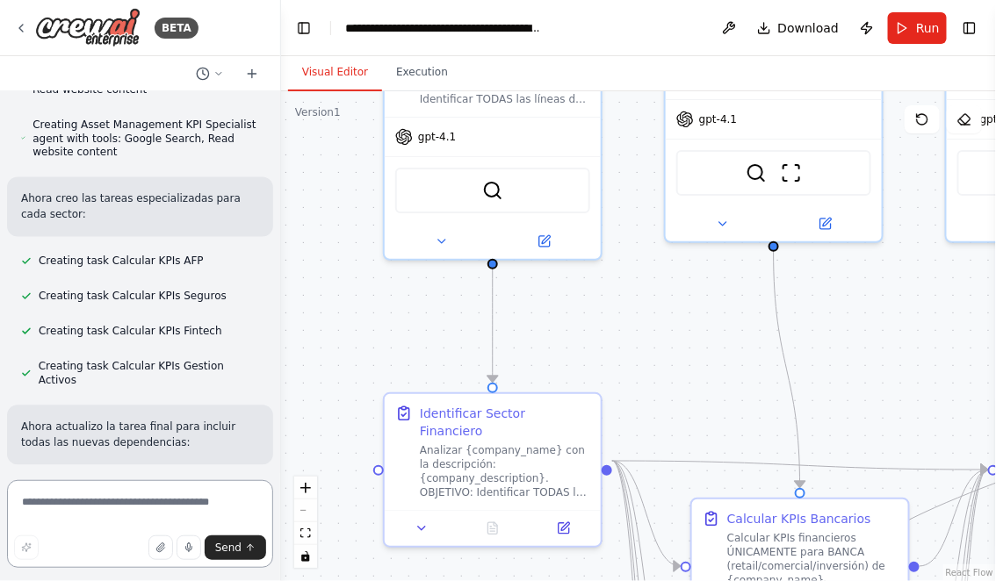
scroll to position [15553, 0]
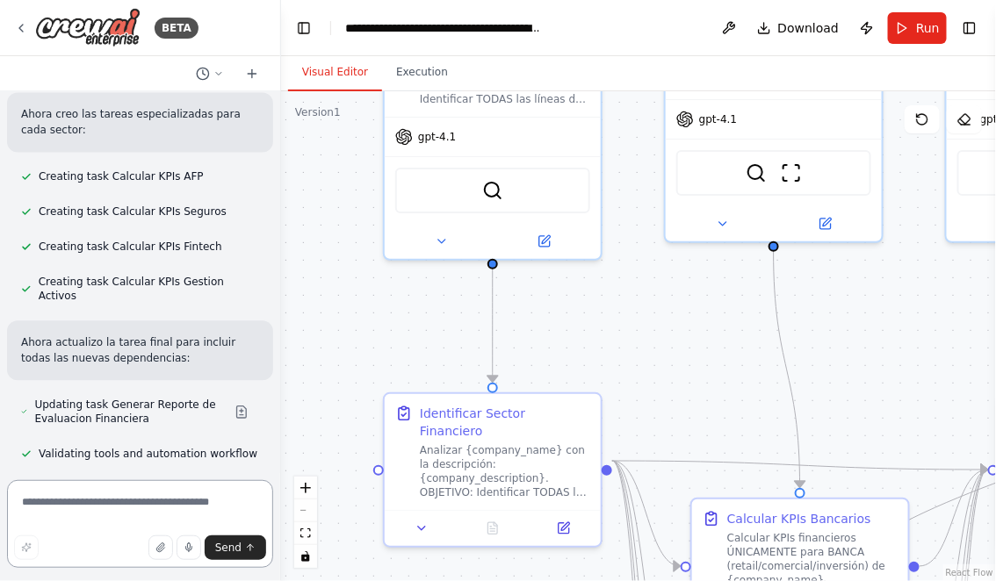
click at [186, 498] on textarea at bounding box center [140, 524] width 266 height 88
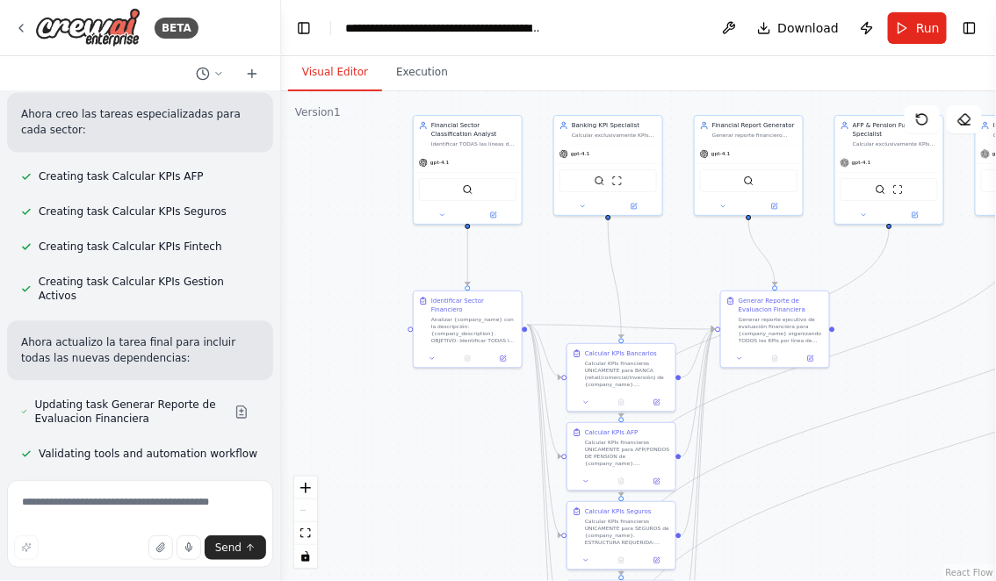
drag, startPoint x: 709, startPoint y: 316, endPoint x: 576, endPoint y: 260, distance: 144.0
click at [576, 260] on div ".deletable-edge-delete-btn { width: 20px; height: 20px; border: 0px solid #ffff…" at bounding box center [638, 336] width 715 height 490
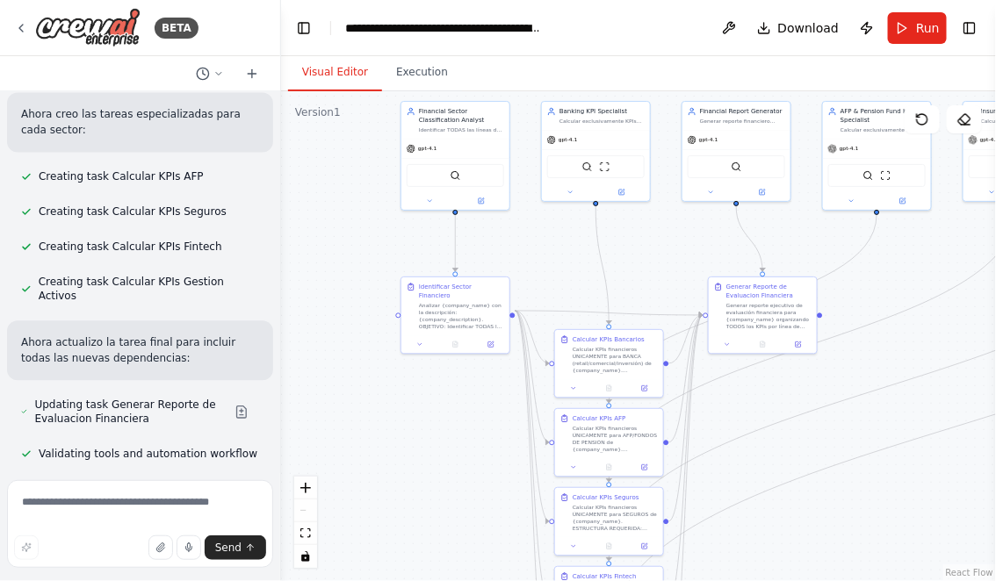
drag, startPoint x: 569, startPoint y: 278, endPoint x: 554, endPoint y: 192, distance: 87.3
click at [555, 192] on div ".deletable-edge-delete-btn { width: 20px; height: 20px; border: 0px solid #ffff…" at bounding box center [638, 336] width 715 height 490
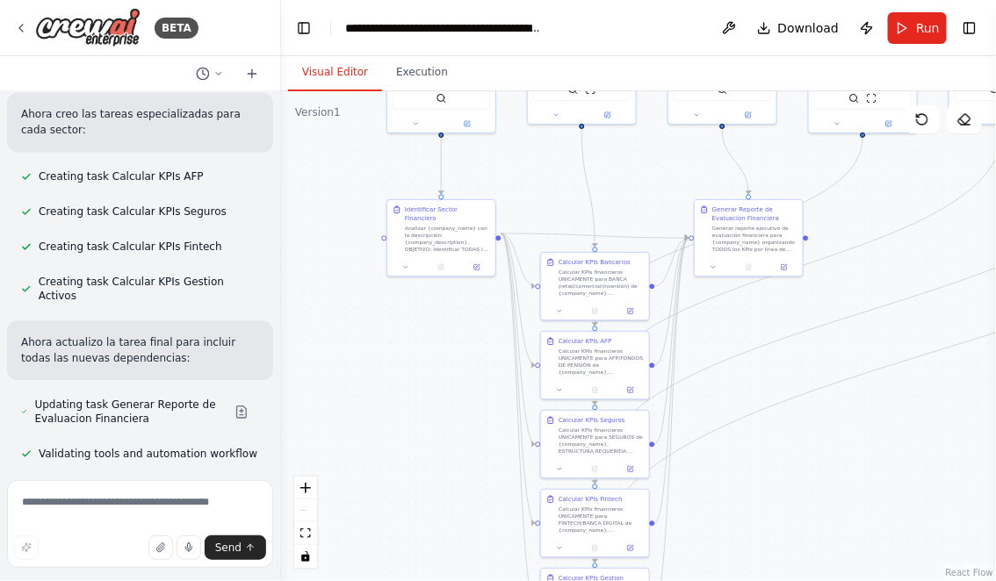
drag, startPoint x: 378, startPoint y: 407, endPoint x: 378, endPoint y: 327, distance: 80.8
click at [378, 327] on div ".deletable-edge-delete-btn { width: 20px; height: 20px; border: 0px solid #ffff…" at bounding box center [638, 336] width 715 height 490
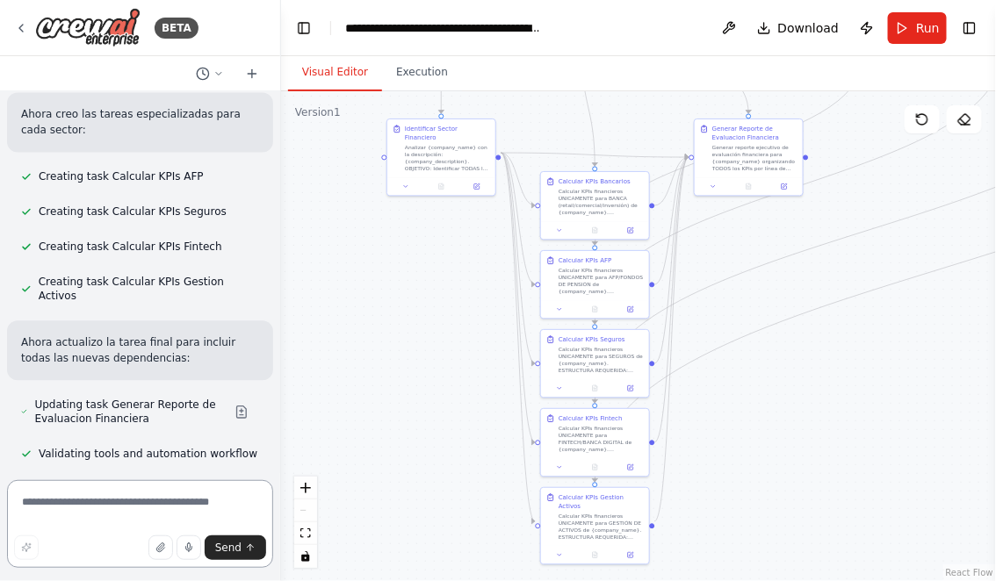
click at [140, 498] on textarea at bounding box center [140, 524] width 266 height 88
type textarea "*"
type textarea "**********"
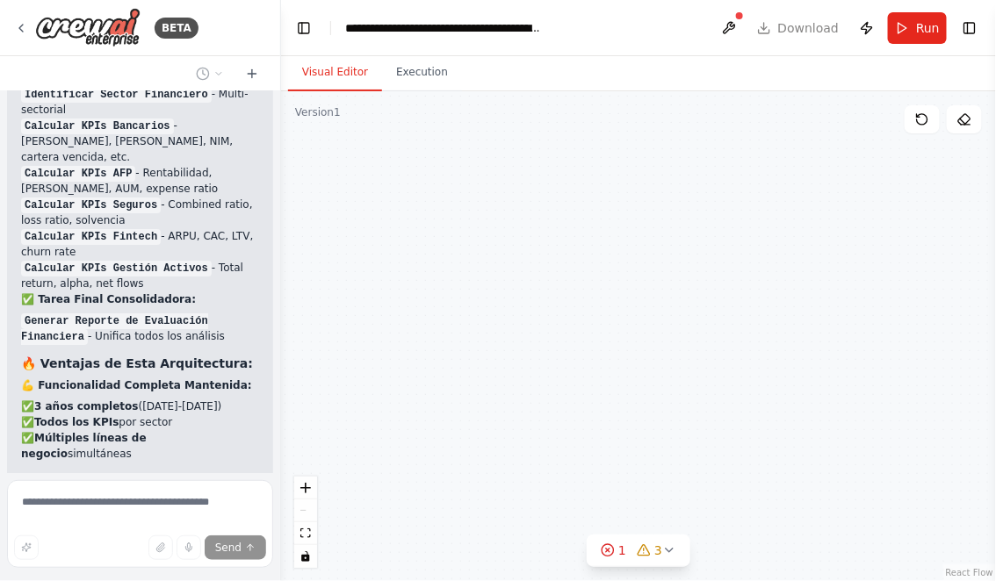
scroll to position [16464, 0]
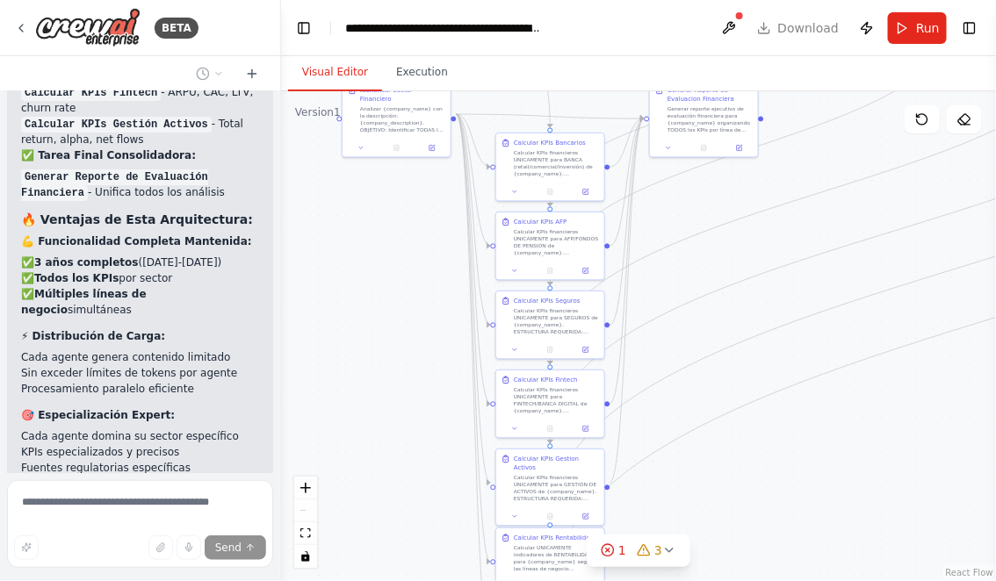
drag, startPoint x: 444, startPoint y: 414, endPoint x: 371, endPoint y: 344, distance: 100.6
click at [371, 344] on div ".deletable-edge-delete-btn { width: 20px; height: 20px; border: 0px solid #ffff…" at bounding box center [638, 336] width 715 height 490
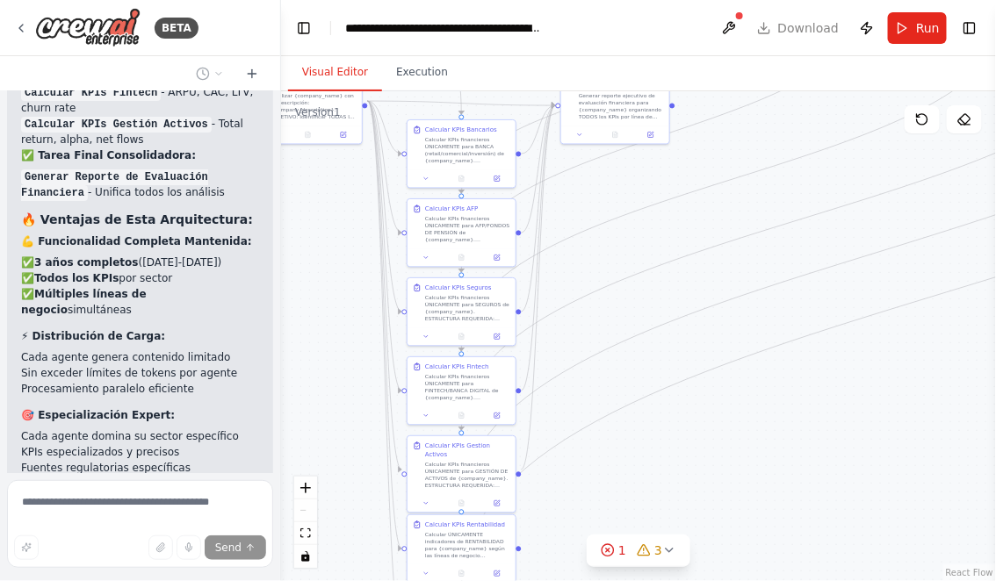
drag, startPoint x: 892, startPoint y: 415, endPoint x: 709, endPoint y: 552, distance: 229.0
click at [709, 550] on div ".deletable-edge-delete-btn { width: 20px; height: 20px; border: 0px solid #ffff…" at bounding box center [638, 336] width 715 height 490
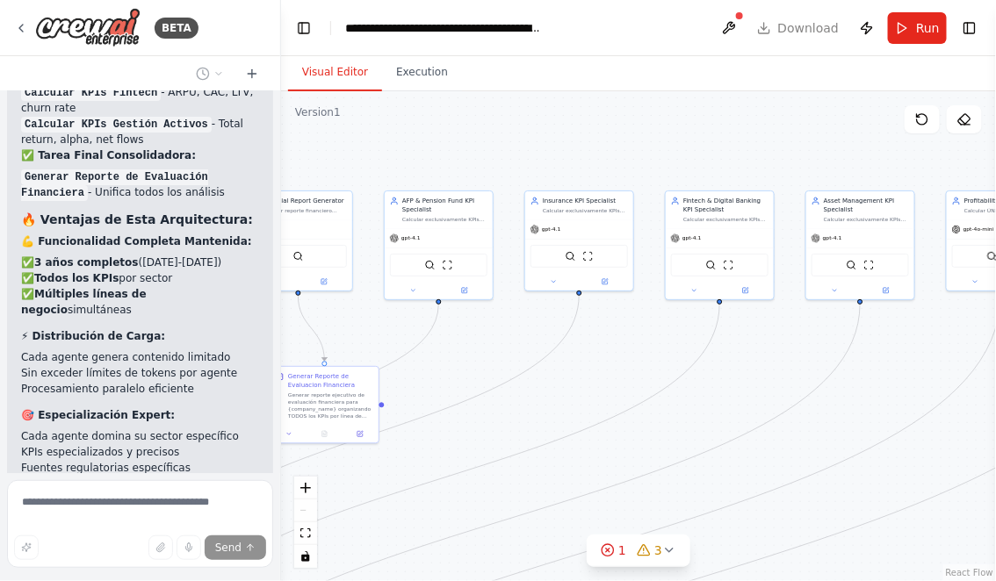
drag, startPoint x: 884, startPoint y: 201, endPoint x: 693, endPoint y: 395, distance: 272.6
click at [696, 395] on div ".deletable-edge-delete-btn { width: 20px; height: 20px; border: 0px solid #ffff…" at bounding box center [638, 336] width 715 height 490
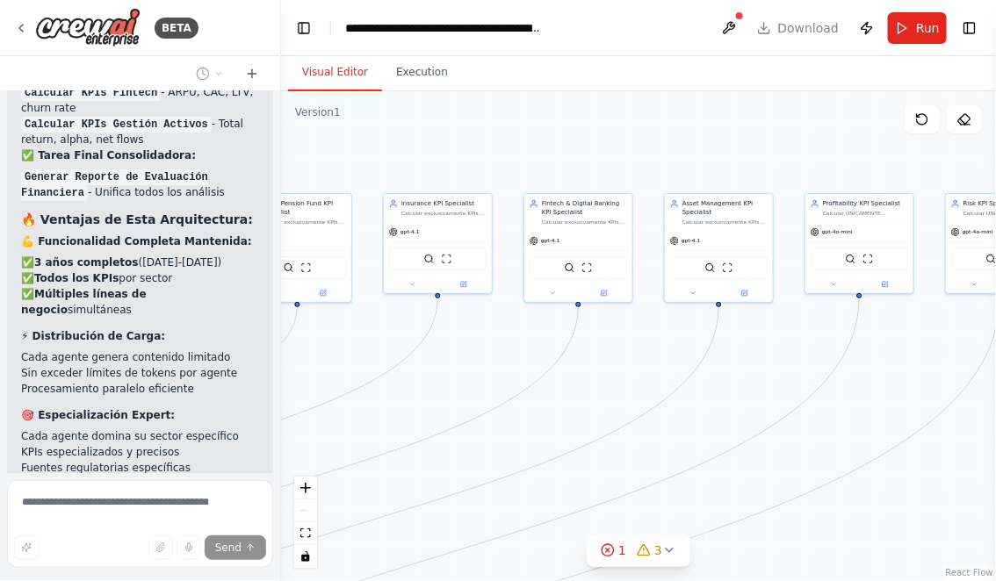
drag, startPoint x: 792, startPoint y: 373, endPoint x: 671, endPoint y: 364, distance: 121.5
click at [671, 364] on div ".deletable-edge-delete-btn { width: 20px; height: 20px; border: 0px solid #ffff…" at bounding box center [638, 336] width 715 height 490
drag, startPoint x: 808, startPoint y: 369, endPoint x: 662, endPoint y: 354, distance: 146.5
click at [664, 354] on div ".deletable-edge-delete-btn { width: 20px; height: 20px; border: 0px solid #ffff…" at bounding box center [638, 336] width 715 height 490
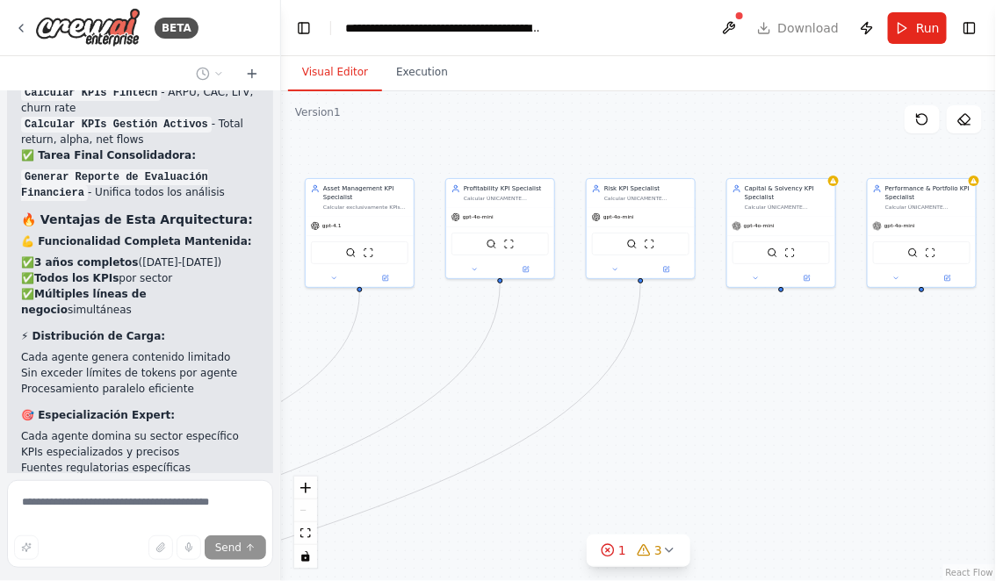
drag, startPoint x: 884, startPoint y: 415, endPoint x: 652, endPoint y: 415, distance: 232.7
click at [656, 415] on div ".deletable-edge-delete-btn { width: 20px; height: 20px; border: 0px solid #ffff…" at bounding box center [638, 336] width 715 height 490
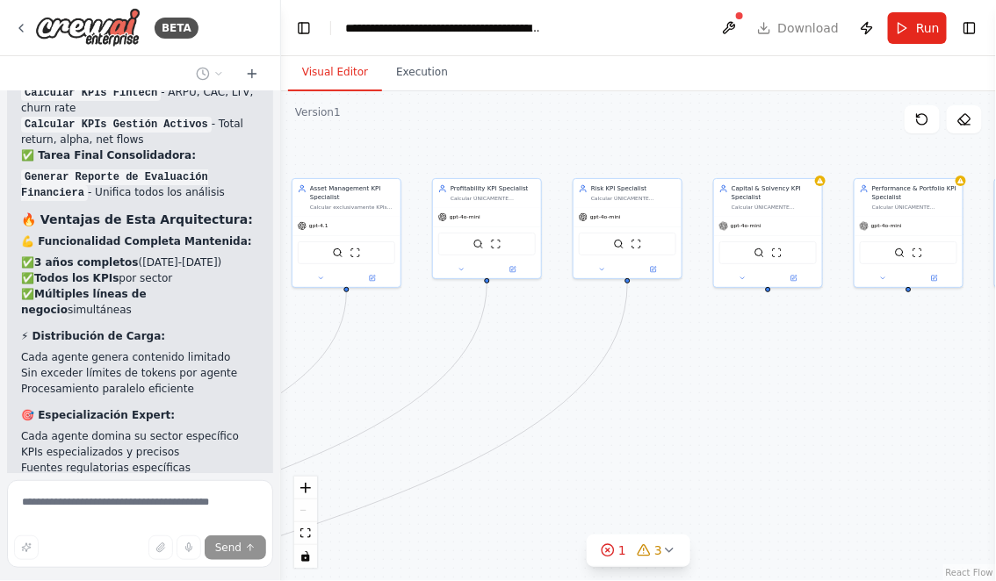
drag, startPoint x: 803, startPoint y: 385, endPoint x: 693, endPoint y: 384, distance: 109.8
click at [695, 385] on div ".deletable-edge-delete-btn { width: 20px; height: 20px; border: 0px solid #ffff…" at bounding box center [638, 336] width 715 height 490
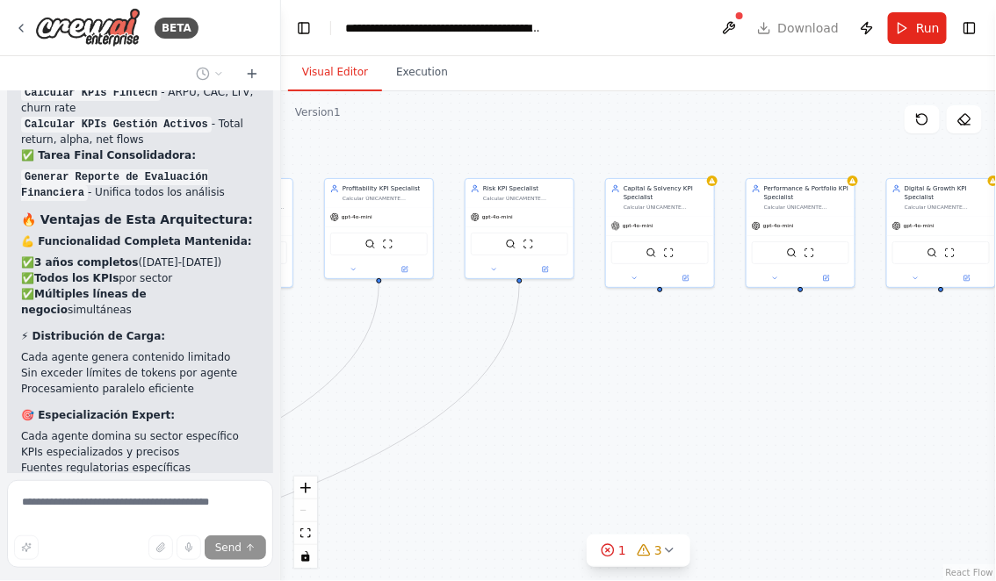
drag, startPoint x: 716, startPoint y: 407, endPoint x: 607, endPoint y: 407, distance: 109.8
click at [607, 407] on div ".deletable-edge-delete-btn { width: 20px; height: 20px; border: 0px solid #ffff…" at bounding box center [638, 336] width 715 height 490
drag, startPoint x: 508, startPoint y: 391, endPoint x: 637, endPoint y: 392, distance: 128.2
click at [634, 392] on div ".deletable-edge-delete-btn { width: 20px; height: 20px; border: 0px solid #ffff…" at bounding box center [638, 336] width 715 height 490
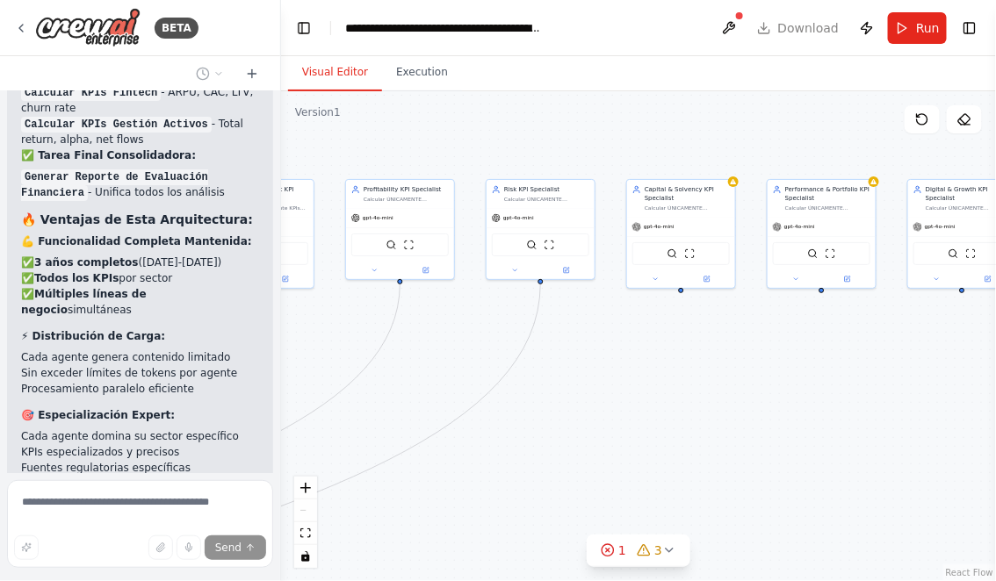
drag, startPoint x: 438, startPoint y: 361, endPoint x: 601, endPoint y: 372, distance: 163.7
click at [595, 372] on div ".deletable-edge-delete-btn { width: 20px; height: 20px; border: 0px solid #ffff…" at bounding box center [638, 336] width 715 height 490
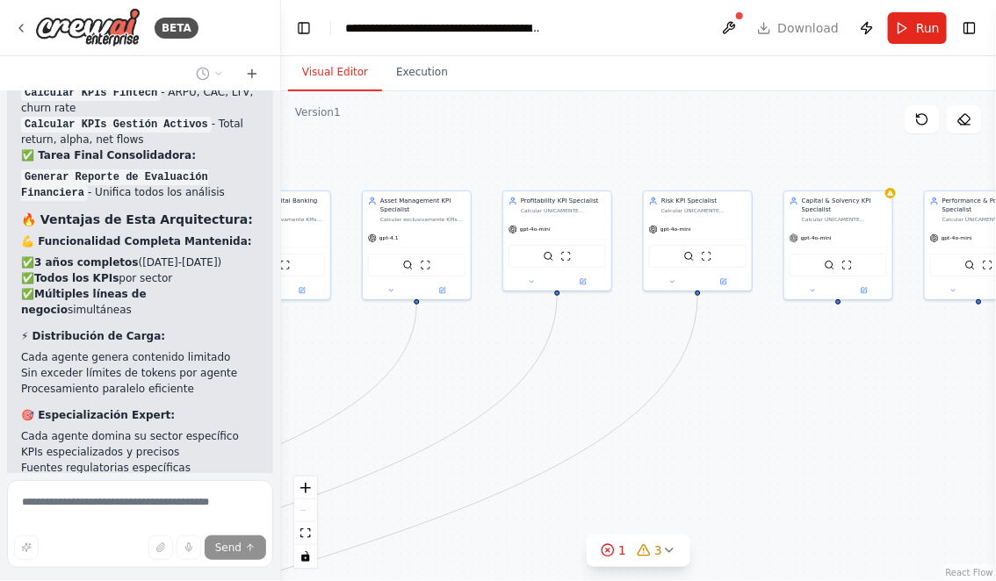
click at [456, 345] on div ".deletable-edge-delete-btn { width: 20px; height: 20px; border: 0px solid #ffff…" at bounding box center [638, 336] width 715 height 490
click at [536, 278] on button at bounding box center [532, 280] width 50 height 11
click at [575, 376] on button "OpenAI - gpt-4o-mini" at bounding box center [590, 382] width 156 height 13
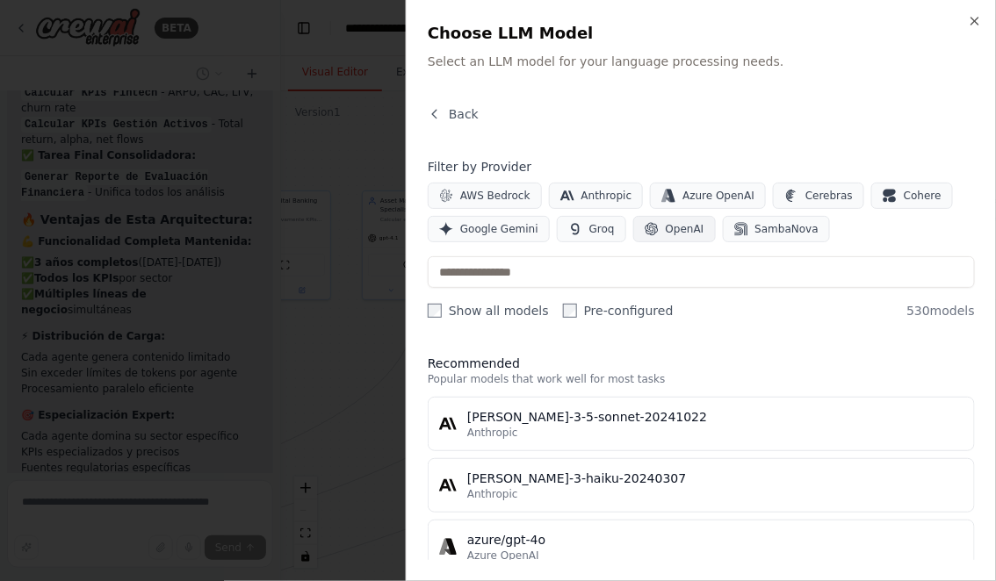
click at [666, 230] on span "OpenAI" at bounding box center [685, 229] width 39 height 14
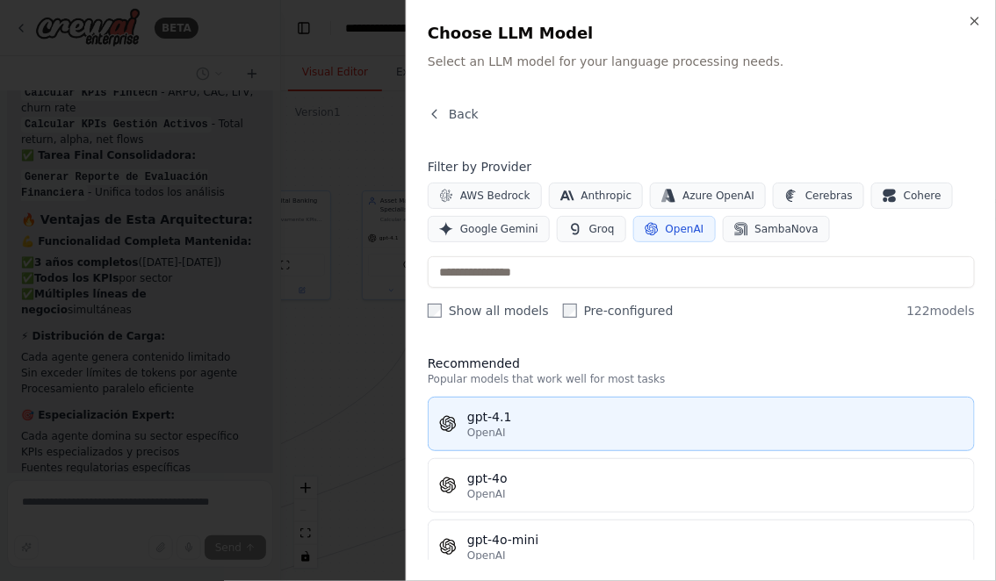
click at [516, 427] on div "OpenAI" at bounding box center [715, 433] width 496 height 14
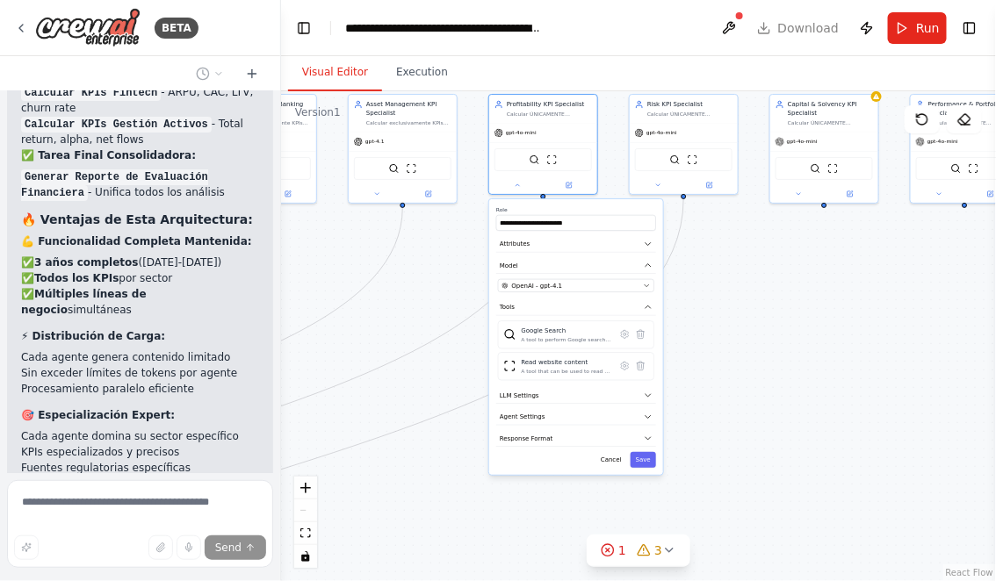
drag, startPoint x: 764, startPoint y: 480, endPoint x: 745, endPoint y: 368, distance: 113.9
click at [745, 368] on div ".deletable-edge-delete-btn { width: 20px; height: 20px; border: 0px solid #ffff…" at bounding box center [638, 336] width 715 height 490
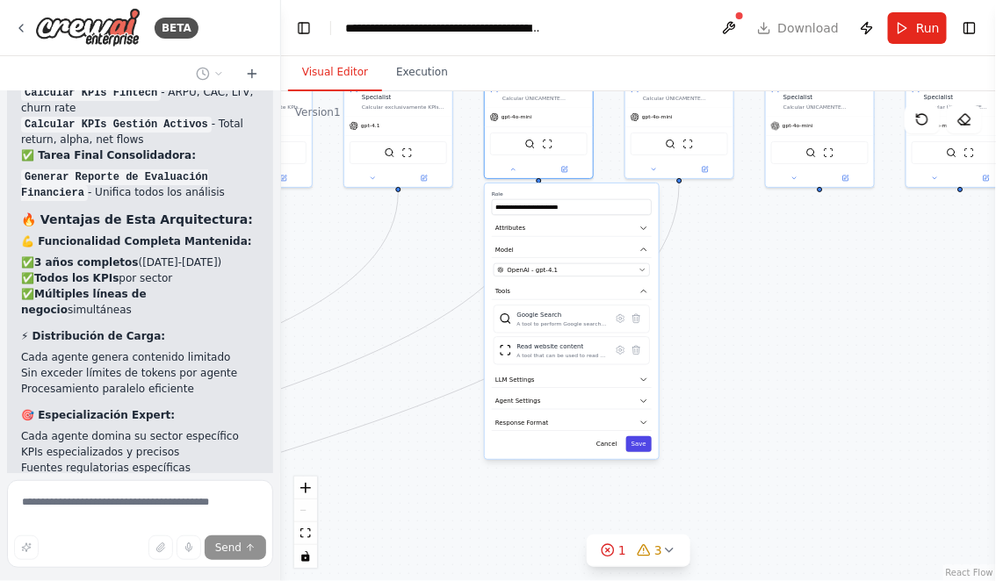
click at [643, 446] on button "Save" at bounding box center [638, 444] width 25 height 16
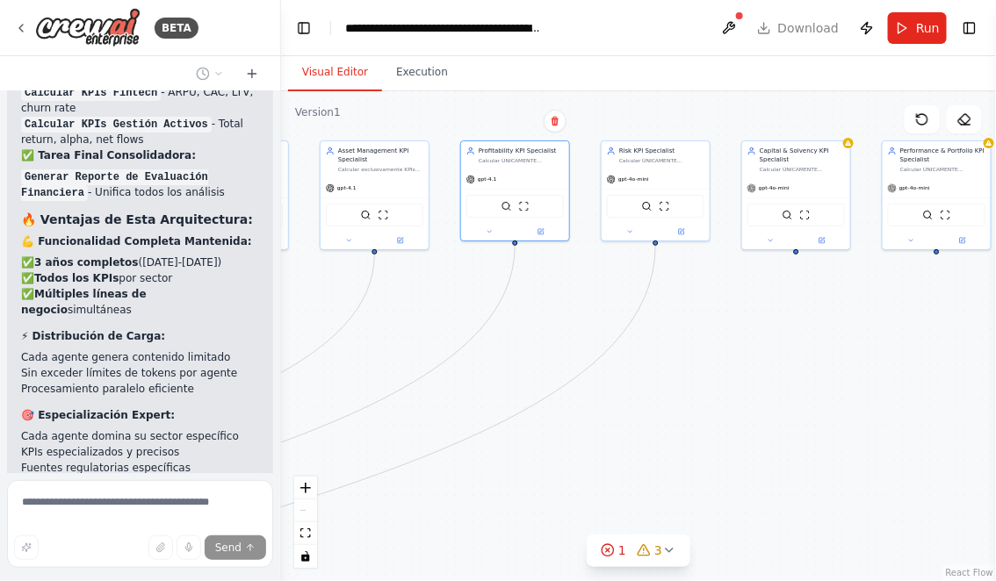
drag, startPoint x: 767, startPoint y: 328, endPoint x: 729, endPoint y: 444, distance: 122.7
click at [729, 444] on div ".deletable-edge-delete-btn { width: 20px; height: 20px; border: 0px solid #ffff…" at bounding box center [638, 336] width 715 height 490
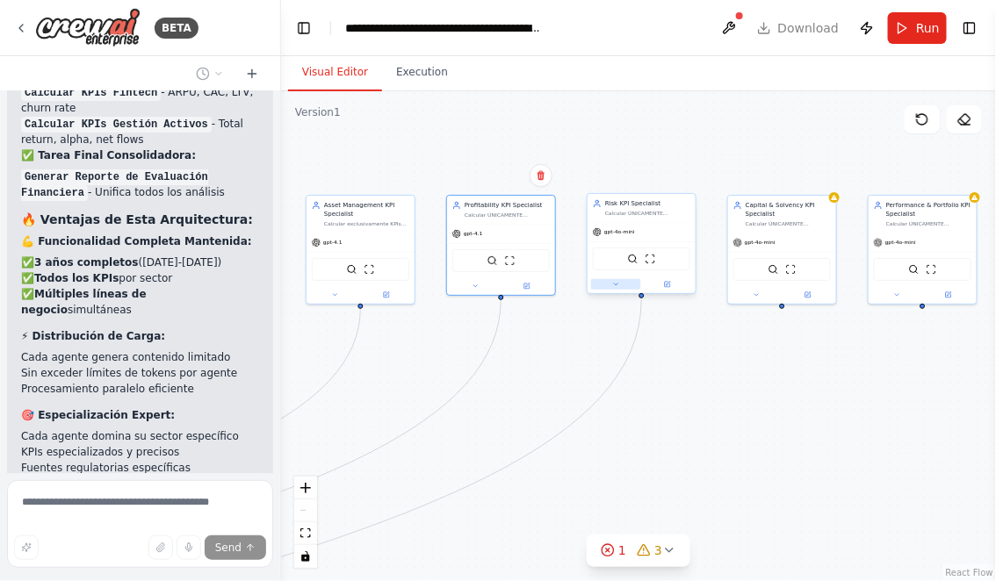
click at [617, 288] on button at bounding box center [616, 284] width 50 height 11
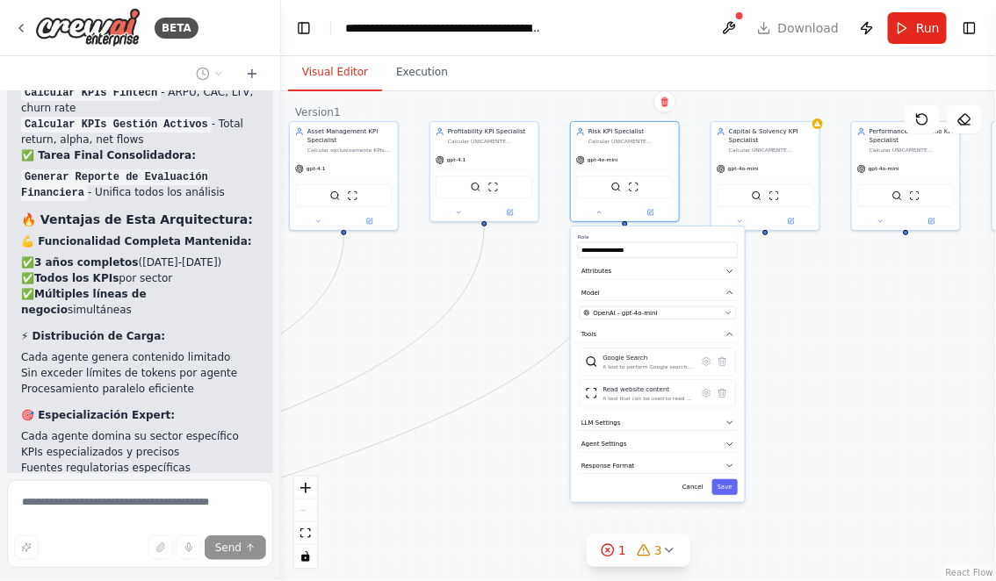
drag, startPoint x: 810, startPoint y: 457, endPoint x: 783, endPoint y: 362, distance: 99.3
click at [784, 362] on div ".deletable-edge-delete-btn { width: 20px; height: 20px; border: 0px solid #ffff…" at bounding box center [638, 336] width 715 height 490
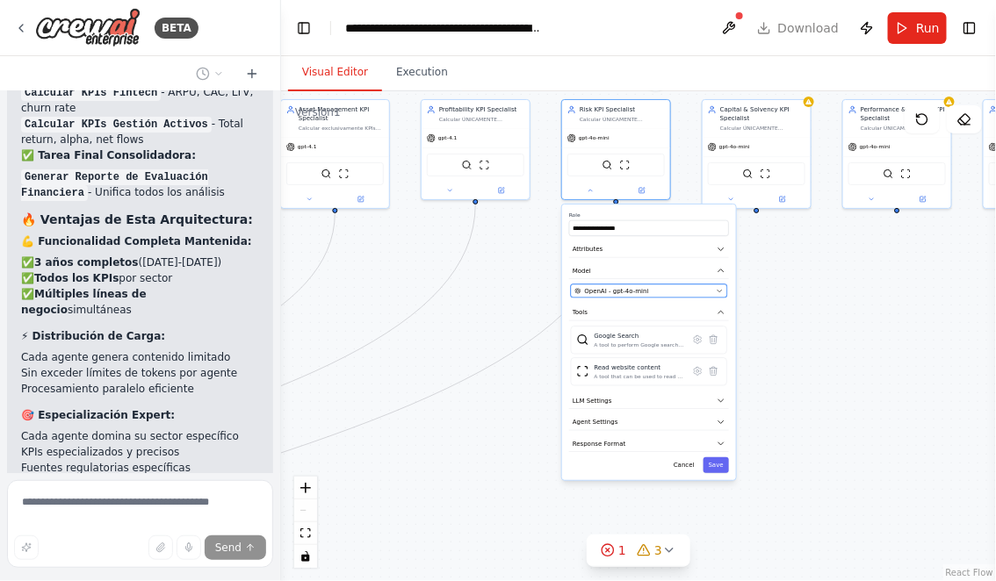
click at [720, 291] on icon "button" at bounding box center [719, 292] width 4 height 2
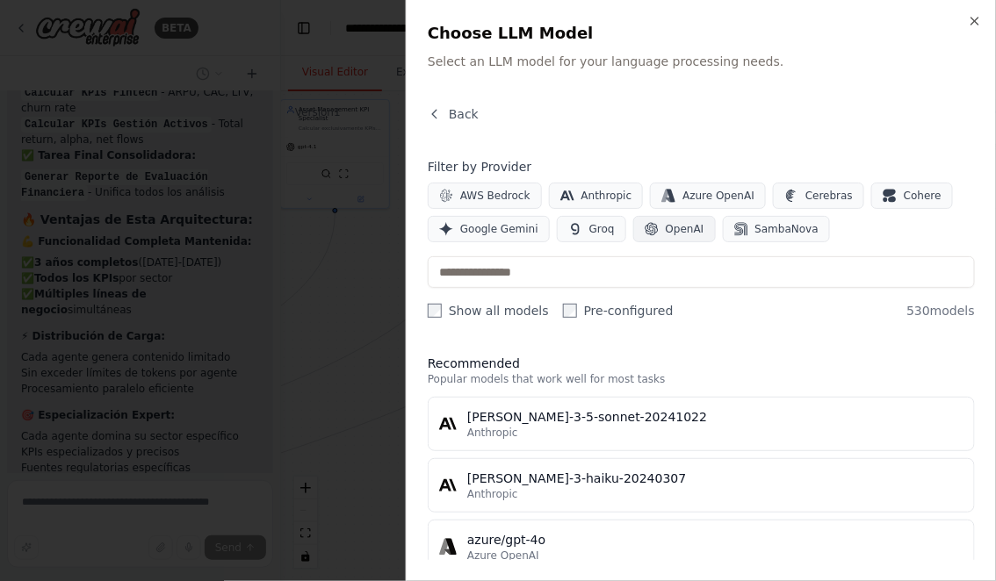
click at [666, 232] on span "OpenAI" at bounding box center [685, 229] width 39 height 14
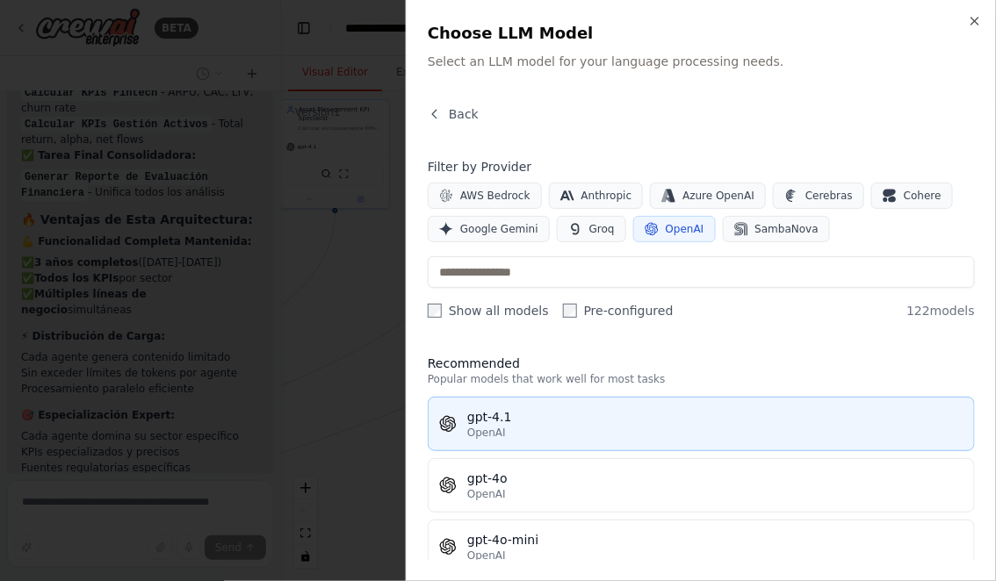
click at [502, 431] on span "OpenAI" at bounding box center [486, 433] width 39 height 14
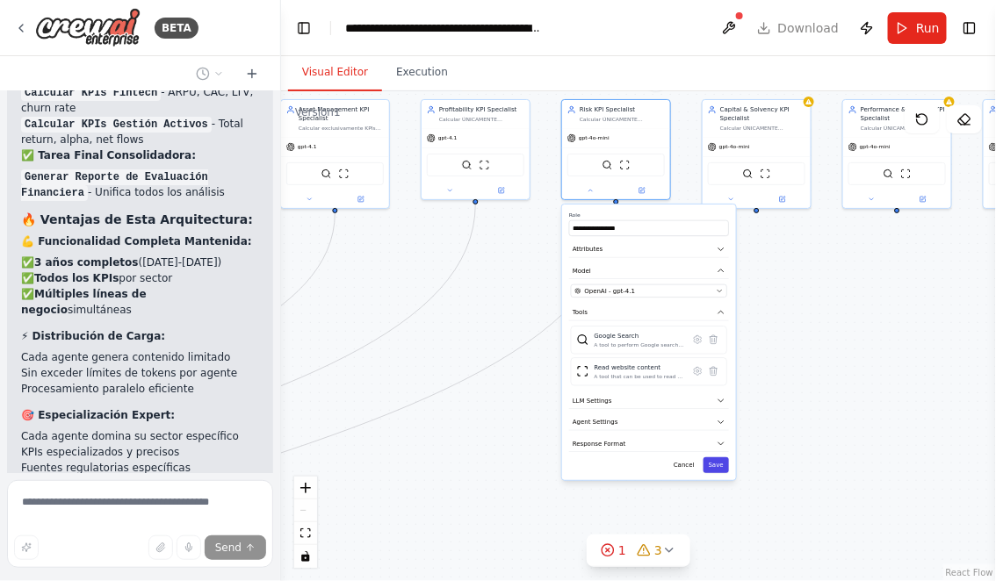
click at [718, 467] on button "Save" at bounding box center [715, 465] width 25 height 16
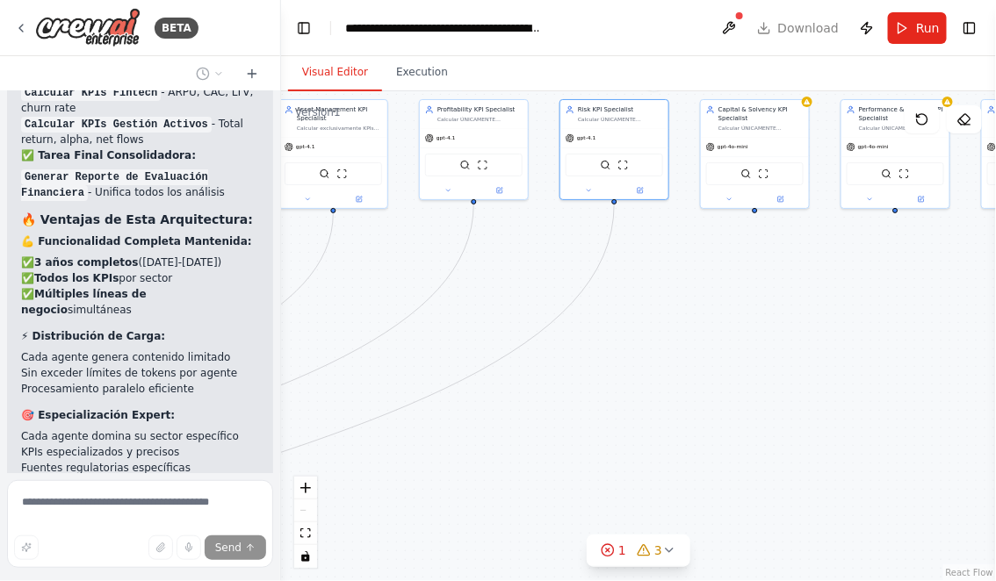
drag, startPoint x: 736, startPoint y: 333, endPoint x: 558, endPoint y: 328, distance: 177.4
click at [558, 328] on div ".deletable-edge-delete-btn { width: 20px; height: 20px; border: 0px solid #ffff…" at bounding box center [638, 336] width 715 height 490
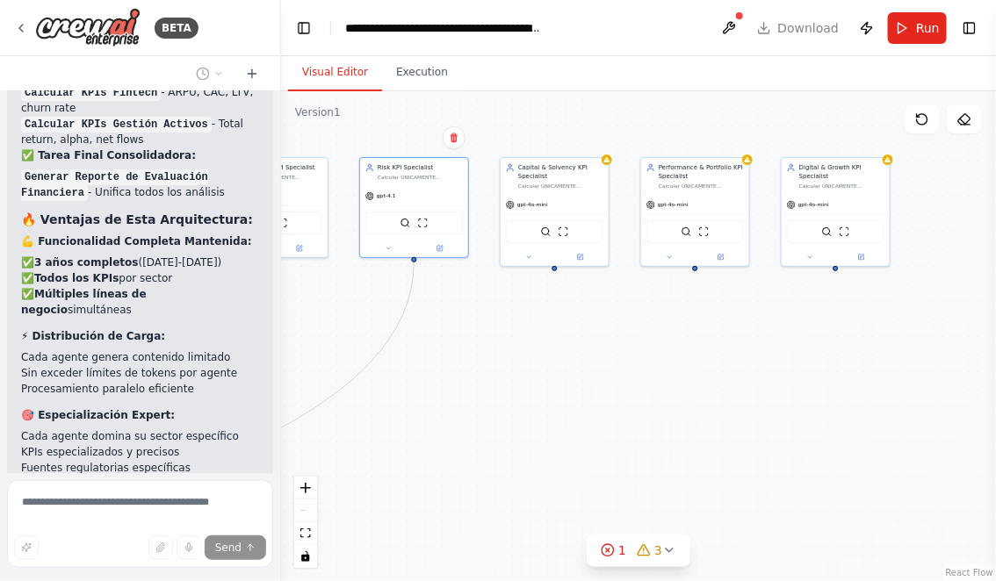
drag, startPoint x: 605, startPoint y: 343, endPoint x: 581, endPoint y: 408, distance: 69.2
click at [582, 408] on div ".deletable-edge-delete-btn { width: 20px; height: 20px; border: 0px solid #ffff…" at bounding box center [638, 336] width 715 height 490
drag, startPoint x: 471, startPoint y: 391, endPoint x: 674, endPoint y: 391, distance: 203.7
click at [667, 391] on div ".deletable-edge-delete-btn { width: 20px; height: 20px; border: 0px solid #ffff…" at bounding box center [638, 336] width 715 height 490
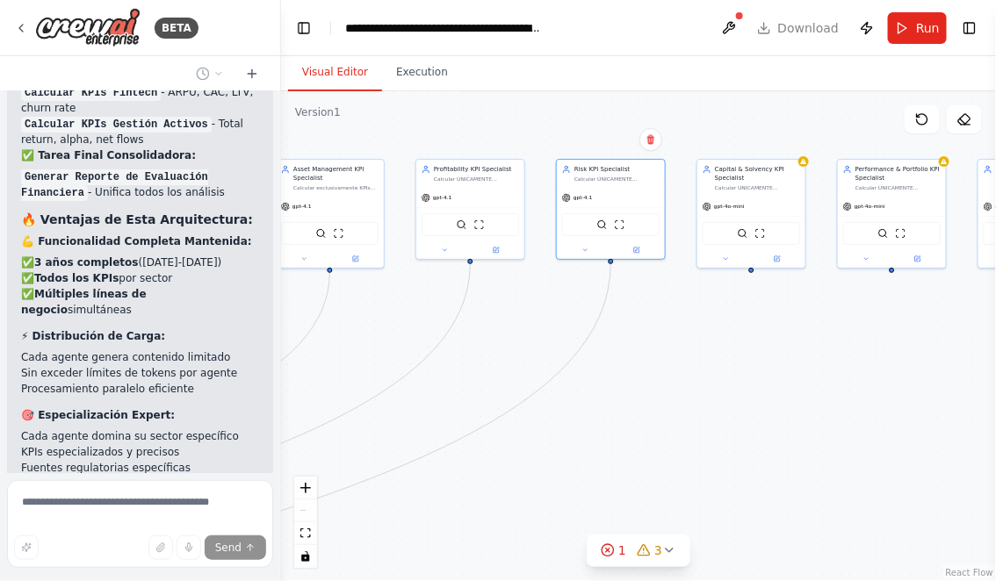
drag, startPoint x: 522, startPoint y: 328, endPoint x: 647, endPoint y: 349, distance: 126.6
click at [640, 349] on div ".deletable-edge-delete-btn { width: 20px; height: 20px; border: 0px solid #ffff…" at bounding box center [638, 336] width 715 height 490
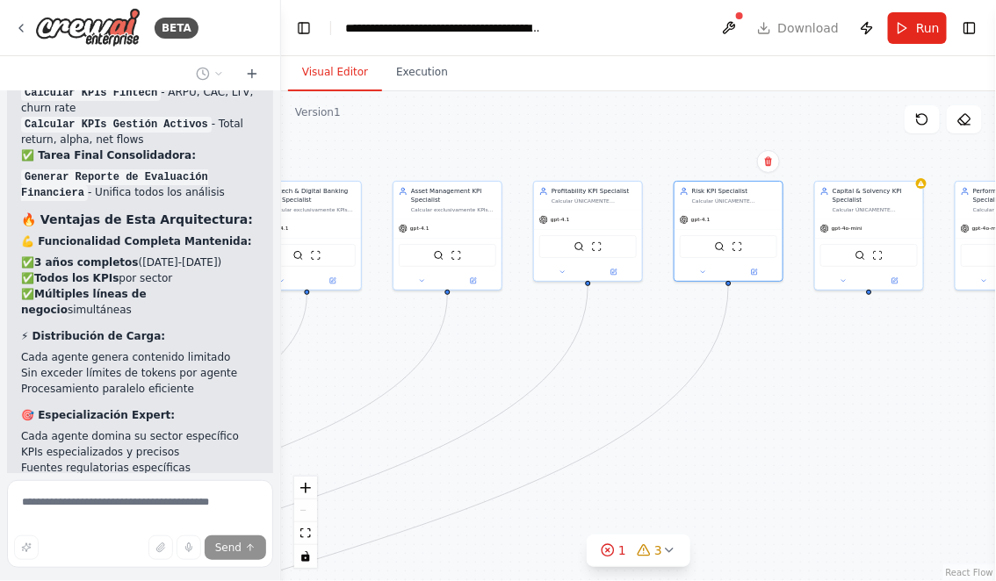
drag, startPoint x: 476, startPoint y: 344, endPoint x: 603, endPoint y: 344, distance: 127.3
click at [598, 344] on div ".deletable-edge-delete-btn { width: 20px; height: 20px; border: 0px solid #ffff…" at bounding box center [638, 336] width 715 height 490
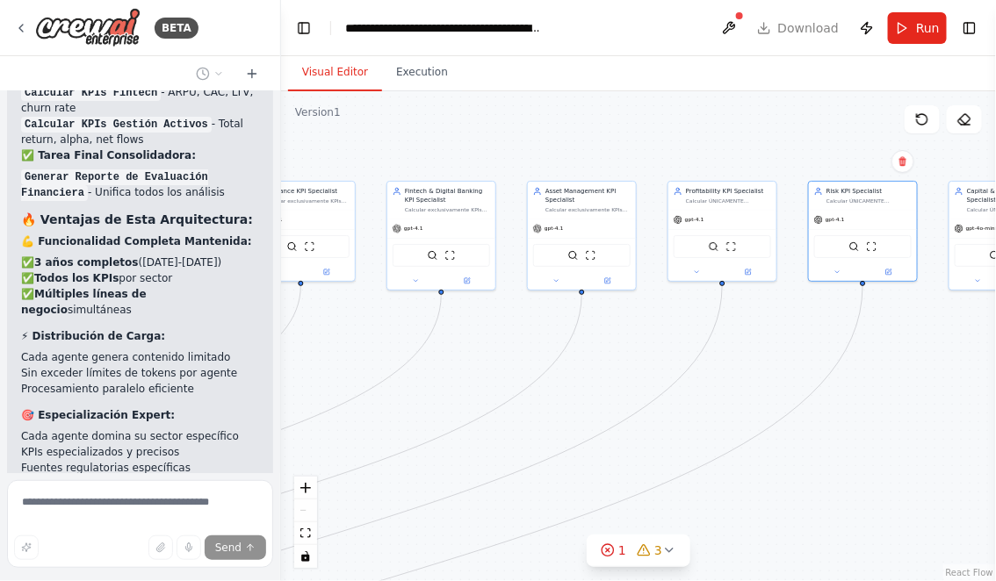
drag, startPoint x: 472, startPoint y: 331, endPoint x: 601, endPoint y: 331, distance: 129.1
click at [535, 331] on div ".deletable-edge-delete-btn { width: 20px; height: 20px; border: 0px solid #ffff…" at bounding box center [638, 336] width 715 height 490
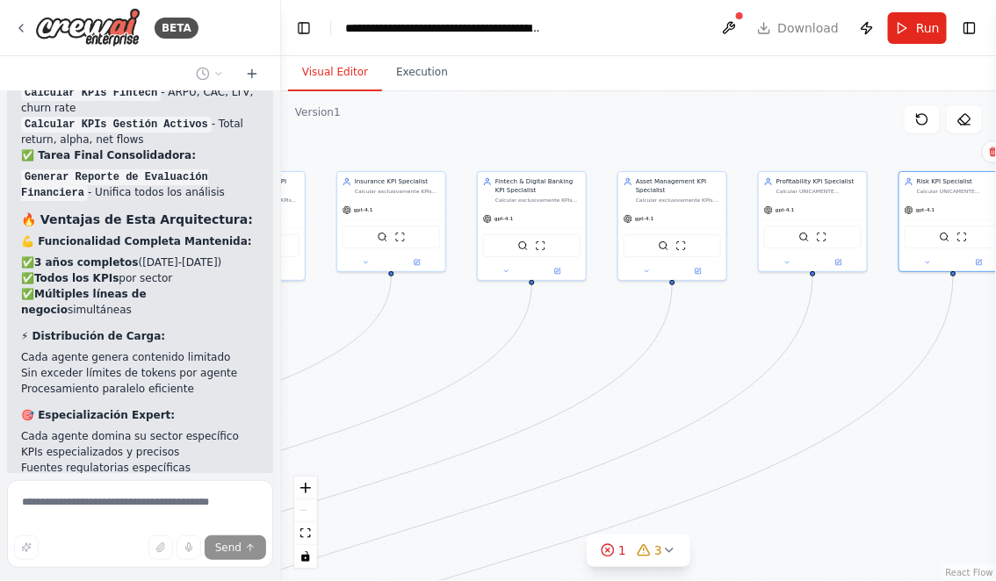
drag, startPoint x: 424, startPoint y: 335, endPoint x: 527, endPoint y: 318, distance: 104.1
click at [525, 318] on div ".deletable-edge-delete-btn { width: 20px; height: 20px; border: 0px solid #ffff…" at bounding box center [638, 336] width 715 height 490
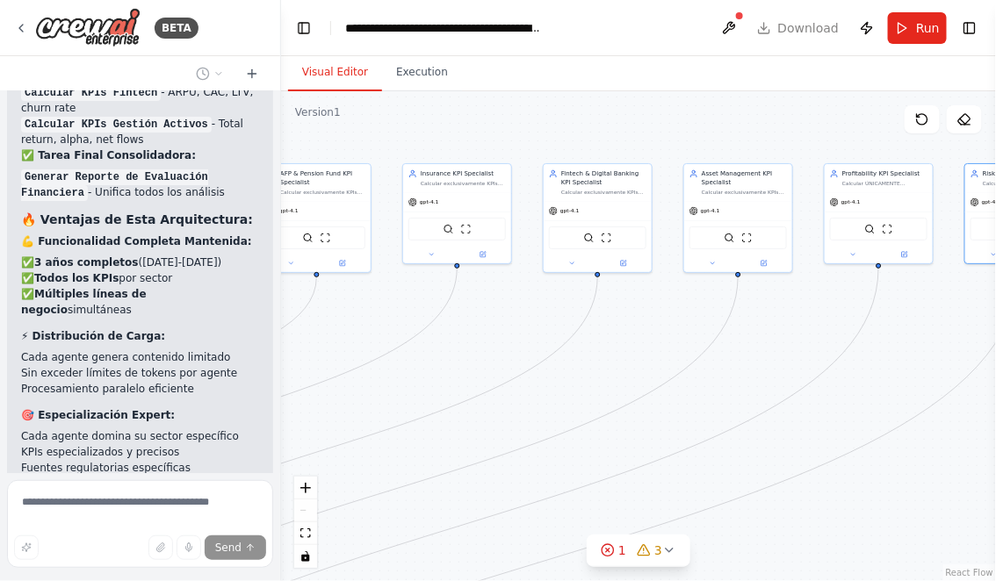
drag, startPoint x: 574, startPoint y: 148, endPoint x: 401, endPoint y: 128, distance: 174.2
click at [401, 128] on div ".deletable-edge-delete-btn { width: 20px; height: 20px; border: 0px solid #ffff…" at bounding box center [638, 336] width 715 height 490
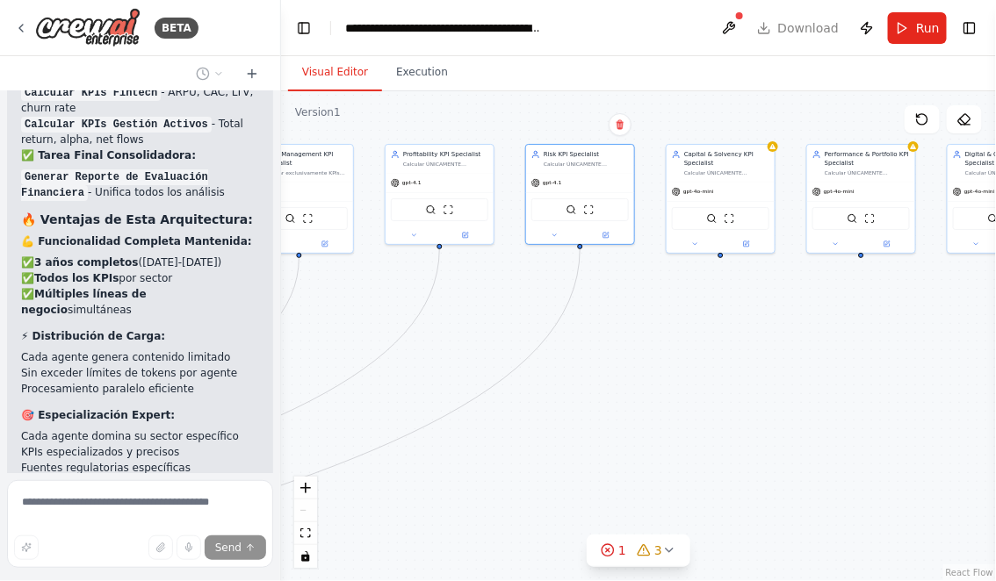
drag, startPoint x: 904, startPoint y: 414, endPoint x: 604, endPoint y: 415, distance: 300.3
click at [608, 415] on div ".deletable-edge-delete-btn { width: 20px; height: 20px; border: 0px solid #ffff…" at bounding box center [638, 336] width 715 height 490
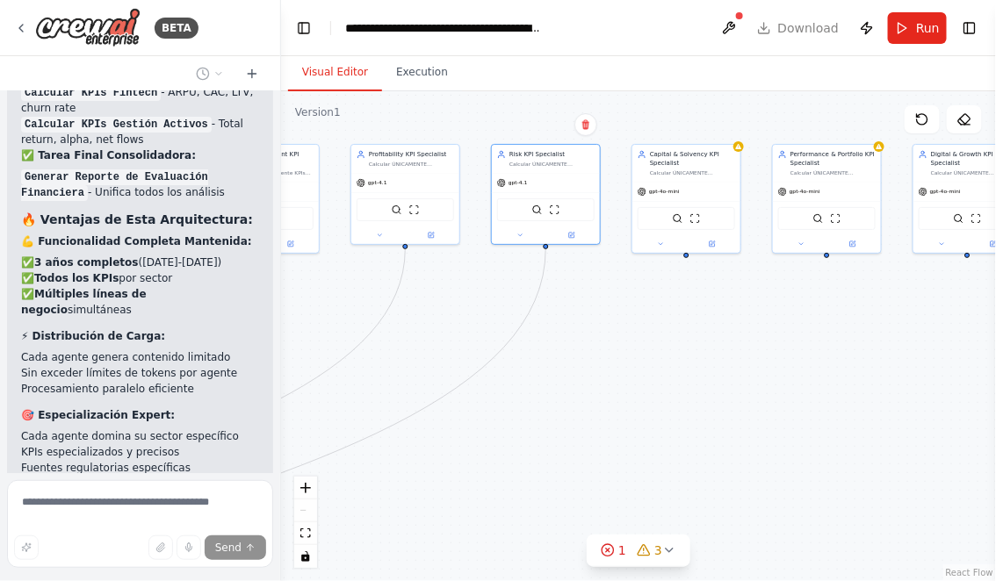
drag, startPoint x: 710, startPoint y: 428, endPoint x: 572, endPoint y: 428, distance: 137.9
click at [573, 428] on div ".deletable-edge-delete-btn { width: 20px; height: 20px; border: 0px solid #ffff…" at bounding box center [638, 336] width 715 height 490
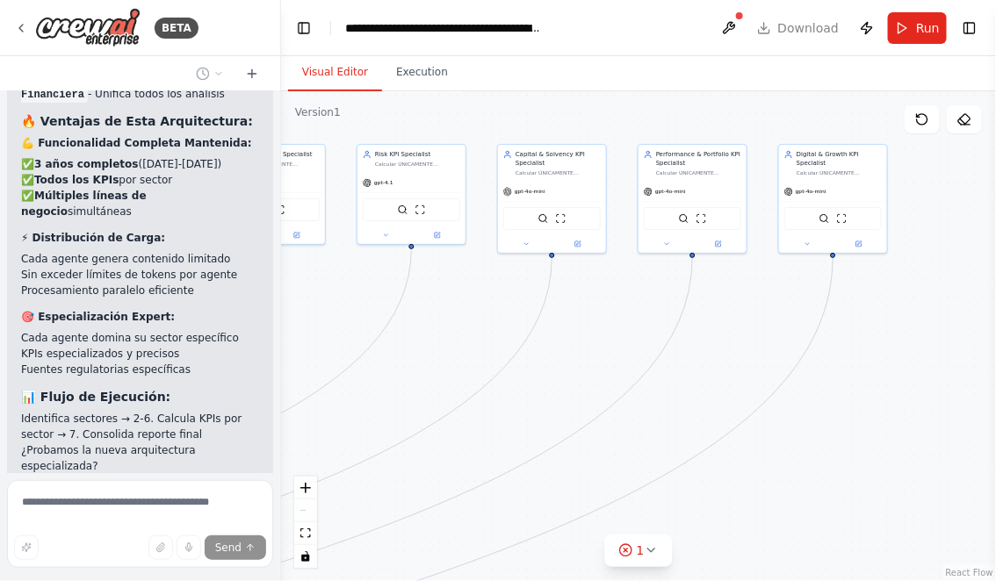
scroll to position [16612, 0]
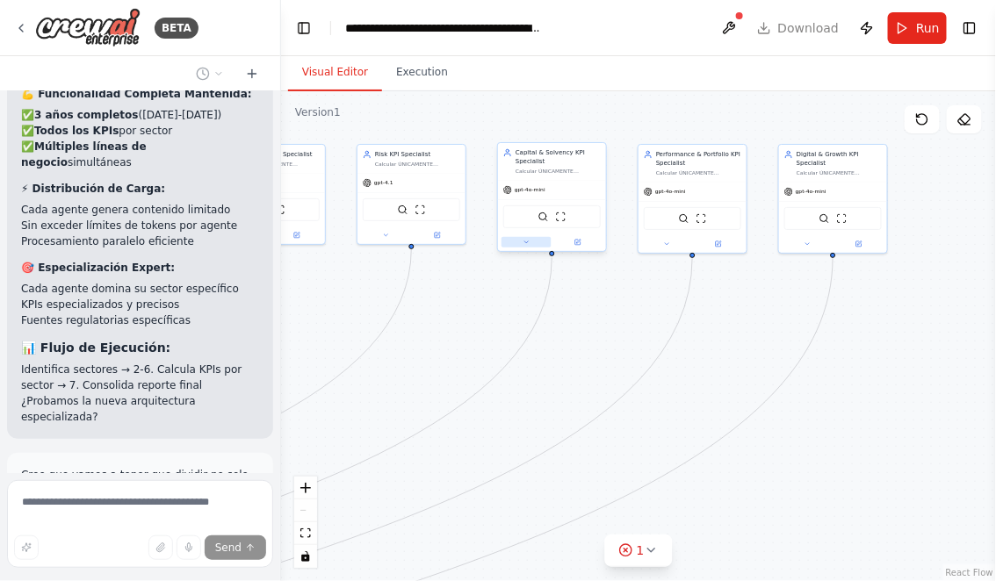
click at [529, 241] on button at bounding box center [526, 242] width 50 height 11
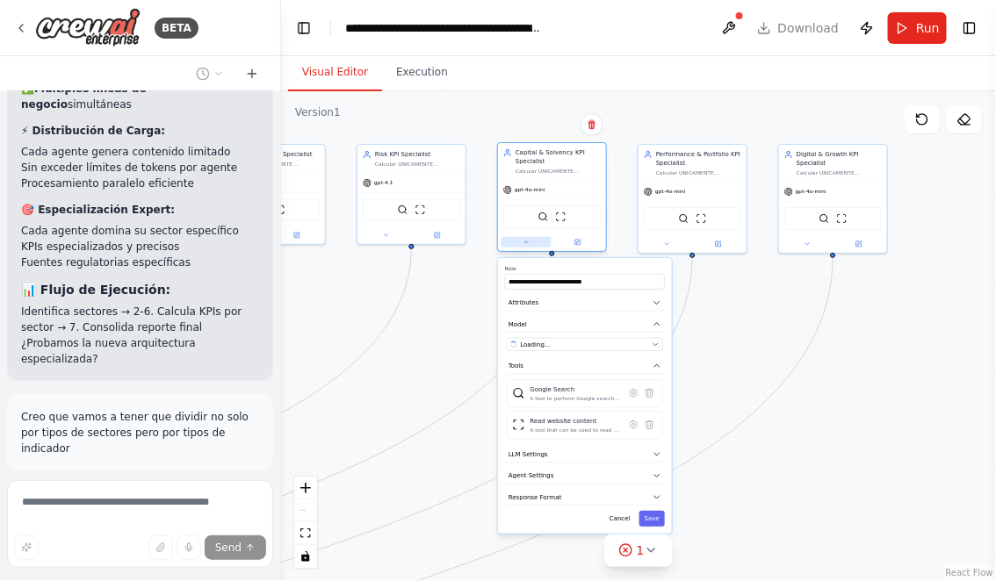
scroll to position [16686, 0]
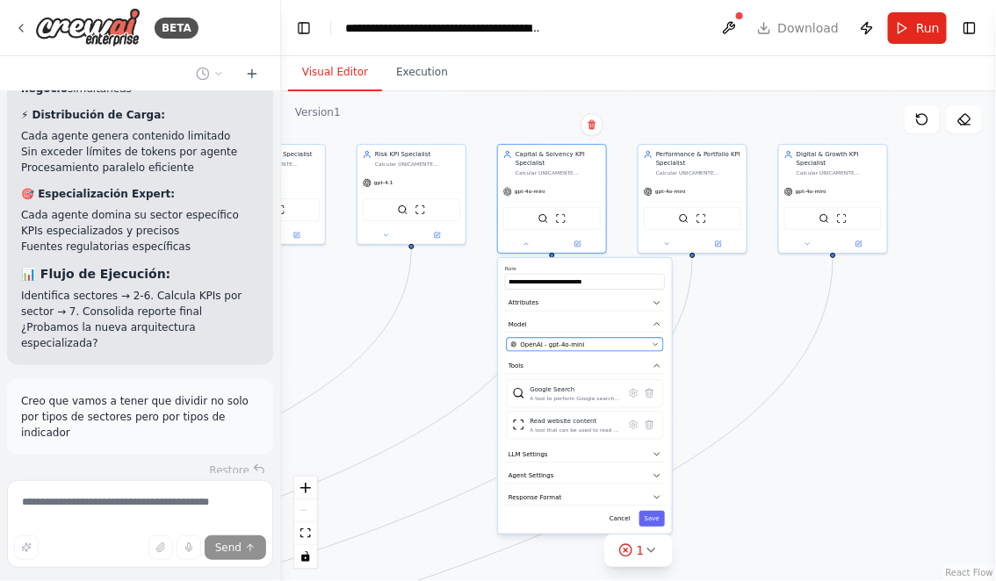
click at [565, 345] on span "OpenAI - gpt-4o-mini" at bounding box center [553, 345] width 64 height 9
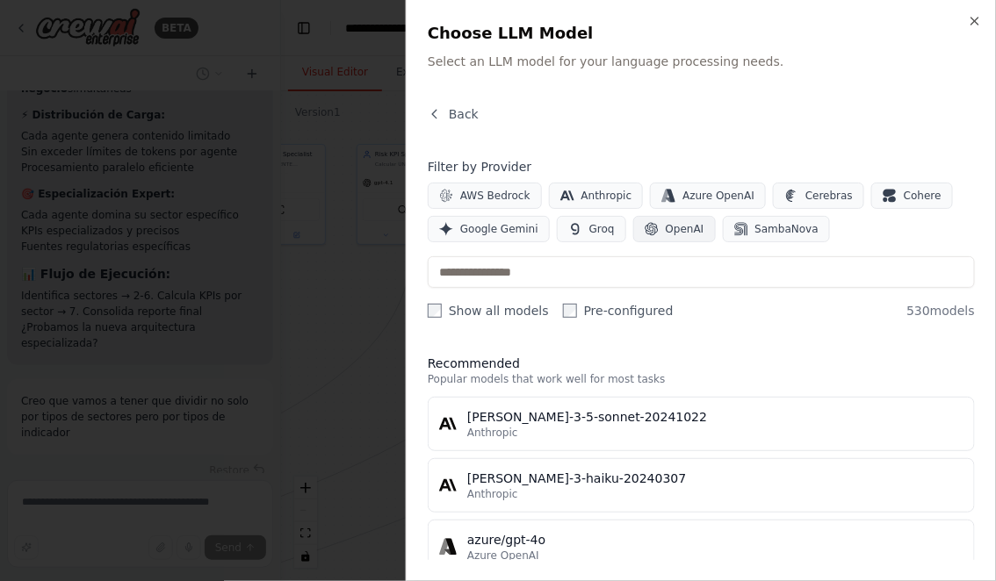
scroll to position [16721, 0]
click at [670, 234] on span "OpenAI" at bounding box center [685, 229] width 39 height 14
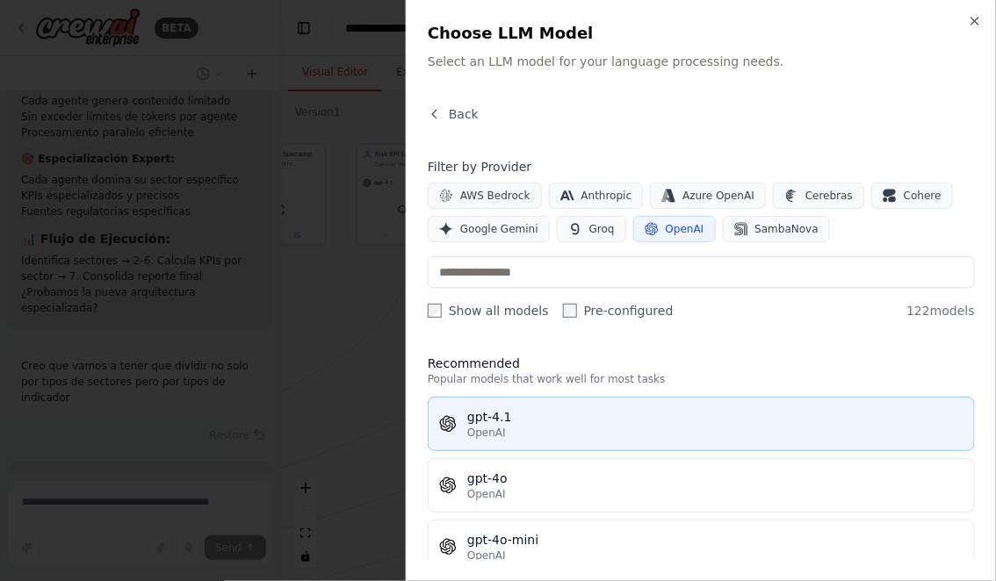
click at [517, 424] on div "gpt-4.1" at bounding box center [715, 417] width 496 height 18
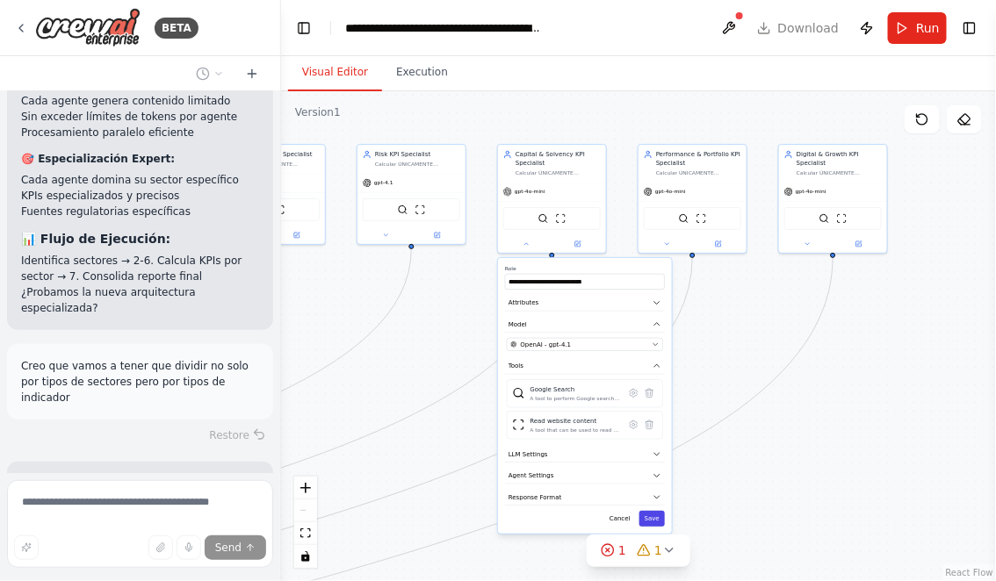
click at [651, 514] on button "Save" at bounding box center [651, 519] width 25 height 16
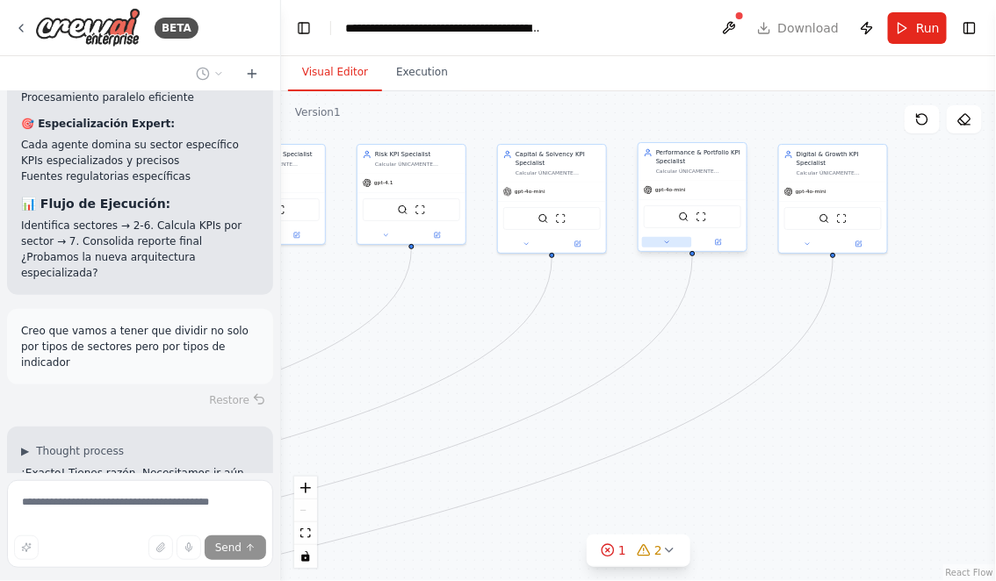
click at [665, 244] on icon at bounding box center [666, 242] width 7 height 7
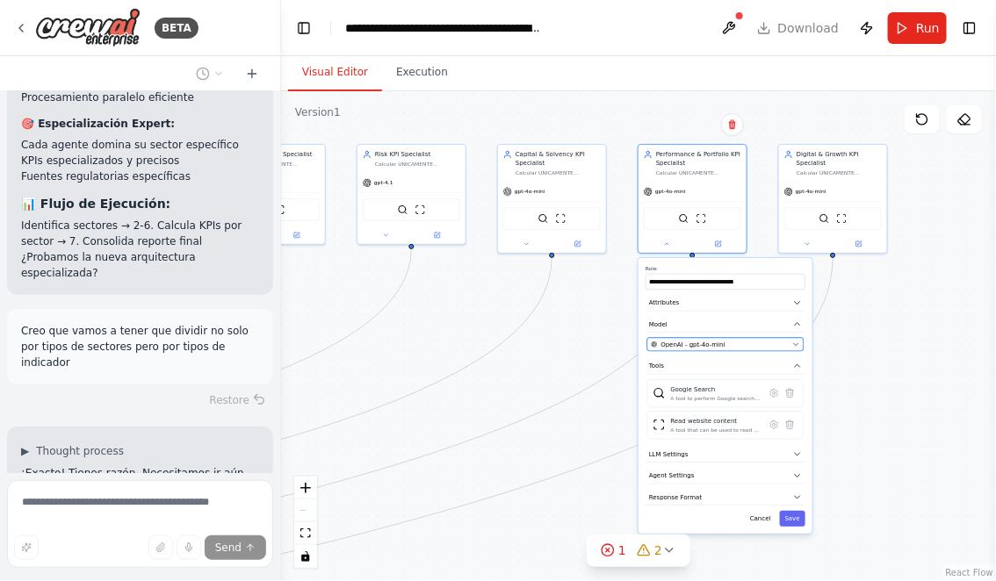
click at [727, 344] on div "OpenAI - gpt-4o-mini" at bounding box center [721, 345] width 138 height 9
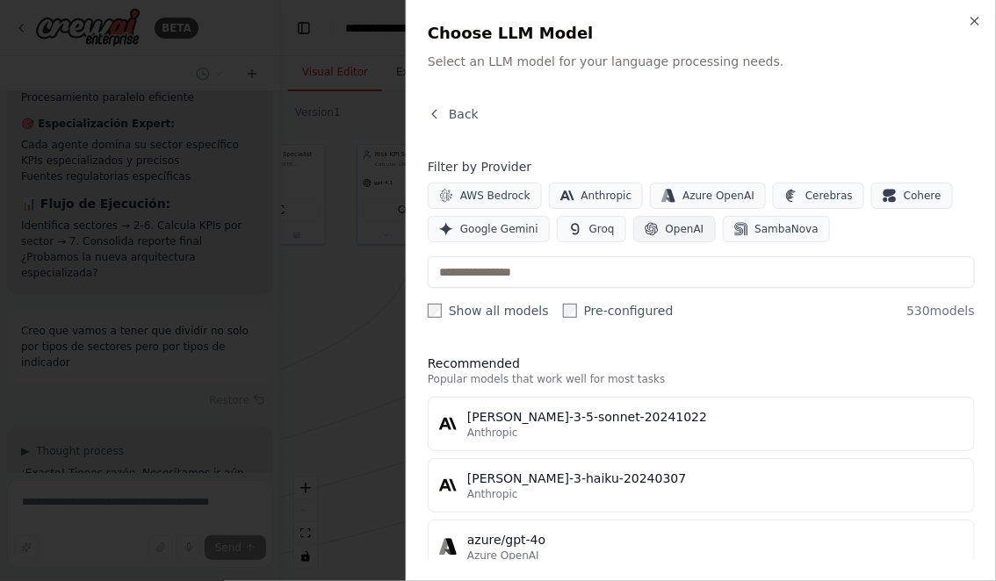
click at [647, 222] on icon "button" at bounding box center [651, 229] width 14 height 14
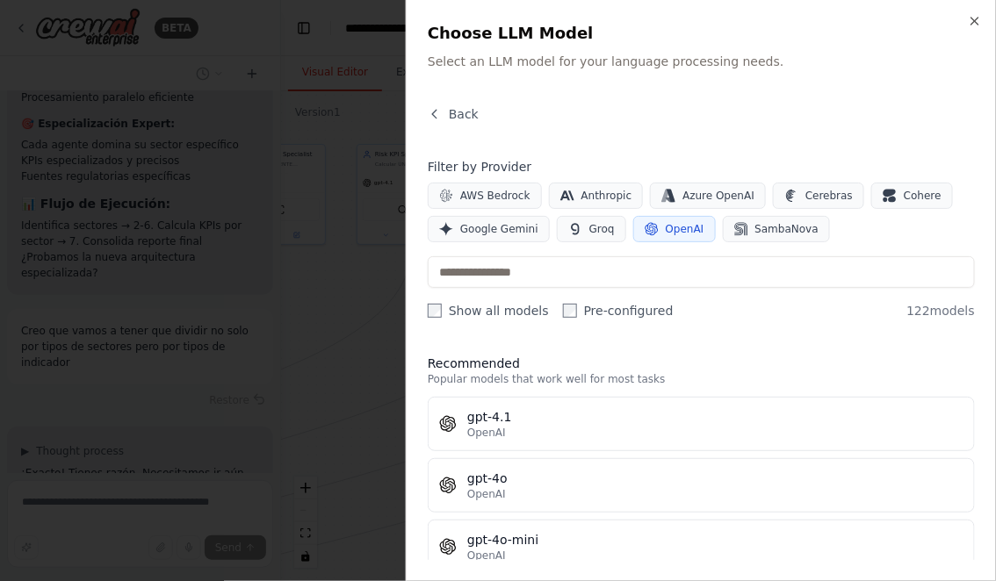
scroll to position [16791, 0]
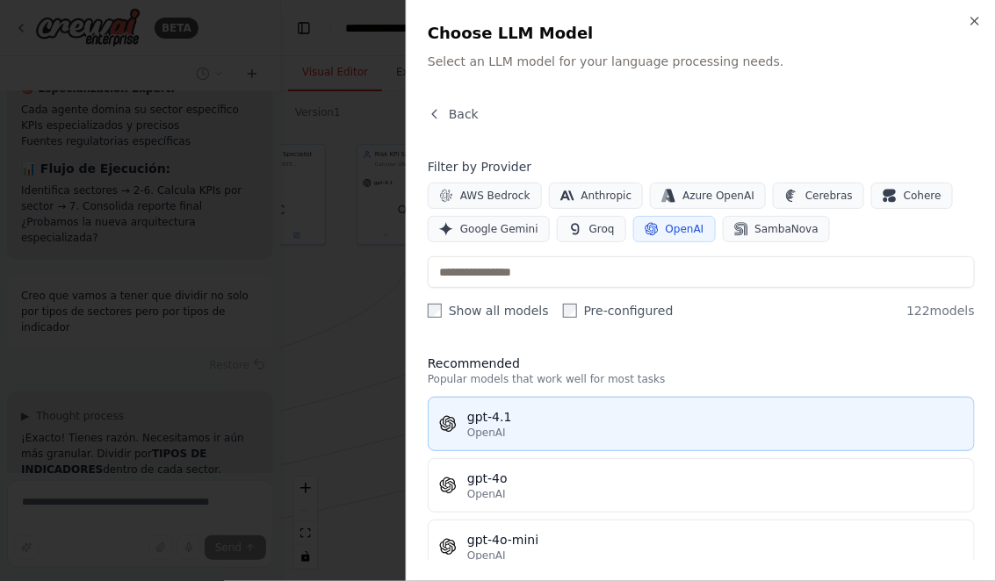
click at [529, 430] on div "OpenAI" at bounding box center [715, 433] width 496 height 14
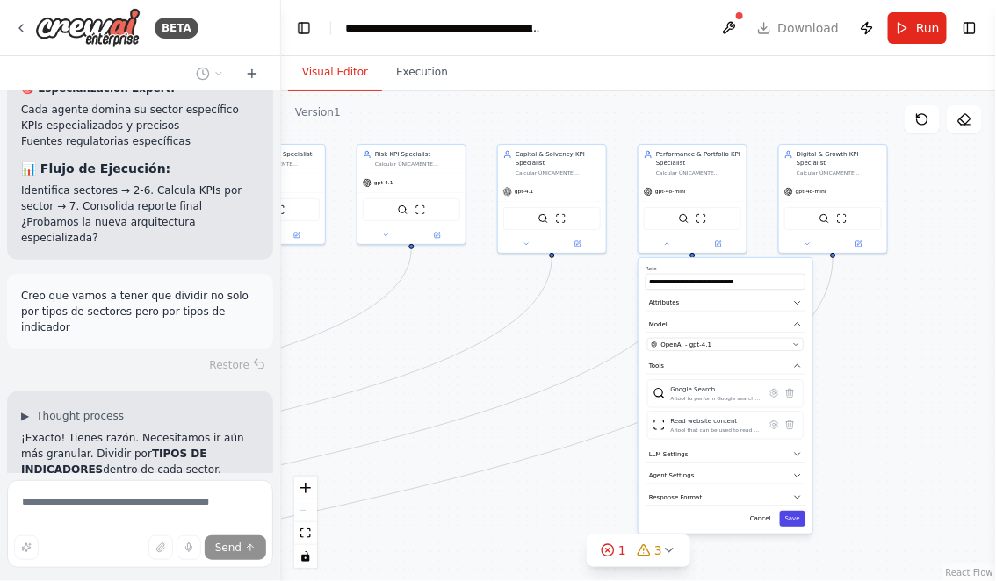
click at [789, 515] on button "Save" at bounding box center [792, 519] width 25 height 16
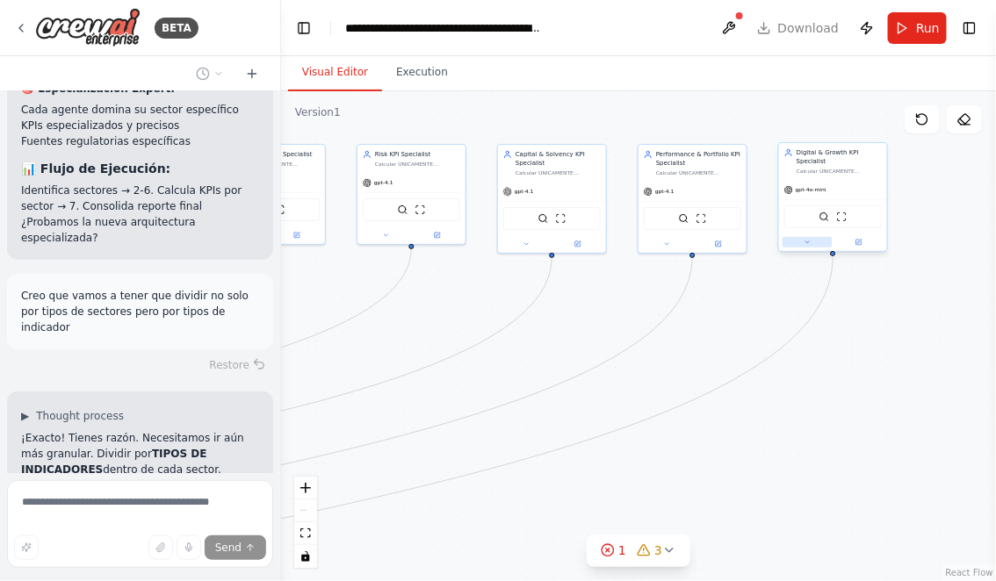
click at [810, 240] on icon at bounding box center [806, 242] width 7 height 7
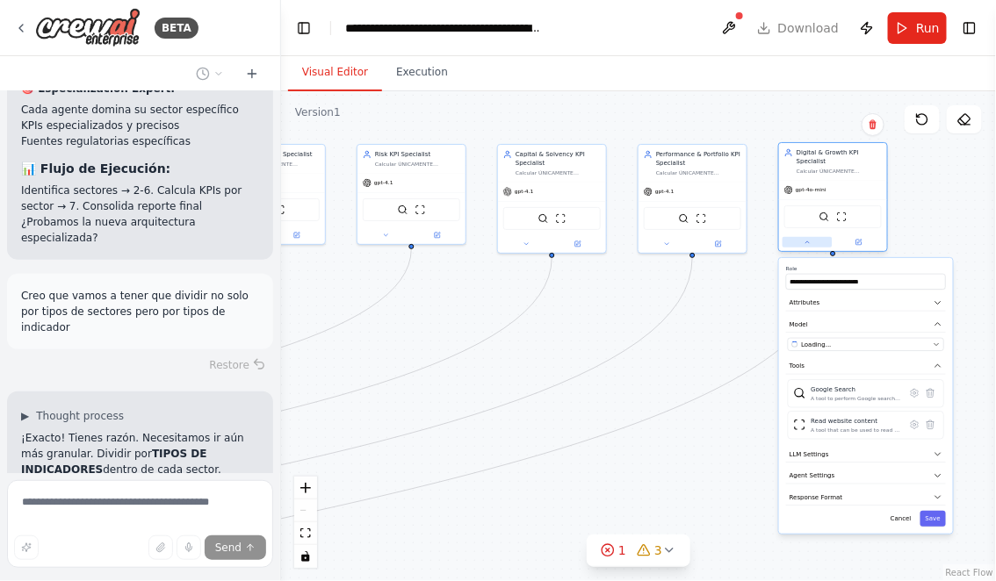
scroll to position [16826, 0]
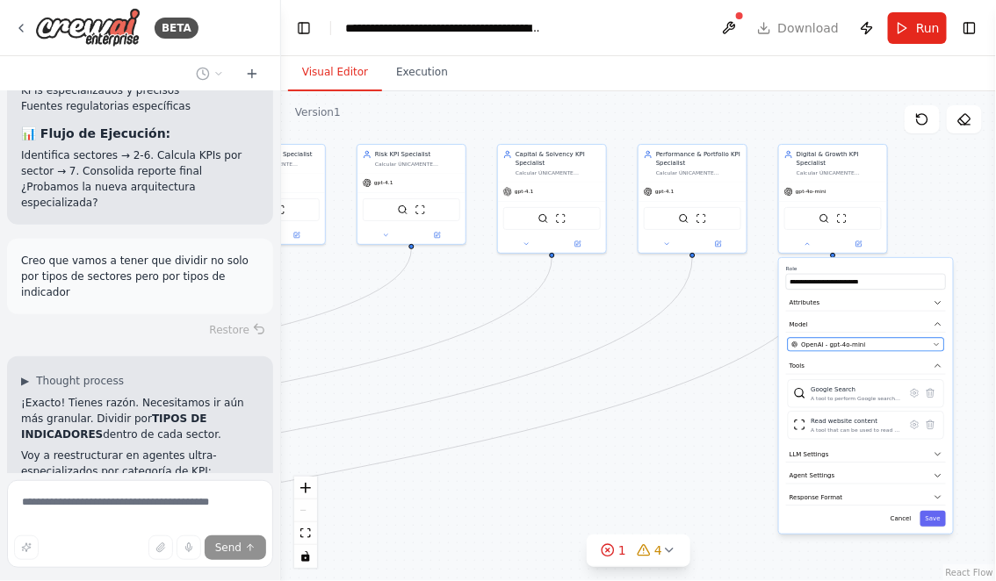
click at [831, 347] on span "OpenAI - gpt-4o-mini" at bounding box center [834, 345] width 64 height 9
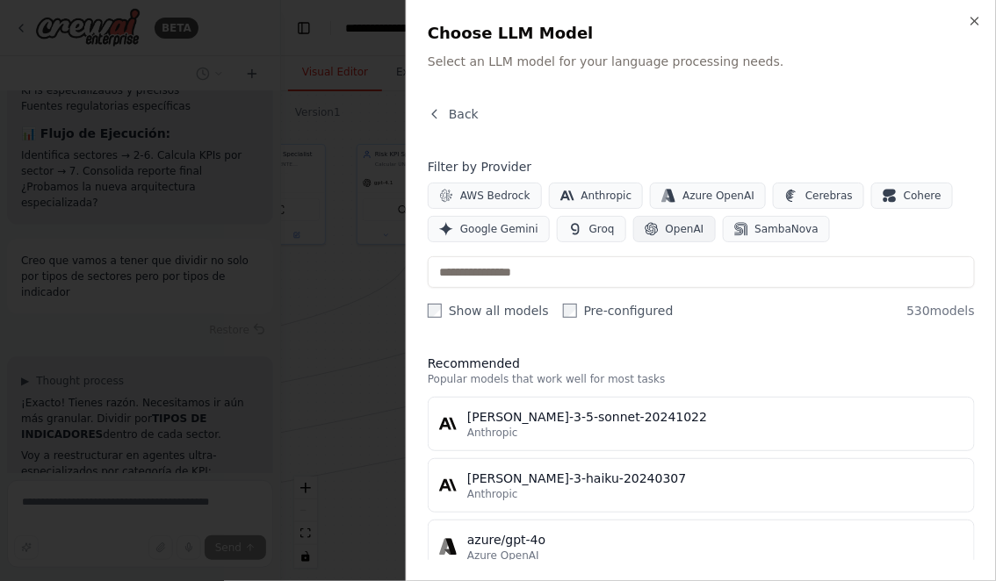
click at [655, 234] on button "OpenAI" at bounding box center [674, 229] width 83 height 26
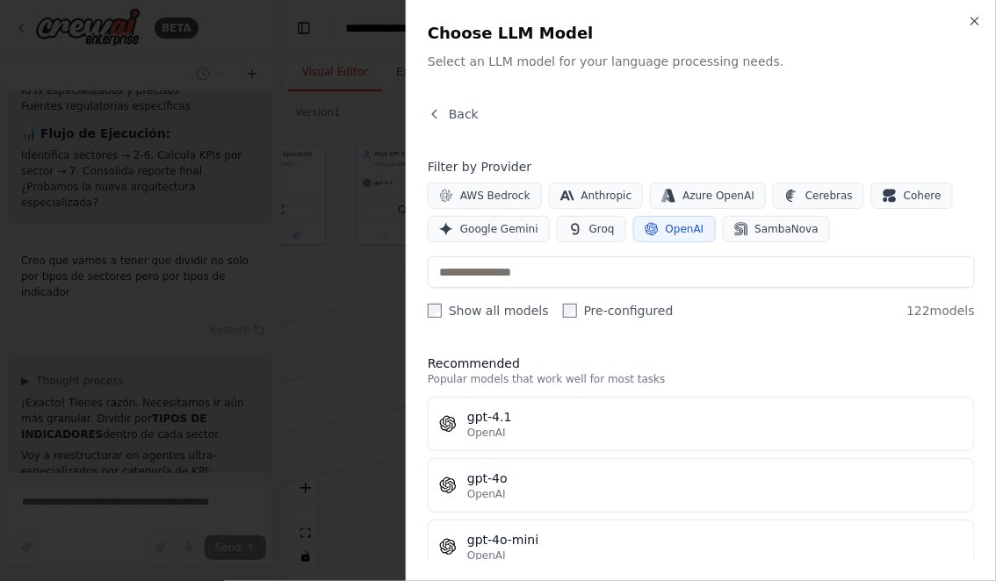
scroll to position [16875, 0]
click at [540, 421] on div "gpt-4.1" at bounding box center [715, 417] width 496 height 18
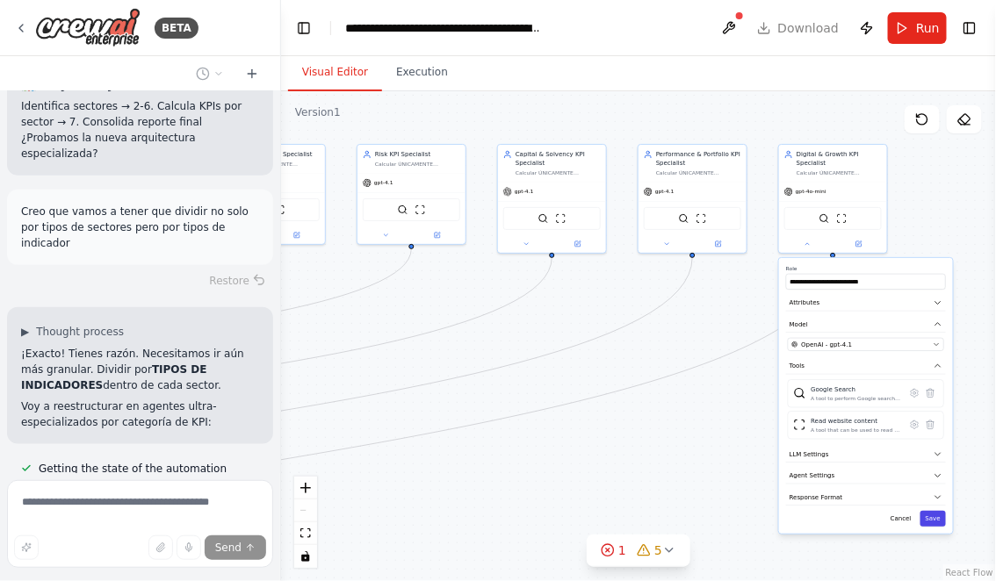
click at [934, 519] on button "Save" at bounding box center [932, 519] width 25 height 16
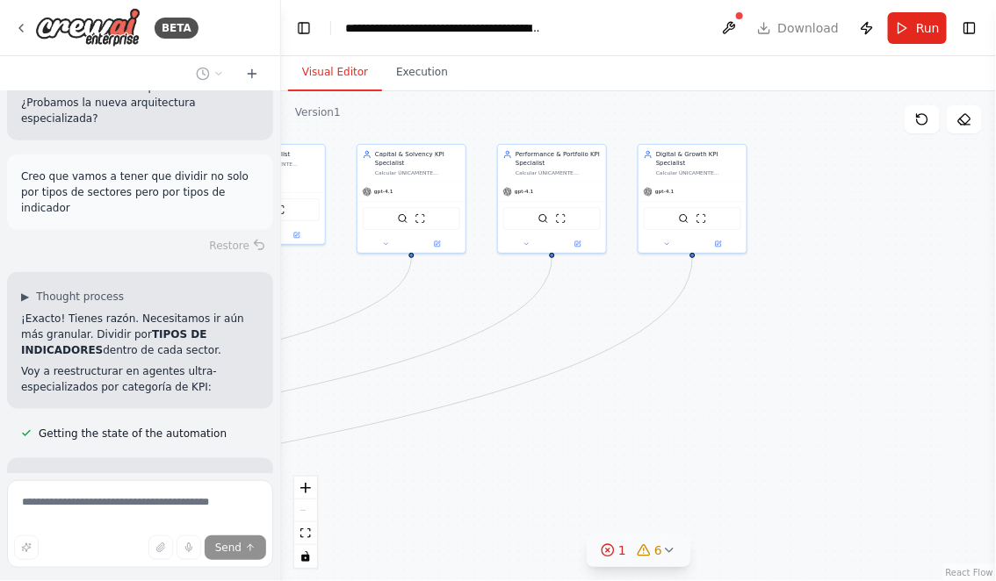
click at [668, 555] on icon at bounding box center [669, 551] width 14 height 14
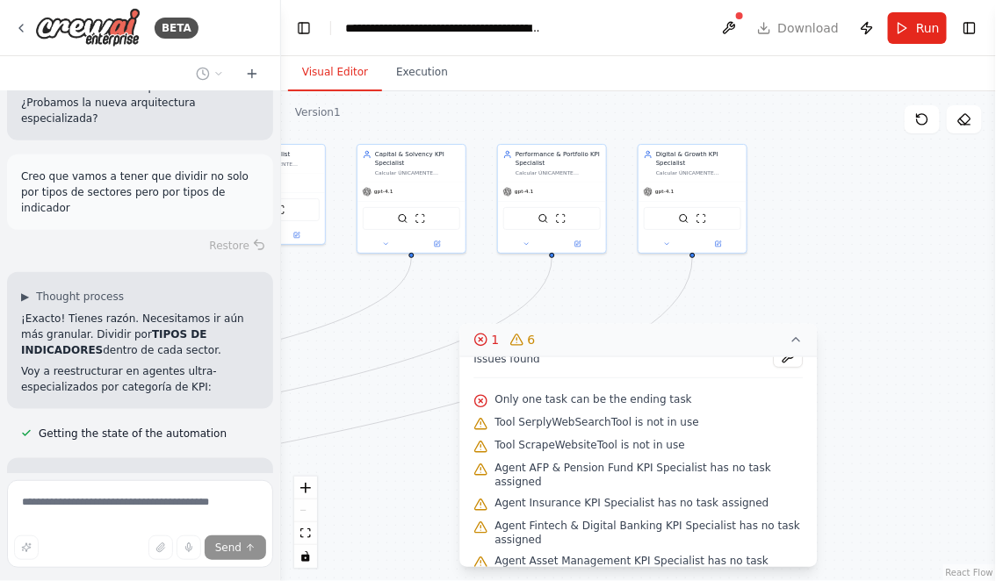
scroll to position [30, 0]
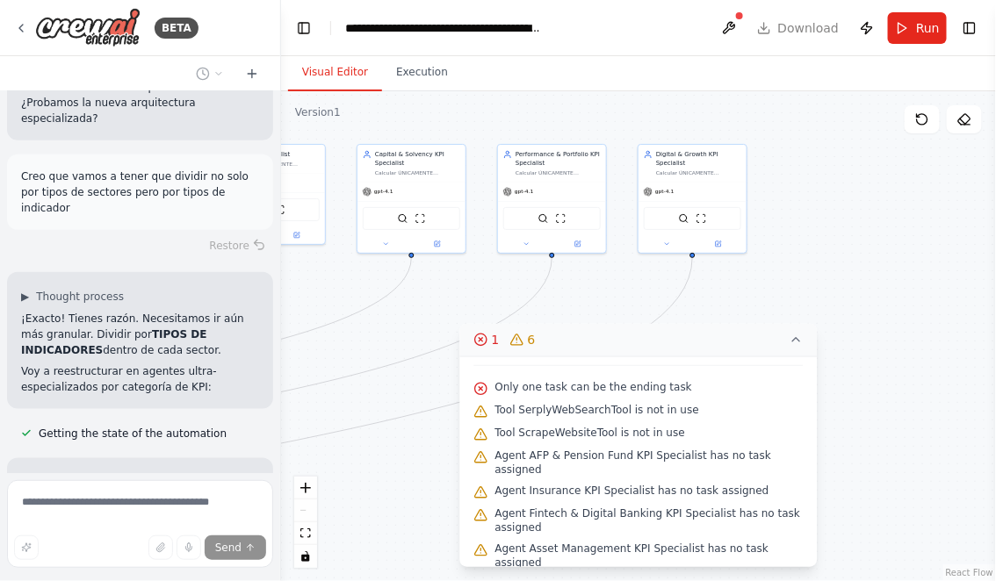
click at [794, 342] on icon at bounding box center [796, 340] width 14 height 14
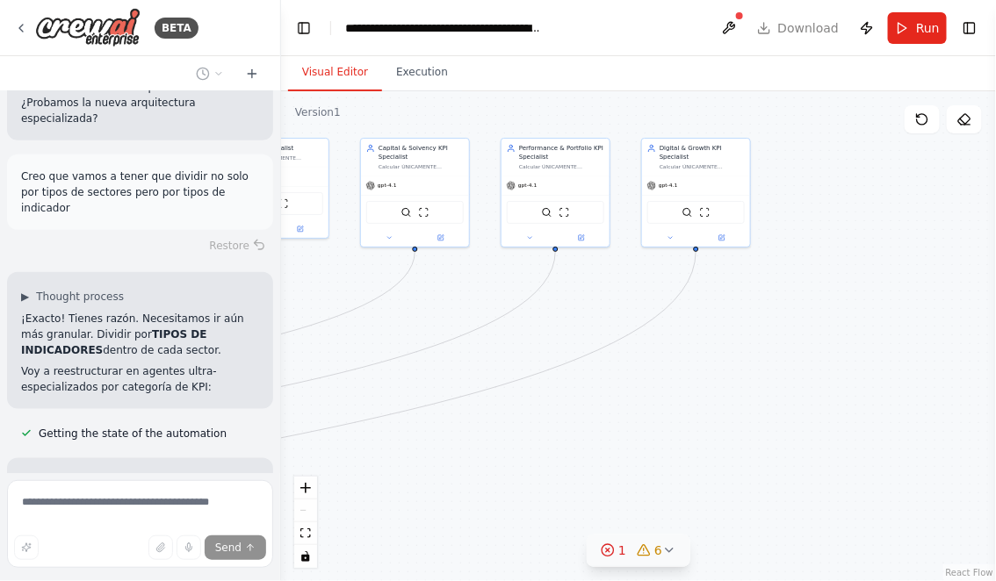
drag, startPoint x: 587, startPoint y: 393, endPoint x: 816, endPoint y: 307, distance: 244.8
click at [808, 314] on div ".deletable-edge-delete-btn { width: 20px; height: 20px; border: 0px solid #ffff…" at bounding box center [638, 336] width 715 height 490
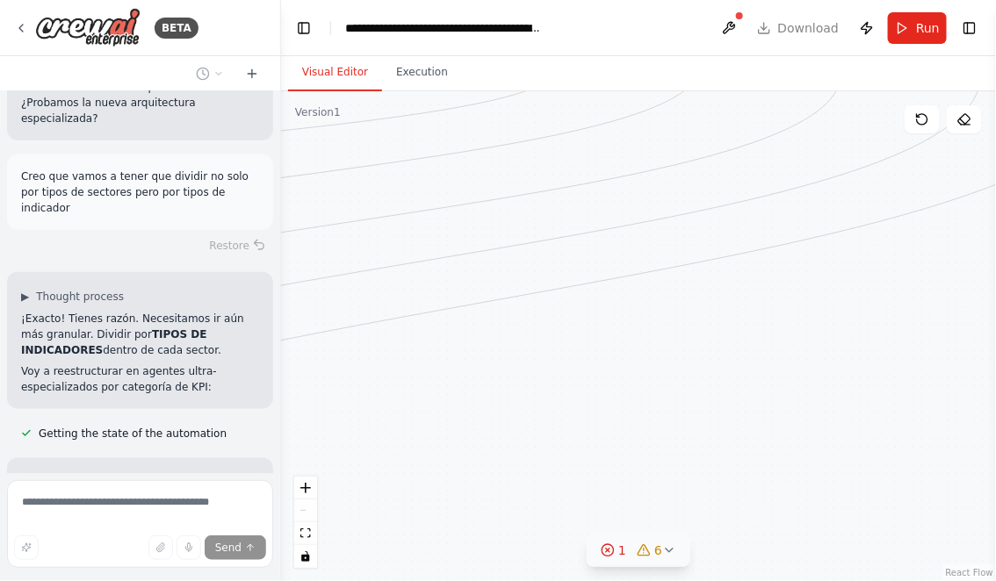
drag, startPoint x: 593, startPoint y: 421, endPoint x: 818, endPoint y: 317, distance: 248.3
click at [818, 317] on div ".deletable-edge-delete-btn { width: 20px; height: 20px; border: 0px solid #ffff…" at bounding box center [638, 336] width 715 height 490
drag, startPoint x: 454, startPoint y: 412, endPoint x: 871, endPoint y: 378, distance: 418.4
click at [871, 378] on div ".deletable-edge-delete-btn { width: 20px; height: 20px; border: 0px solid #ffff…" at bounding box center [638, 336] width 715 height 490
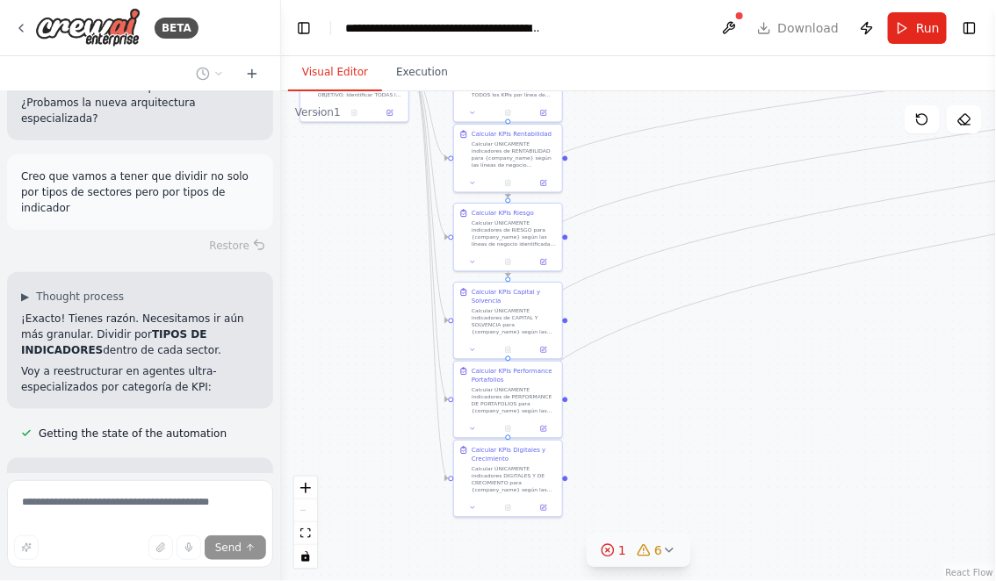
drag, startPoint x: 641, startPoint y: 400, endPoint x: 889, endPoint y: 345, distance: 253.5
click at [877, 345] on div ".deletable-edge-delete-btn { width: 20px; height: 20px; border: 0px solid #ffff…" at bounding box center [638, 336] width 715 height 490
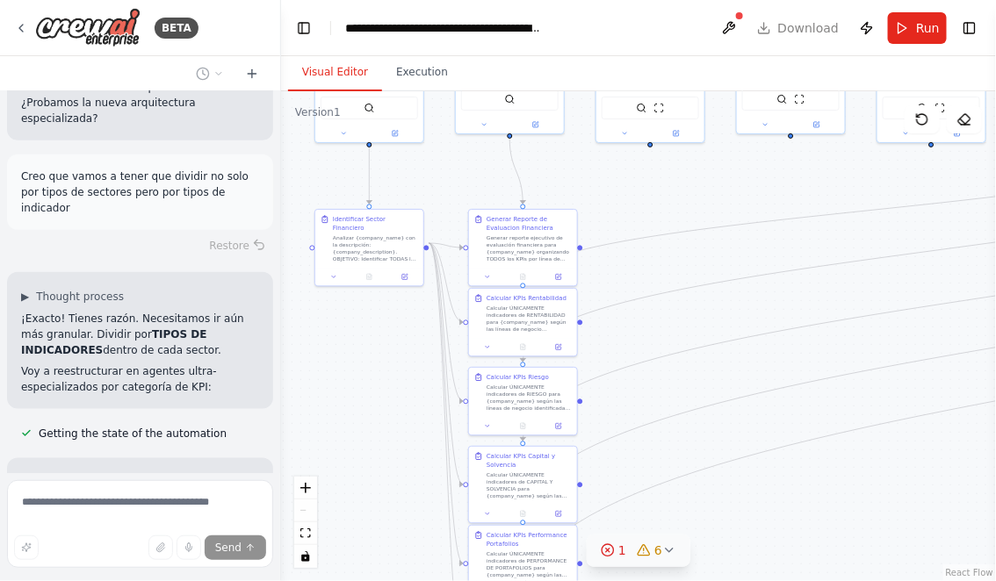
drag, startPoint x: 782, startPoint y: 343, endPoint x: 760, endPoint y: 513, distance: 171.0
click at [760, 513] on div ".deletable-edge-delete-btn { width: 20px; height: 20px; border: 0px solid #ffff…" at bounding box center [638, 336] width 715 height 490
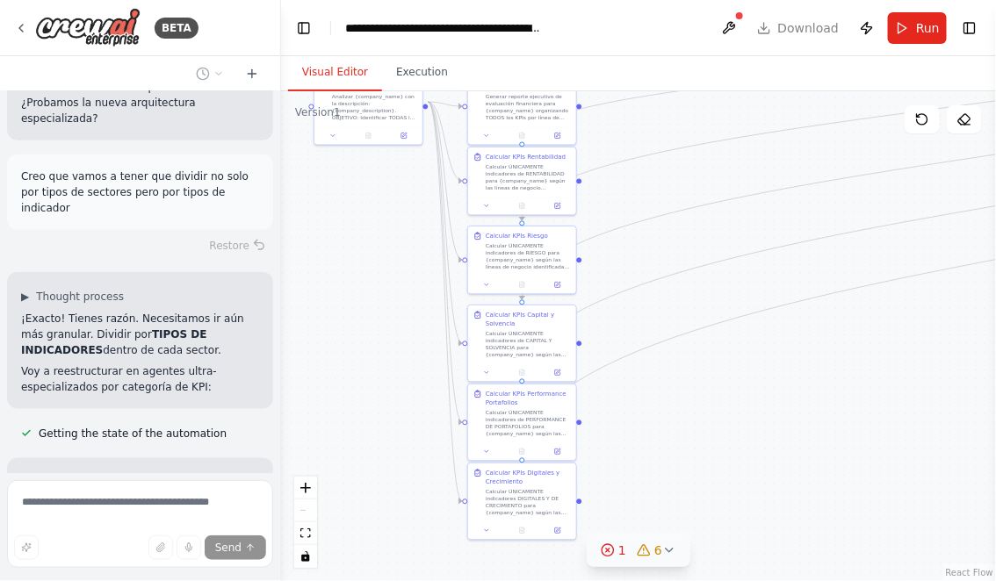
drag, startPoint x: 669, startPoint y: 266, endPoint x: 669, endPoint y: 104, distance: 161.6
click at [669, 105] on div ".deletable-edge-delete-btn { width: 20px; height: 20px; border: 0px solid #ffff…" at bounding box center [638, 336] width 715 height 490
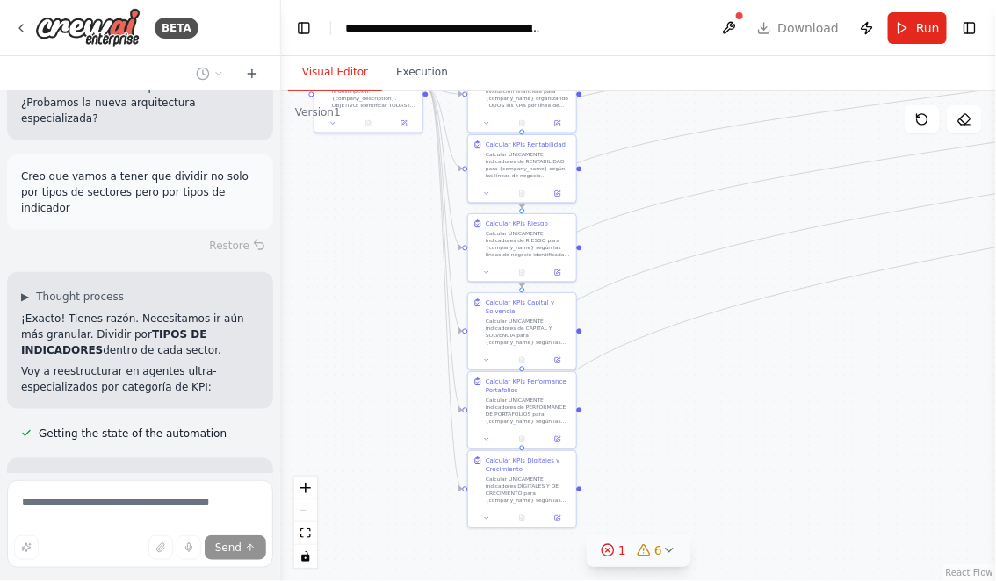
drag, startPoint x: 720, startPoint y: 410, endPoint x: 718, endPoint y: 461, distance: 51.0
click at [718, 461] on div ".deletable-edge-delete-btn { width: 20px; height: 20px; border: 0px solid #ffff…" at bounding box center [638, 336] width 715 height 490
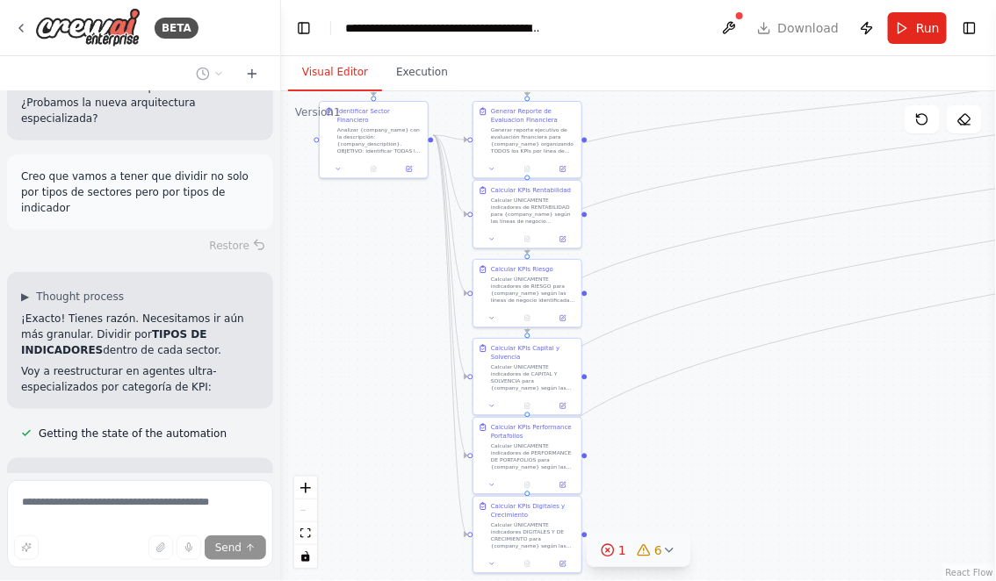
drag, startPoint x: 713, startPoint y: 467, endPoint x: 776, endPoint y: 455, distance: 64.4
click at [776, 455] on div ".deletable-edge-delete-btn { width: 20px; height: 20px; border: 0px solid #ffff…" at bounding box center [638, 336] width 715 height 490
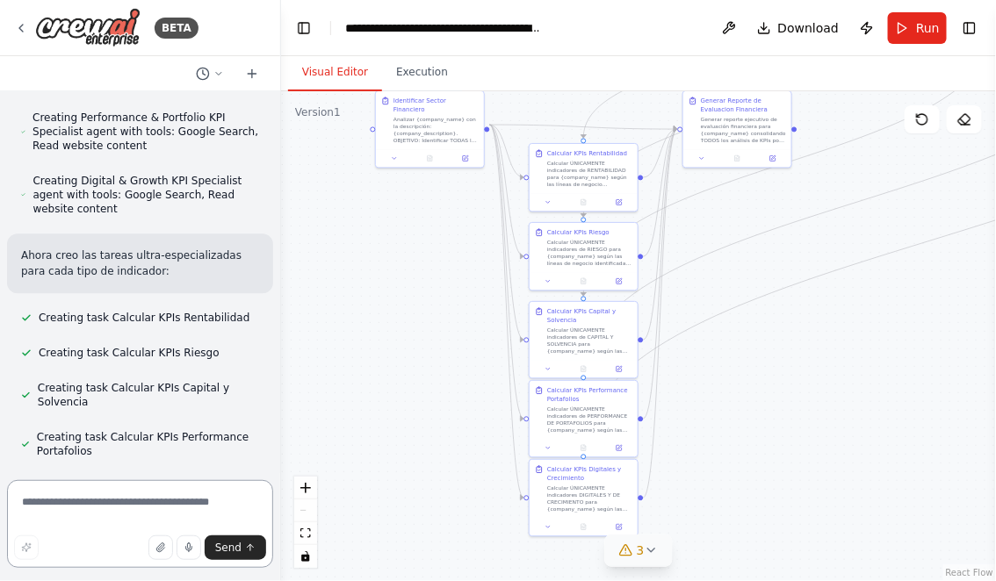
scroll to position [17588, 0]
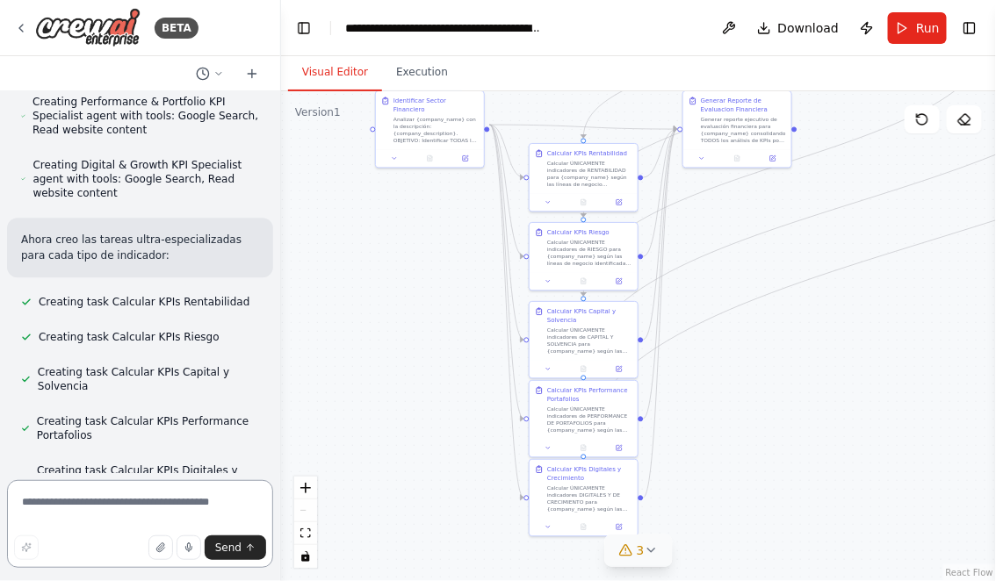
click at [160, 519] on textarea at bounding box center [140, 524] width 266 height 88
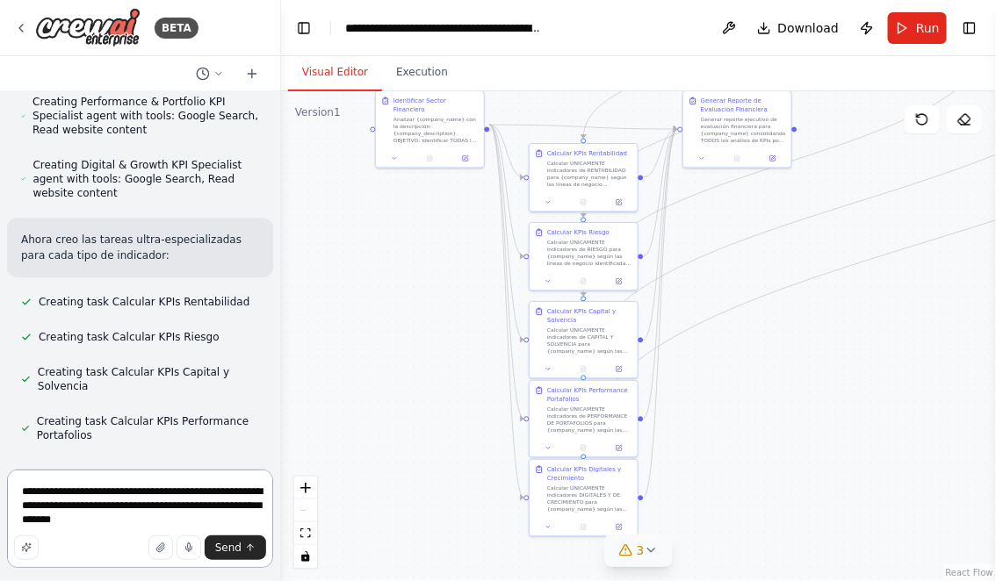
type textarea "**********"
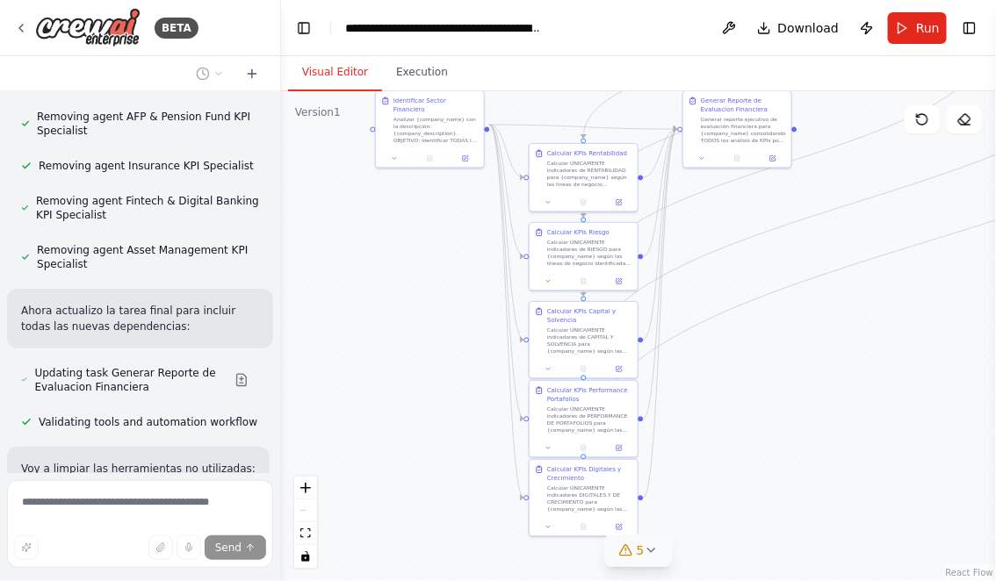
scroll to position [18325, 0]
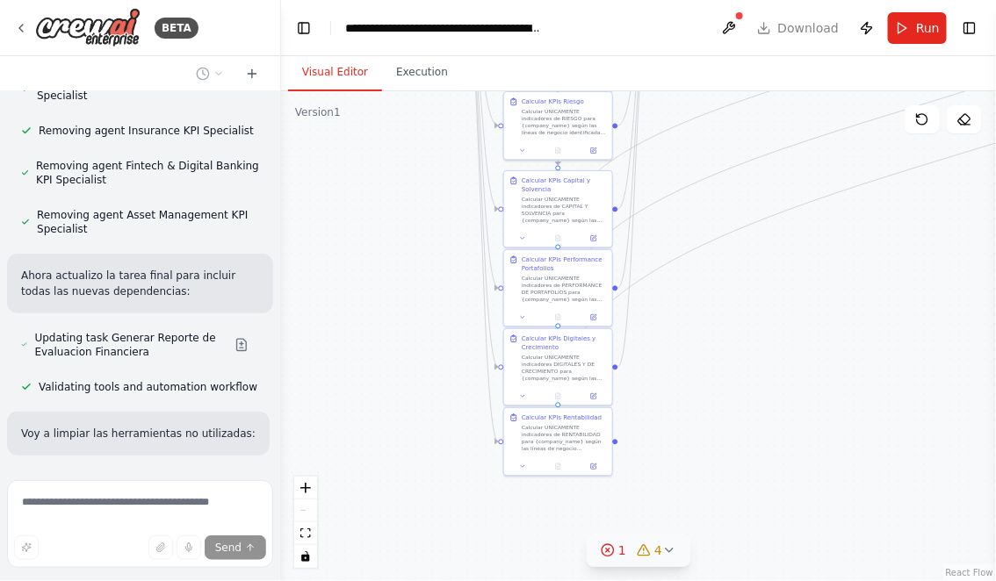
drag, startPoint x: 875, startPoint y: 463, endPoint x: 848, endPoint y: 325, distance: 140.3
click at [848, 325] on div ".deletable-edge-delete-btn { width: 20px; height: 20px; border: 0px solid #ffff…" at bounding box center [638, 336] width 715 height 490
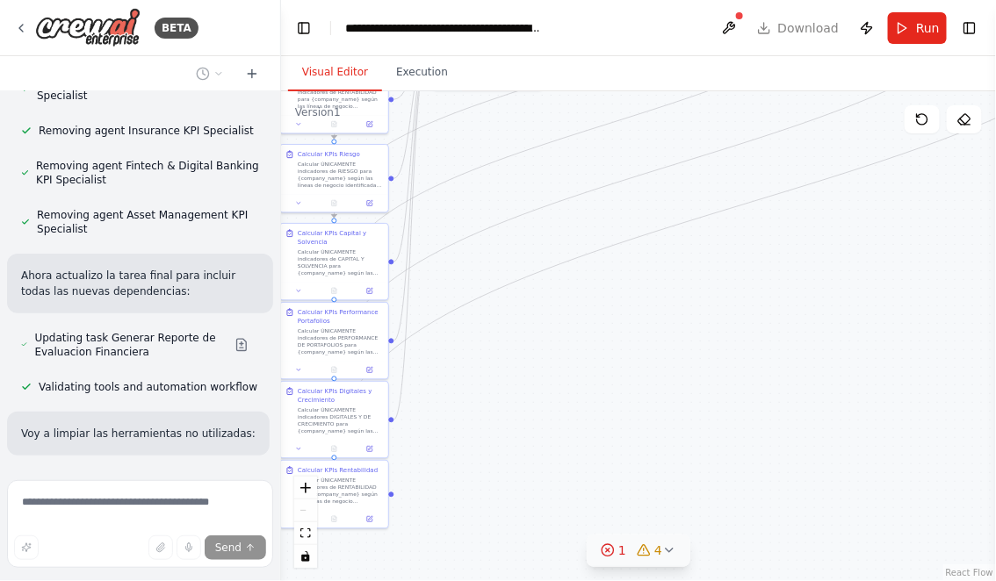
drag, startPoint x: 839, startPoint y: 365, endPoint x: 632, endPoint y: 436, distance: 219.1
click at [632, 436] on div ".deletable-edge-delete-btn { width: 20px; height: 20px; border: 0px solid #ffff…" at bounding box center [638, 336] width 715 height 490
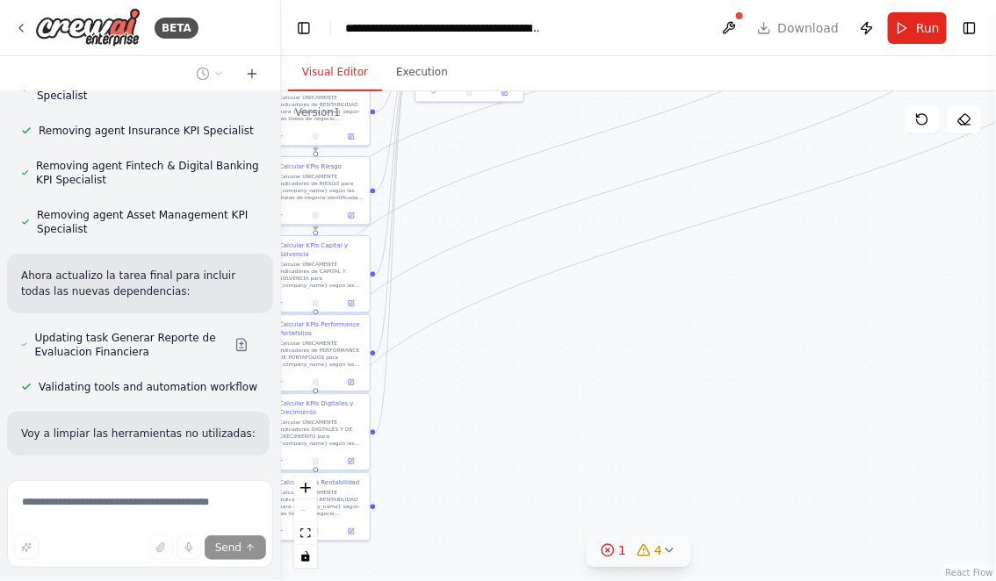
drag, startPoint x: 738, startPoint y: 326, endPoint x: 507, endPoint y: 441, distance: 258.0
click at [507, 441] on div ".deletable-edge-delete-btn { width: 20px; height: 20px; border: 0px solid #ffff…" at bounding box center [638, 336] width 715 height 490
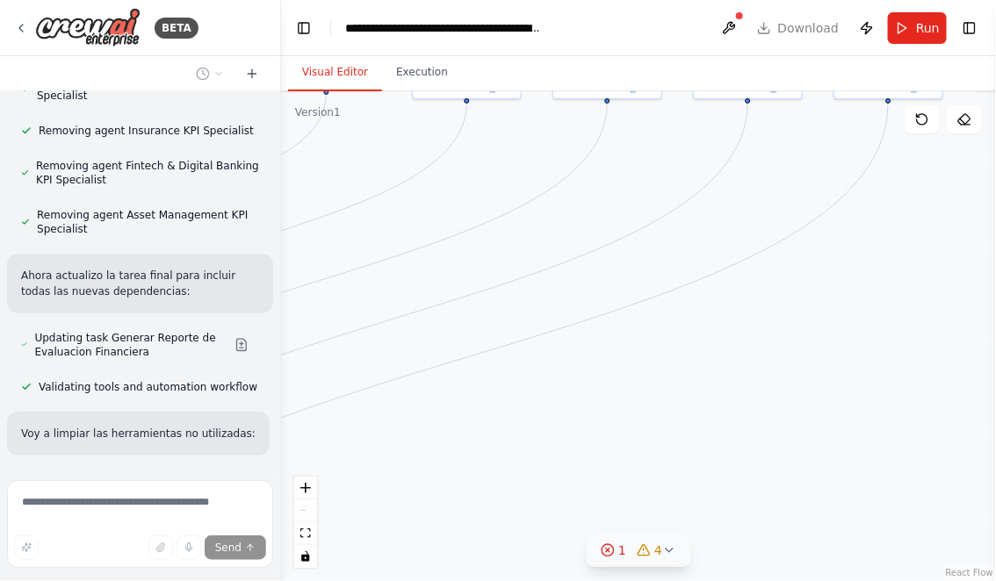
drag, startPoint x: 724, startPoint y: 310, endPoint x: 551, endPoint y: 464, distance: 231.3
click at [560, 457] on div ".deletable-edge-delete-btn { width: 20px; height: 20px; border: 0px solid #ffff…" at bounding box center [638, 336] width 715 height 490
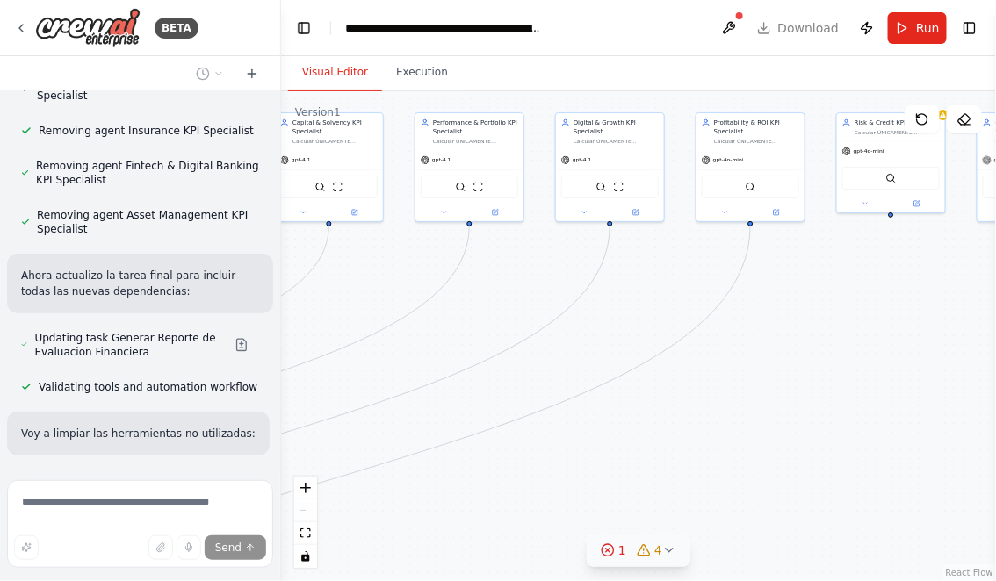
scroll to position [18360, 0]
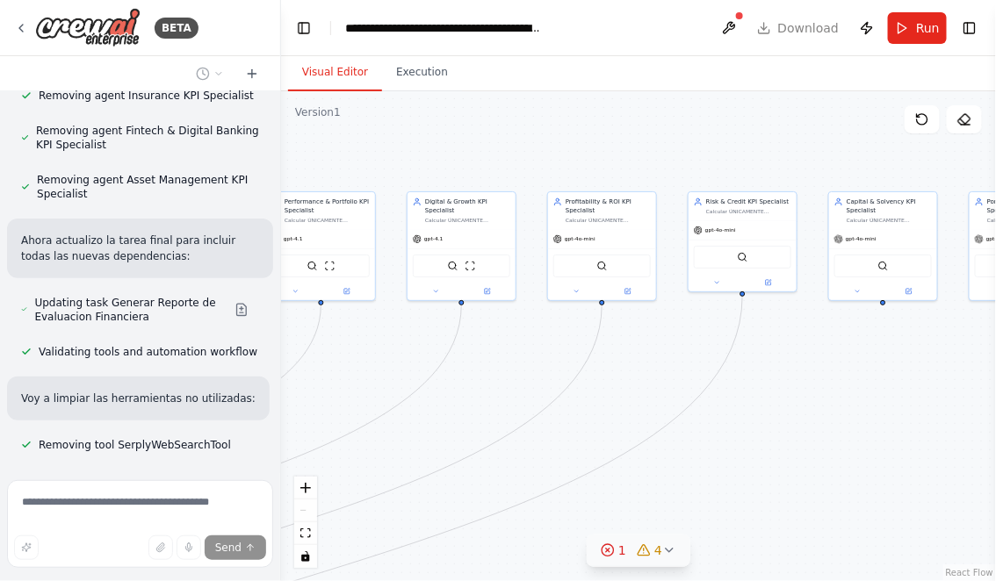
drag, startPoint x: 811, startPoint y: 346, endPoint x: 656, endPoint y: 425, distance: 174.4
click at [656, 425] on div ".deletable-edge-delete-btn { width: 20px; height: 20px; border: 0px solid #ffff…" at bounding box center [638, 336] width 715 height 490
drag, startPoint x: 823, startPoint y: 384, endPoint x: 669, endPoint y: 385, distance: 153.7
click at [671, 385] on div ".deletable-edge-delete-btn { width: 20px; height: 20px; border: 0px solid #ffff…" at bounding box center [638, 336] width 715 height 490
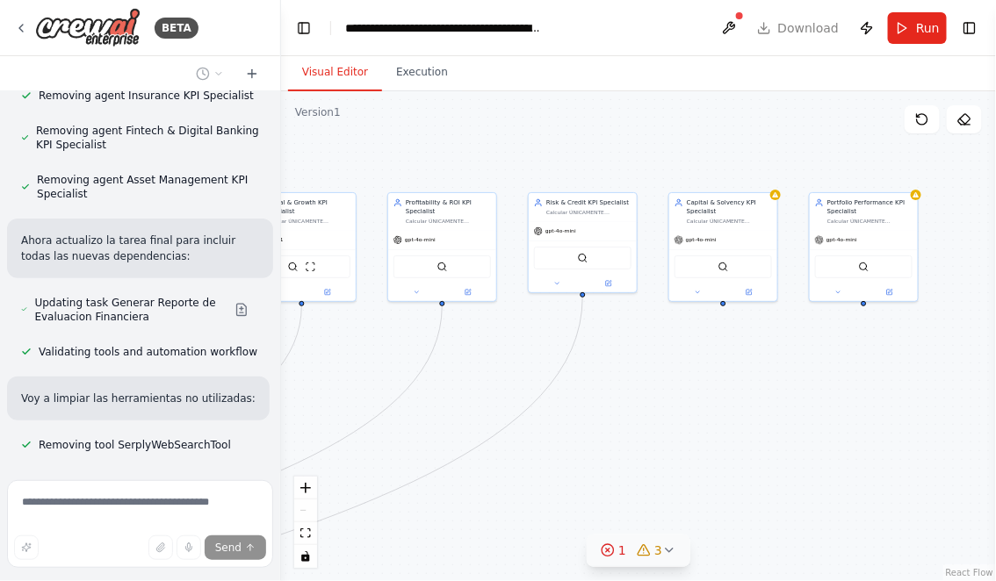
scroll to position [18410, 0]
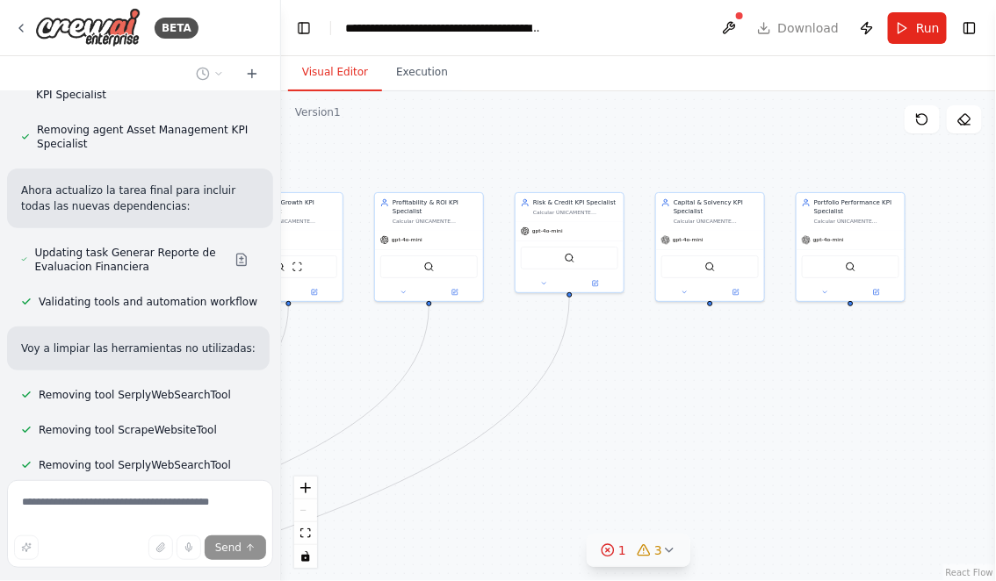
drag, startPoint x: 732, startPoint y: 401, endPoint x: 625, endPoint y: 393, distance: 107.4
click at [625, 393] on div ".deletable-edge-delete-btn { width: 20px; height: 20px; border: 0px solid #ffff…" at bounding box center [638, 336] width 715 height 490
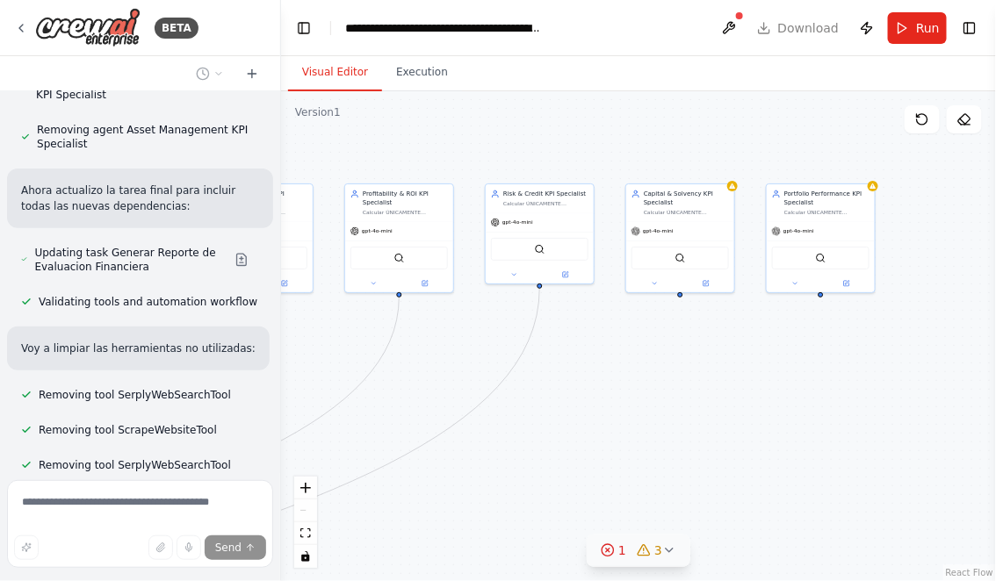
drag, startPoint x: 380, startPoint y: 345, endPoint x: 507, endPoint y: 344, distance: 126.4
click at [507, 344] on div ".deletable-edge-delete-btn { width: 20px; height: 20px; border: 0px solid #ffff…" at bounding box center [638, 336] width 715 height 490
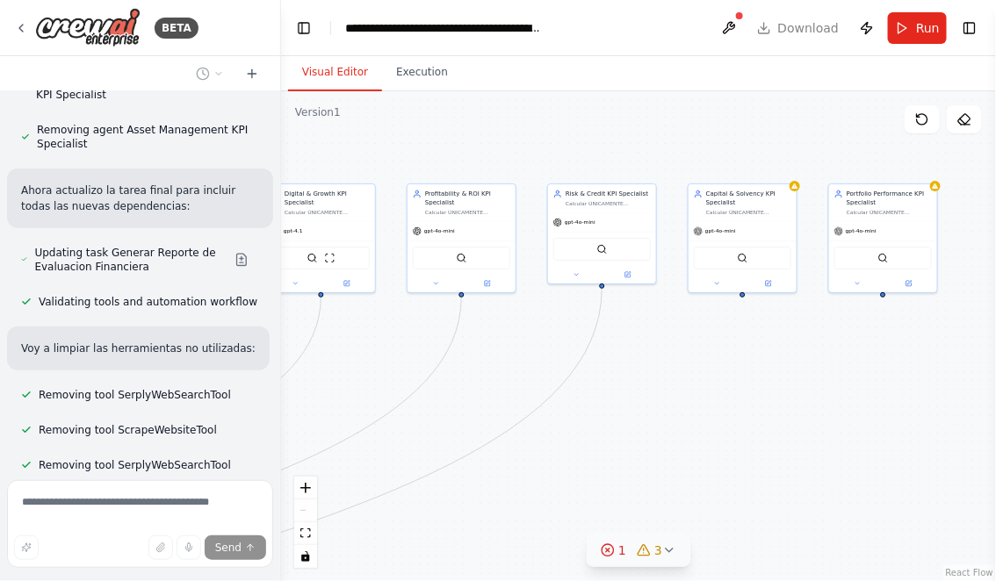
drag, startPoint x: 474, startPoint y: 357, endPoint x: 530, endPoint y: 338, distance: 59.4
click at [516, 339] on div ".deletable-edge-delete-btn { width: 20px; height: 20px; border: 0px solid #ffff…" at bounding box center [638, 336] width 715 height 490
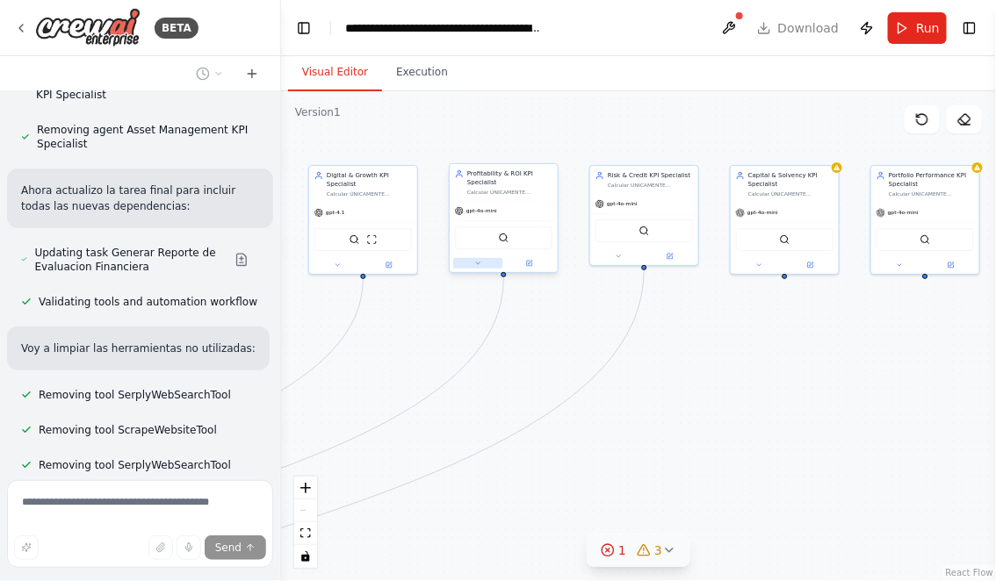
click at [475, 263] on icon at bounding box center [477, 263] width 7 height 7
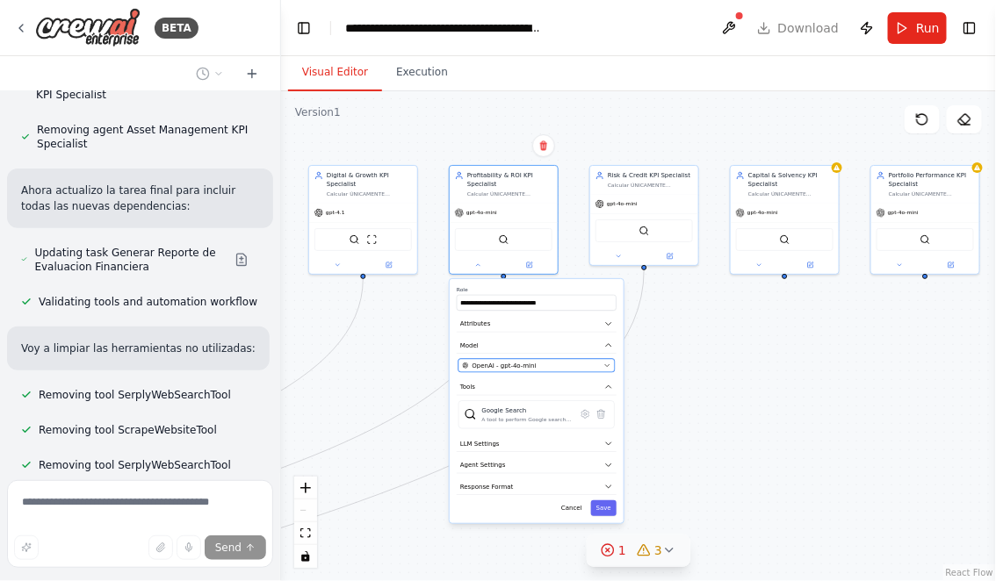
click at [530, 368] on span "OpenAI - gpt-4o-mini" at bounding box center [504, 366] width 64 height 9
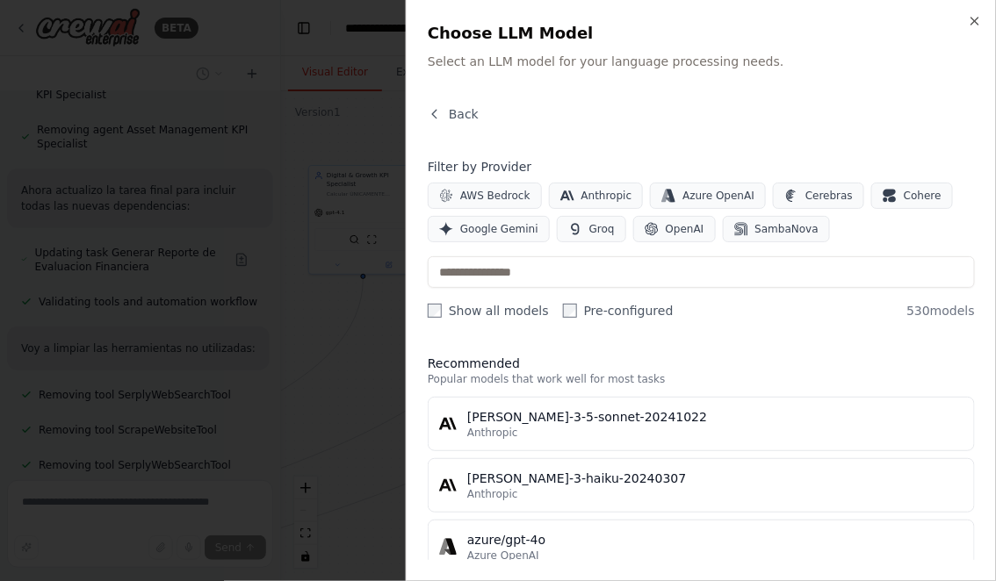
scroll to position [18459, 0]
click at [666, 227] on span "OpenAI" at bounding box center [685, 229] width 39 height 14
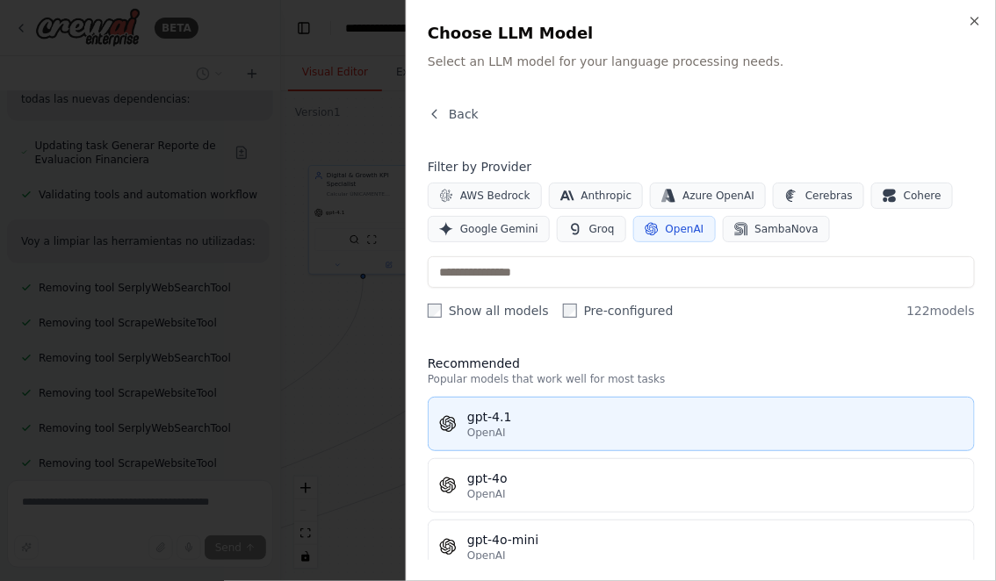
scroll to position [18533, 0]
click at [536, 441] on button "gpt-4.1 OpenAI" at bounding box center [701, 424] width 547 height 54
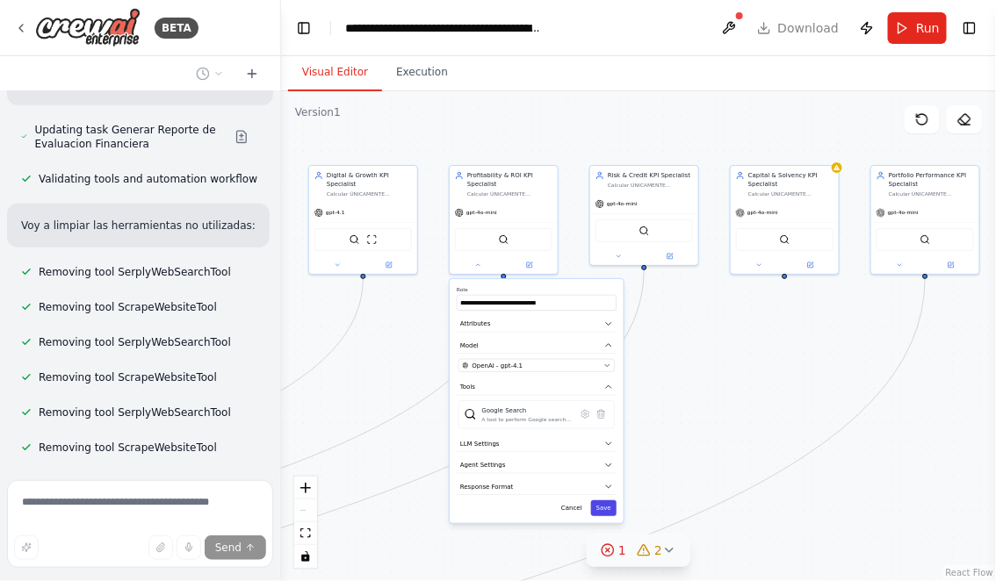
click at [611, 510] on button "Save" at bounding box center [603, 508] width 25 height 16
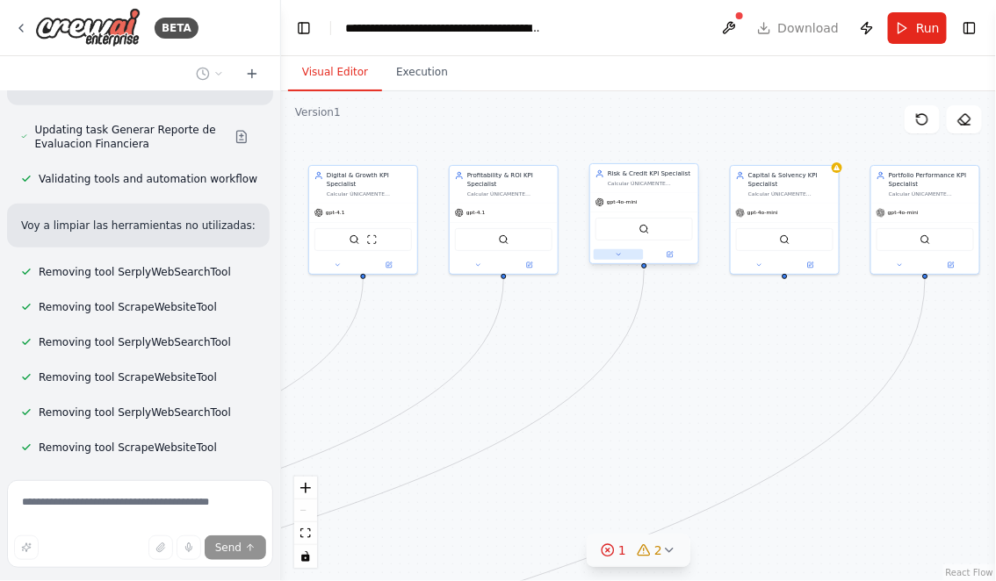
click at [623, 256] on button at bounding box center [619, 254] width 50 height 11
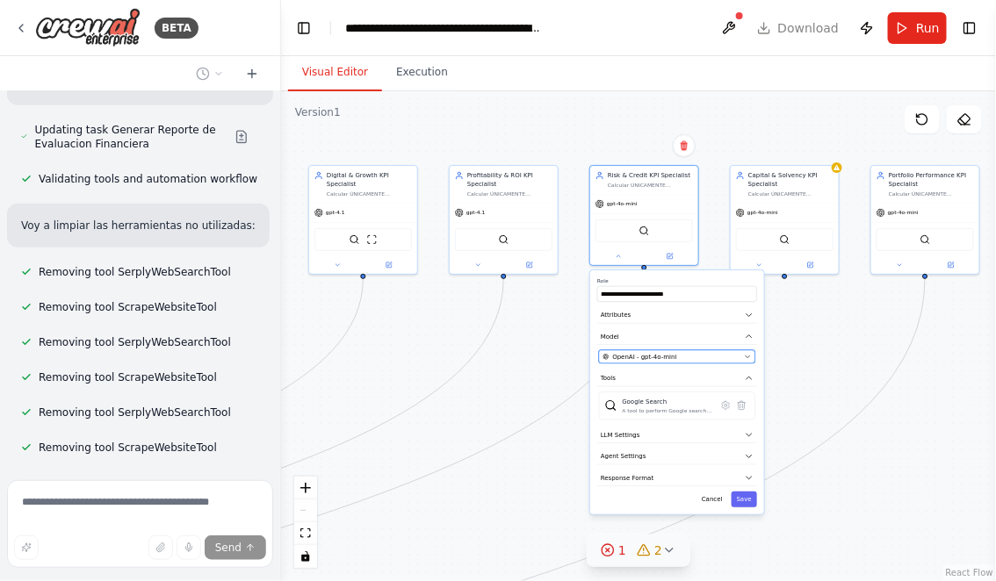
click at [680, 358] on div "OpenAI - gpt-4o-mini" at bounding box center [672, 357] width 138 height 9
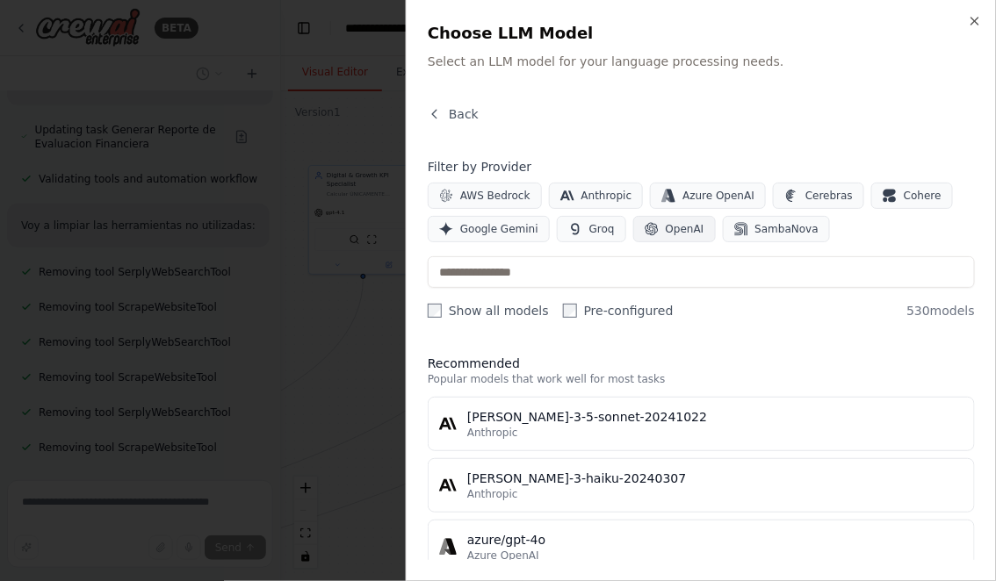
click at [666, 227] on span "OpenAI" at bounding box center [685, 229] width 39 height 14
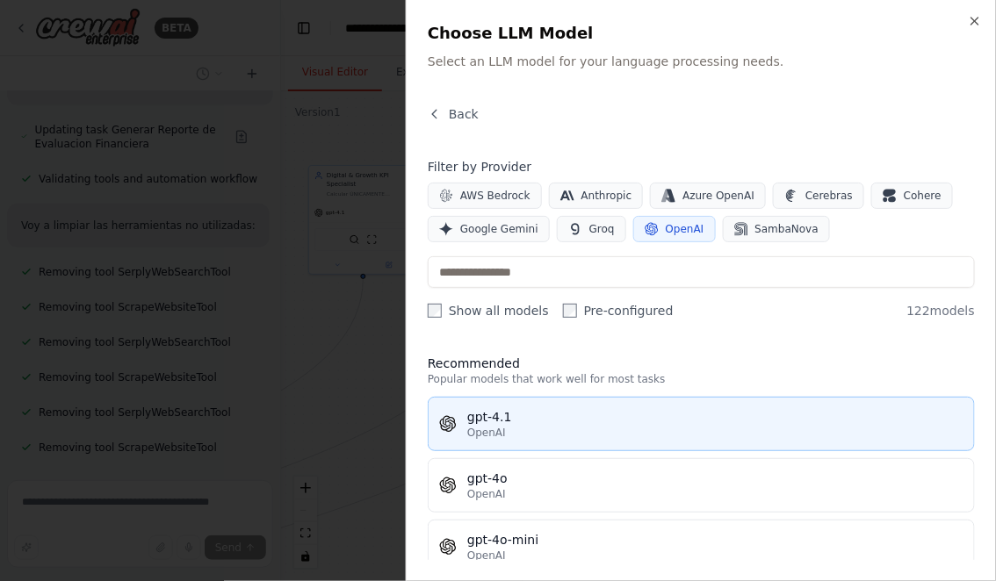
click at [541, 436] on div "OpenAI" at bounding box center [715, 433] width 496 height 14
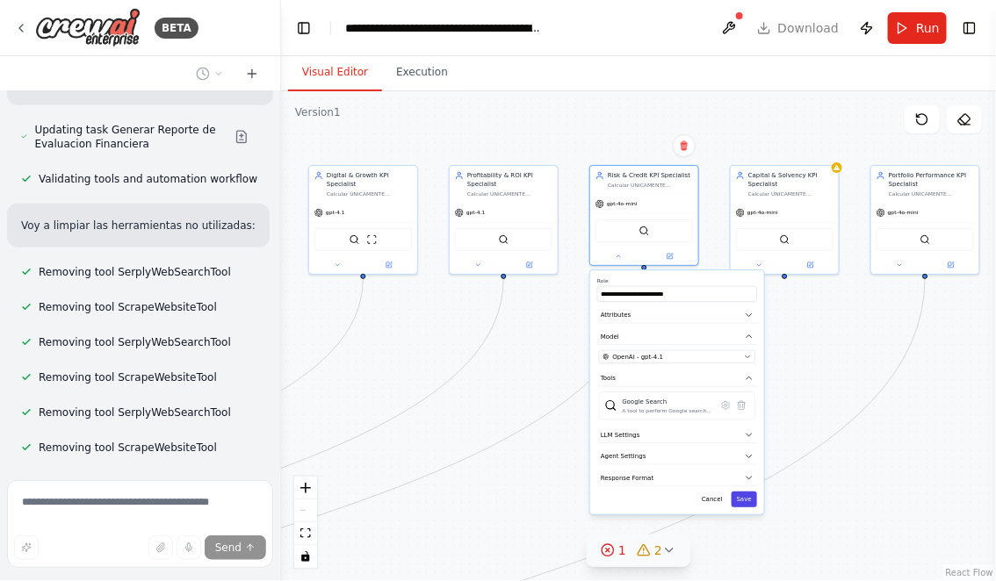
click at [745, 496] on button "Save" at bounding box center [743, 500] width 25 height 16
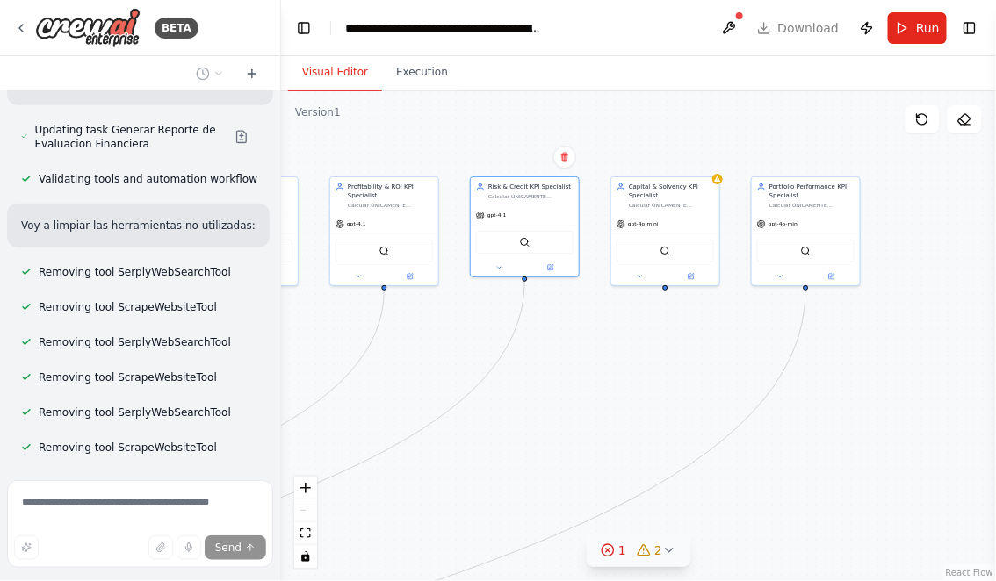
drag, startPoint x: 763, startPoint y: 346, endPoint x: 616, endPoint y: 359, distance: 147.2
click at [618, 359] on div ".deletable-edge-delete-btn { width: 20px; height: 20px; border: 0px solid #ffff…" at bounding box center [638, 336] width 715 height 490
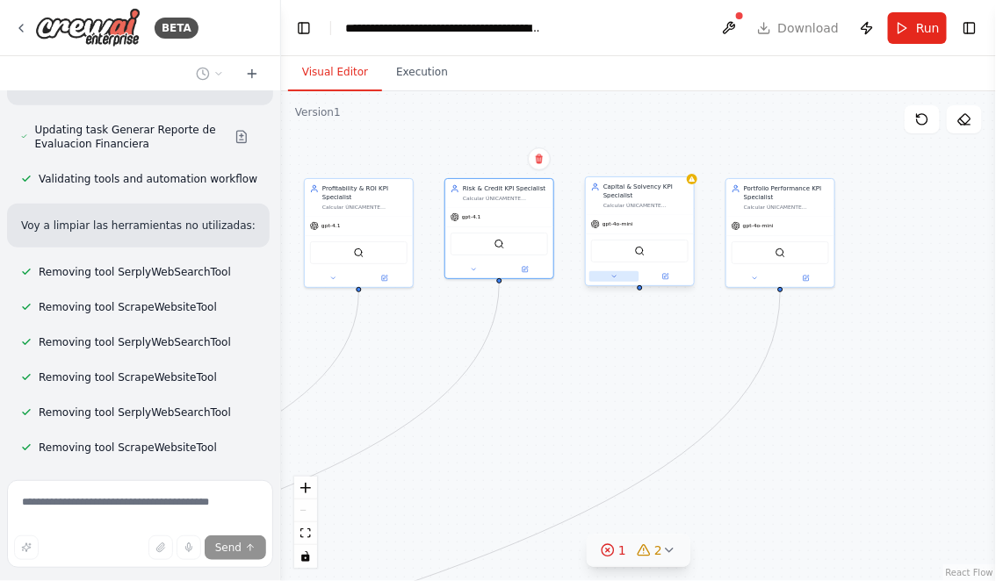
click at [609, 277] on button at bounding box center [614, 276] width 50 height 11
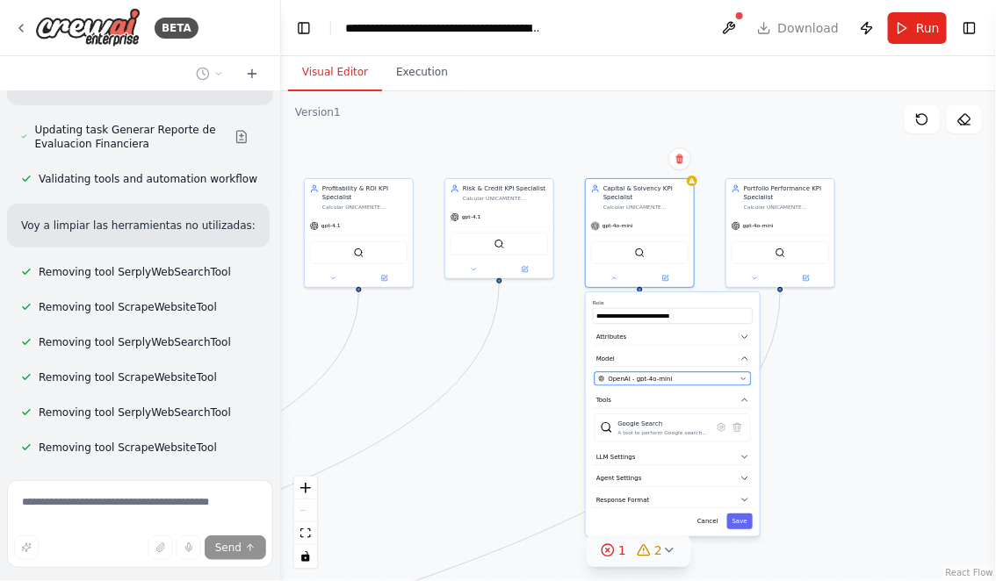
click at [662, 377] on span "OpenAI - gpt-4o-mini" at bounding box center [640, 379] width 64 height 9
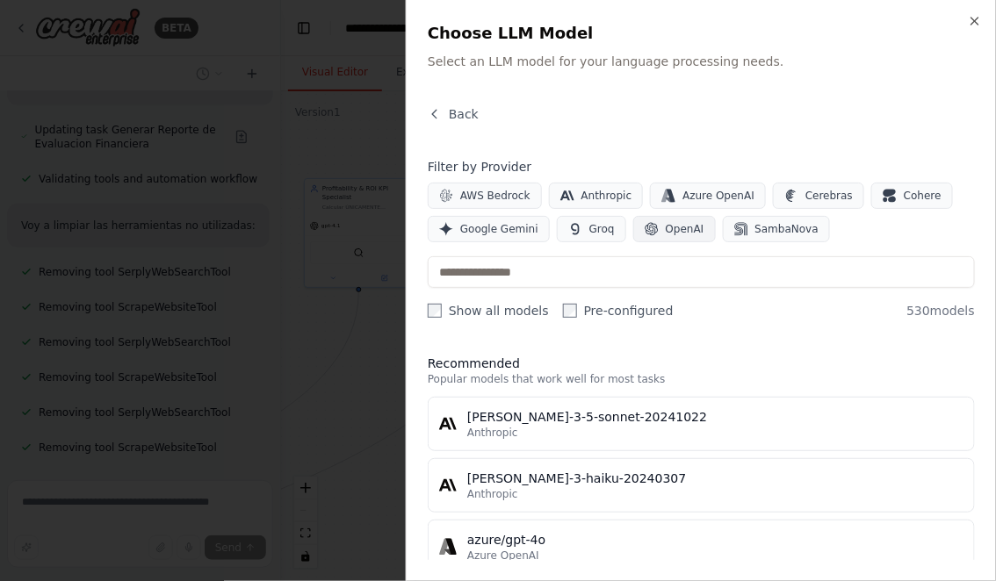
click at [653, 229] on button "OpenAI" at bounding box center [674, 229] width 83 height 26
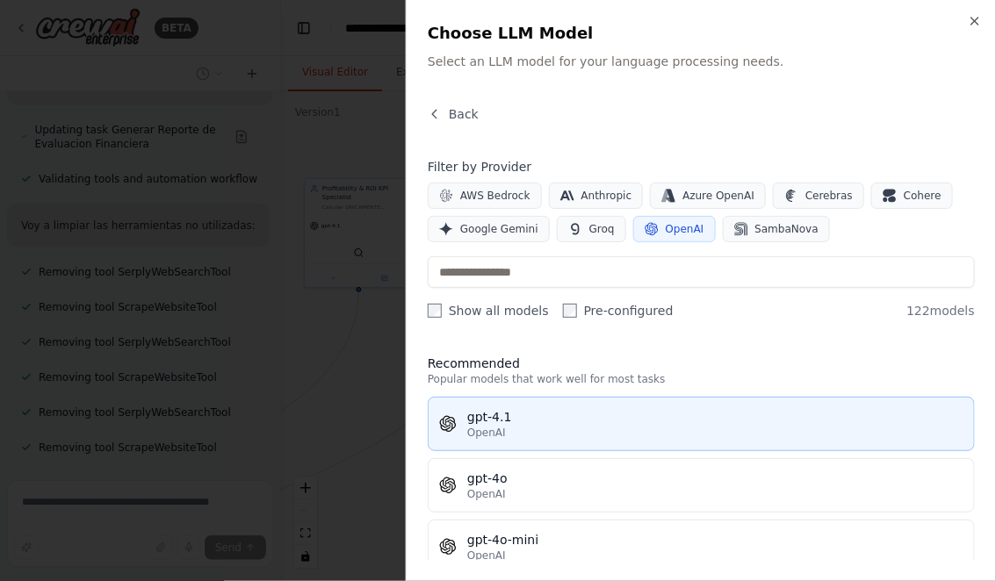
click at [541, 422] on div "gpt-4.1" at bounding box center [715, 417] width 496 height 18
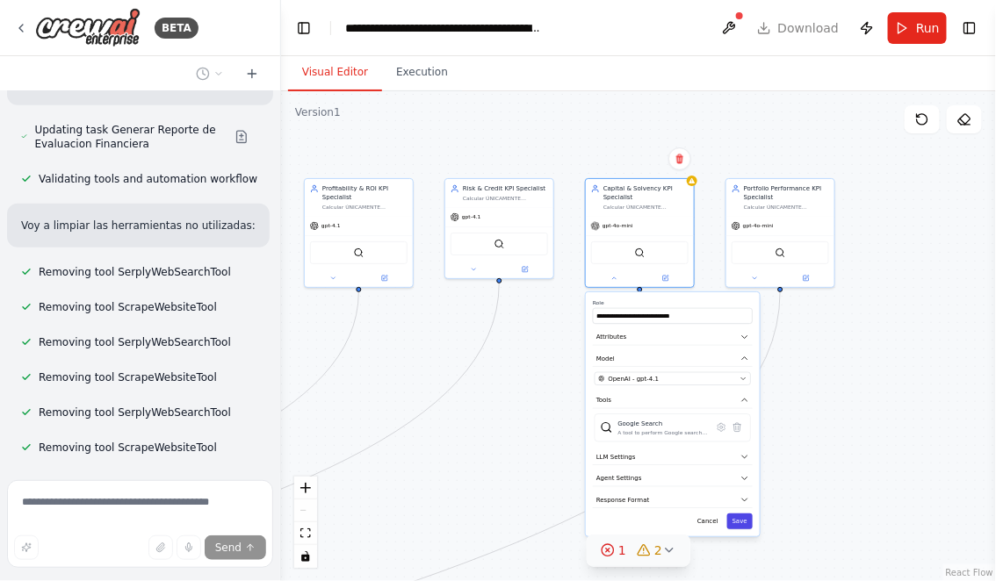
click at [740, 522] on button "Save" at bounding box center [739, 522] width 25 height 16
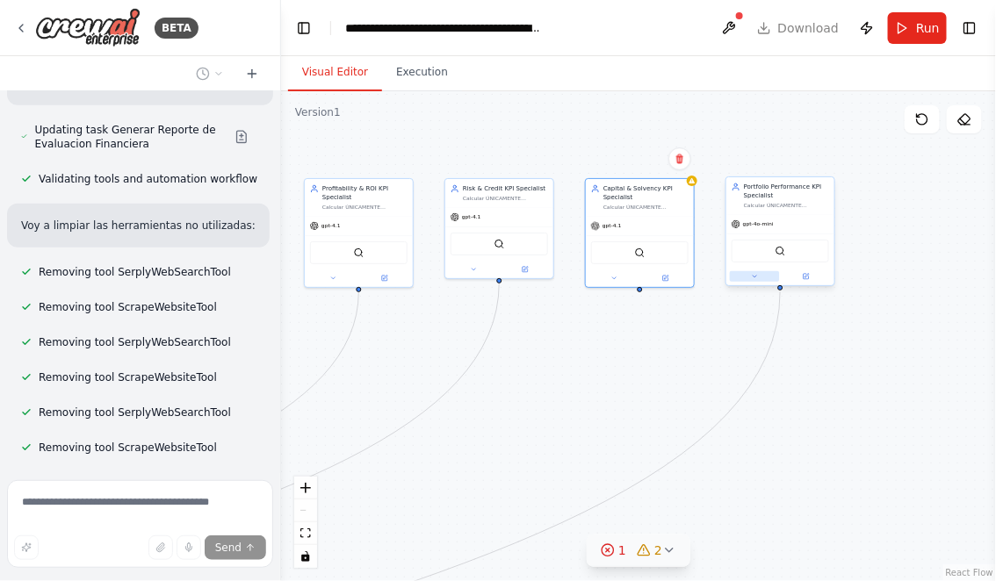
click at [750, 274] on button at bounding box center [755, 276] width 50 height 11
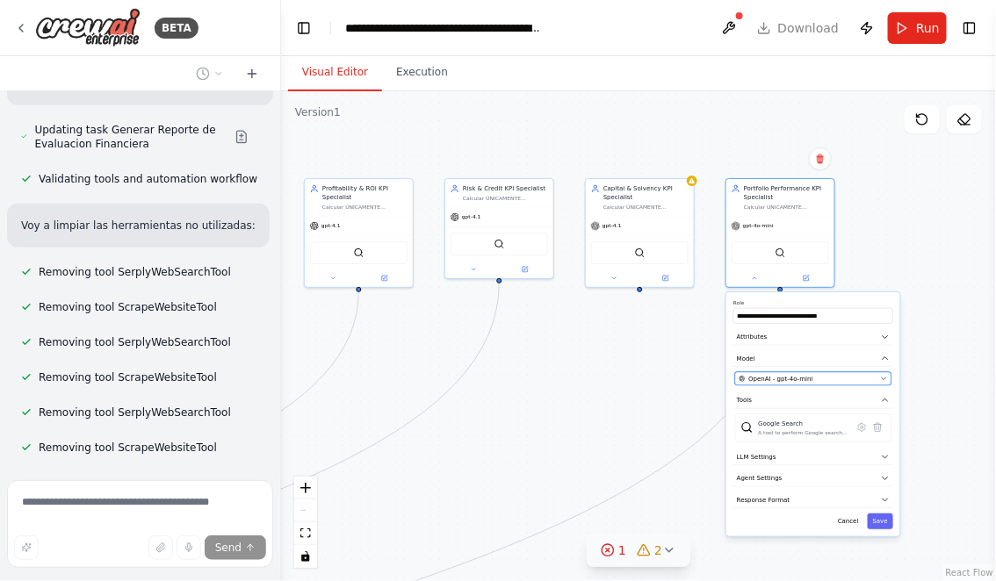
click at [775, 379] on span "OpenAI - gpt-4o-mini" at bounding box center [781, 379] width 64 height 9
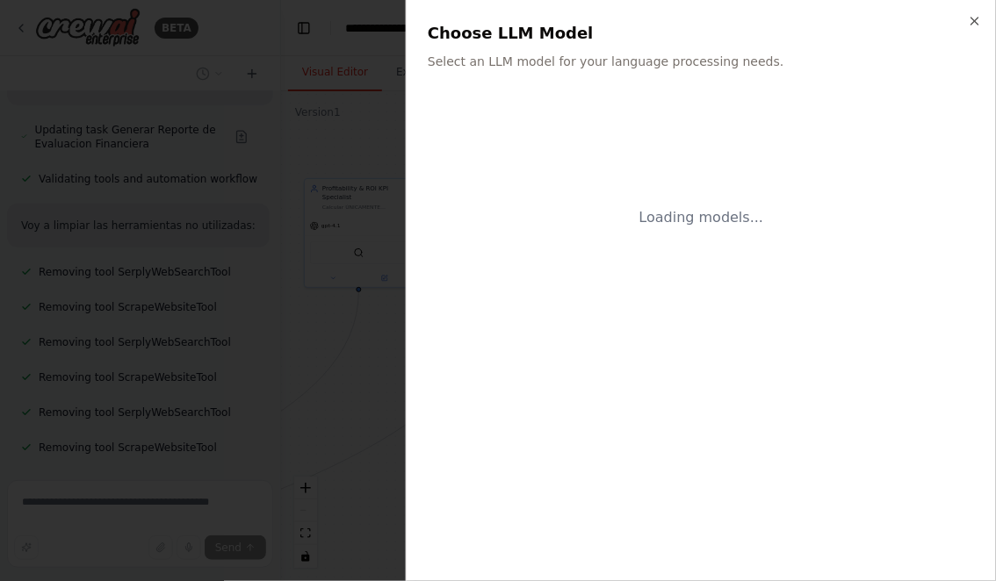
scroll to position [18567, 0]
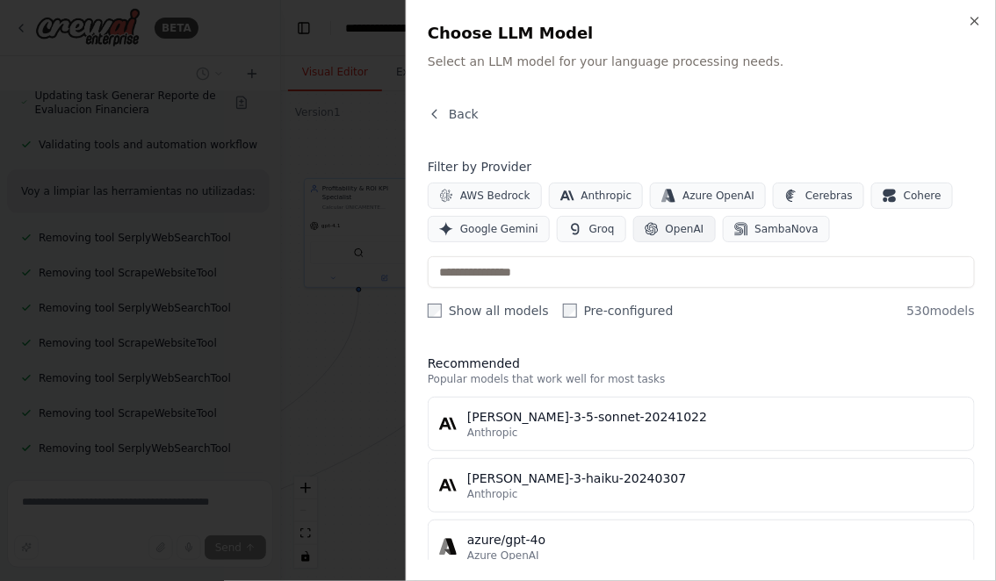
click at [666, 232] on span "OpenAI" at bounding box center [685, 229] width 39 height 14
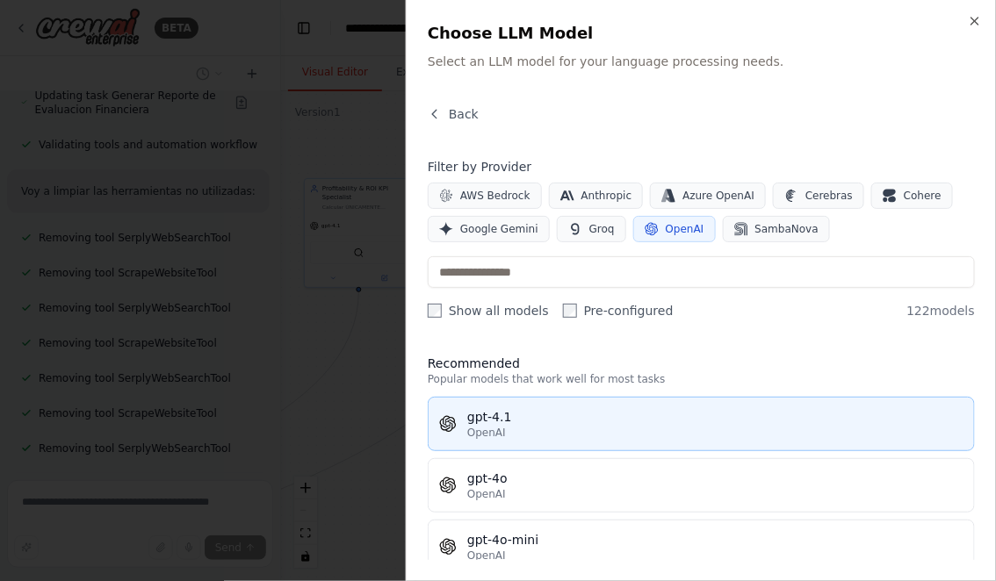
click at [535, 416] on div "gpt-4.1" at bounding box center [715, 417] width 496 height 18
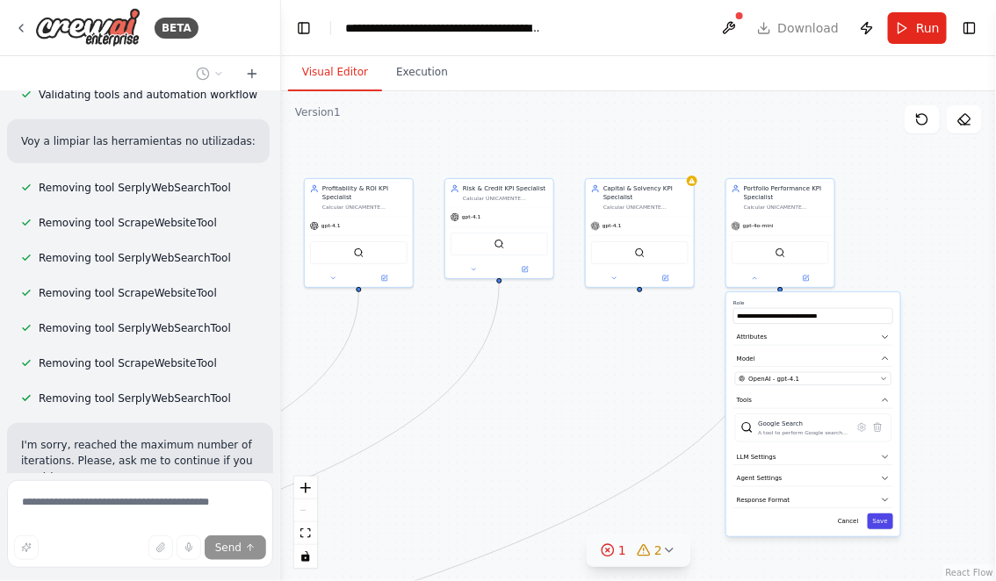
click at [882, 522] on button "Save" at bounding box center [880, 522] width 25 height 16
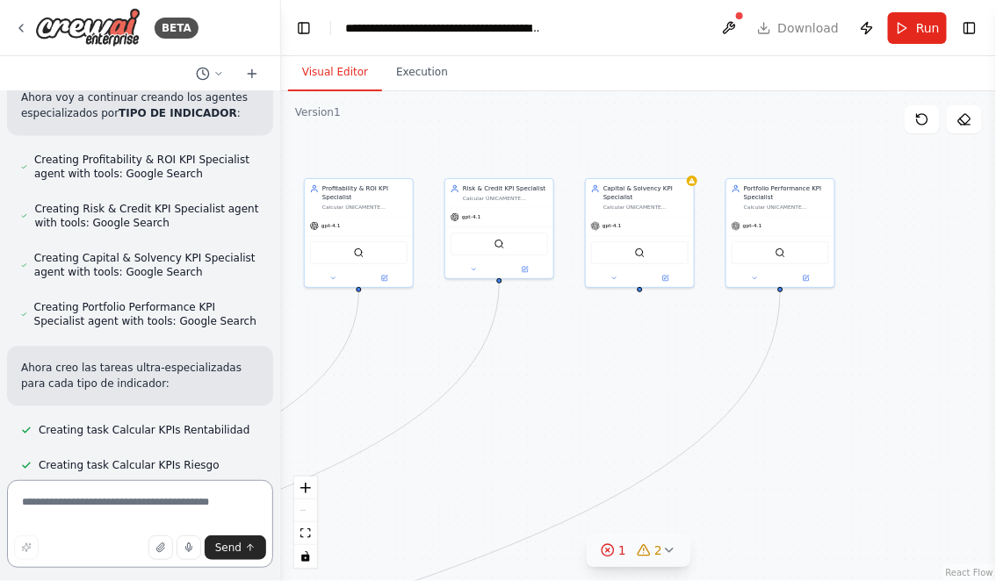
scroll to position [19404, 0]
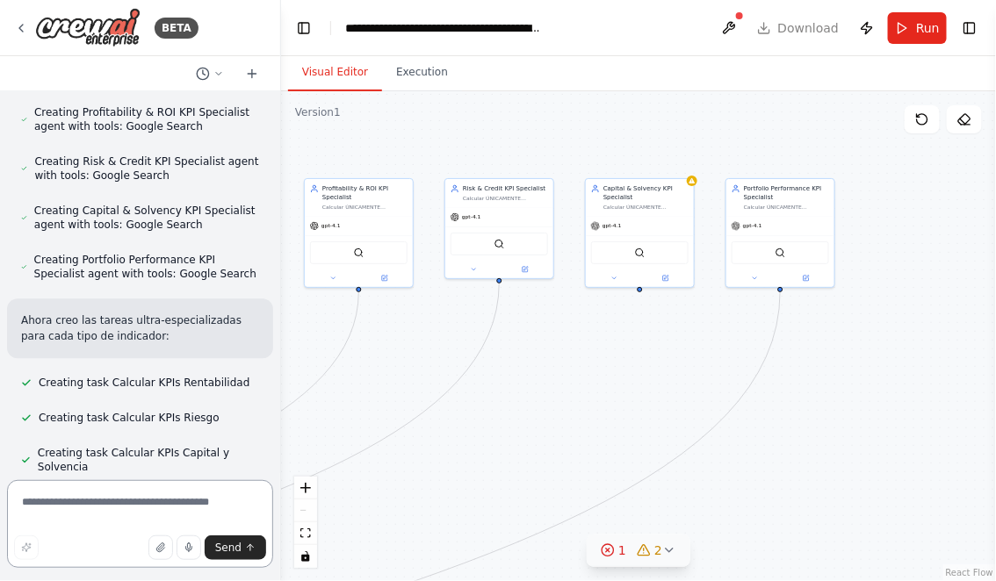
click at [176, 496] on textarea at bounding box center [140, 524] width 266 height 88
type textarea "**********"
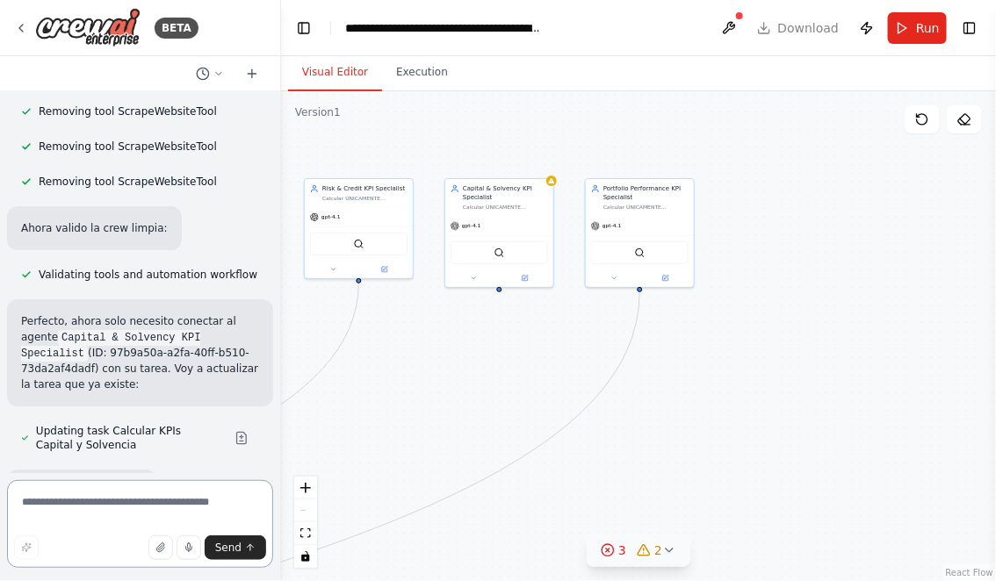
scroll to position [21599, 0]
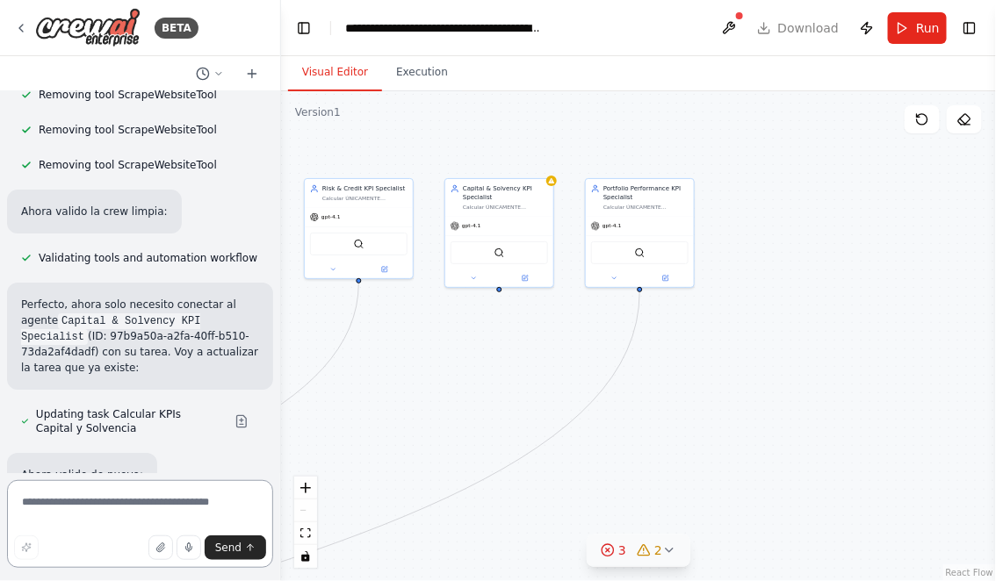
click at [128, 490] on textarea at bounding box center [140, 524] width 266 height 88
type textarea "**********"
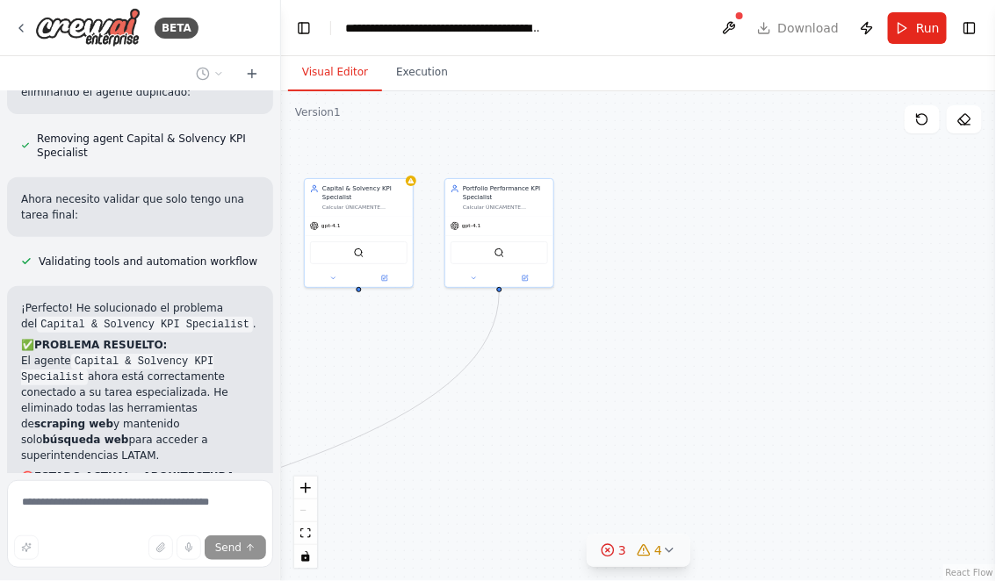
scroll to position [22126, 0]
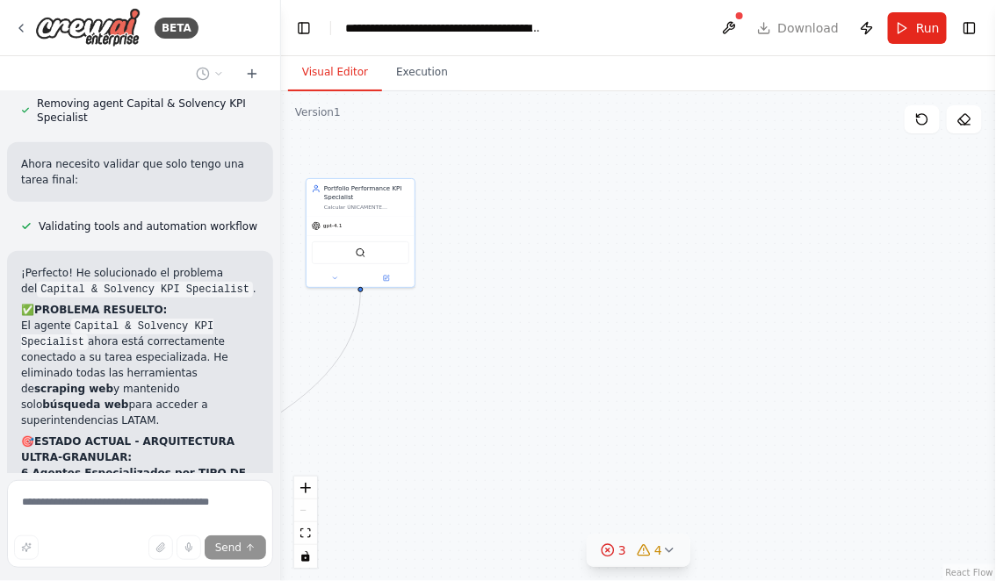
drag, startPoint x: 446, startPoint y: 374, endPoint x: 491, endPoint y: 367, distance: 45.3
click at [489, 371] on div ".deletable-edge-delete-btn { width: 20px; height: 20px; border: 0px solid #ffff…" at bounding box center [638, 336] width 715 height 490
drag, startPoint x: 497, startPoint y: 367, endPoint x: 665, endPoint y: 364, distance: 167.7
click at [664, 365] on div ".deletable-edge-delete-btn { width: 20px; height: 20px; border: 0px solid #ffff…" at bounding box center [638, 336] width 715 height 490
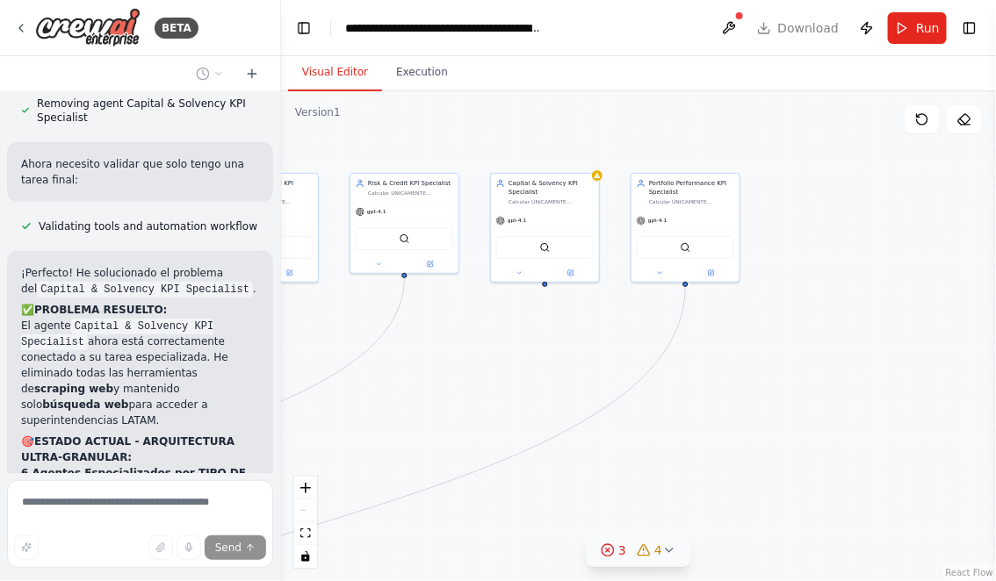
drag, startPoint x: 665, startPoint y: 364, endPoint x: 796, endPoint y: 364, distance: 131.7
click at [796, 364] on div ".deletable-edge-delete-btn { width: 20px; height: 20px; border: 0px solid #ffff…" at bounding box center [638, 336] width 715 height 490
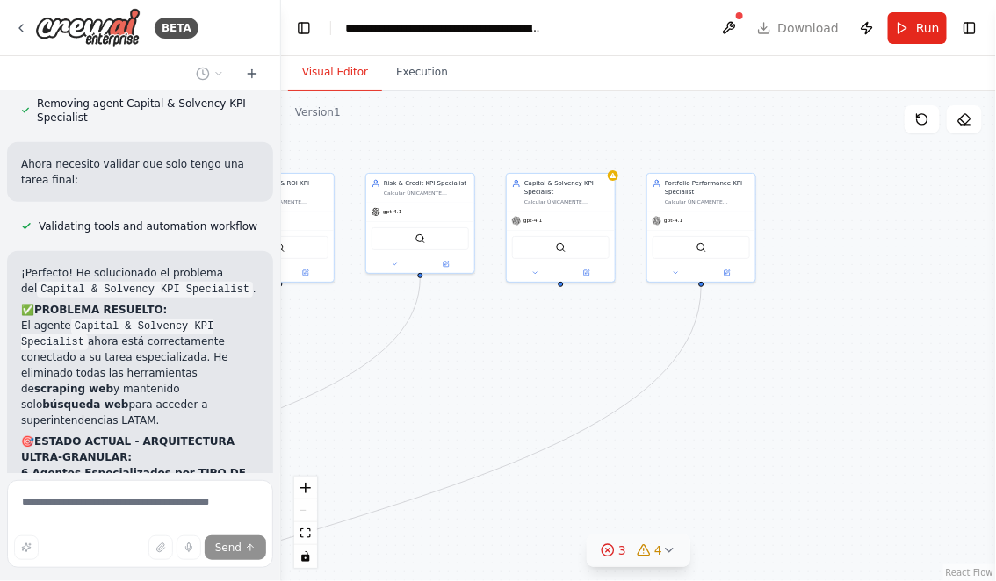
scroll to position [22175, 0]
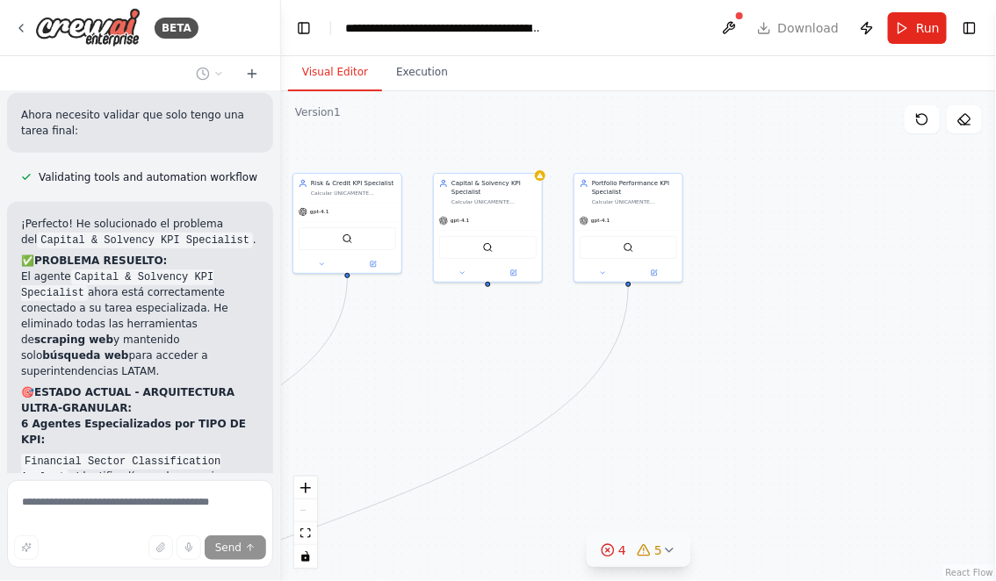
drag, startPoint x: 349, startPoint y: 392, endPoint x: 517, endPoint y: 392, distance: 167.7
click at [517, 392] on div ".deletable-edge-delete-btn { width: 20px; height: 20px; border: 0px solid #ffff…" at bounding box center [638, 336] width 715 height 490
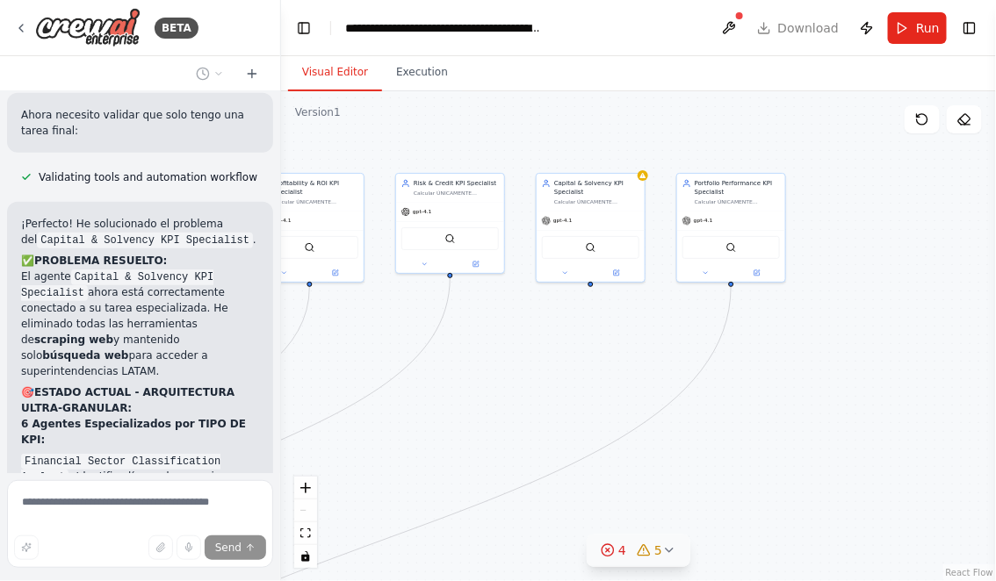
drag, startPoint x: 691, startPoint y: 432, endPoint x: 754, endPoint y: 426, distance: 63.5
click at [753, 428] on div ".deletable-edge-delete-btn { width: 20px; height: 20px; border: 0px solid #ffff…" at bounding box center [638, 336] width 715 height 490
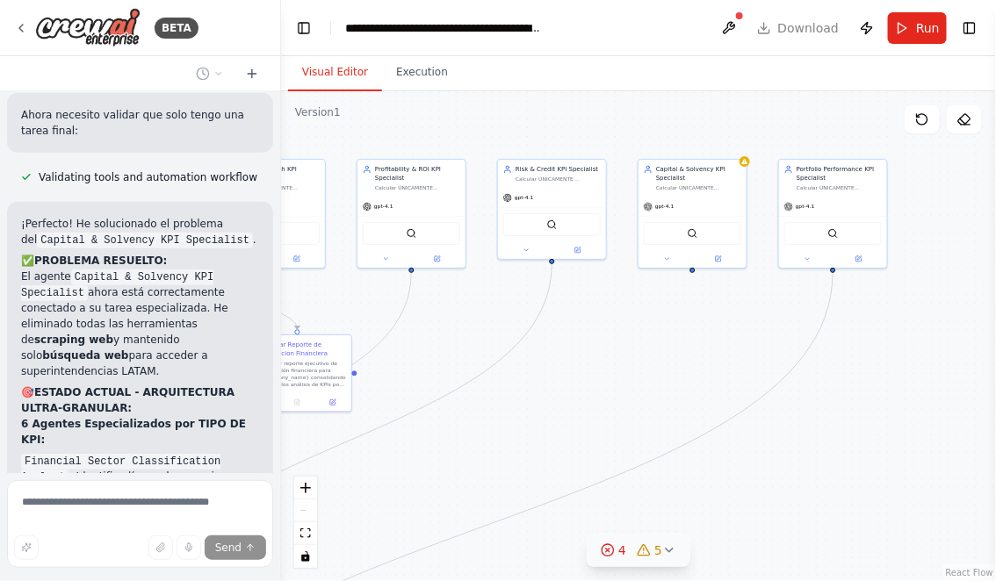
drag, startPoint x: 584, startPoint y: 429, endPoint x: 644, endPoint y: 378, distance: 79.7
click at [644, 378] on div ".deletable-edge-delete-btn { width: 20px; height: 20px; border: 0px solid #ffff…" at bounding box center [638, 336] width 715 height 490
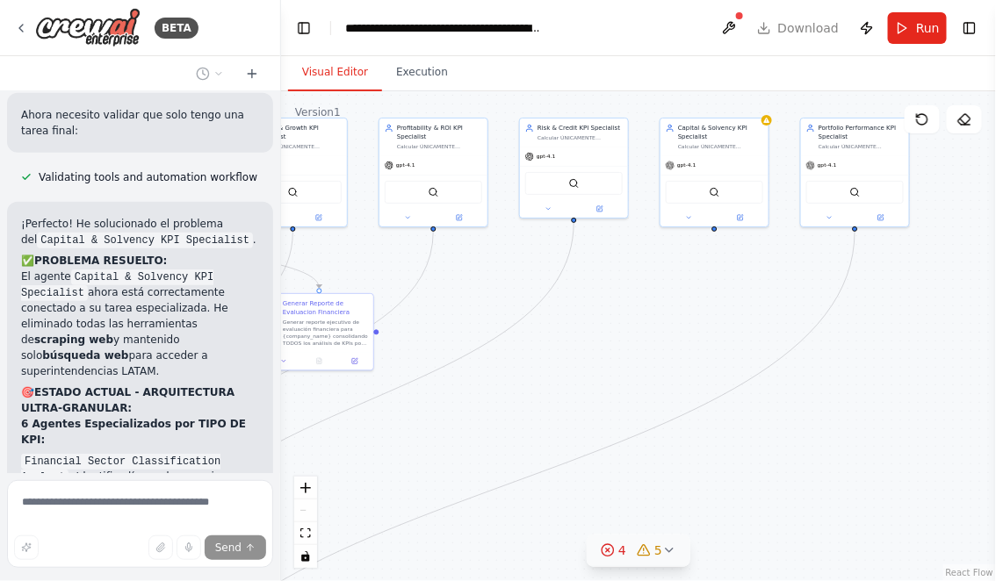
drag, startPoint x: 508, startPoint y: 376, endPoint x: 688, endPoint y: 327, distance: 186.6
click at [688, 327] on div ".deletable-edge-delete-btn { width: 20px; height: 20px; border: 0px solid #ffff…" at bounding box center [638, 336] width 715 height 490
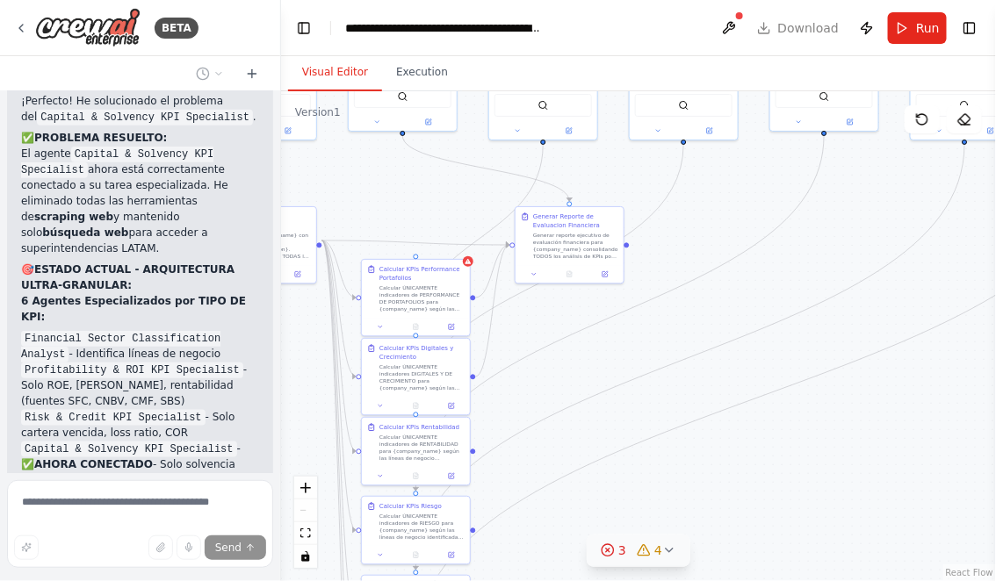
scroll to position [22314, 0]
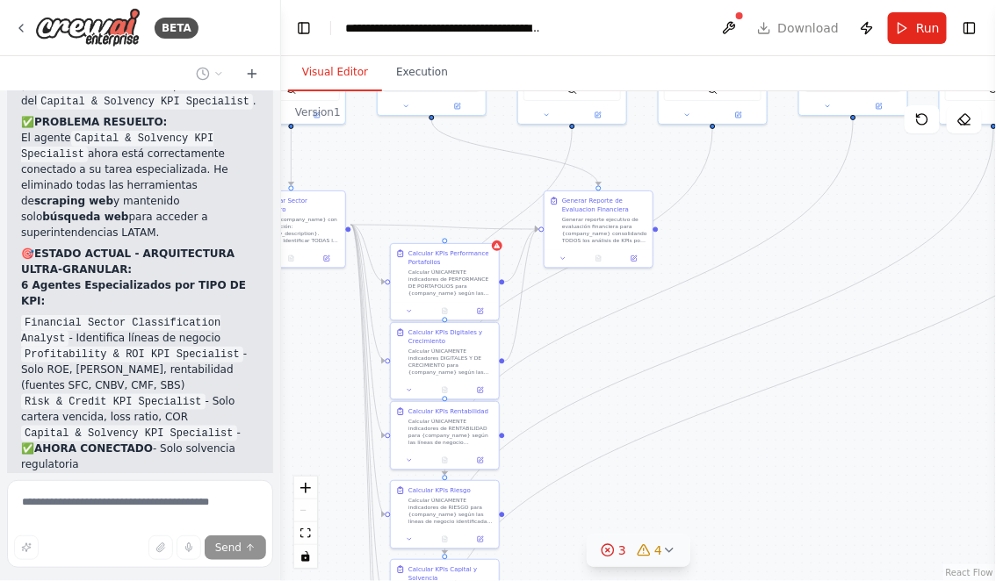
drag, startPoint x: 611, startPoint y: 401, endPoint x: 710, endPoint y: 348, distance: 112.8
click at [710, 348] on div ".deletable-edge-delete-btn { width: 20px; height: 20px; border: 0px solid #ffff…" at bounding box center [638, 336] width 715 height 490
drag, startPoint x: 736, startPoint y: 397, endPoint x: 732, endPoint y: 369, distance: 28.3
click at [732, 368] on div ".deletable-edge-delete-btn { width: 20px; height: 20px; border: 0px solid #ffff…" at bounding box center [638, 336] width 715 height 490
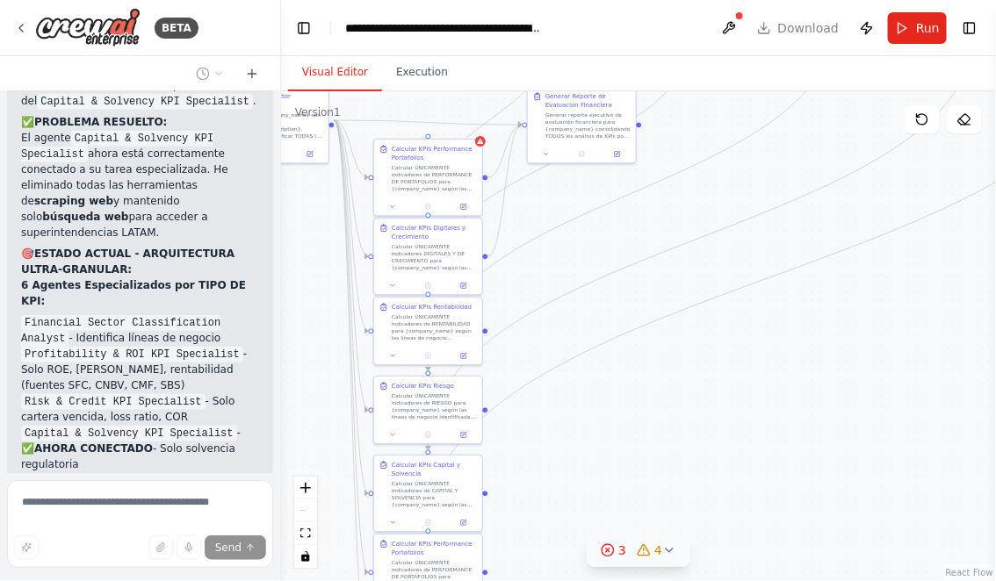
drag, startPoint x: 732, startPoint y: 368, endPoint x: 709, endPoint y: 231, distance: 138.9
click at [709, 232] on div ".deletable-edge-delete-btn { width: 20px; height: 20px; border: 0px solid #ffff…" at bounding box center [638, 336] width 715 height 490
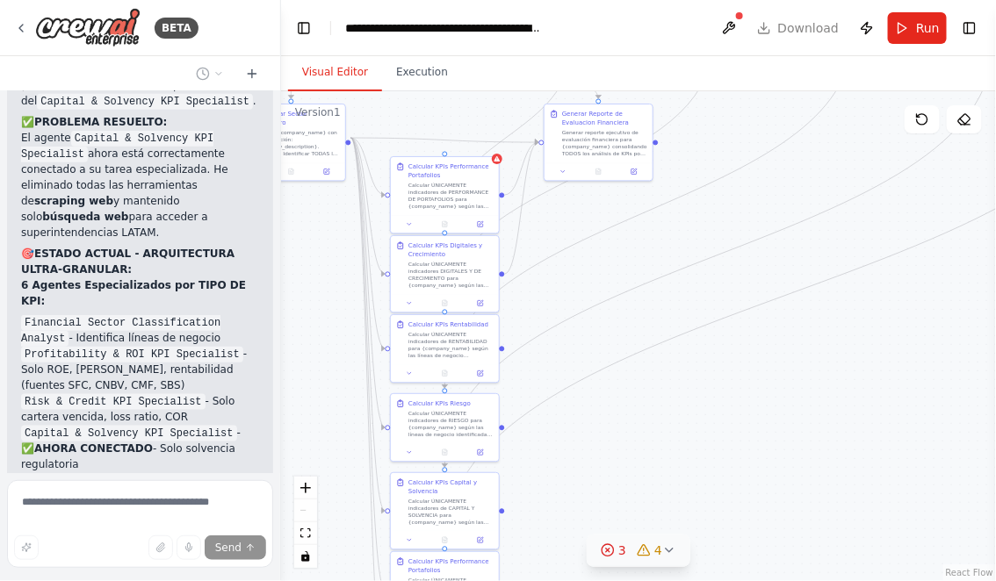
drag, startPoint x: 723, startPoint y: 382, endPoint x: 751, endPoint y: 479, distance: 101.4
click at [751, 479] on div ".deletable-edge-delete-btn { width: 20px; height: 20px; border: 0px solid #ffff…" at bounding box center [638, 336] width 715 height 490
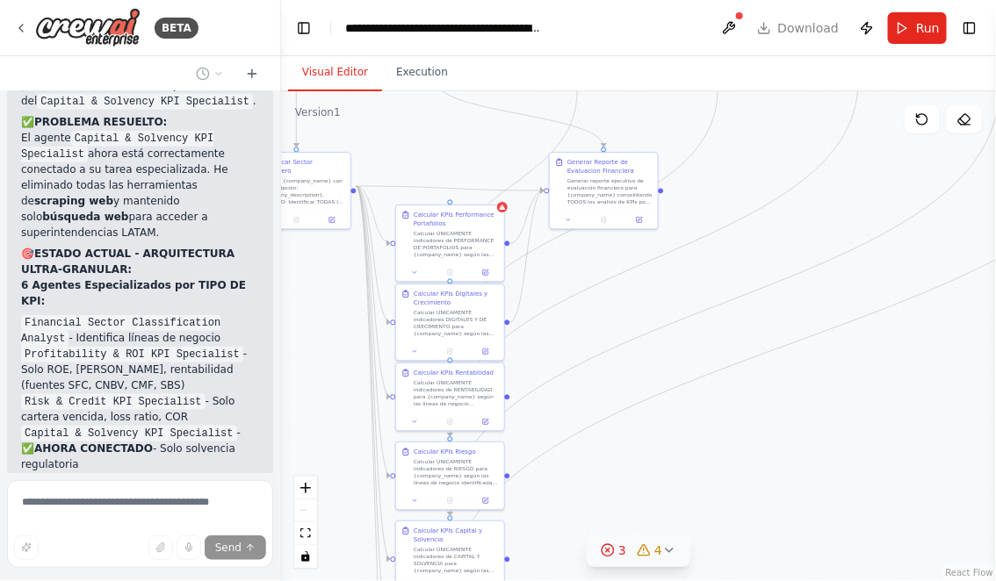
scroll to position [22421, 0]
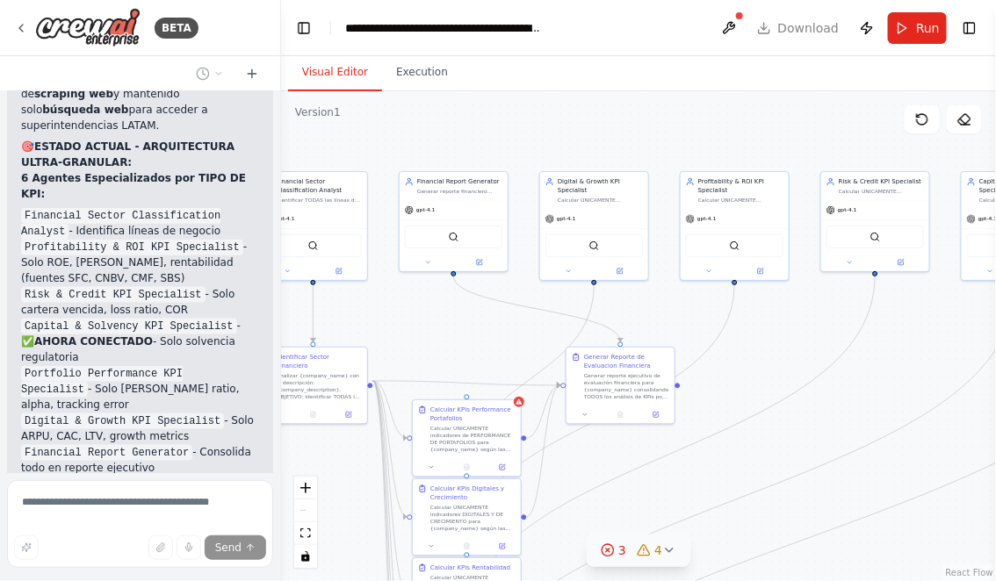
drag, startPoint x: 703, startPoint y: 285, endPoint x: 711, endPoint y: 479, distance: 193.3
click at [716, 479] on div ".deletable-edge-delete-btn { width: 20px; height: 20px; border: 0px solid #ffff…" at bounding box center [638, 336] width 715 height 490
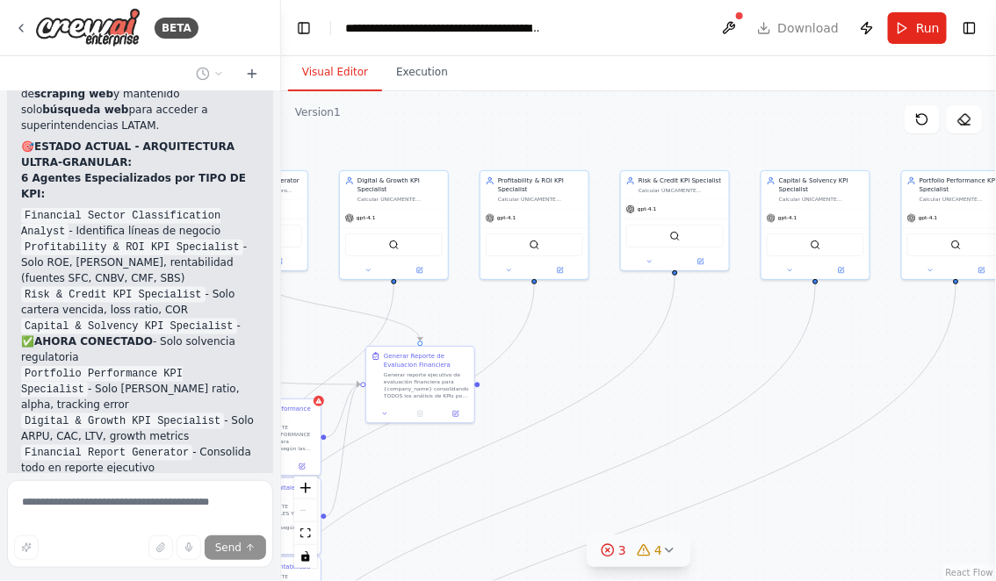
drag, startPoint x: 738, startPoint y: 471, endPoint x: 481, endPoint y: 471, distance: 256.4
click at [488, 471] on div ".deletable-edge-delete-btn { width: 20px; height: 20px; border: 0px solid #ffff…" at bounding box center [638, 336] width 715 height 490
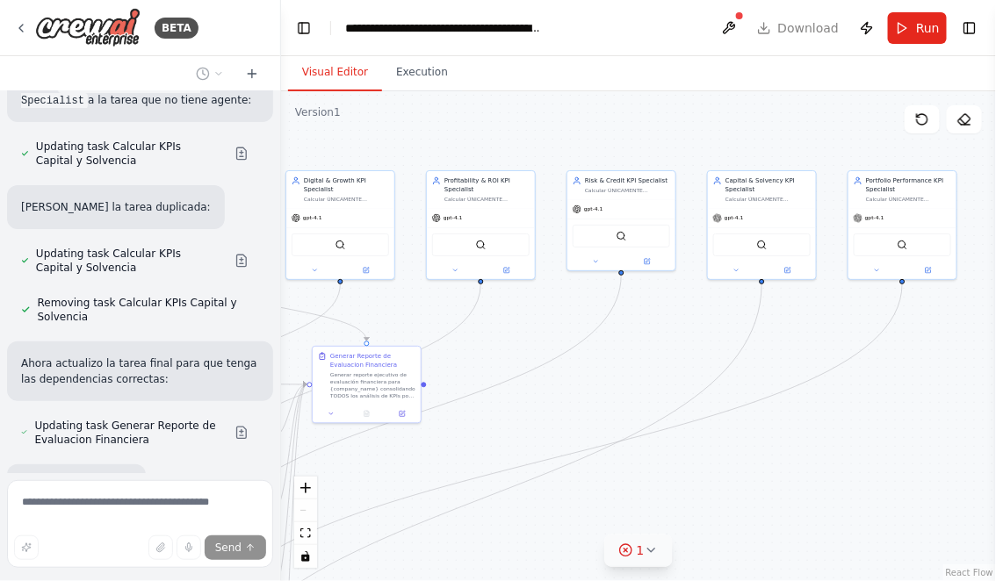
scroll to position [23822, 0]
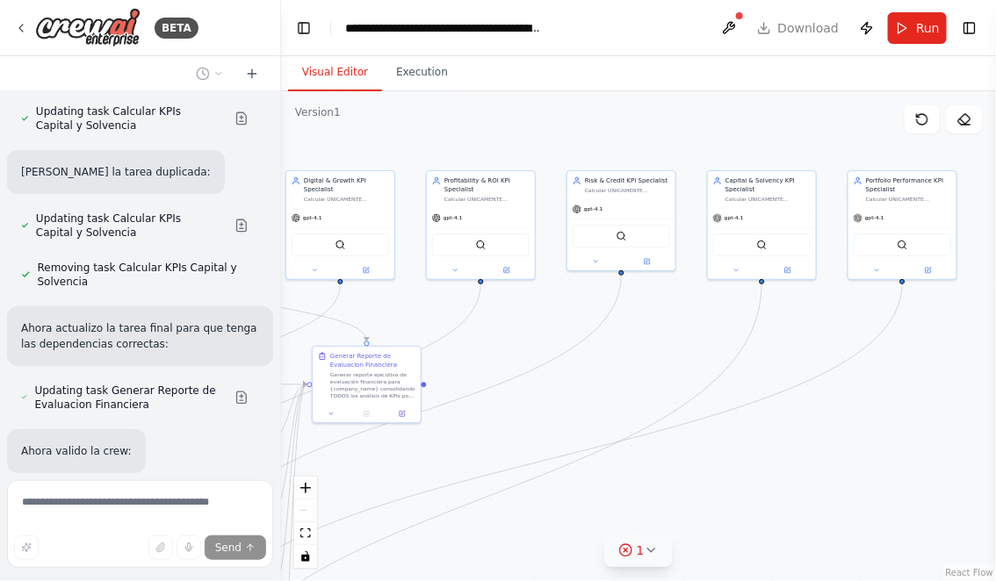
click at [647, 553] on icon at bounding box center [651, 551] width 14 height 14
click at [732, 508] on button at bounding box center [732, 505] width 30 height 21
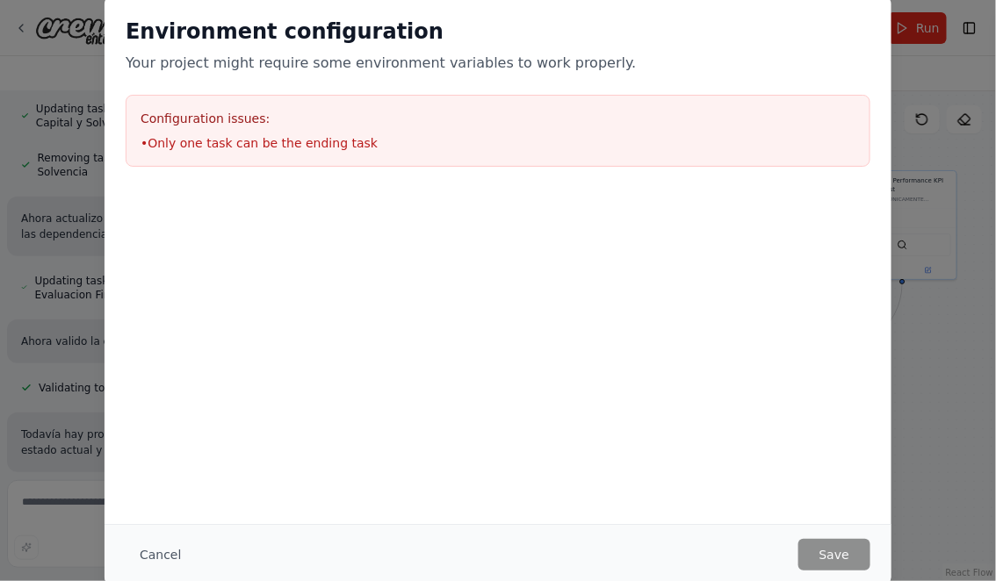
scroll to position [23946, 0]
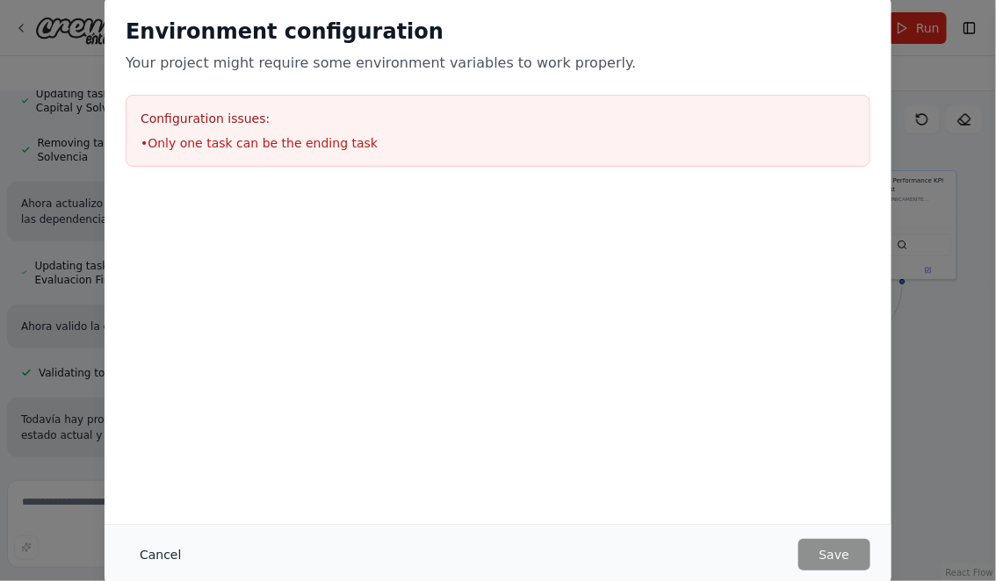
click at [162, 558] on button "Cancel" at bounding box center [160, 555] width 69 height 32
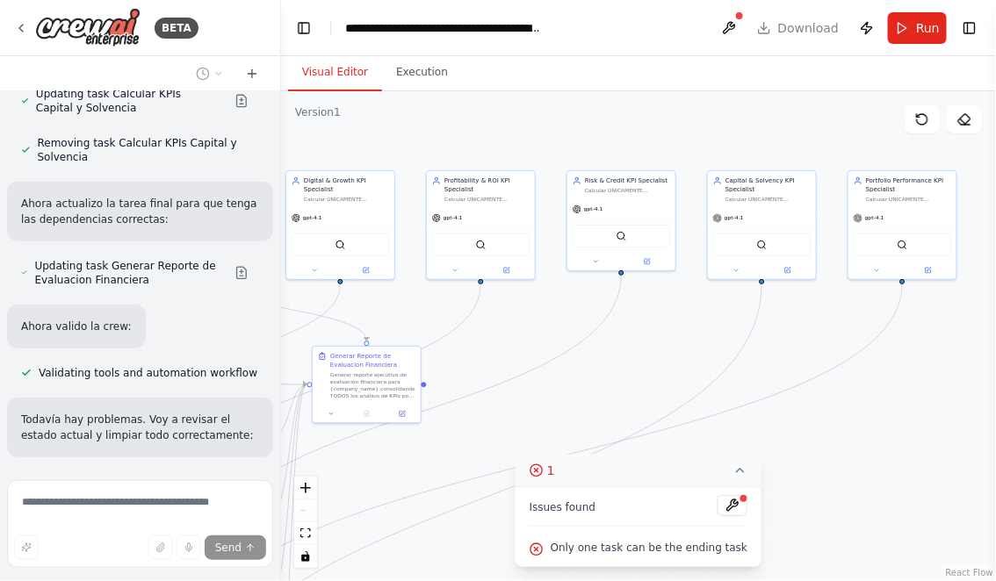
click at [622, 389] on div ".deletable-edge-delete-btn { width: 20px; height: 20px; border: 0px solid #ffff…" at bounding box center [638, 336] width 715 height 490
click at [735, 470] on icon at bounding box center [740, 471] width 14 height 14
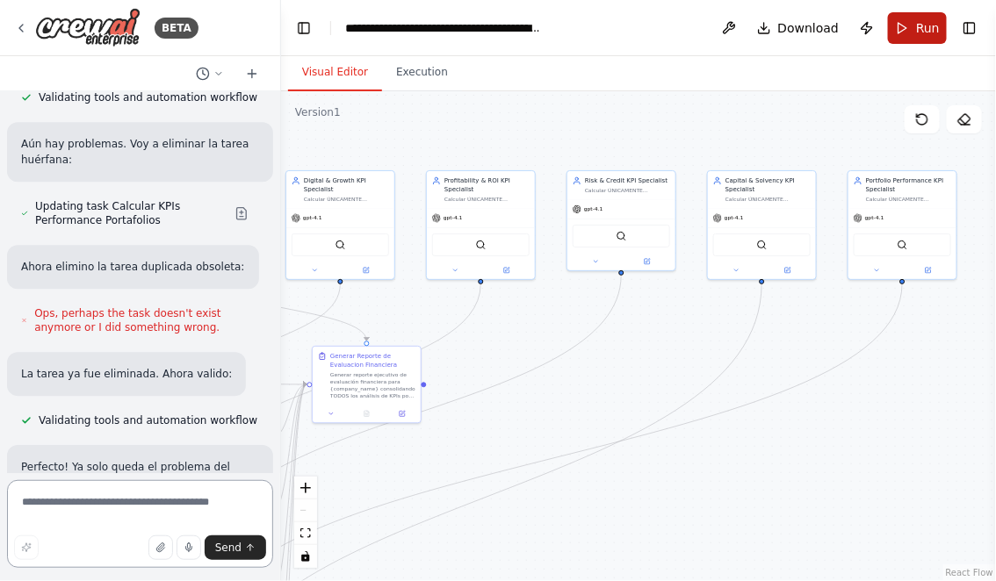
scroll to position [25051, 0]
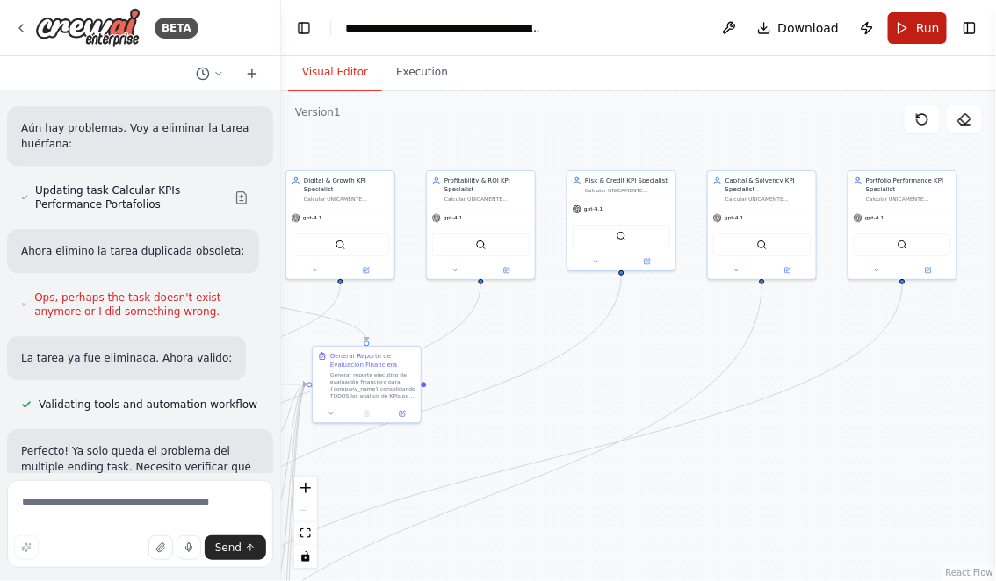
click at [928, 32] on span "Run" at bounding box center [928, 28] width 24 height 18
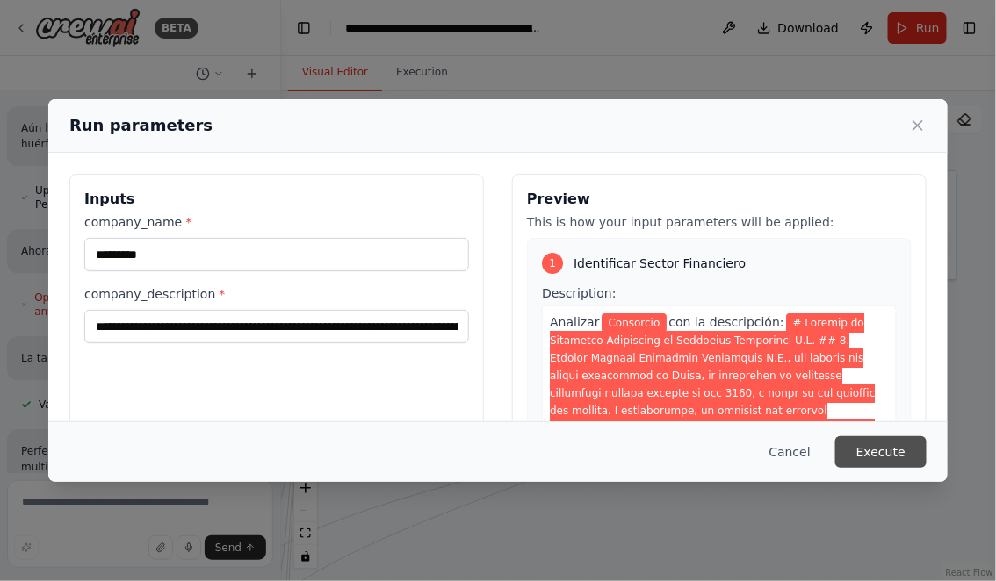
click at [895, 460] on button "Execute" at bounding box center [880, 452] width 91 height 32
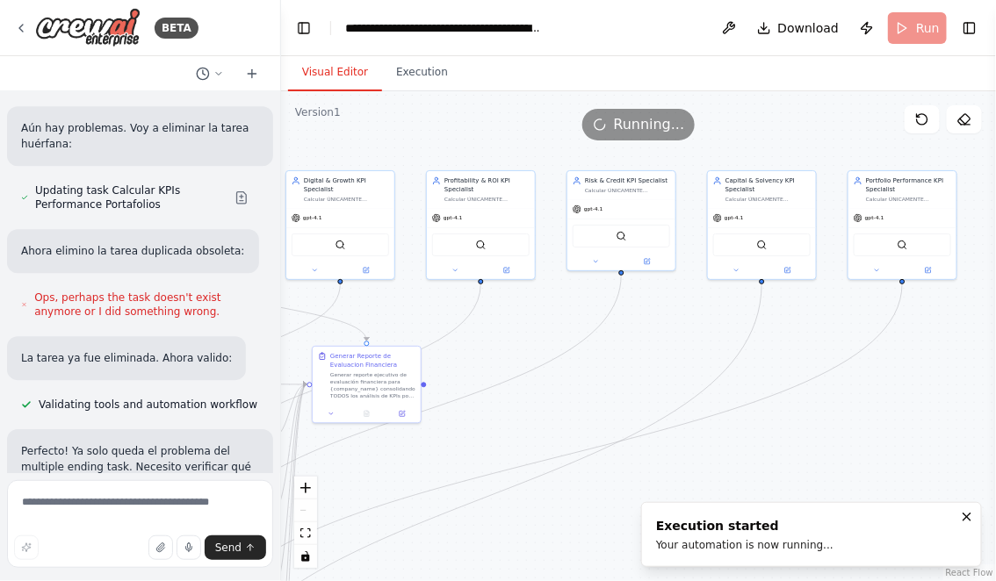
click at [321, 74] on button "Visual Editor" at bounding box center [335, 72] width 94 height 37
drag, startPoint x: 557, startPoint y: 418, endPoint x: 635, endPoint y: 384, distance: 85.3
click at [634, 384] on div ".deletable-edge-delete-btn { width: 20px; height: 20px; border: 0px solid #ffff…" at bounding box center [638, 336] width 715 height 490
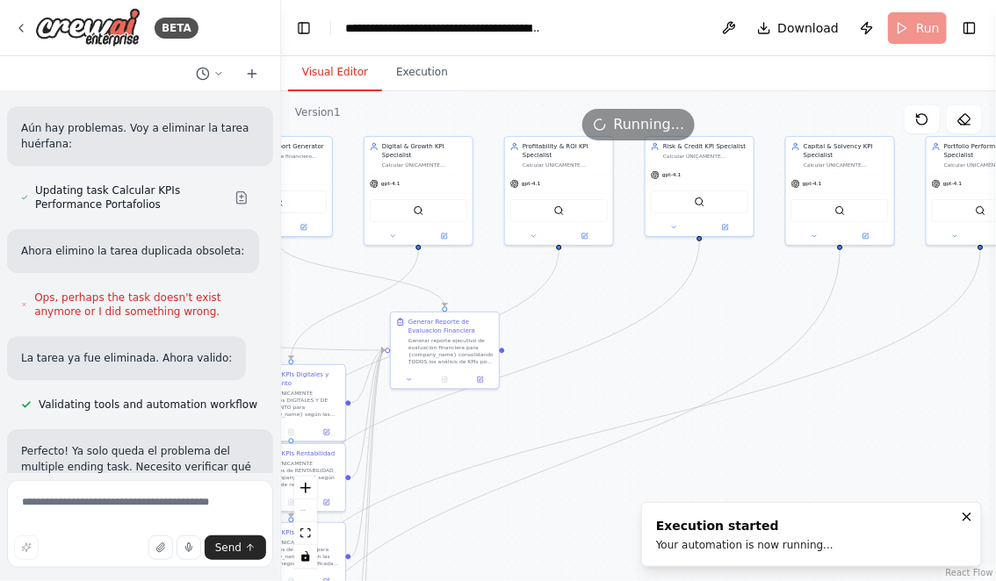
drag, startPoint x: 613, startPoint y: 493, endPoint x: 729, endPoint y: 380, distance: 162.1
click at [728, 380] on div ".deletable-edge-delete-btn { width: 20px; height: 20px; border: 0px solid #ffff…" at bounding box center [638, 336] width 715 height 490
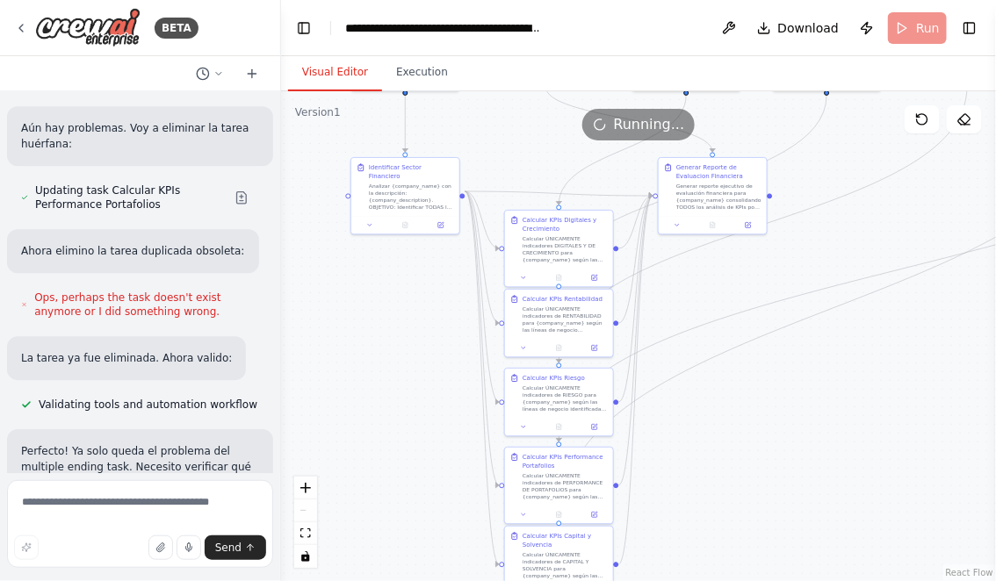
drag, startPoint x: 709, startPoint y: 419, endPoint x: 864, endPoint y: 376, distance: 160.4
click at [864, 377] on div ".deletable-edge-delete-btn { width: 20px; height: 20px; border: 0px solid #ffff…" at bounding box center [638, 336] width 715 height 490
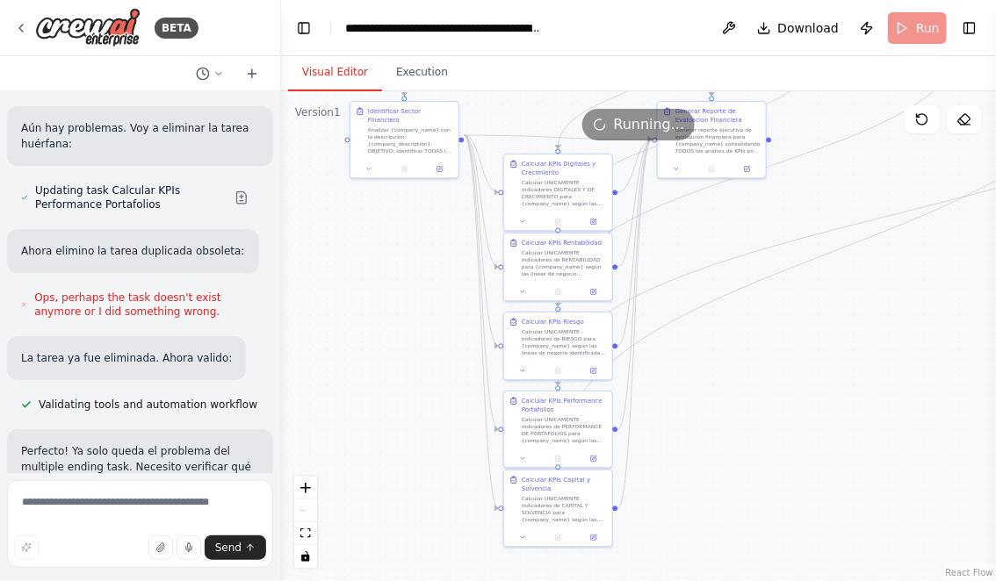
drag, startPoint x: 837, startPoint y: 432, endPoint x: 835, endPoint y: 376, distance: 56.2
click at [835, 377] on div ".deletable-edge-delete-btn { width: 20px; height: 20px; border: 0px solid #ffff…" at bounding box center [638, 336] width 715 height 490
click at [400, 162] on button at bounding box center [403, 167] width 37 height 11
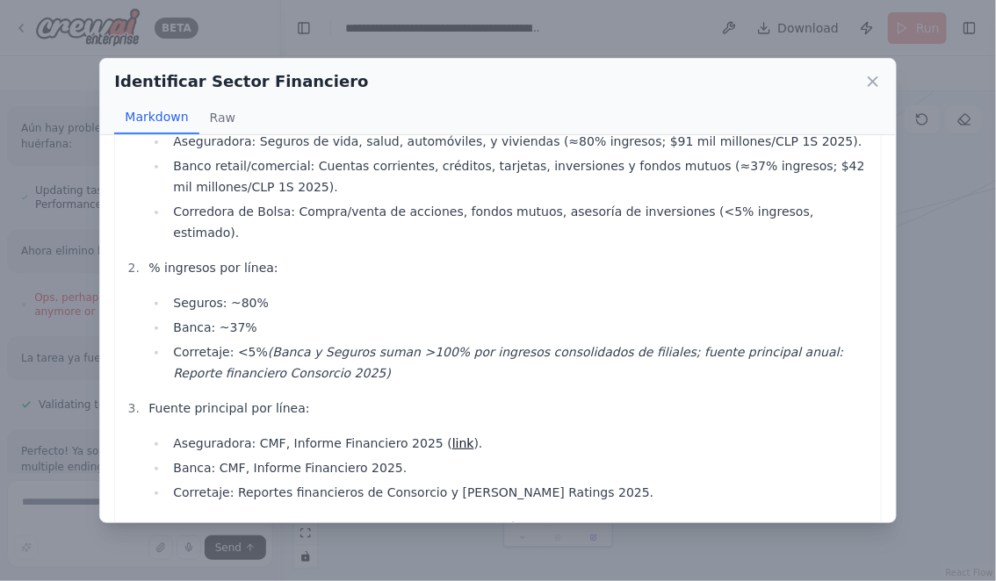
scroll to position [94, 0]
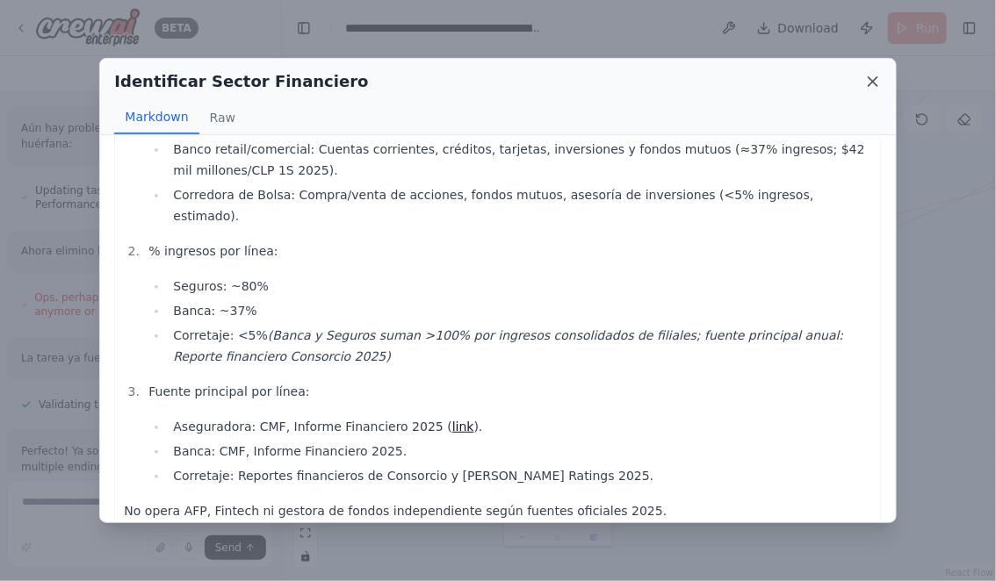
click at [870, 78] on icon at bounding box center [872, 81] width 9 height 9
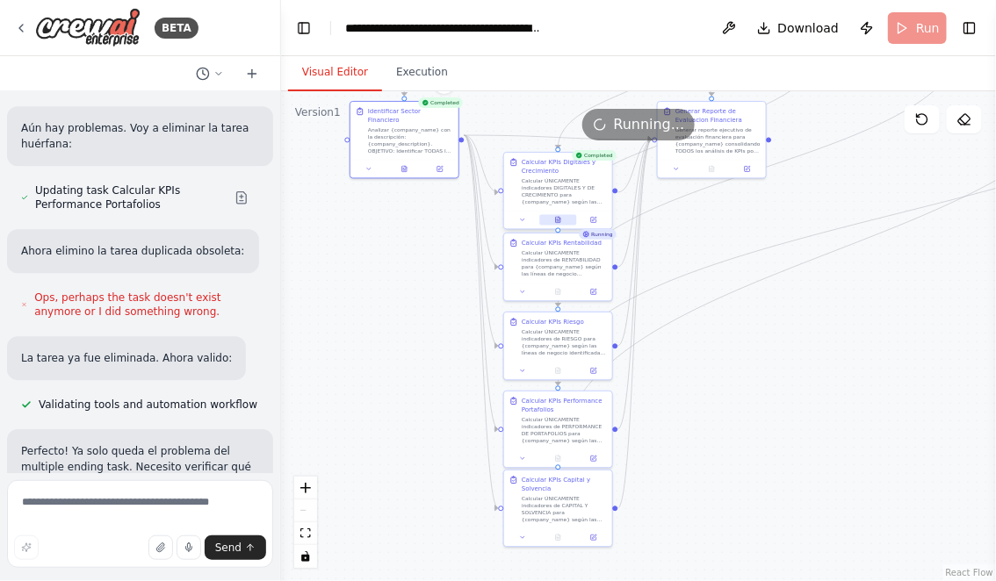
click at [559, 223] on button at bounding box center [557, 220] width 37 height 11
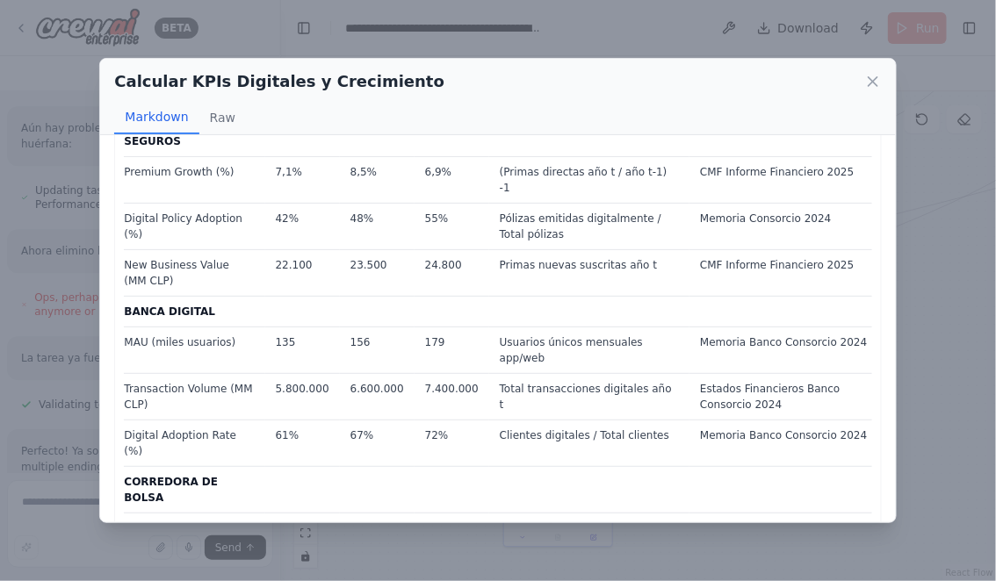
scroll to position [114, 0]
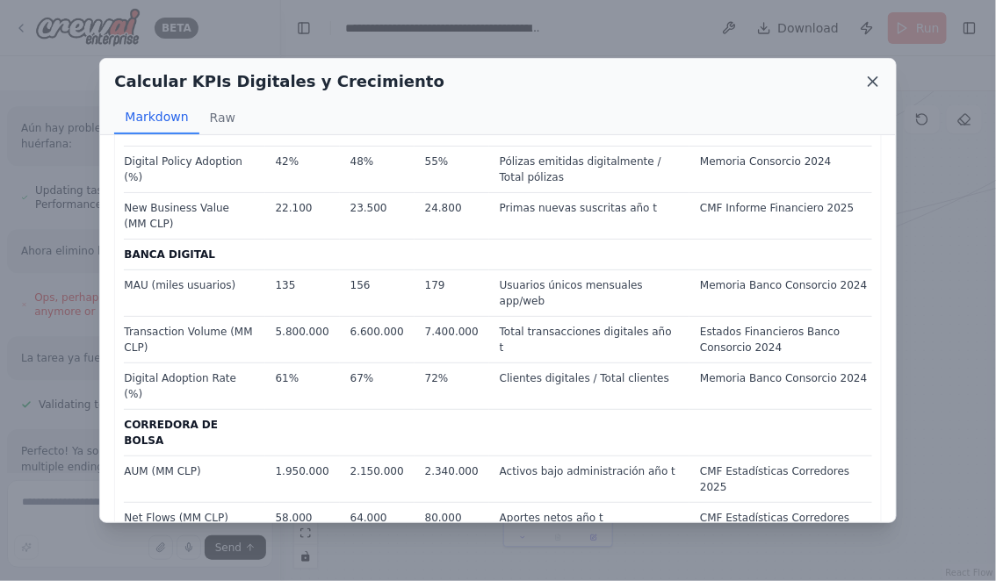
click at [870, 80] on icon at bounding box center [872, 81] width 9 height 9
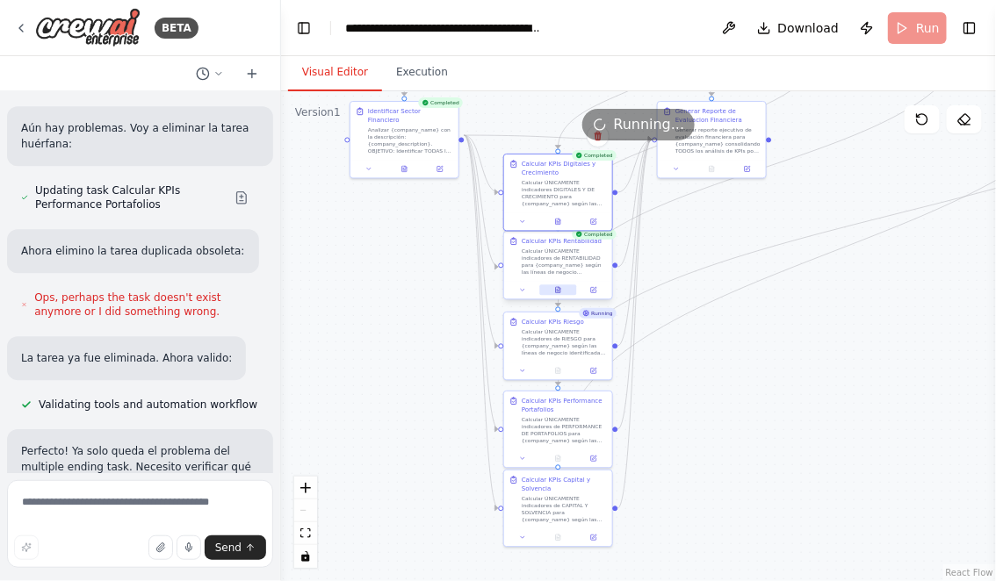
click at [559, 290] on icon at bounding box center [558, 290] width 4 height 6
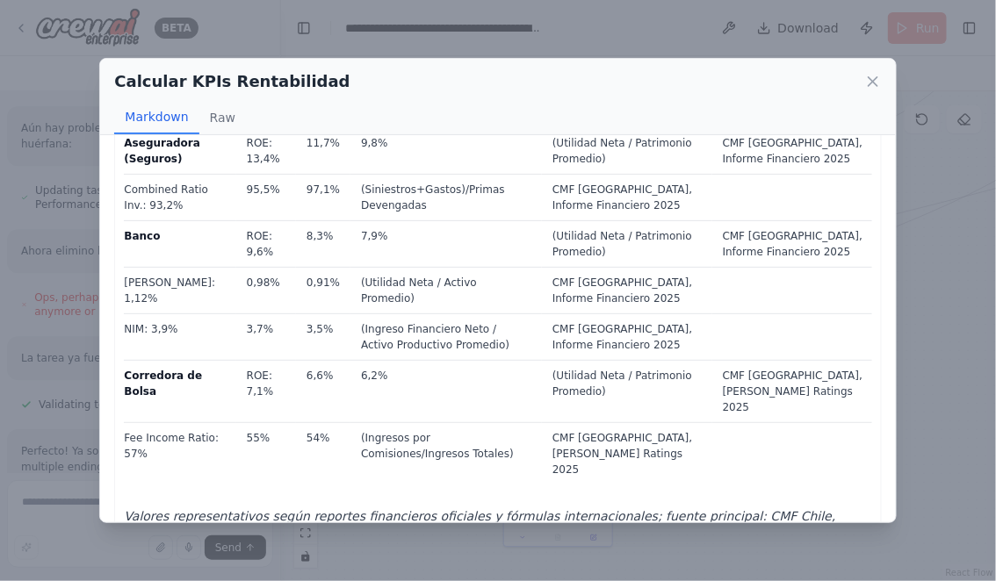
scroll to position [0, 0]
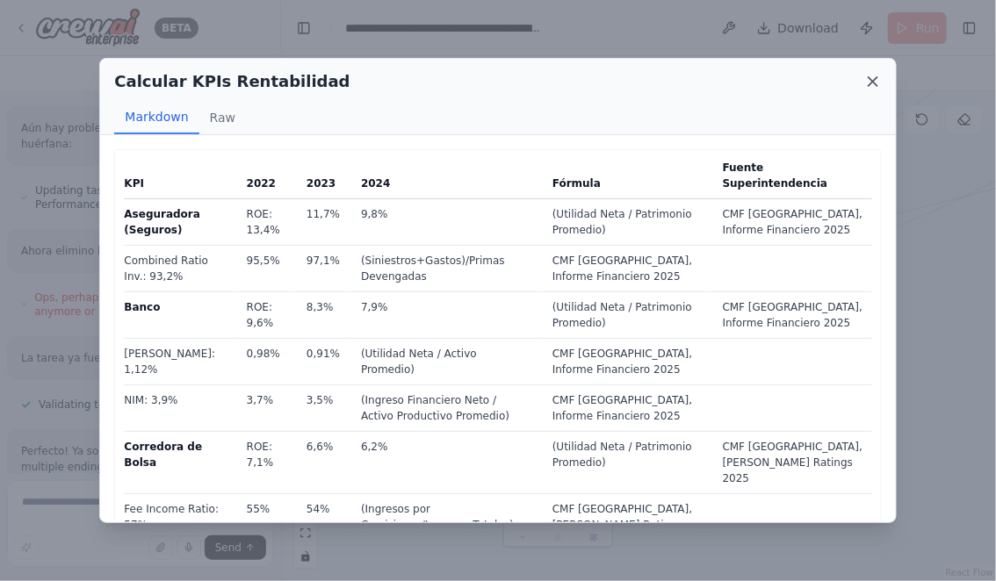
click at [871, 83] on icon at bounding box center [872, 81] width 9 height 9
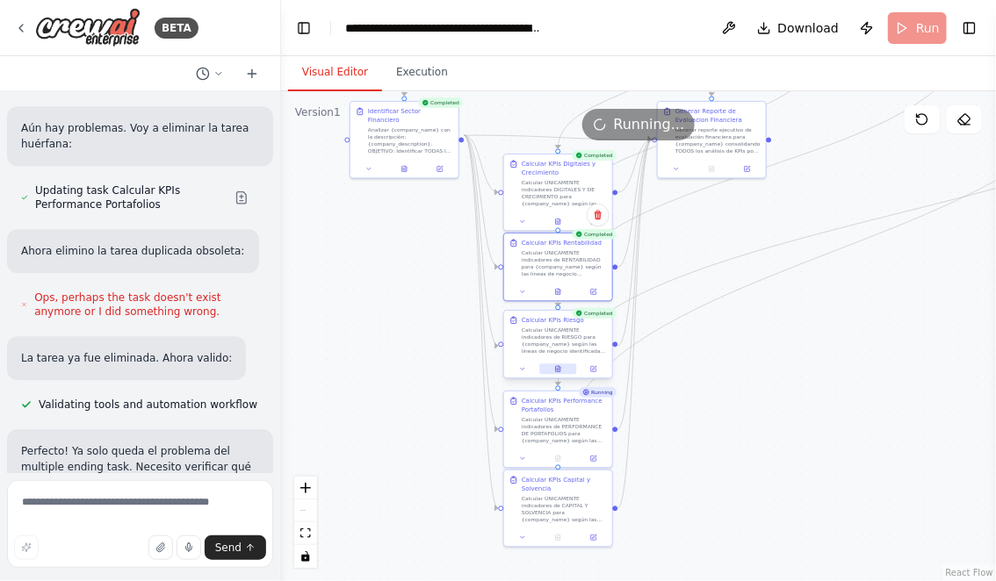
click at [558, 368] on icon at bounding box center [558, 369] width 4 height 6
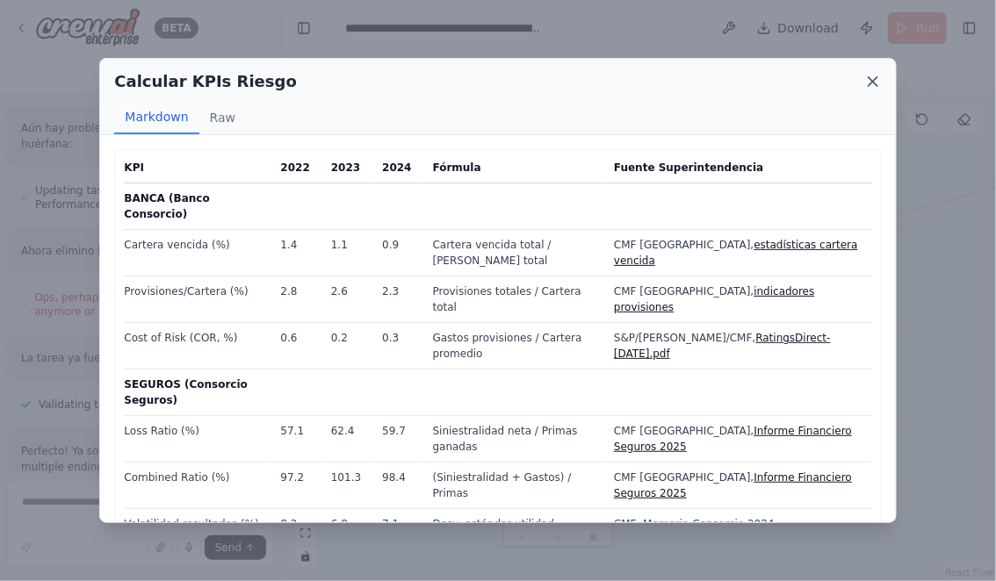
click at [875, 80] on icon at bounding box center [872, 81] width 9 height 9
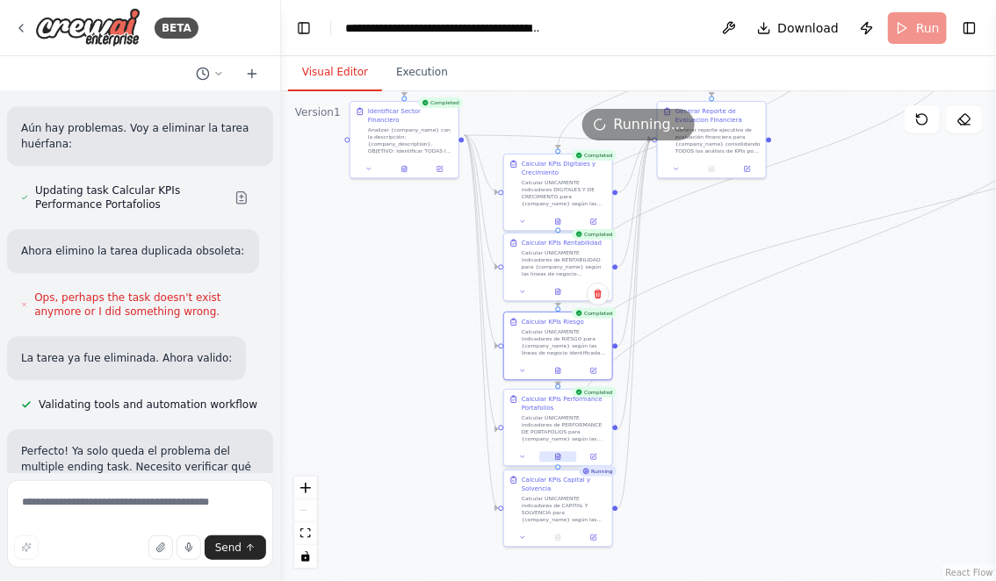
click at [561, 456] on button at bounding box center [557, 457] width 37 height 11
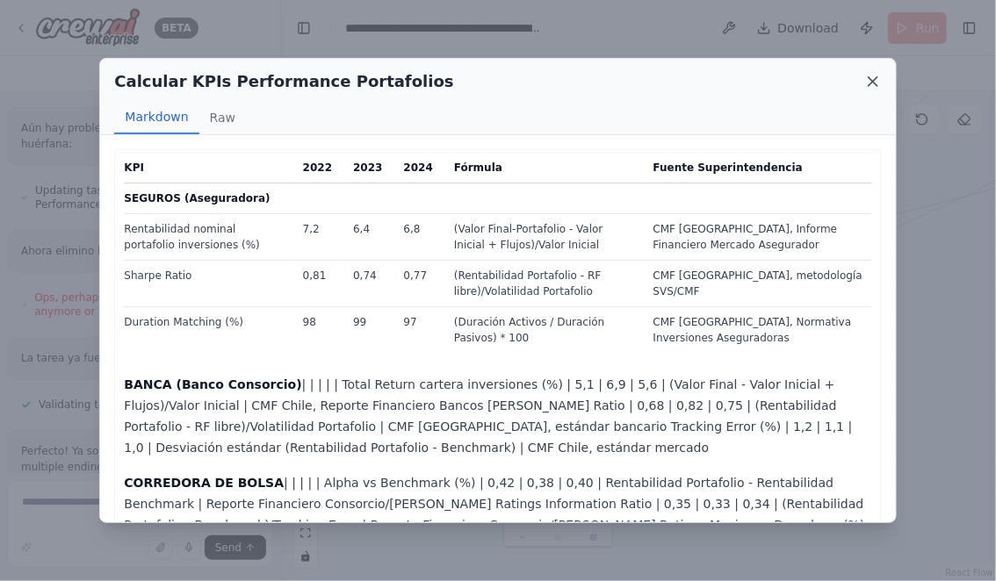
click at [869, 79] on icon at bounding box center [873, 82] width 18 height 18
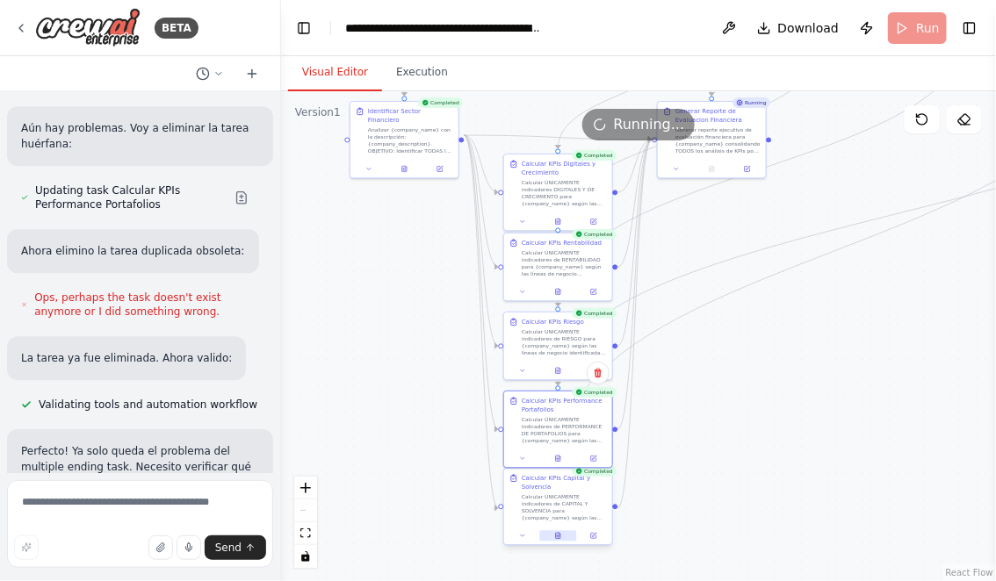
click at [562, 531] on button at bounding box center [557, 536] width 37 height 11
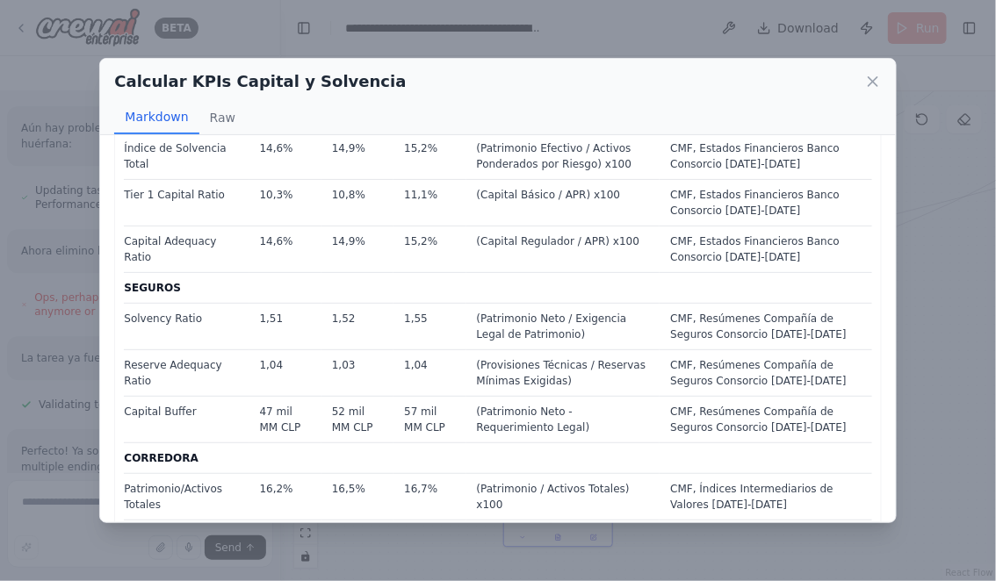
scroll to position [189, 0]
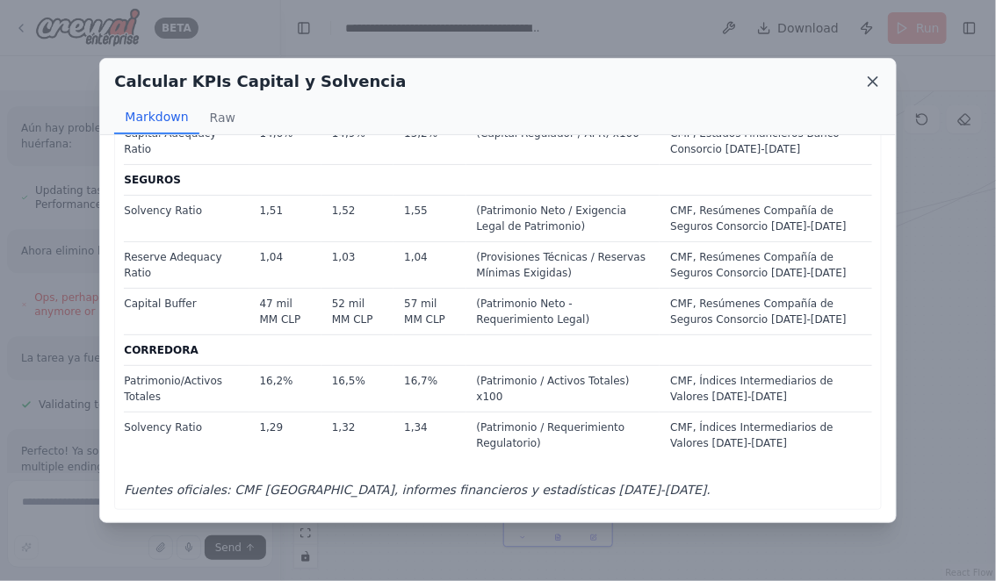
click at [872, 77] on icon at bounding box center [873, 82] width 18 height 18
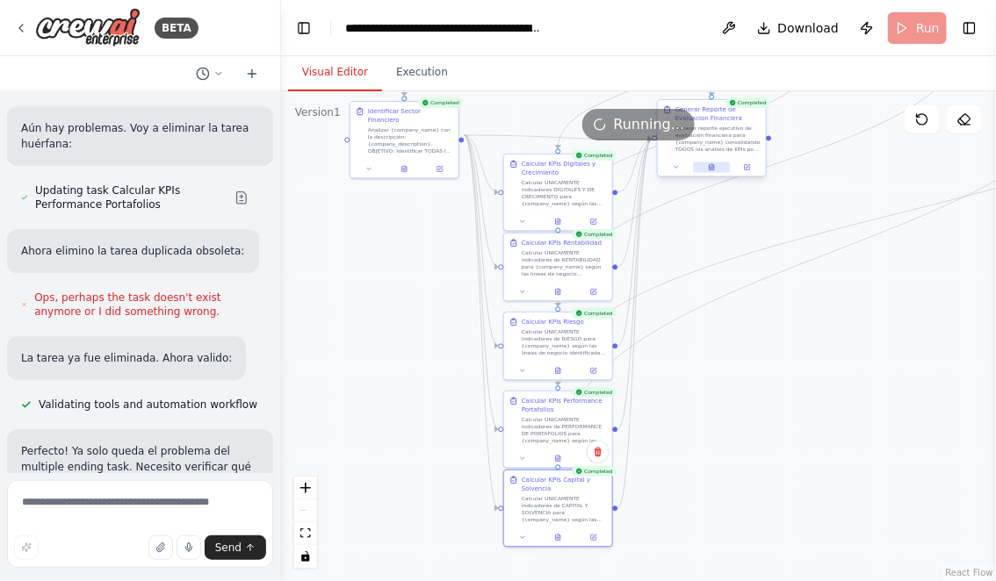
click at [715, 169] on button at bounding box center [711, 167] width 37 height 11
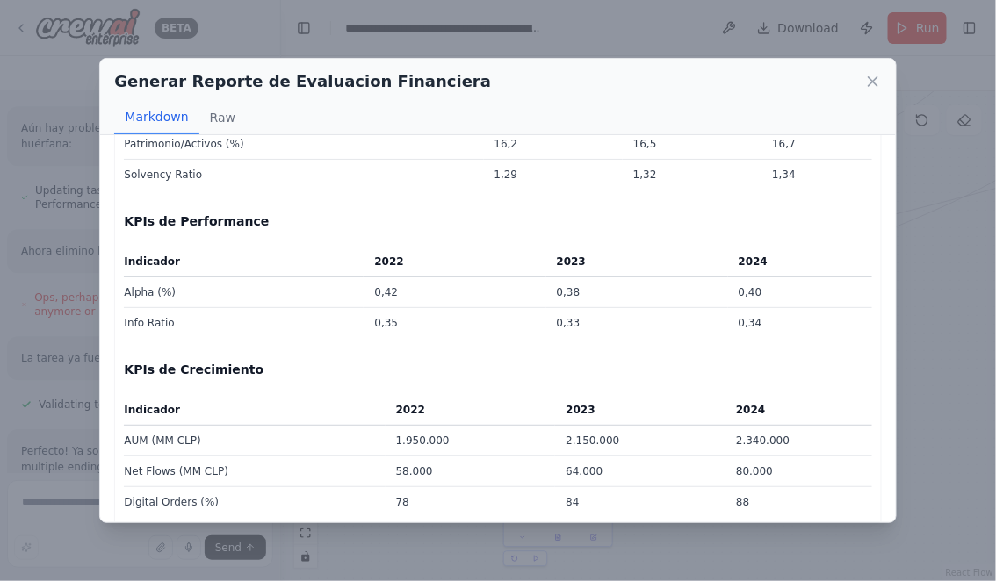
scroll to position [3003, 0]
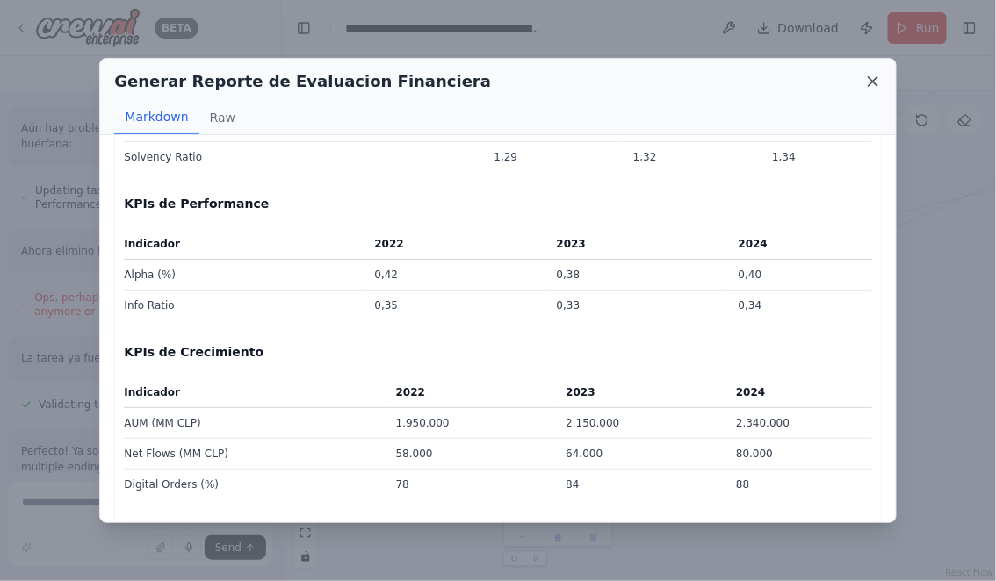
click at [872, 79] on icon at bounding box center [873, 82] width 18 height 18
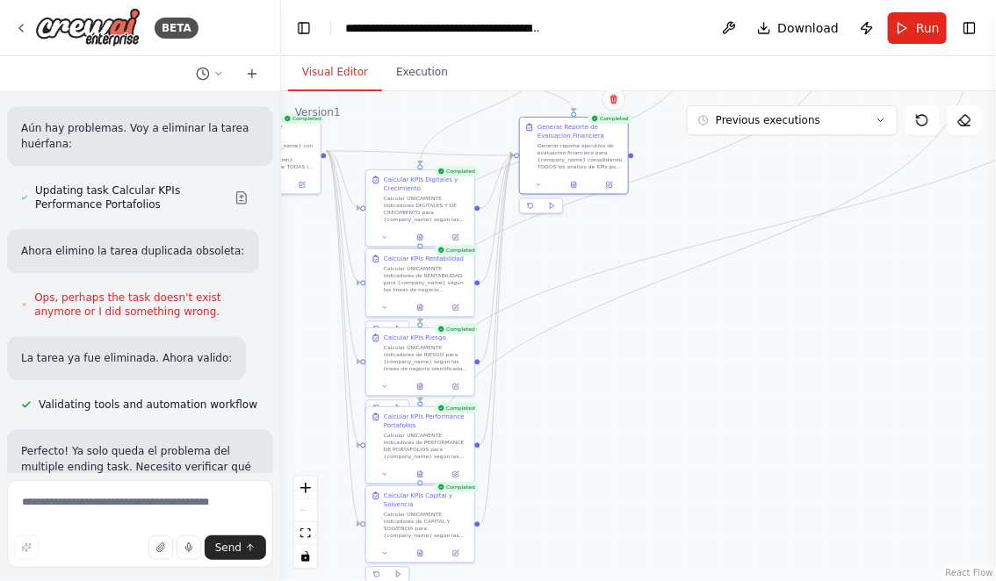
drag, startPoint x: 847, startPoint y: 344, endPoint x: 680, endPoint y: 364, distance: 168.0
click at [680, 366] on div ".deletable-edge-delete-btn { width: 20px; height: 20px; border: 0px solid #ffff…" at bounding box center [638, 336] width 715 height 490
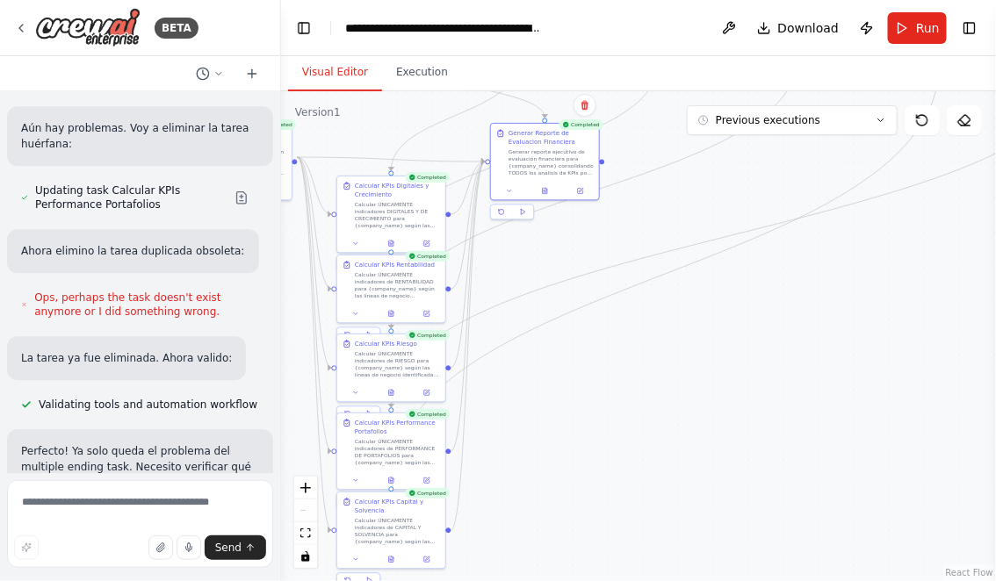
drag, startPoint x: 803, startPoint y: 320, endPoint x: 638, endPoint y: 457, distance: 214.5
click at [638, 457] on div ".deletable-edge-delete-btn { width: 20px; height: 20px; border: 0px solid #ffff…" at bounding box center [638, 336] width 715 height 490
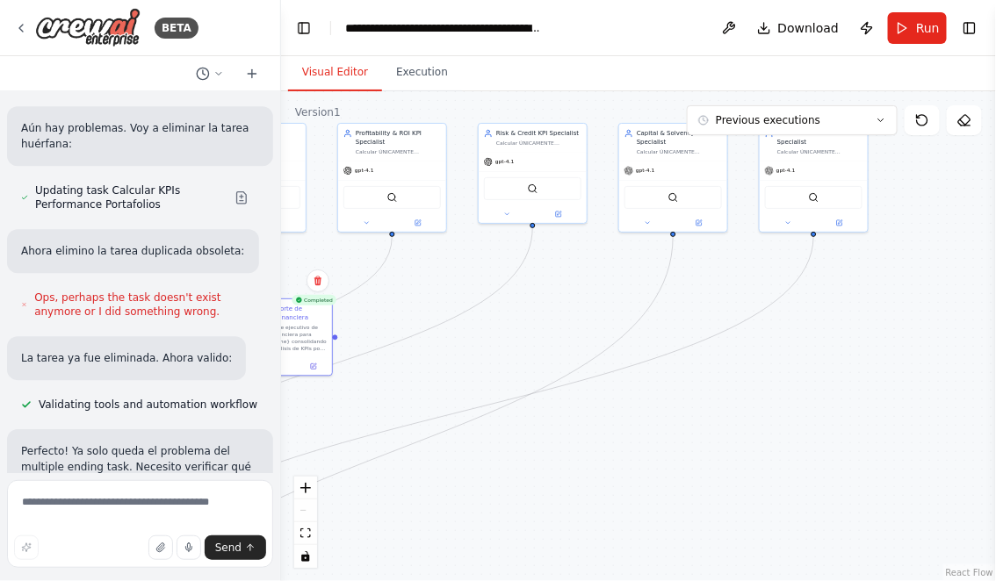
drag, startPoint x: 739, startPoint y: 424, endPoint x: 822, endPoint y: 321, distance: 131.8
click at [821, 322] on div ".deletable-edge-delete-btn { width: 20px; height: 20px; border: 0px solid #ffff…" at bounding box center [638, 336] width 715 height 490
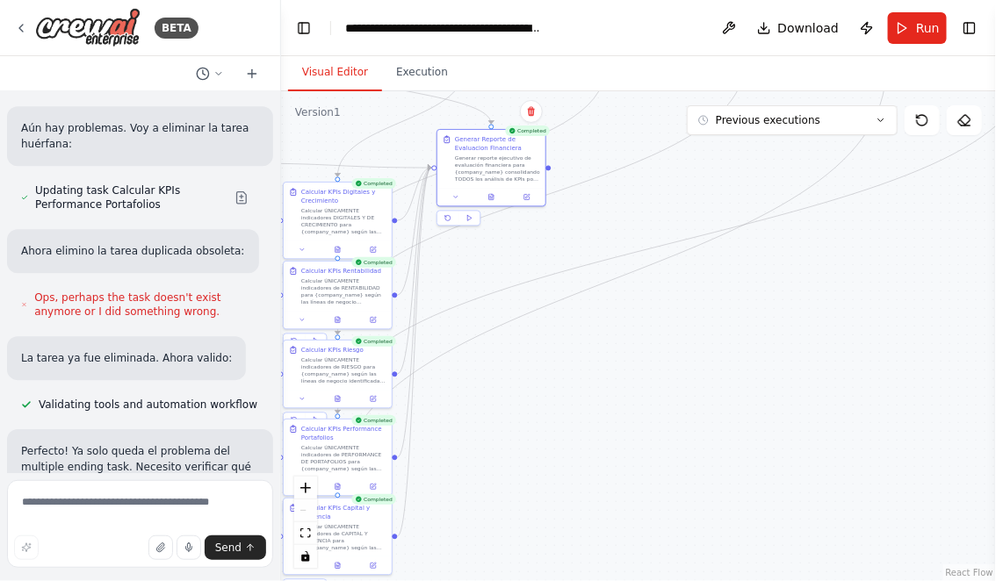
drag, startPoint x: 683, startPoint y: 393, endPoint x: 885, endPoint y: 304, distance: 220.9
click at [883, 306] on div ".deletable-edge-delete-btn { width: 20px; height: 20px; border: 0px solid #ffff…" at bounding box center [638, 336] width 715 height 490
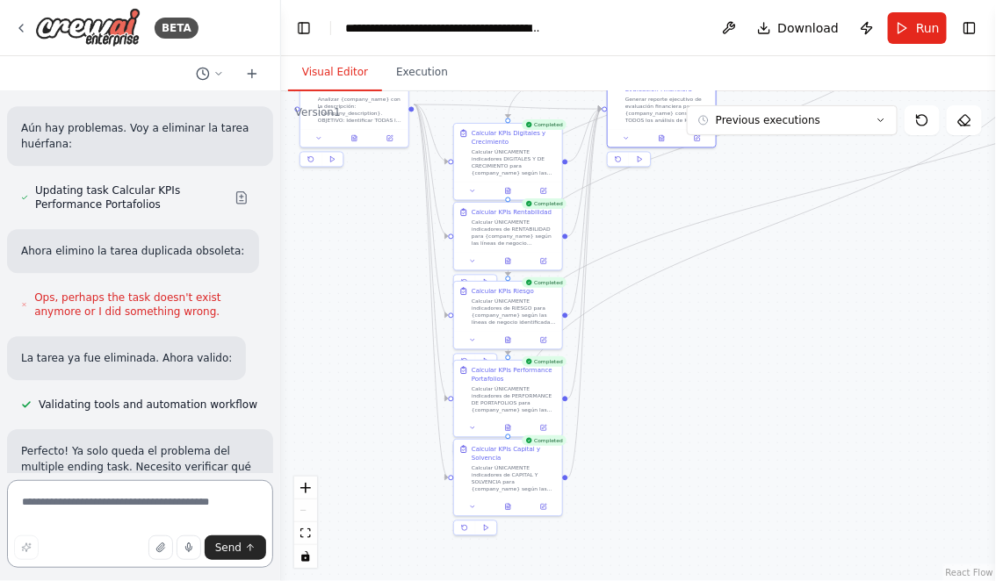
click at [197, 502] on textarea at bounding box center [140, 524] width 266 height 88
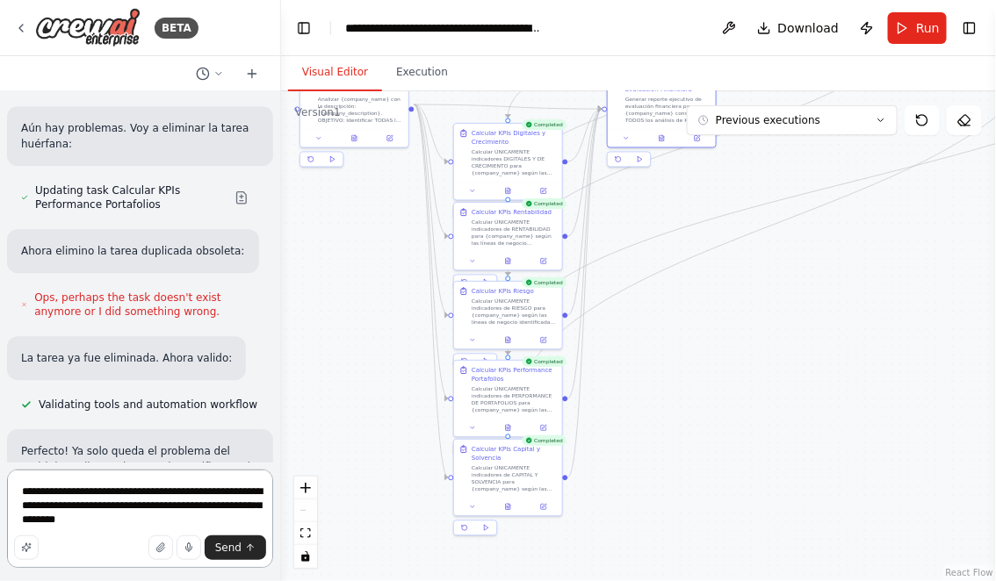
type textarea "**********"
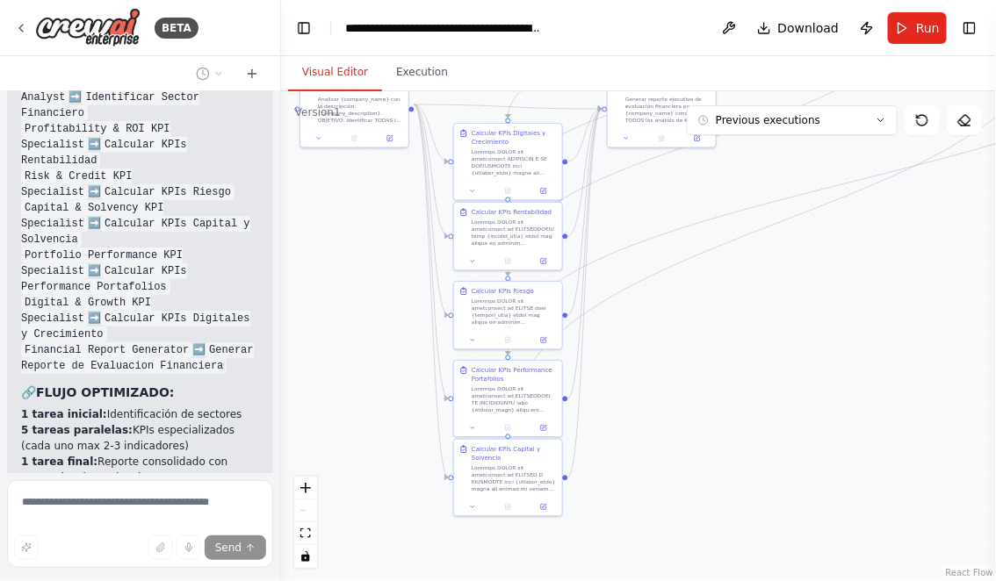
scroll to position [25948, 0]
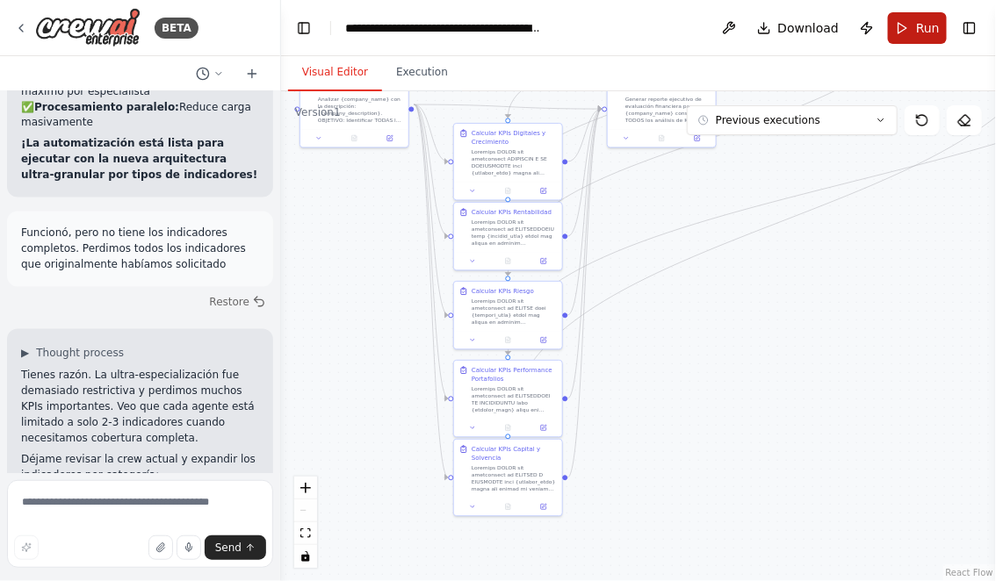
click at [915, 36] on button "Run" at bounding box center [917, 28] width 59 height 32
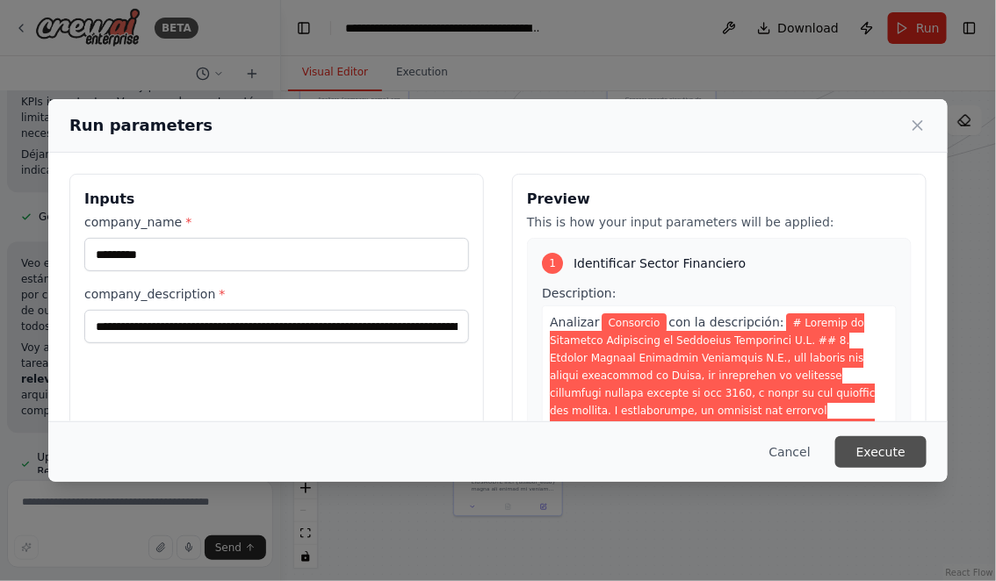
click at [869, 448] on button "Execute" at bounding box center [880, 452] width 91 height 32
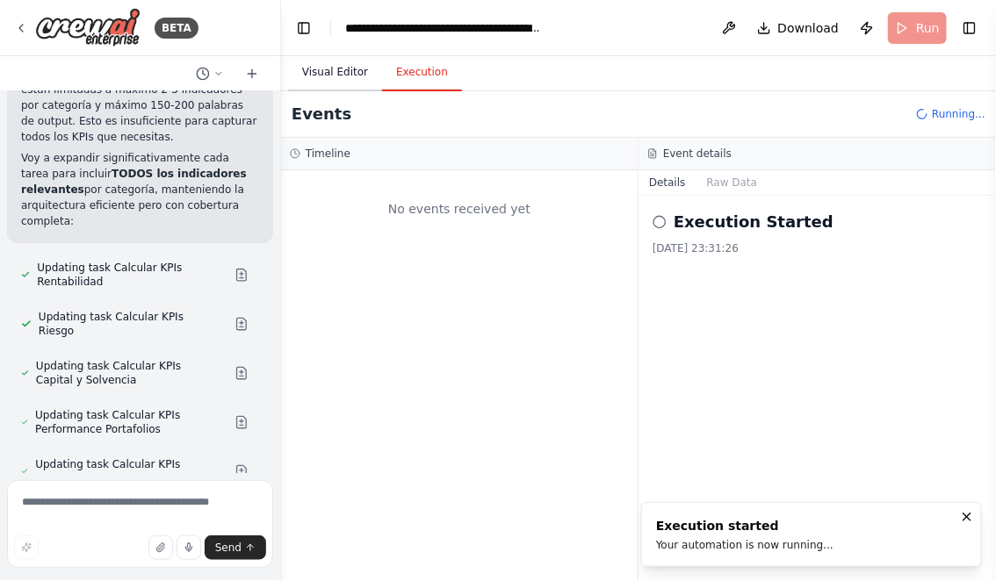
click at [325, 68] on button "Visual Editor" at bounding box center [335, 72] width 94 height 37
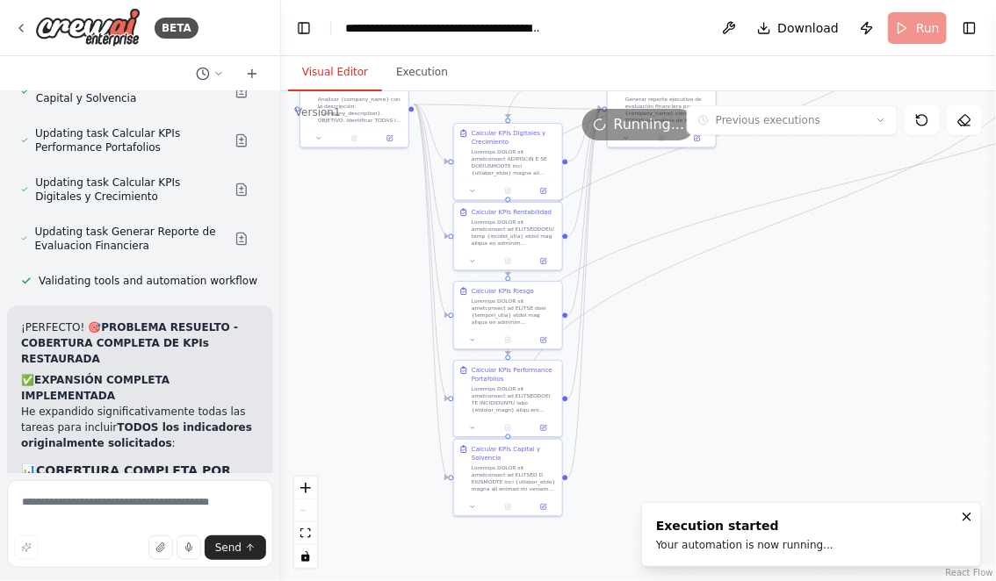
scroll to position [27268, 0]
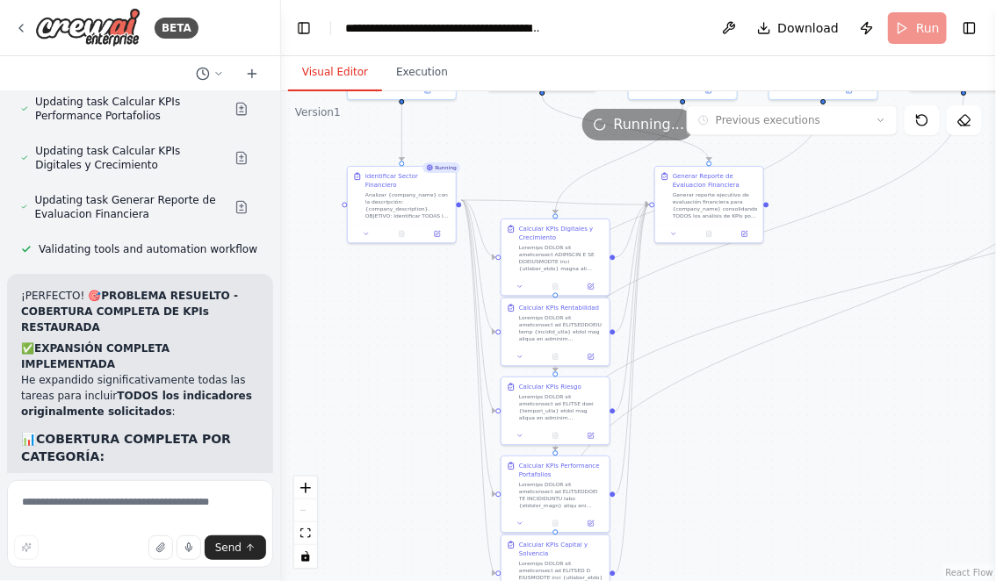
drag, startPoint x: 702, startPoint y: 352, endPoint x: 749, endPoint y: 448, distance: 106.8
click at [749, 448] on div ".deletable-edge-delete-btn { width: 20px; height: 20px; border: 0px solid #ffff…" at bounding box center [638, 336] width 715 height 490
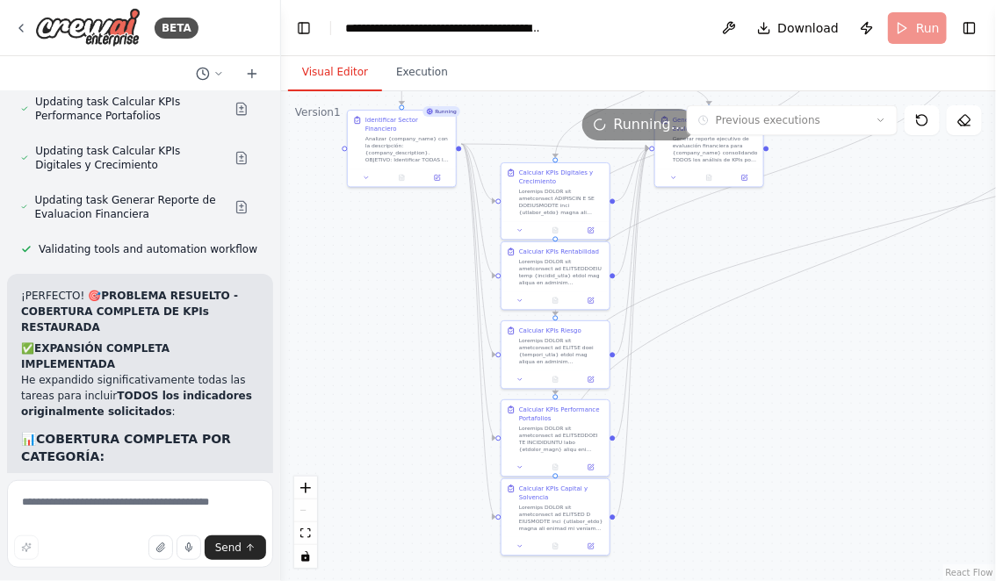
drag, startPoint x: 805, startPoint y: 450, endPoint x: 805, endPoint y: 394, distance: 56.2
click at [805, 394] on div ".deletable-edge-delete-btn { width: 20px; height: 20px; border: 0px solid #ffff…" at bounding box center [638, 336] width 715 height 490
click at [400, 173] on icon at bounding box center [402, 176] width 4 height 6
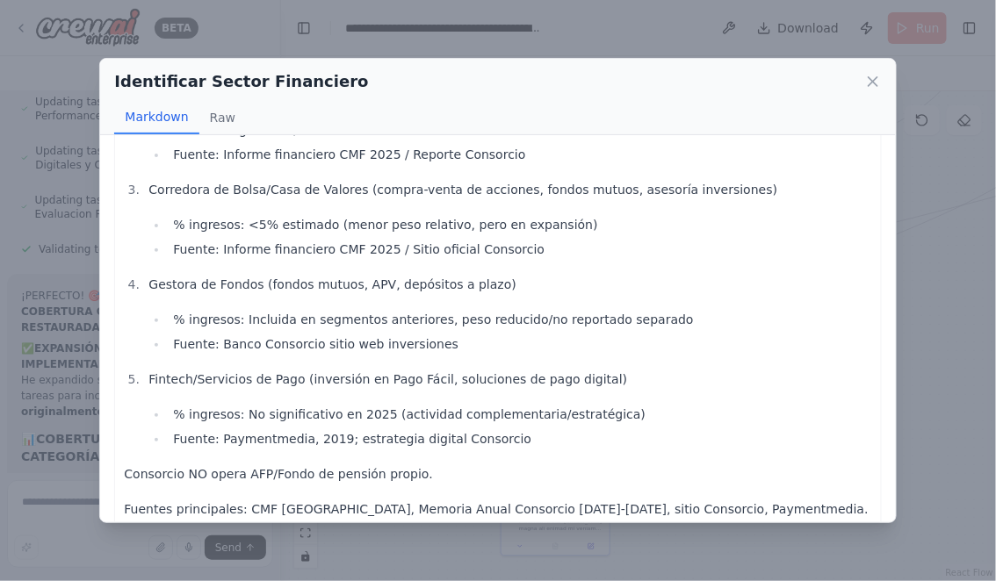
scroll to position [224, 0]
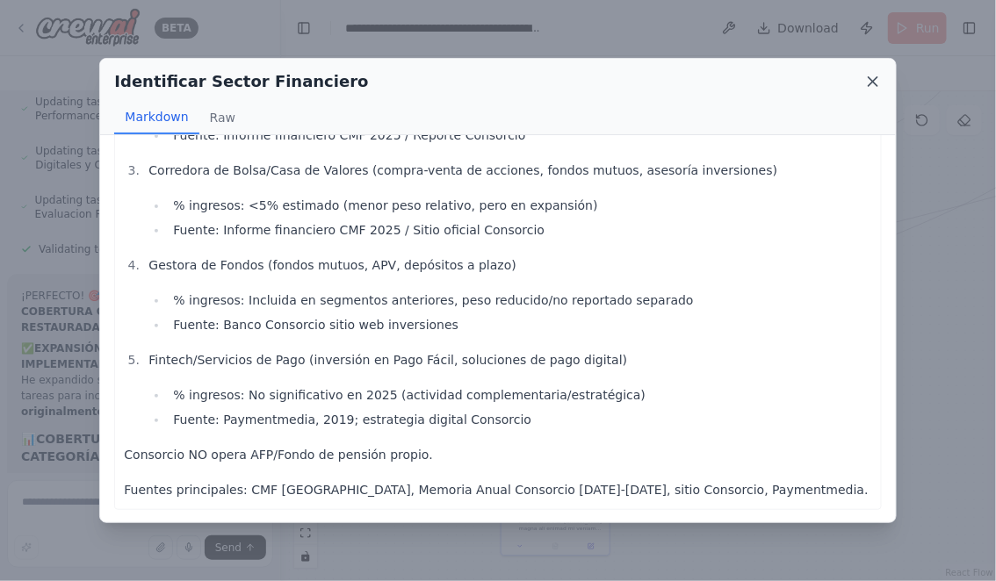
click at [875, 86] on icon at bounding box center [873, 82] width 18 height 18
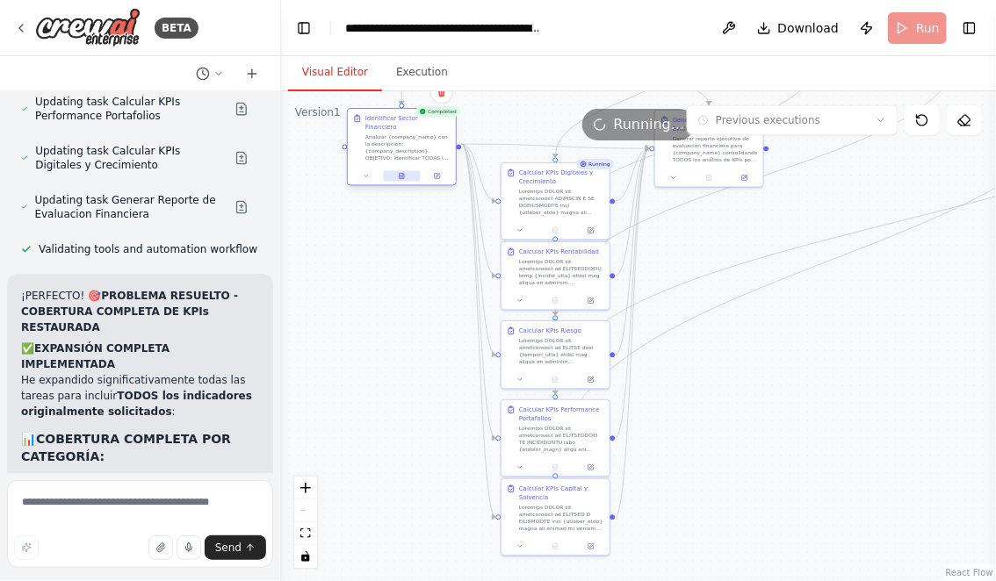
click at [403, 173] on icon at bounding box center [402, 176] width 4 height 6
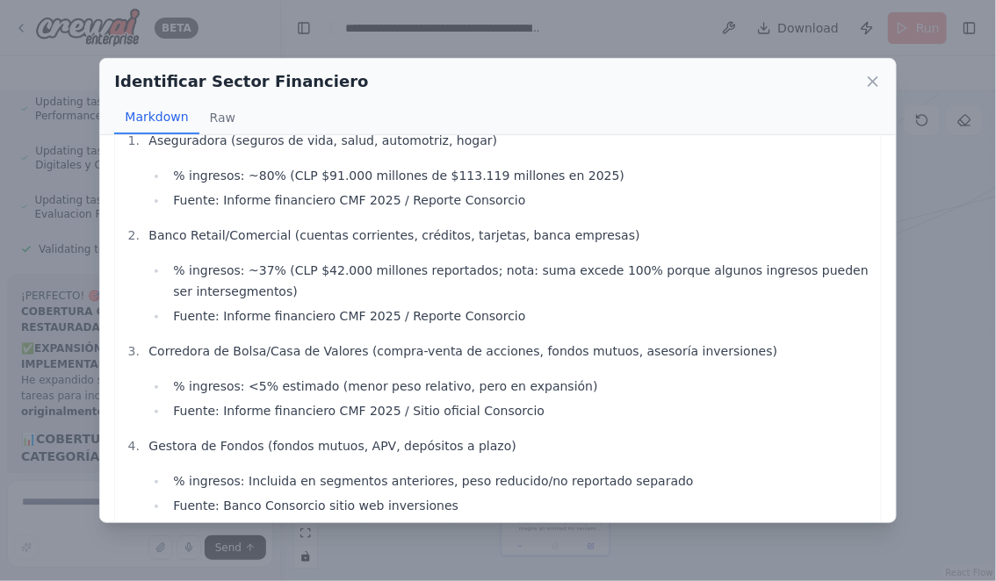
scroll to position [0, 0]
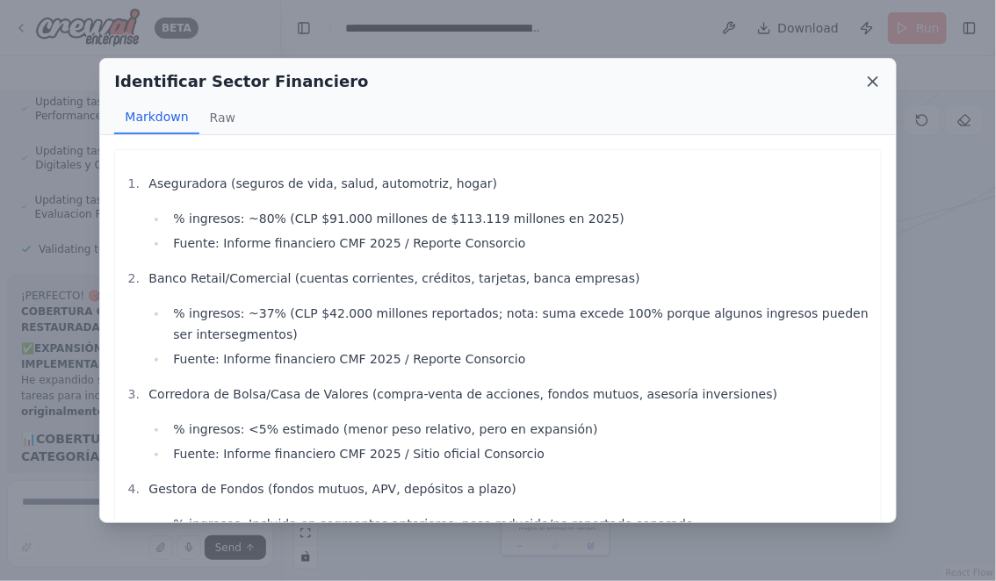
click at [874, 79] on icon at bounding box center [873, 82] width 18 height 18
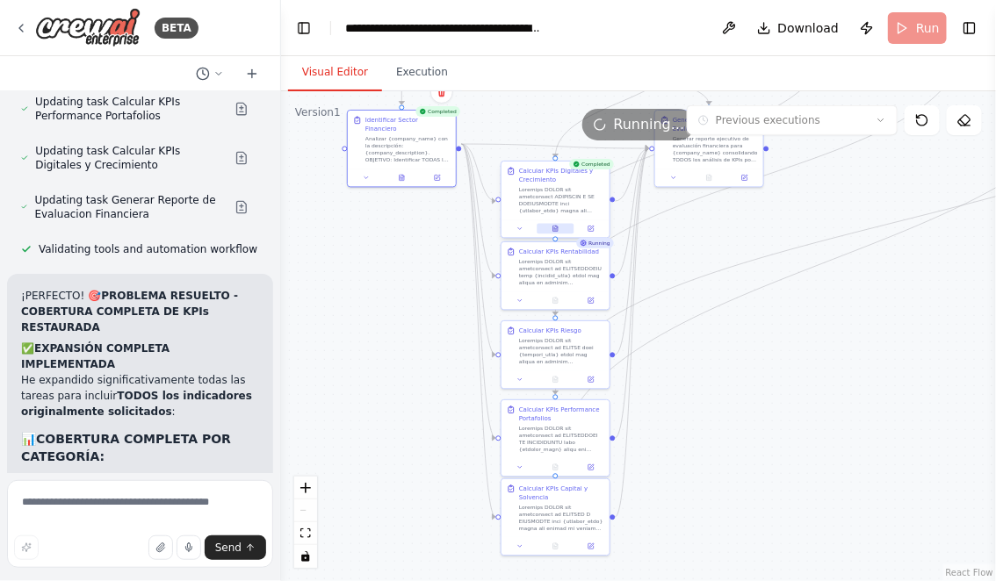
click at [558, 227] on icon at bounding box center [555, 229] width 7 height 7
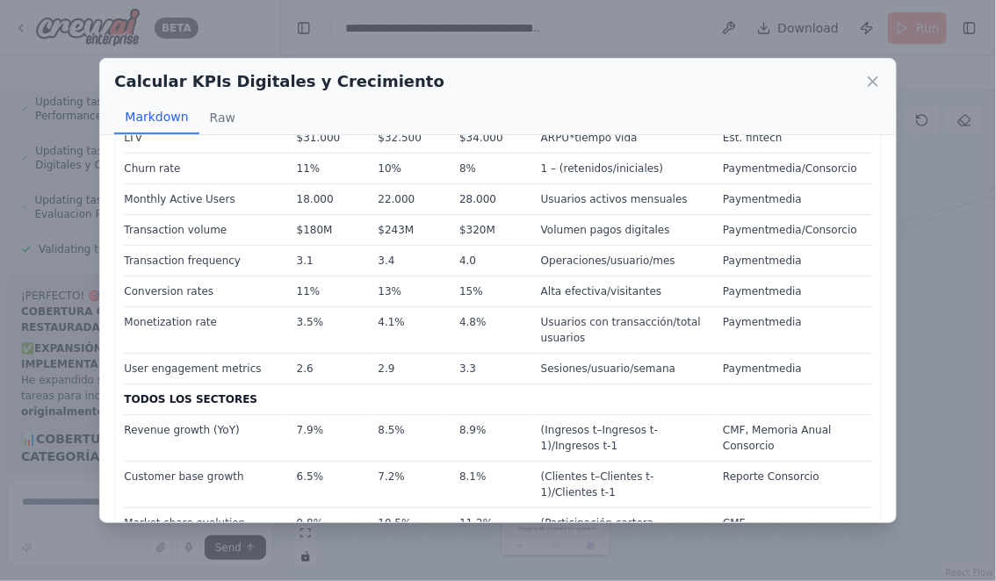
scroll to position [1440, 0]
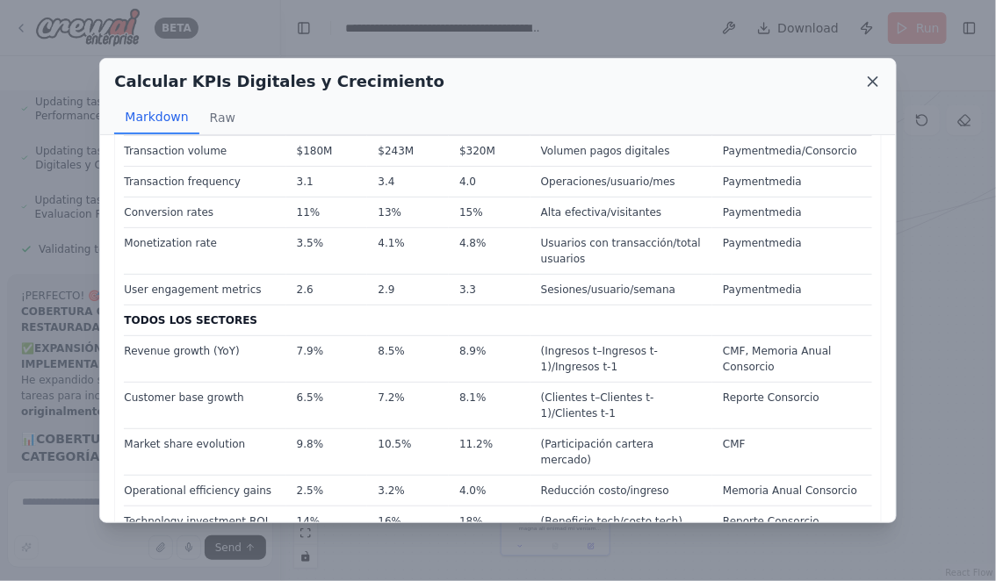
click at [872, 80] on icon at bounding box center [872, 81] width 9 height 9
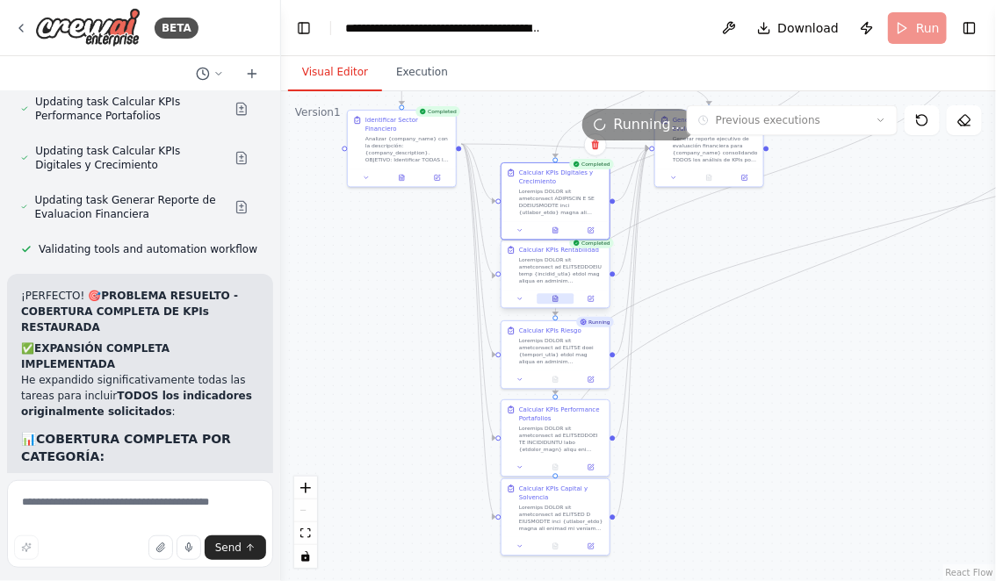
click at [558, 298] on icon at bounding box center [555, 299] width 7 height 7
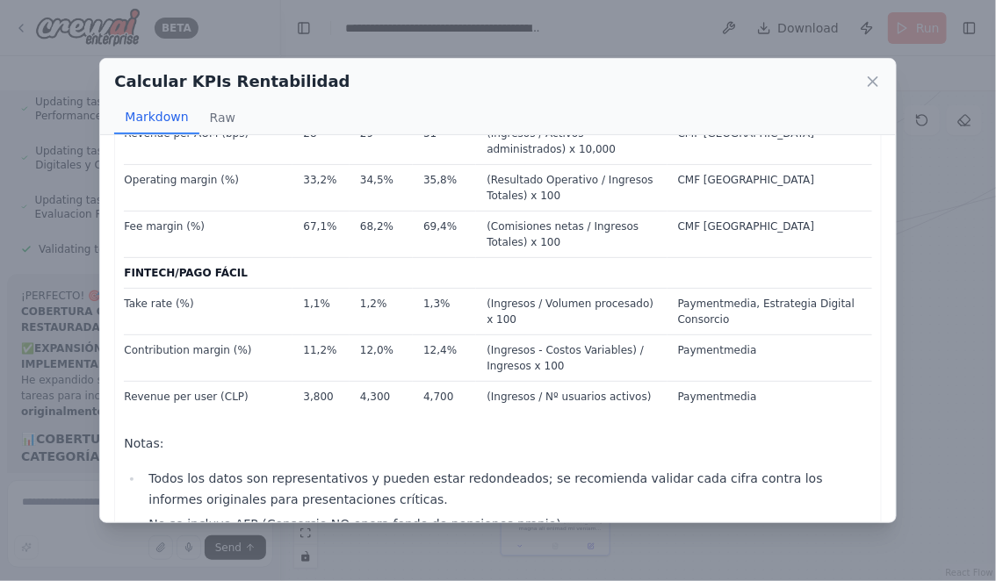
scroll to position [1241, 0]
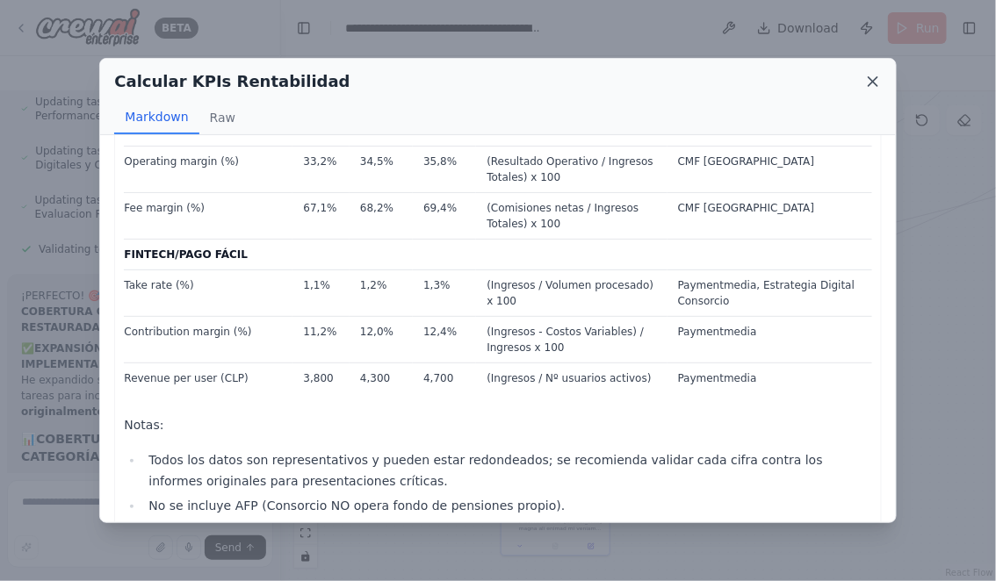
click at [872, 84] on icon at bounding box center [873, 82] width 18 height 18
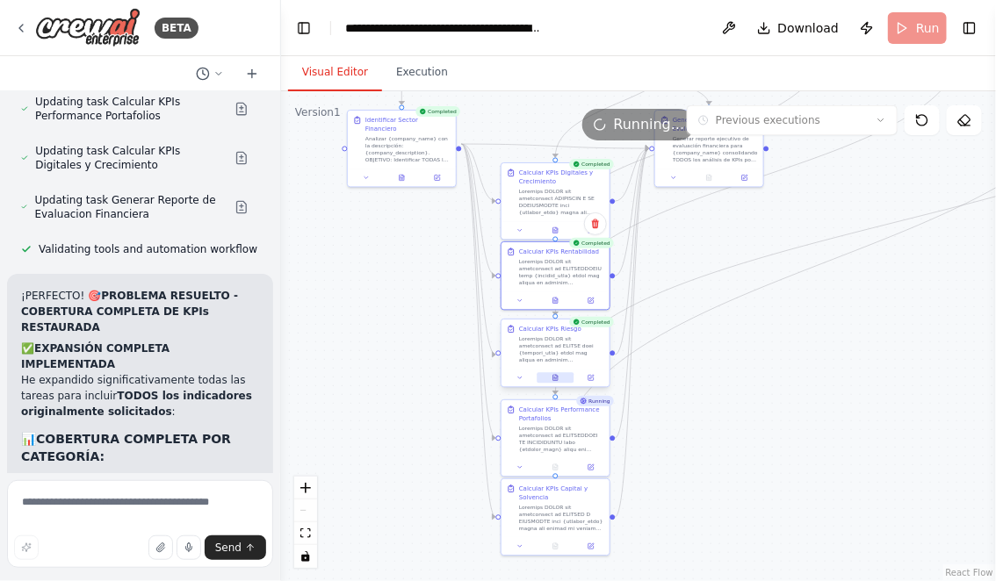
click at [554, 378] on icon at bounding box center [555, 378] width 4 height 6
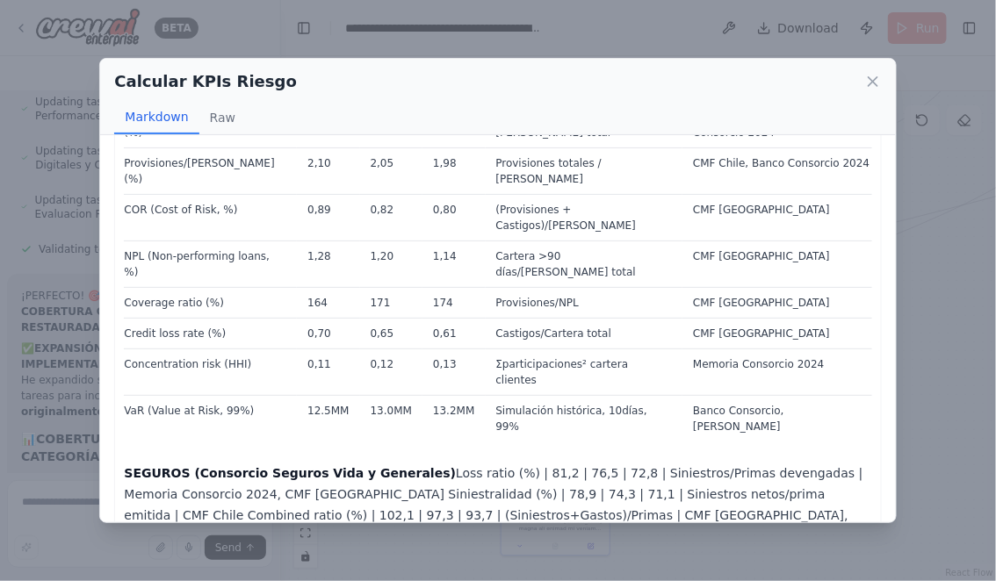
scroll to position [0, 0]
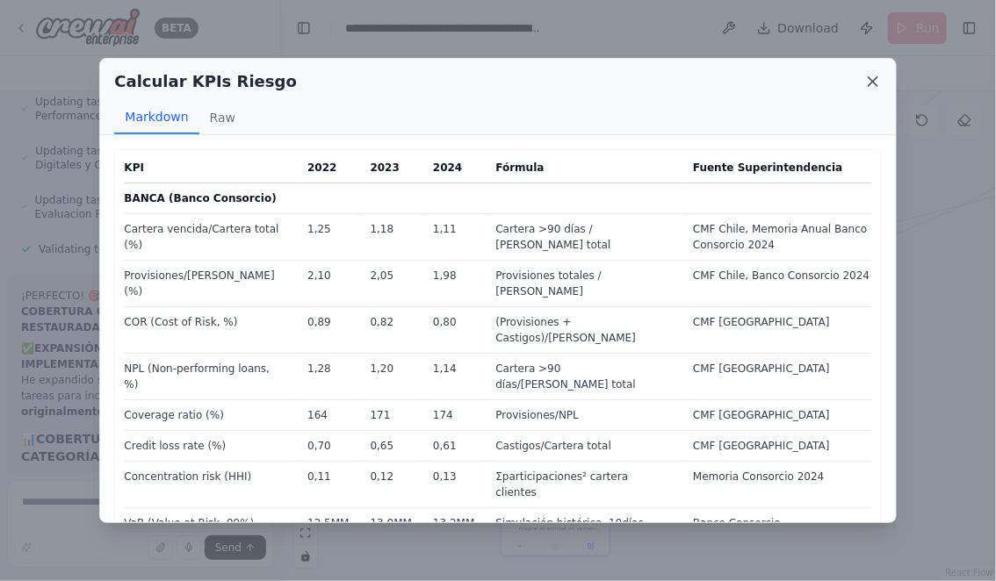
click at [873, 81] on icon at bounding box center [872, 81] width 9 height 9
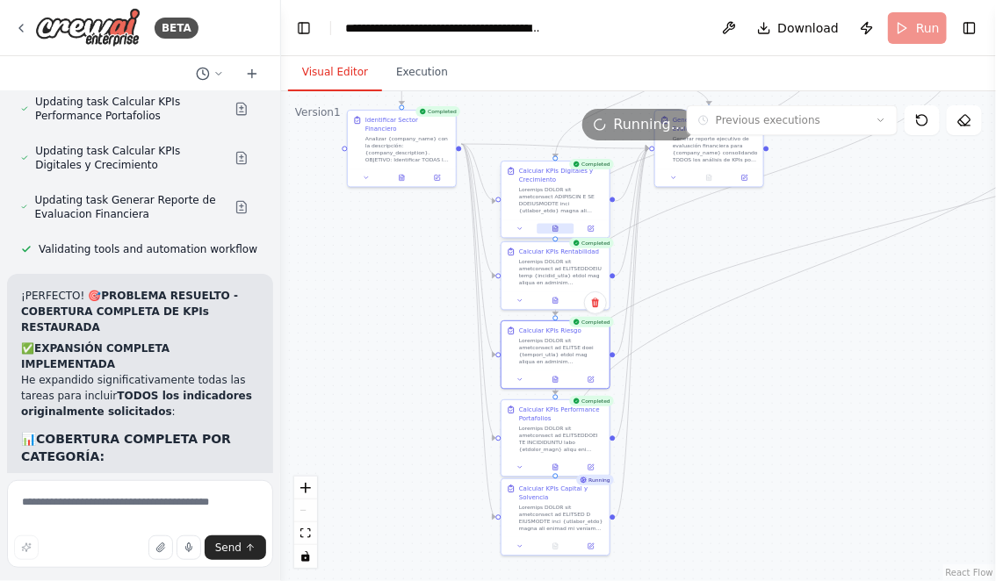
click at [554, 224] on button at bounding box center [554, 229] width 37 height 11
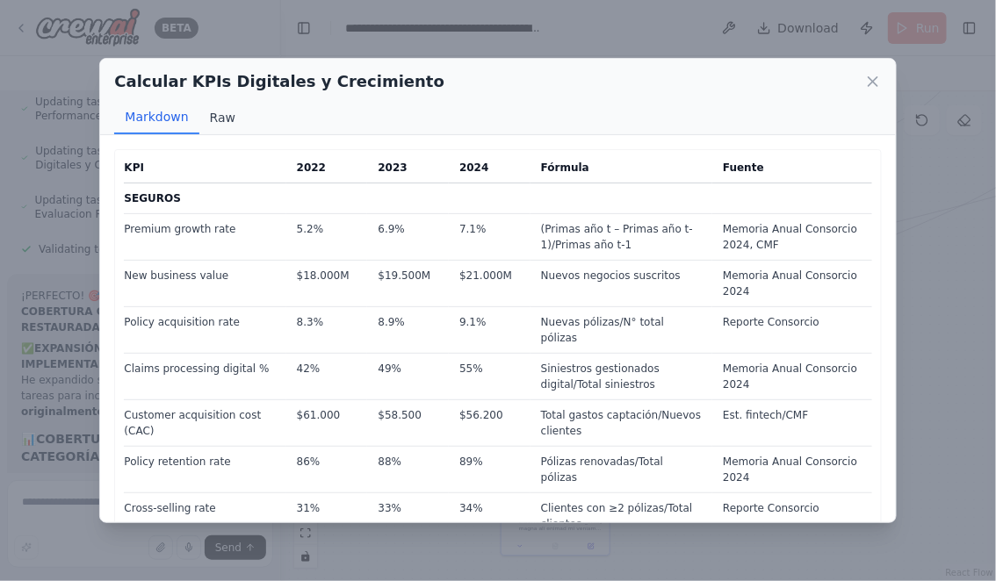
click at [223, 119] on button "Raw" at bounding box center [222, 117] width 47 height 33
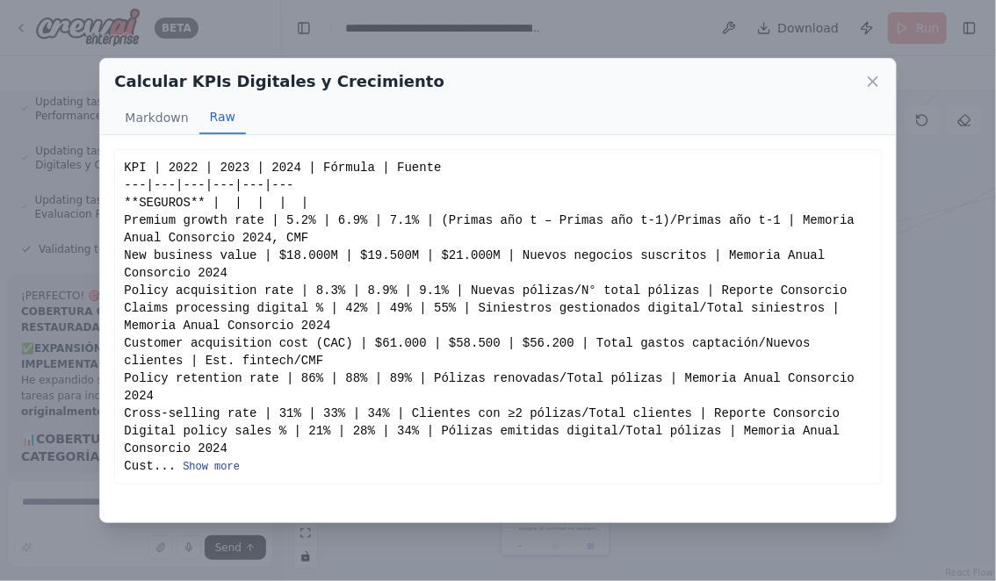
click at [223, 470] on button "Show more" at bounding box center [211, 467] width 57 height 14
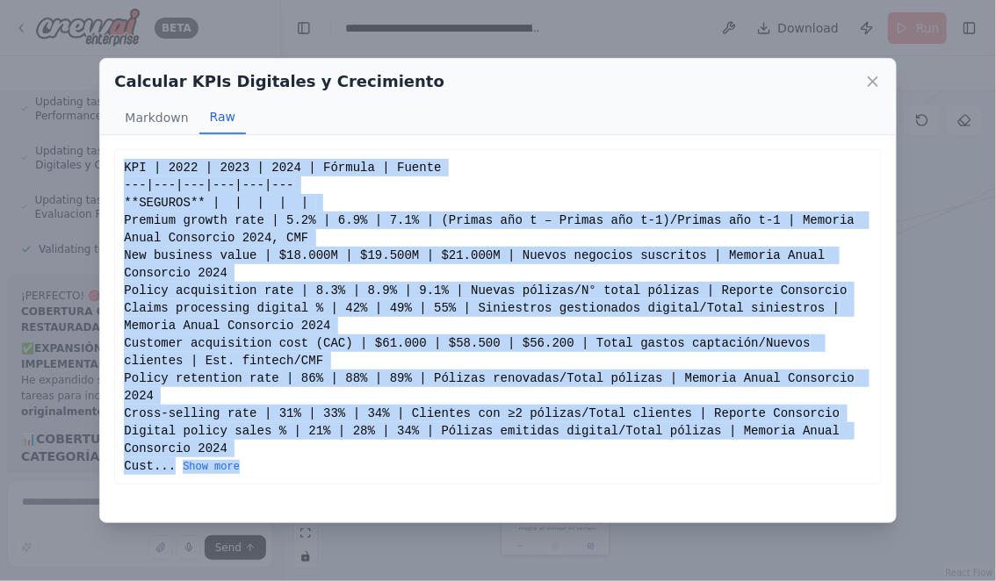
drag, startPoint x: 125, startPoint y: 171, endPoint x: 251, endPoint y: 464, distance: 318.6
click at [251, 464] on div "KPI | 2022 | 2023 | 2024 | Fórmula | Fuente ---|---|---|---|---|--- **SEGUROS**…" at bounding box center [497, 317] width 747 height 316
click at [227, 466] on button "Show more" at bounding box center [211, 467] width 57 height 14
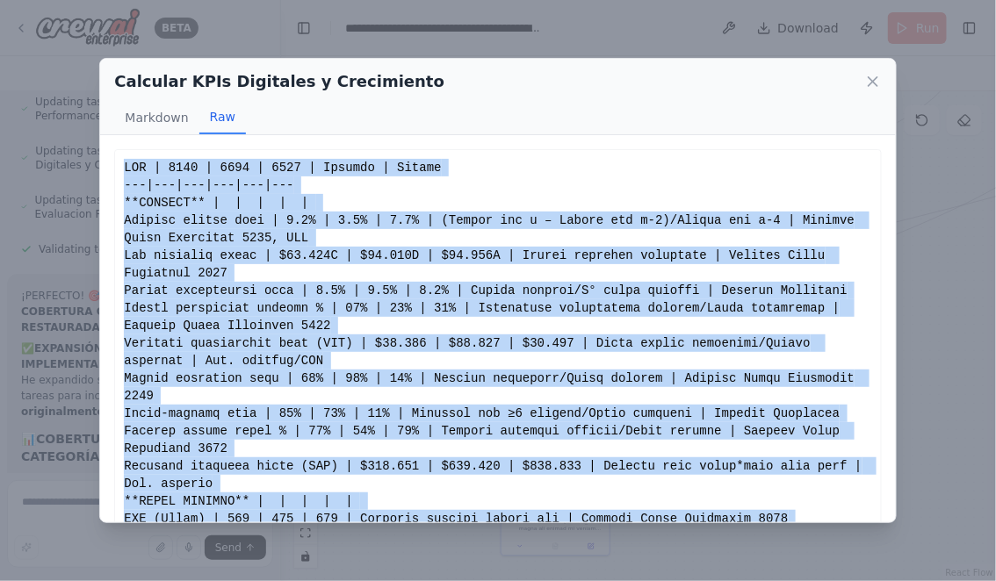
copy div "KPI | 2022 | 2023 | 2024 | Fórmula | Fuente ---|---|---|---|---|--- **SEGUROS**…"
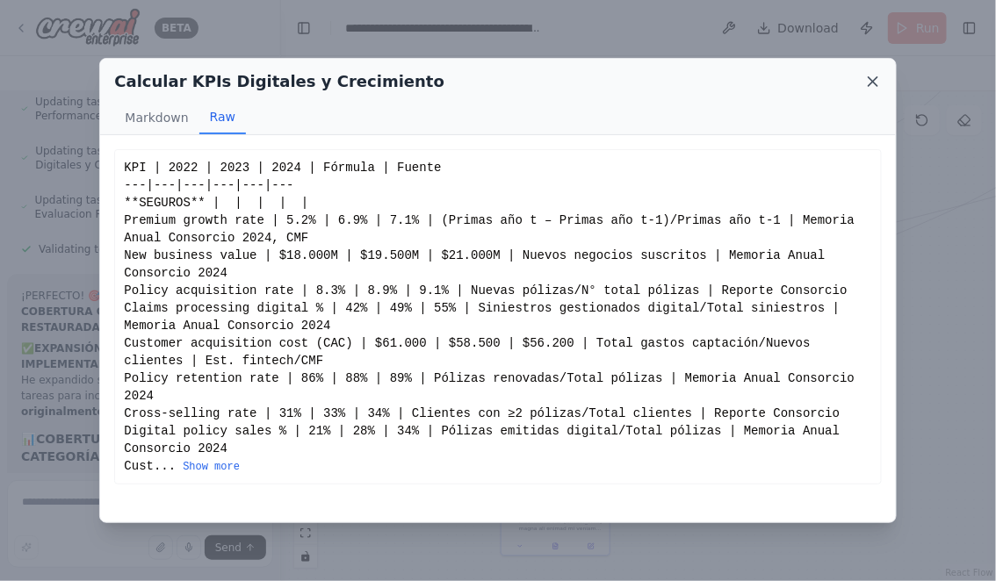
click at [873, 83] on icon at bounding box center [873, 82] width 18 height 18
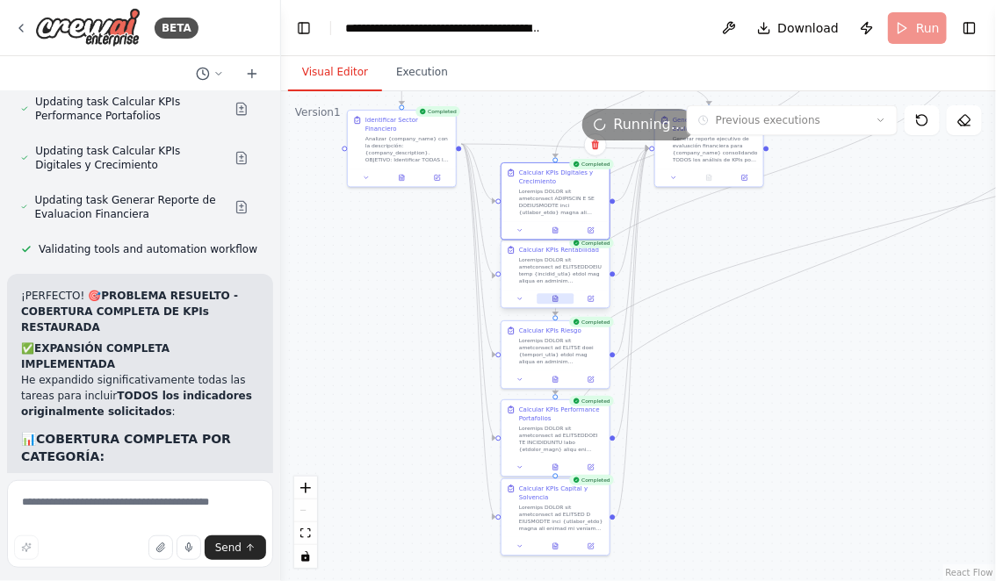
click at [554, 300] on icon at bounding box center [555, 299] width 4 height 6
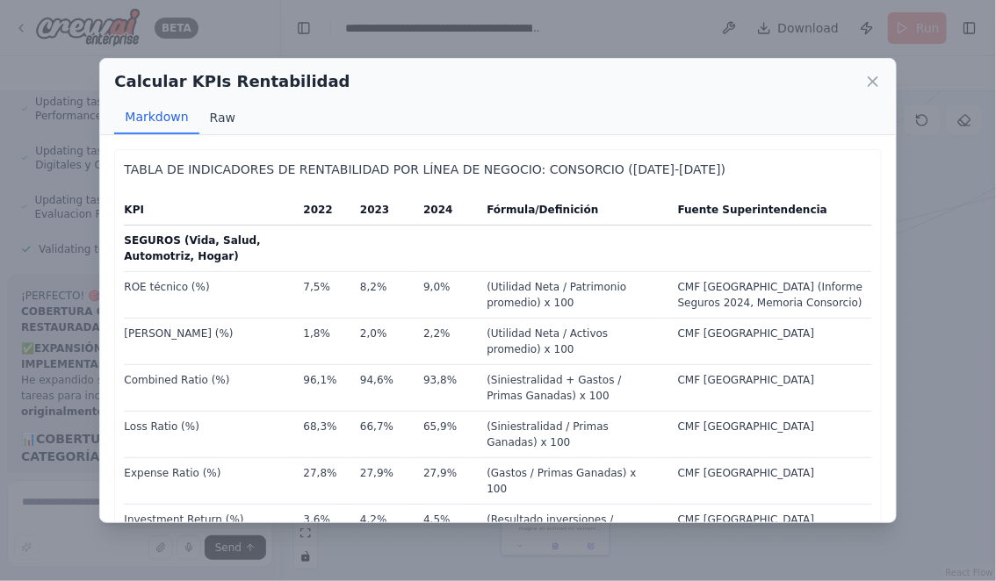
click at [221, 116] on button "Raw" at bounding box center [222, 117] width 47 height 33
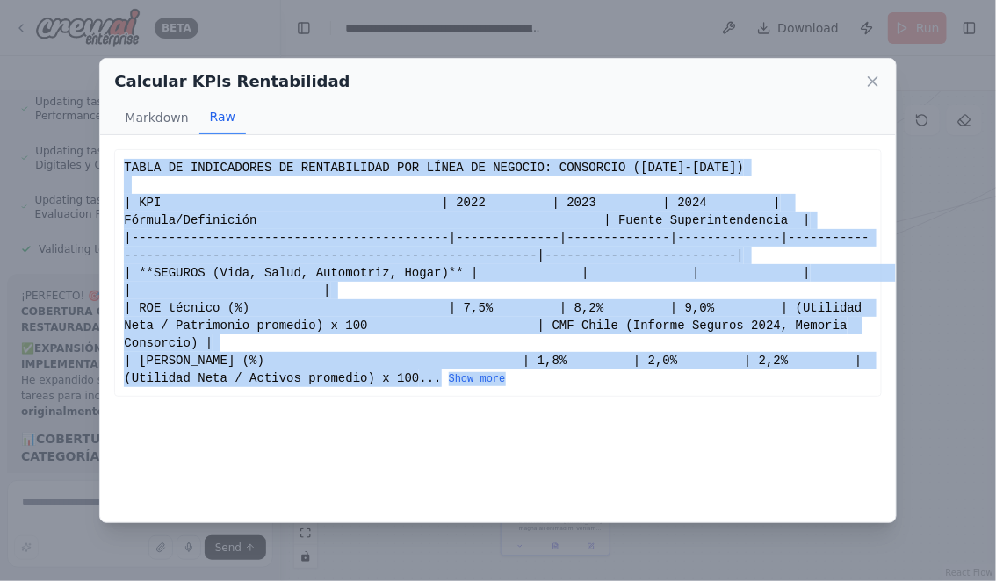
drag, startPoint x: 124, startPoint y: 168, endPoint x: 568, endPoint y: 379, distance: 492.1
click at [569, 381] on div "TABLA DE INDICADORES DE RENTABILIDAD POR LÍNEA DE NEGOCIO: CONSORCIO (2022-2024…" at bounding box center [497, 273] width 747 height 228
click at [506, 378] on button "Show more" at bounding box center [477, 379] width 57 height 14
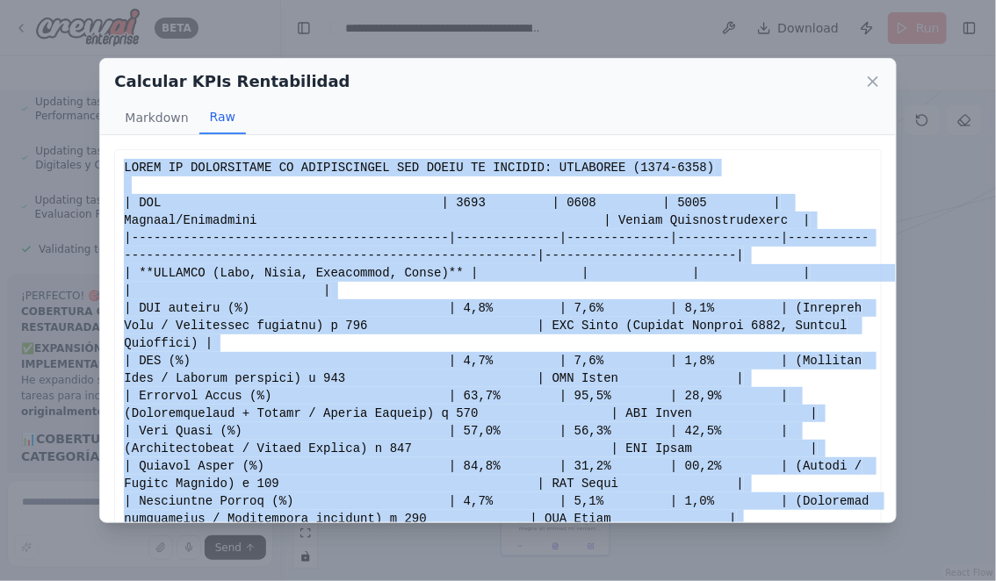
copy div "TABLA DE INDICADORES DE RENTABILIDAD POR LÍNEA DE NEGOCIO: CONSORCIO (2022-2024…"
click at [871, 82] on icon at bounding box center [872, 81] width 9 height 9
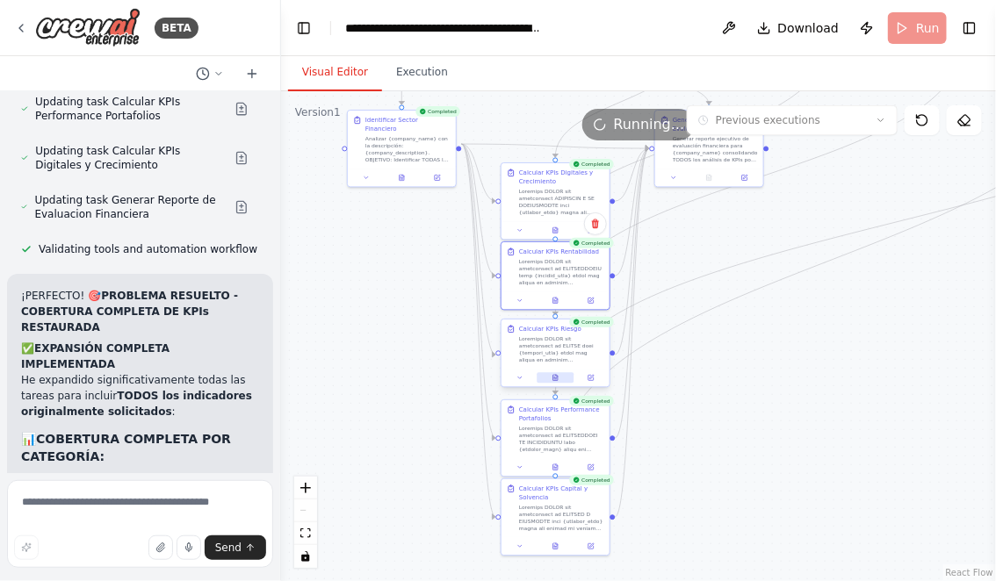
click at [558, 379] on icon at bounding box center [555, 378] width 7 height 7
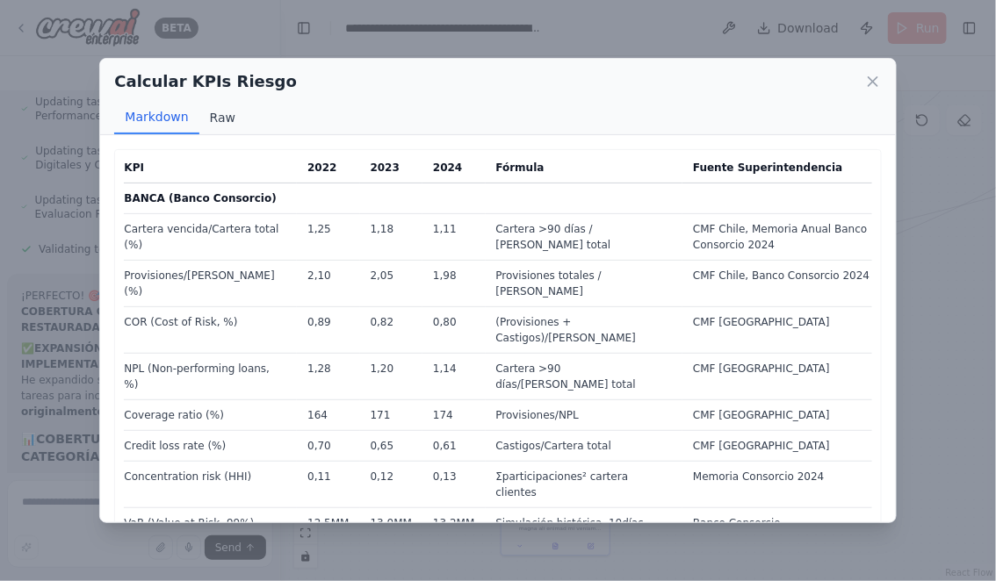
click at [224, 122] on button "Raw" at bounding box center [222, 117] width 47 height 33
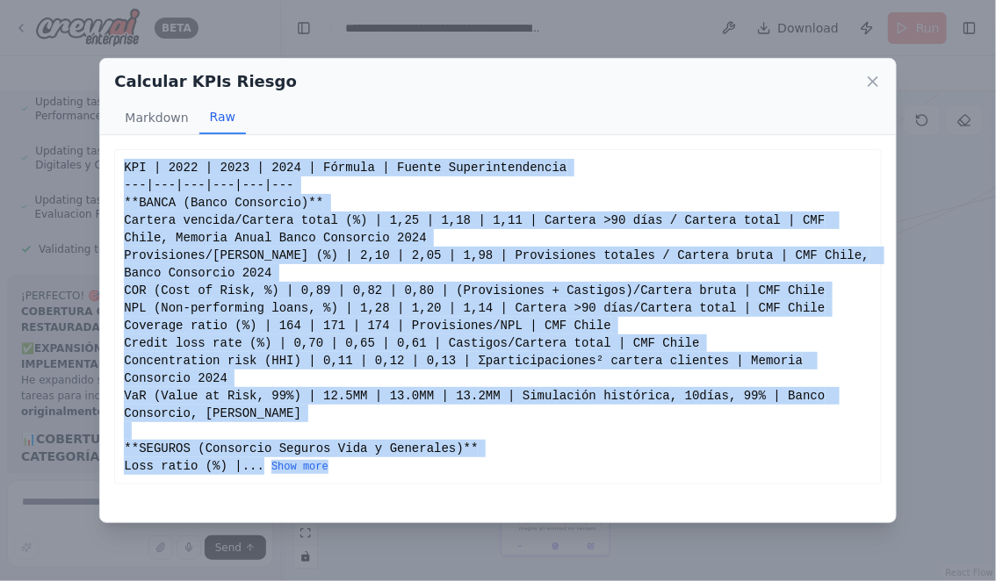
drag, startPoint x: 126, startPoint y: 168, endPoint x: 435, endPoint y: 468, distance: 430.9
click at [435, 468] on div "KPI | 2022 | 2023 | 2024 | Fórmula | Fuente Superintendencia ---|---|---|---|--…" at bounding box center [497, 317] width 747 height 316
click at [320, 467] on button "Show more" at bounding box center [299, 467] width 57 height 14
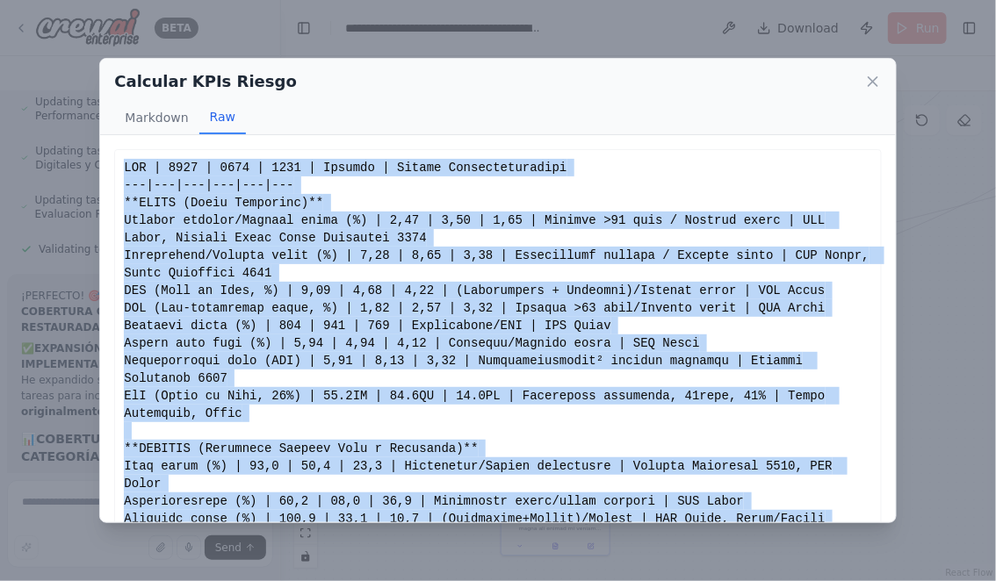
copy div "KPI | 2022 | 2023 | 2024 | Fórmula | Fuente Superintendencia ---|---|---|---|--…"
click at [878, 82] on icon at bounding box center [873, 82] width 18 height 18
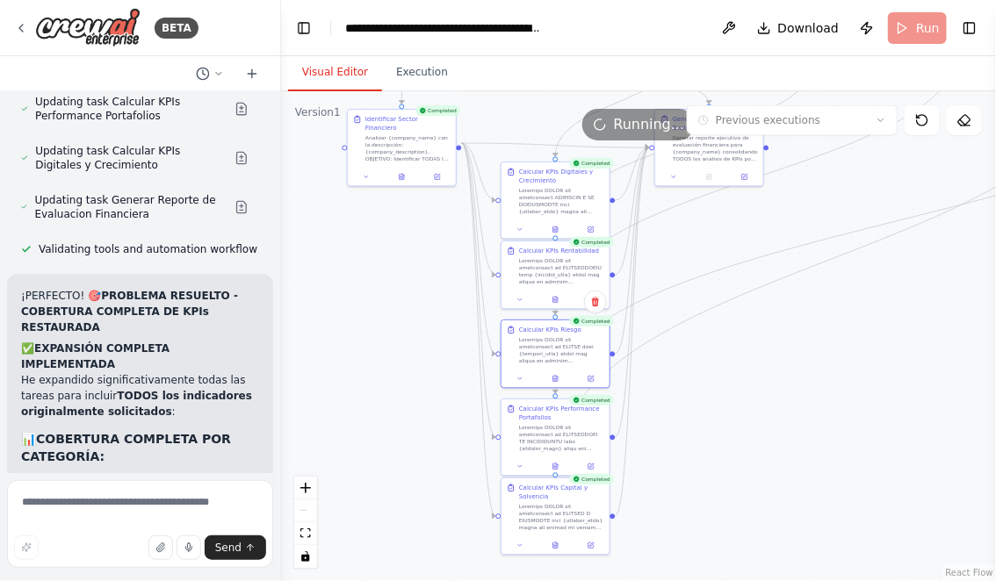
drag, startPoint x: 721, startPoint y: 443, endPoint x: 698, endPoint y: 363, distance: 83.1
click at [698, 363] on div ".deletable-edge-delete-btn { width: 20px; height: 20px; border: 0px solid #ffff…" at bounding box center [638, 336] width 715 height 490
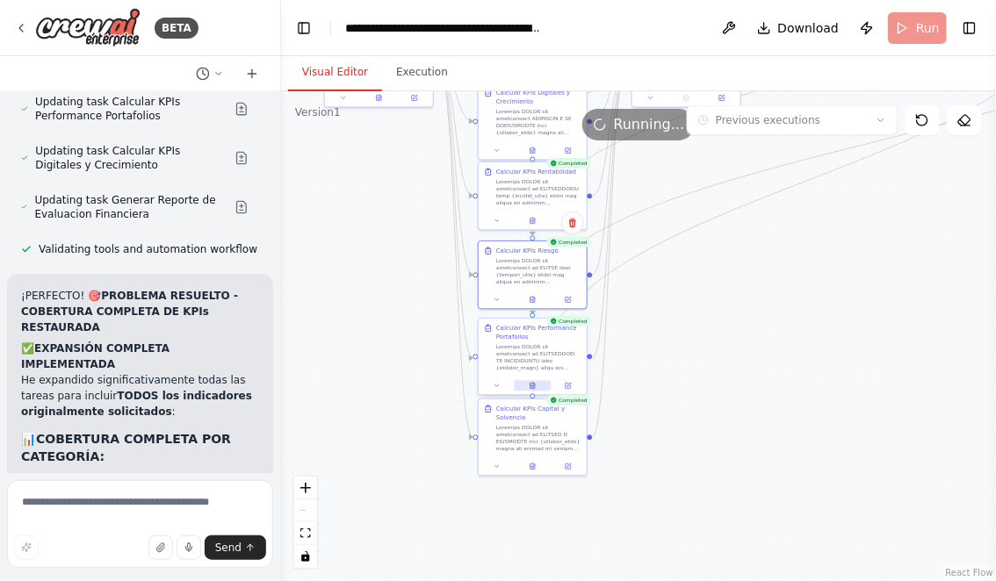
click at [536, 385] on button at bounding box center [532, 386] width 37 height 11
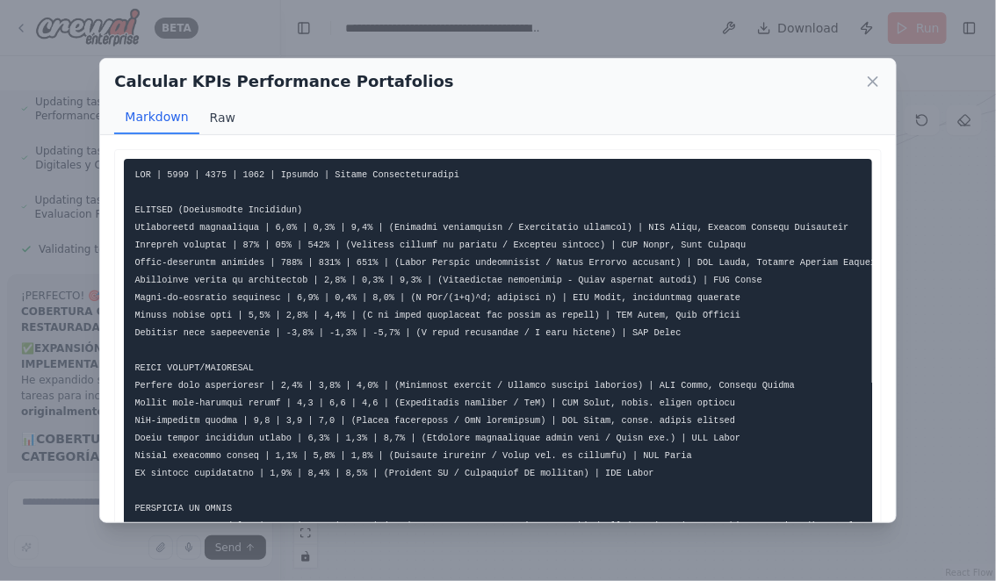
click at [217, 115] on button "Raw" at bounding box center [222, 117] width 47 height 33
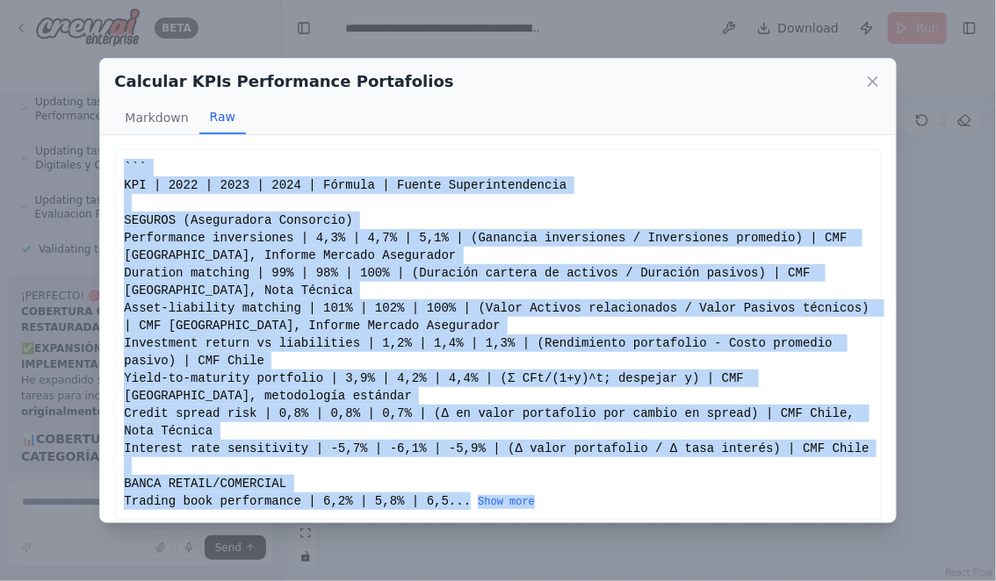
scroll to position [10, 0]
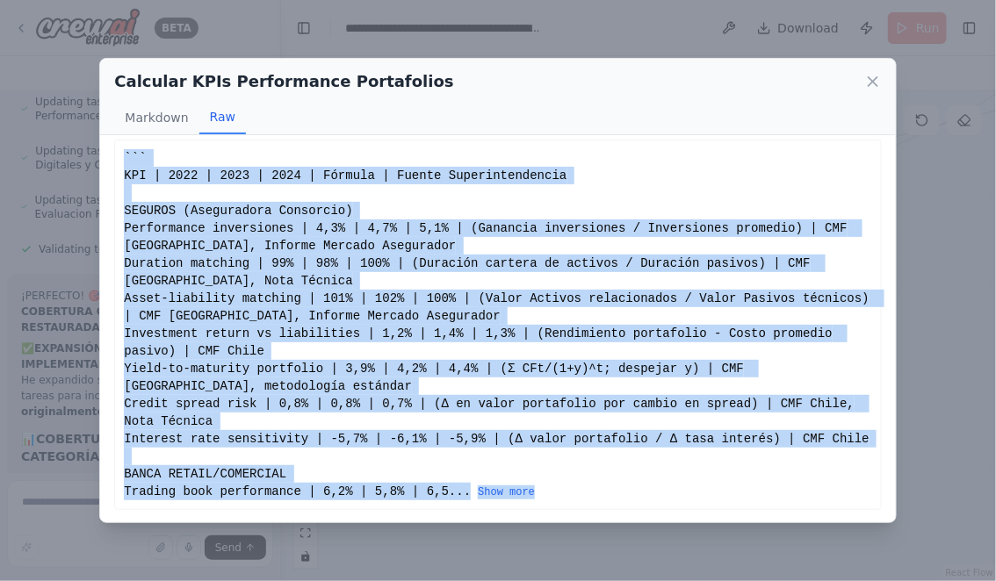
drag, startPoint x: 125, startPoint y: 162, endPoint x: 544, endPoint y: 494, distance: 534.9
click at [545, 494] on div "``` KPI | 2022 | 2023 | 2024 | Fórmula | Fuente Superintendencia SEGUROS (Asegu…" at bounding box center [497, 324] width 747 height 351
click at [516, 489] on button "Show more" at bounding box center [506, 493] width 57 height 14
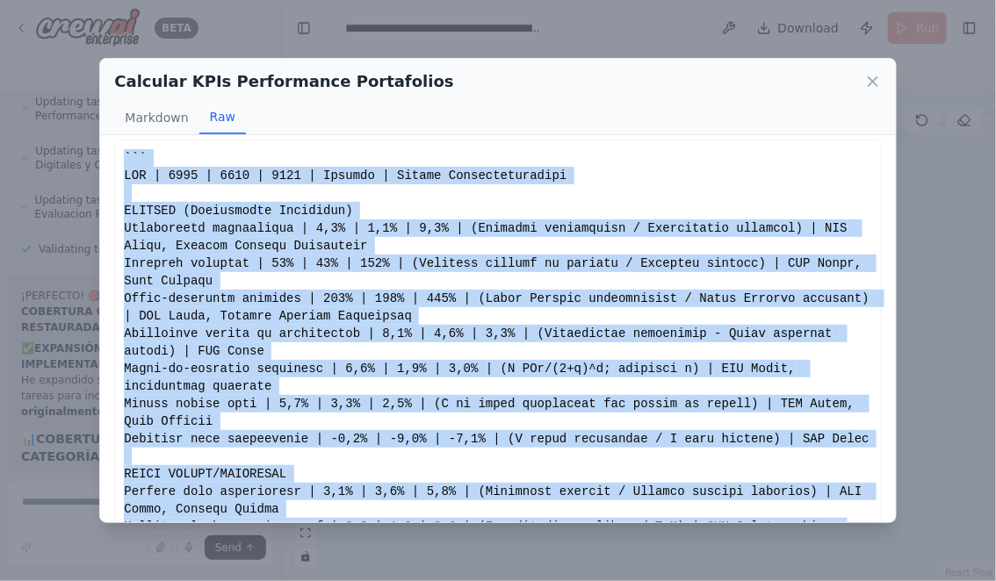
copy div "``` KPI | 2022 | 2023 | 2024 | Fórmula | Fuente Superintendencia SEGUROS (Asegu…"
click at [868, 77] on icon at bounding box center [872, 81] width 9 height 9
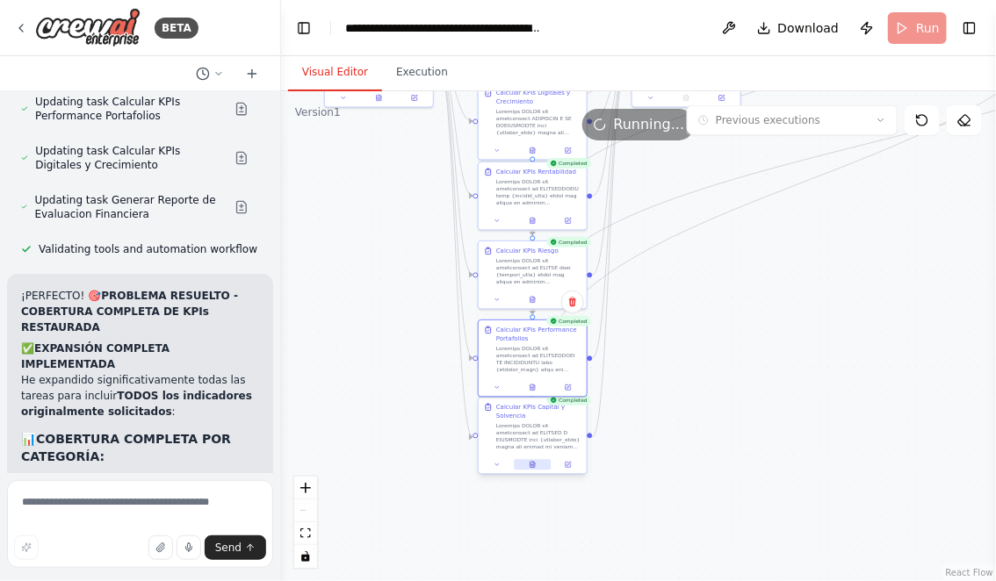
click at [535, 463] on icon at bounding box center [532, 465] width 7 height 7
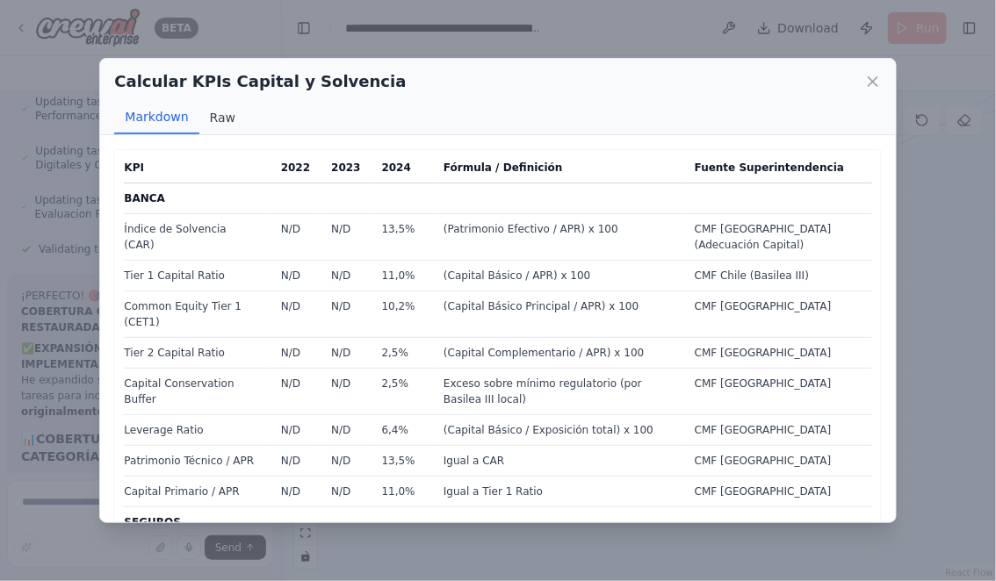
click at [228, 111] on button "Raw" at bounding box center [222, 117] width 47 height 33
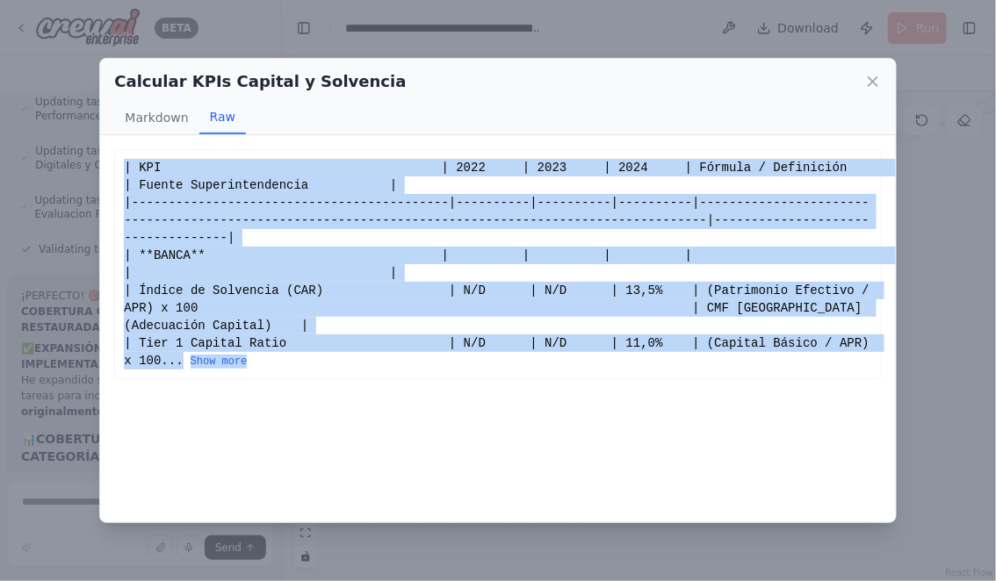
drag, startPoint x: 124, startPoint y: 166, endPoint x: 462, endPoint y: 369, distance: 394.2
click at [463, 369] on div "| KPI | 2022 | 2023 | 2024 | Fórmula / Definición | Fuente Superintendencia | |…" at bounding box center [497, 264] width 747 height 211
click at [248, 364] on button "Show more" at bounding box center [219, 362] width 57 height 14
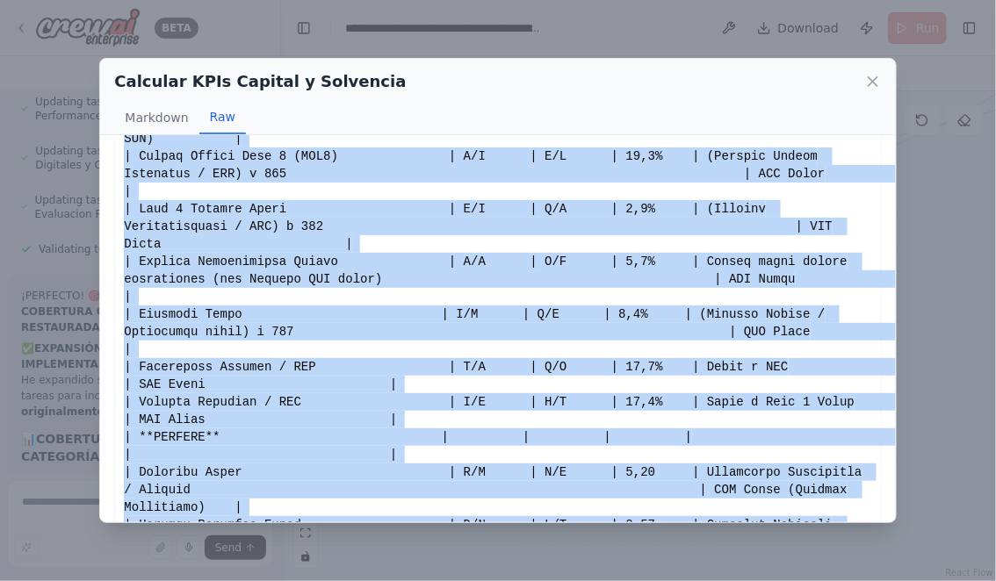
scroll to position [0, 0]
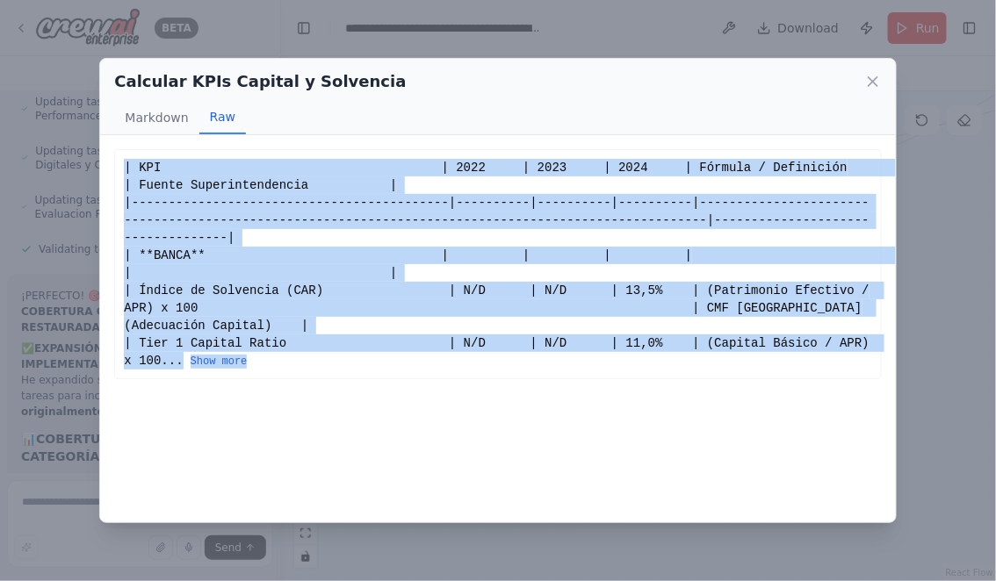
drag, startPoint x: 126, startPoint y: 168, endPoint x: 453, endPoint y: 356, distance: 377.6
click at [248, 359] on button "Show more" at bounding box center [219, 362] width 57 height 14
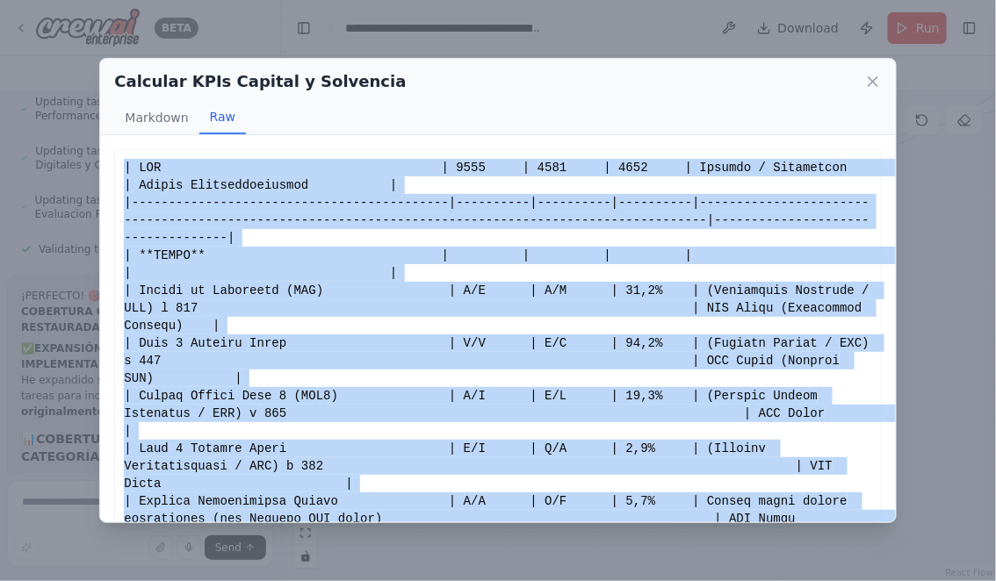
copy div "| KPI | 2022 | 2023 | 2024 | Fórmula / Definición | Fuente Superintendencia | |…"
click at [875, 79] on icon at bounding box center [872, 81] width 9 height 9
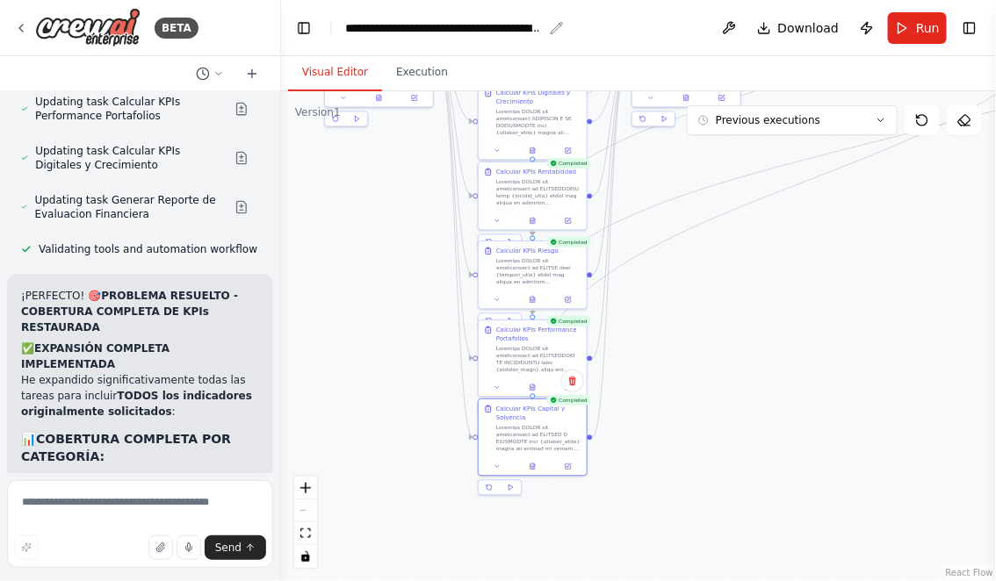
click at [349, 25] on div "**********" at bounding box center [444, 28] width 198 height 18
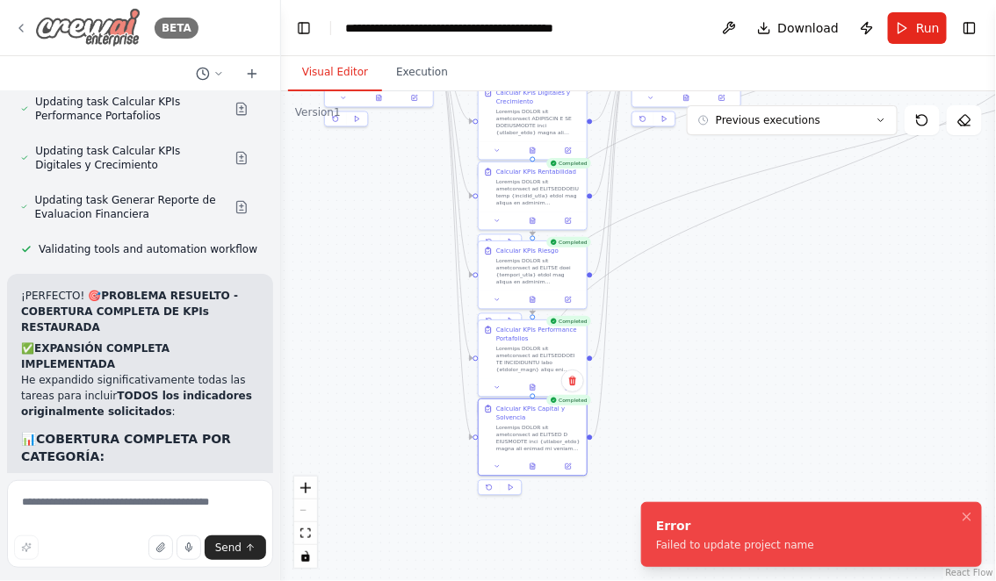
click at [18, 25] on icon at bounding box center [21, 28] width 14 height 14
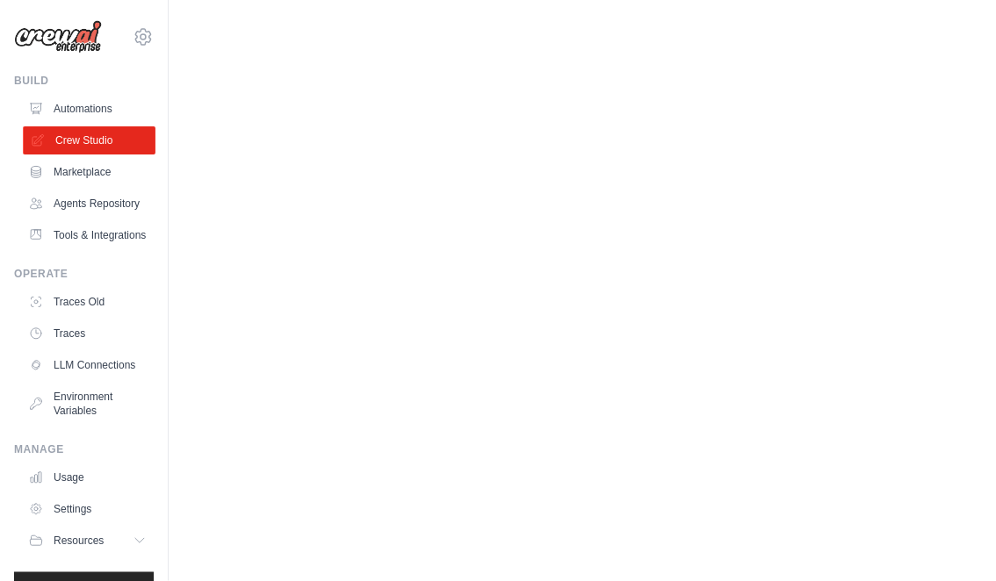
click at [97, 152] on link "Crew Studio" at bounding box center [89, 140] width 133 height 28
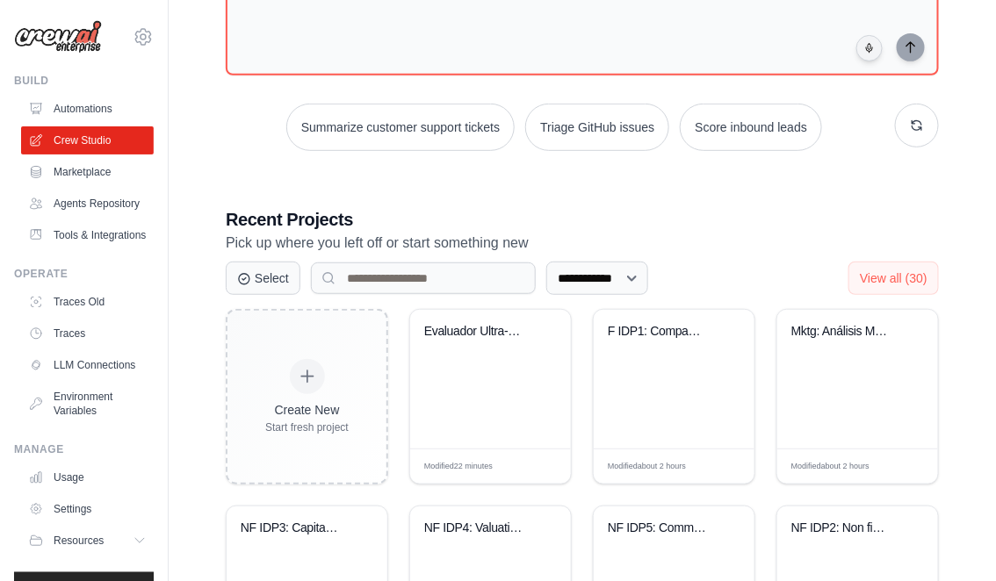
scroll to position [192, 0]
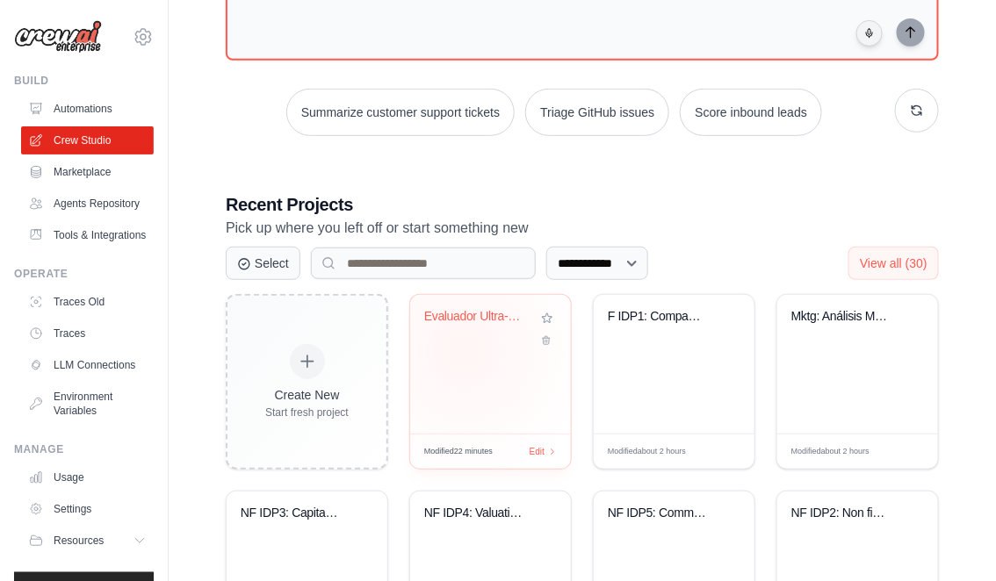
click at [464, 351] on div "Evaluador Ultra-Granular KPIs [PERSON_NAME]..." at bounding box center [490, 364] width 161 height 139
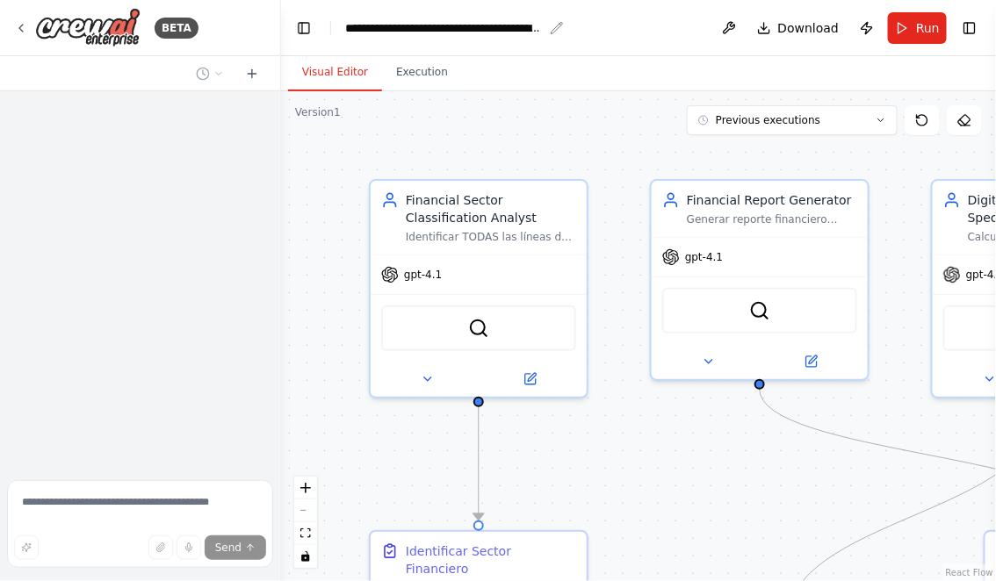
click at [366, 26] on div "**********" at bounding box center [444, 28] width 198 height 18
click at [349, 25] on div "**********" at bounding box center [488, 28] width 287 height 18
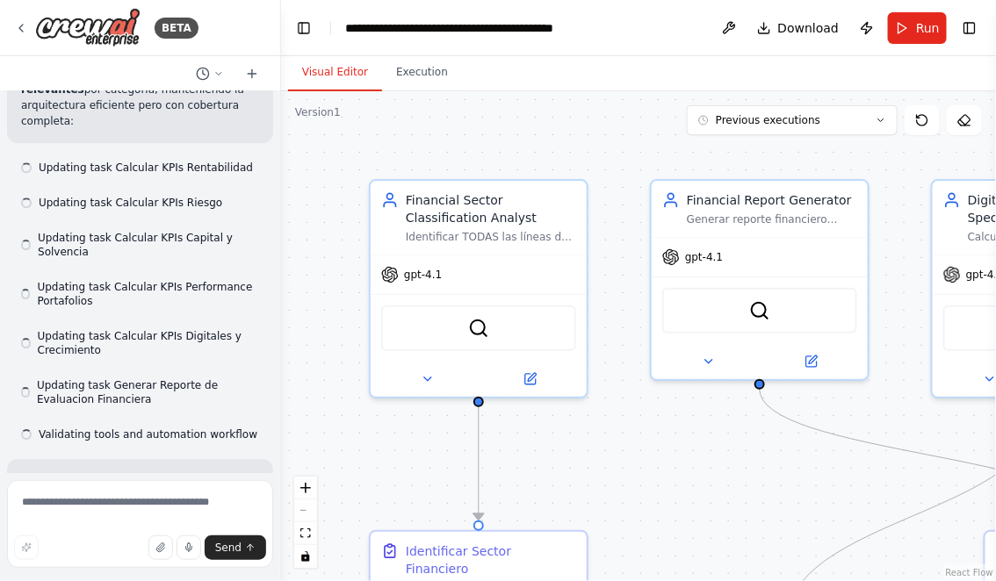
scroll to position [27126, 0]
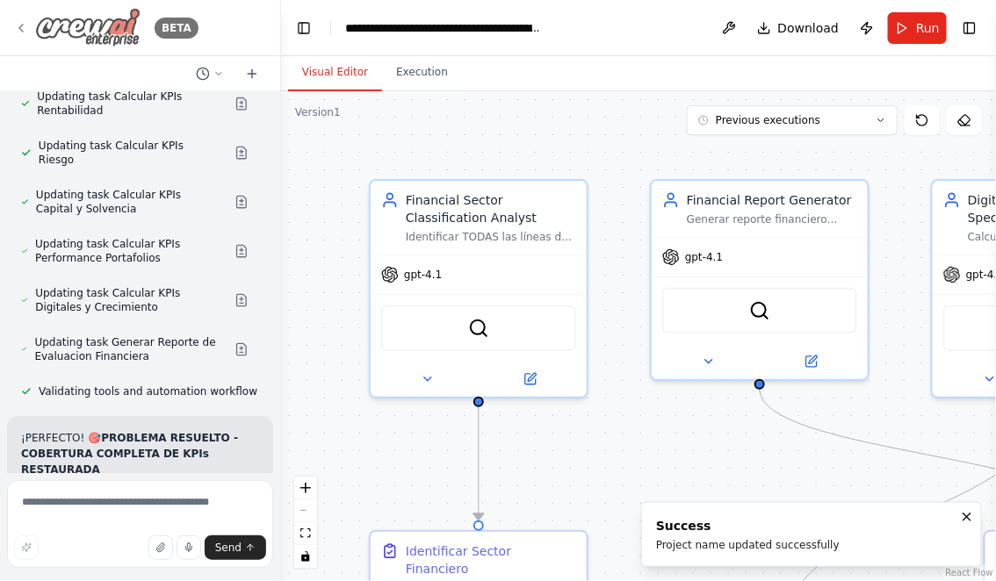
click at [22, 25] on icon at bounding box center [21, 28] width 14 height 14
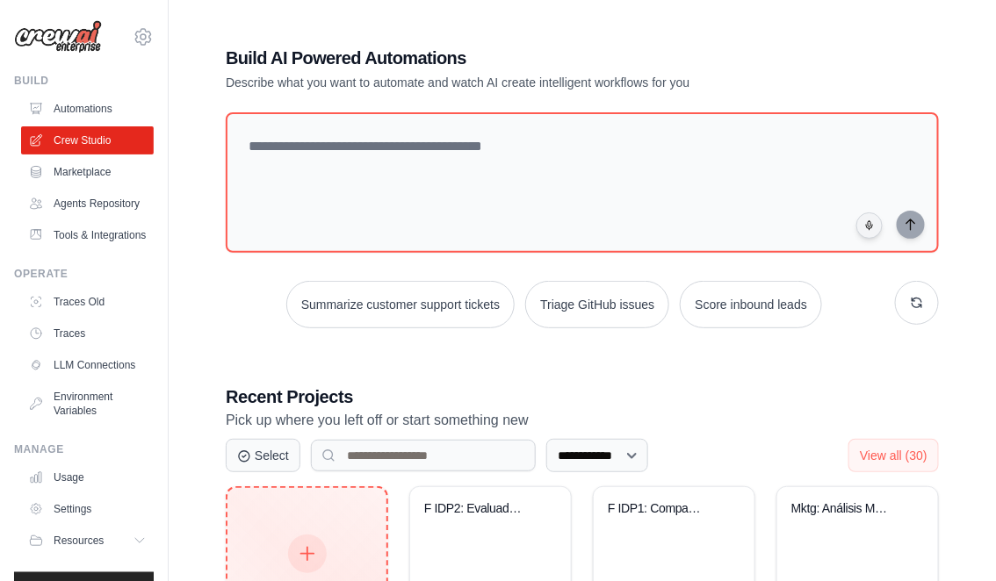
click at [292, 536] on div "Create New Start fresh project" at bounding box center [306, 574] width 83 height 76
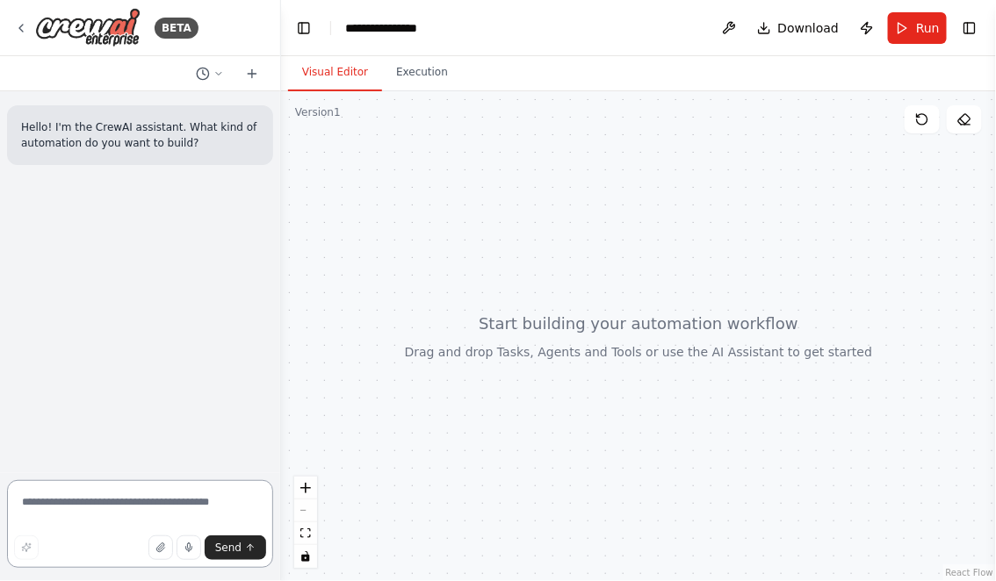
click at [117, 505] on textarea at bounding box center [140, 524] width 266 height 88
type textarea "*"
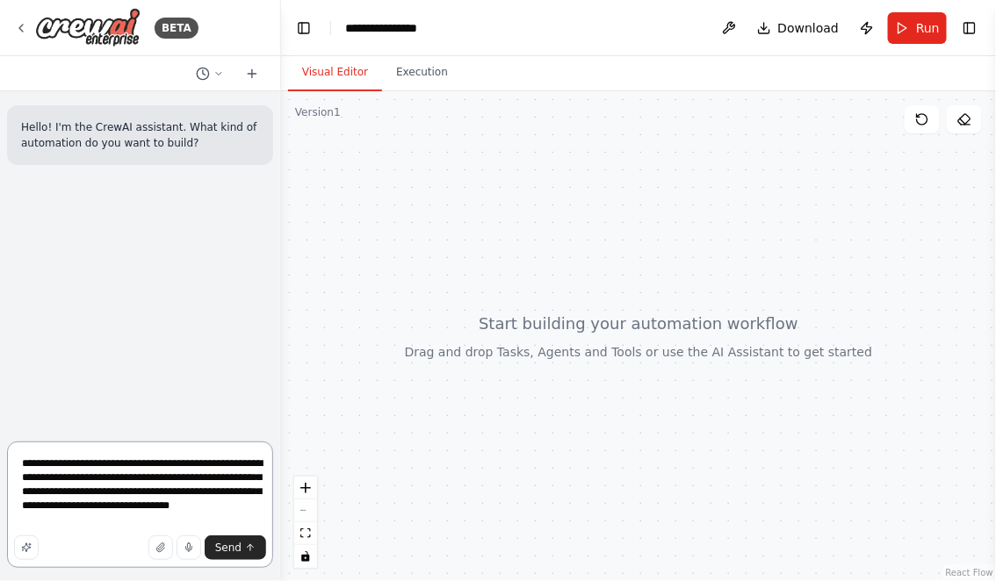
drag, startPoint x: 197, startPoint y: 510, endPoint x: 266, endPoint y: 514, distance: 69.5
click at [266, 514] on textarea "**********" at bounding box center [140, 505] width 266 height 126
paste textarea "**********"
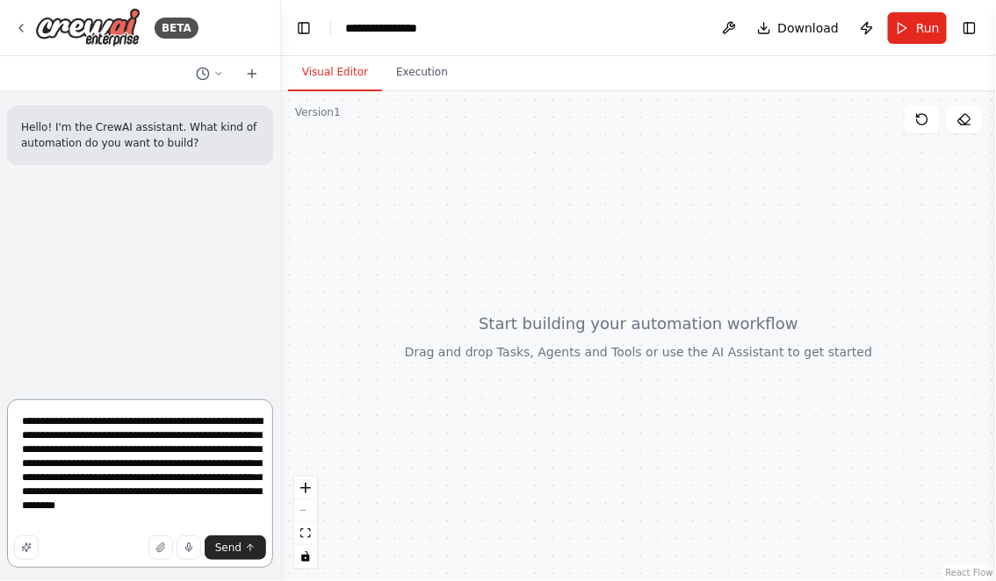
type textarea "**********"
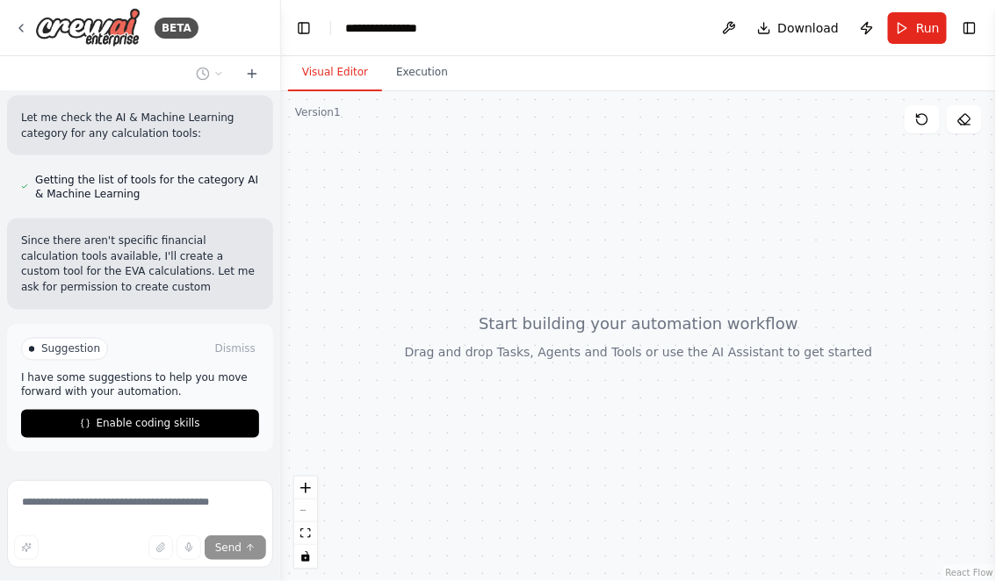
scroll to position [749, 0]
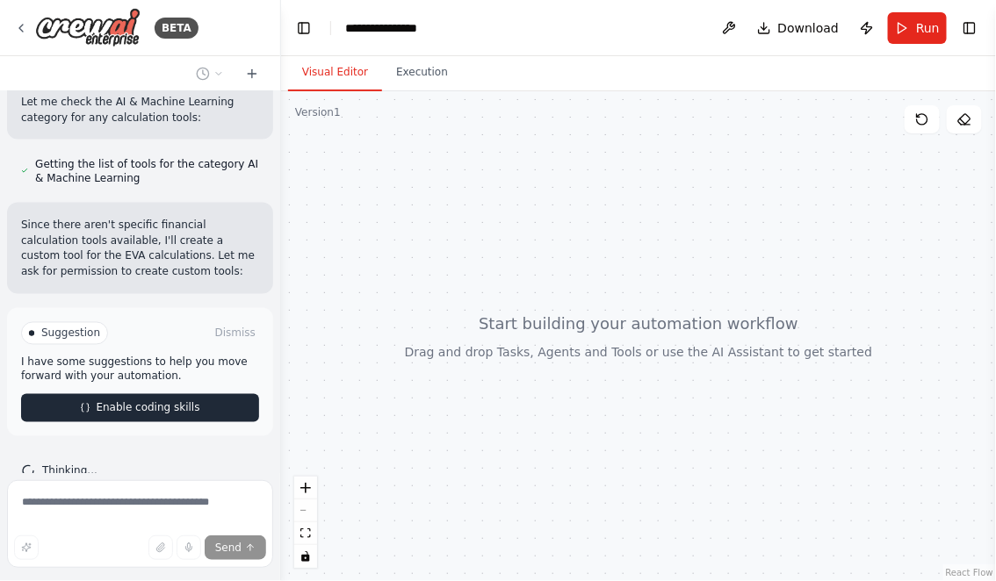
click at [121, 401] on span "Enable coding skills" at bounding box center [148, 408] width 104 height 14
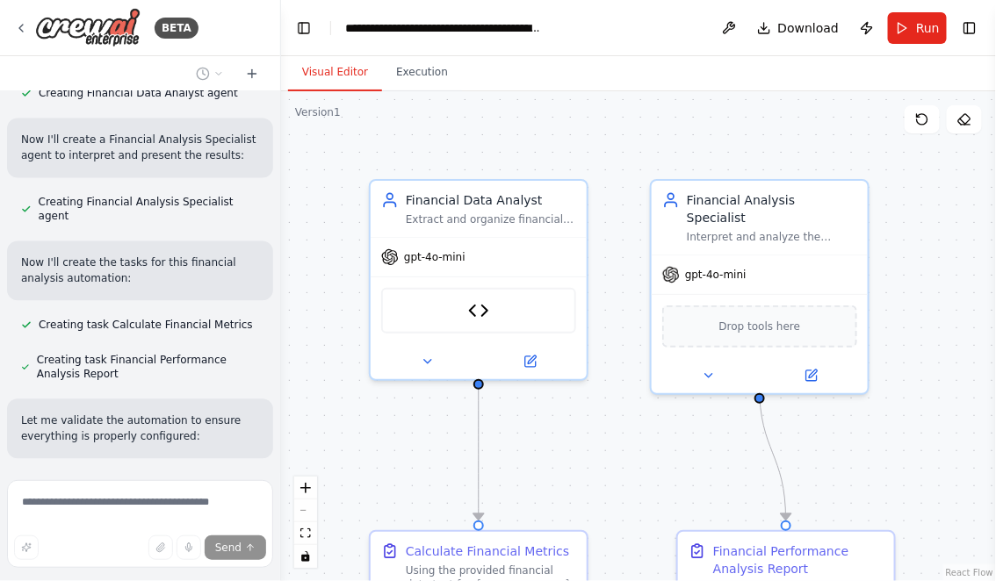
scroll to position [2805, 0]
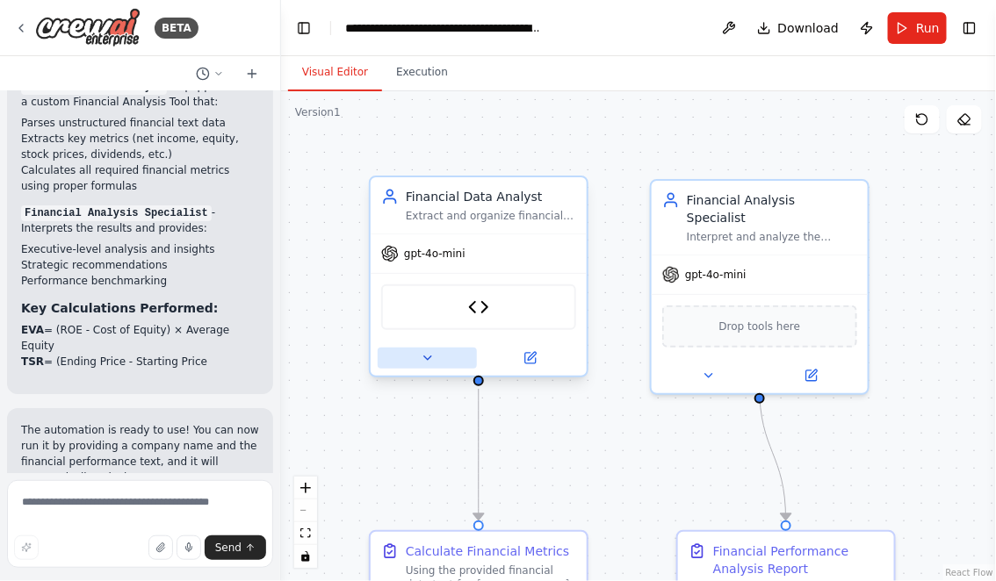
click at [423, 358] on icon at bounding box center [428, 358] width 14 height 14
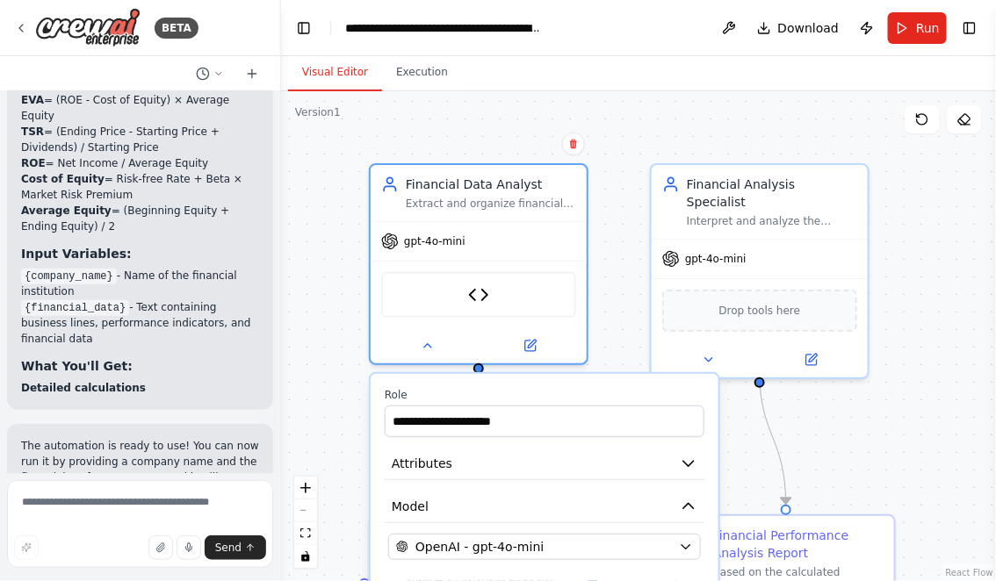
drag, startPoint x: 613, startPoint y: 301, endPoint x: 607, endPoint y: 185, distance: 116.1
click at [611, 187] on div ".deletable-edge-delete-btn { width: 20px; height: 20px; border: 0px solid #ffff…" at bounding box center [638, 336] width 715 height 490
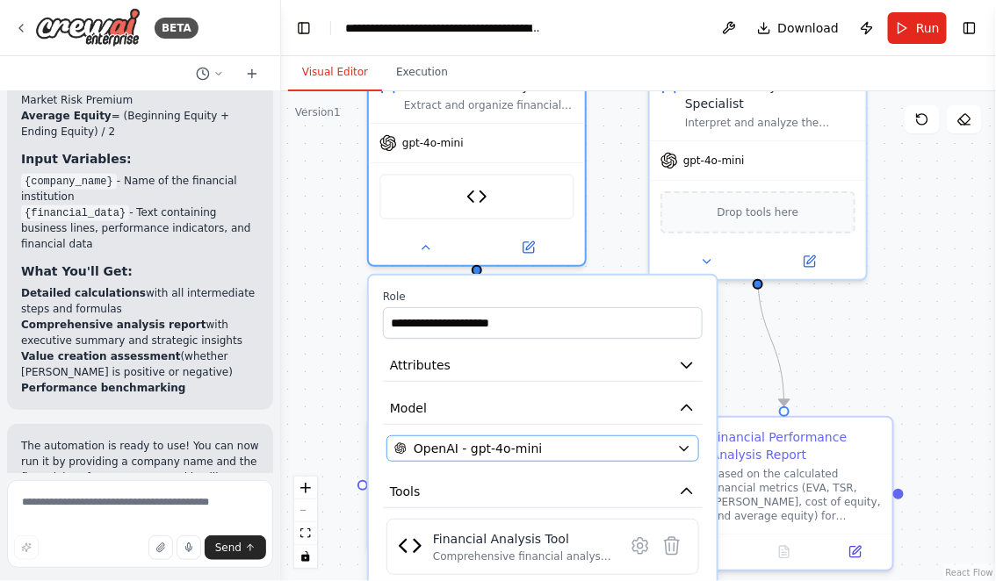
scroll to position [3847, 0]
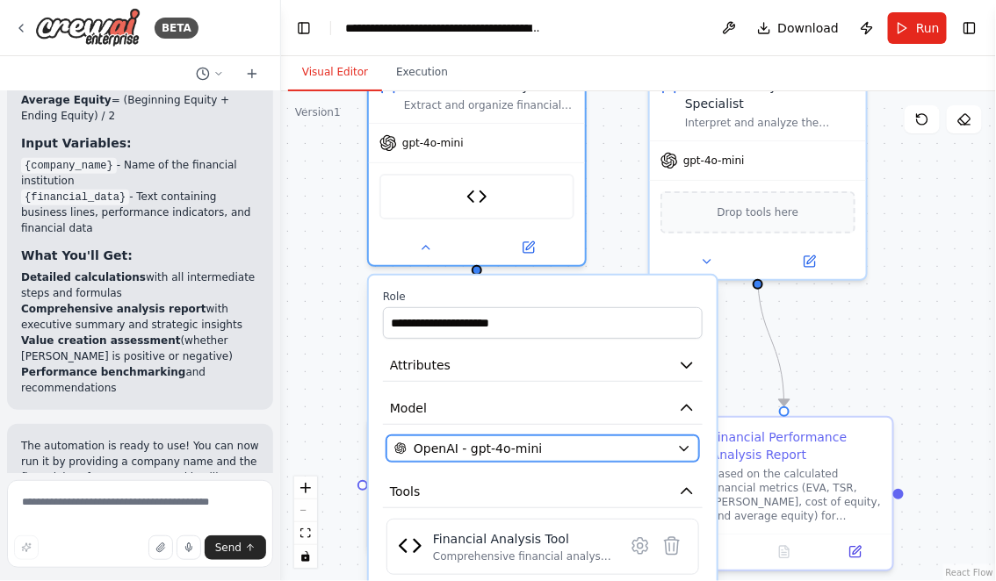
click at [600, 450] on div "OpenAI - gpt-4o-mini" at bounding box center [532, 449] width 276 height 18
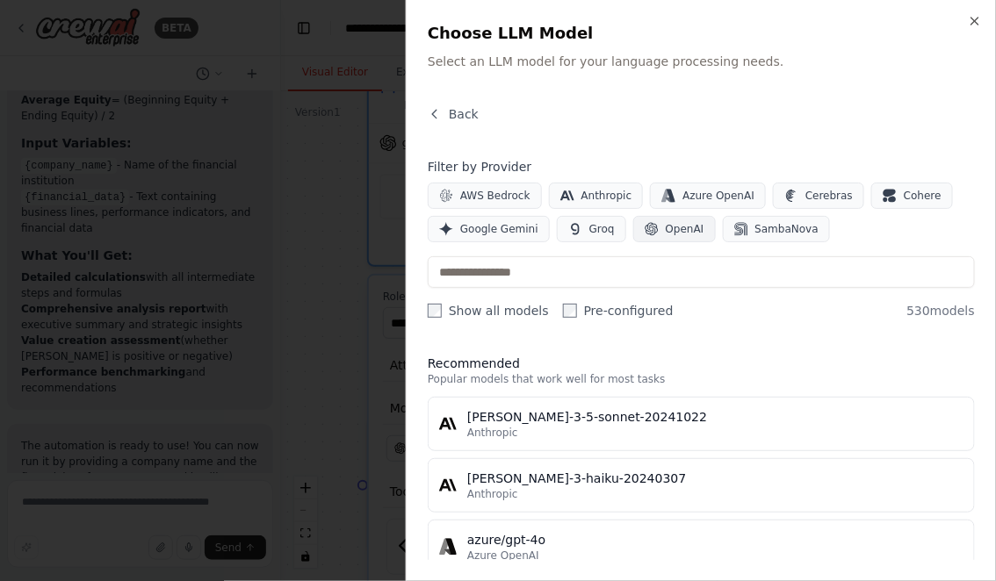
click at [675, 228] on span "OpenAI" at bounding box center [685, 229] width 39 height 14
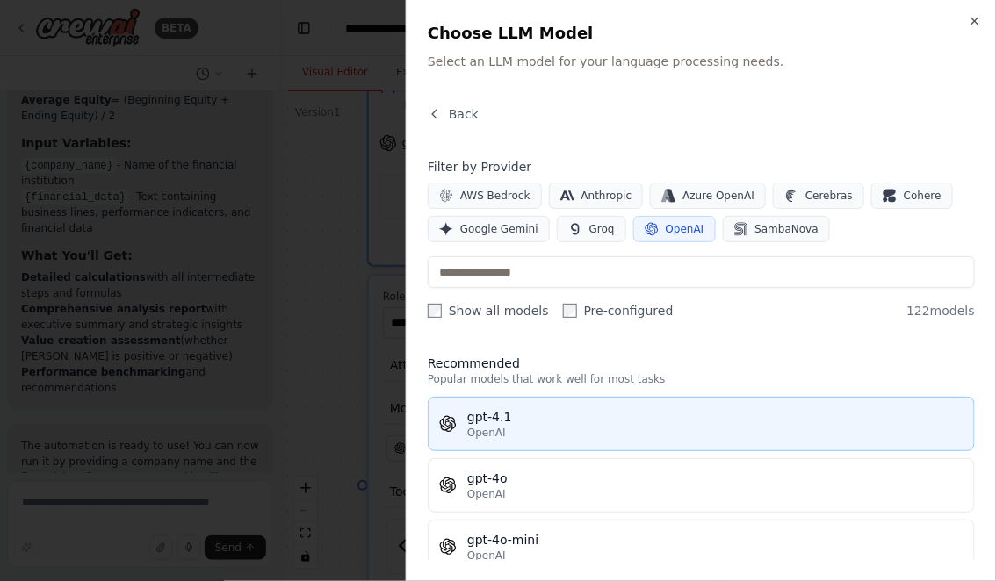
click at [545, 419] on div "gpt-4.1" at bounding box center [715, 417] width 496 height 18
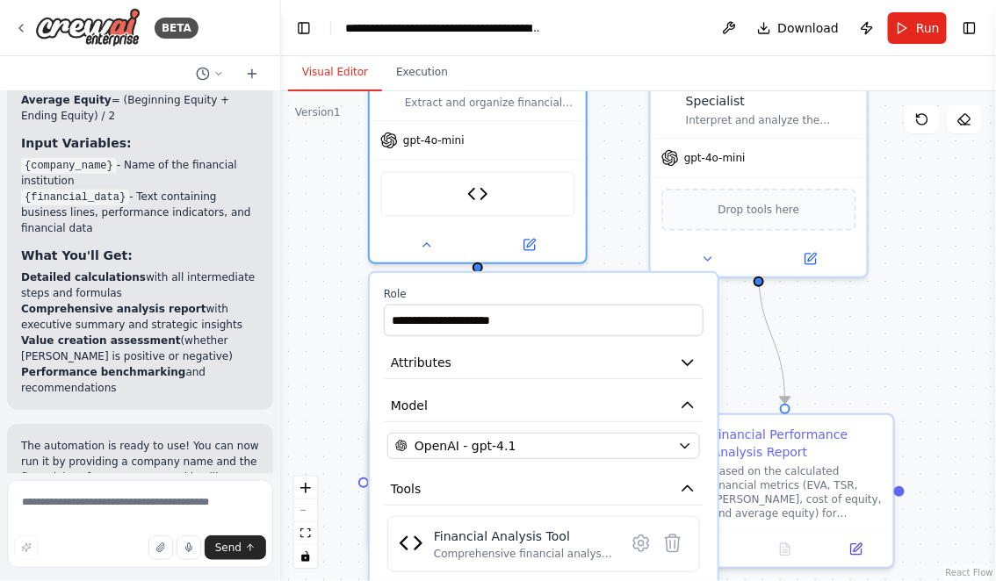
drag, startPoint x: 836, startPoint y: 350, endPoint x: 834, endPoint y: 221, distance: 129.1
click at [834, 227] on div ".deletable-edge-delete-btn { width: 20px; height: 20px; border: 0px solid #ffff…" at bounding box center [638, 336] width 715 height 490
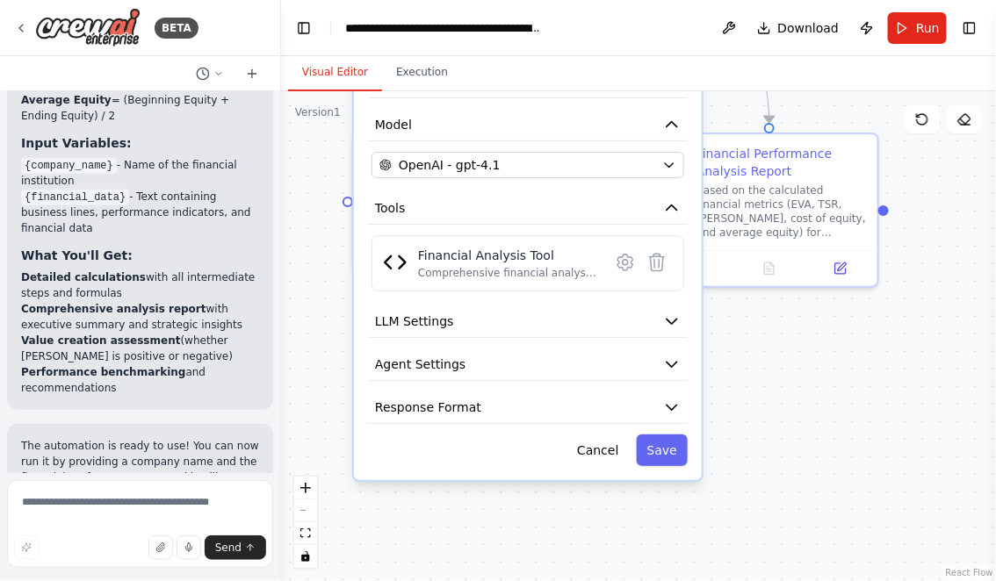
drag, startPoint x: 923, startPoint y: 356, endPoint x: 909, endPoint y: 184, distance: 172.7
click at [909, 184] on div ".deletable-edge-delete-btn { width: 20px; height: 20px; border: 0px solid #ffff…" at bounding box center [638, 336] width 715 height 490
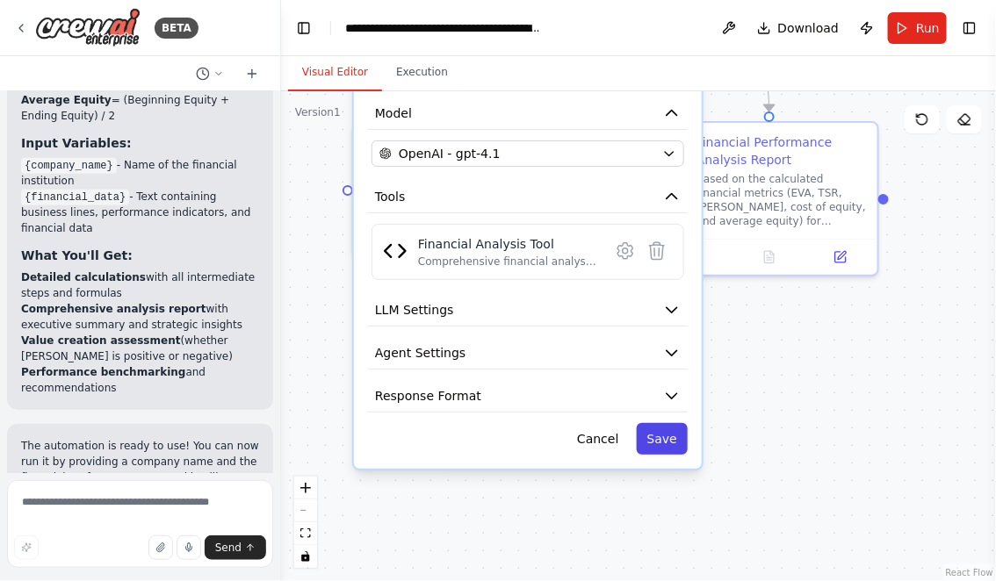
click at [662, 443] on button "Save" at bounding box center [662, 439] width 51 height 32
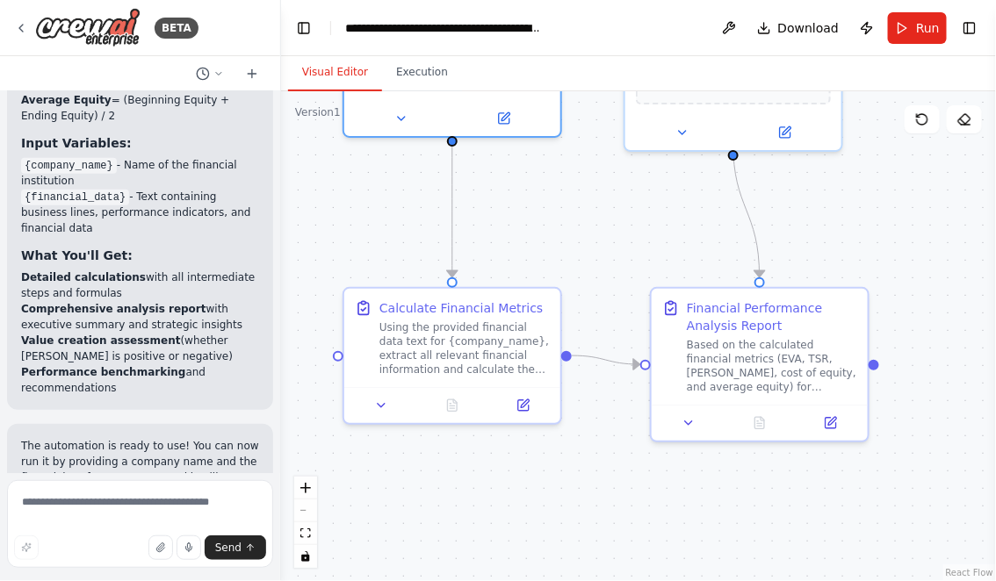
drag, startPoint x: 901, startPoint y: 317, endPoint x: 882, endPoint y: 538, distance: 222.1
click at [882, 538] on div ".deletable-edge-delete-btn { width: 20px; height: 20px; border: 0px solid #ffff…" at bounding box center [638, 336] width 715 height 490
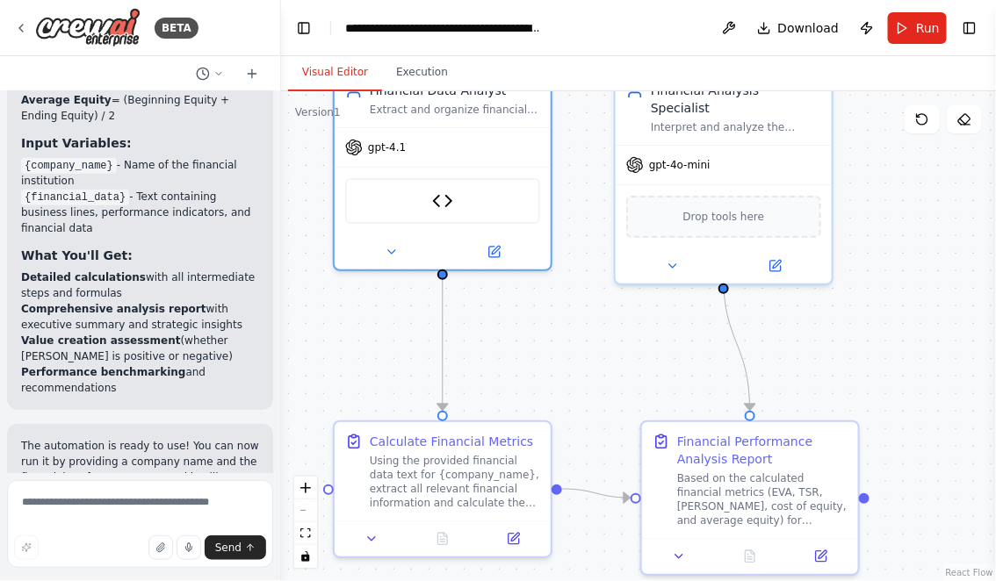
drag, startPoint x: 875, startPoint y: 284, endPoint x: 875, endPoint y: 404, distance: 119.4
click at [875, 404] on div ".deletable-edge-delete-btn { width: 20px; height: 20px; border: 0px solid #ffff…" at bounding box center [638, 336] width 715 height 490
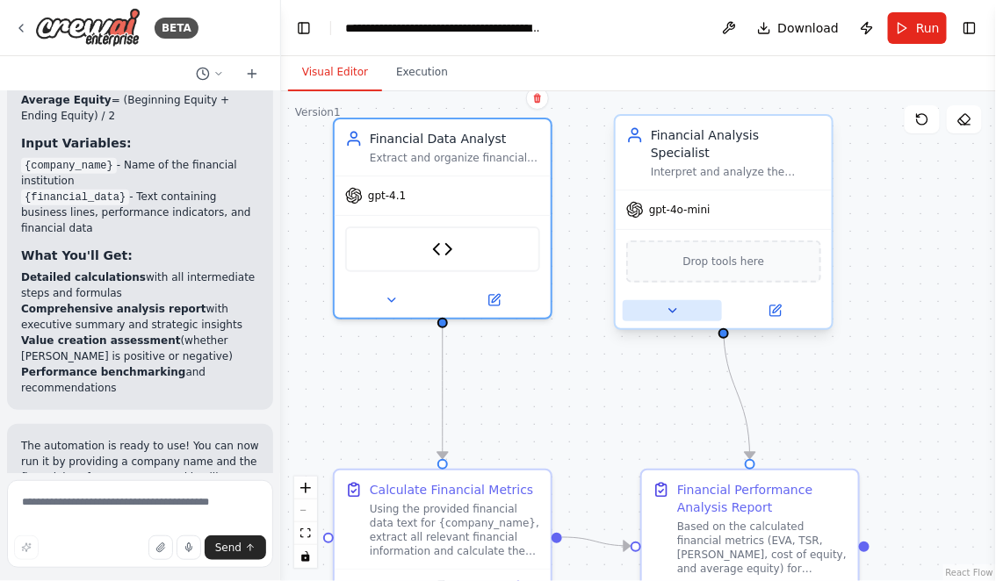
click at [668, 304] on icon at bounding box center [673, 311] width 14 height 14
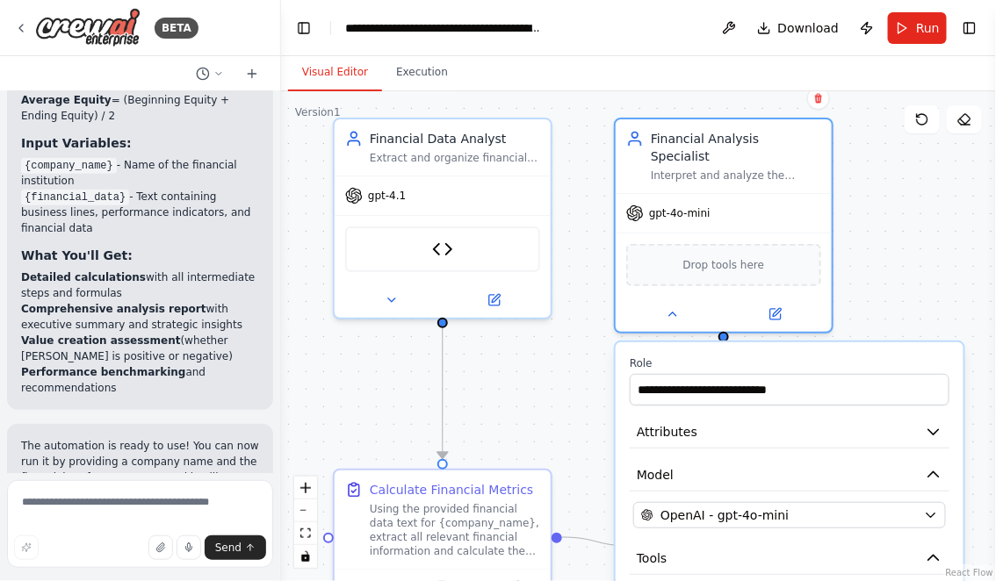
drag, startPoint x: 915, startPoint y: 261, endPoint x: 853, endPoint y: 142, distance: 133.5
click at [853, 142] on div ".deletable-edge-delete-btn { width: 20px; height: 20px; border: 0px solid #ffff…" at bounding box center [638, 336] width 715 height 490
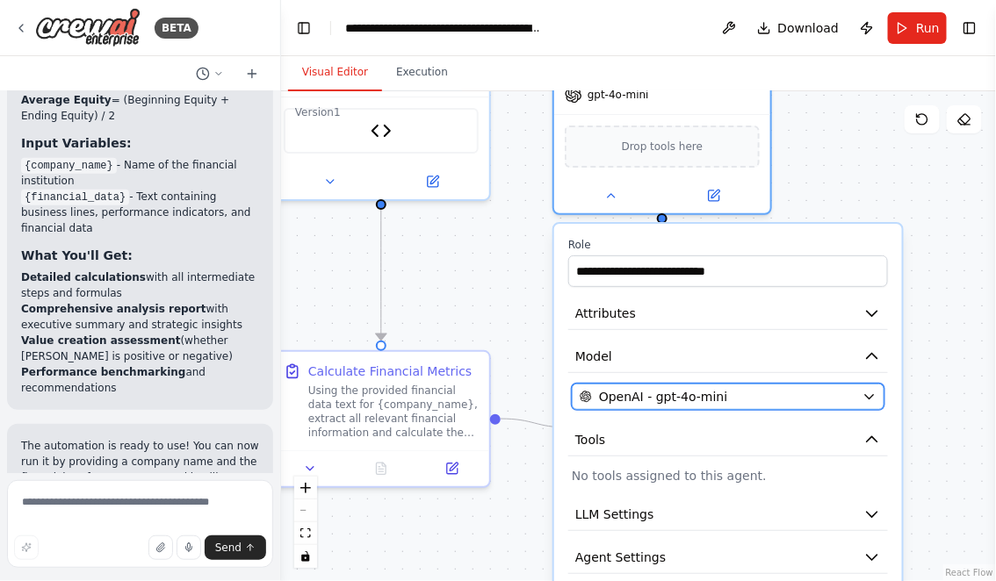
click at [807, 388] on div "OpenAI - gpt-4o-mini" at bounding box center [718, 397] width 276 height 18
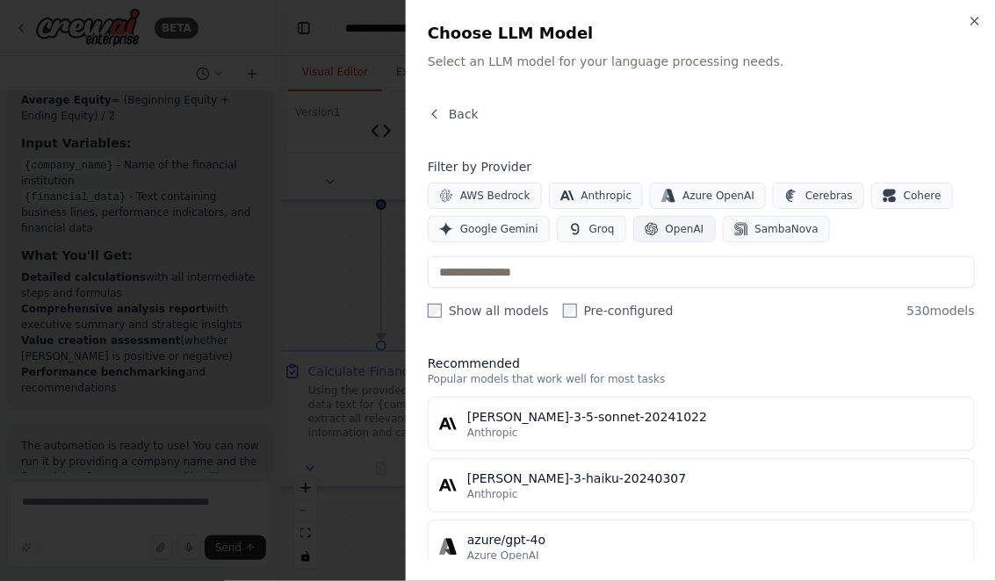
click at [673, 226] on span "OpenAI" at bounding box center [685, 229] width 39 height 14
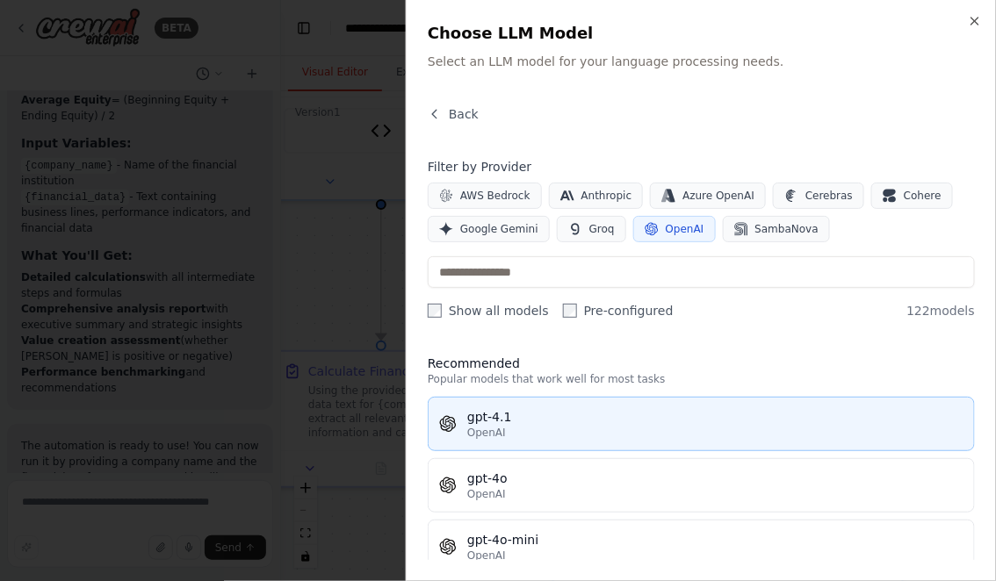
click at [529, 424] on div "gpt-4.1" at bounding box center [715, 417] width 496 height 18
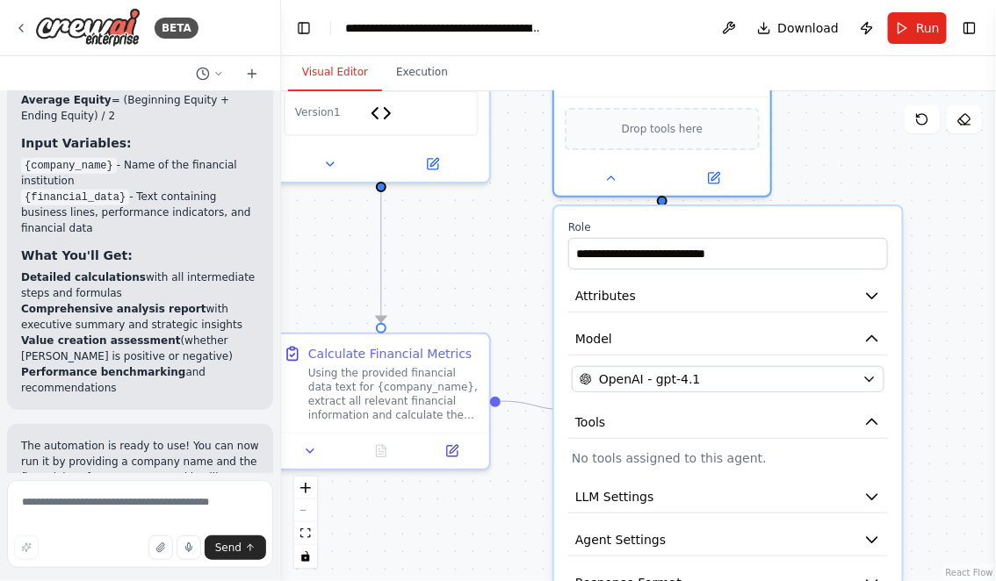
drag, startPoint x: 925, startPoint y: 342, endPoint x: 922, endPoint y: 203, distance: 139.6
click at [922, 204] on div ".deletable-edge-delete-btn { width: 20px; height: 20px; border: 0px solid #ffff…" at bounding box center [638, 336] width 715 height 490
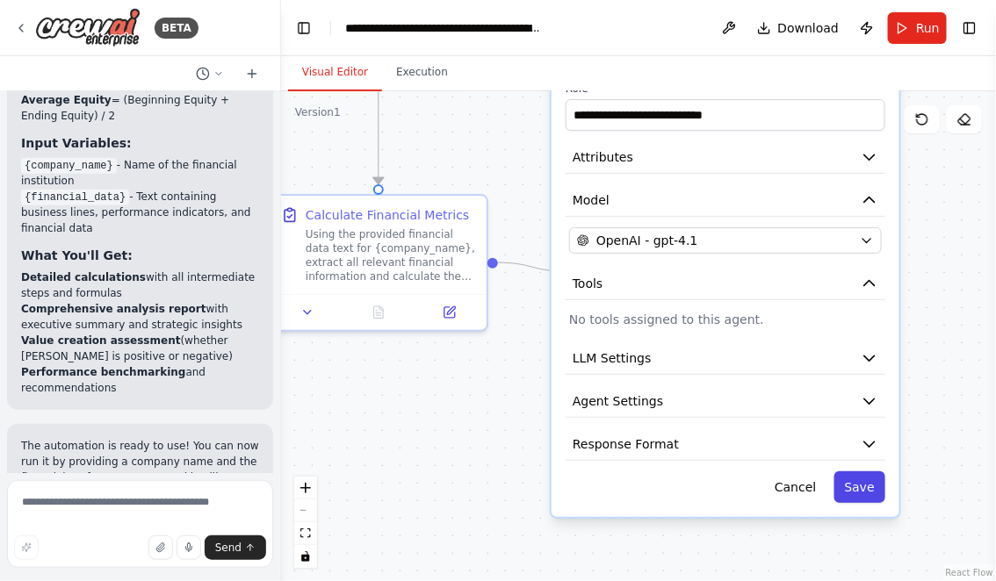
click at [868, 473] on button "Save" at bounding box center [859, 488] width 51 height 32
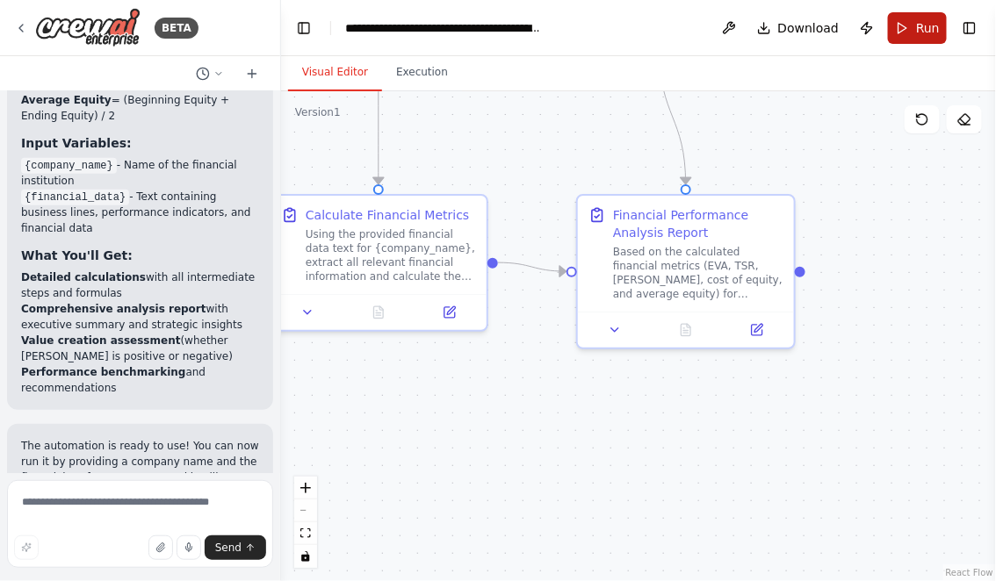
click at [925, 16] on button "Run" at bounding box center [917, 28] width 59 height 32
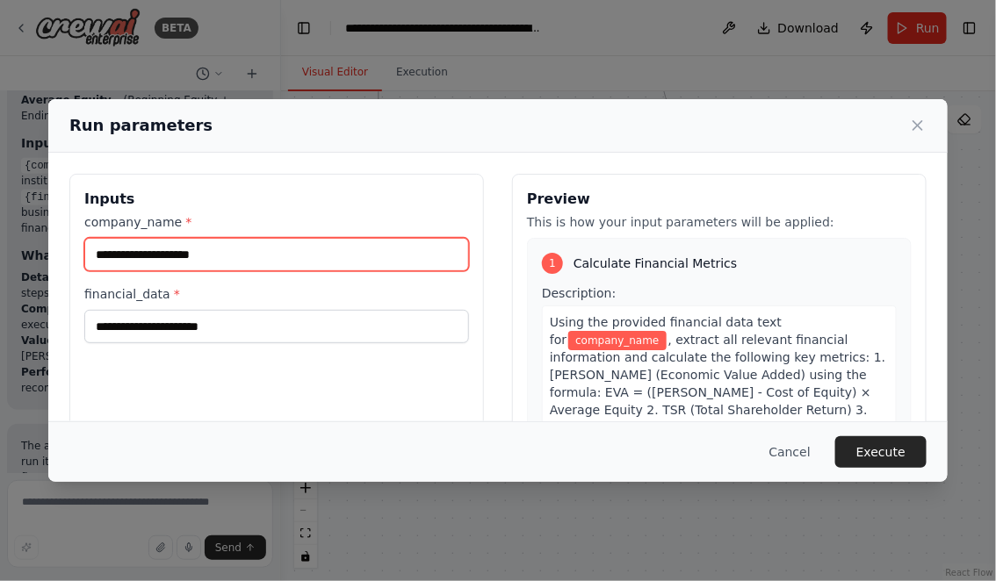
click at [168, 263] on input "company_name *" at bounding box center [276, 254] width 385 height 33
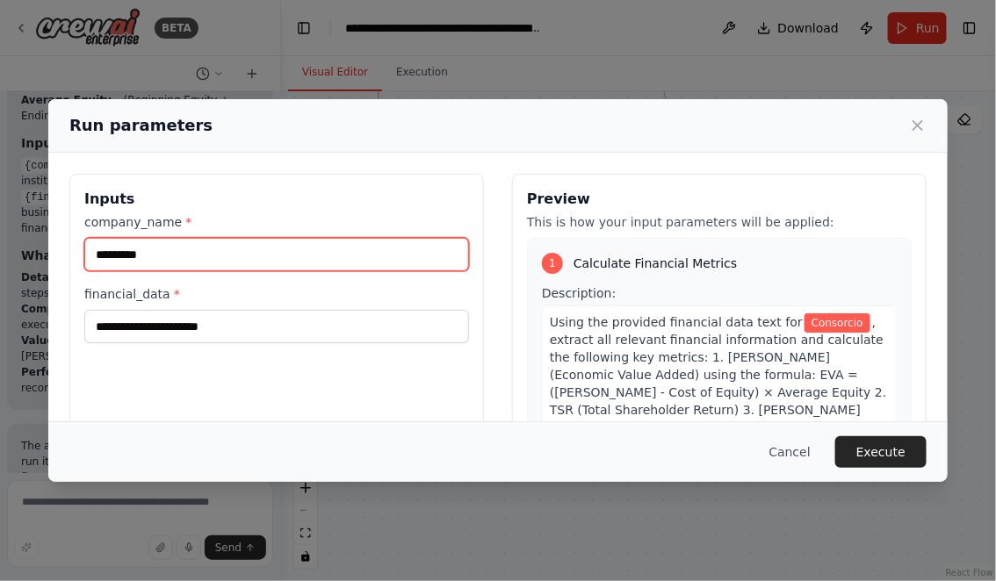
type input "*********"
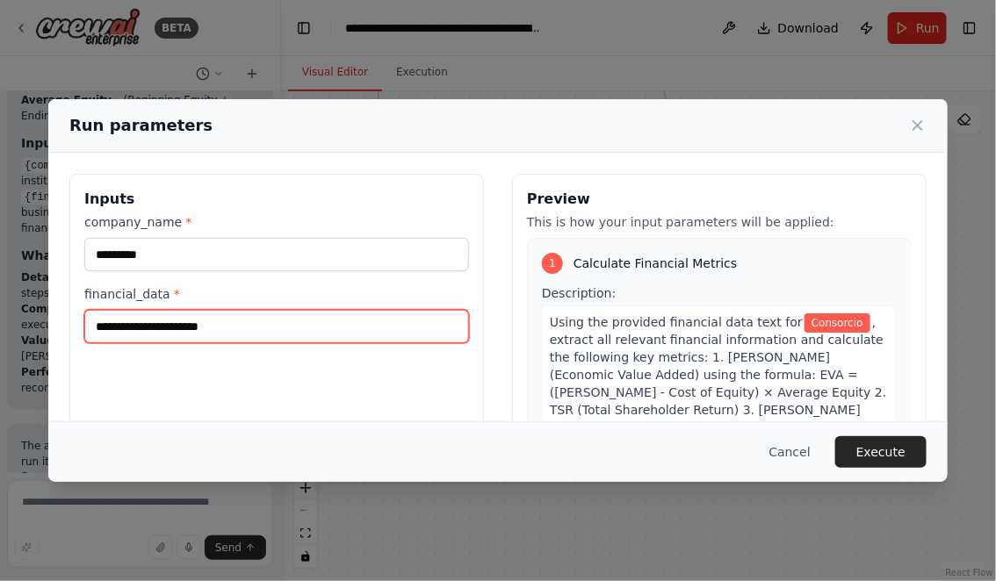
click at [140, 330] on input "financial_data *" at bounding box center [276, 326] width 385 height 33
paste input "**********"
type input "**********"
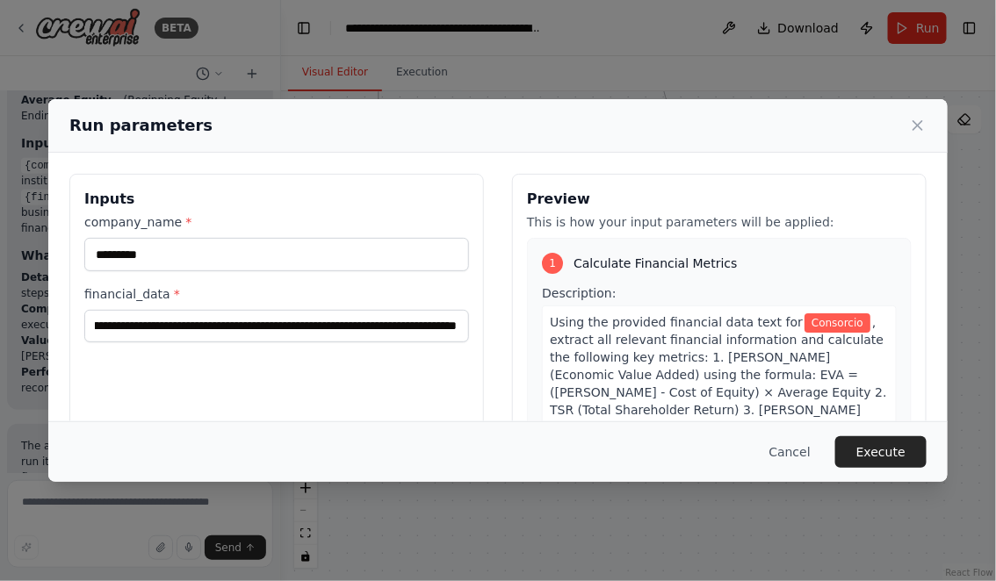
click at [849, 444] on button "Execute" at bounding box center [880, 452] width 91 height 32
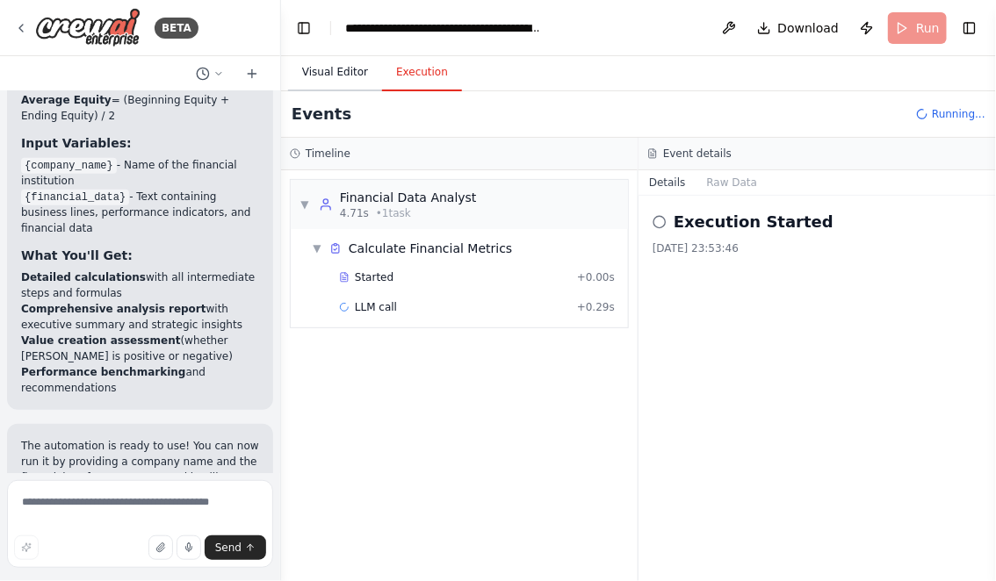
click at [333, 62] on button "Visual Editor" at bounding box center [335, 72] width 94 height 37
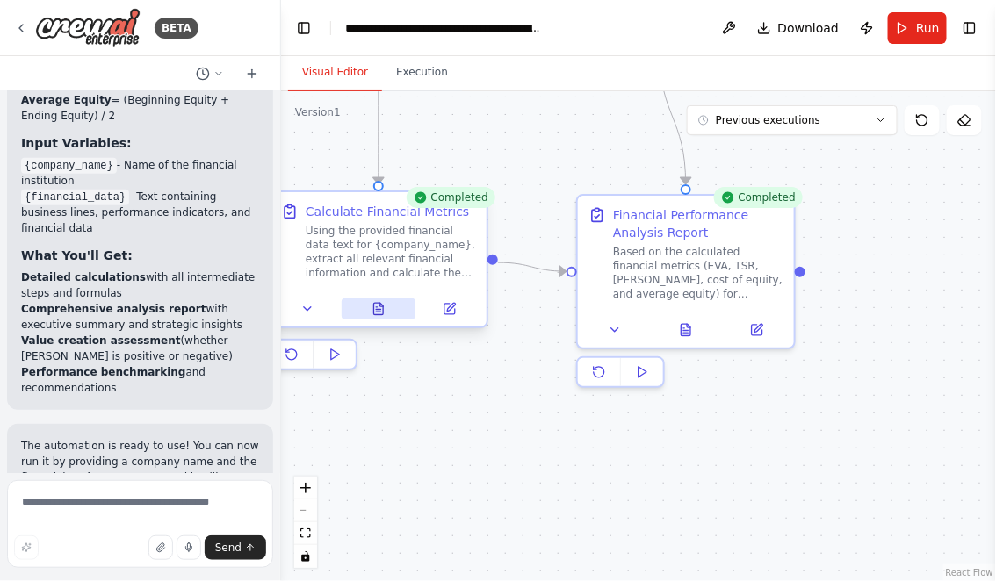
click at [380, 312] on icon at bounding box center [378, 312] width 4 height 0
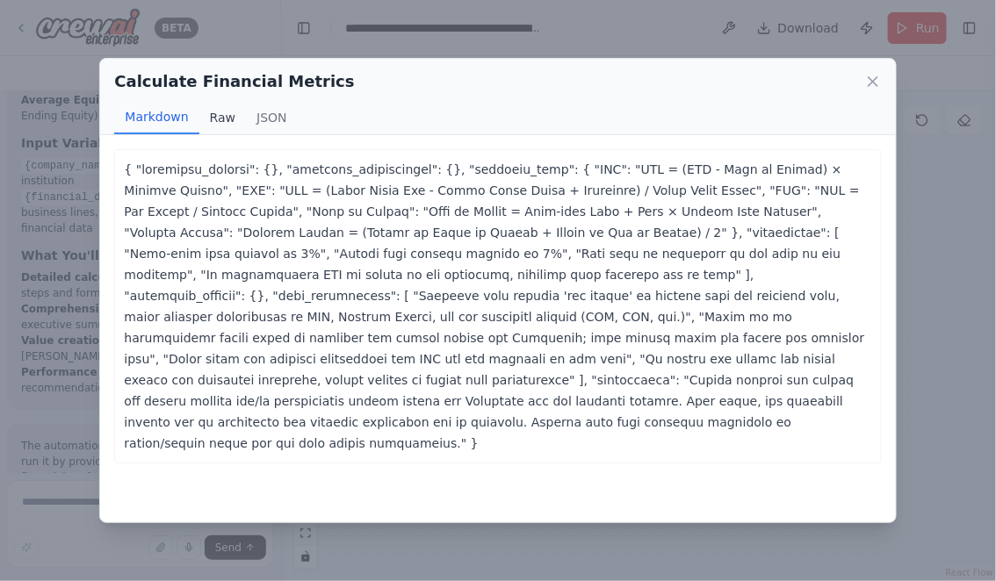
click at [220, 119] on button "Raw" at bounding box center [222, 117] width 47 height 33
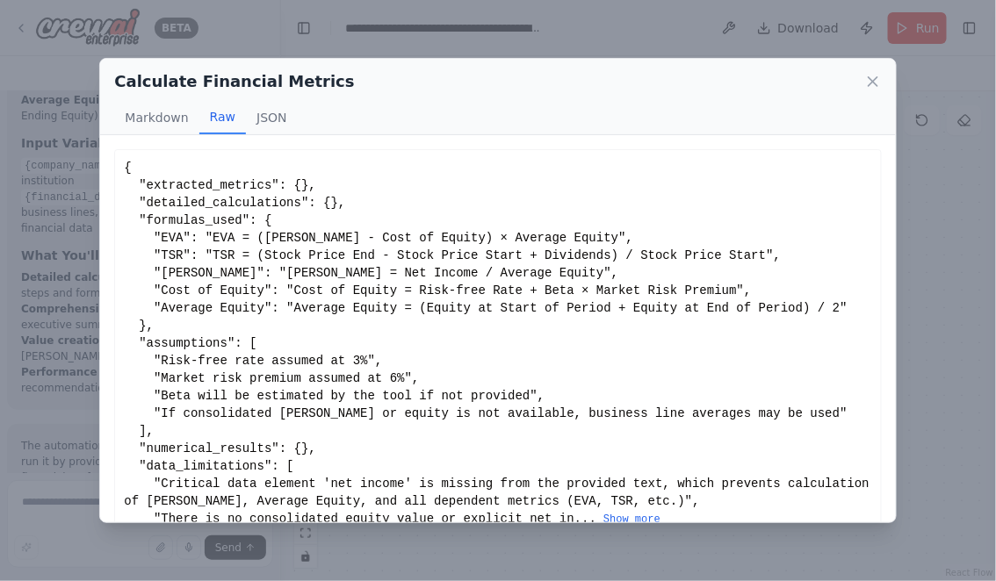
scroll to position [27, 0]
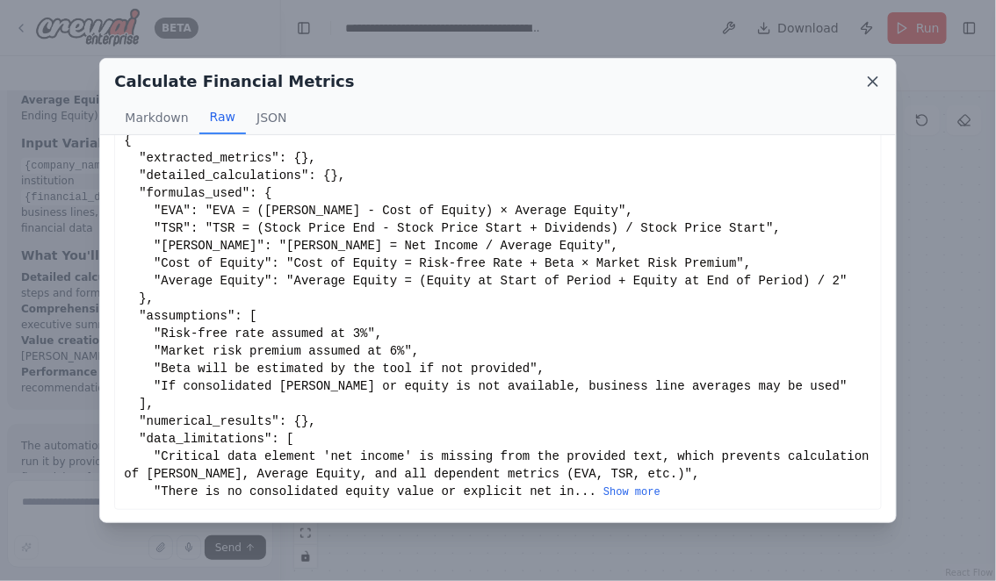
click at [873, 81] on icon at bounding box center [872, 81] width 9 height 9
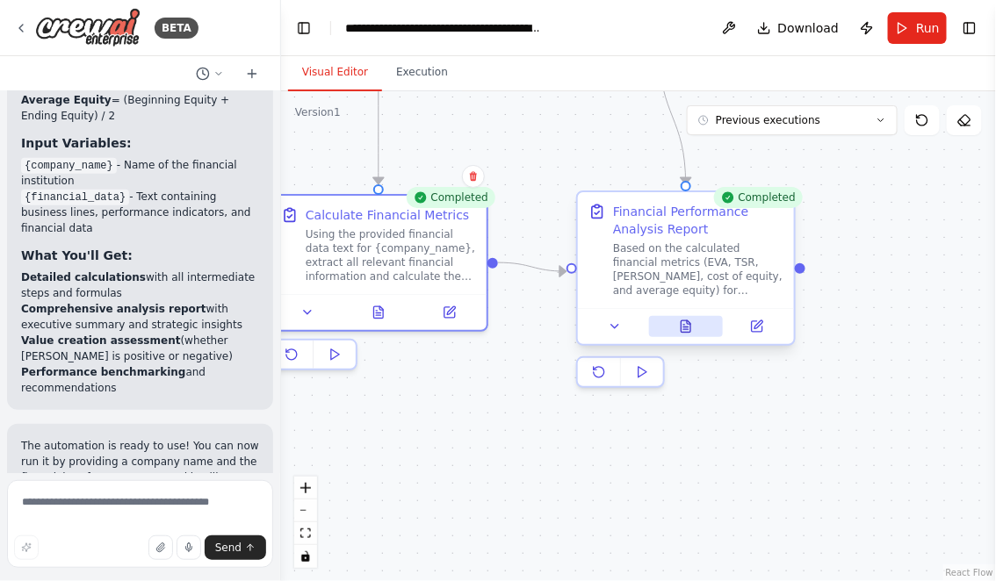
click at [696, 328] on button at bounding box center [686, 326] width 75 height 21
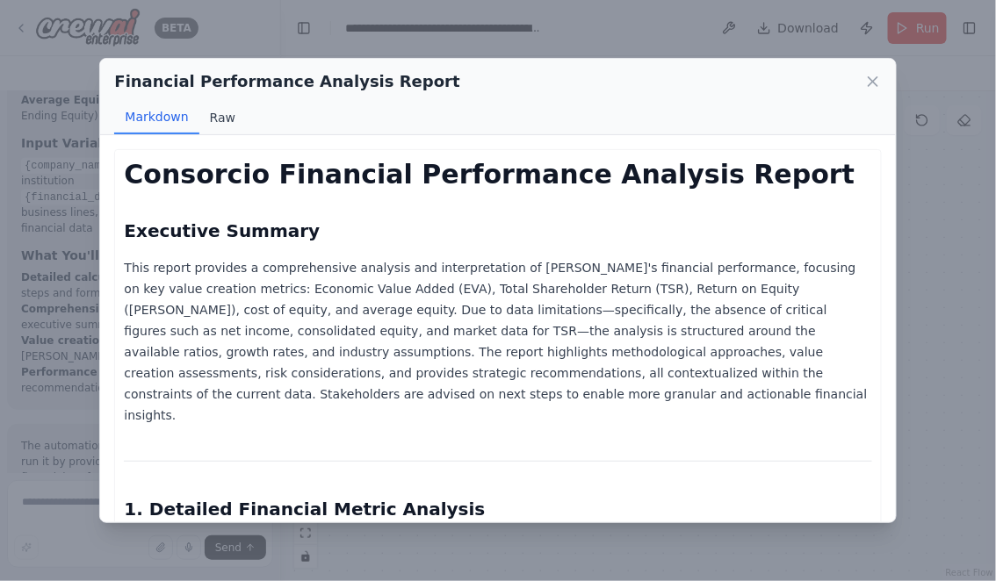
click at [220, 114] on button "Raw" at bounding box center [222, 117] width 47 height 33
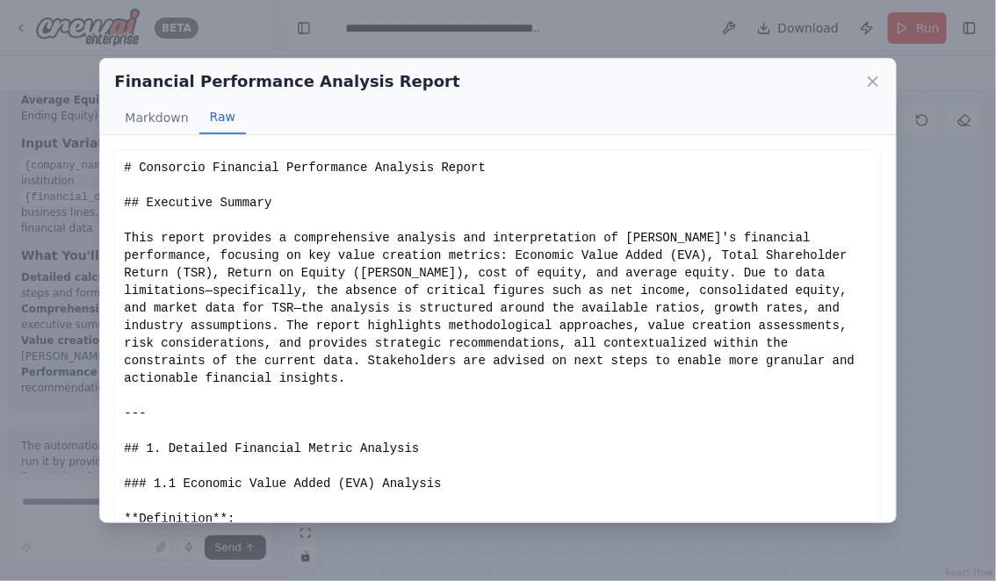
scroll to position [45, 0]
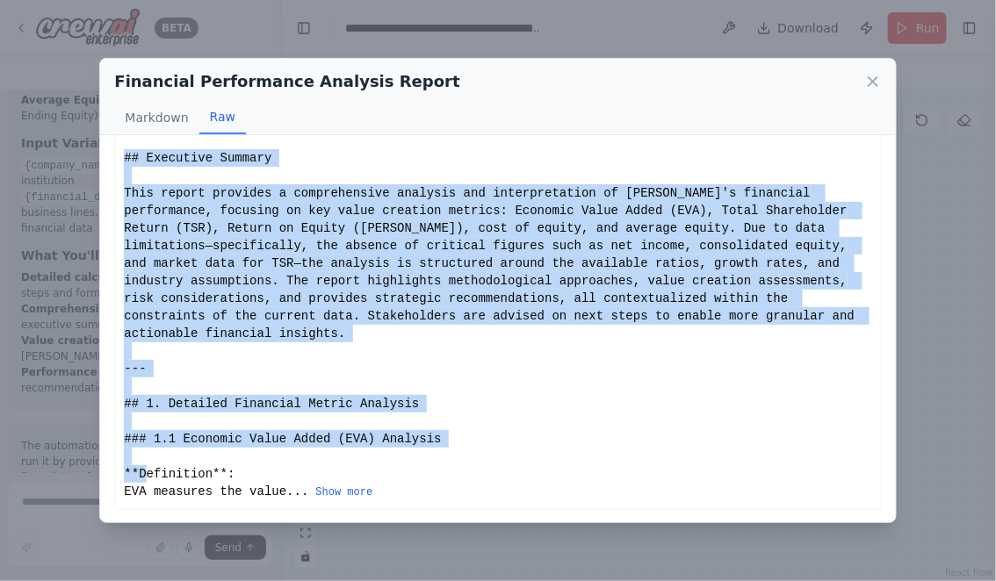
drag, startPoint x: 124, startPoint y: 155, endPoint x: 412, endPoint y: 481, distance: 434.8
click at [413, 481] on div "# Consorcio Financial Performance Analysis Report ## Executive Summary This rep…" at bounding box center [497, 307] width 747 height 386
click at [283, 224] on div "# Consorcio Financial Performance Analysis Report ## Executive Summary This rep…" at bounding box center [497, 307] width 747 height 386
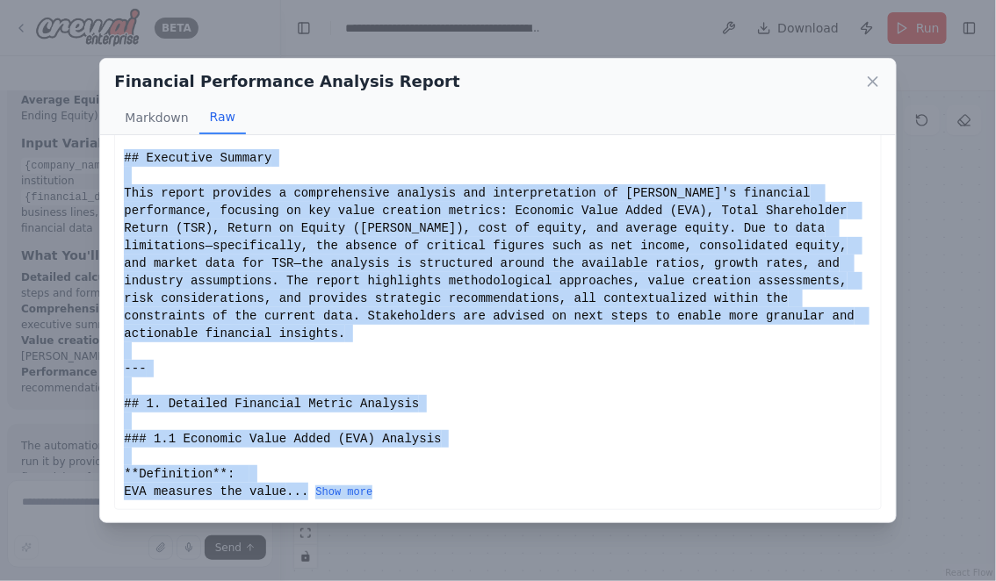
drag, startPoint x: 125, startPoint y: 158, endPoint x: 455, endPoint y: 493, distance: 470.6
click at [456, 494] on div "# Consorcio Financial Performance Analysis Report ## Executive Summary This rep…" at bounding box center [497, 307] width 747 height 386
click at [361, 496] on button "Show more" at bounding box center [343, 493] width 57 height 14
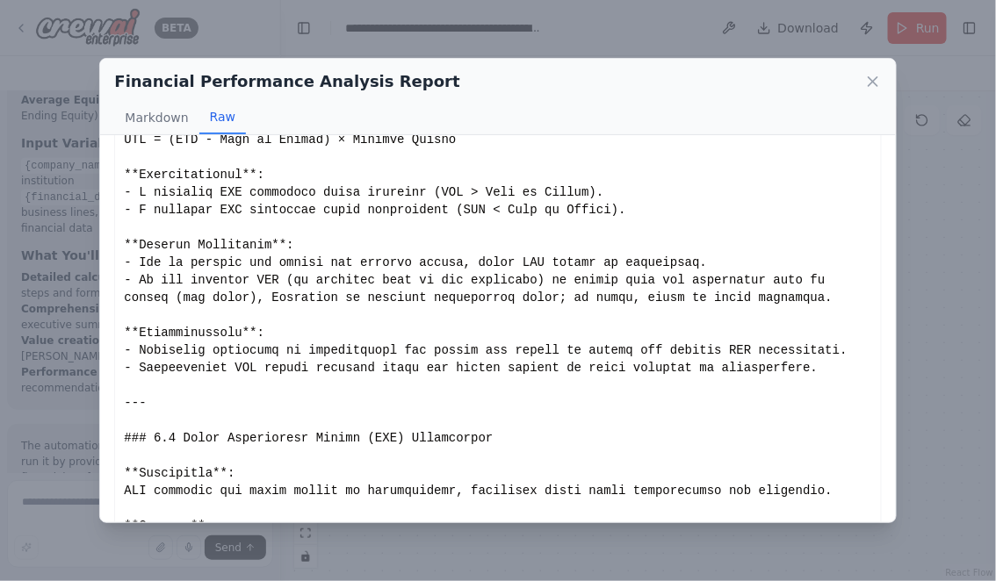
scroll to position [434, 0]
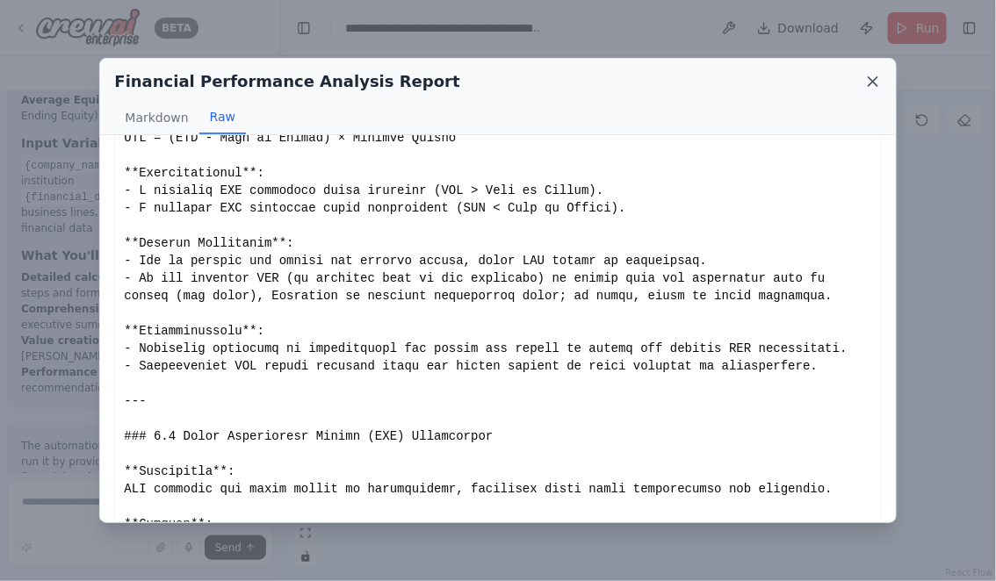
click at [877, 83] on icon at bounding box center [873, 82] width 18 height 18
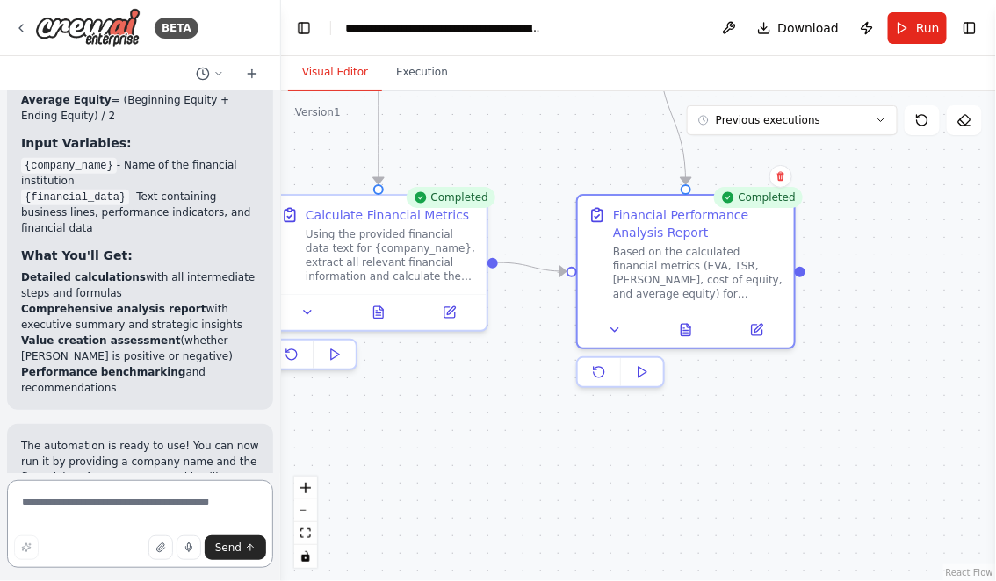
click at [198, 494] on textarea at bounding box center [140, 524] width 266 height 88
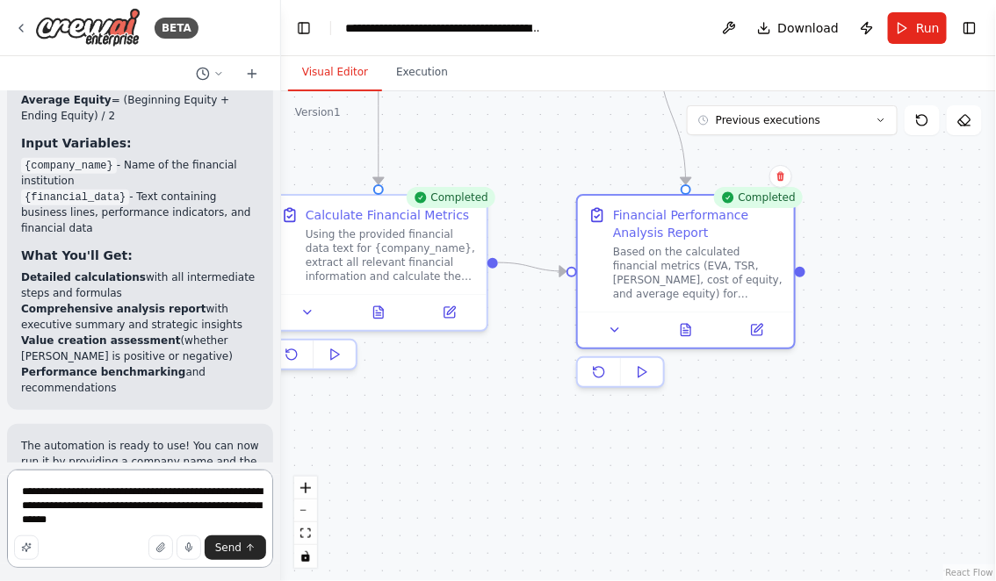
type textarea "**********"
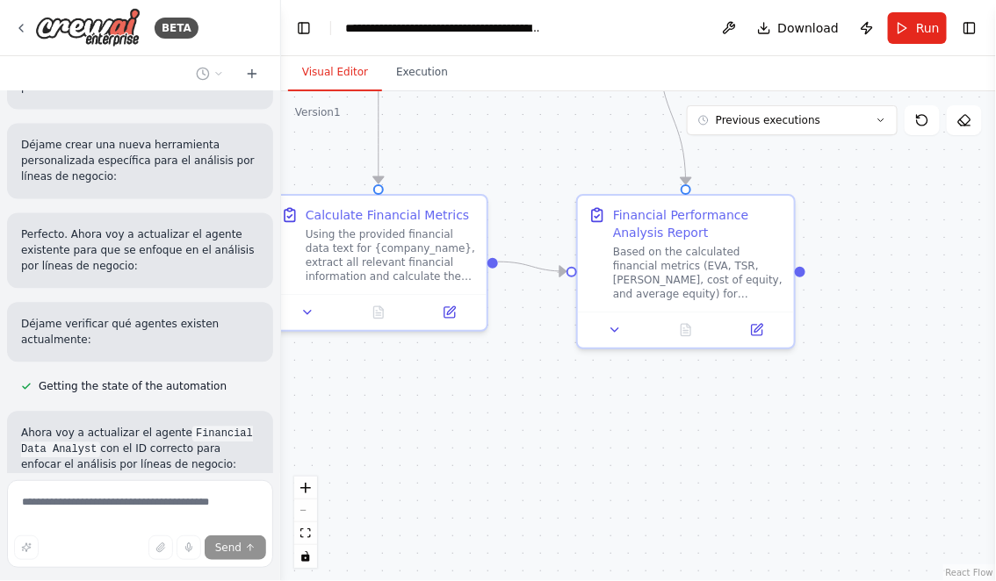
scroll to position [4663, 0]
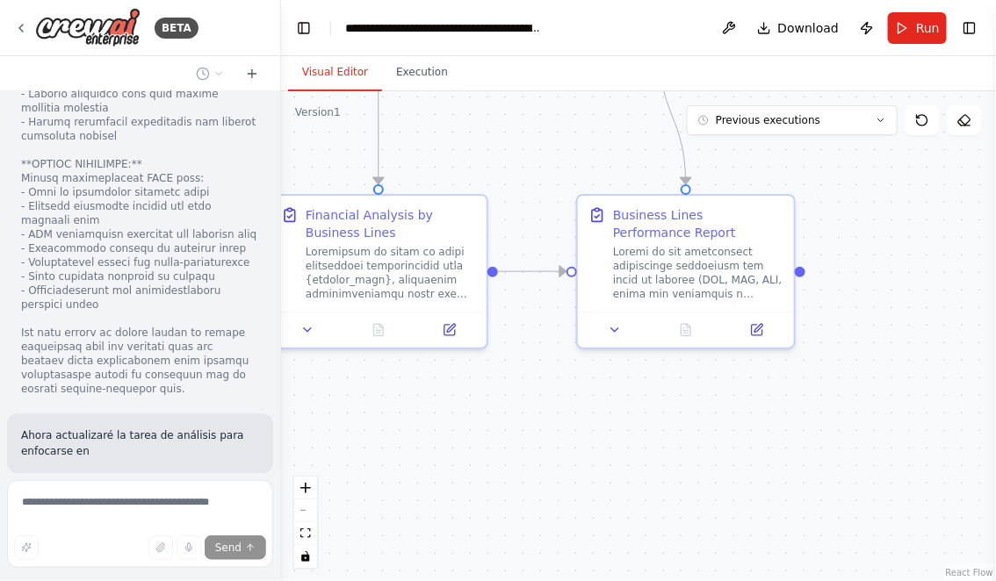
scroll to position [6502, 0]
drag, startPoint x: 500, startPoint y: 445, endPoint x: 686, endPoint y: 441, distance: 185.3
click at [682, 443] on div ".deletable-edge-delete-btn { width: 20px; height: 20px; border: 0px solid #ffff…" at bounding box center [638, 336] width 715 height 490
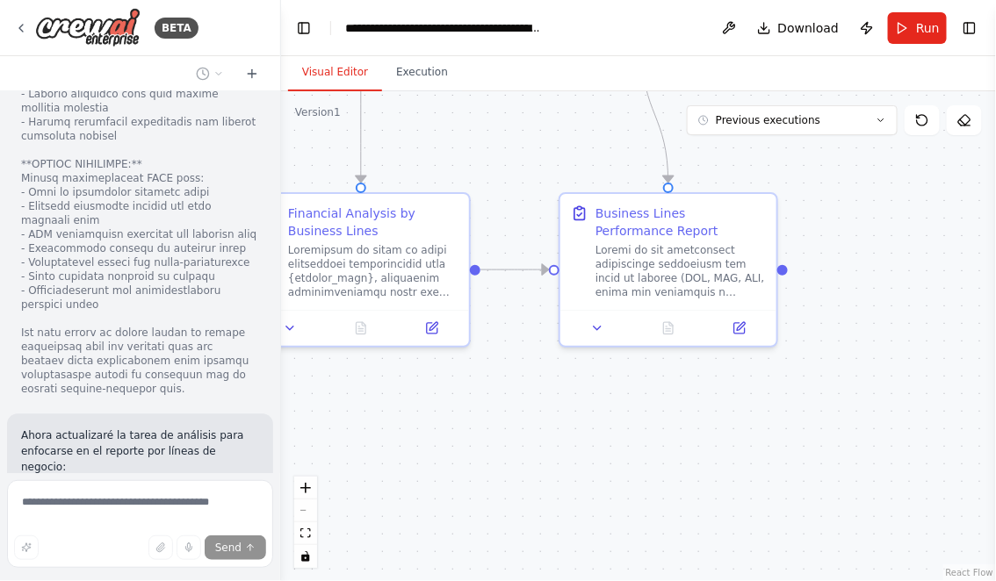
drag, startPoint x: 666, startPoint y: 443, endPoint x: 465, endPoint y: 443, distance: 201.1
click at [465, 443] on div ".deletable-edge-delete-btn { width: 20px; height: 20px; border: 0px solid #ffff…" at bounding box center [638, 336] width 715 height 490
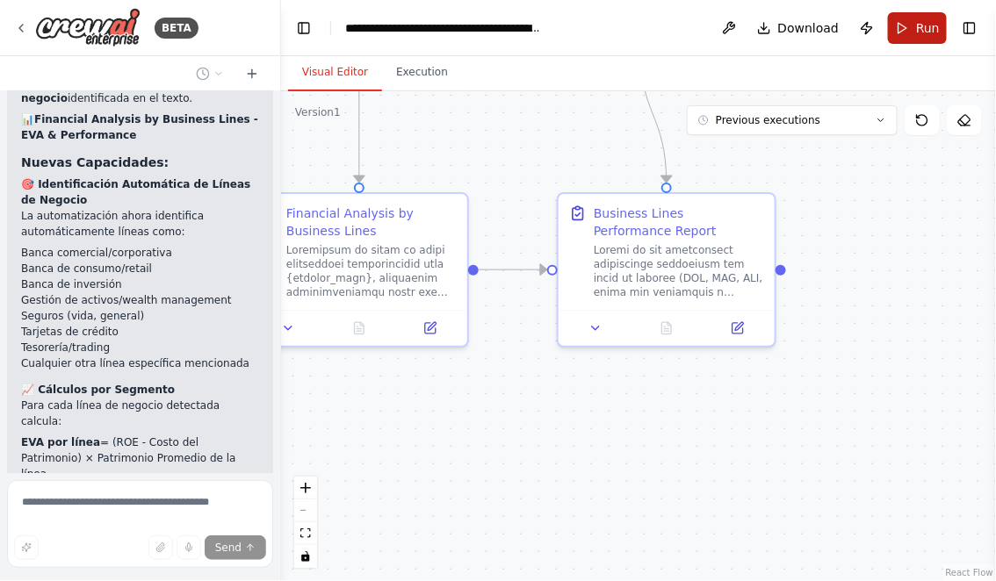
click at [912, 27] on button "Run" at bounding box center [917, 28] width 59 height 32
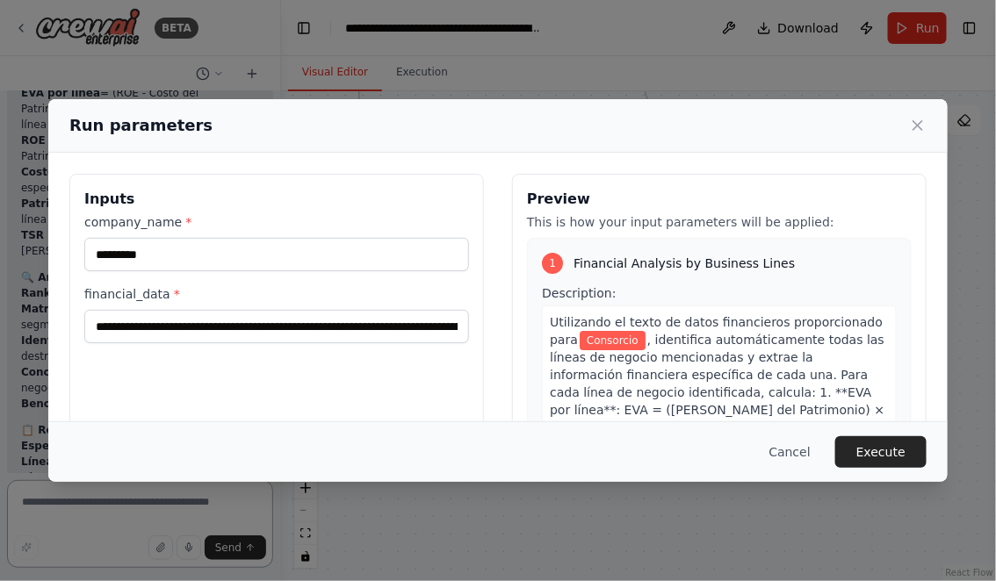
scroll to position [7638, 0]
click at [888, 463] on button "Execute" at bounding box center [880, 452] width 91 height 32
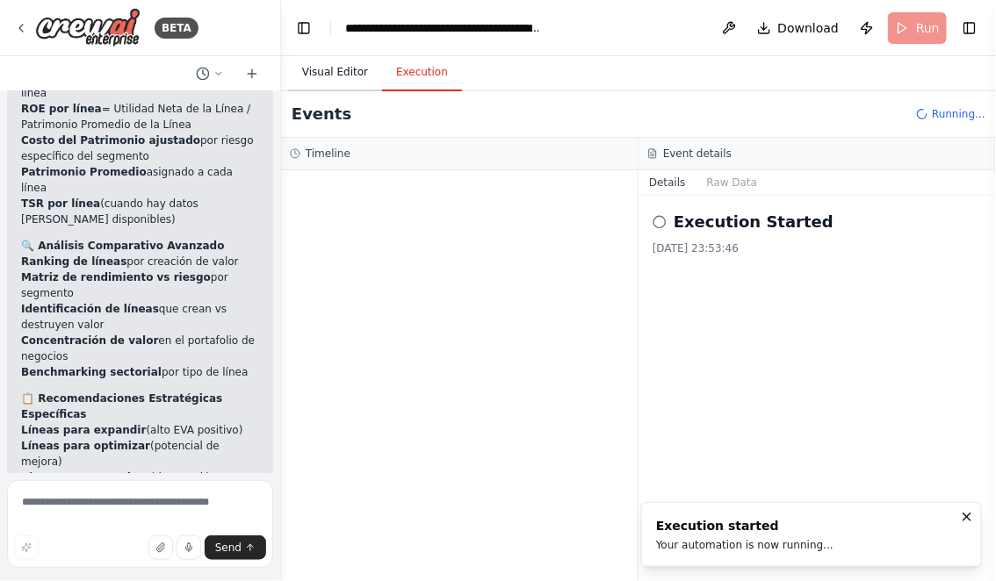
click at [339, 75] on button "Visual Editor" at bounding box center [335, 72] width 94 height 37
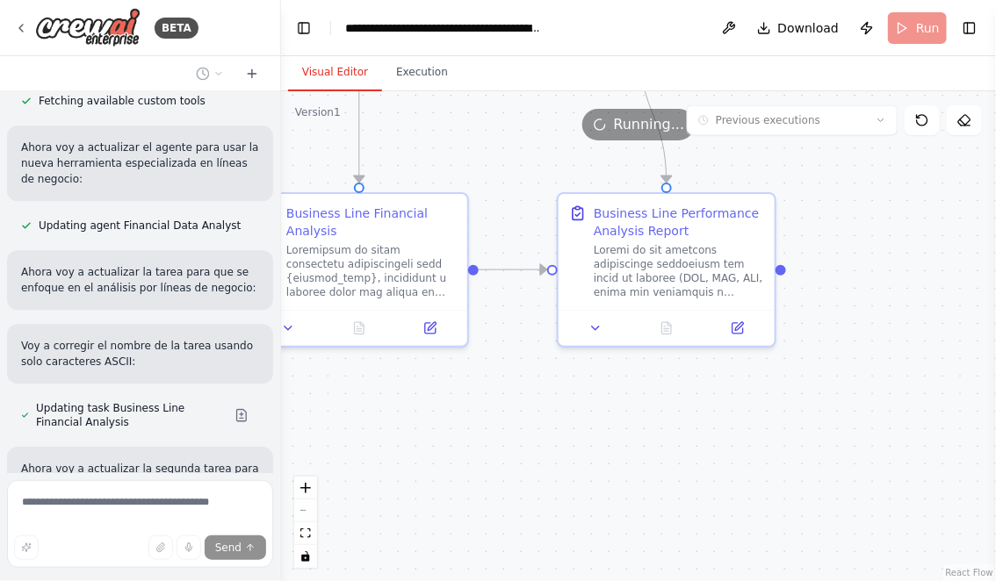
scroll to position [8579, 0]
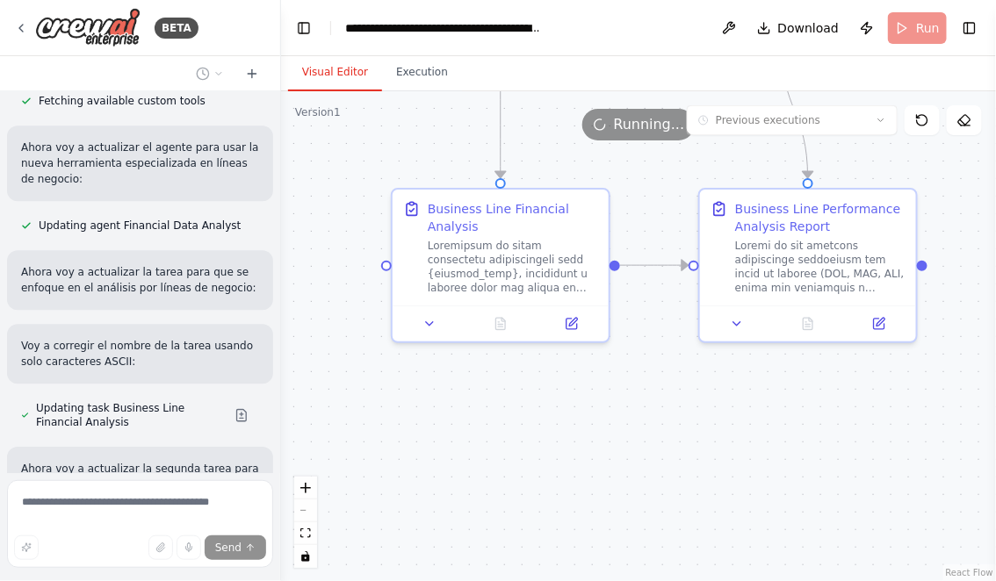
drag, startPoint x: 454, startPoint y: 434, endPoint x: 598, endPoint y: 429, distance: 144.1
click at [598, 429] on div ".deletable-edge-delete-btn { width: 20px; height: 20px; border: 0px solid #ffff…" at bounding box center [638, 336] width 715 height 490
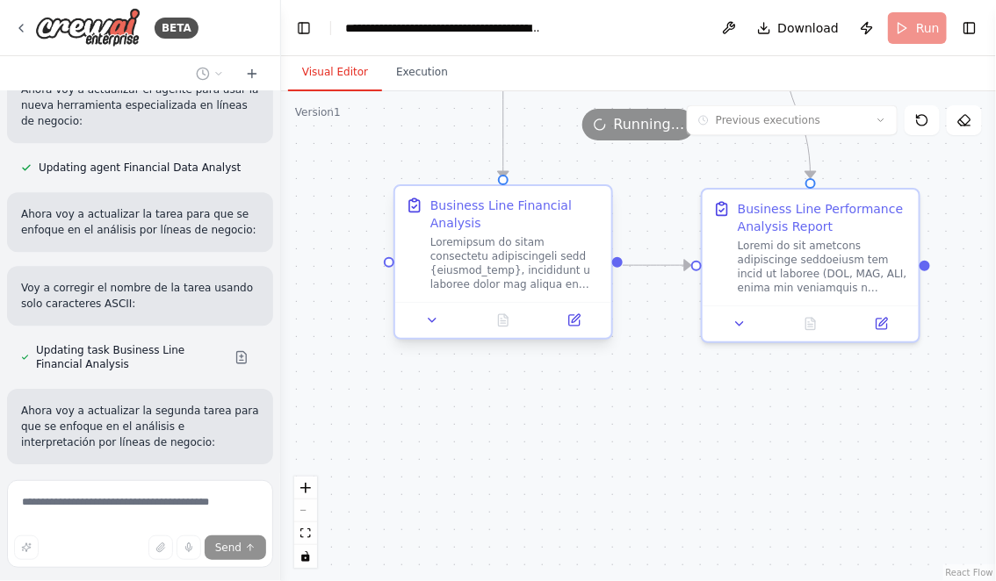
scroll to position [8653, 0]
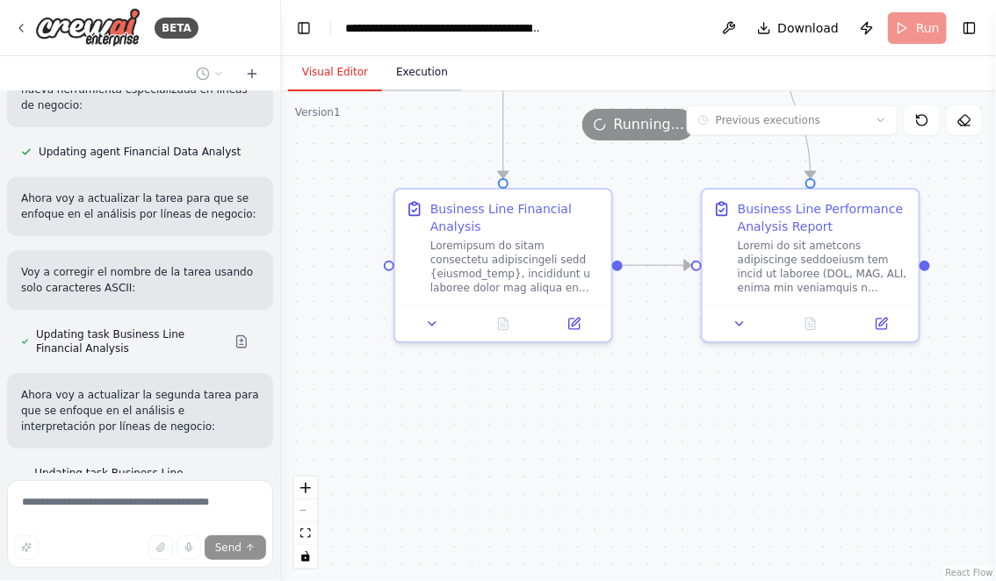
click at [418, 71] on button "Execution" at bounding box center [422, 72] width 80 height 37
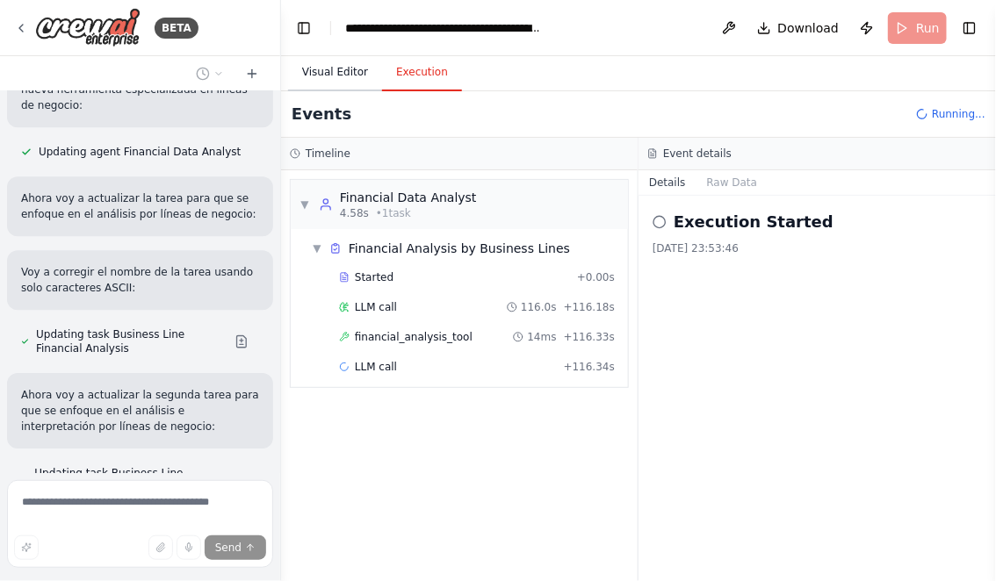
click at [349, 73] on button "Visual Editor" at bounding box center [335, 72] width 94 height 37
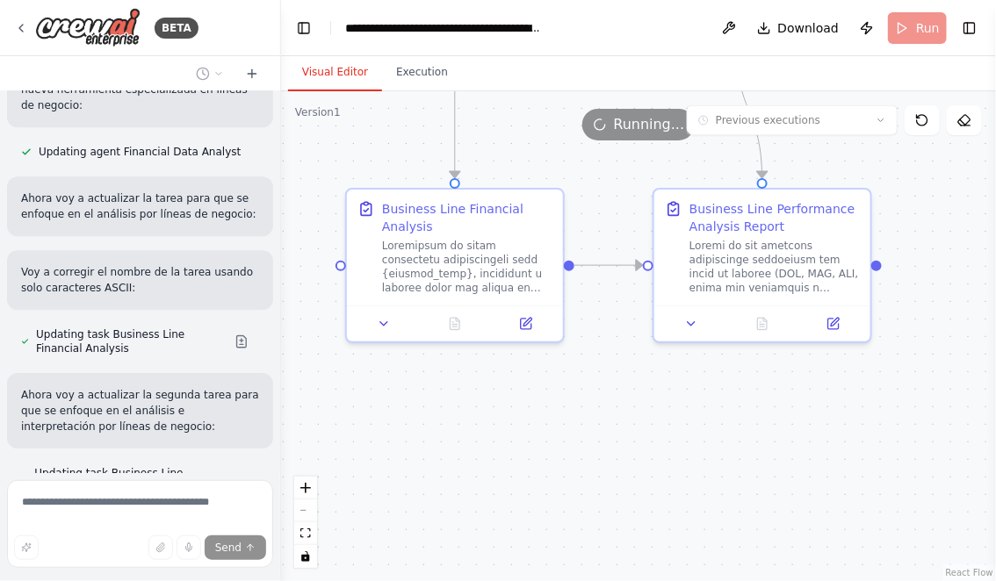
drag, startPoint x: 492, startPoint y: 418, endPoint x: 348, endPoint y: 407, distance: 144.5
click at [349, 407] on div ".deletable-edge-delete-btn { width: 20px; height: 20px; border: 0px solid #ffff…" at bounding box center [638, 336] width 715 height 490
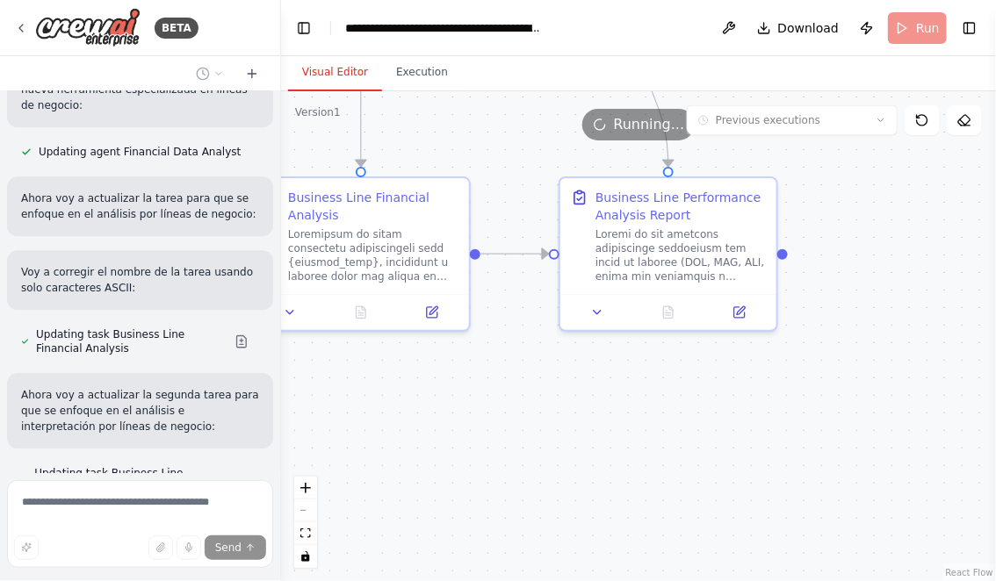
drag, startPoint x: 503, startPoint y: 413, endPoint x: 597, endPoint y: 413, distance: 94.0
click at [547, 413] on div ".deletable-edge-delete-btn { width: 20px; height: 20px; border: 0px solid #ffff…" at bounding box center [638, 336] width 715 height 490
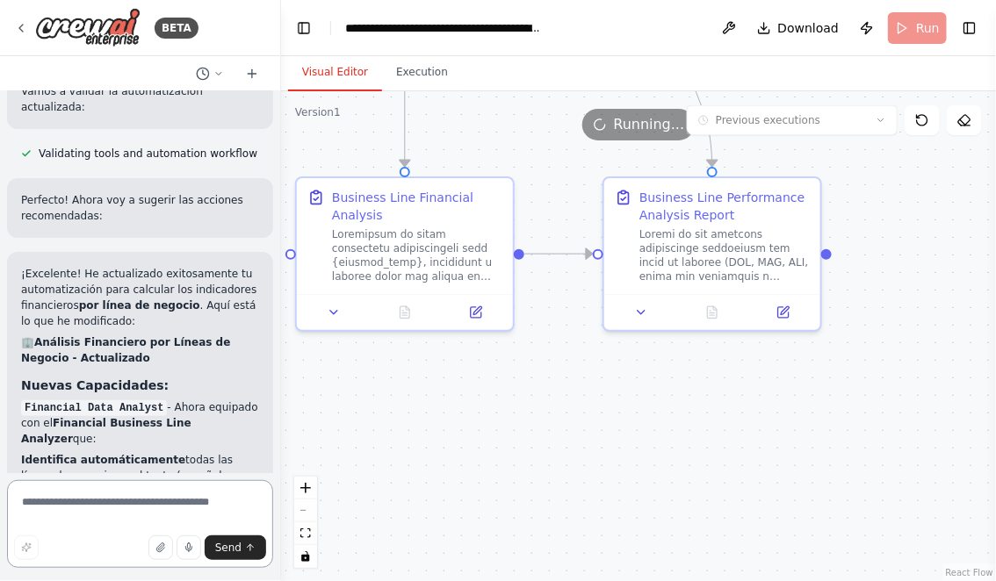
scroll to position [9185, 0]
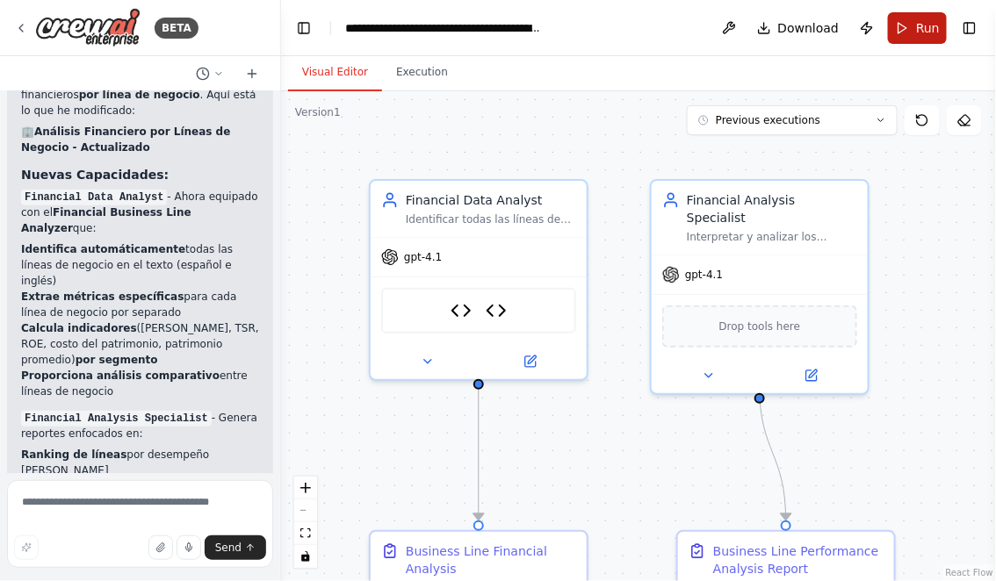
scroll to position [9393, 0]
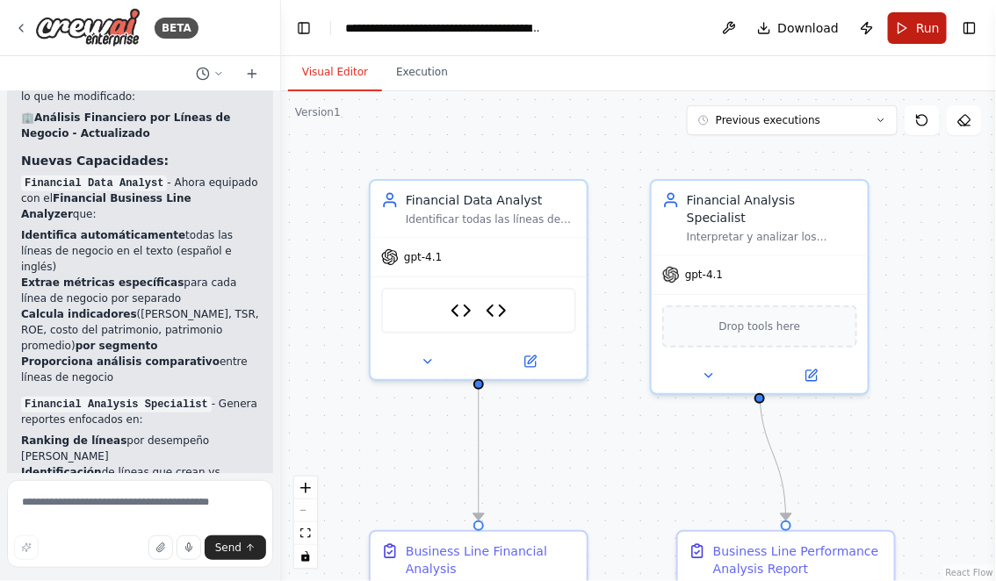
click at [921, 23] on span "Run" at bounding box center [928, 28] width 24 height 18
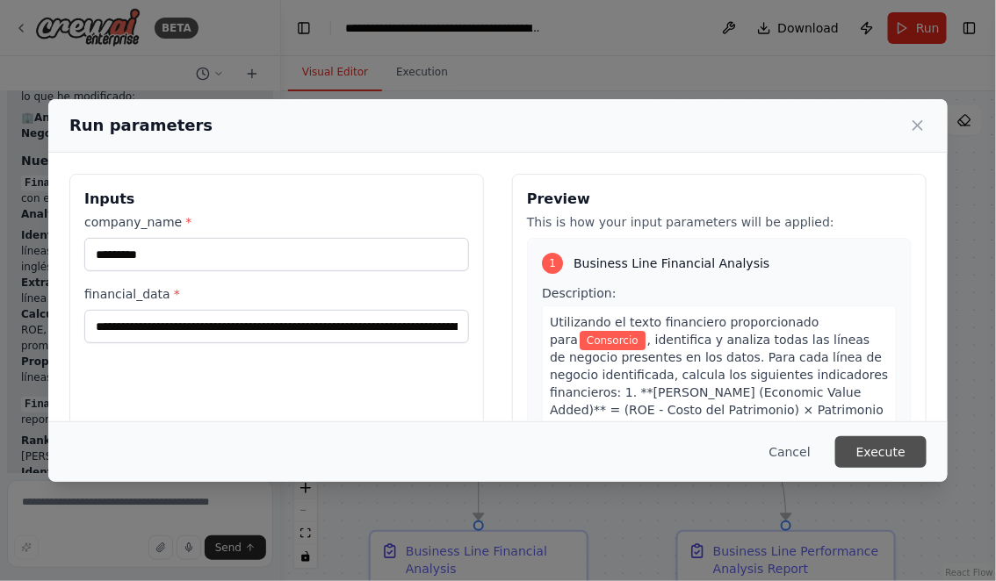
click at [890, 457] on button "Execute" at bounding box center [880, 452] width 91 height 32
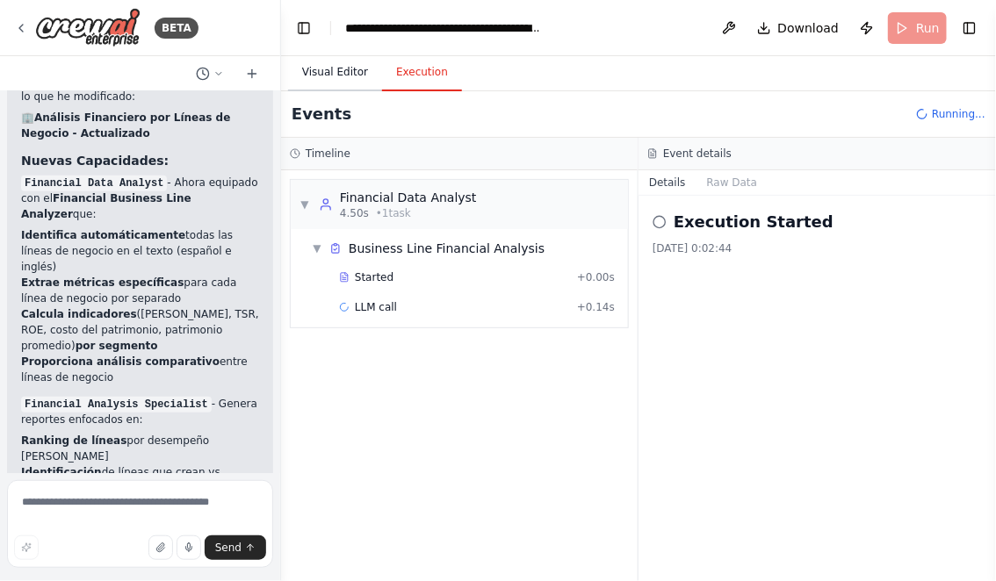
click at [321, 69] on button "Visual Editor" at bounding box center [335, 72] width 94 height 37
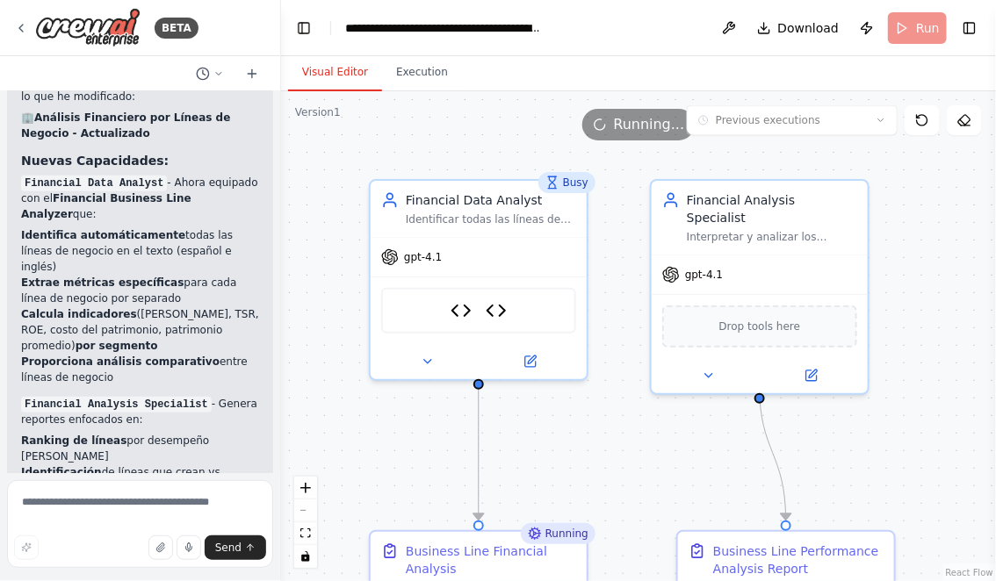
drag, startPoint x: 629, startPoint y: 500, endPoint x: 608, endPoint y: 385, distance: 115.9
click at [608, 385] on div ".deletable-edge-delete-btn { width: 20px; height: 20px; border: 0px solid #ffff…" at bounding box center [638, 336] width 715 height 490
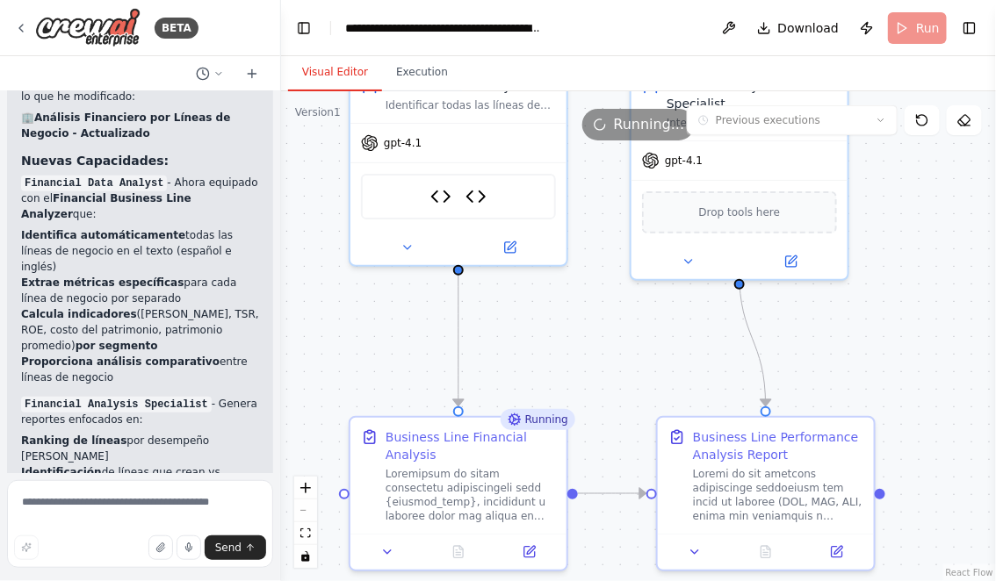
scroll to position [9393, 0]
drag, startPoint x: 559, startPoint y: 349, endPoint x: 559, endPoint y: 316, distance: 33.4
click at [559, 328] on div ".deletable-edge-delete-btn { width: 20px; height: 20px; border: 0px solid #ffff…" at bounding box center [638, 336] width 715 height 490
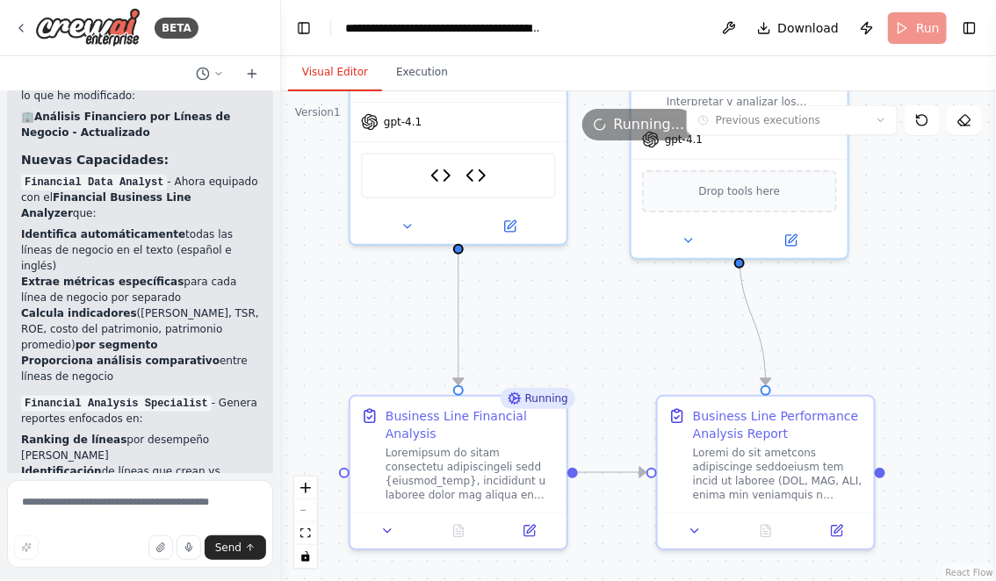
drag, startPoint x: 559, startPoint y: 319, endPoint x: 559, endPoint y: 300, distance: 18.4
click at [559, 308] on div ".deletable-edge-delete-btn { width: 20px; height: 20px; border: 0px solid #ffff…" at bounding box center [638, 336] width 715 height 490
